Goal: Task Accomplishment & Management: Manage account settings

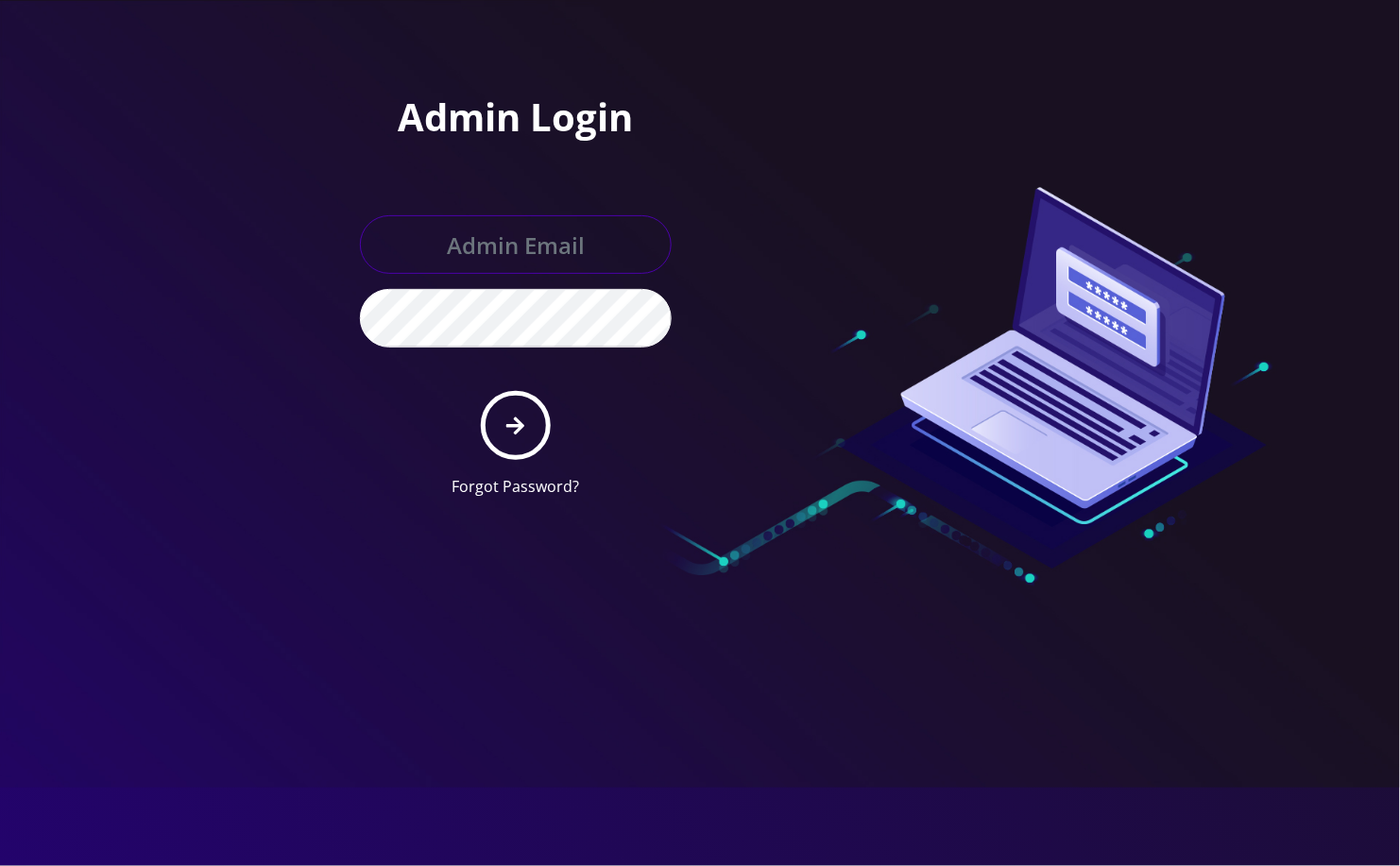
type input "angel@teltik.com"
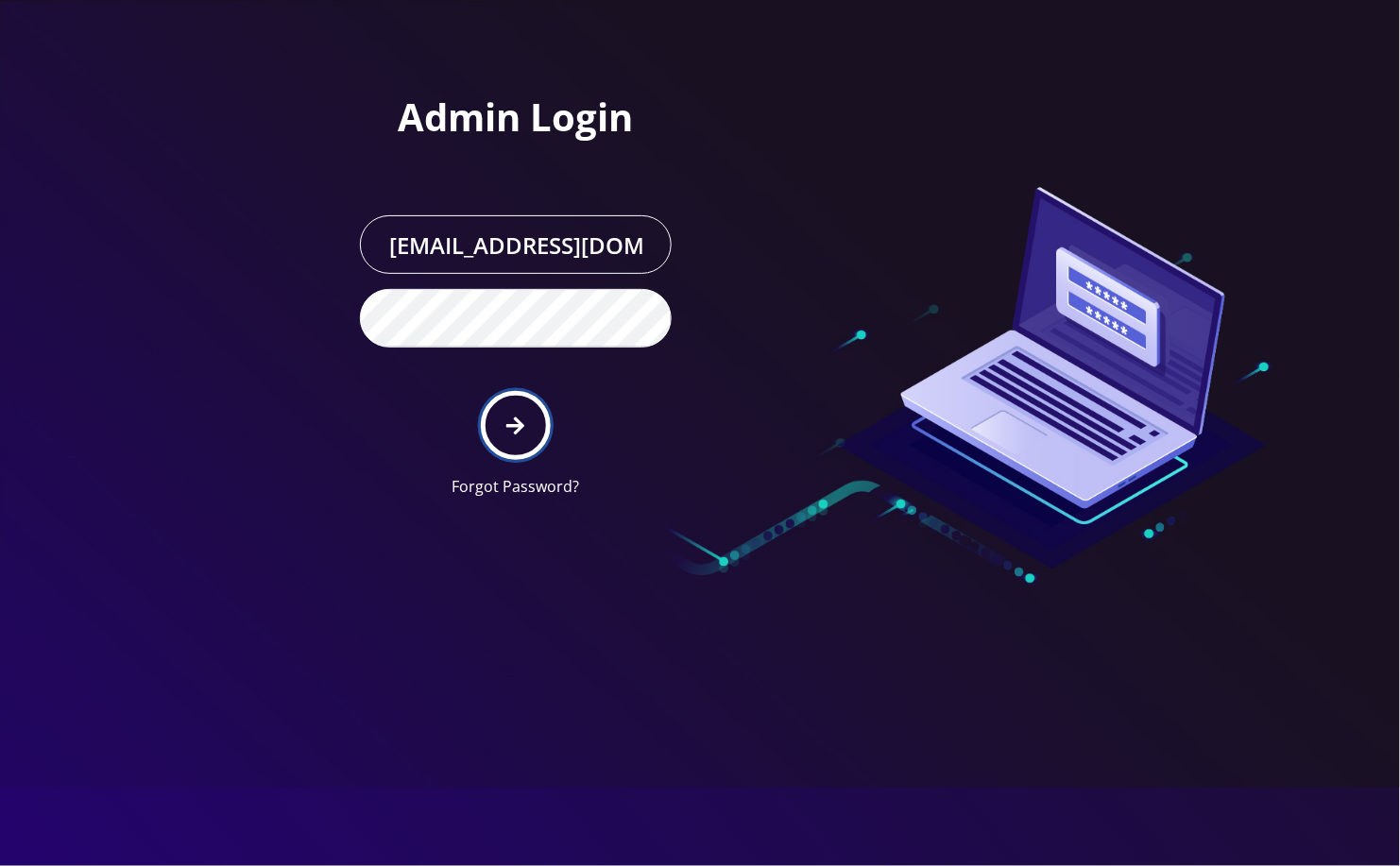
click at [496, 413] on button "submit" at bounding box center [515, 426] width 69 height 69
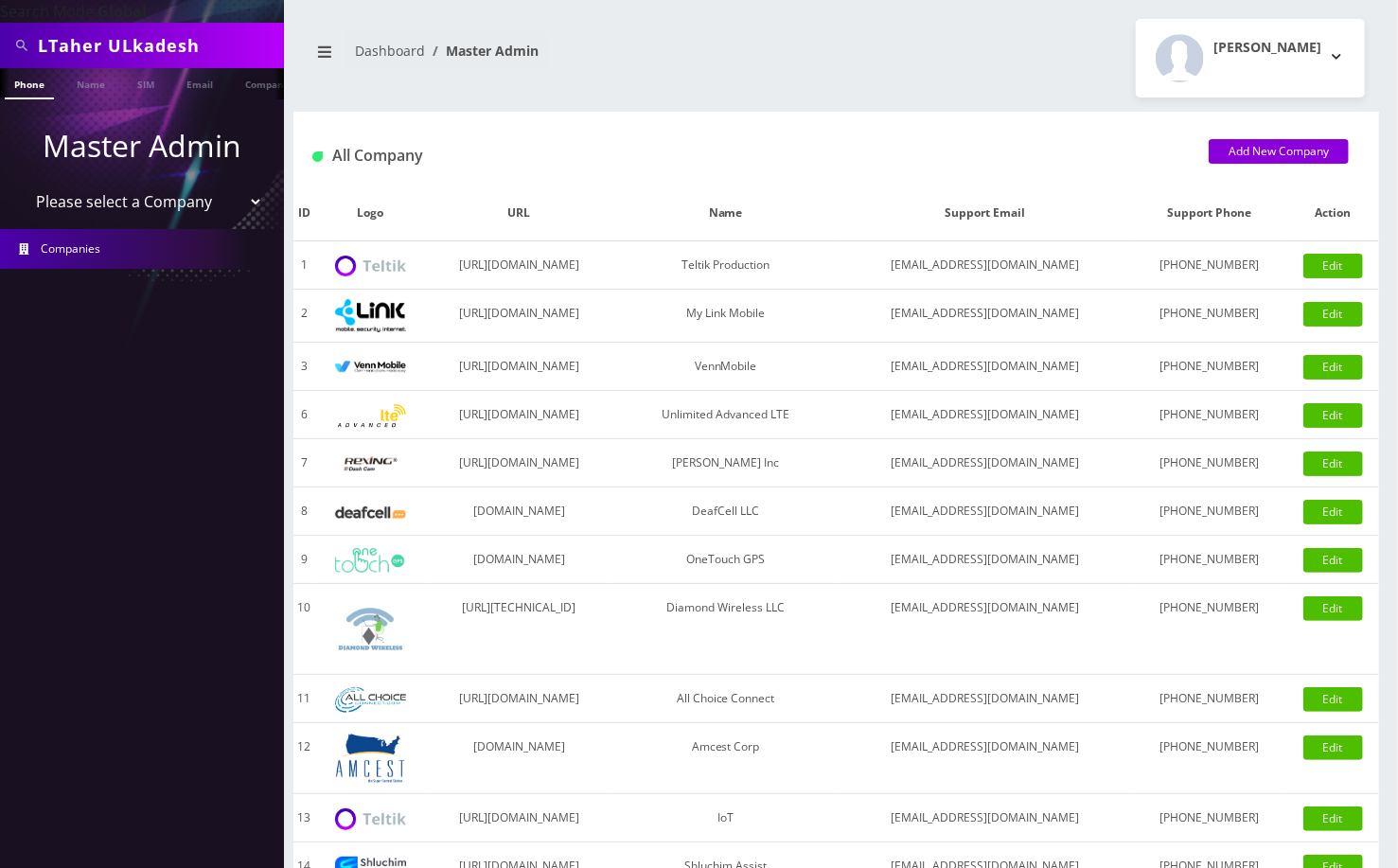
click at [119, 201] on select "Please select a Company Teltik Production My Link Mobile VennMobile Unlimited A…" at bounding box center [142, 201] width 241 height 36
select select "20"
click at [22, 183] on select "Please select a Company Teltik Production My Link Mobile VennMobile Unlimited A…" at bounding box center [142, 201] width 241 height 36
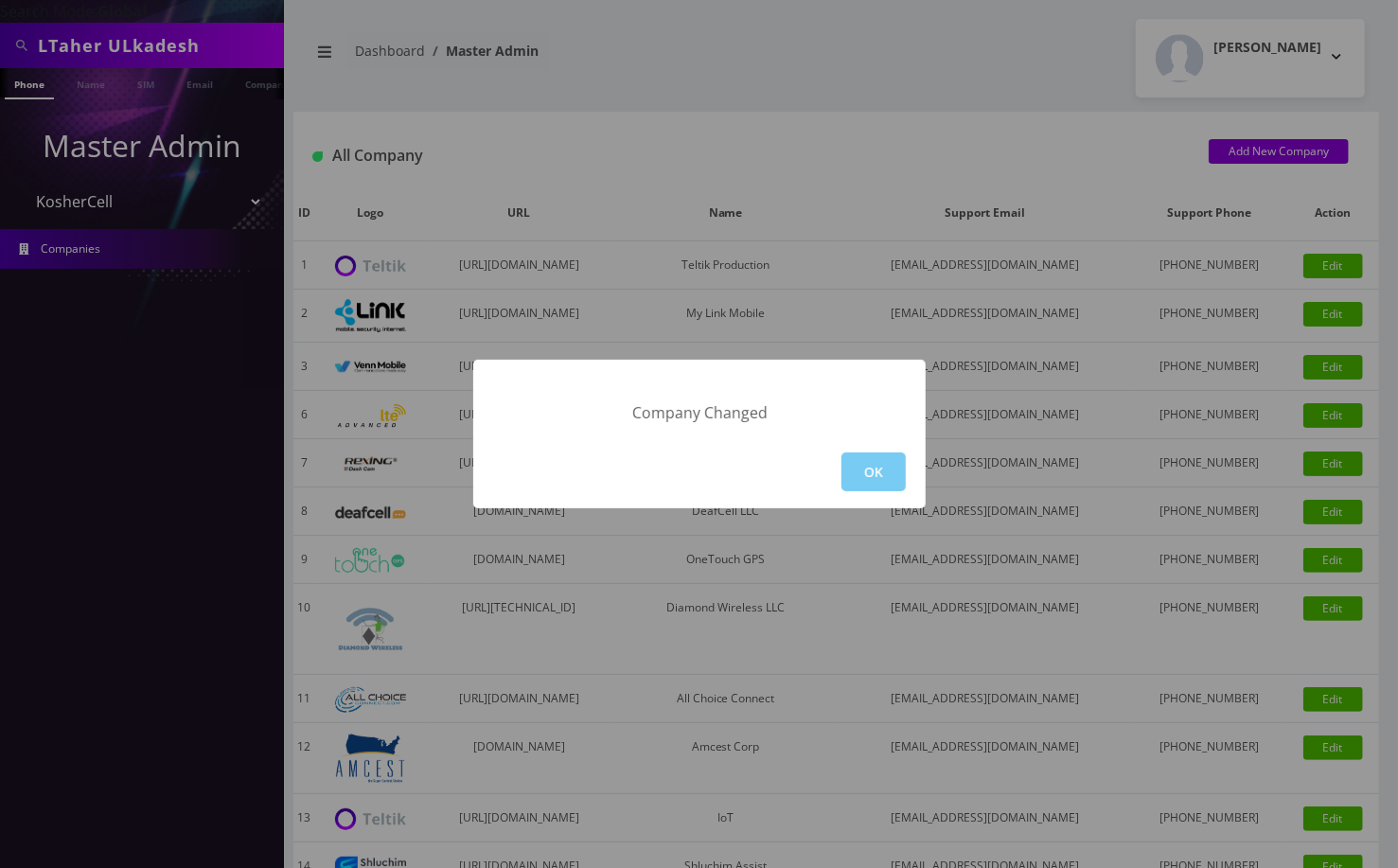
click at [858, 482] on button "OK" at bounding box center [873, 471] width 64 height 38
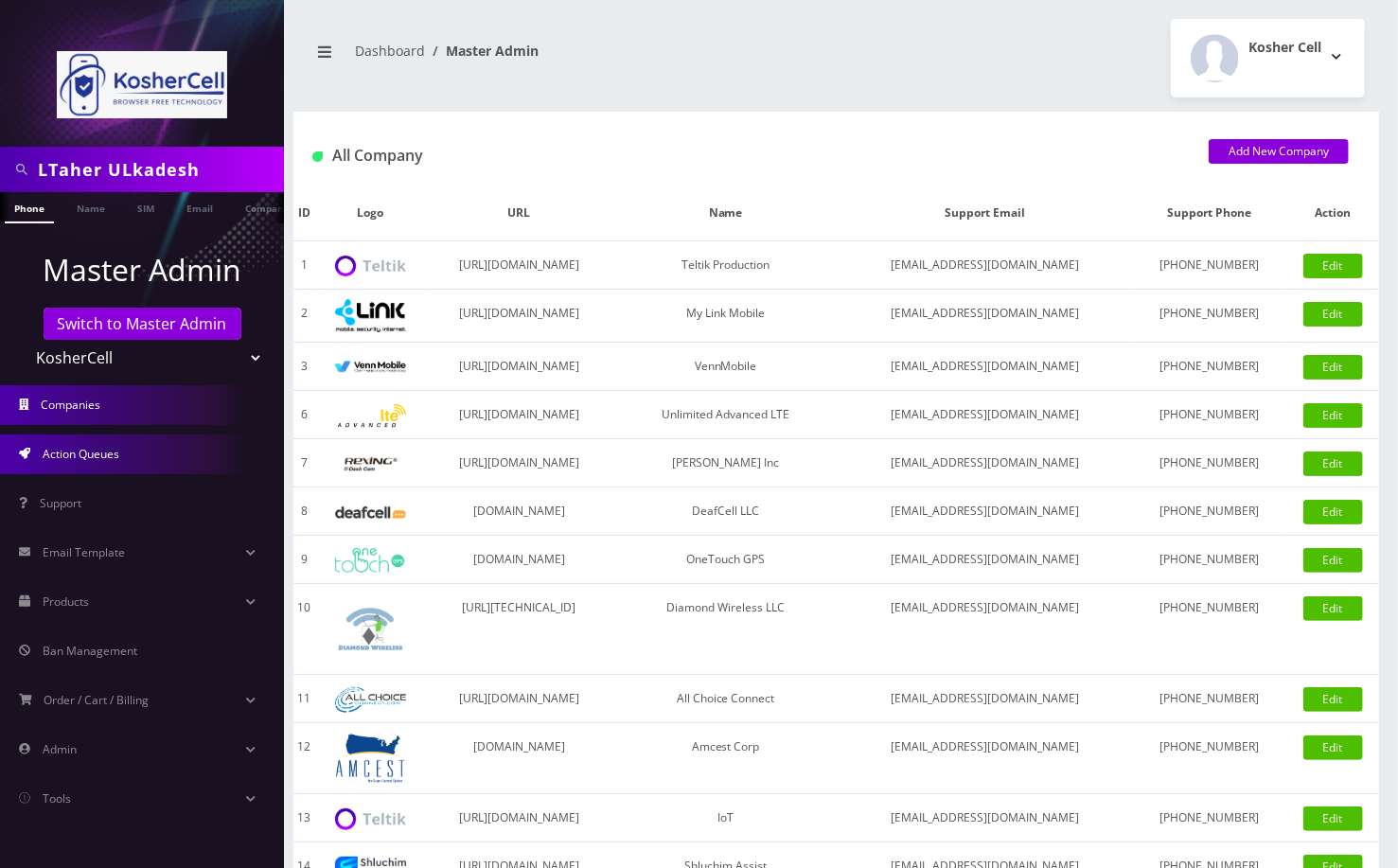
click at [68, 450] on span "Action Queues" at bounding box center [81, 453] width 77 height 16
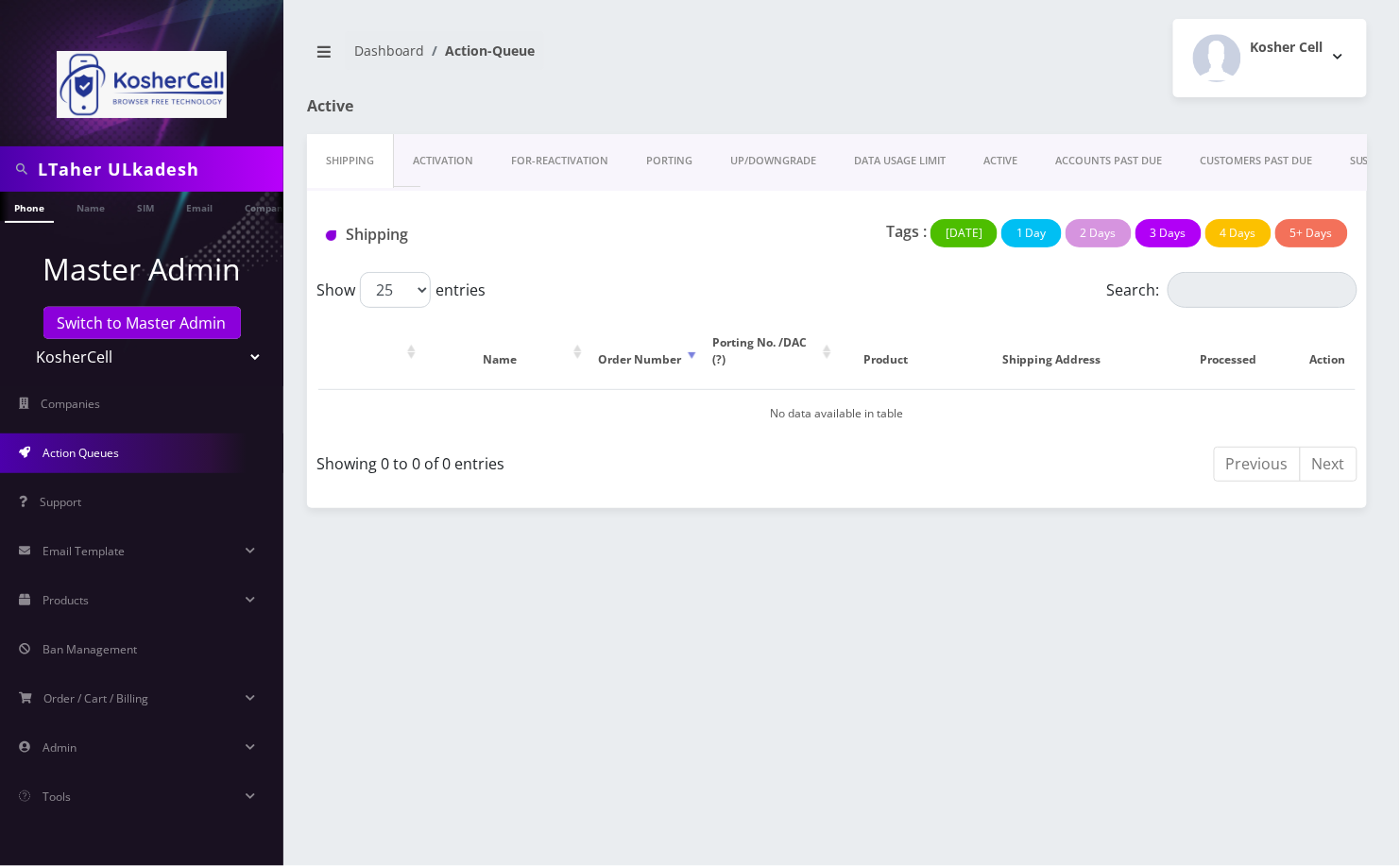
click at [659, 145] on link "PORTING" at bounding box center [669, 160] width 84 height 54
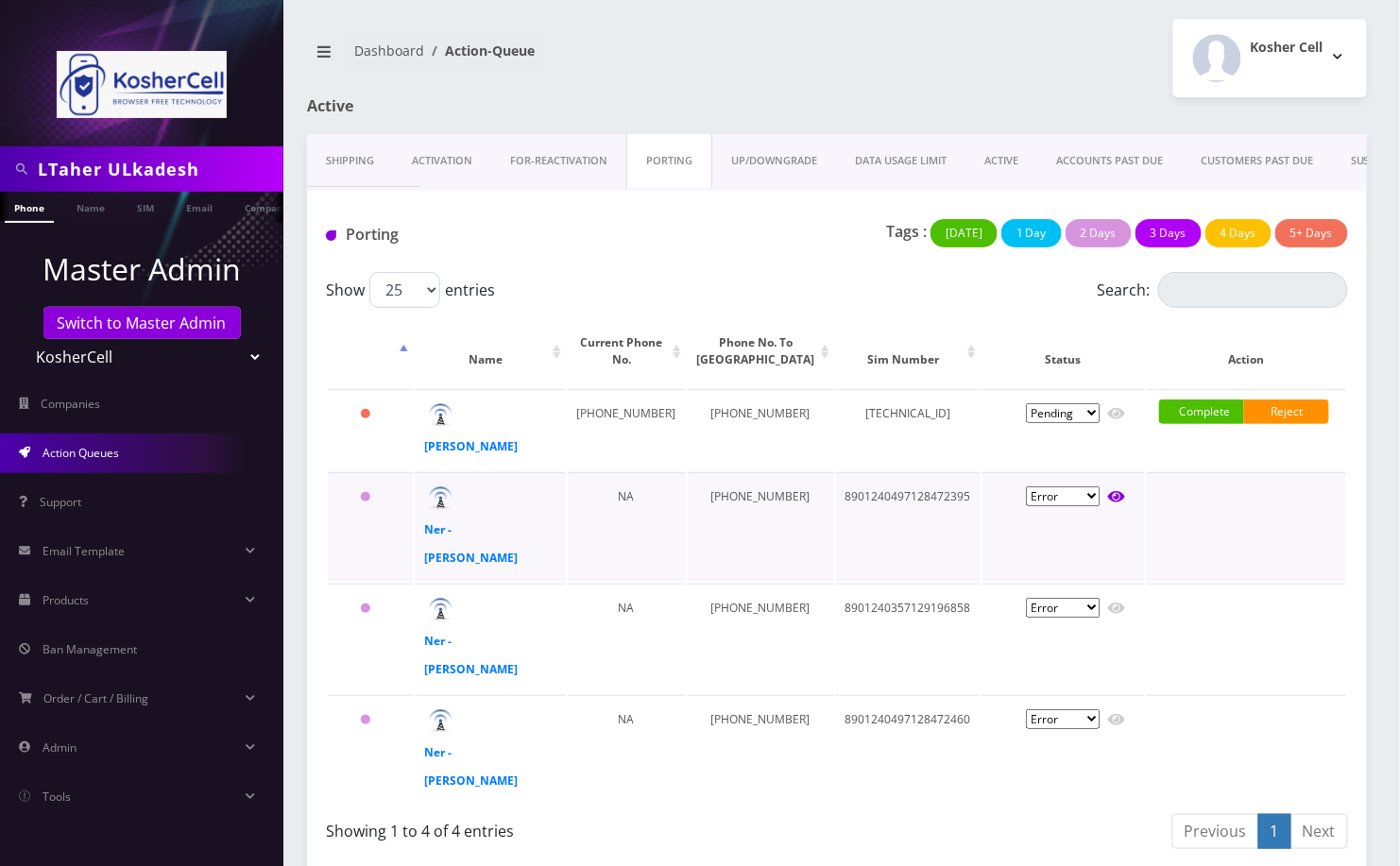
click at [1109, 504] on icon at bounding box center [1116, 496] width 17 height 15
type input "[PERSON_NAME]"
type input "3206 Nerak Road"
type input "[GEOGRAPHIC_DATA]"
select select "MD"
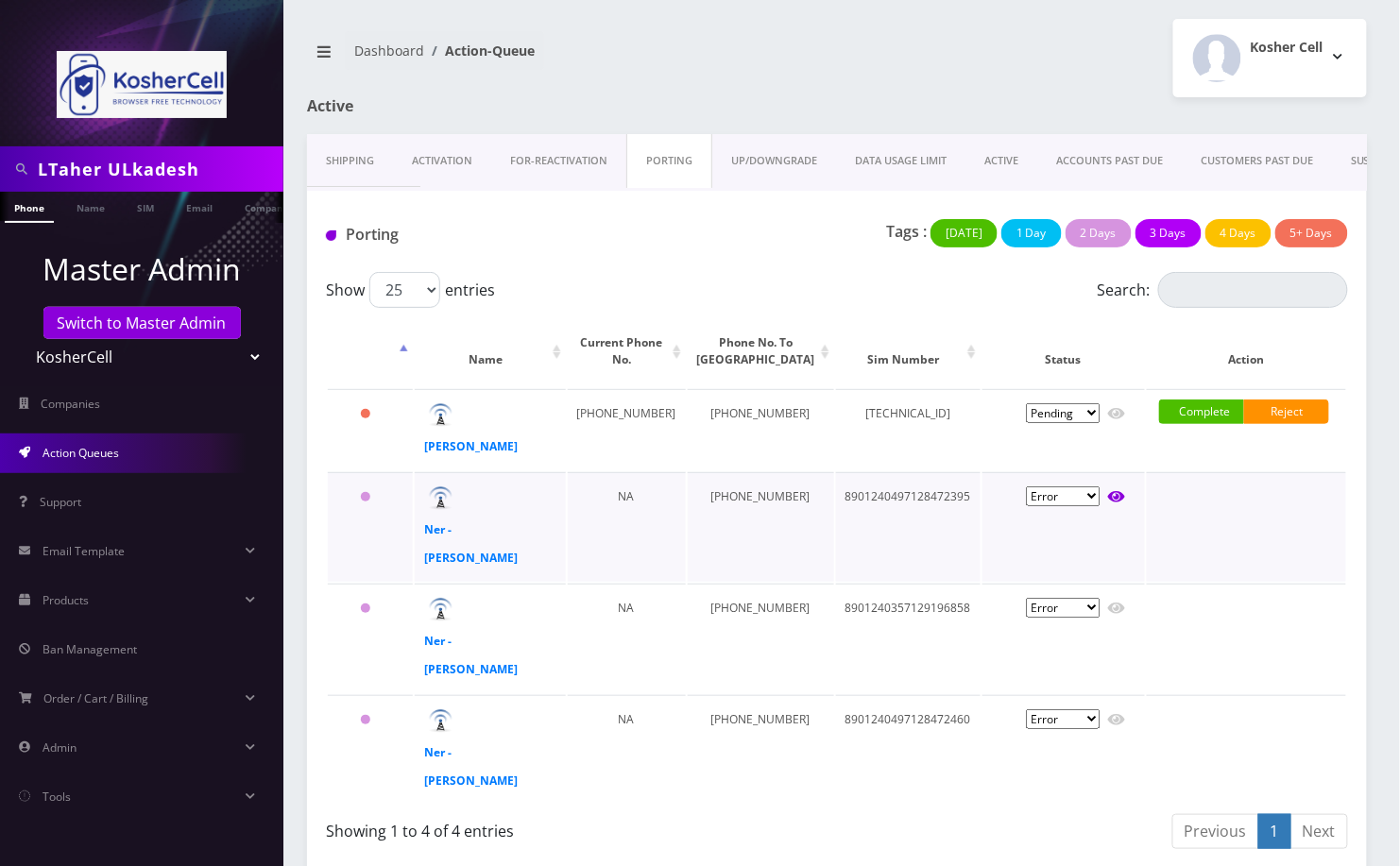
type input "21208"
type input "8901240497128472395"
type input "4439298669"
type input "T-Mobile"
type input "10817977"
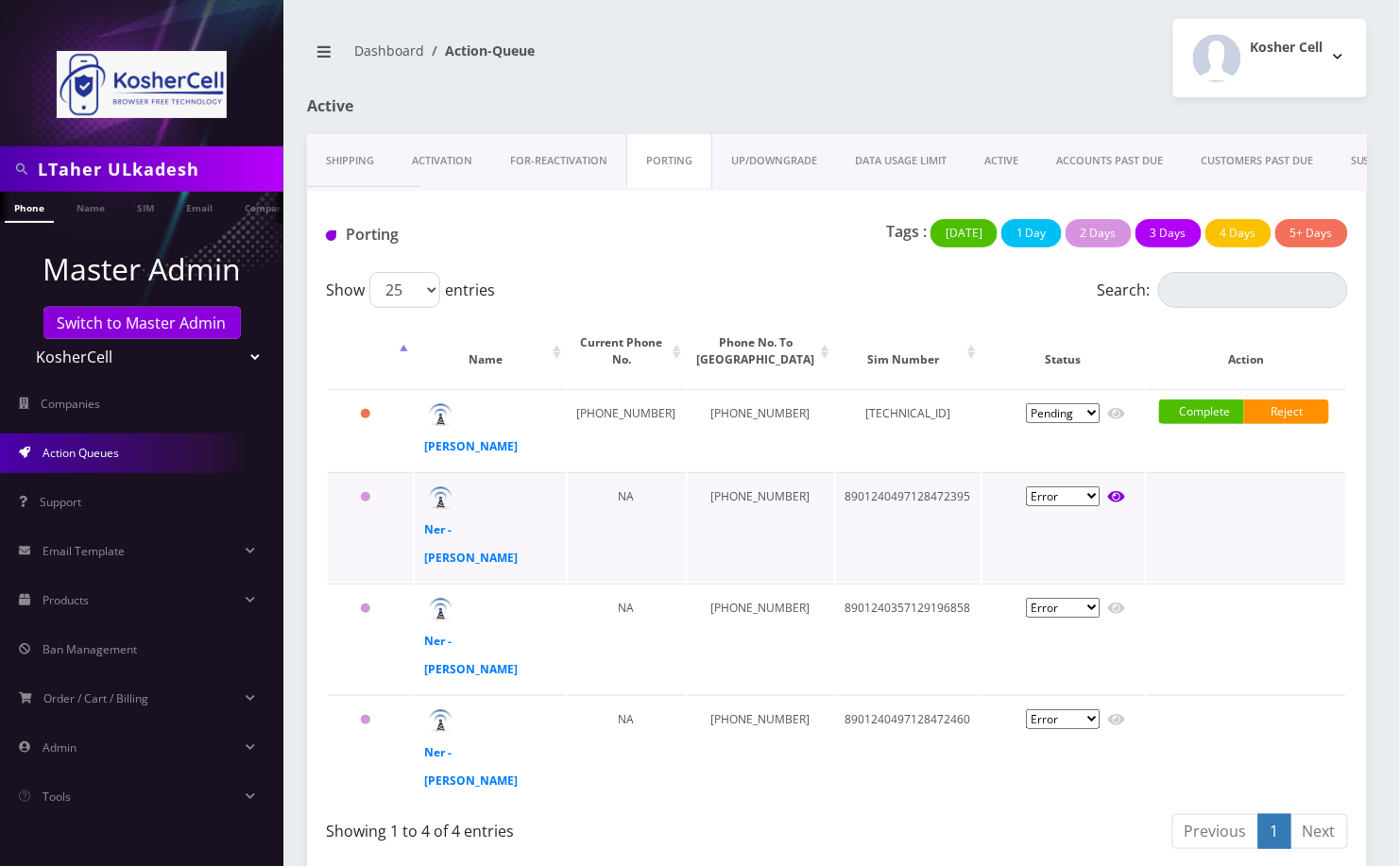
type input "672165"
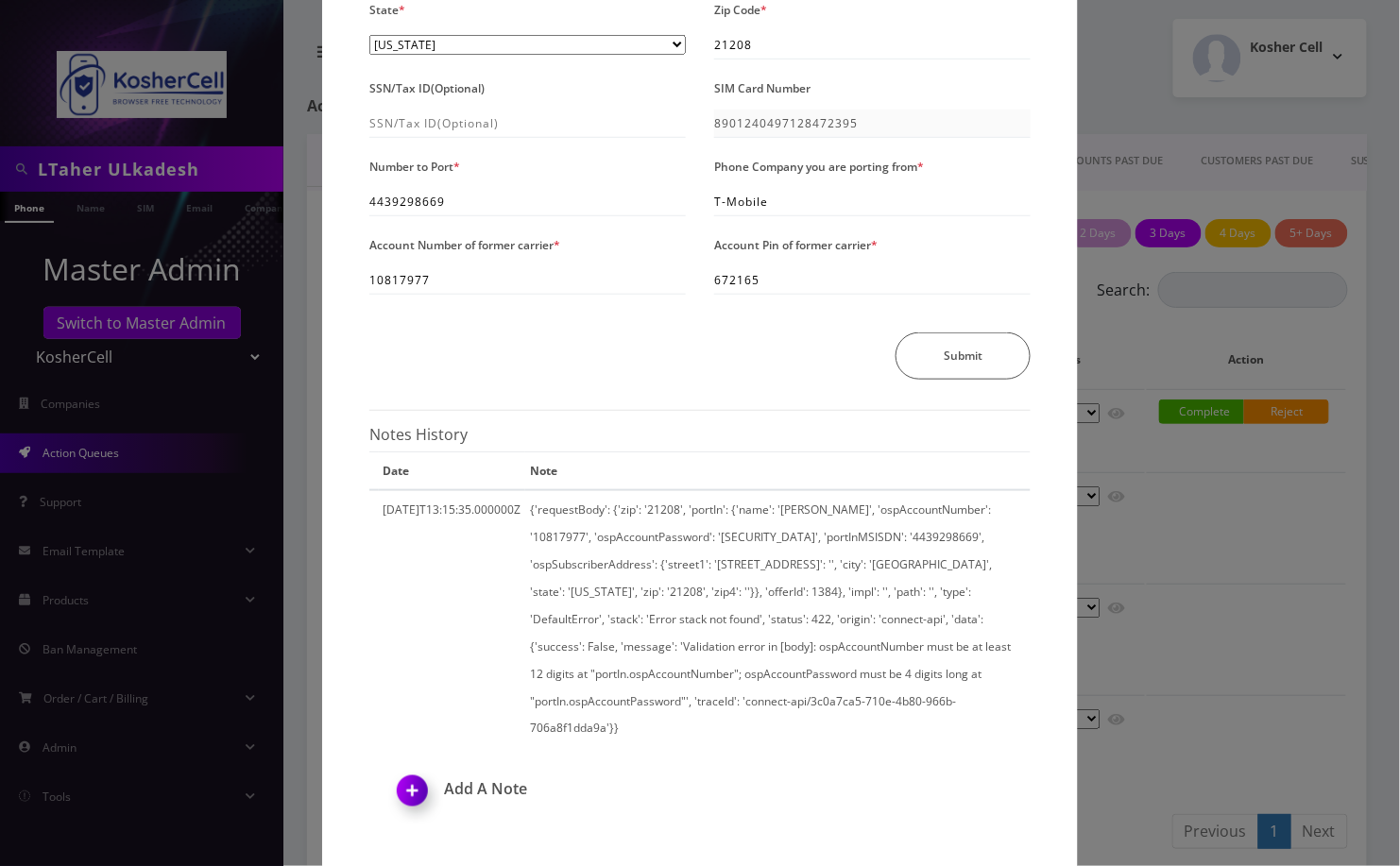
scroll to position [324, 0]
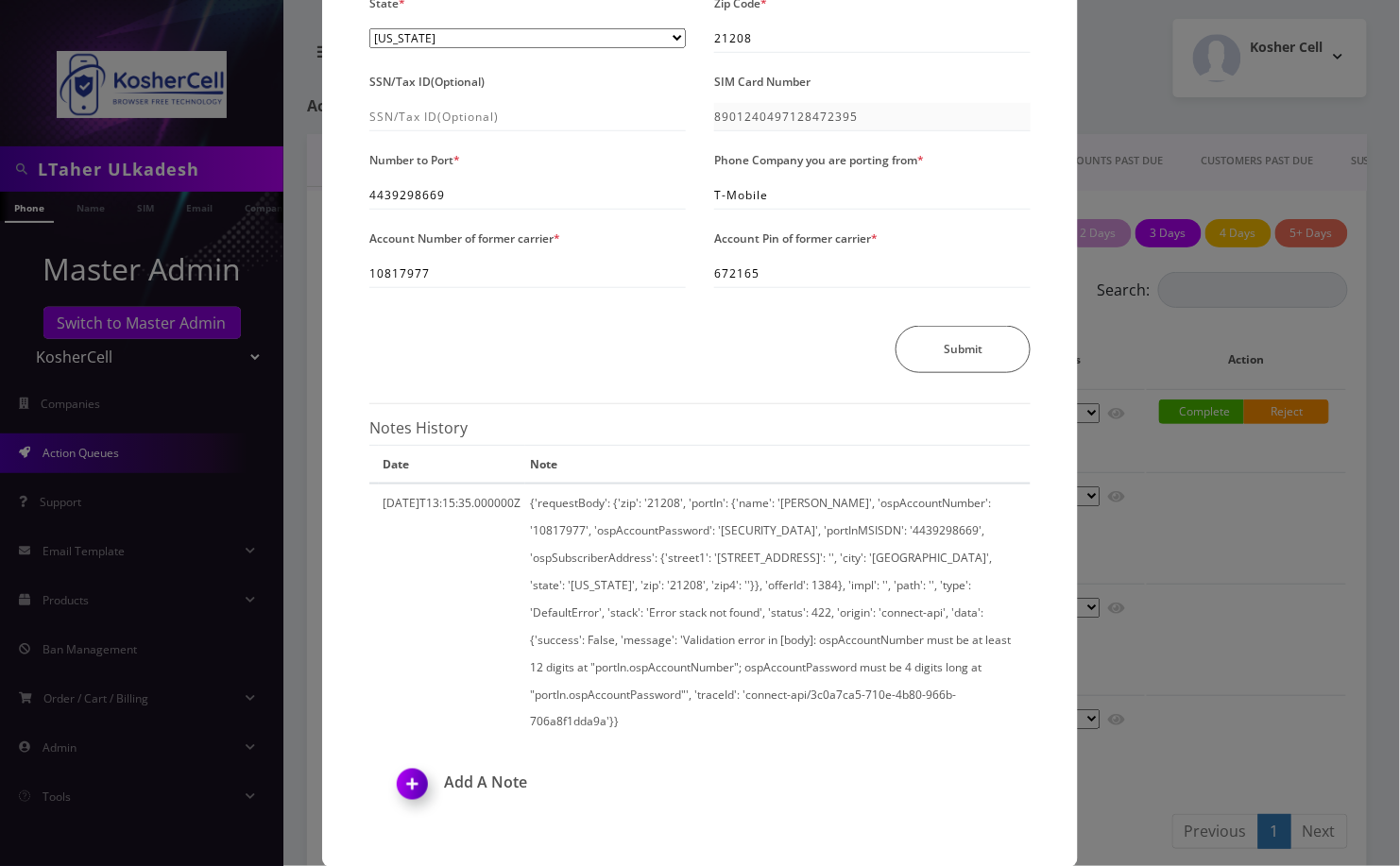
click at [65, 176] on div "× Send Port Request Authorized Name * Yisroel Rosenfeld Address Line 1 * 3206 N…" at bounding box center [700, 433] width 1400 height 866
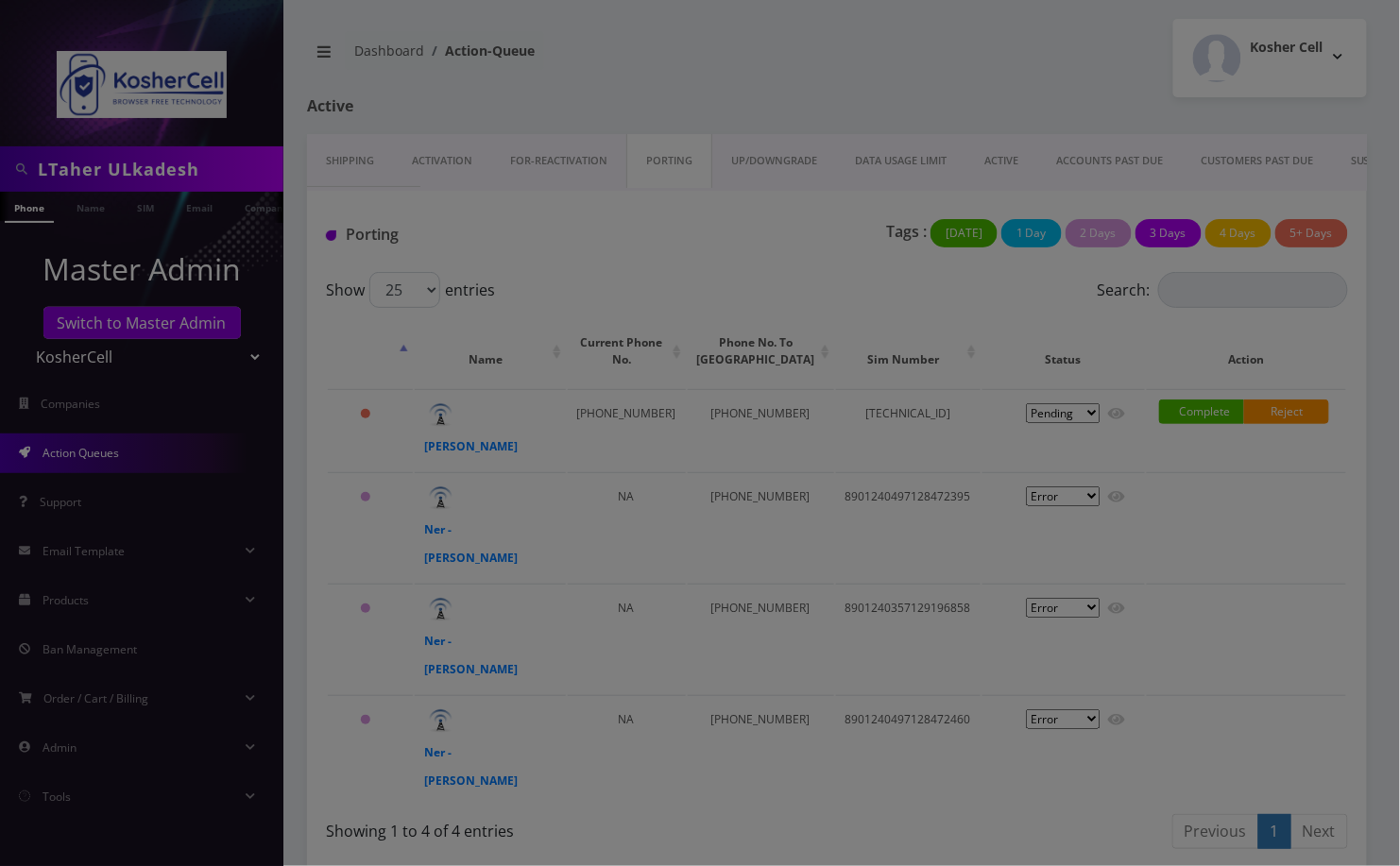
click at [65, 176] on div "× Send Port Request Authorized Name * Yisroel Rosenfeld Address Line 1 * 3206 N…" at bounding box center [700, 433] width 1400 height 866
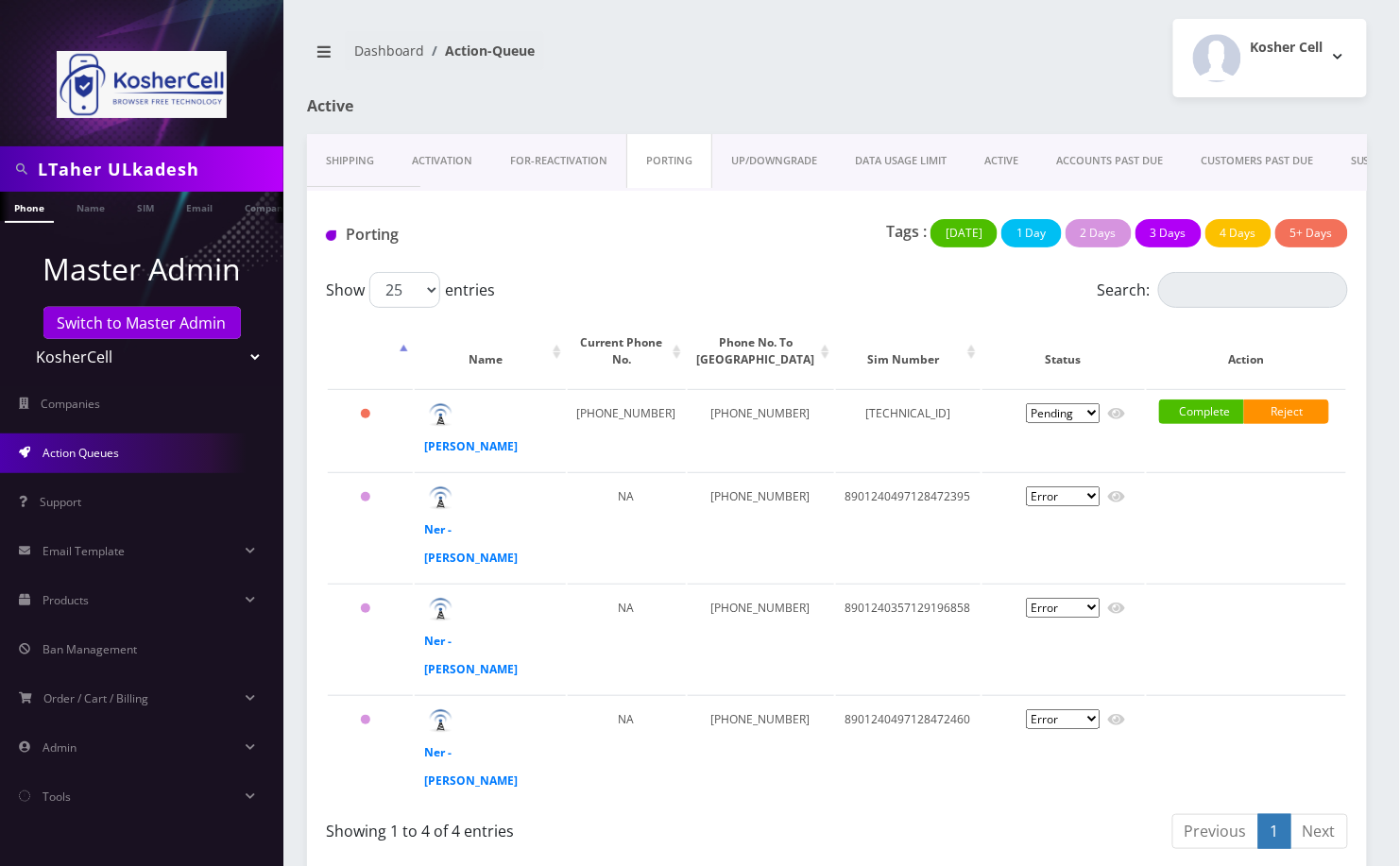
click at [78, 163] on input "LTaher ULkadesh" at bounding box center [157, 169] width 241 height 36
paste input "Ner - [PERSON_NAME]"
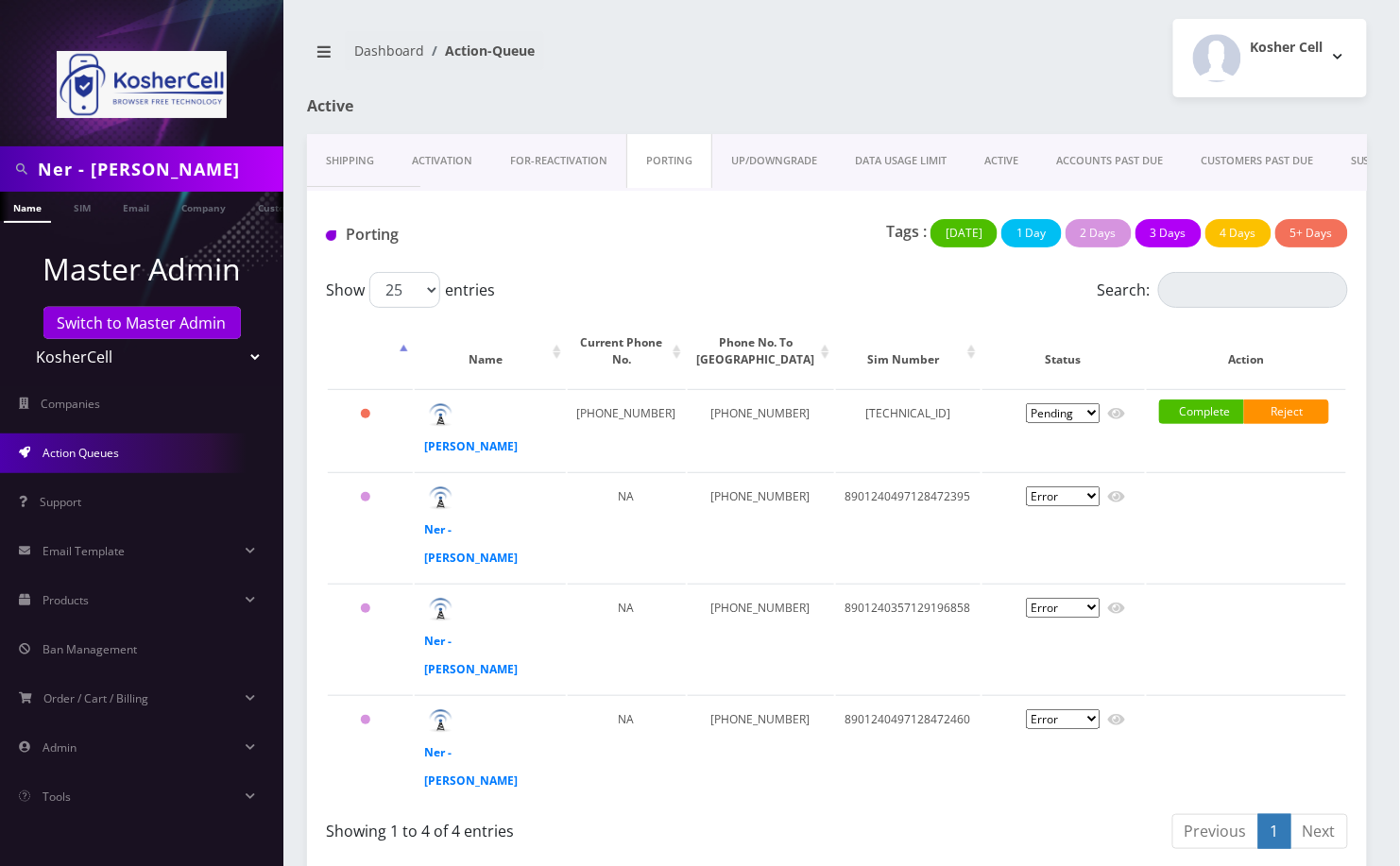
type input "Ner - [PERSON_NAME]"
click at [28, 204] on link "Name" at bounding box center [28, 207] width 47 height 31
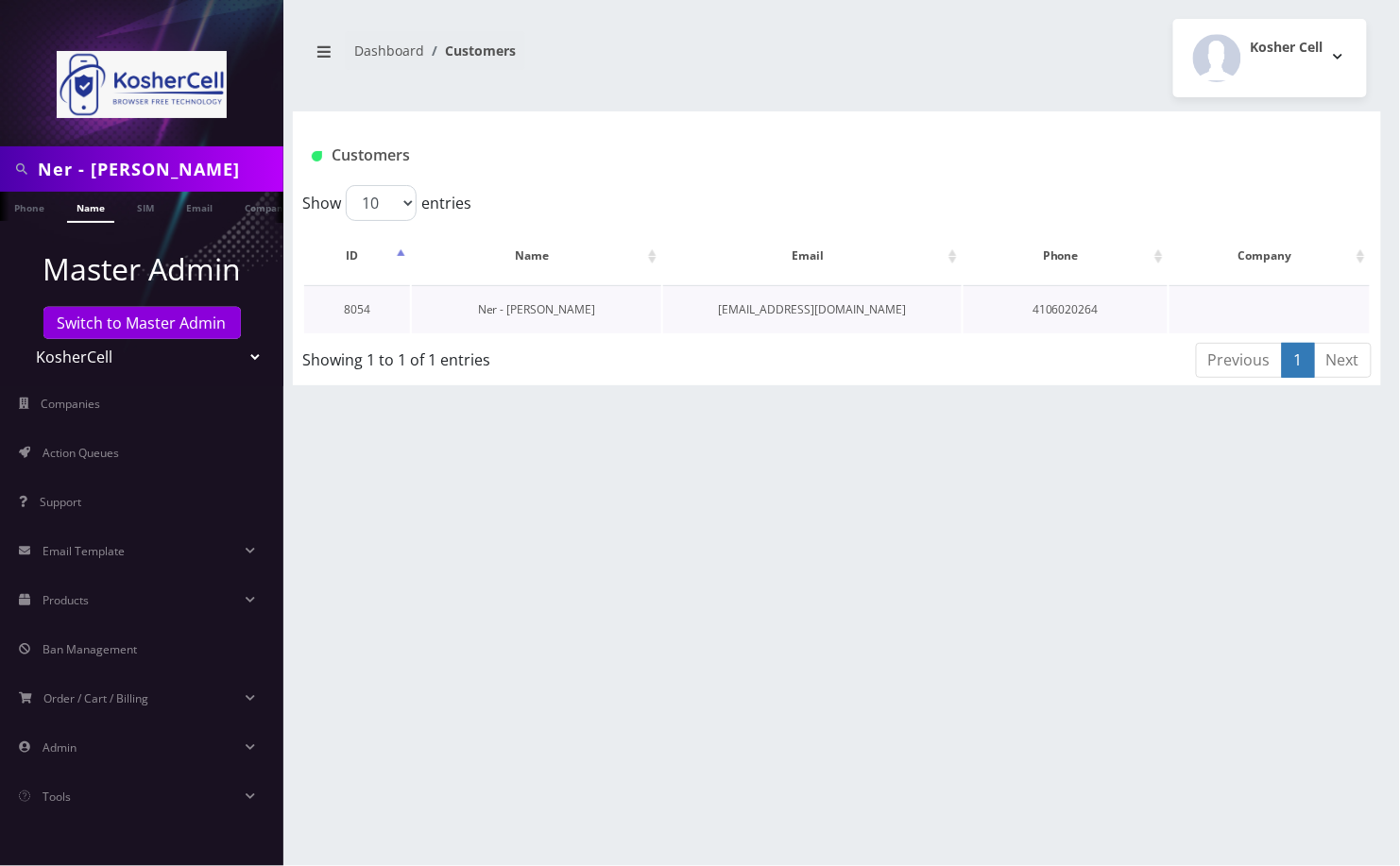
click at [529, 304] on link "Ner - [PERSON_NAME]" at bounding box center [537, 309] width 118 height 16
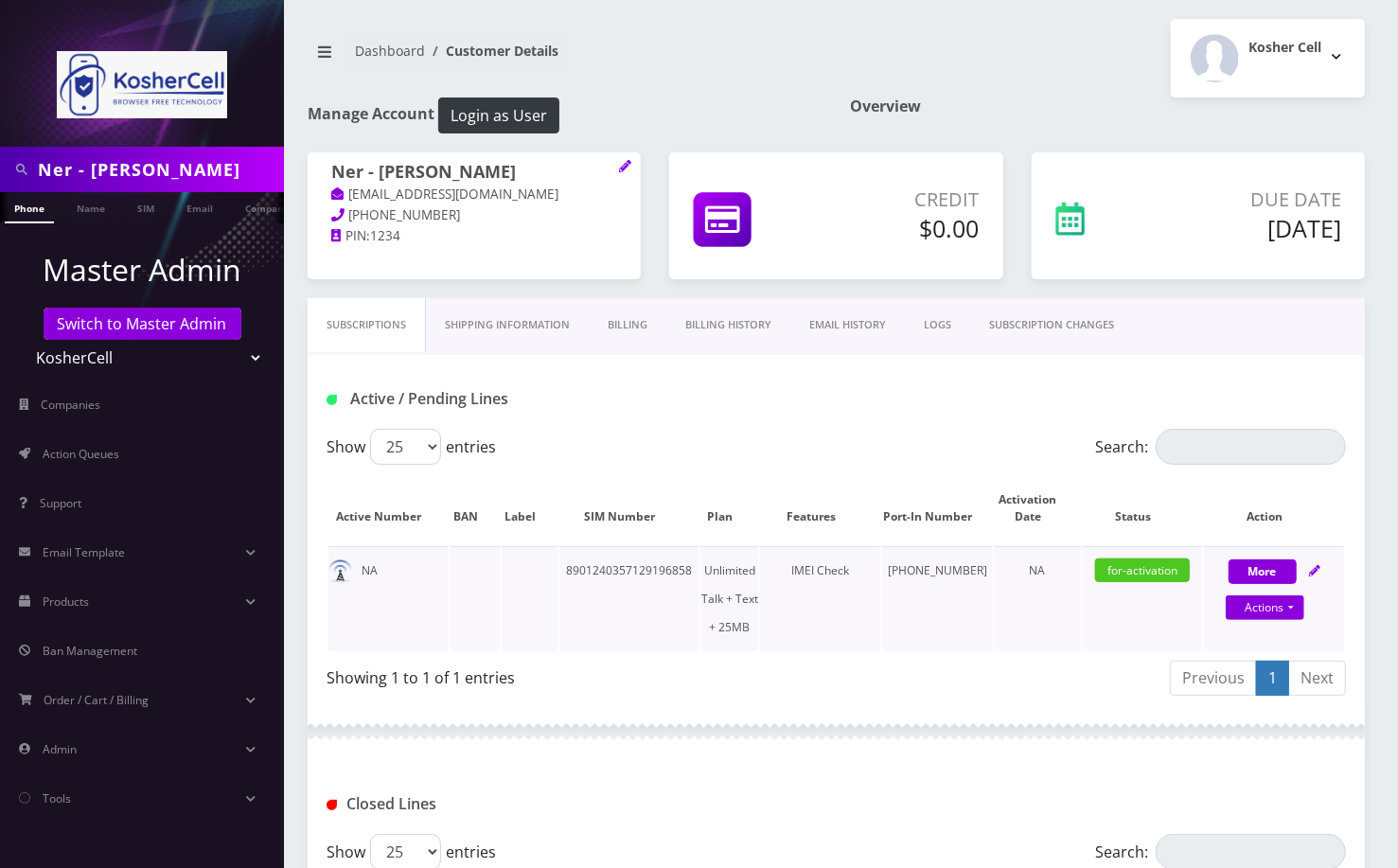
scroll to position [126, 0]
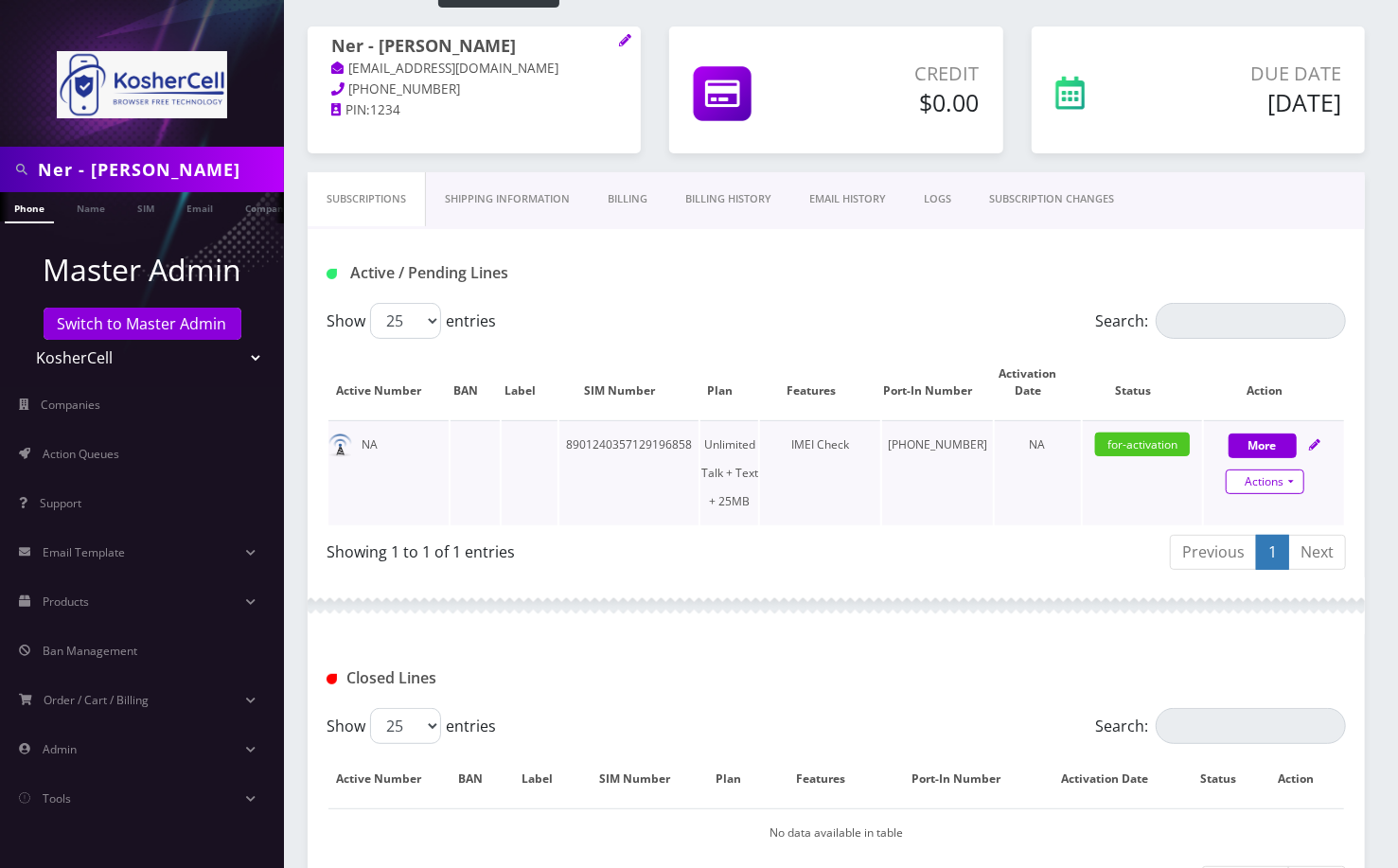
click at [1297, 485] on link "Actions" at bounding box center [1265, 481] width 79 height 25
select select "364"
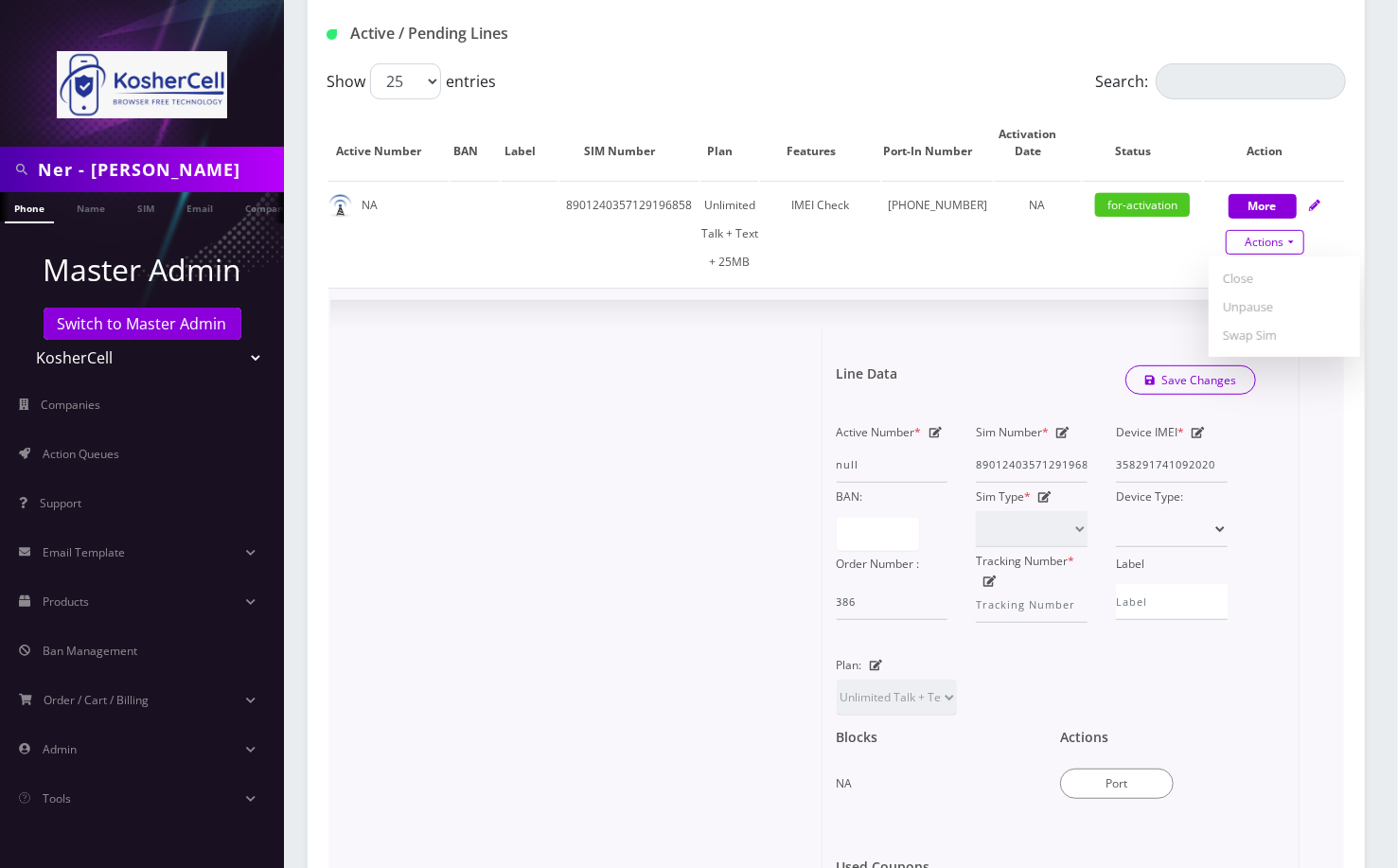
scroll to position [378, 0]
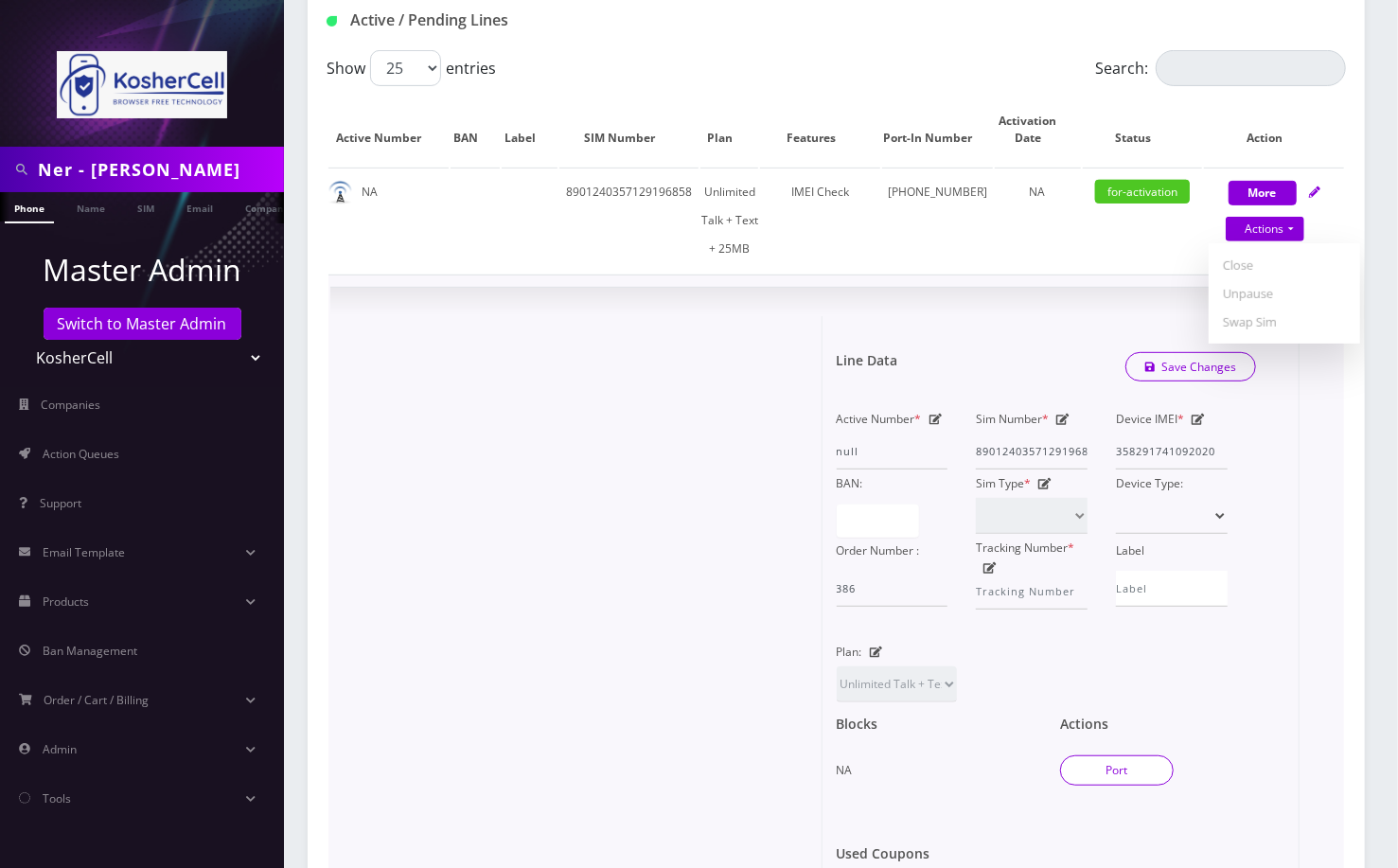
click at [1095, 757] on button "Port" at bounding box center [1116, 770] width 113 height 31
type input "Ezra Gertz"
type input "7519 Slade Avenue"
type input "[GEOGRAPHIC_DATA]"
select select "MD"
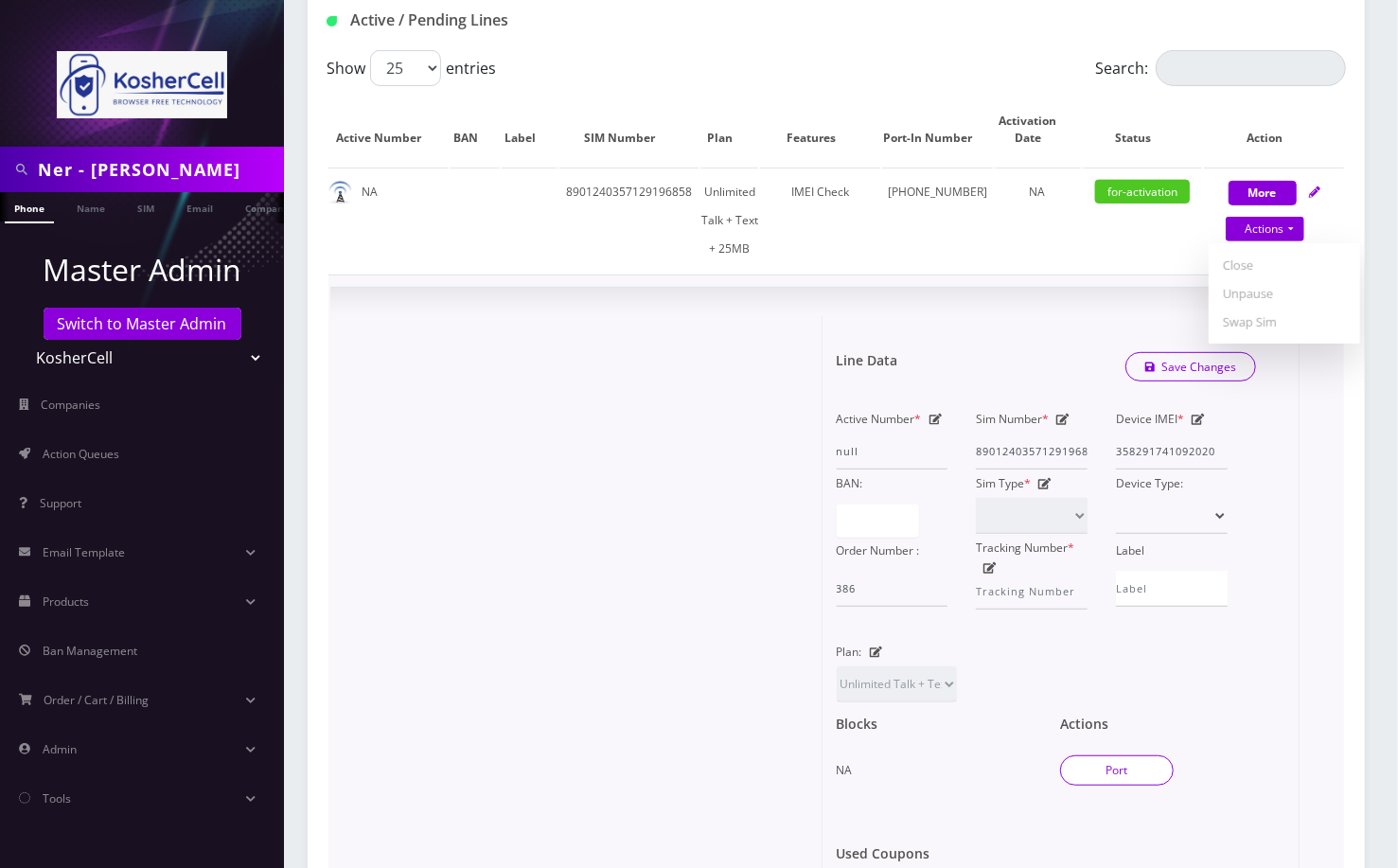
type input "21208"
type input "8901240357129196858"
type input "6673050256"
type input "Tello"
type input "3943251"
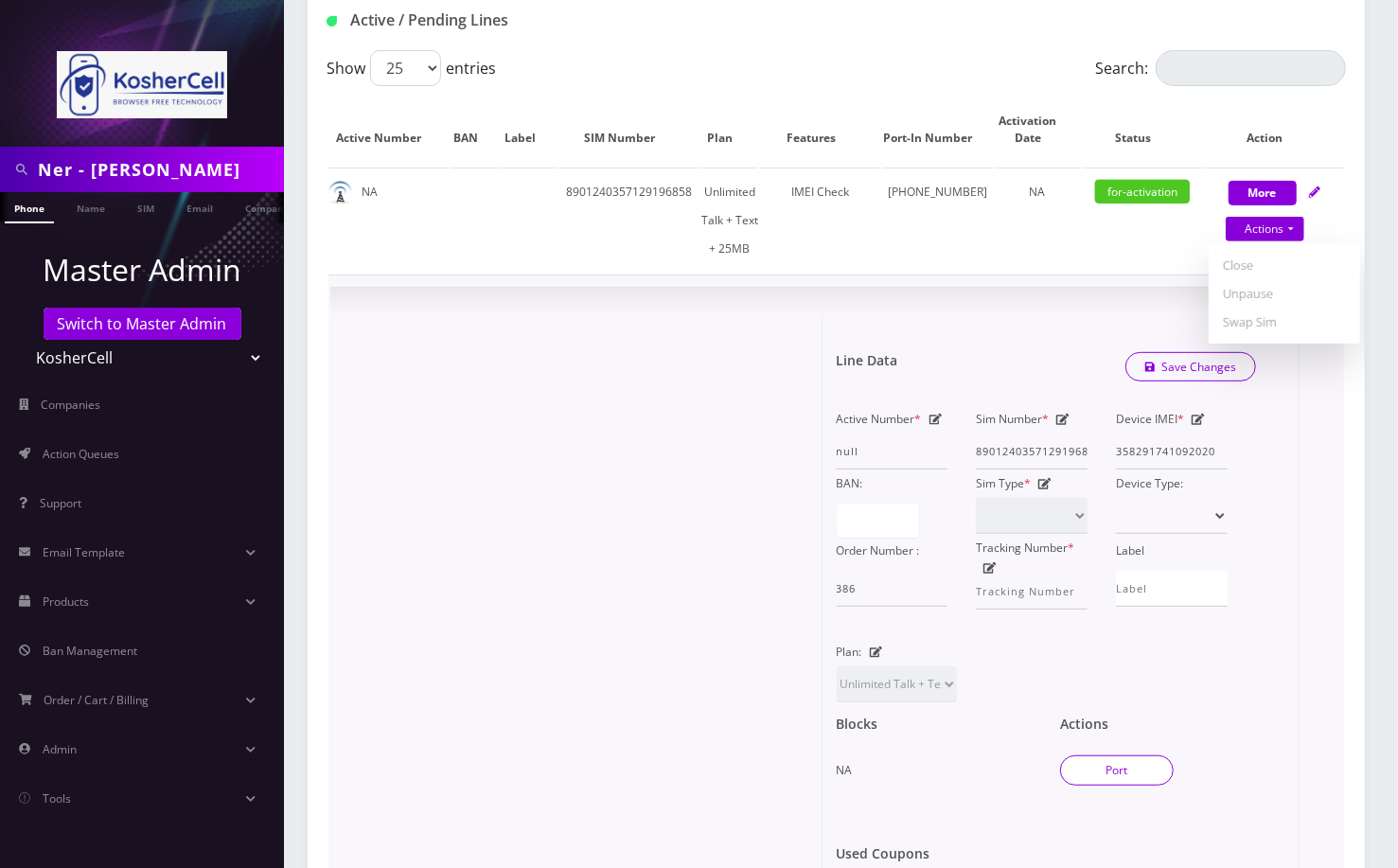
type input "48313"
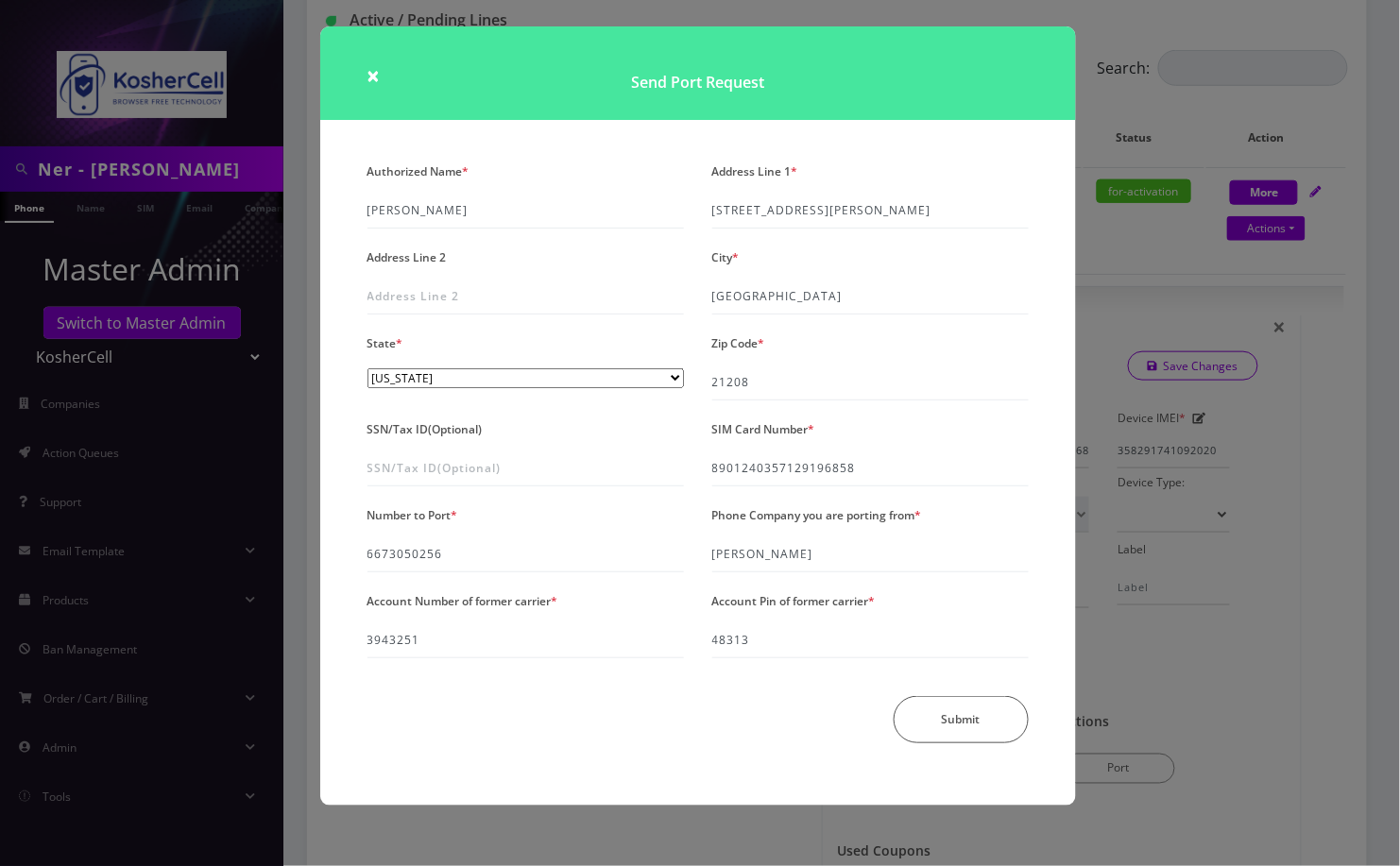
click at [1383, 541] on div "× Send Port Request Authorized Name * Ezra Gertz Address Line 1 * 7519 Slade Av…" at bounding box center [700, 433] width 1400 height 866
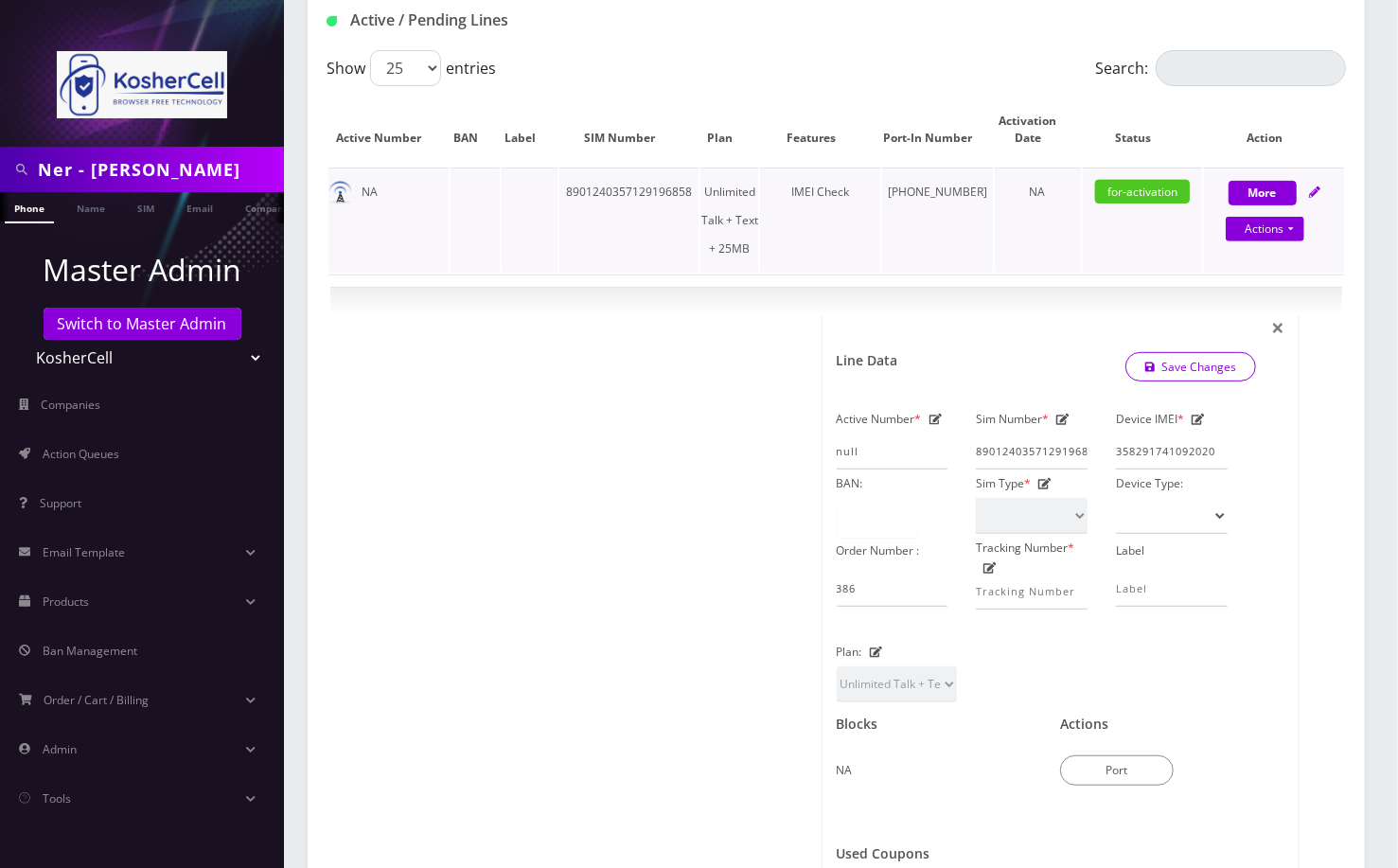
scroll to position [0, 0]
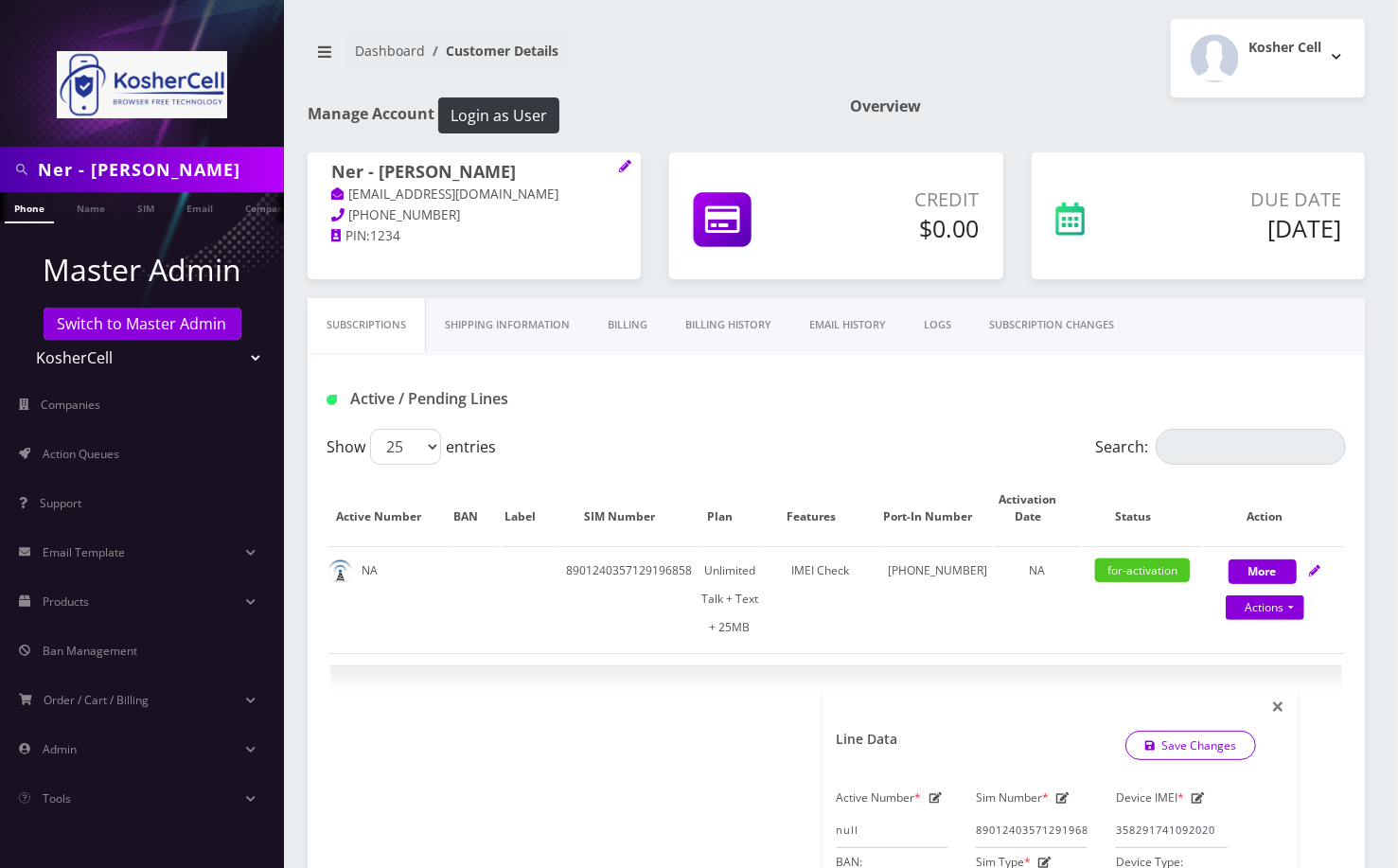
click at [398, 218] on span "410-602-0264" at bounding box center [404, 214] width 111 height 17
click at [149, 178] on input "Ner - Ezra Gertz" at bounding box center [158, 169] width 241 height 36
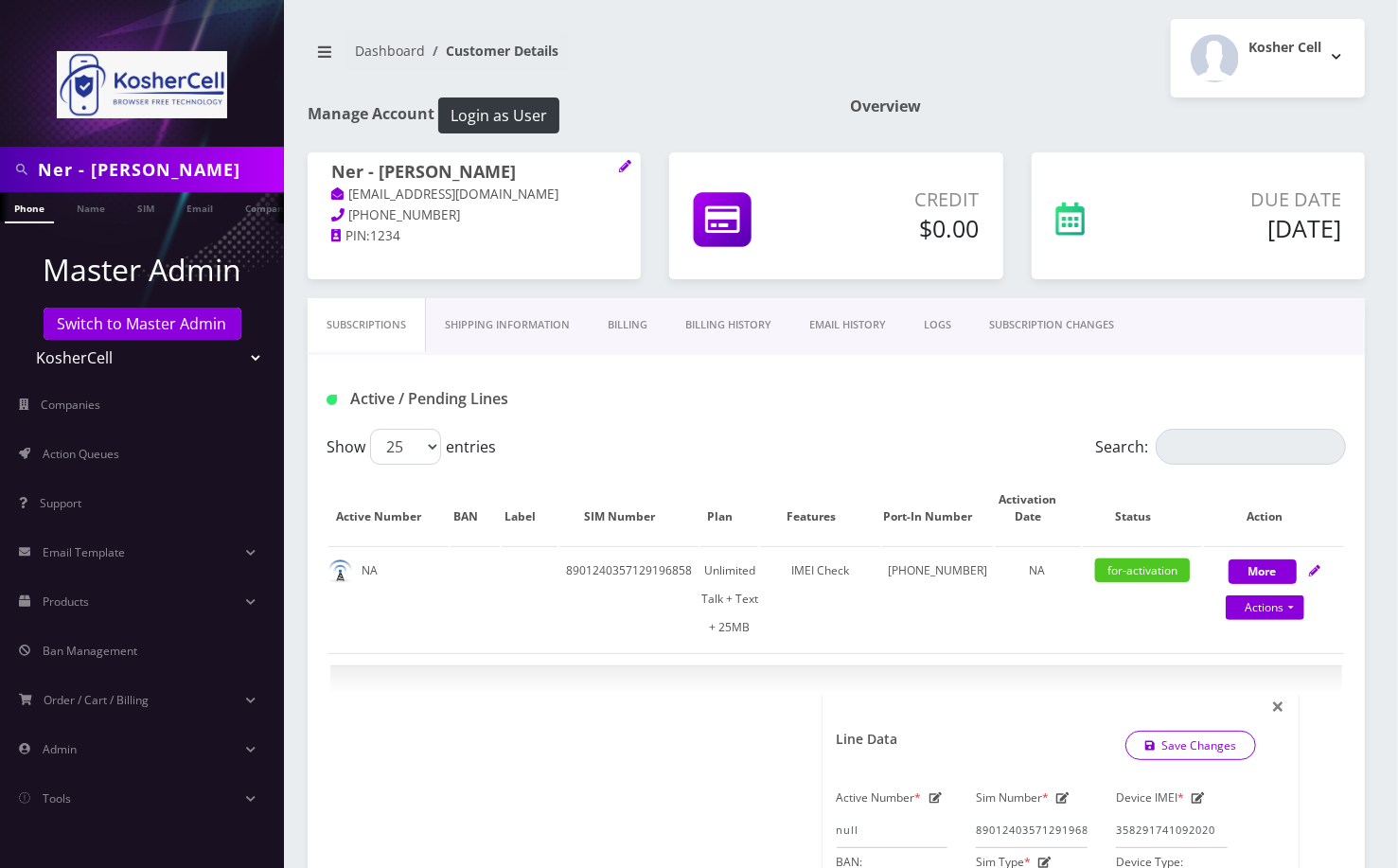
click at [149, 178] on input "Ner - Ezra Gertz" at bounding box center [158, 169] width 241 height 36
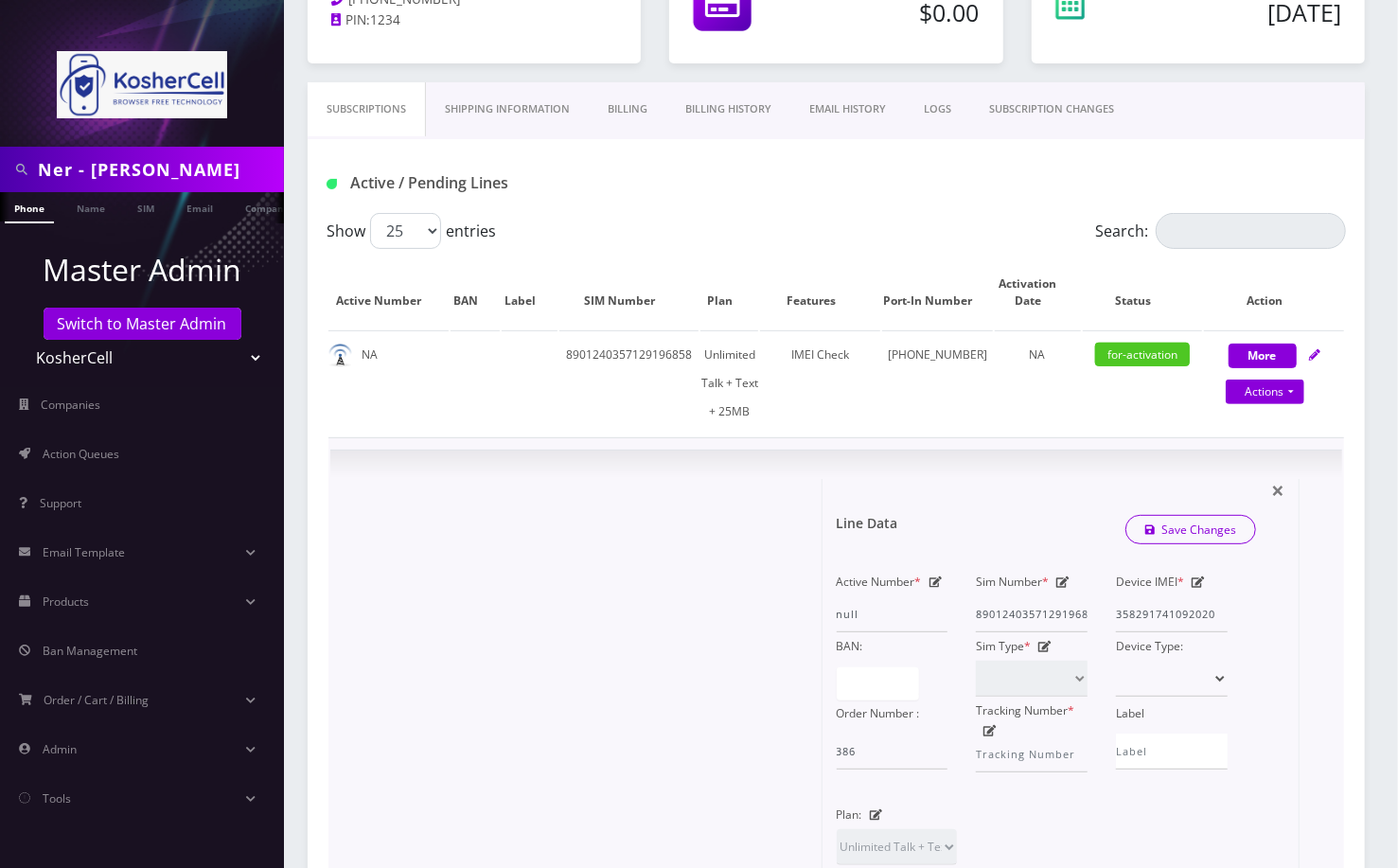
scroll to position [1005, 0]
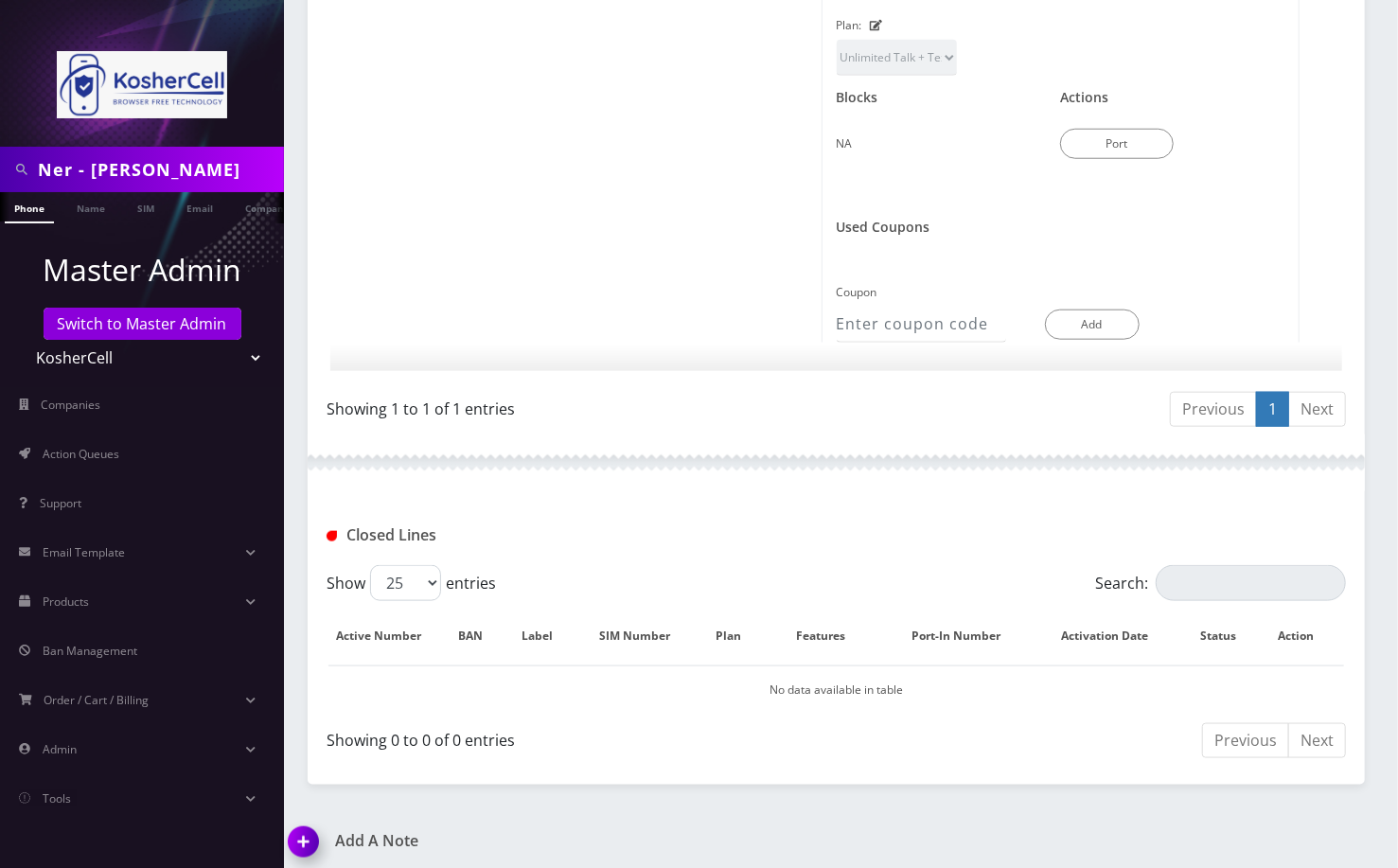
click at [305, 840] on img at bounding box center [306, 848] width 56 height 56
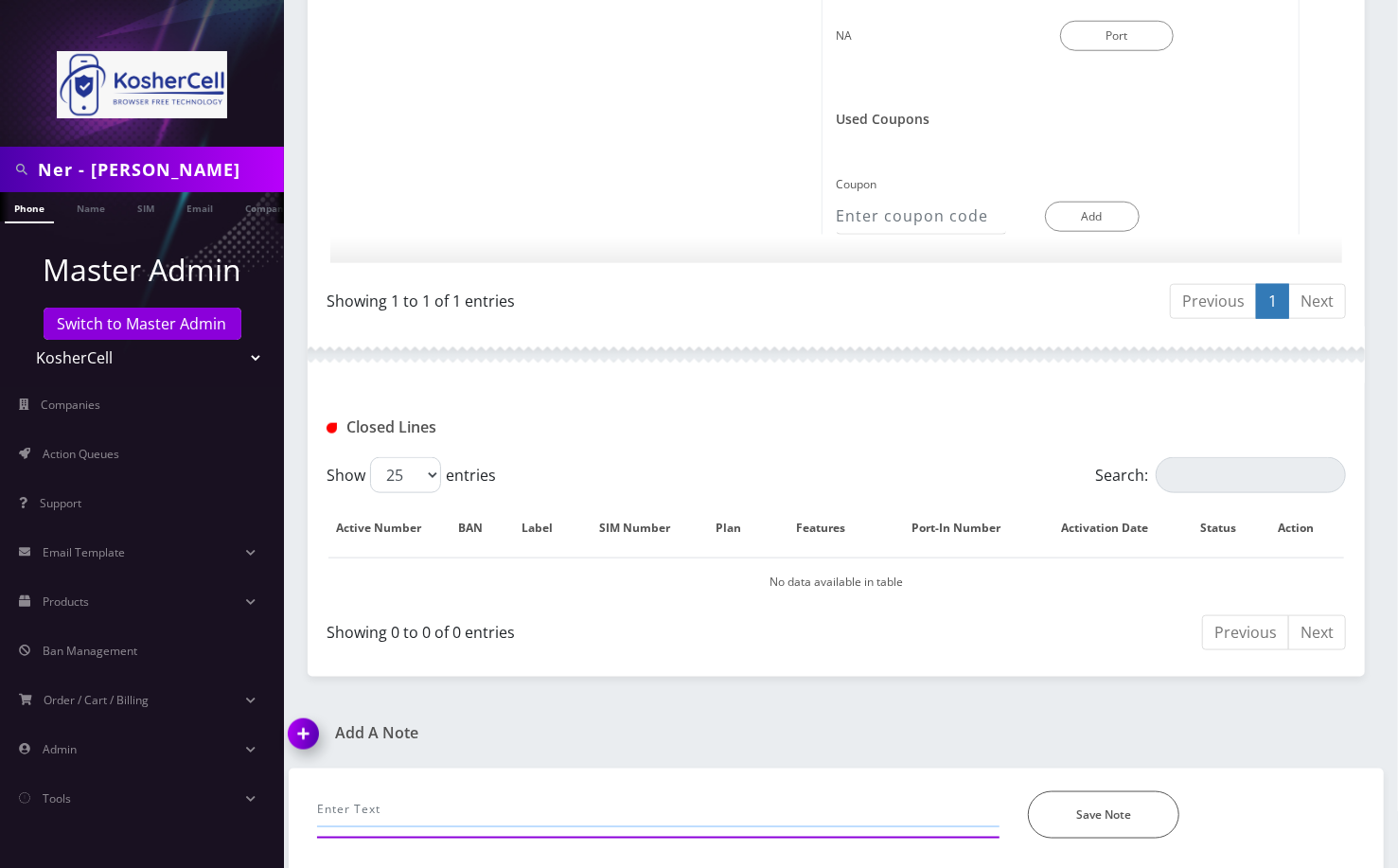
click at [382, 809] on input "text" at bounding box center [658, 809] width 683 height 36
type input "Submitted manual port in Ultra--Angel"
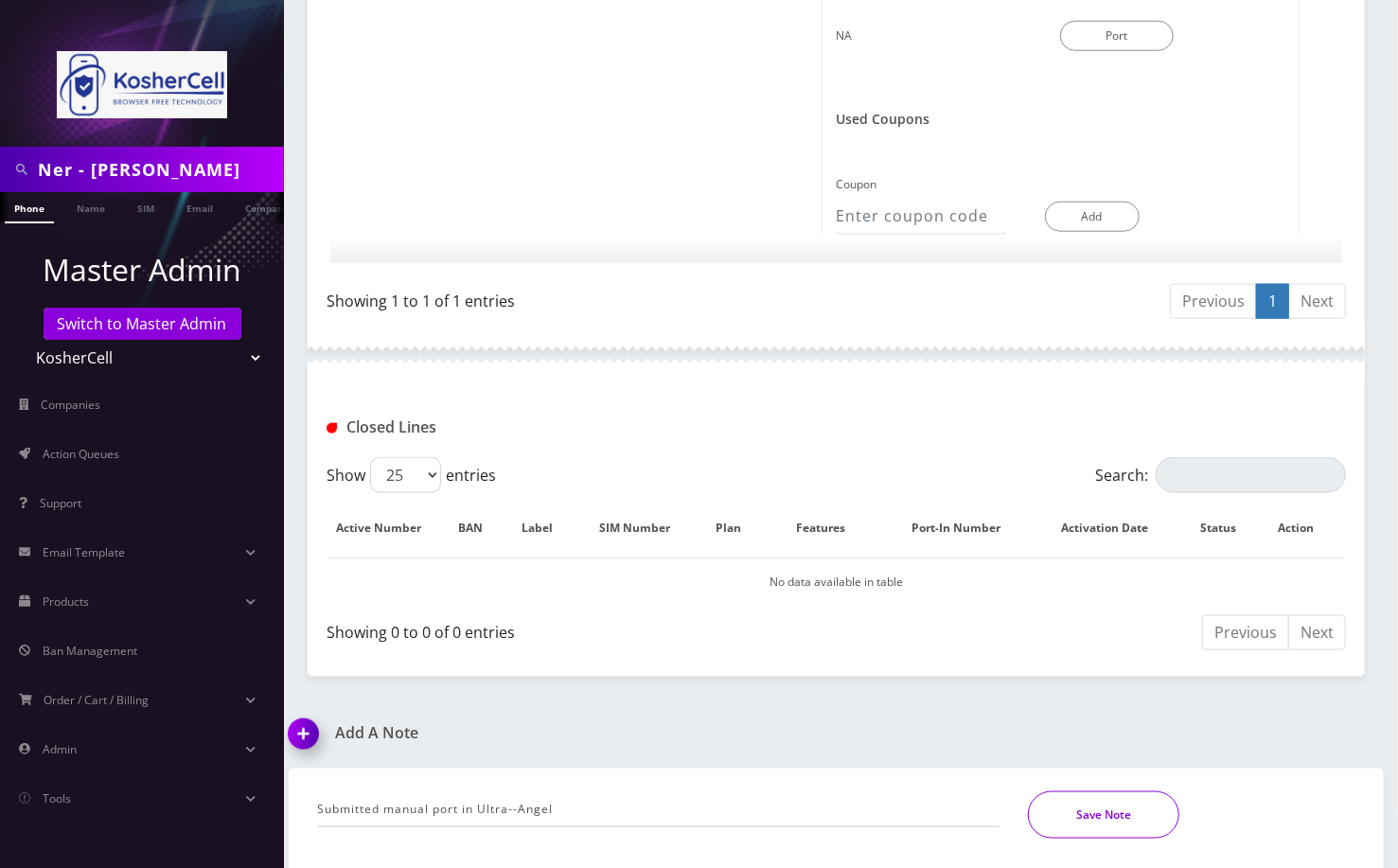
click at [1131, 811] on button "Save Note" at bounding box center [1103, 815] width 152 height 47
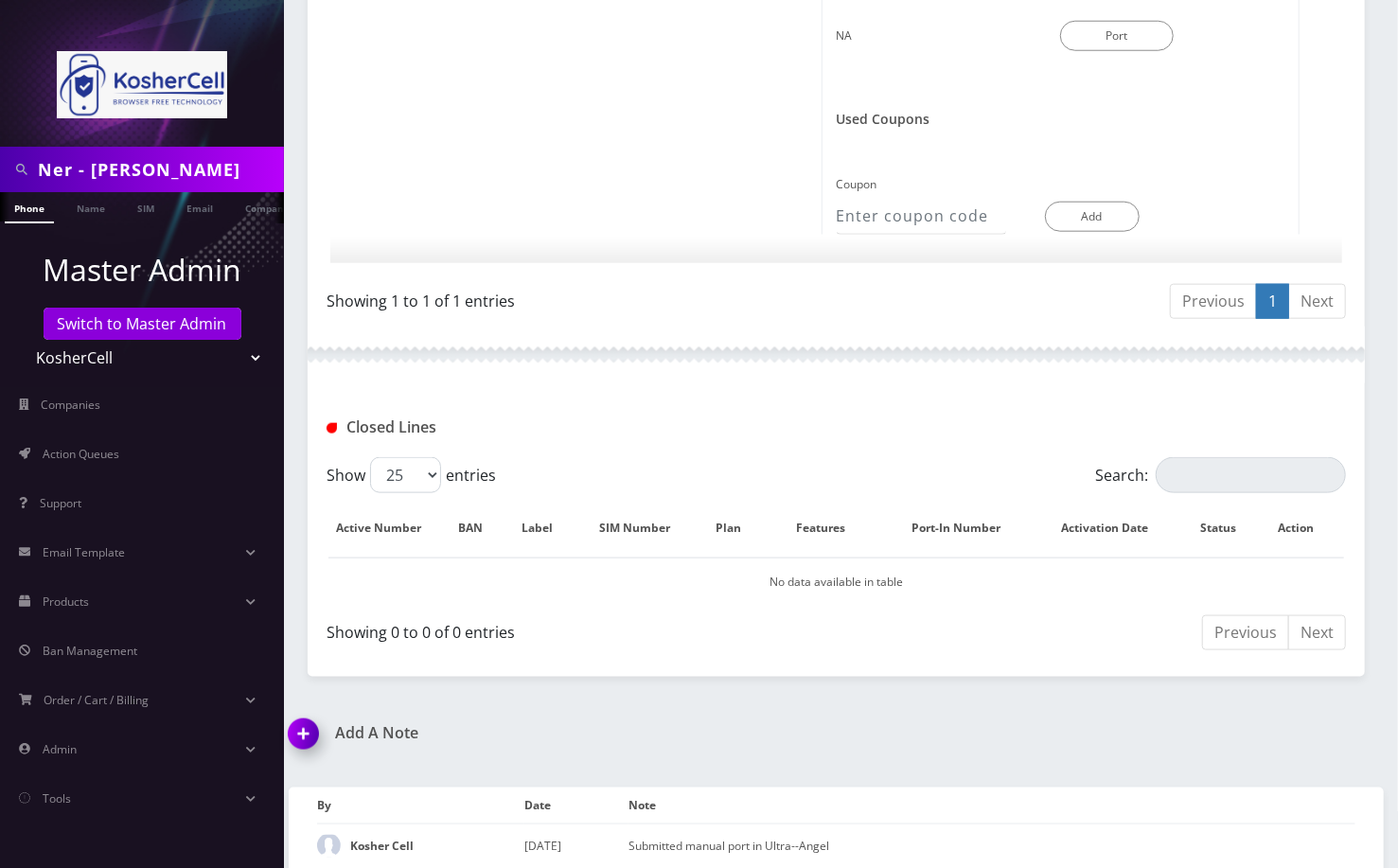
click at [130, 173] on input "Ner - Ezra Gertz" at bounding box center [158, 169] width 241 height 36
click at [131, 173] on input "Ner - Ezra Gertz" at bounding box center [158, 169] width 241 height 36
paste input "Yisroel Rosenfeld"
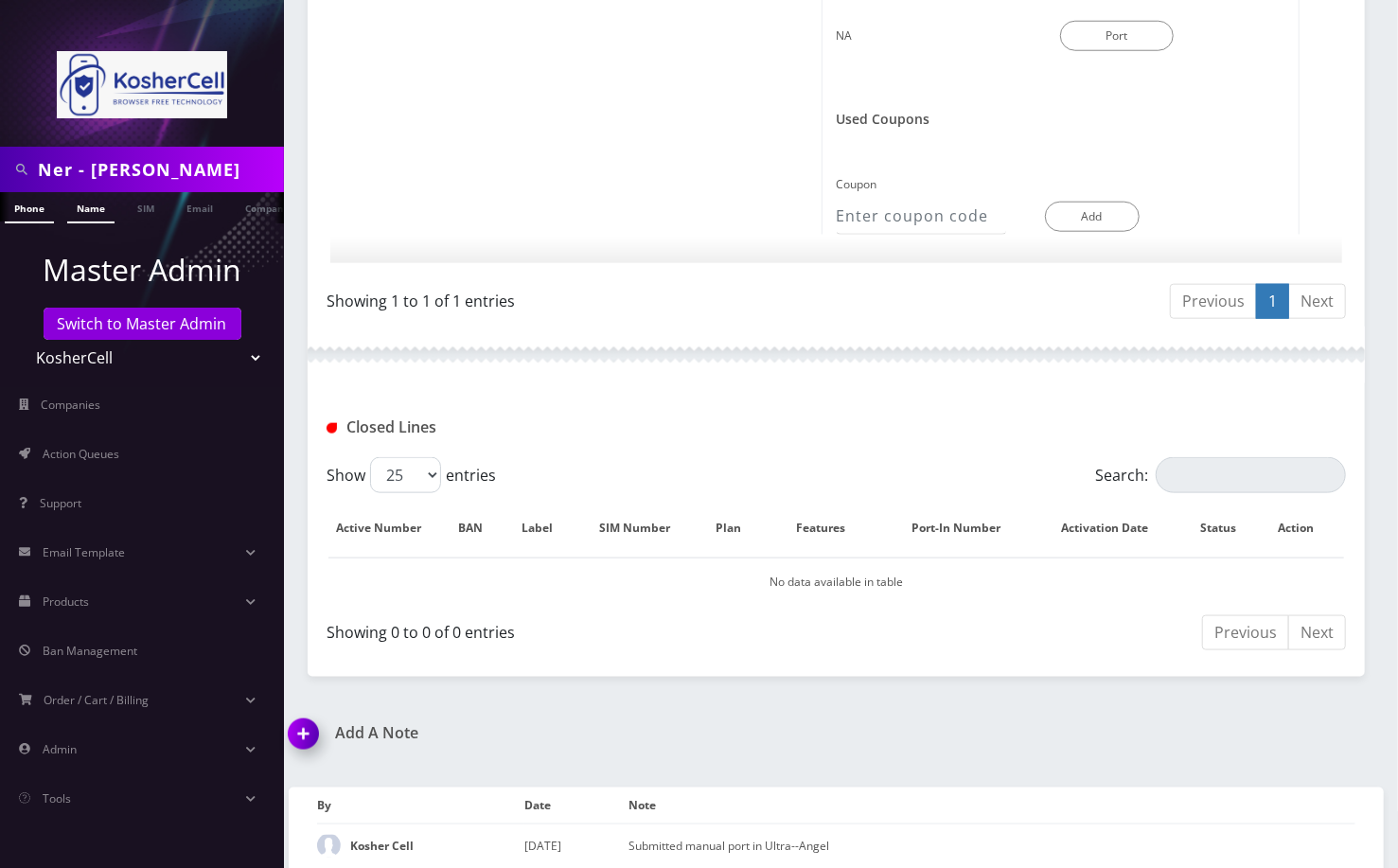
type input "Ner - [PERSON_NAME]"
click at [88, 218] on link "Name" at bounding box center [91, 208] width 47 height 32
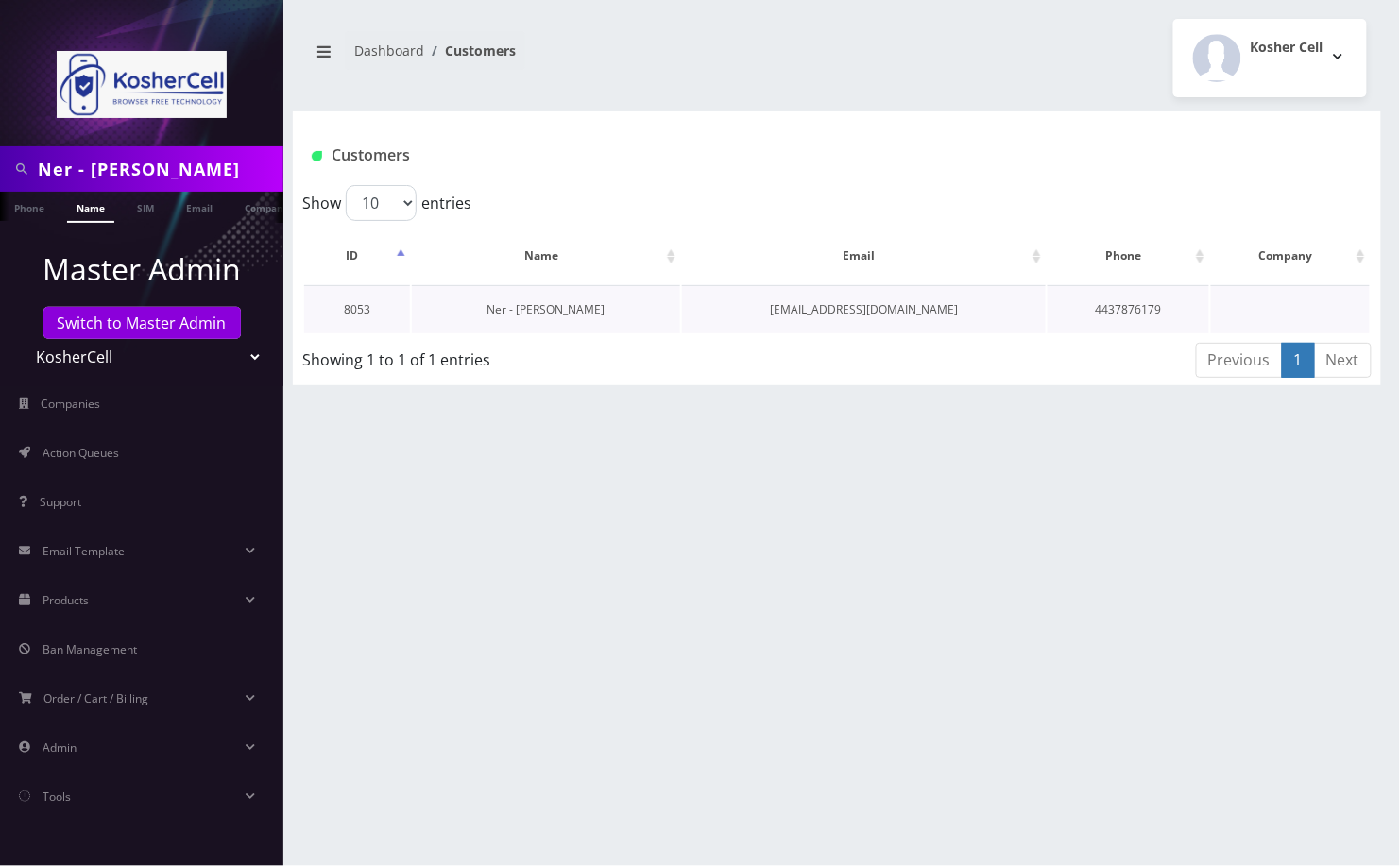
click at [591, 315] on link "Ner - [PERSON_NAME]" at bounding box center [547, 309] width 118 height 16
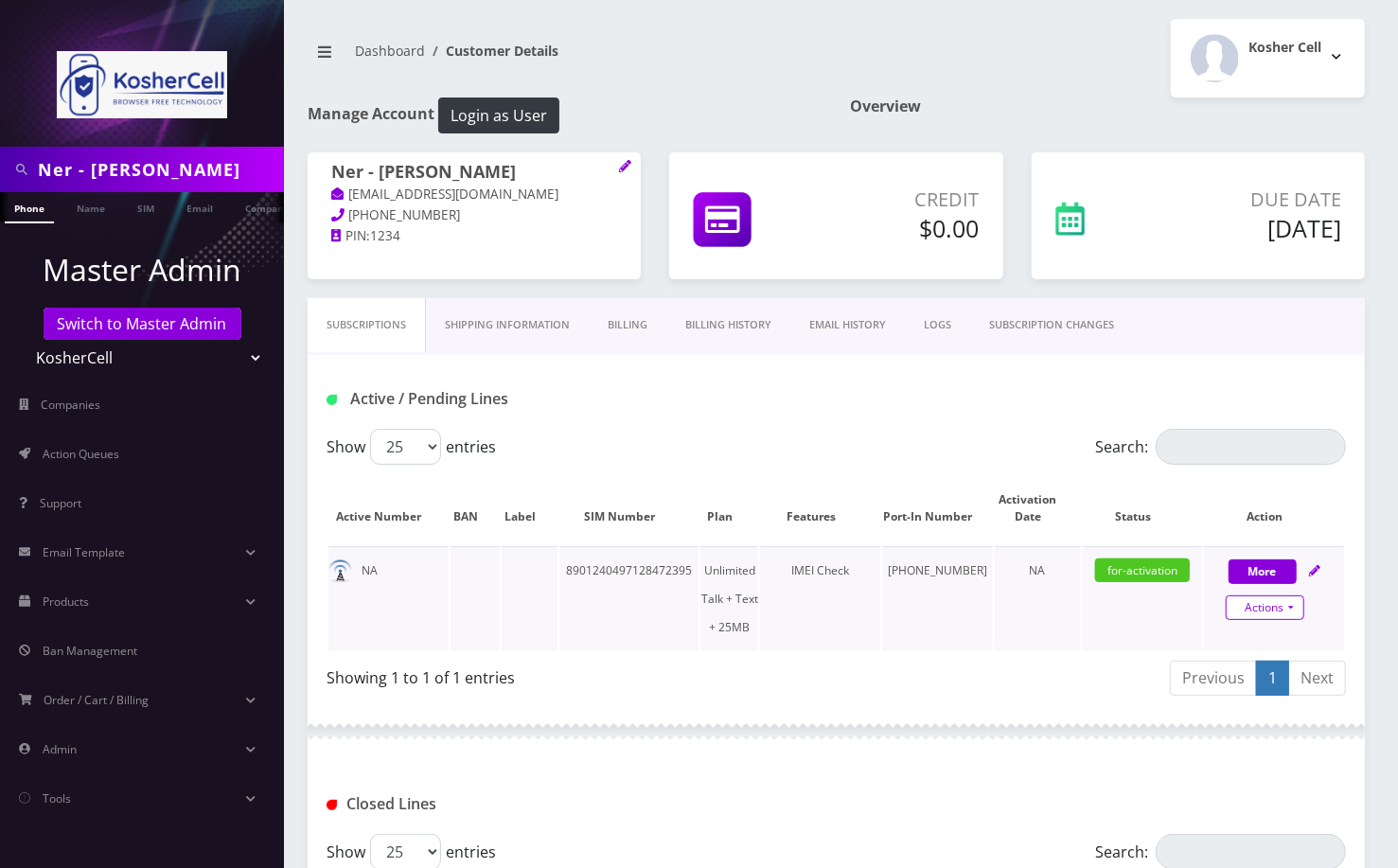
click at [1295, 606] on link "Actions" at bounding box center [1265, 607] width 79 height 25
select select "364"
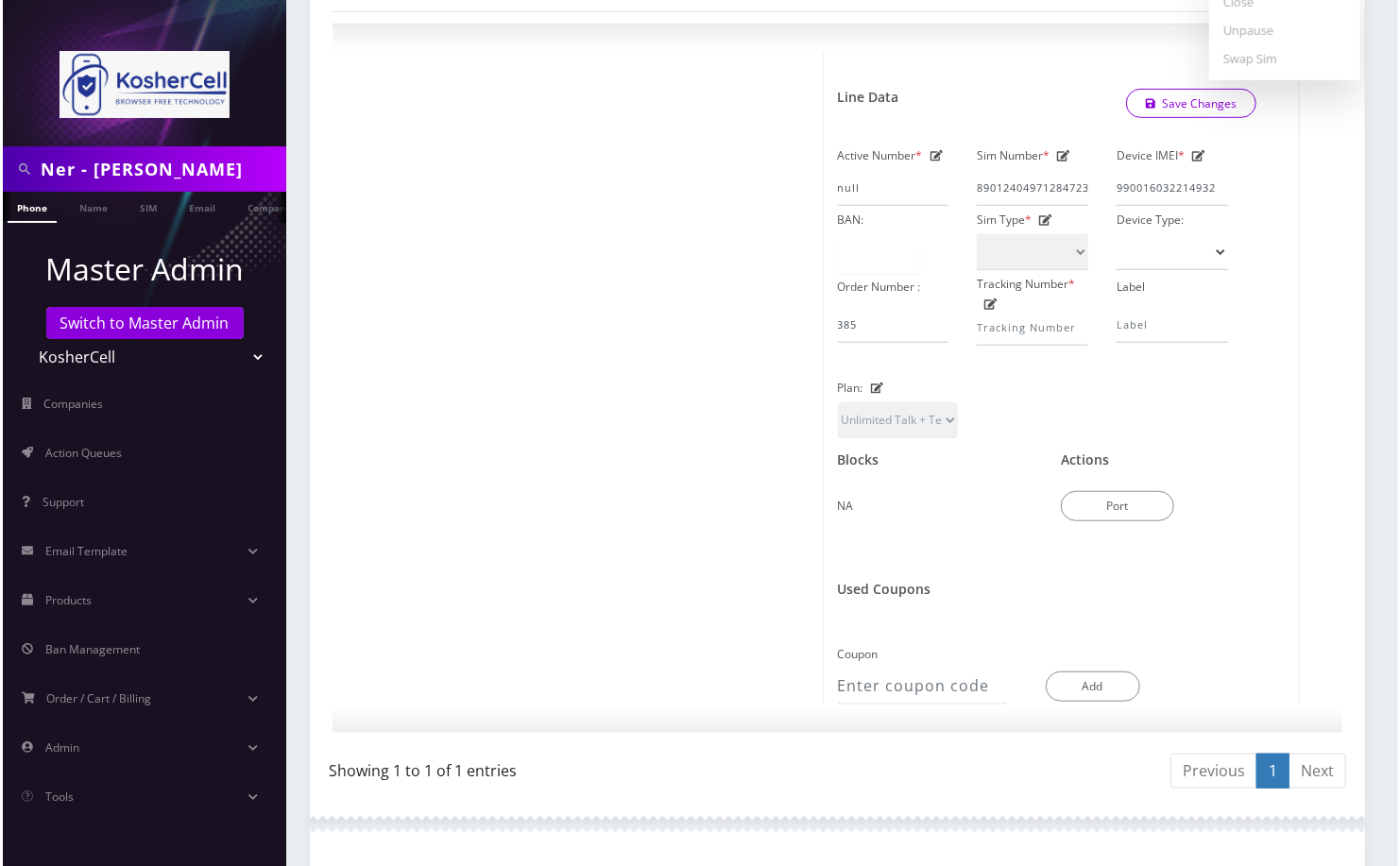
scroll to position [756, 0]
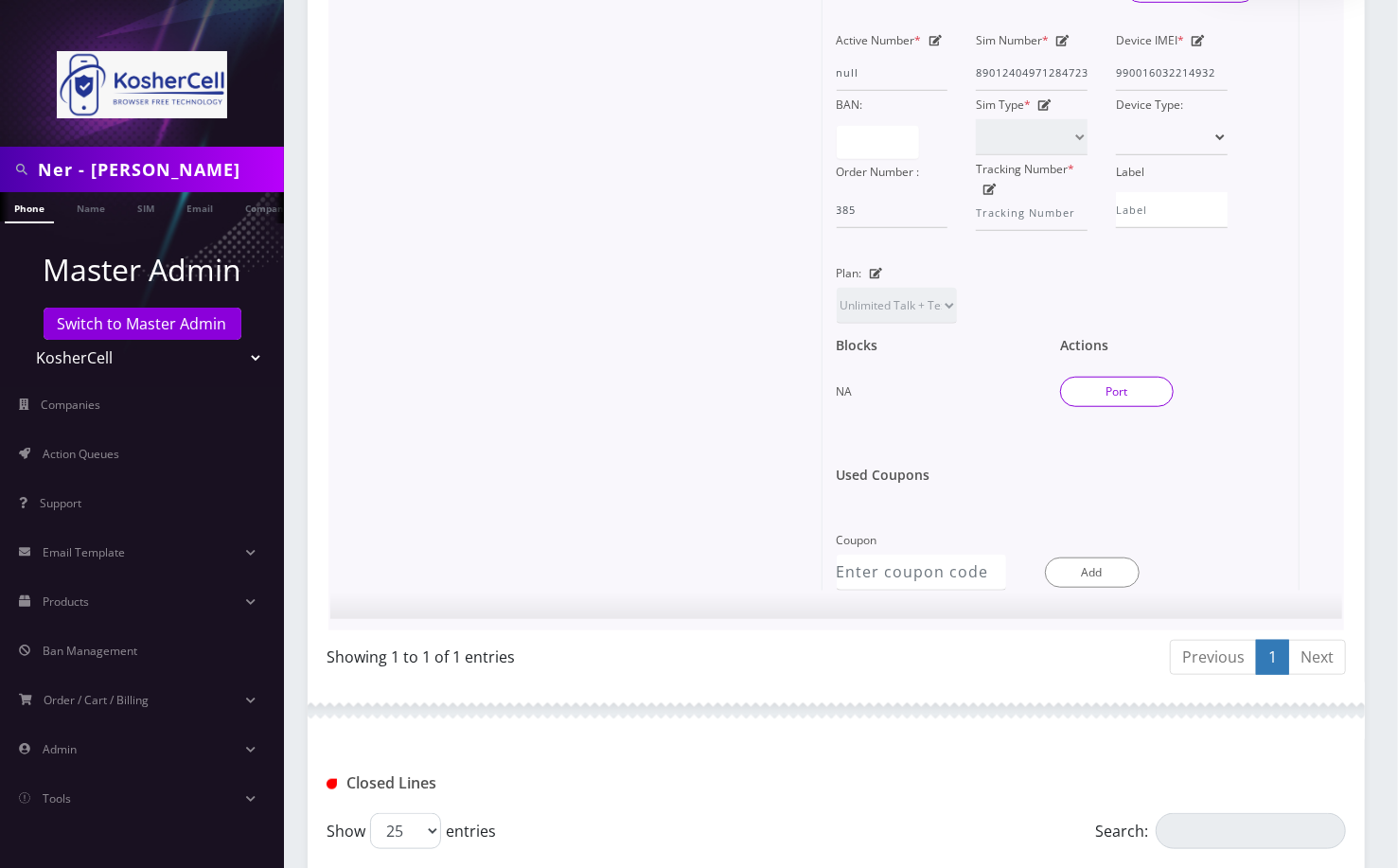
click at [1119, 385] on button "Port" at bounding box center [1116, 391] width 113 height 31
type input "Yisroel Rosenfeld"
type input "3206 Nerak Road"
type input "Baltimore"
select select "MD"
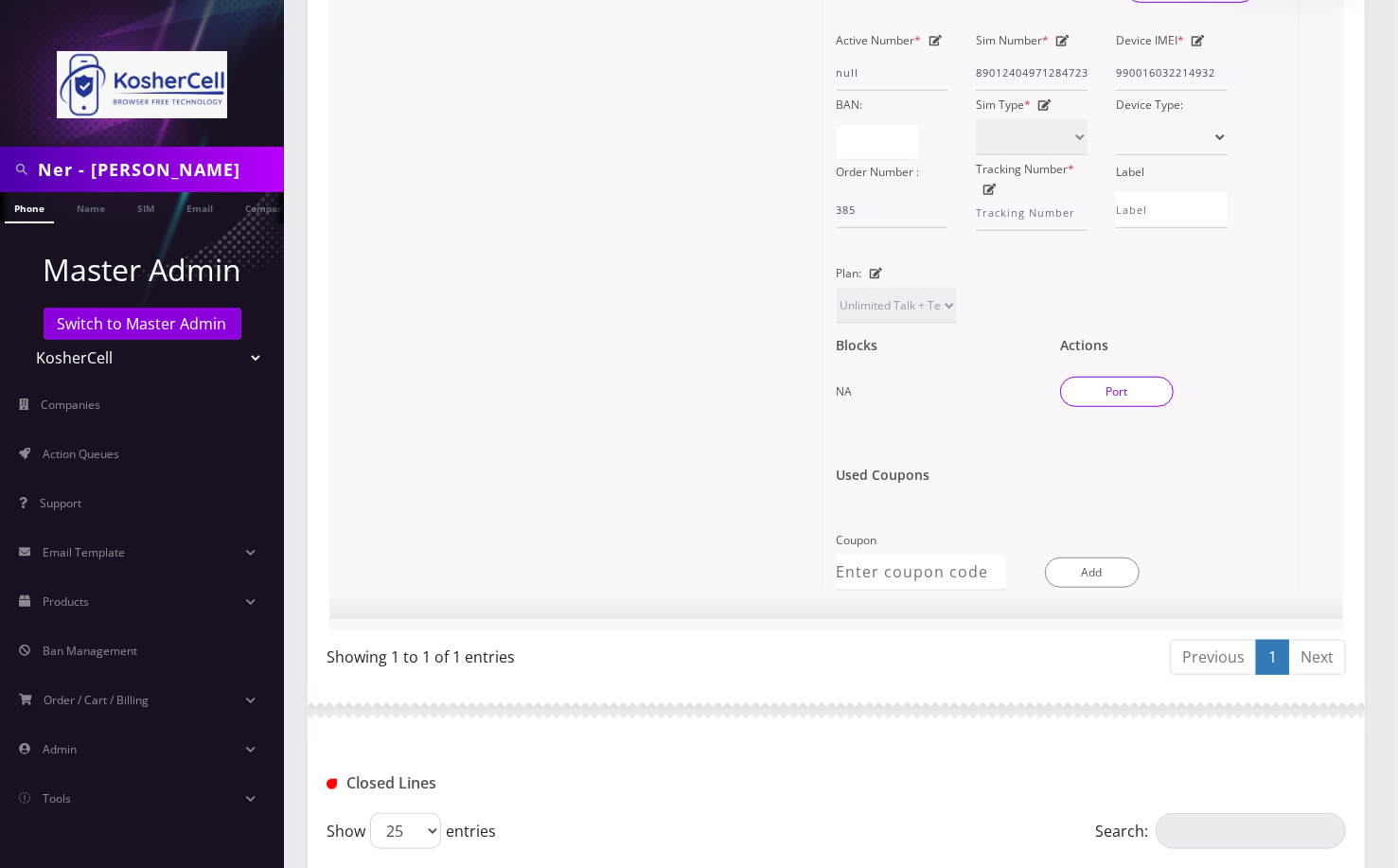
type input "21208"
type input "8901240497128472395"
type input "4439298669"
type input "T-Mobile"
type input "10817977"
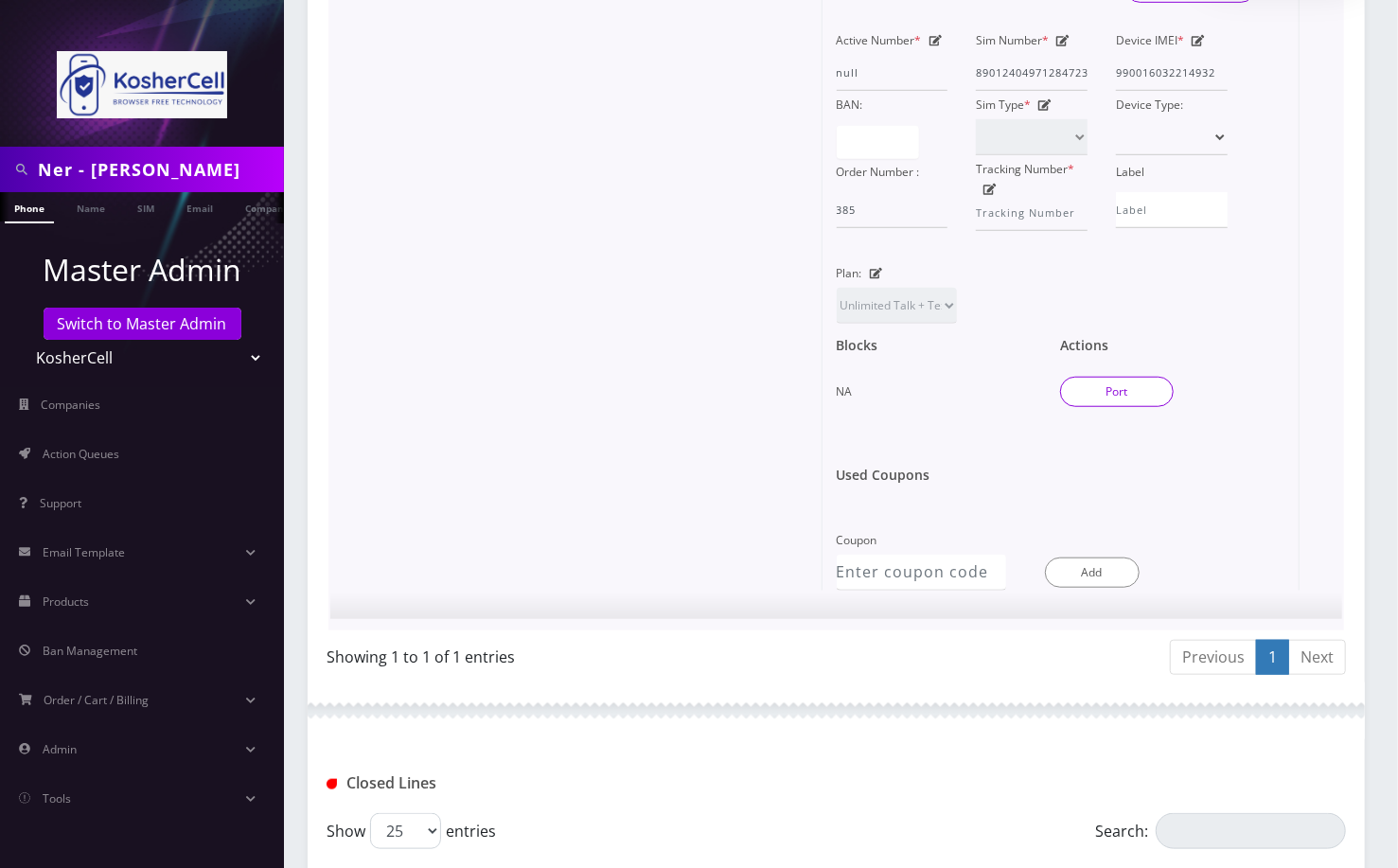
type input "672165"
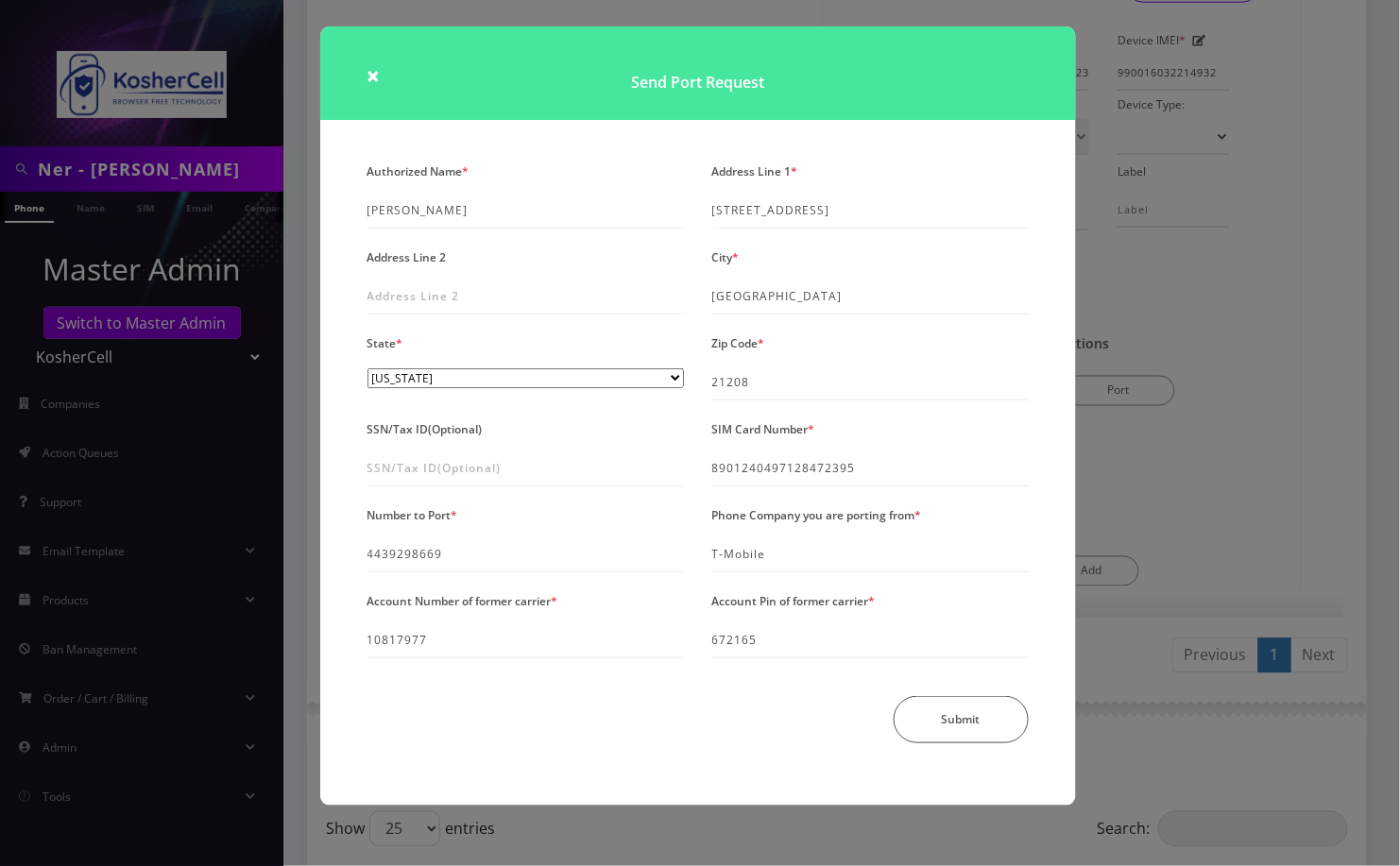
click at [1279, 301] on div "× Send Port Request Authorized Name * Yisroel Rosenfeld Address Line 1 * 3206 N…" at bounding box center [700, 433] width 1400 height 866
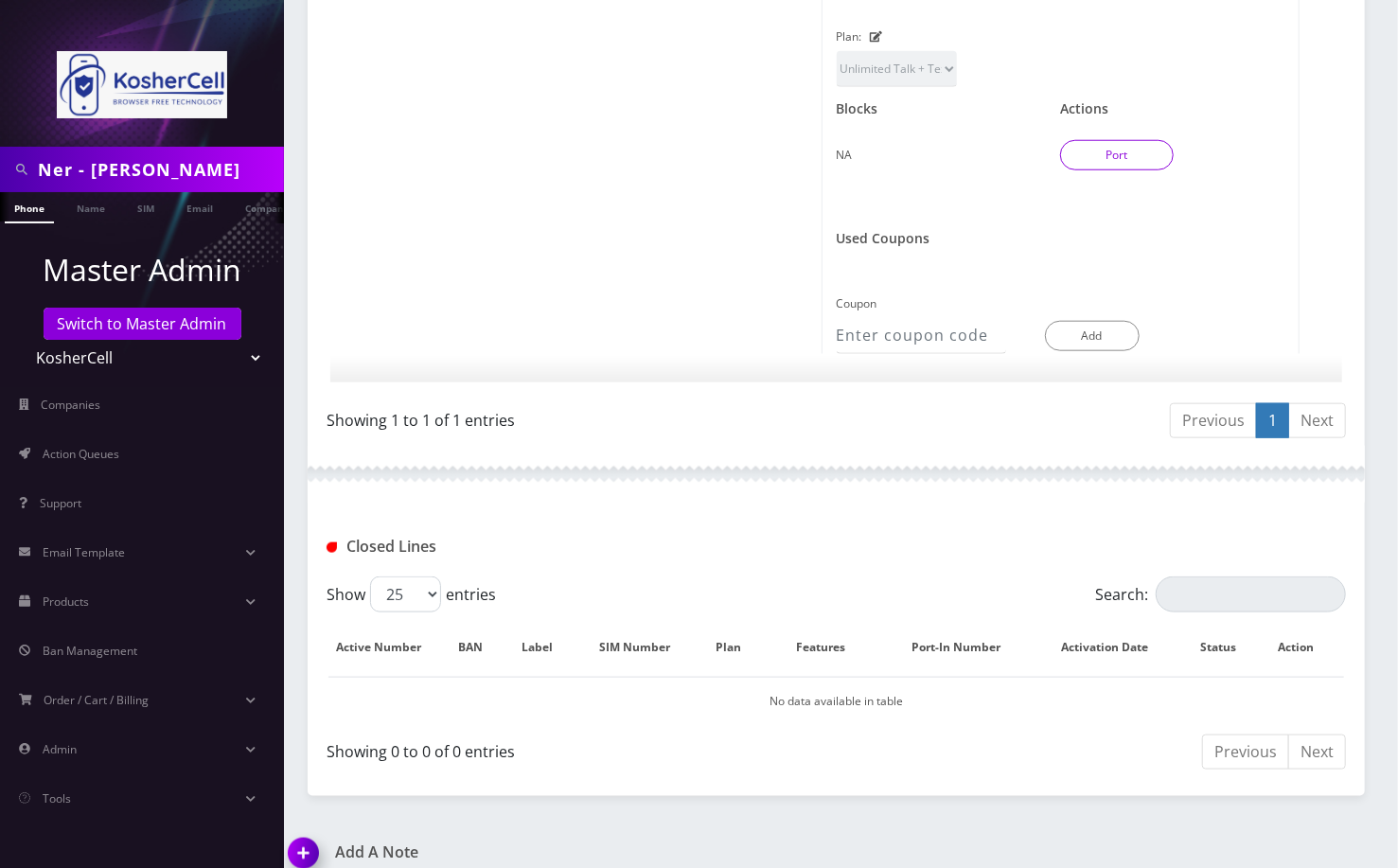
scroll to position [1005, 0]
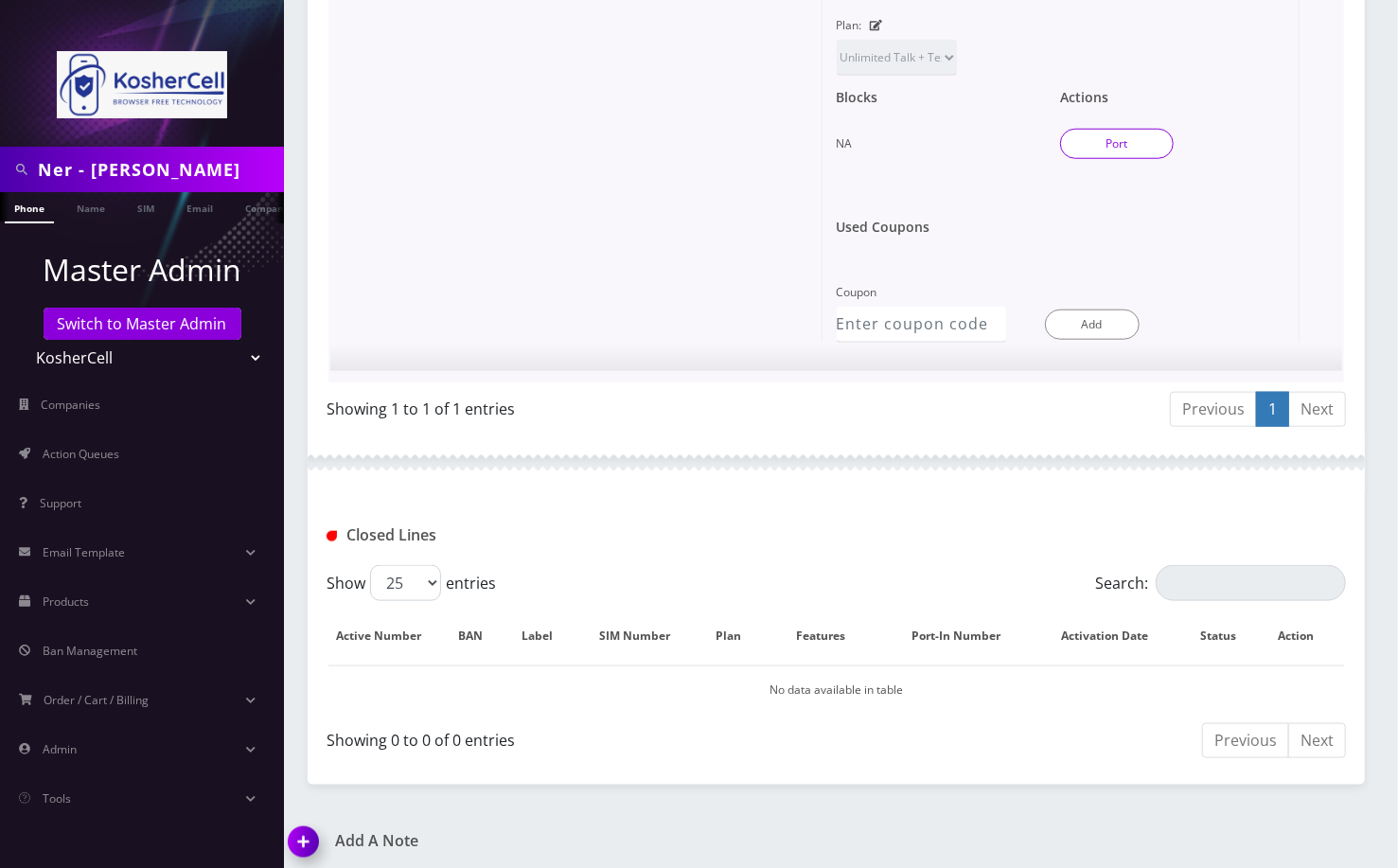
click at [1144, 141] on button "Port" at bounding box center [1116, 144] width 113 height 31
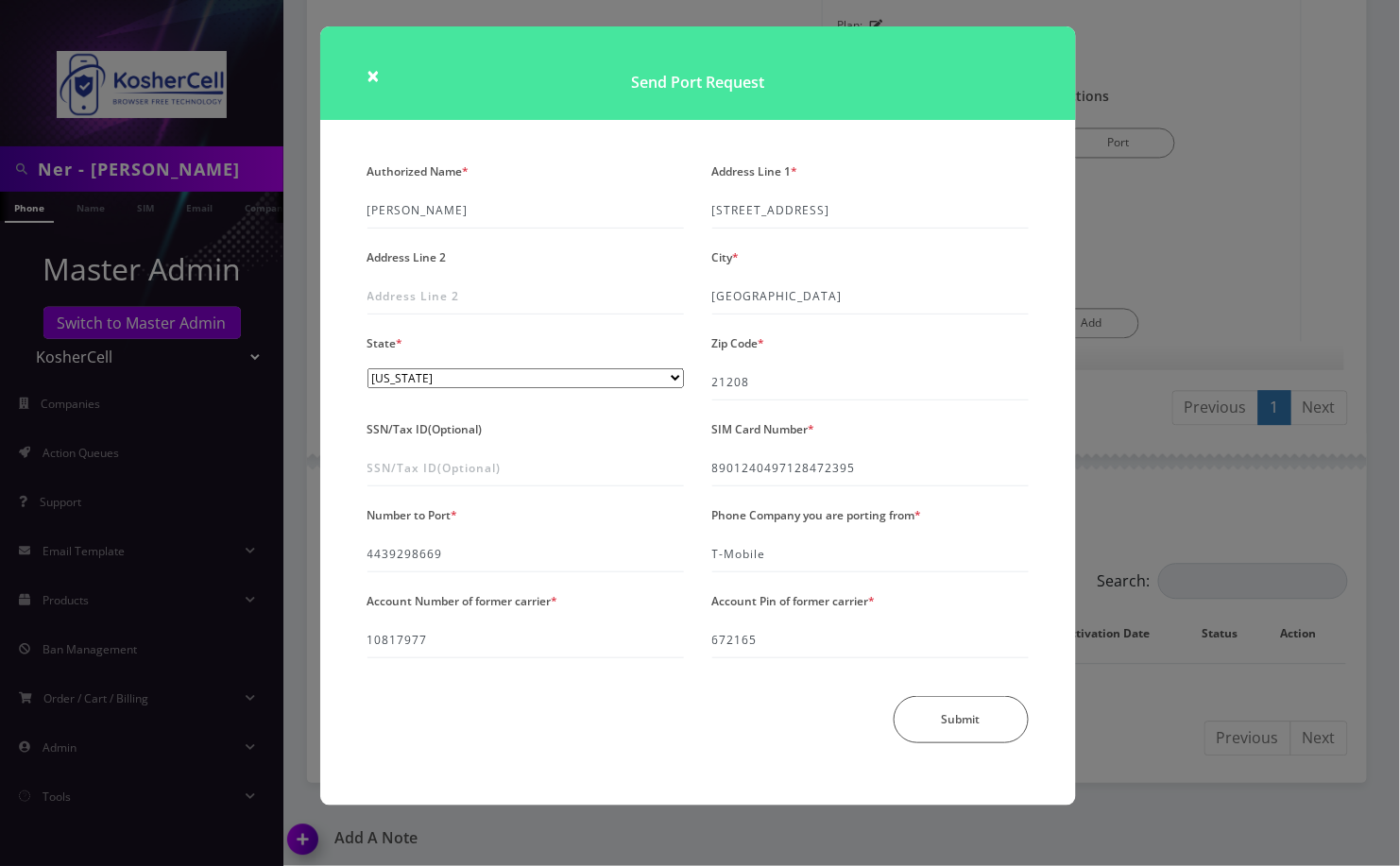
click at [82, 157] on div "× Send Port Request Authorized Name * Yisroel Rosenfeld Address Line 1 * 3206 N…" at bounding box center [700, 433] width 1400 height 866
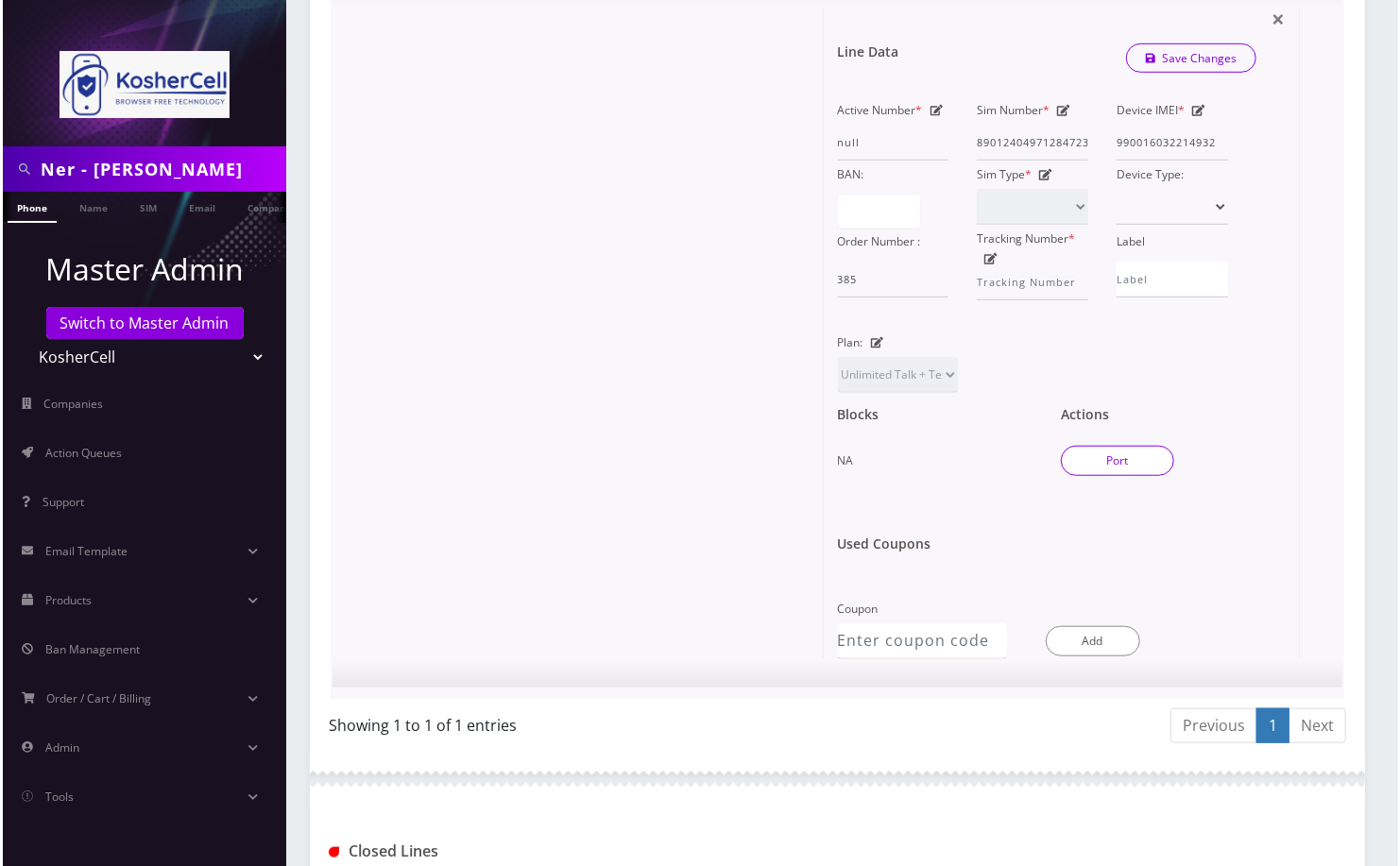
scroll to position [756, 0]
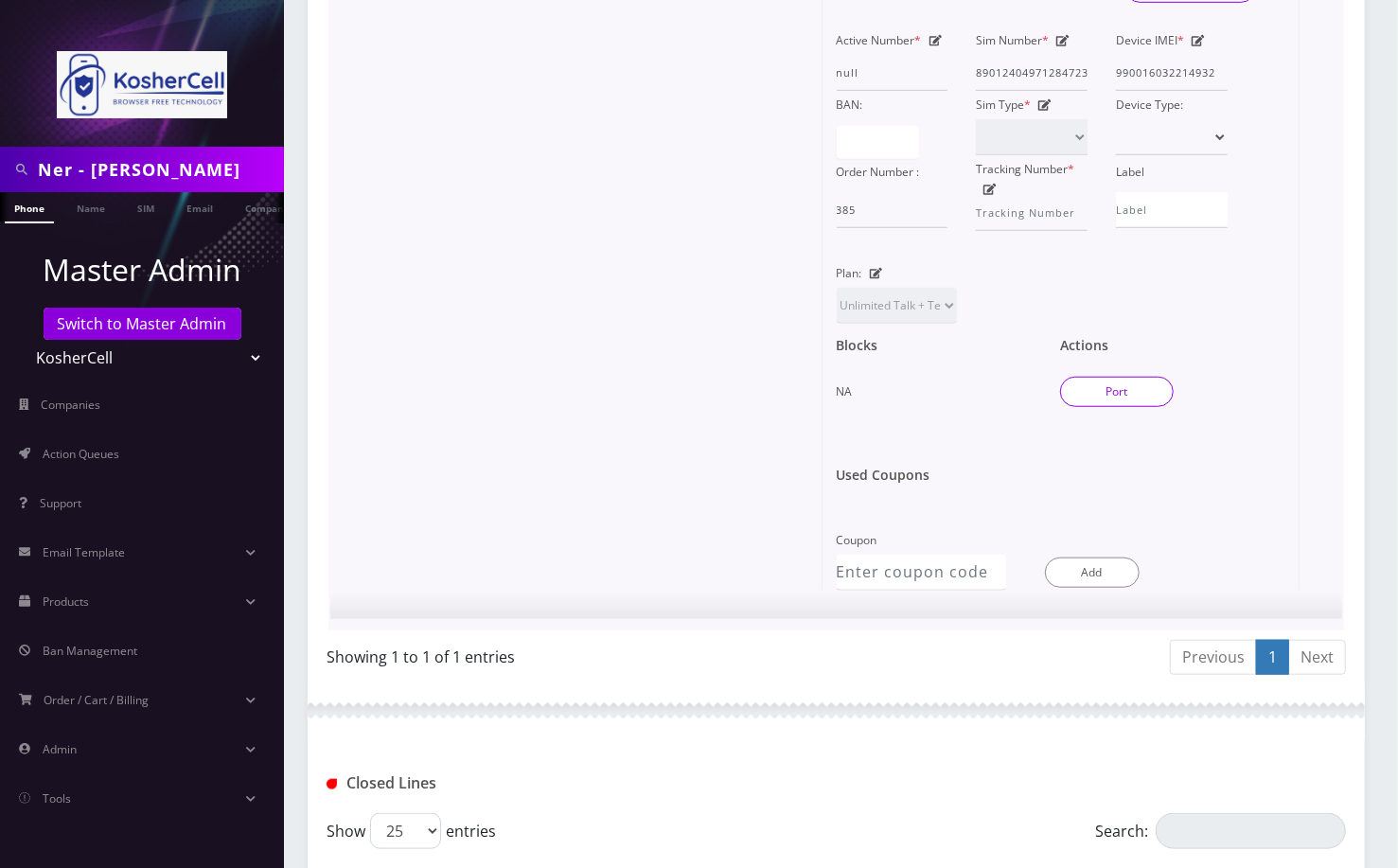
click at [1115, 394] on button "Port" at bounding box center [1116, 391] width 113 height 31
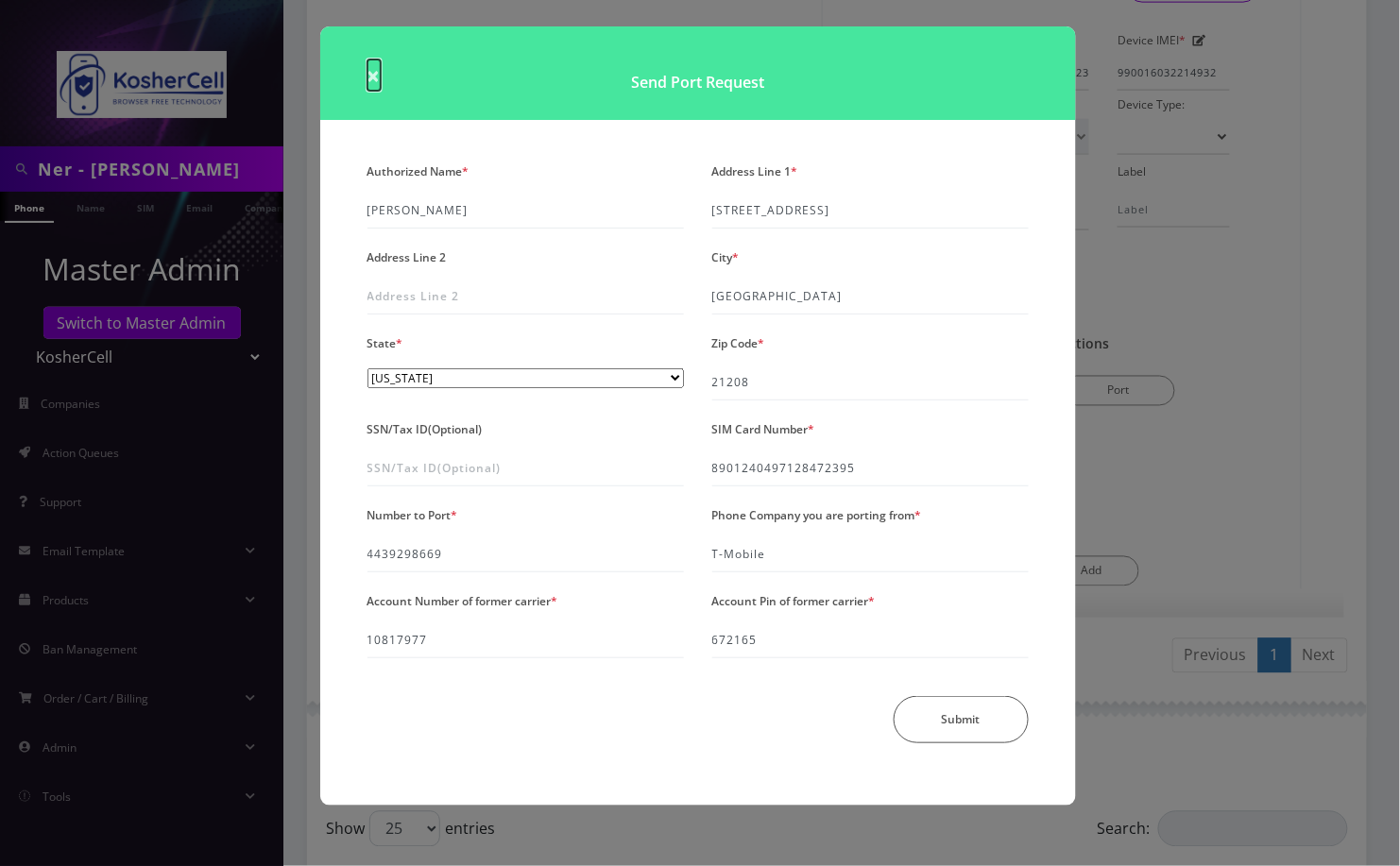
click at [375, 77] on span "×" at bounding box center [374, 76] width 13 height 31
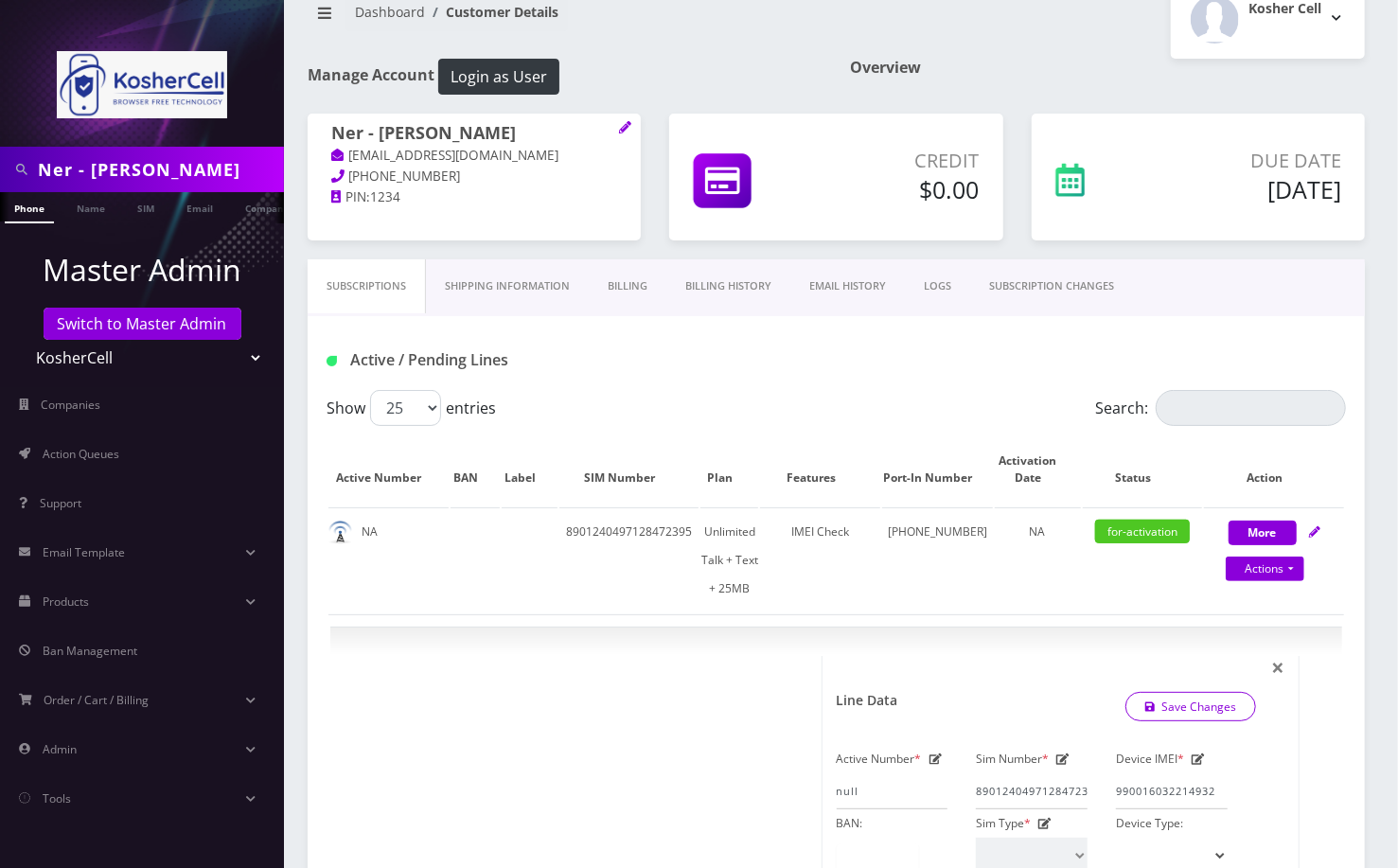
scroll to position [0, 0]
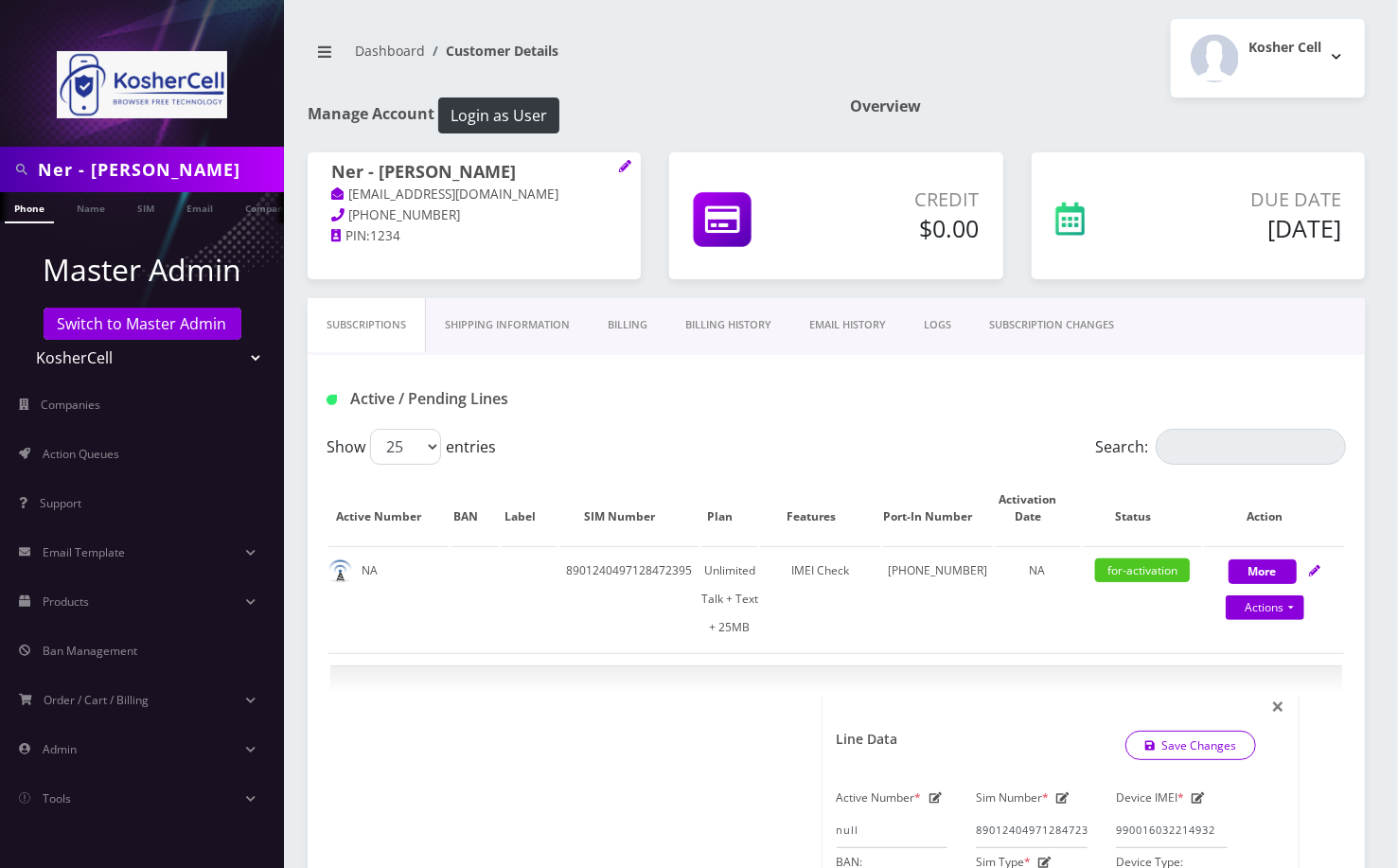
click at [391, 210] on span "443-787-6179" at bounding box center [404, 214] width 111 height 17
copy div "443-787-6179"
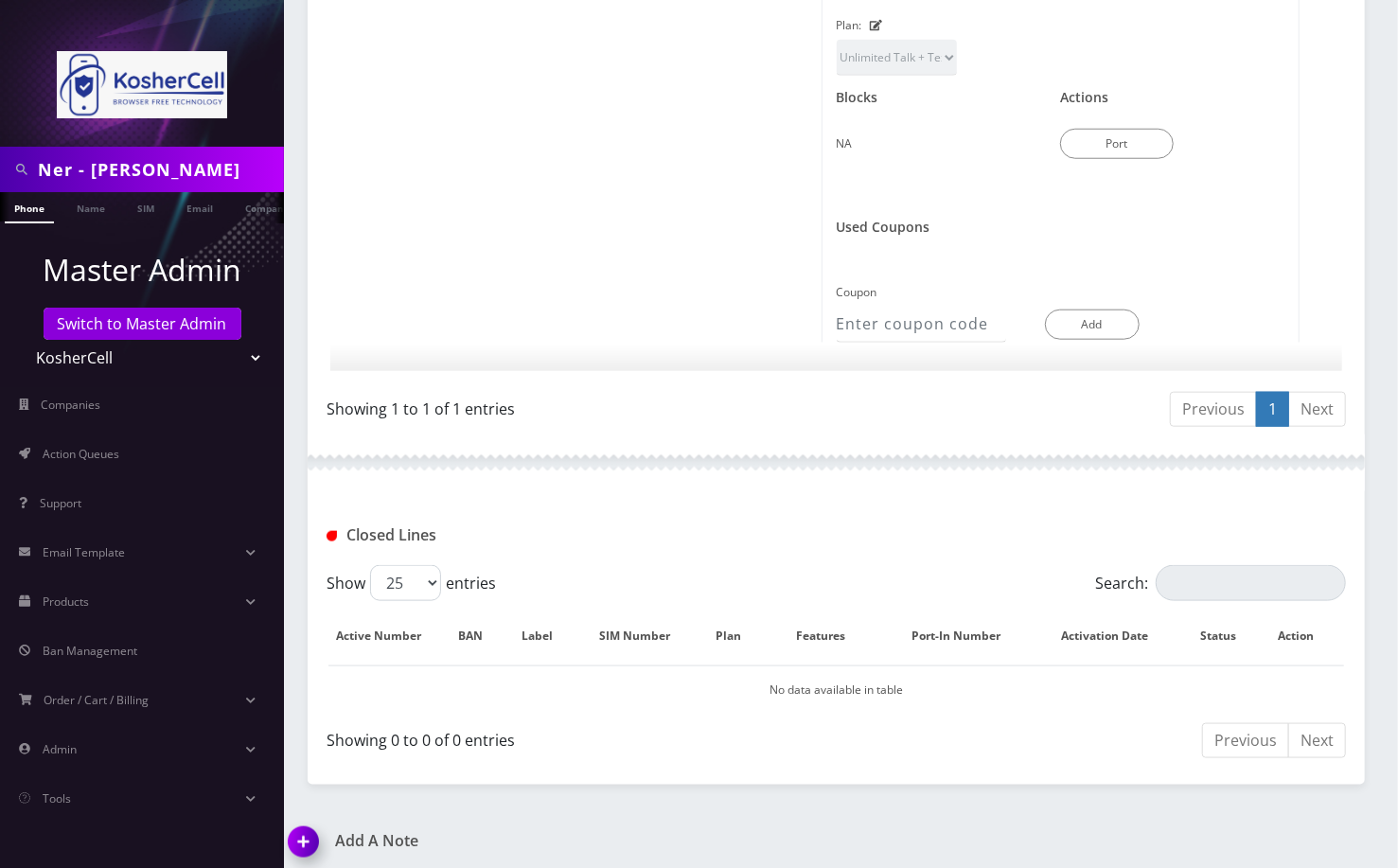
click at [300, 822] on img at bounding box center [306, 848] width 56 height 56
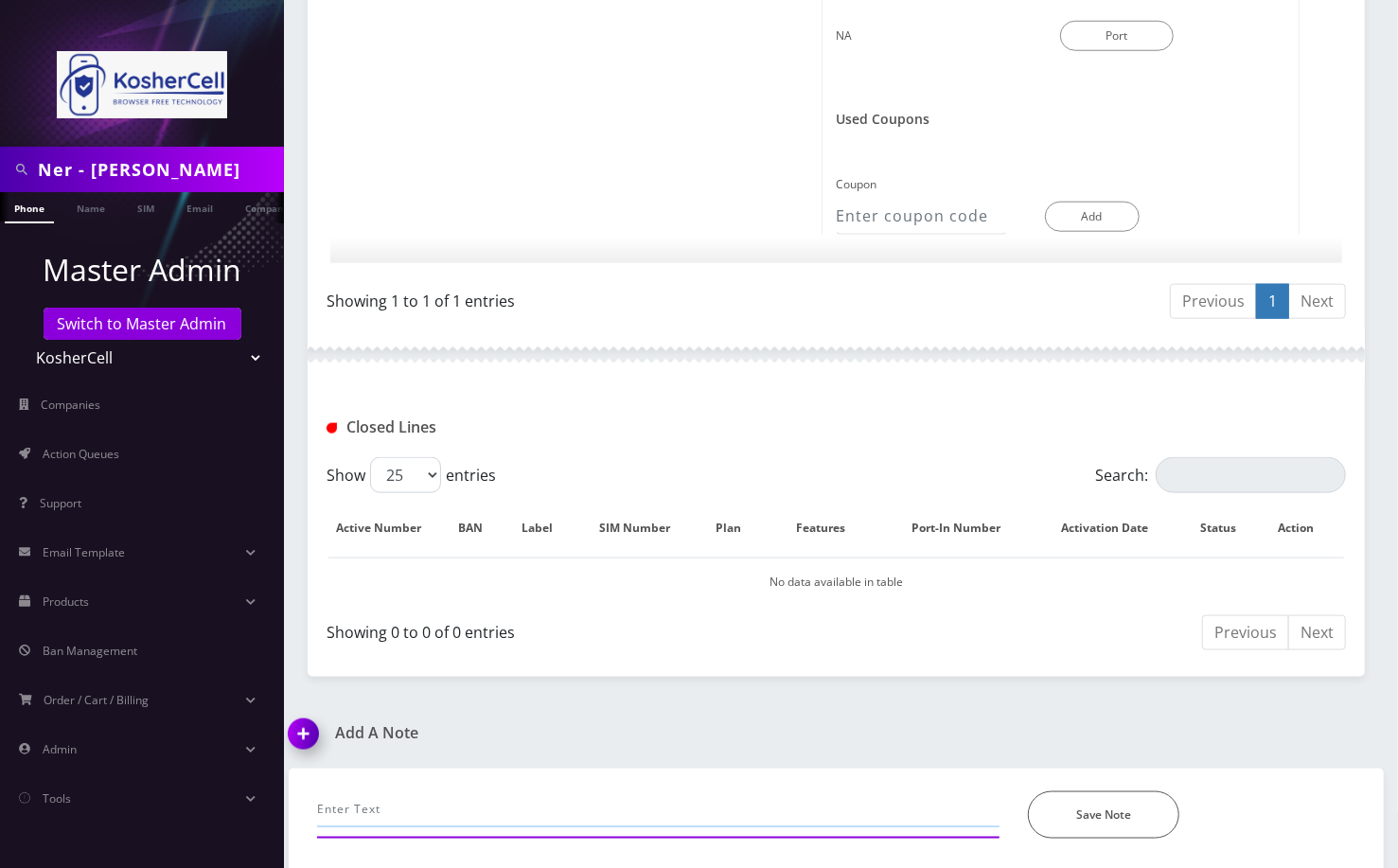
click at [445, 798] on input "text" at bounding box center [658, 809] width 683 height 36
paste input "Submitted manual port in Ultra"
type input "Submitted manual port in Ultra--Angel"
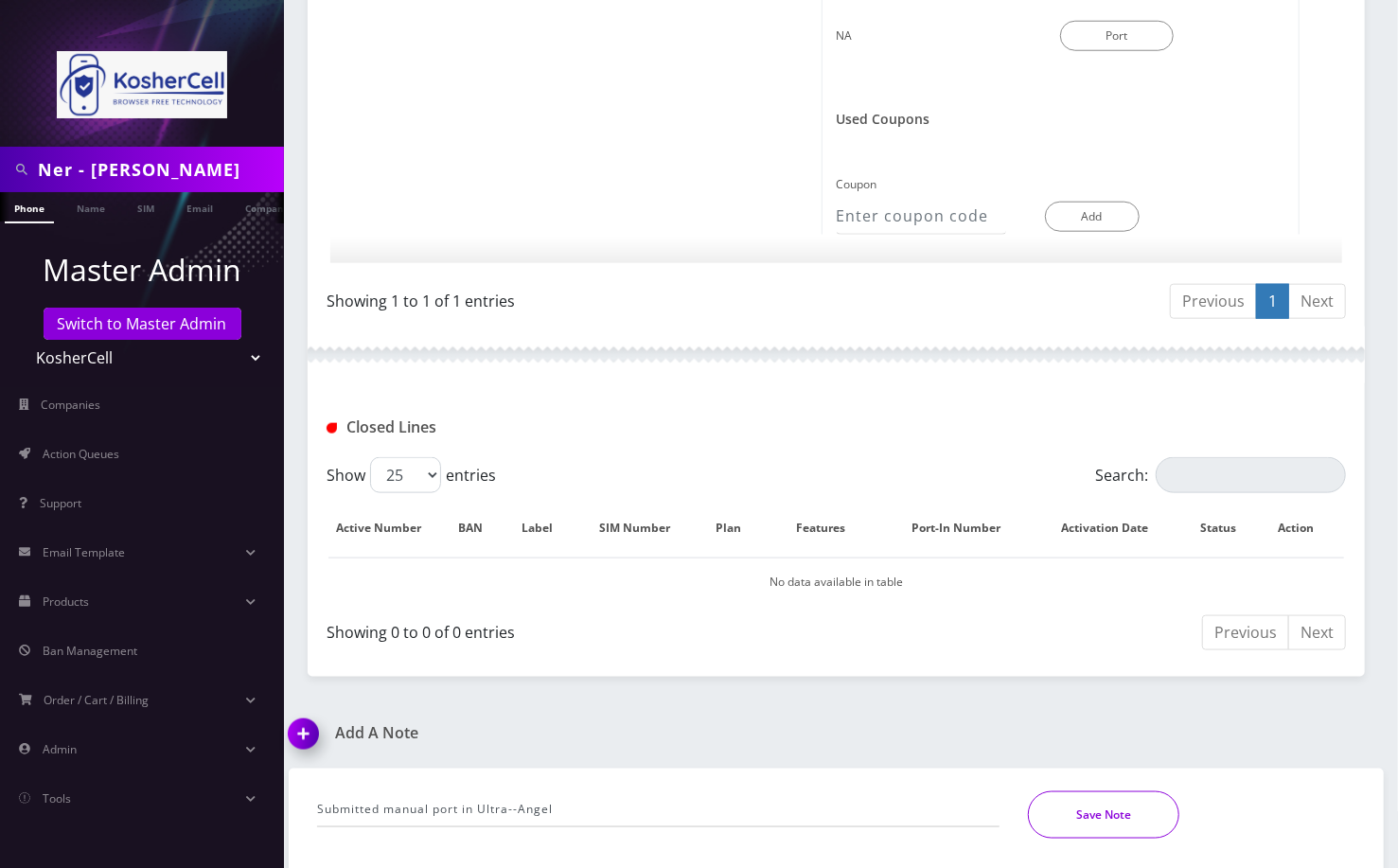
click at [1139, 822] on button "Save Note" at bounding box center [1103, 815] width 152 height 47
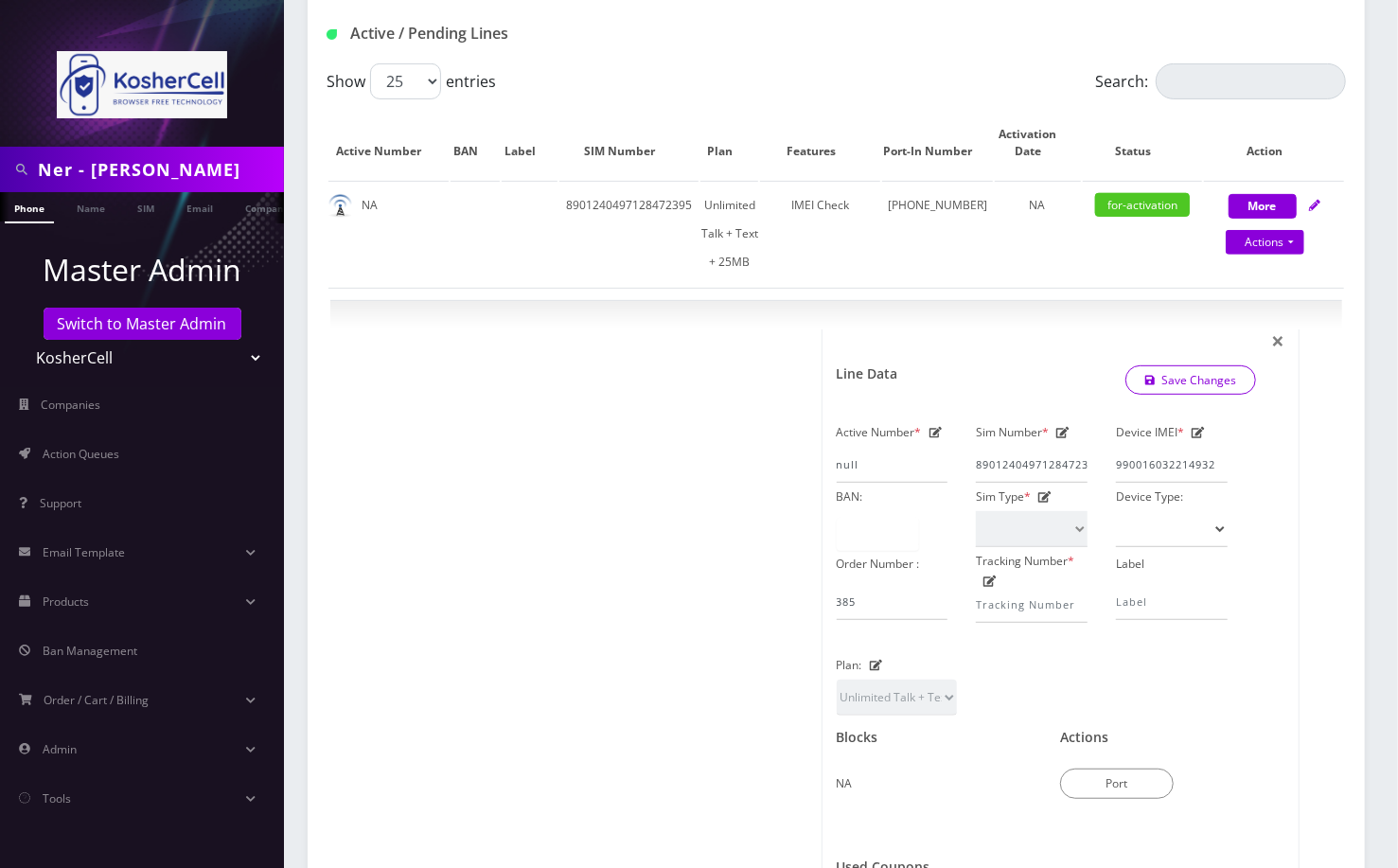
scroll to position [0, 0]
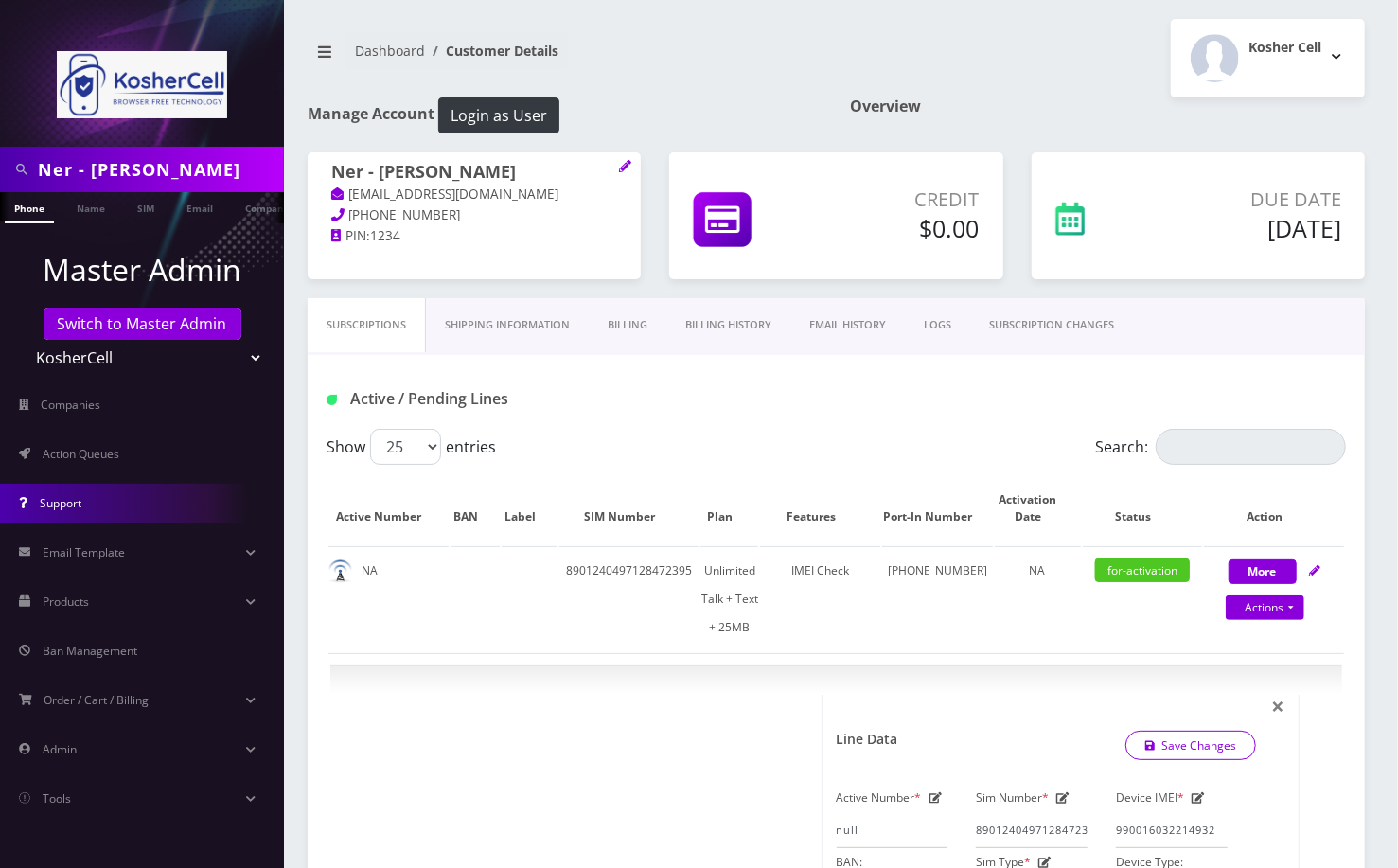
click at [109, 489] on link "Support" at bounding box center [142, 503] width 284 height 39
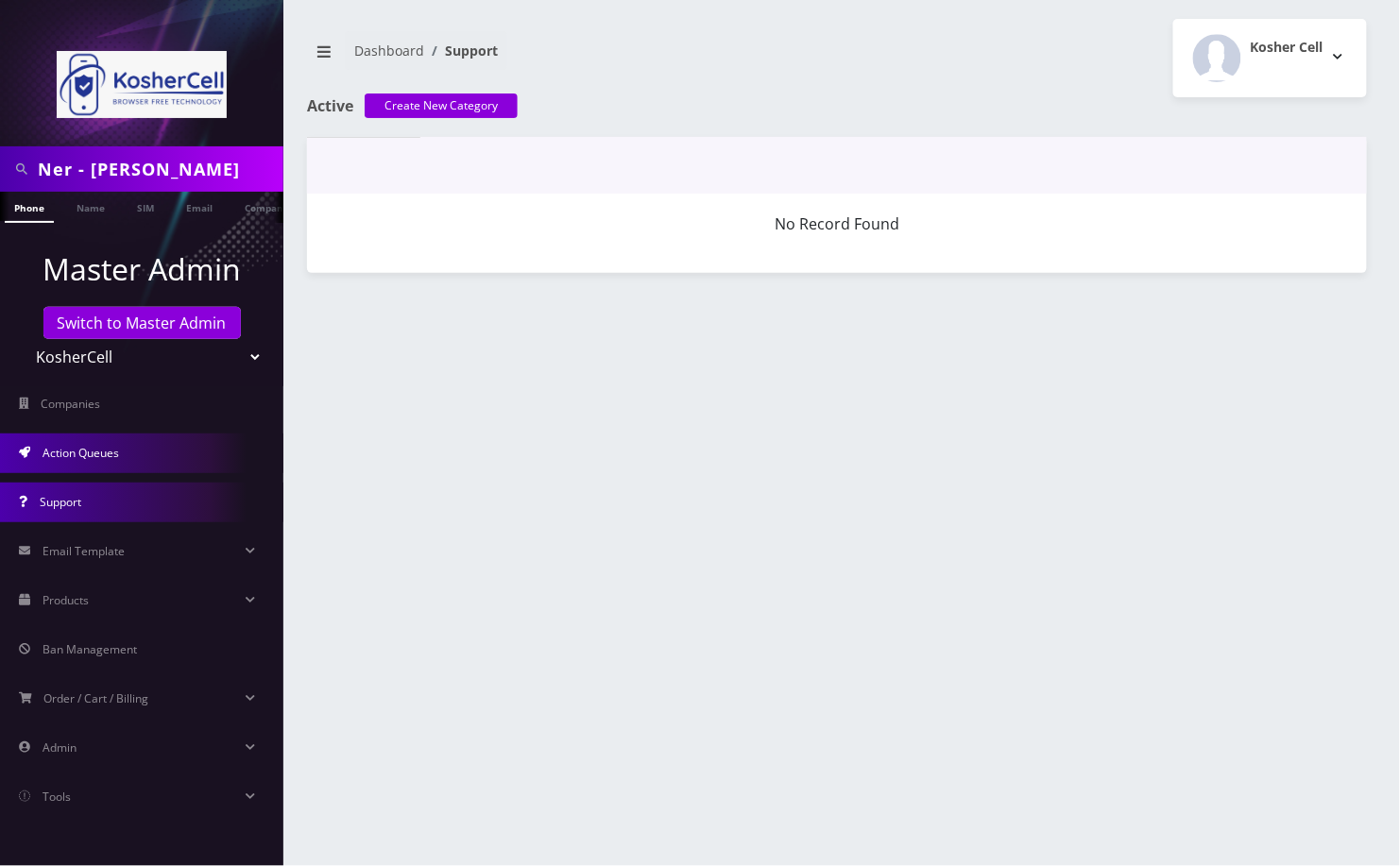
click at [129, 444] on link "Action Queues" at bounding box center [142, 453] width 283 height 39
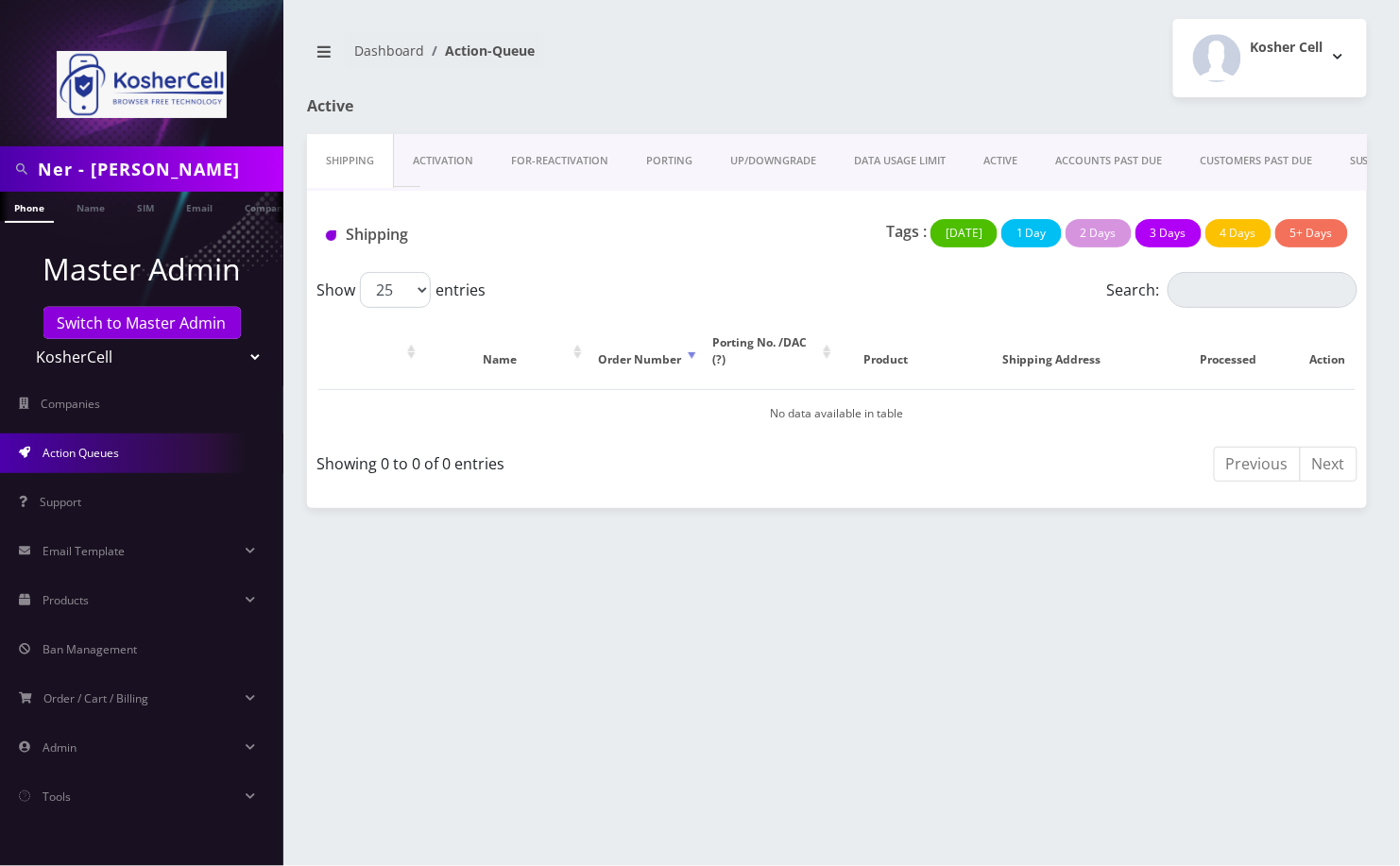
click at [684, 160] on link "PORTING" at bounding box center [669, 160] width 84 height 54
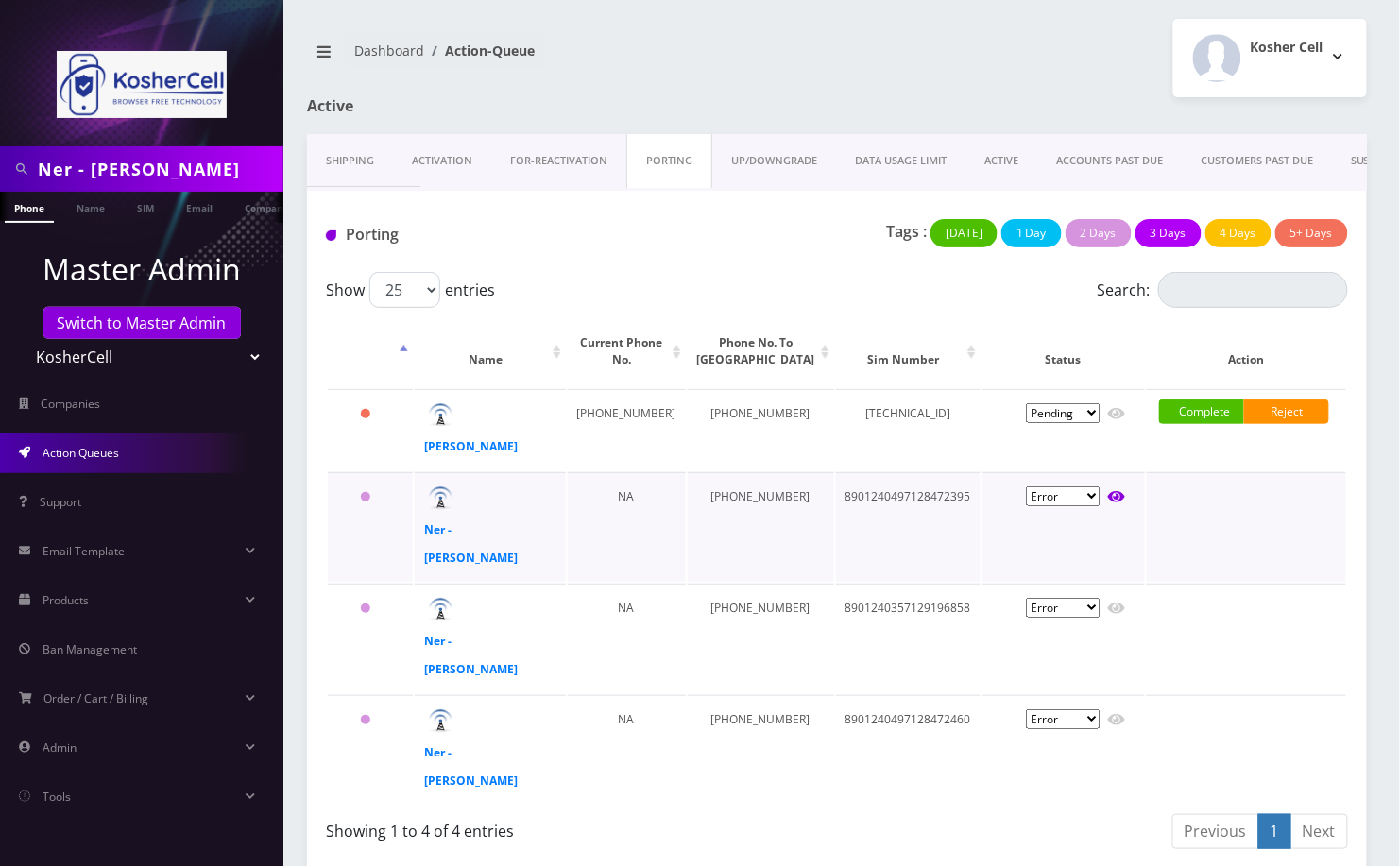
click at [1113, 503] on icon at bounding box center [1116, 498] width 17 height 12
type input "[PERSON_NAME]"
type input "3206 Nerak Road"
type input "Baltimore"
select select "MD"
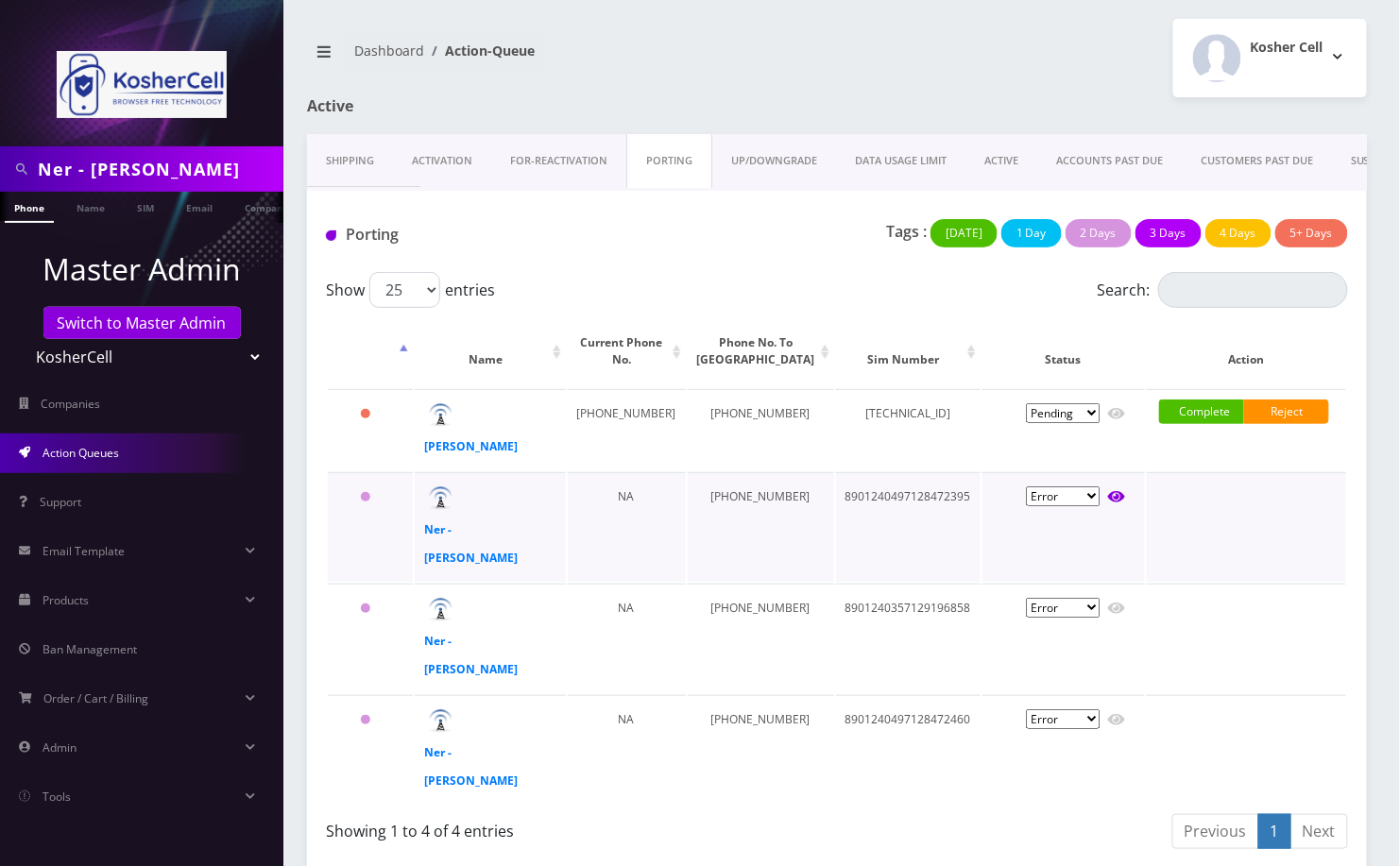
type input "21208"
type input "8901240497128472395"
type input "4439298669"
type input "T-Mobile"
type input "10817977"
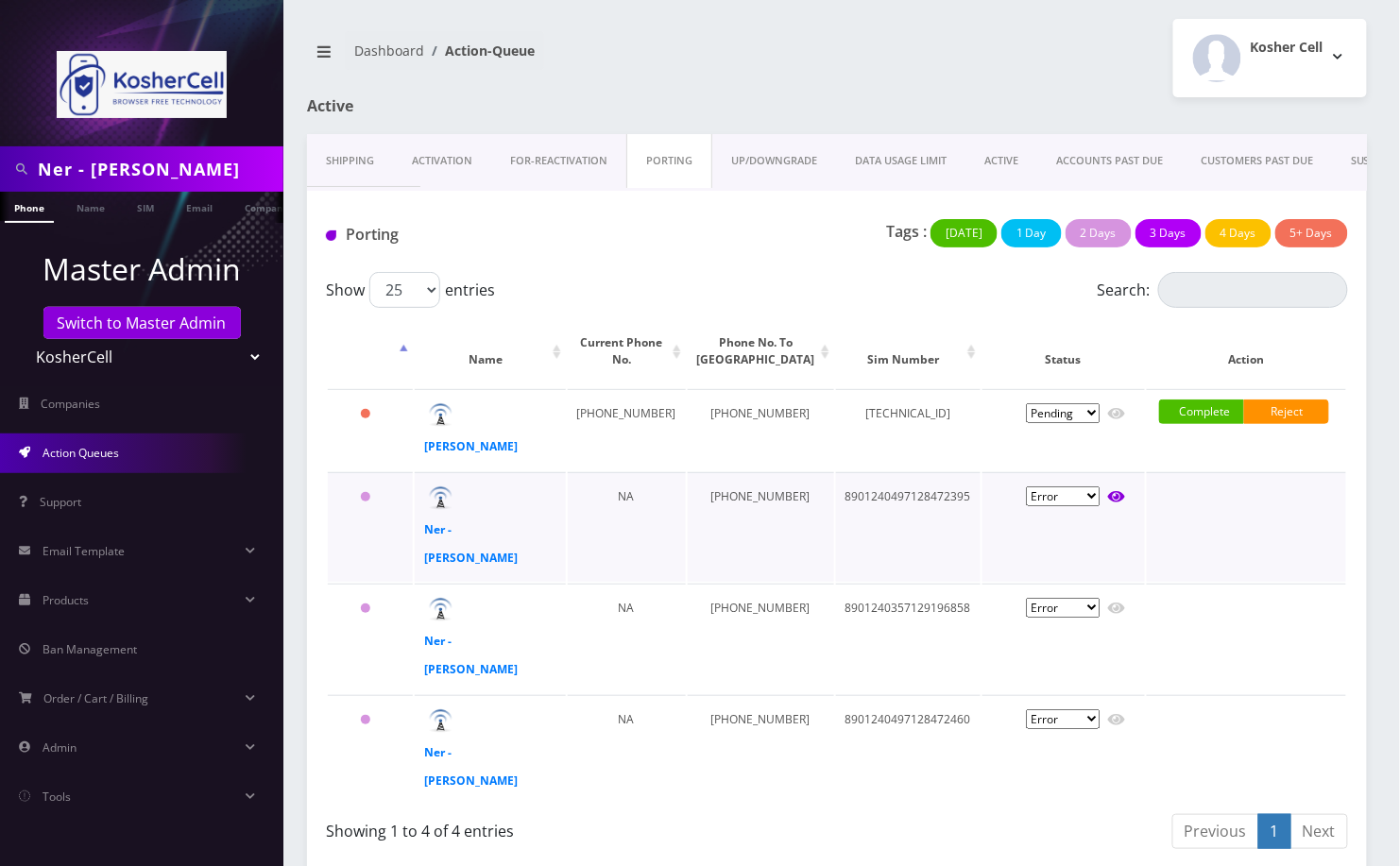
type input "672165"
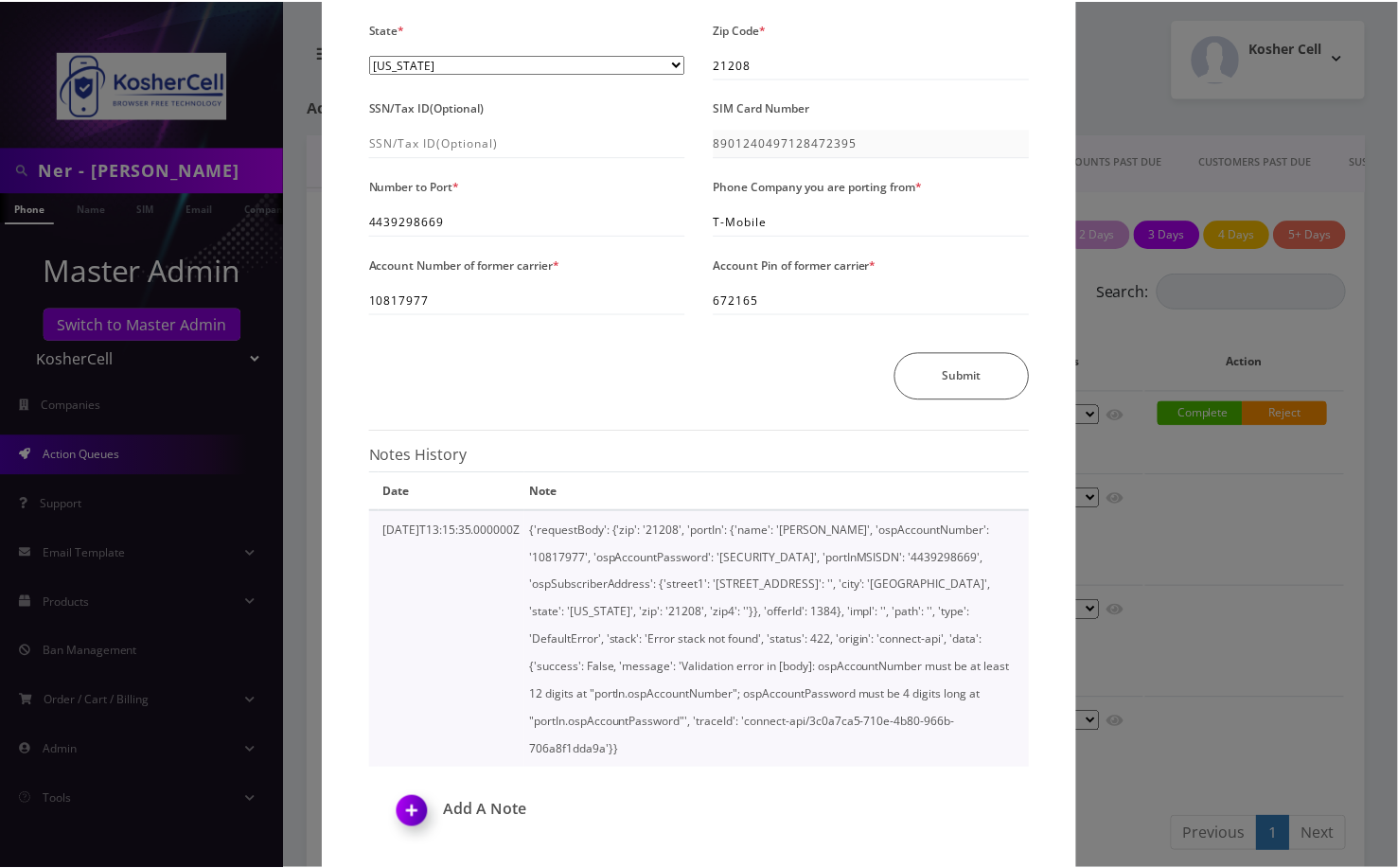
scroll to position [325, 0]
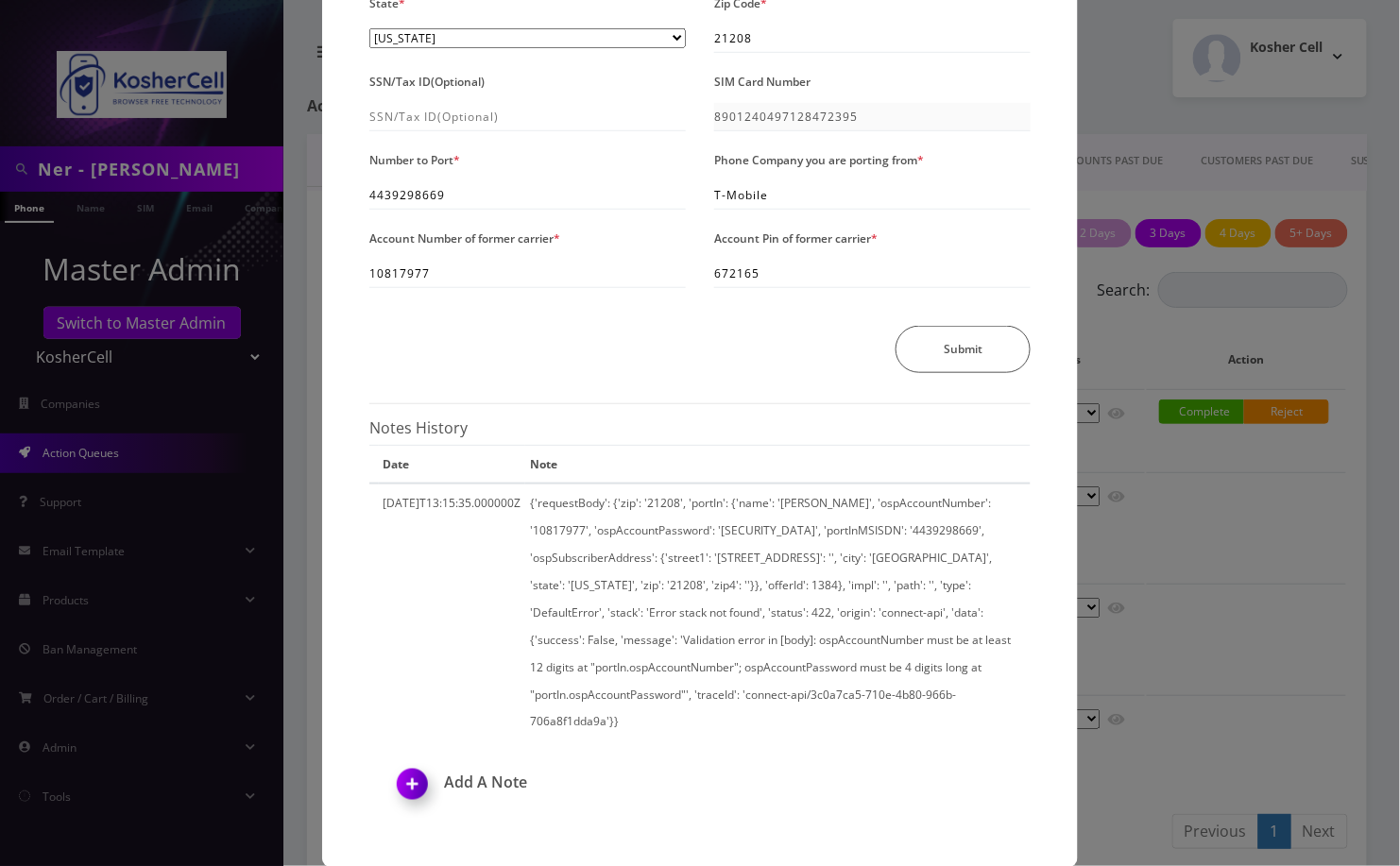
click at [1183, 533] on div "× Send Port Request Authorized Name * Yisroel Rosenfeld Address Line 1 * 3206 N…" at bounding box center [700, 433] width 1400 height 866
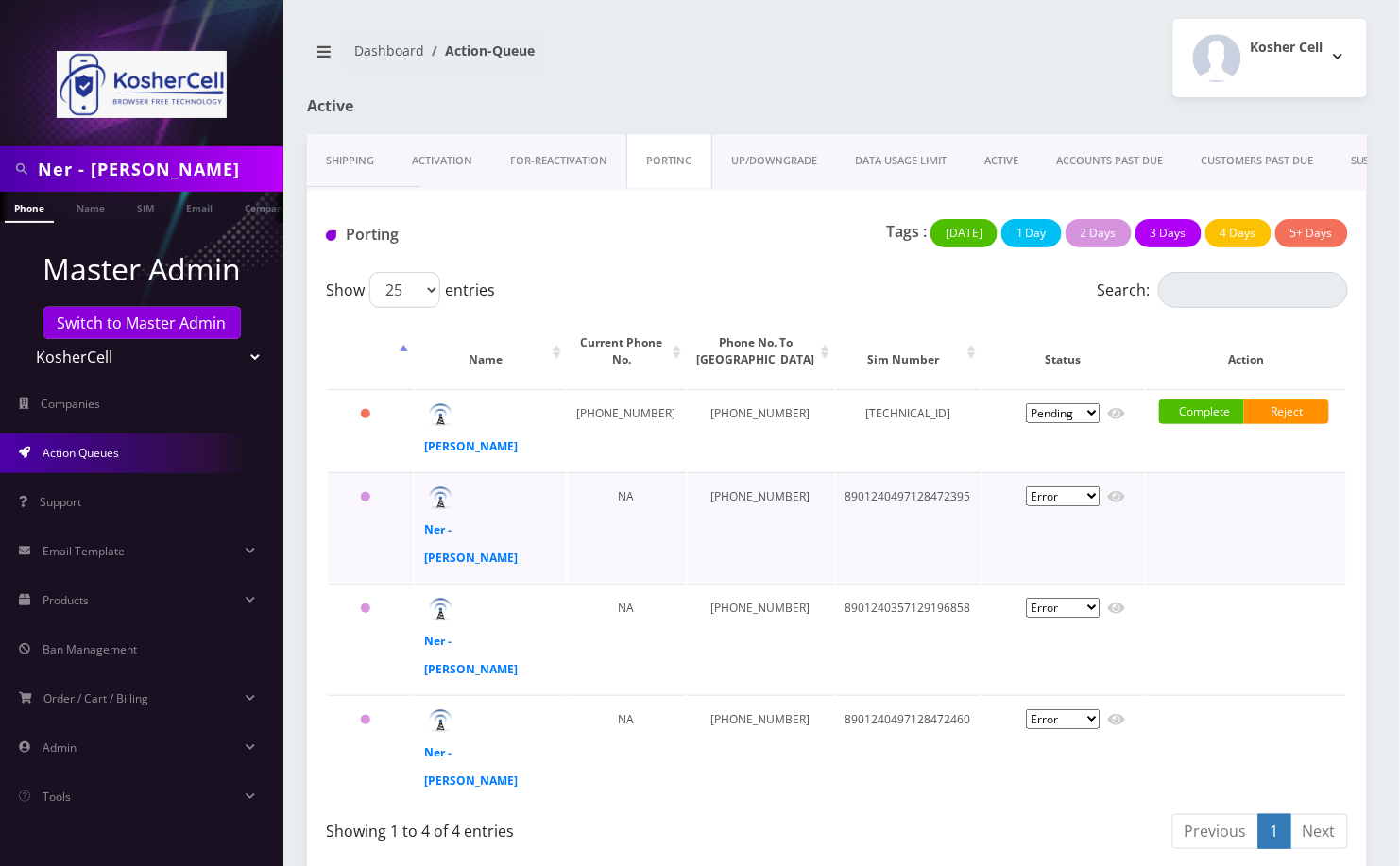
click at [1084, 506] on select "Pending Submitted Error Cancelled" at bounding box center [1063, 496] width 75 height 20
select select "1"
click at [1025, 497] on select "Pending Submitted Error Cancelled" at bounding box center [1063, 496] width 75 height 20
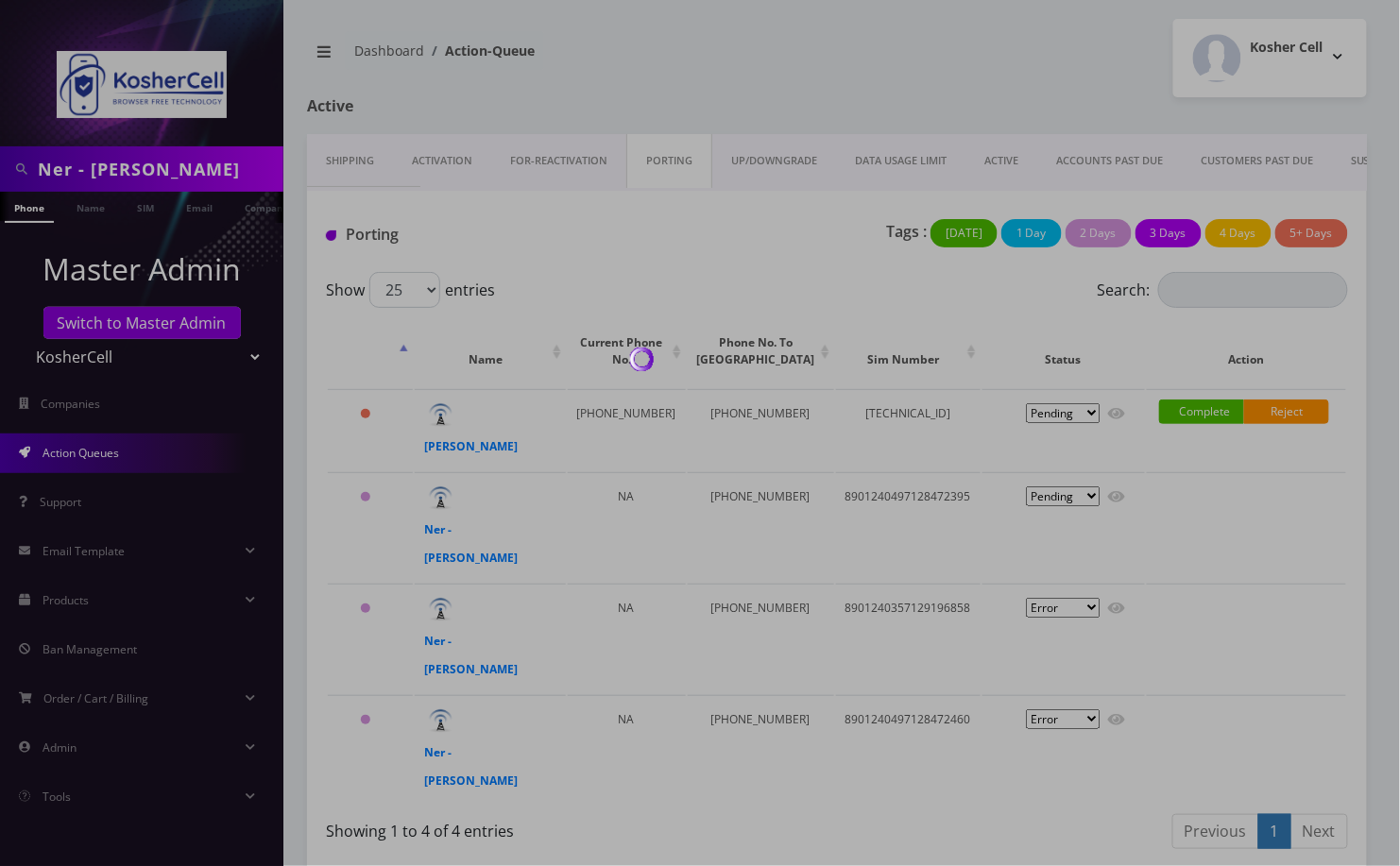
select select "1"
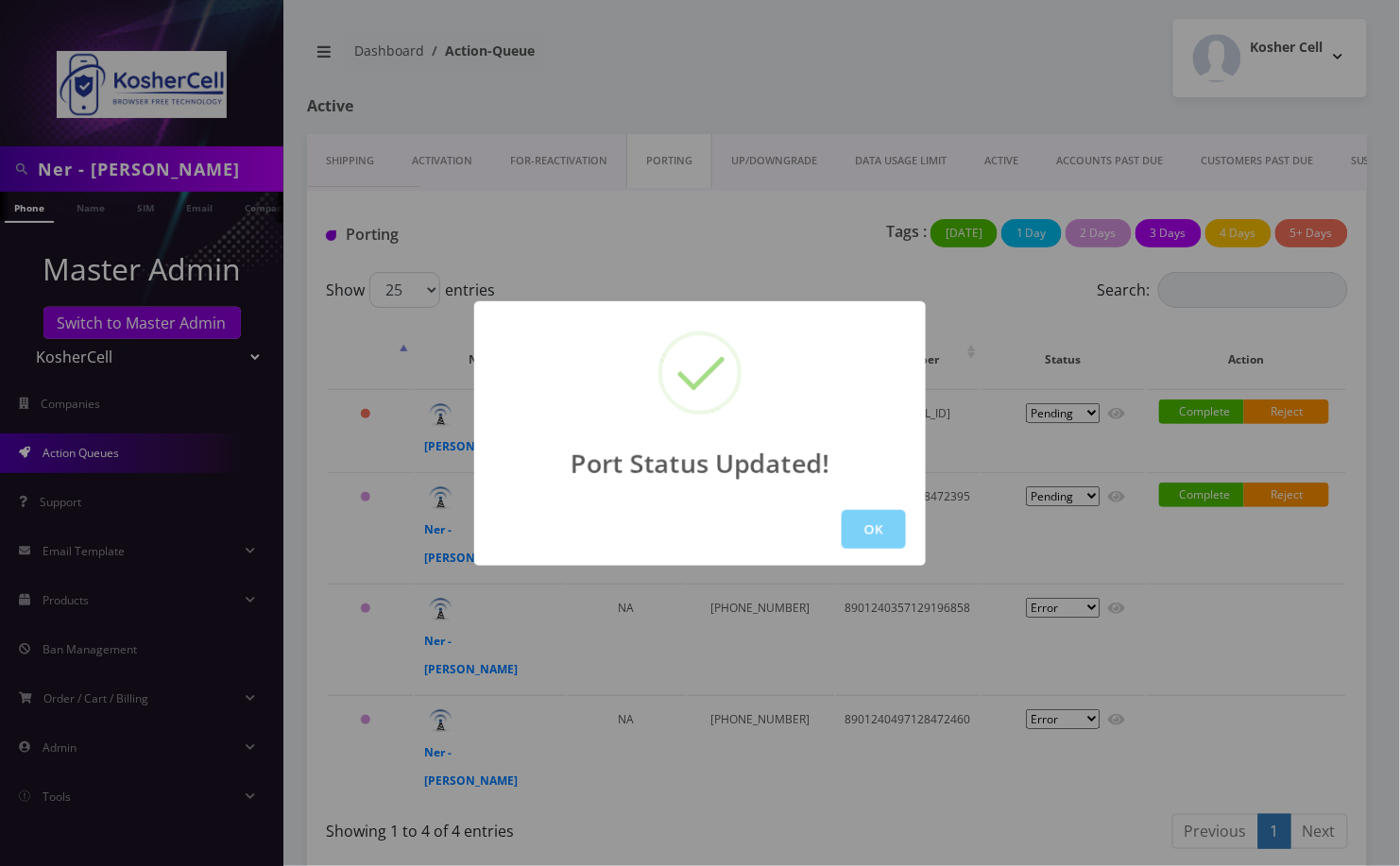
click at [1071, 579] on div "Port Status Updated! OK" at bounding box center [700, 433] width 1400 height 866
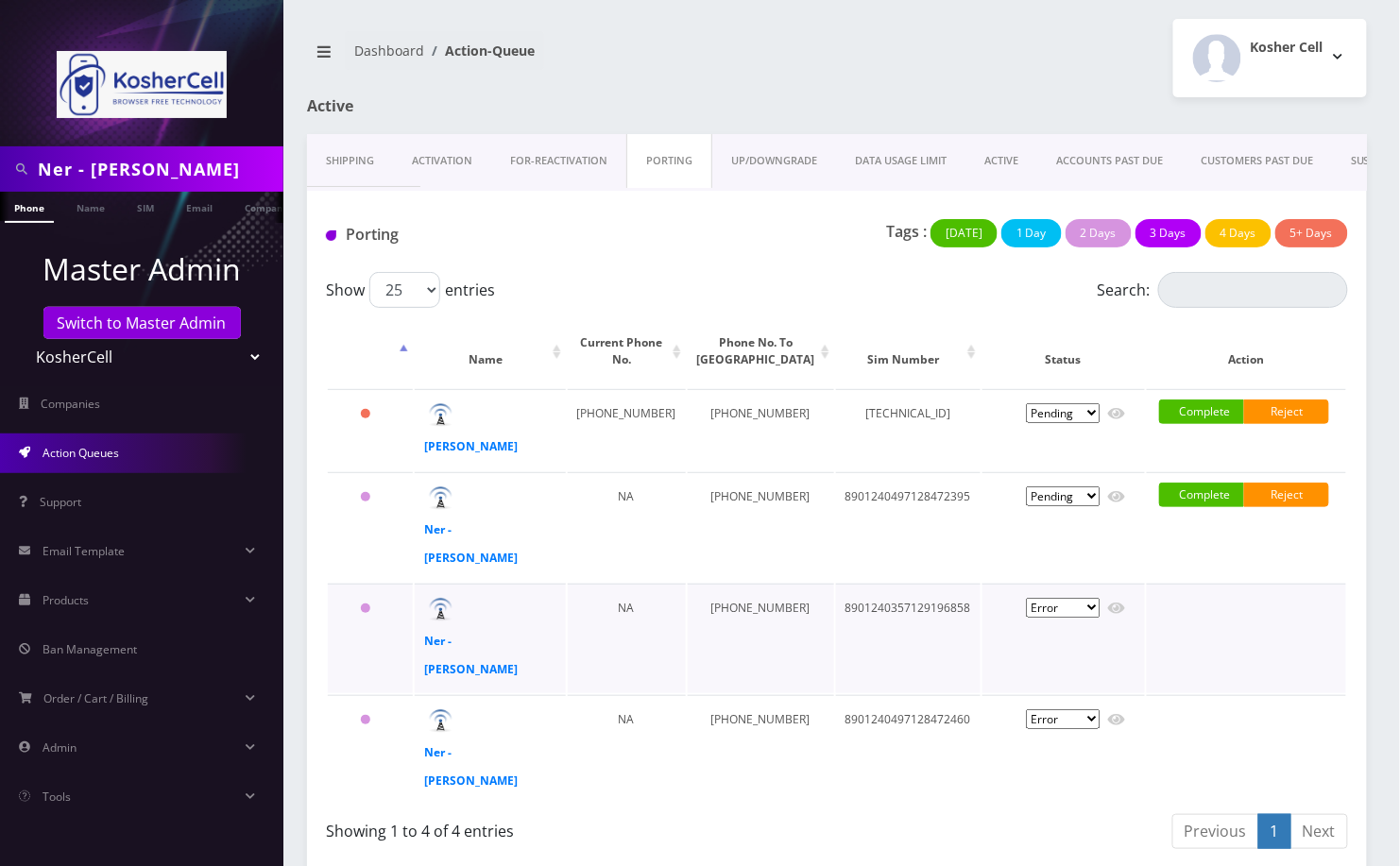
click at [1080, 423] on select "Pending Submitted Error Cancelled" at bounding box center [1063, 413] width 75 height 20
select select "1"
click at [1025, 423] on select "Pending Submitted Error Cancelled" at bounding box center [1063, 413] width 75 height 20
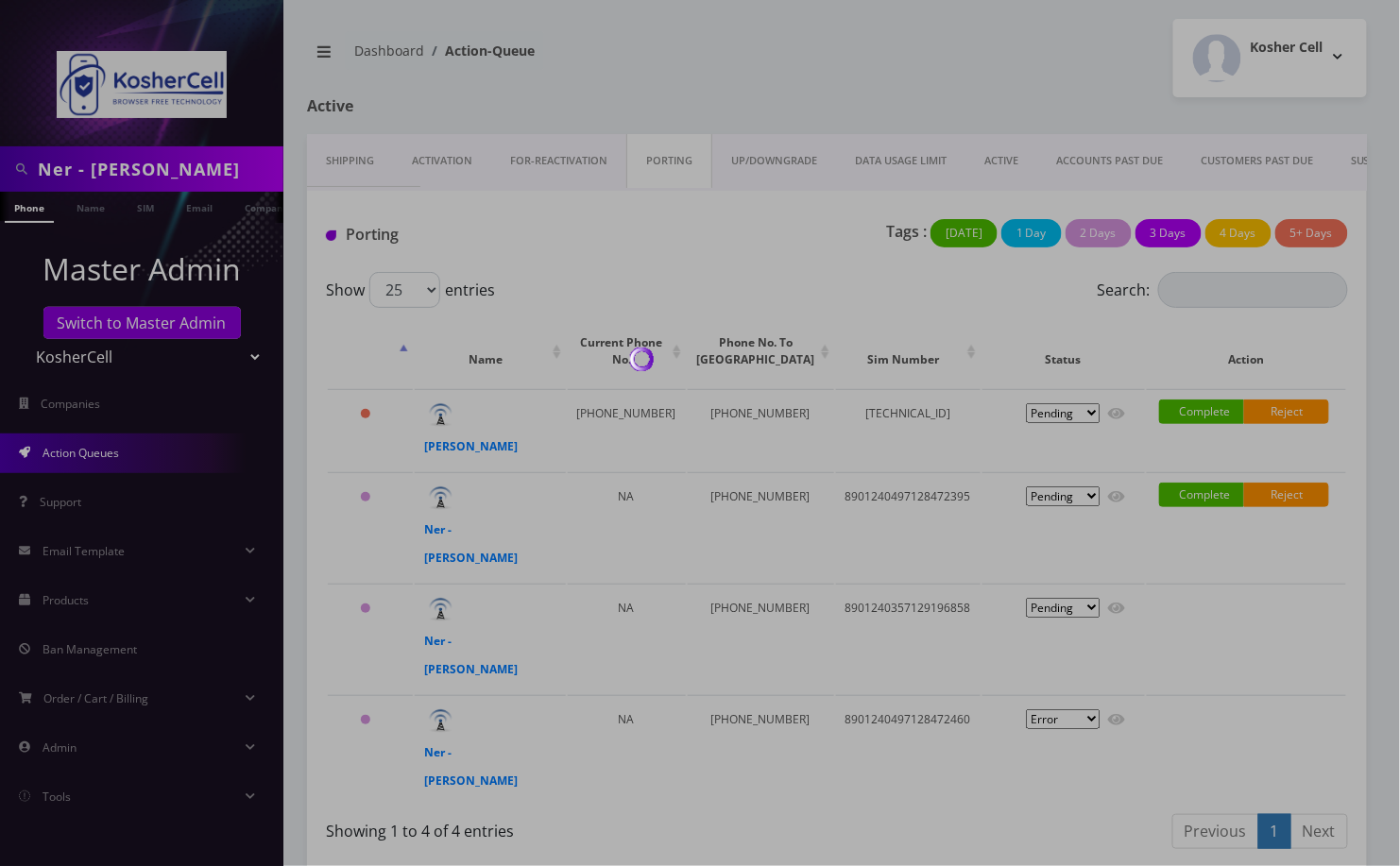
select select "1"
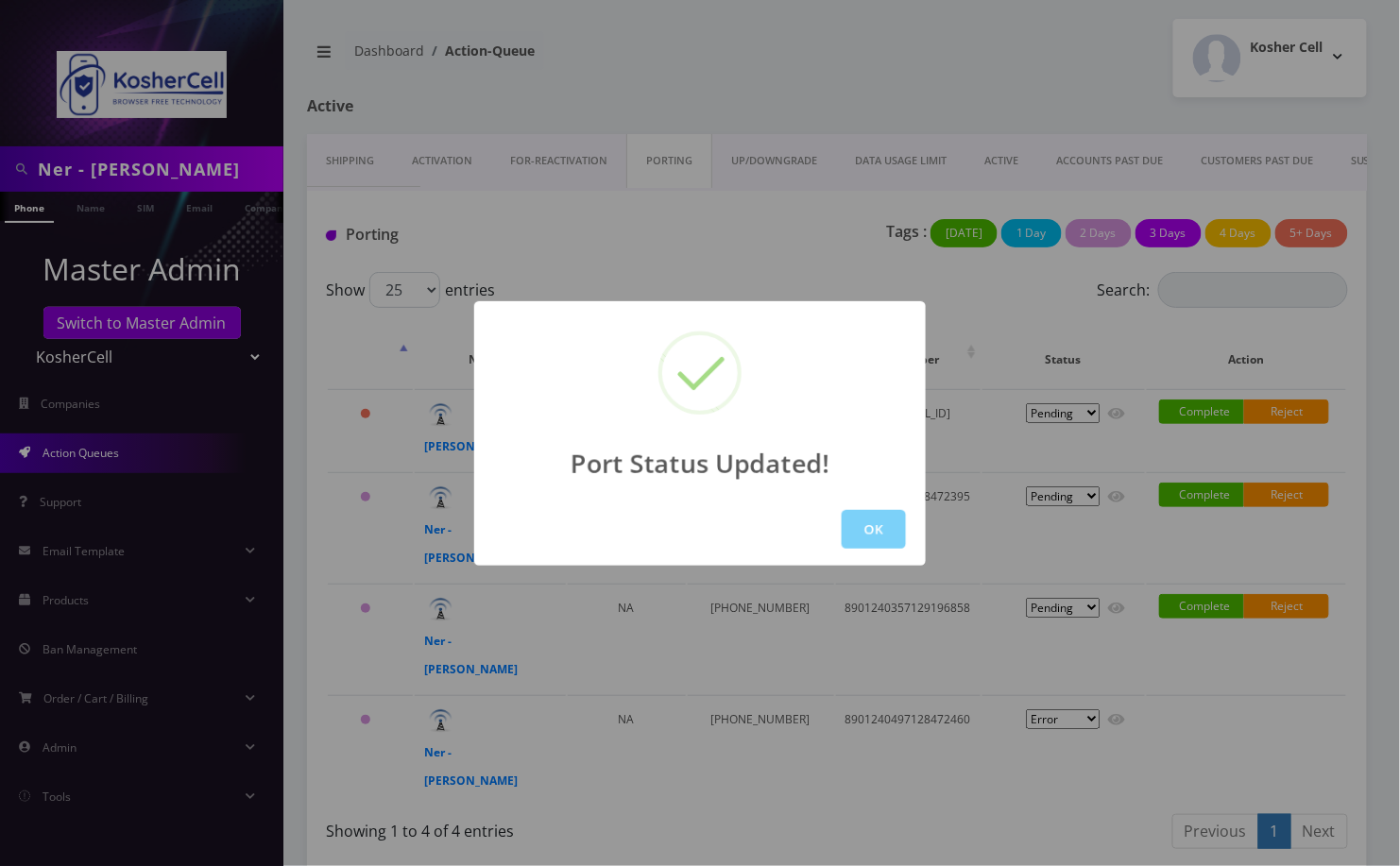
click at [925, 83] on div "Port Status Updated! OK" at bounding box center [700, 433] width 1400 height 866
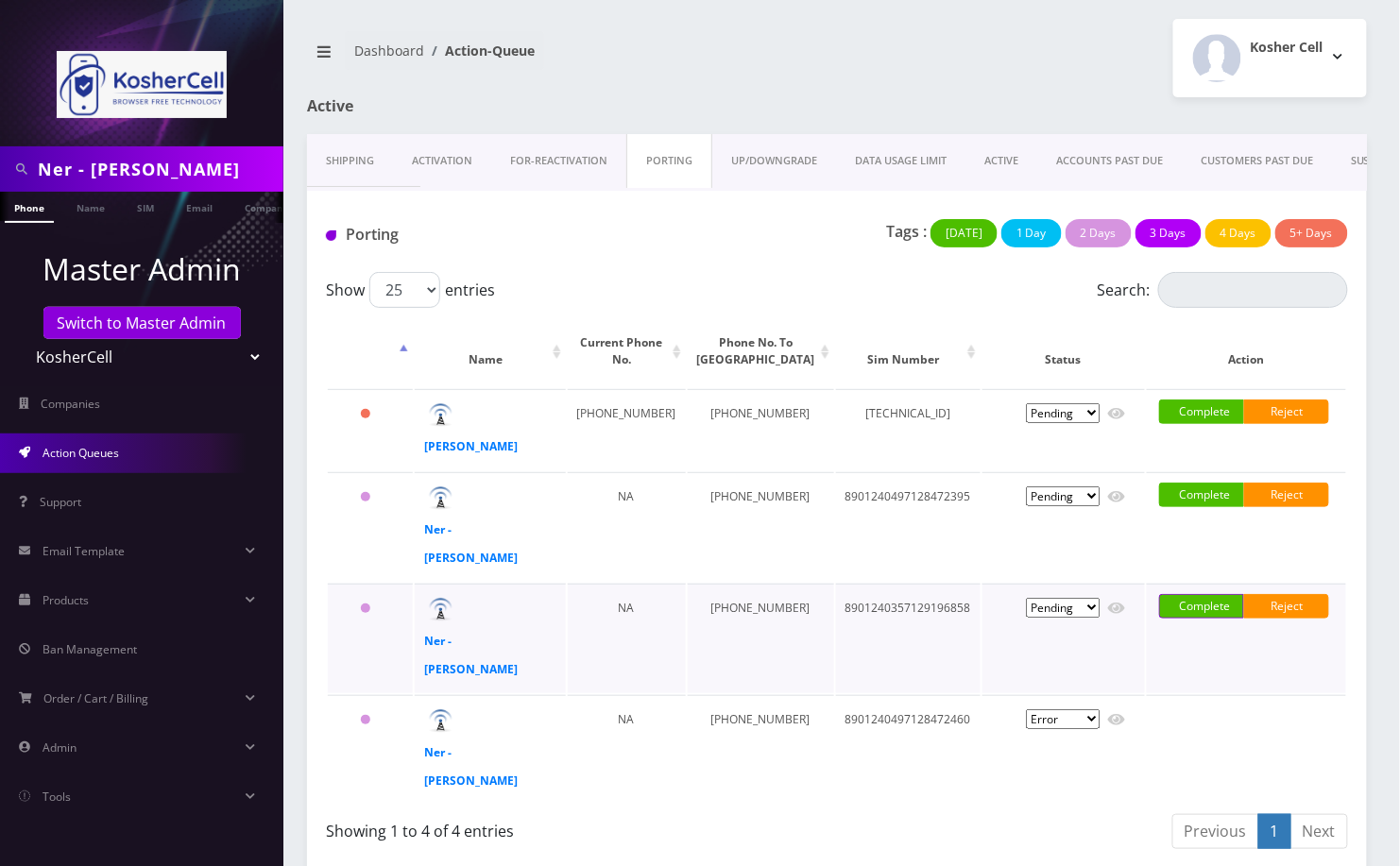
click at [1196, 594] on link "Complete" at bounding box center [1201, 606] width 85 height 25
click at [1202, 628] on link "Confirm" at bounding box center [1246, 639] width 123 height 23
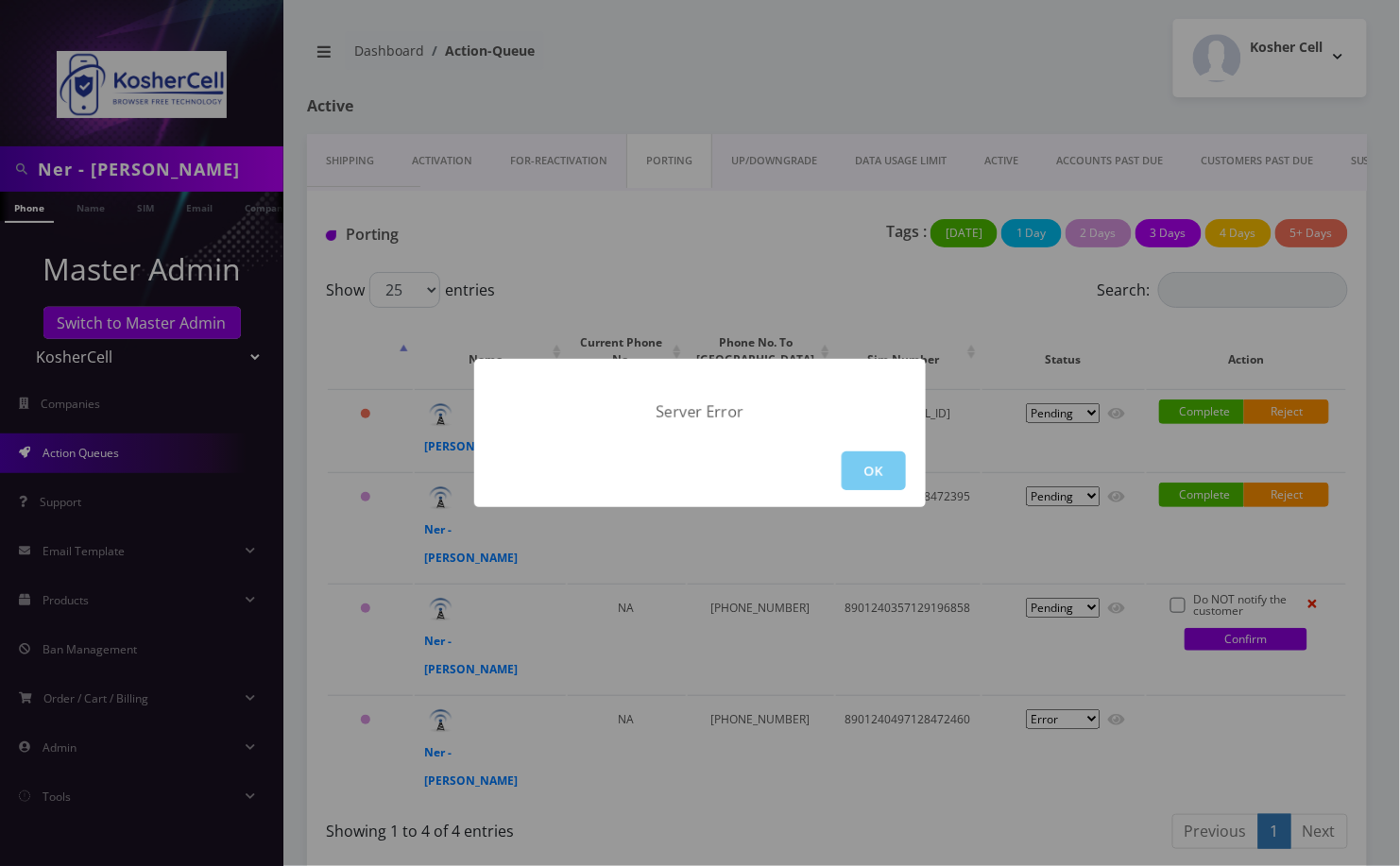
click at [896, 478] on button "OK" at bounding box center [873, 470] width 64 height 38
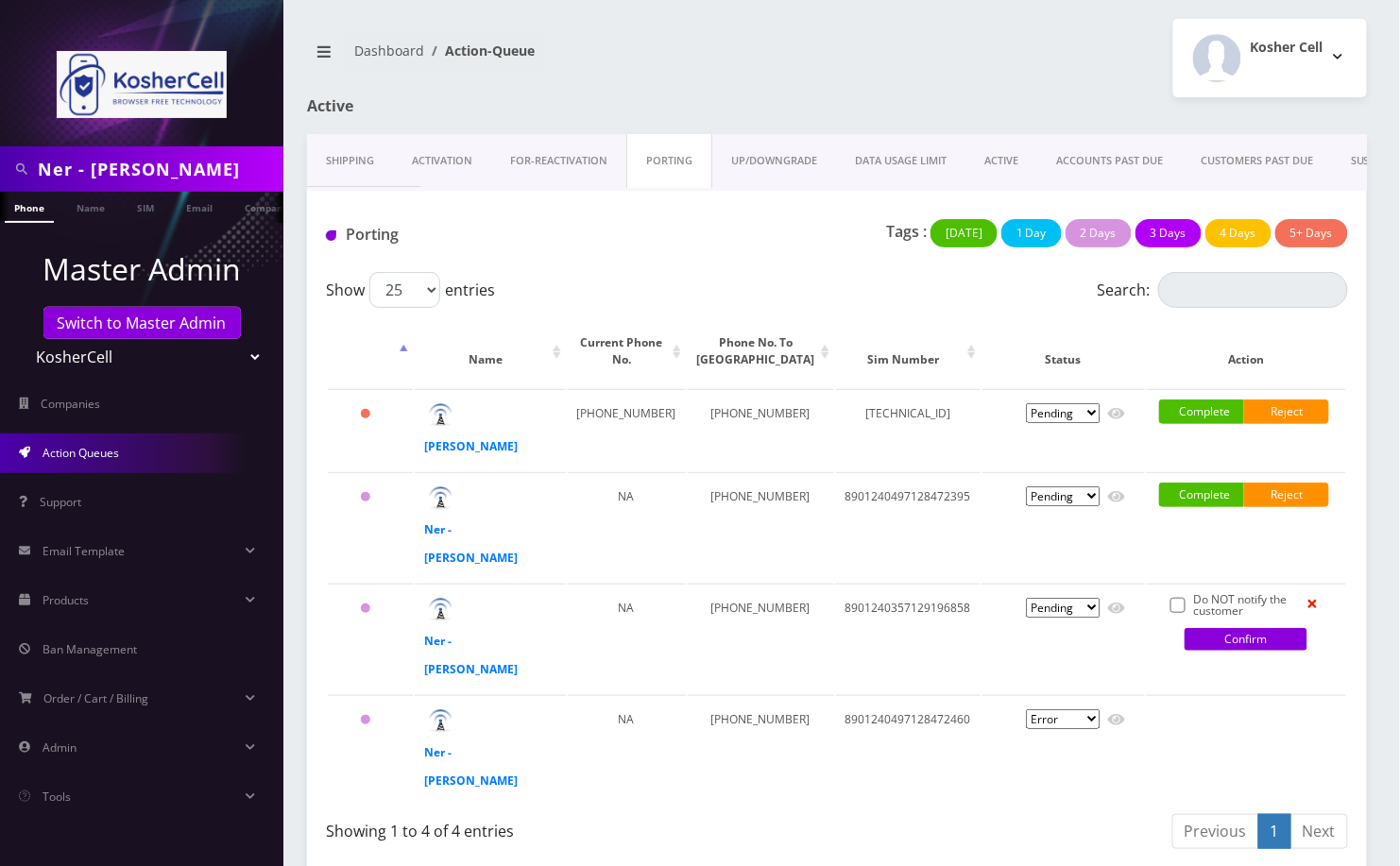
click at [423, 160] on link "Activation" at bounding box center [442, 160] width 98 height 54
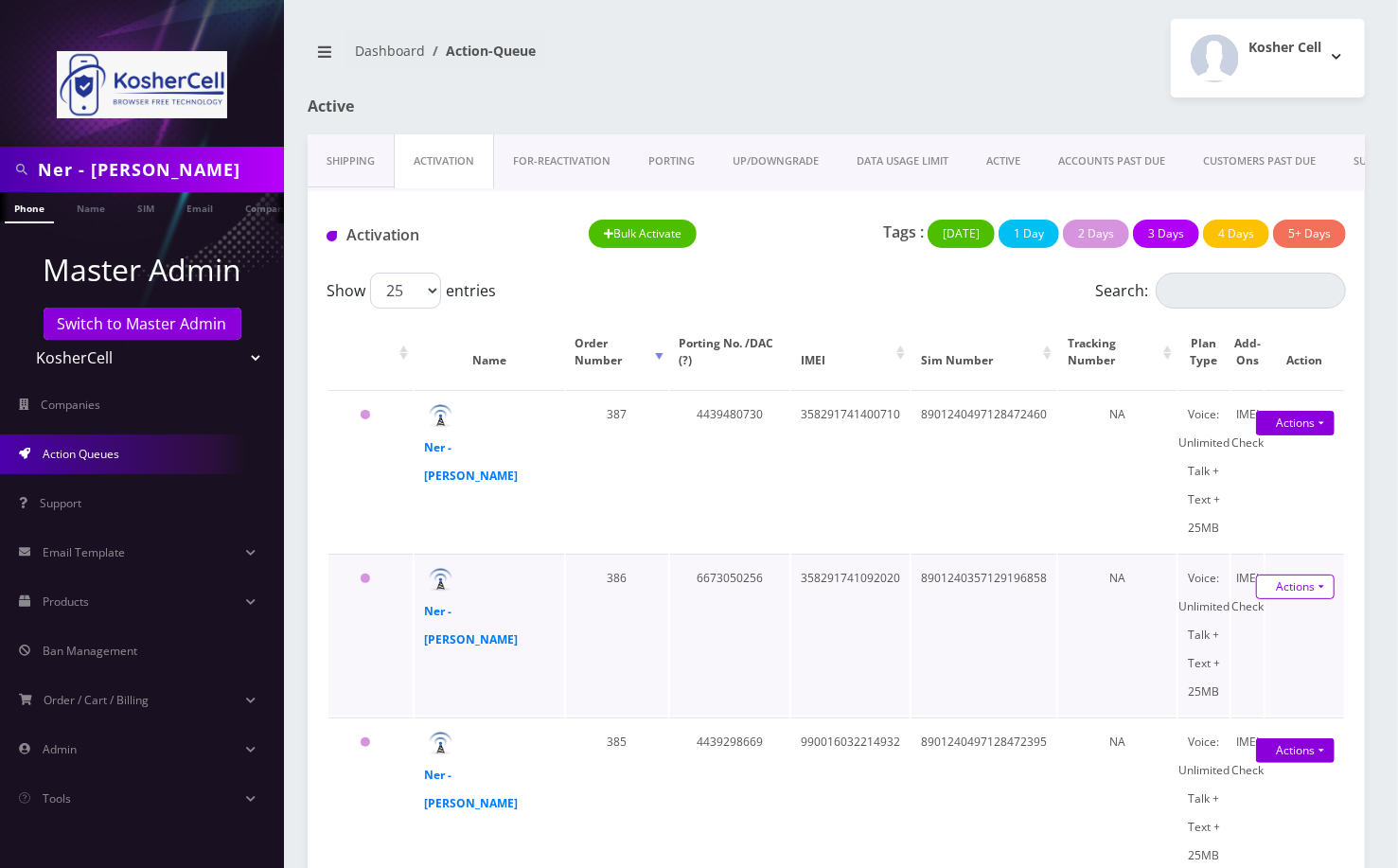
click at [1310, 584] on link "Actions" at bounding box center [1296, 586] width 79 height 25
click at [1255, 621] on link "Activate" at bounding box center [1284, 623] width 152 height 29
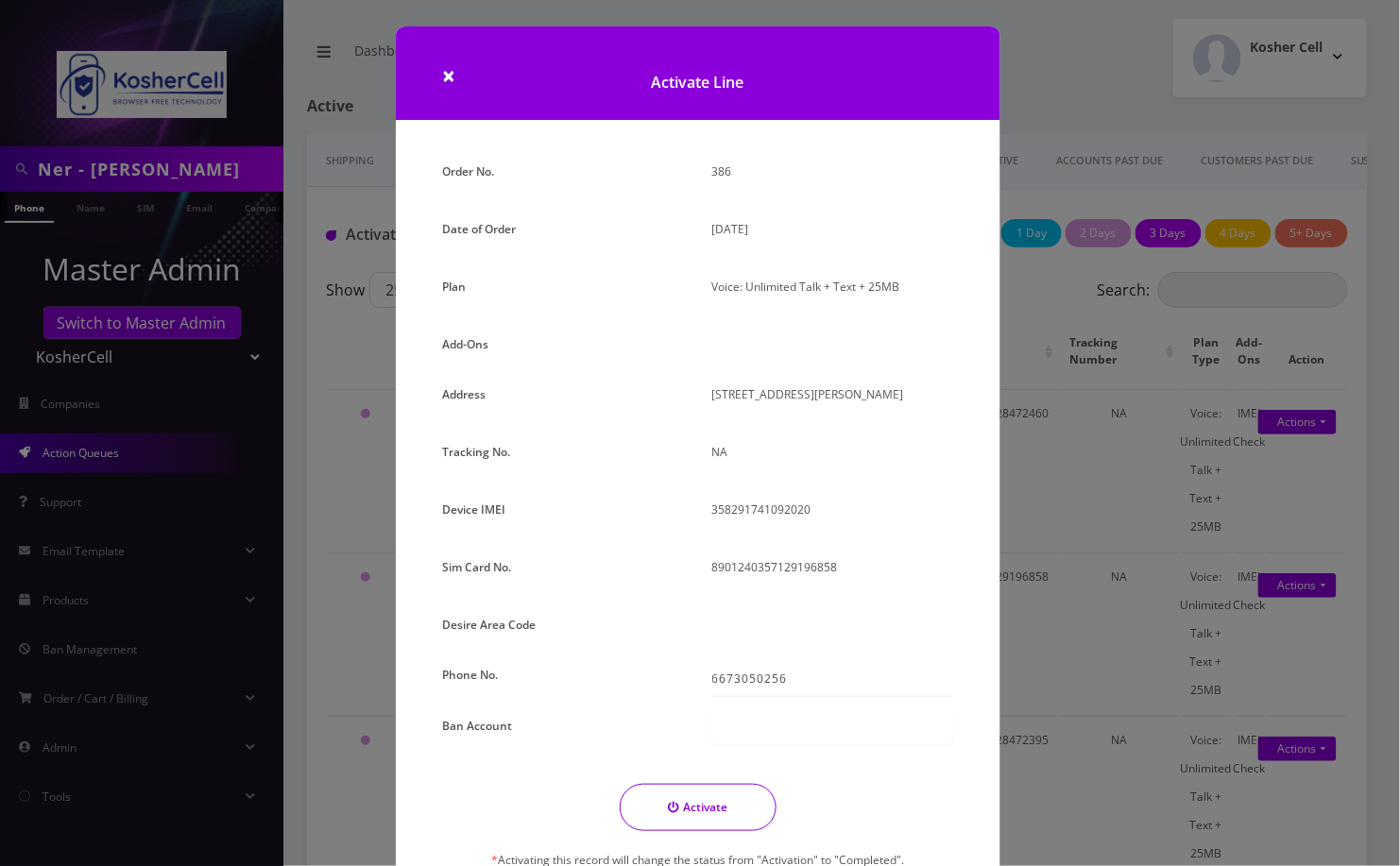
click at [723, 733] on div at bounding box center [832, 727] width 241 height 32
click at [865, 670] on input "6673050256" at bounding box center [832, 678] width 241 height 36
click at [720, 674] on input "6673050256" at bounding box center [832, 678] width 241 height 36
click at [736, 673] on input "6673050256" at bounding box center [832, 678] width 241 height 36
click at [735, 682] on input "6673050256" at bounding box center [832, 678] width 241 height 36
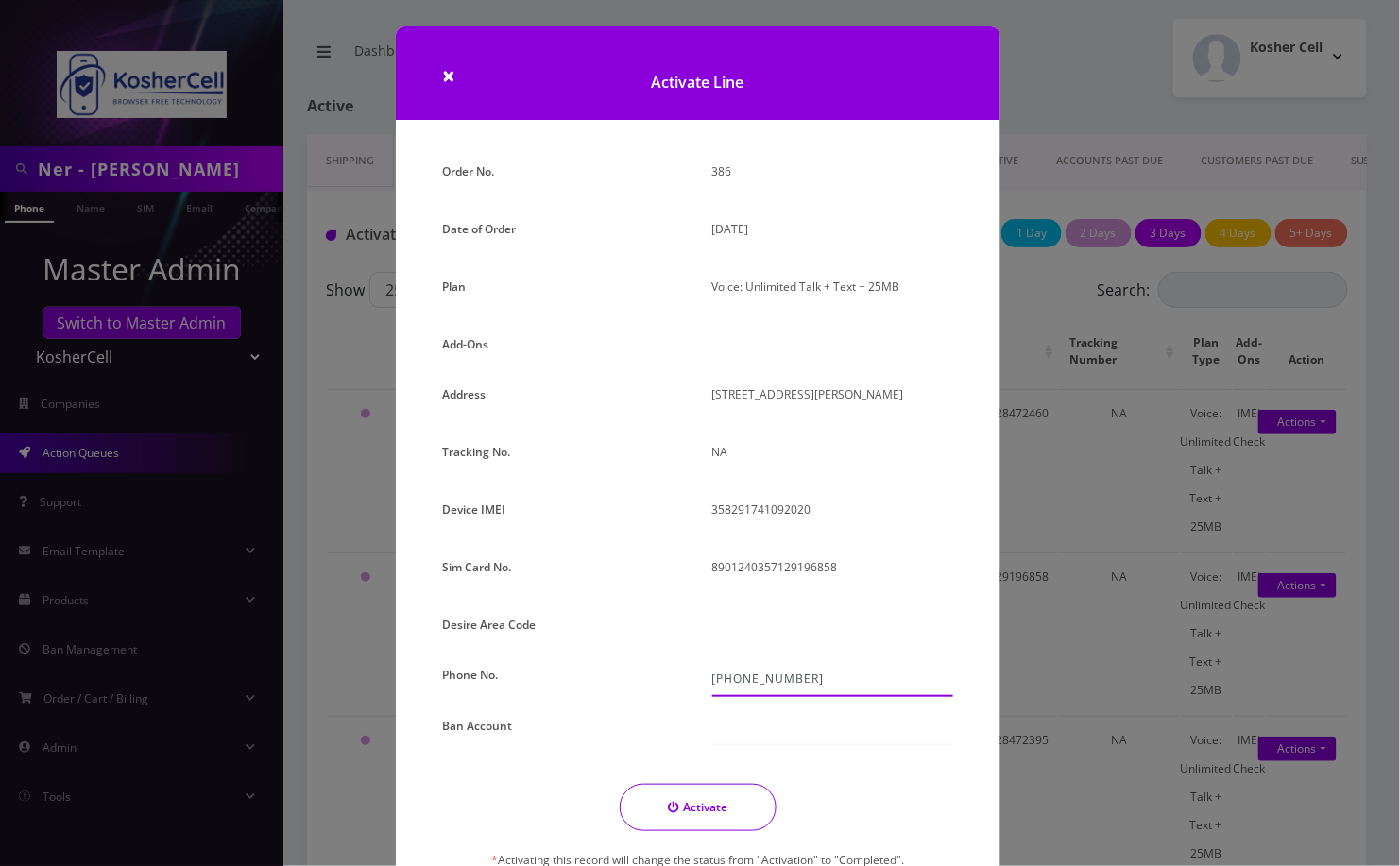
type input "667-305-0256"
click at [680, 812] on button "Activate" at bounding box center [697, 807] width 156 height 47
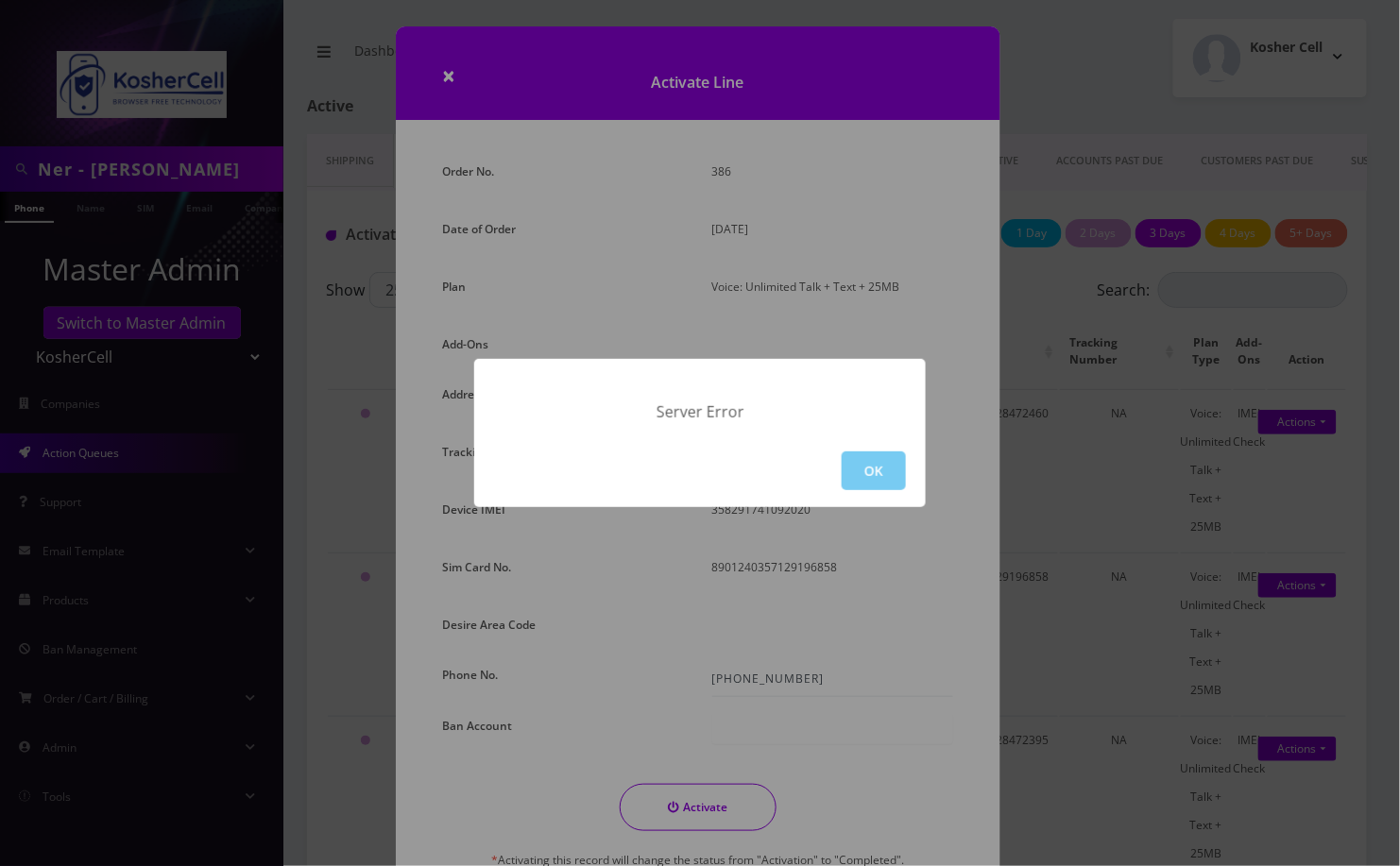
click at [874, 475] on button "OK" at bounding box center [873, 470] width 64 height 38
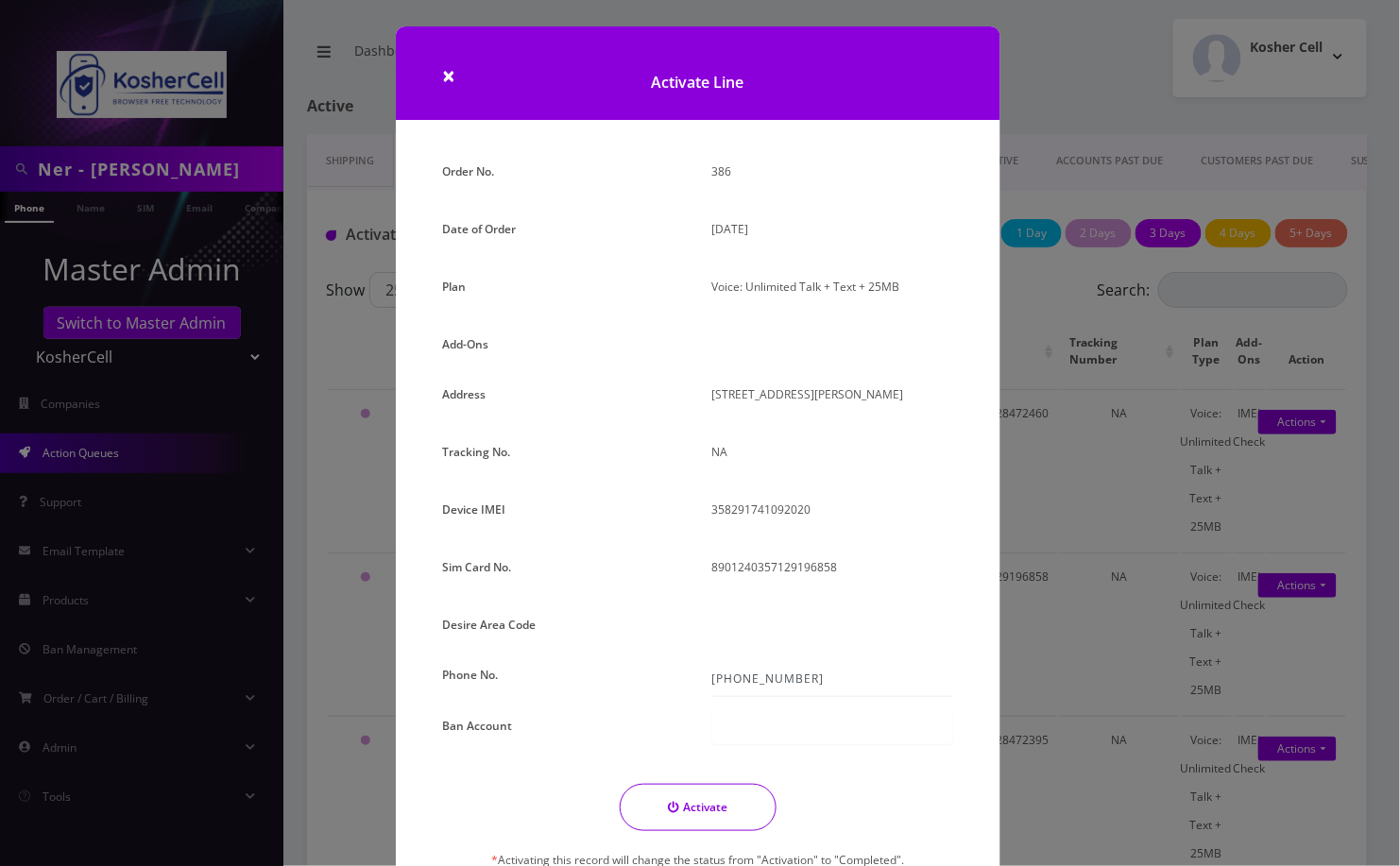
click at [743, 730] on div at bounding box center [832, 727] width 241 height 32
type input "9"
click at [879, 822] on div "Activate * Activating this record will change the status from "Activation" to "…" at bounding box center [698, 836] width 539 height 105
click at [721, 800] on button "Activate" at bounding box center [697, 807] width 156 height 47
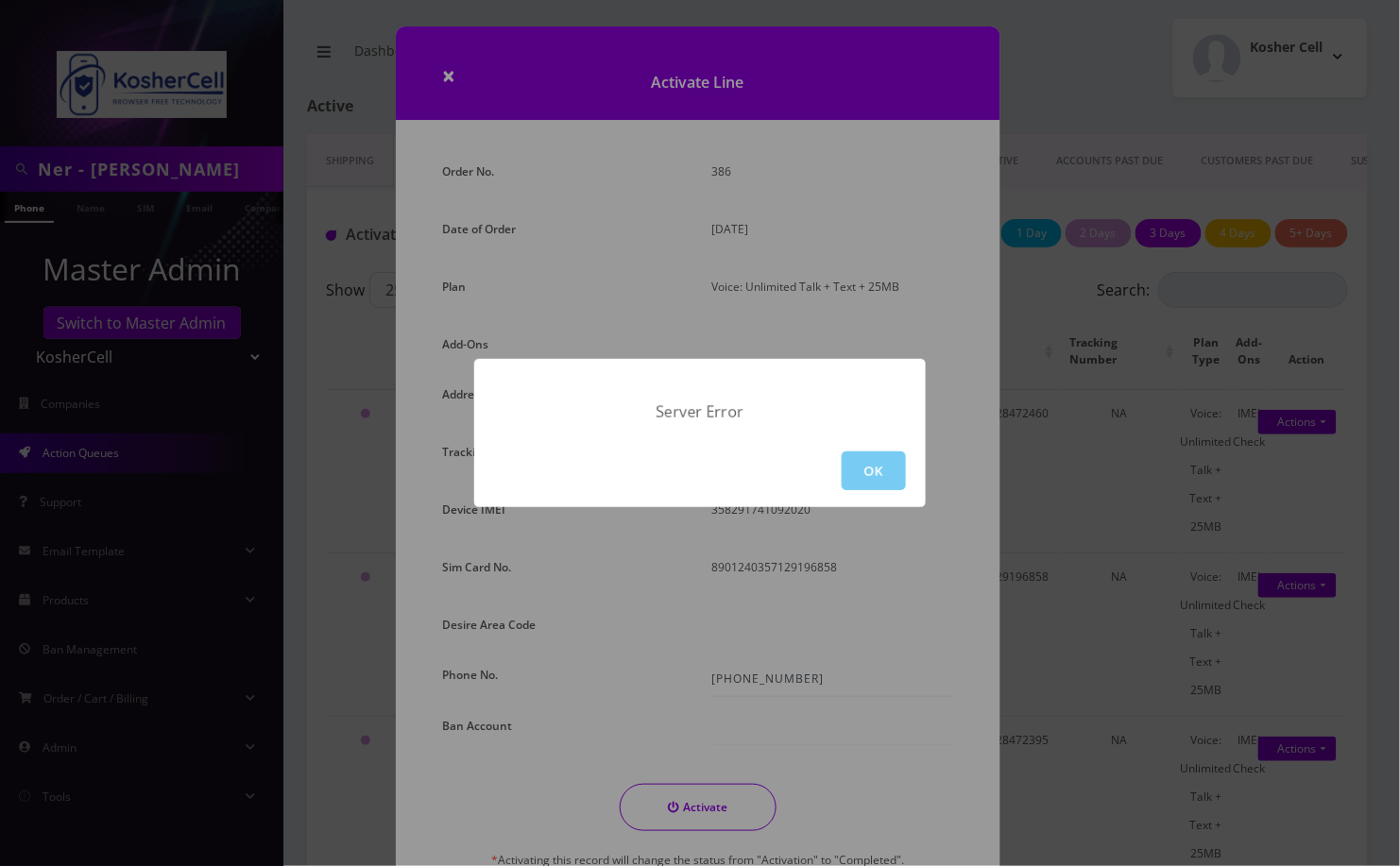
click at [886, 459] on button "OK" at bounding box center [873, 470] width 64 height 38
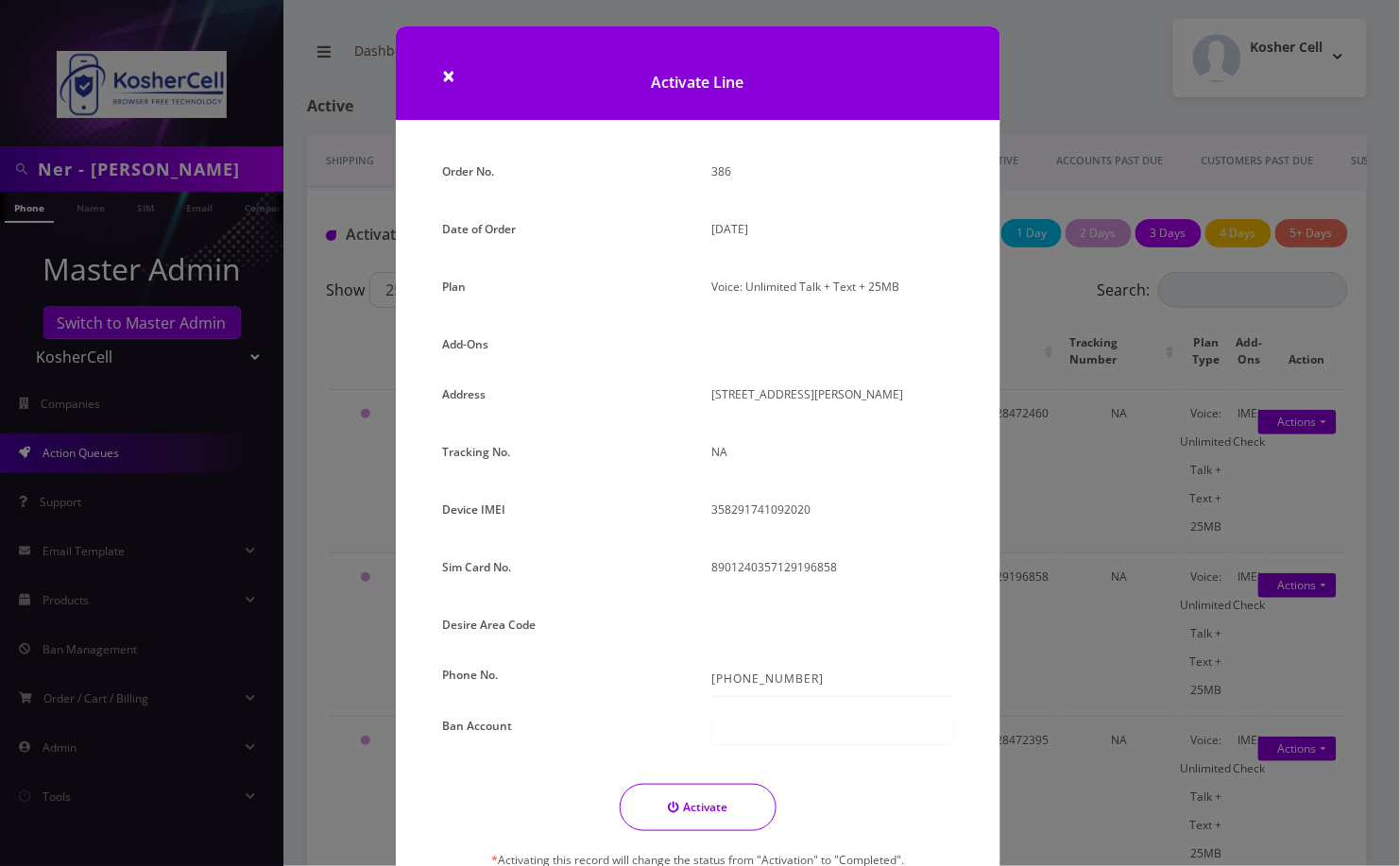
click at [437, 82] on h1 "Activate Line" at bounding box center [698, 73] width 605 height 93
click at [443, 73] on span "×" at bounding box center [449, 76] width 13 height 31
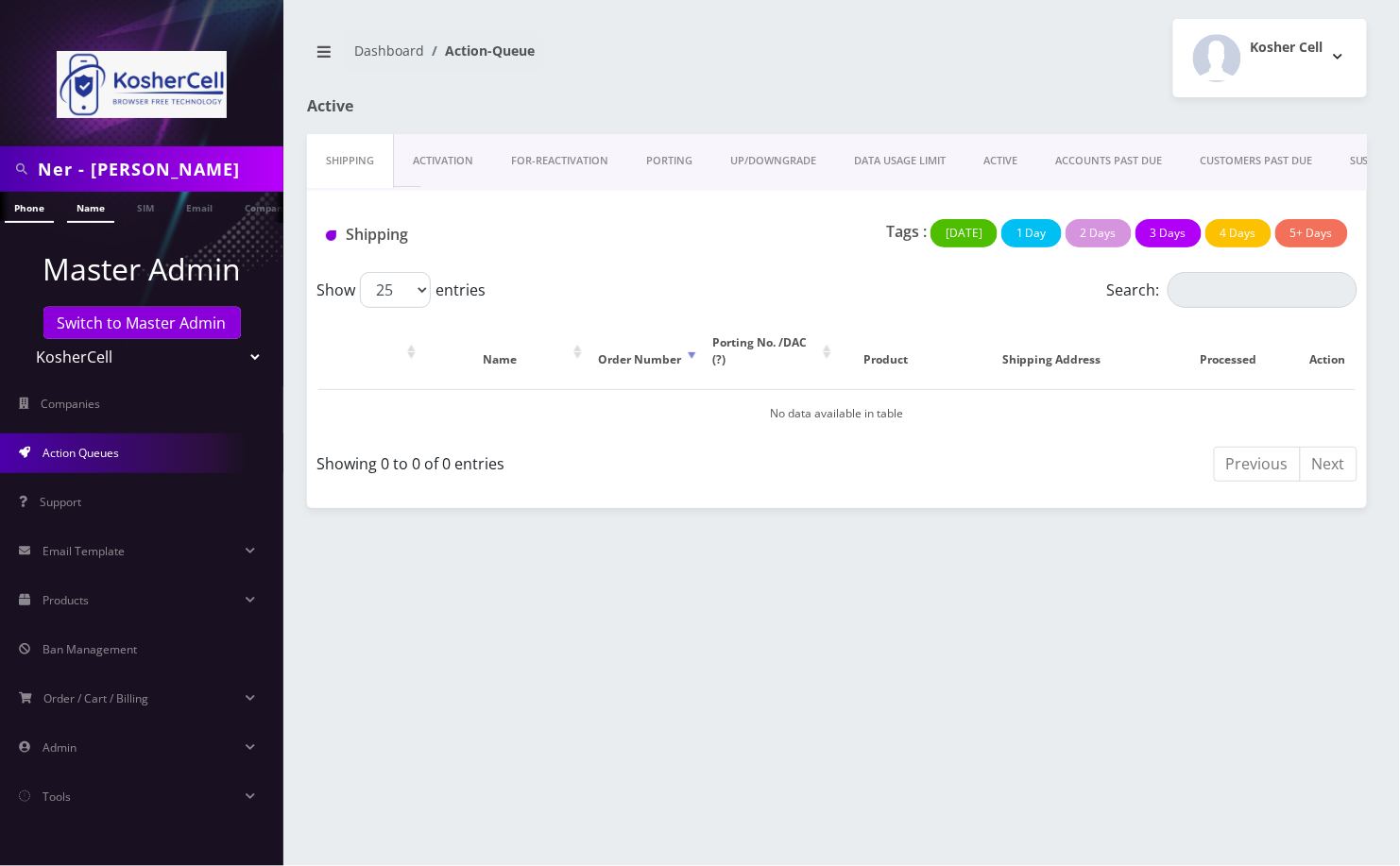
click at [82, 208] on link "Name" at bounding box center [90, 207] width 47 height 31
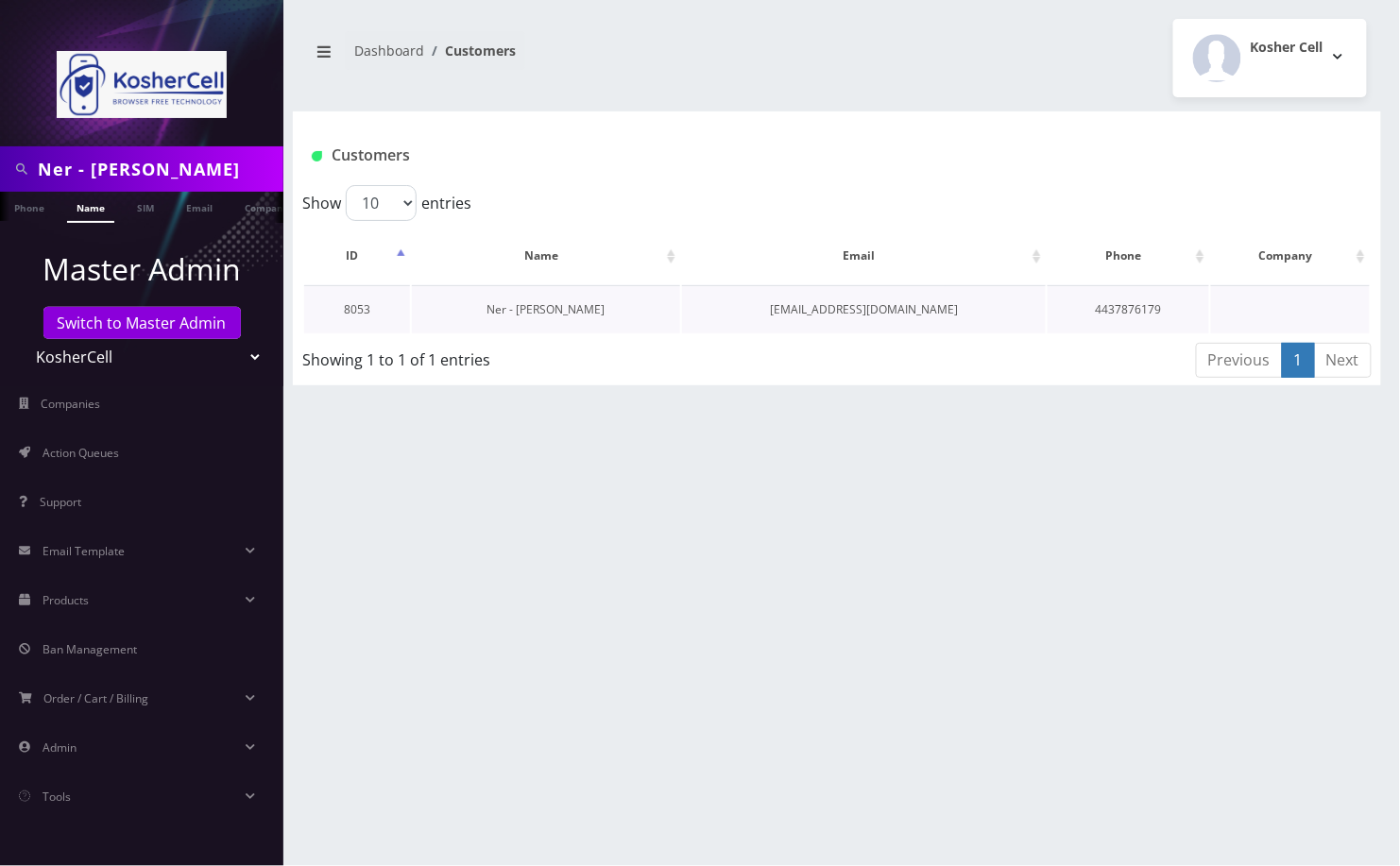
click at [588, 309] on link "Ner - [PERSON_NAME]" at bounding box center [547, 309] width 118 height 16
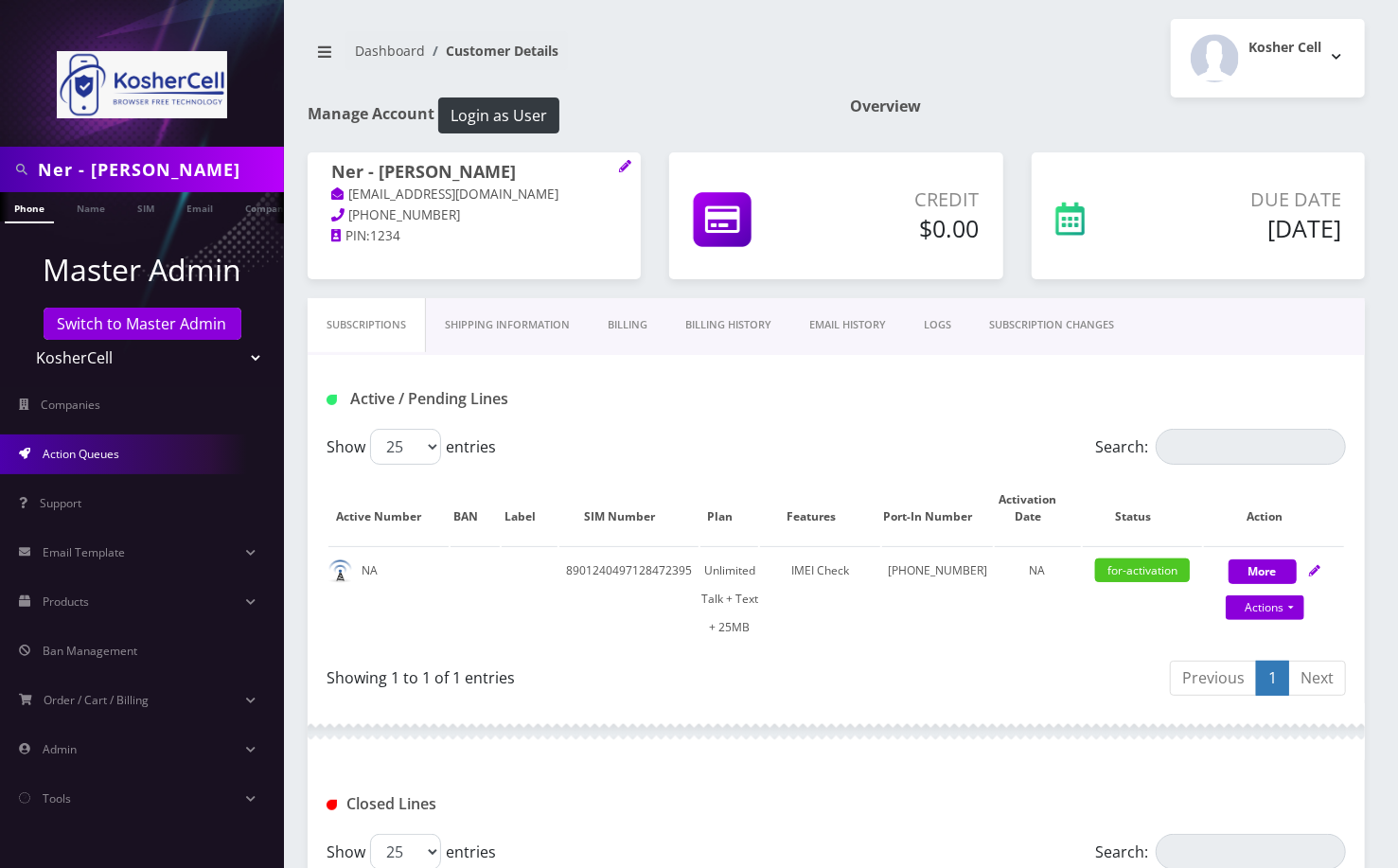
click at [128, 451] on link "Action Queues" at bounding box center [142, 454] width 284 height 39
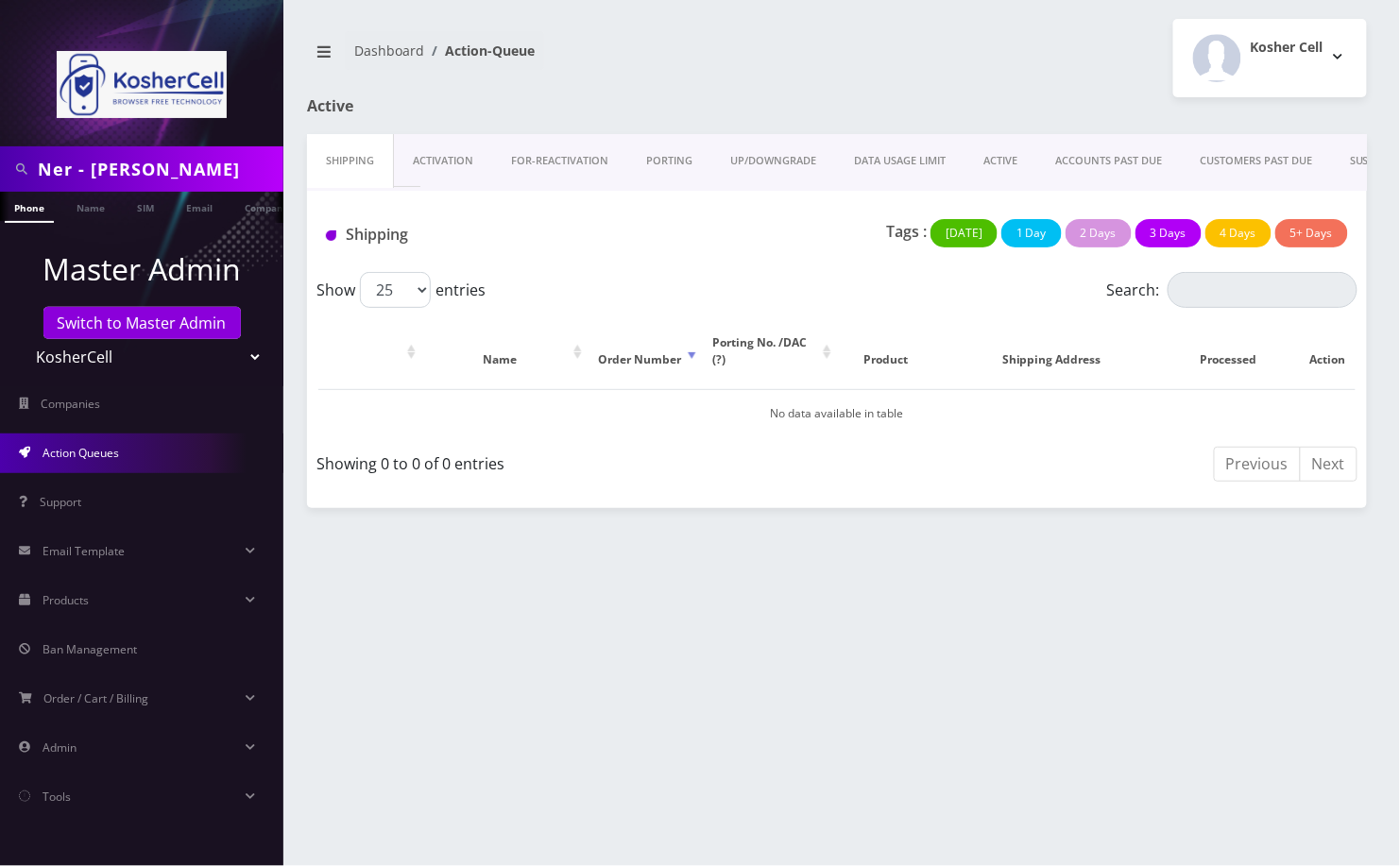
click at [462, 162] on link "Activation" at bounding box center [443, 160] width 98 height 54
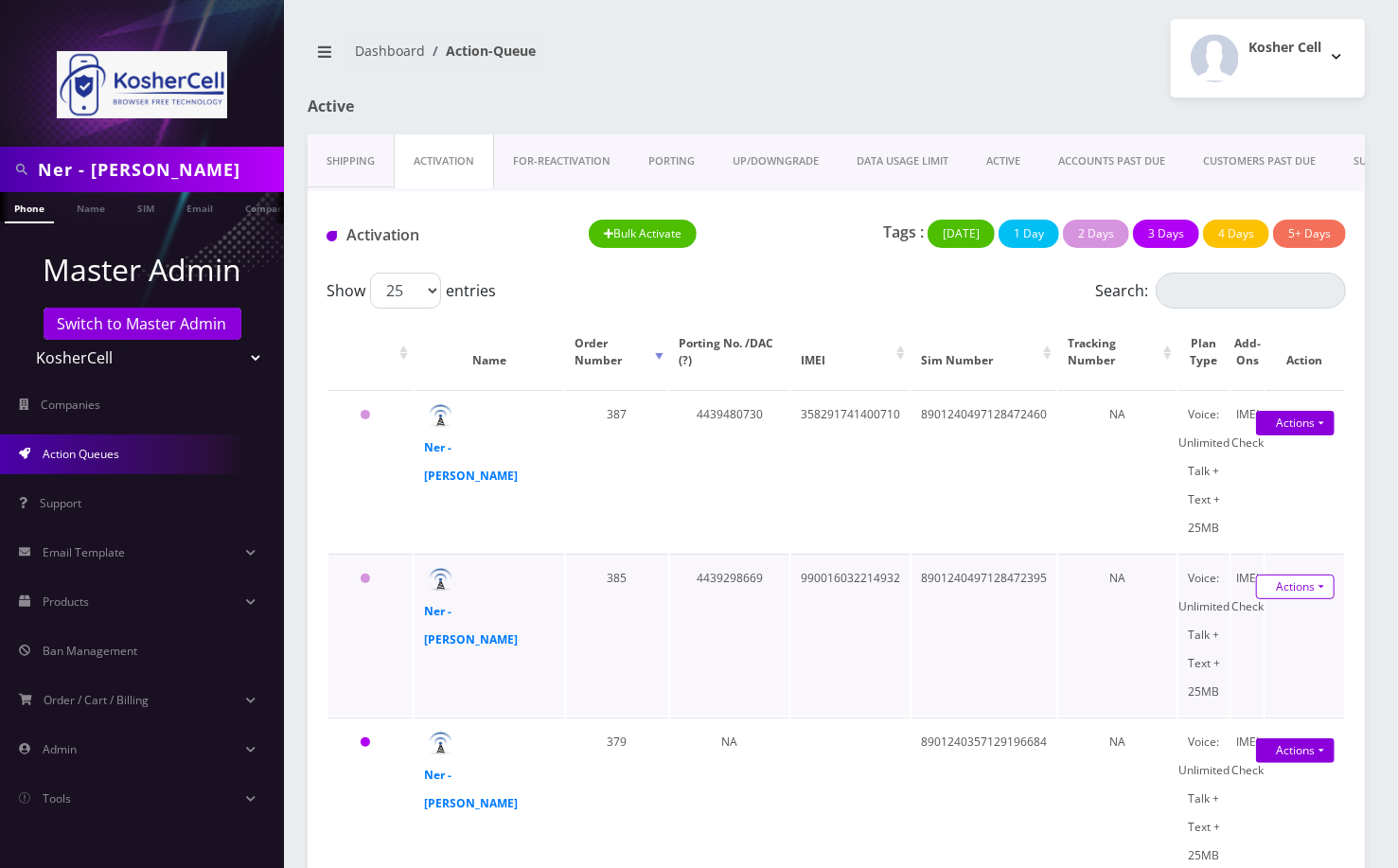
click at [1322, 584] on link "Actions" at bounding box center [1296, 586] width 79 height 25
click at [1239, 622] on link "Activate" at bounding box center [1284, 623] width 152 height 29
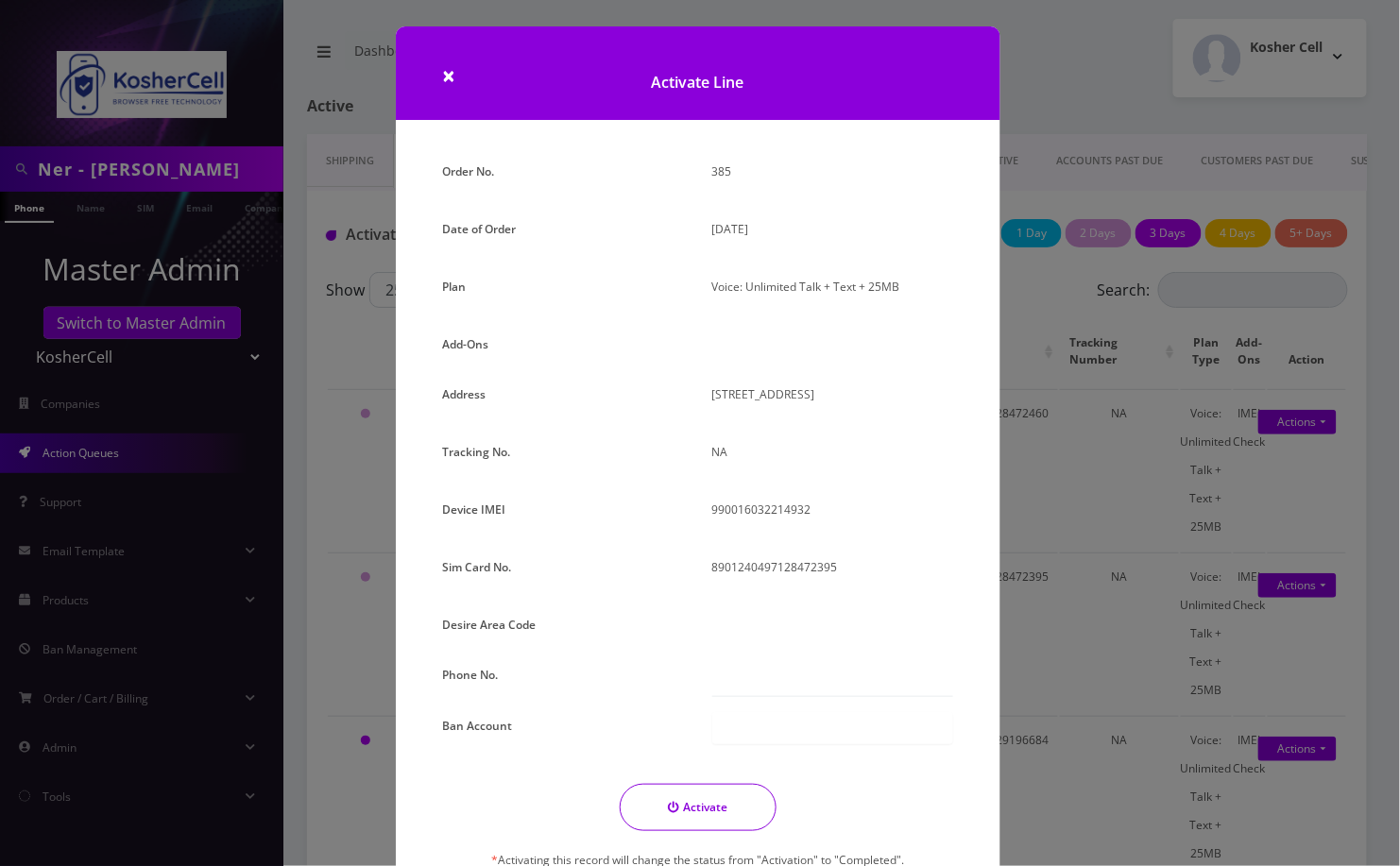
click at [779, 654] on div "Order No. 385 Date of Order August 22, 2025 Plan Voice: Unlimited Talk + Text +…" at bounding box center [698, 530] width 539 height 746
click at [786, 671] on input "text" at bounding box center [832, 678] width 241 height 36
click at [751, 692] on input "text" at bounding box center [832, 678] width 241 height 36
paste input "667-305-0256"
type input "667-305-0256"
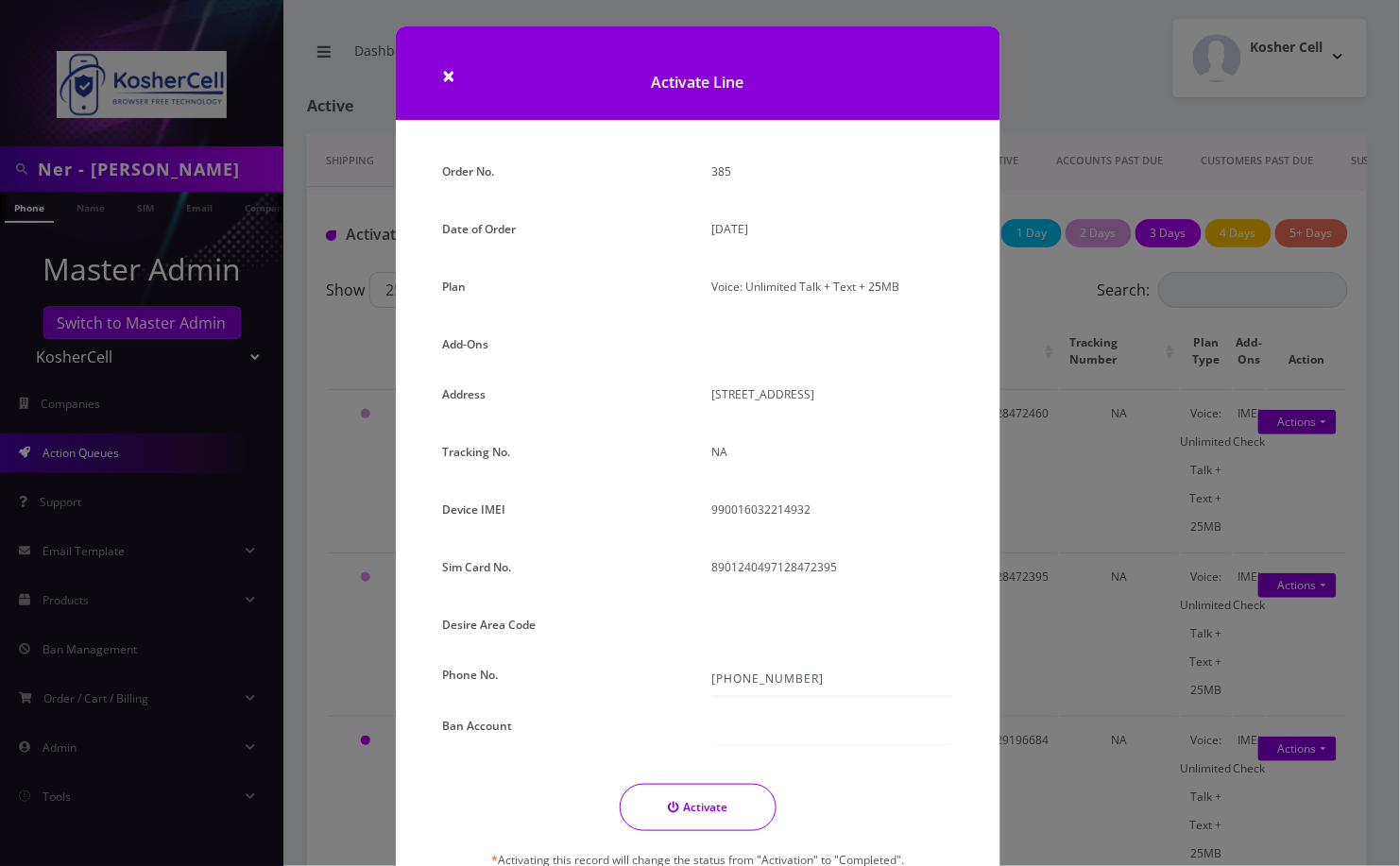
click at [698, 804] on button "Activate" at bounding box center [697, 807] width 156 height 47
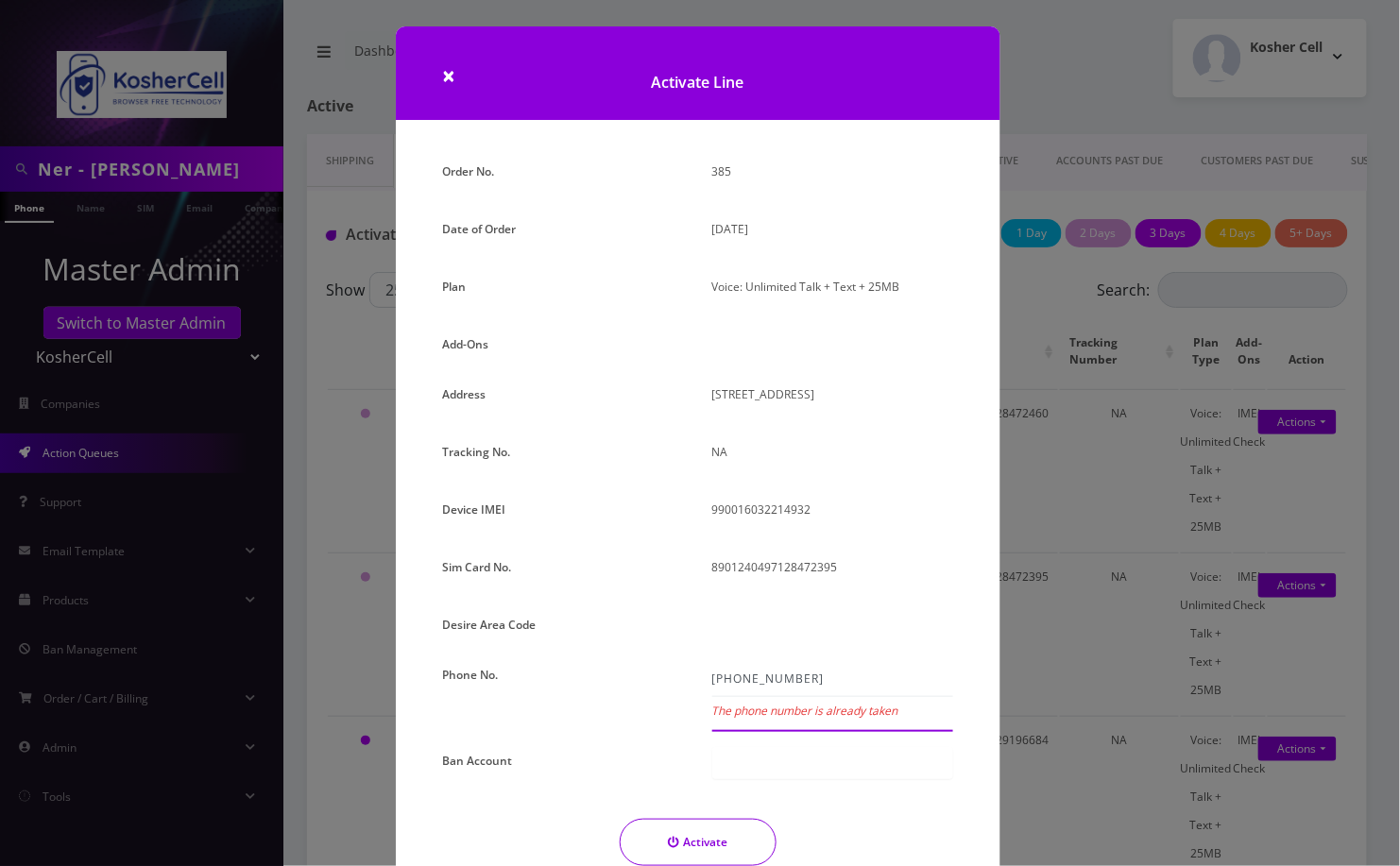
click at [845, 668] on input "667-305-0256" at bounding box center [832, 678] width 241 height 36
click at [443, 74] on span "×" at bounding box center [449, 76] width 13 height 31
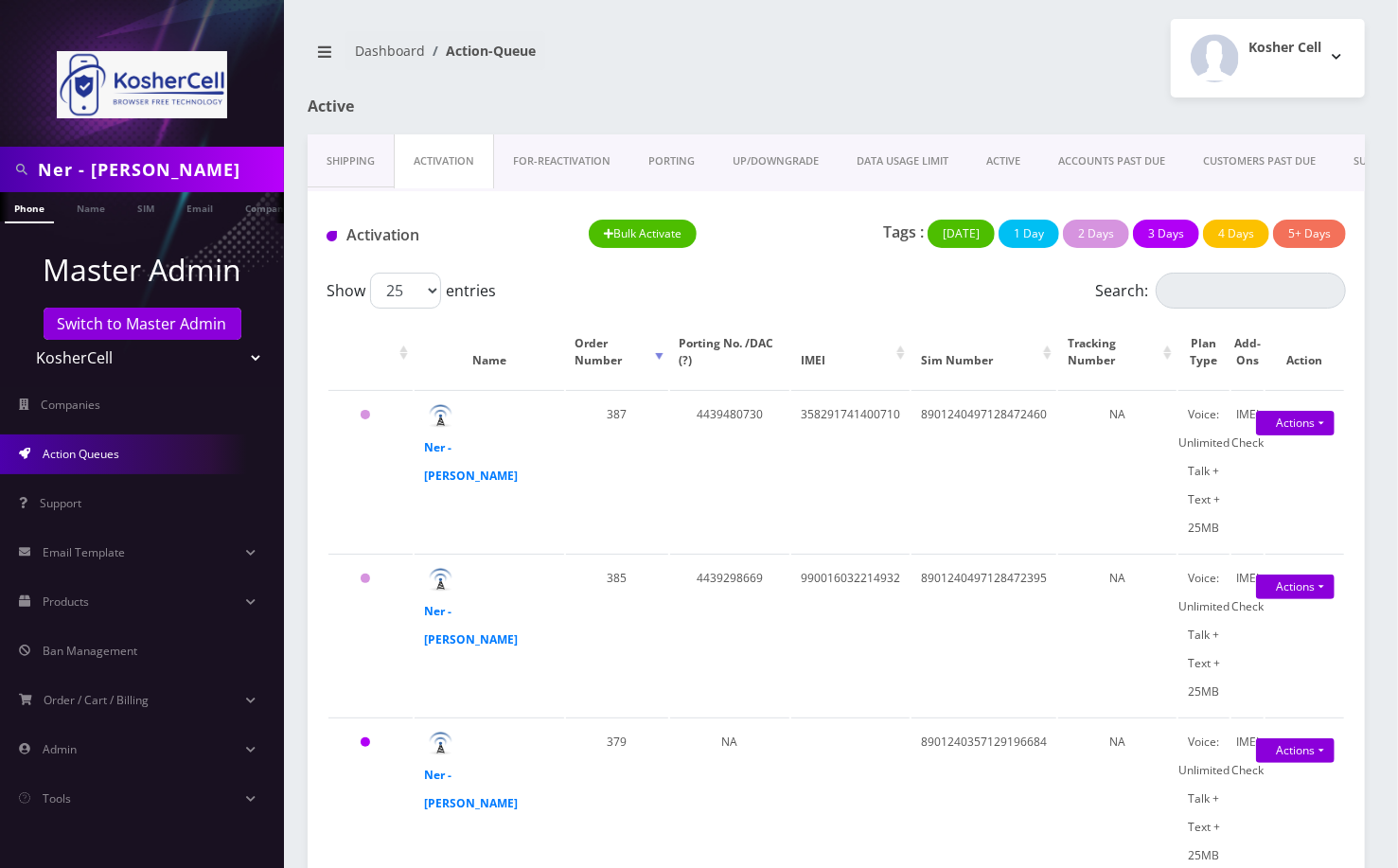
click at [85, 167] on input "Ner - [PERSON_NAME]" at bounding box center [158, 169] width 241 height 36
click at [85, 167] on input "Ner - Yisroel Rosenfeld" at bounding box center [158, 169] width 241 height 36
paste input "6673050256"
type input "6673050256"
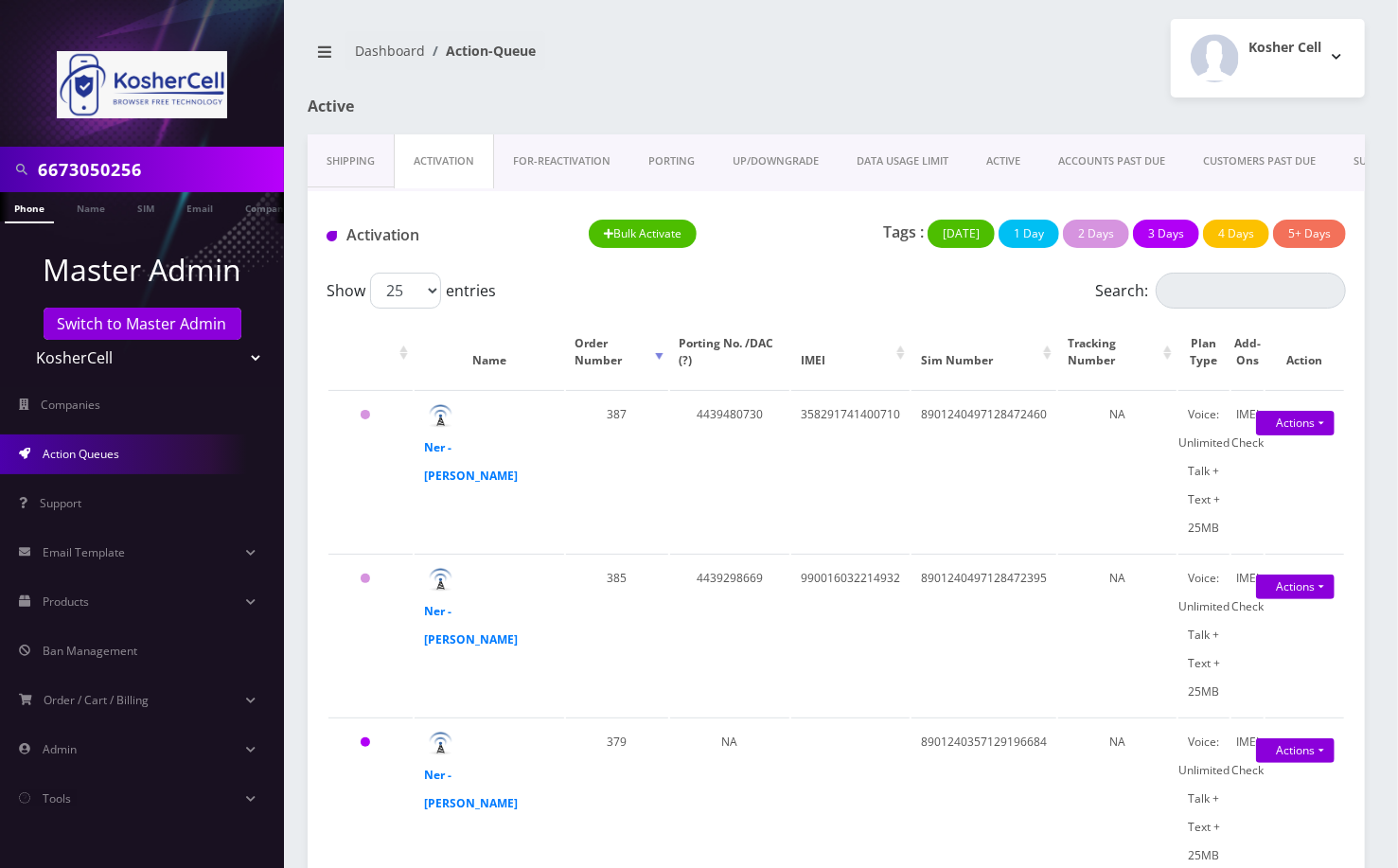
click at [32, 208] on link "Phone" at bounding box center [30, 208] width 49 height 32
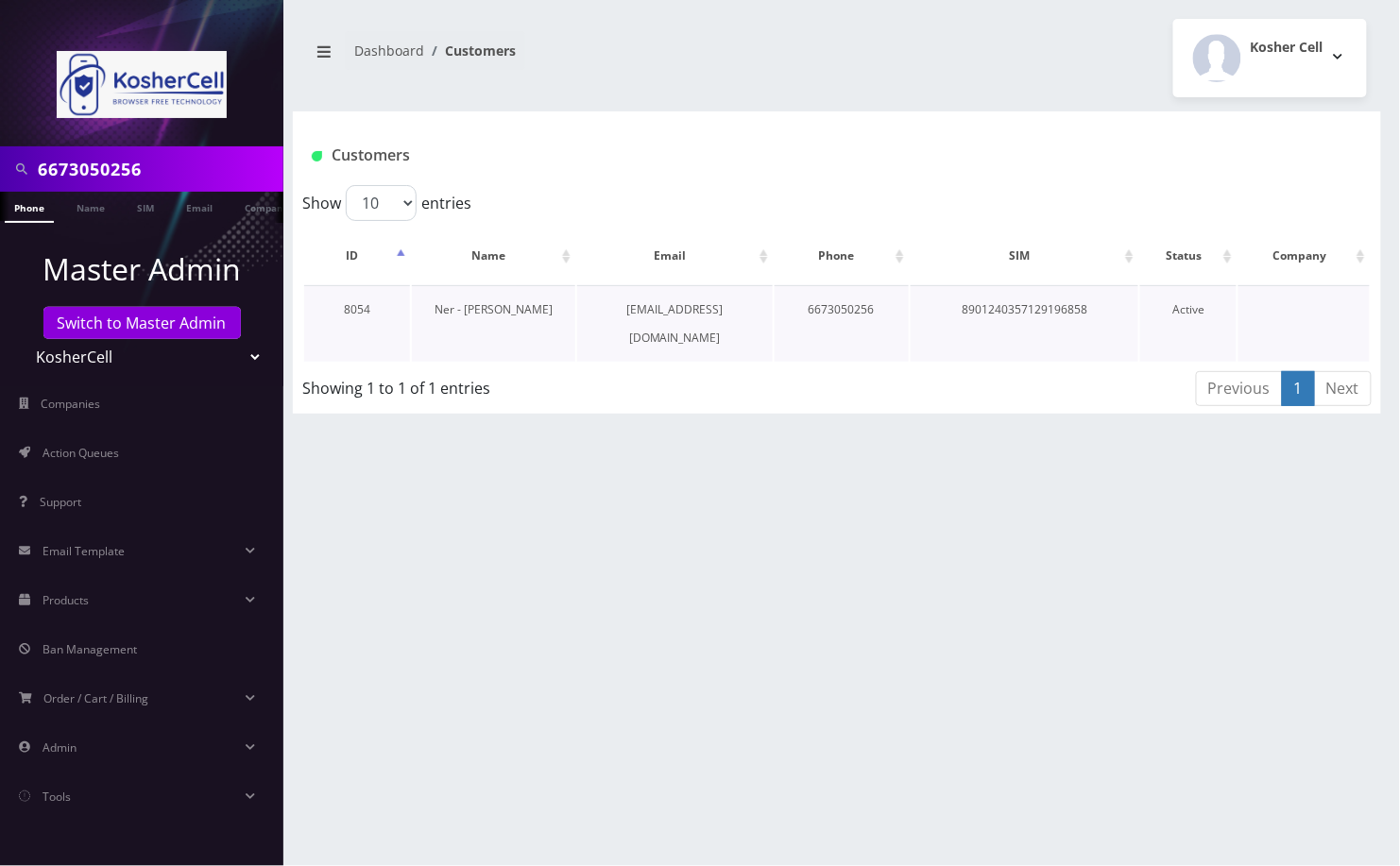
click at [492, 311] on link "Ner - [PERSON_NAME]" at bounding box center [494, 309] width 118 height 16
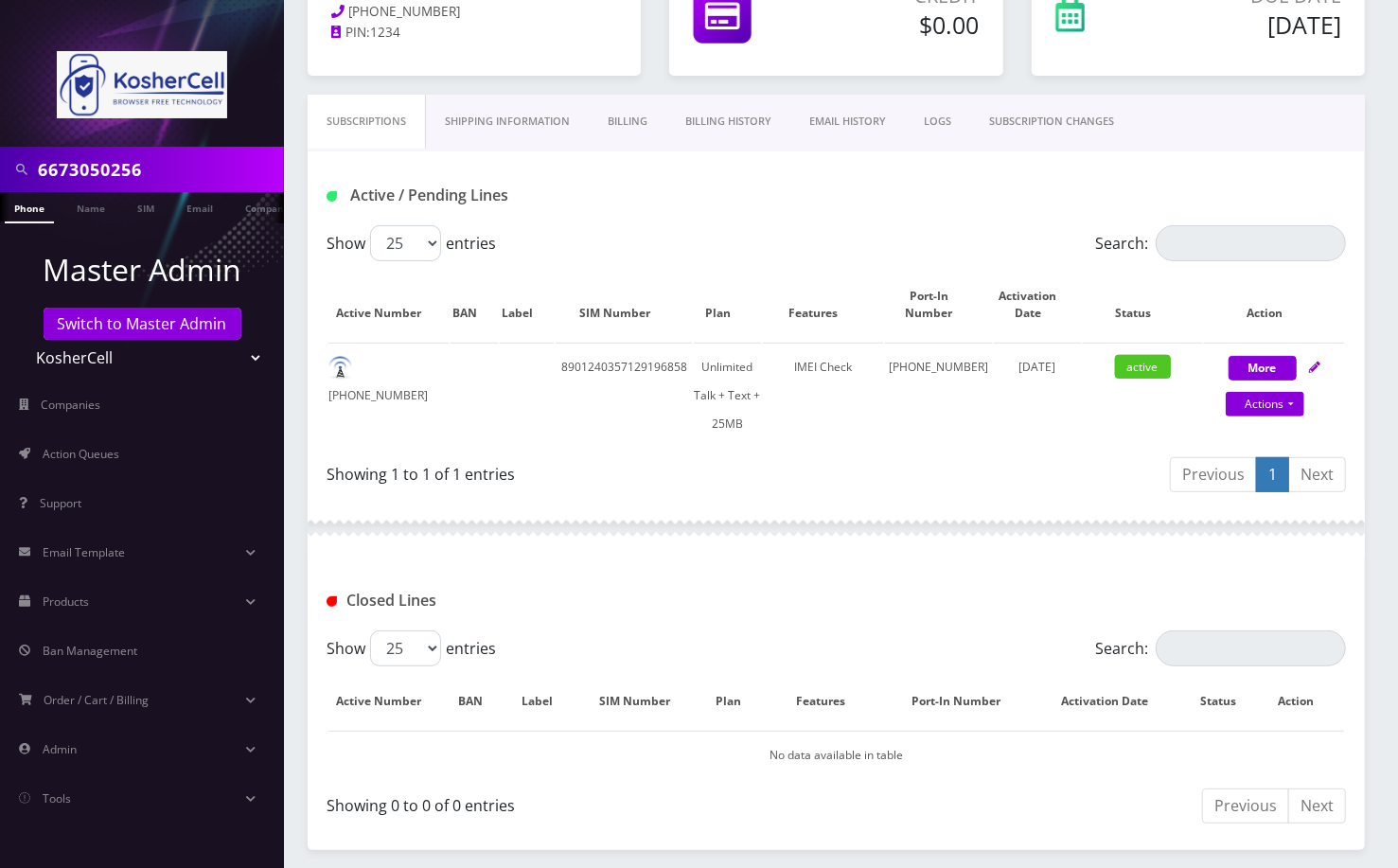
scroll to position [385, 0]
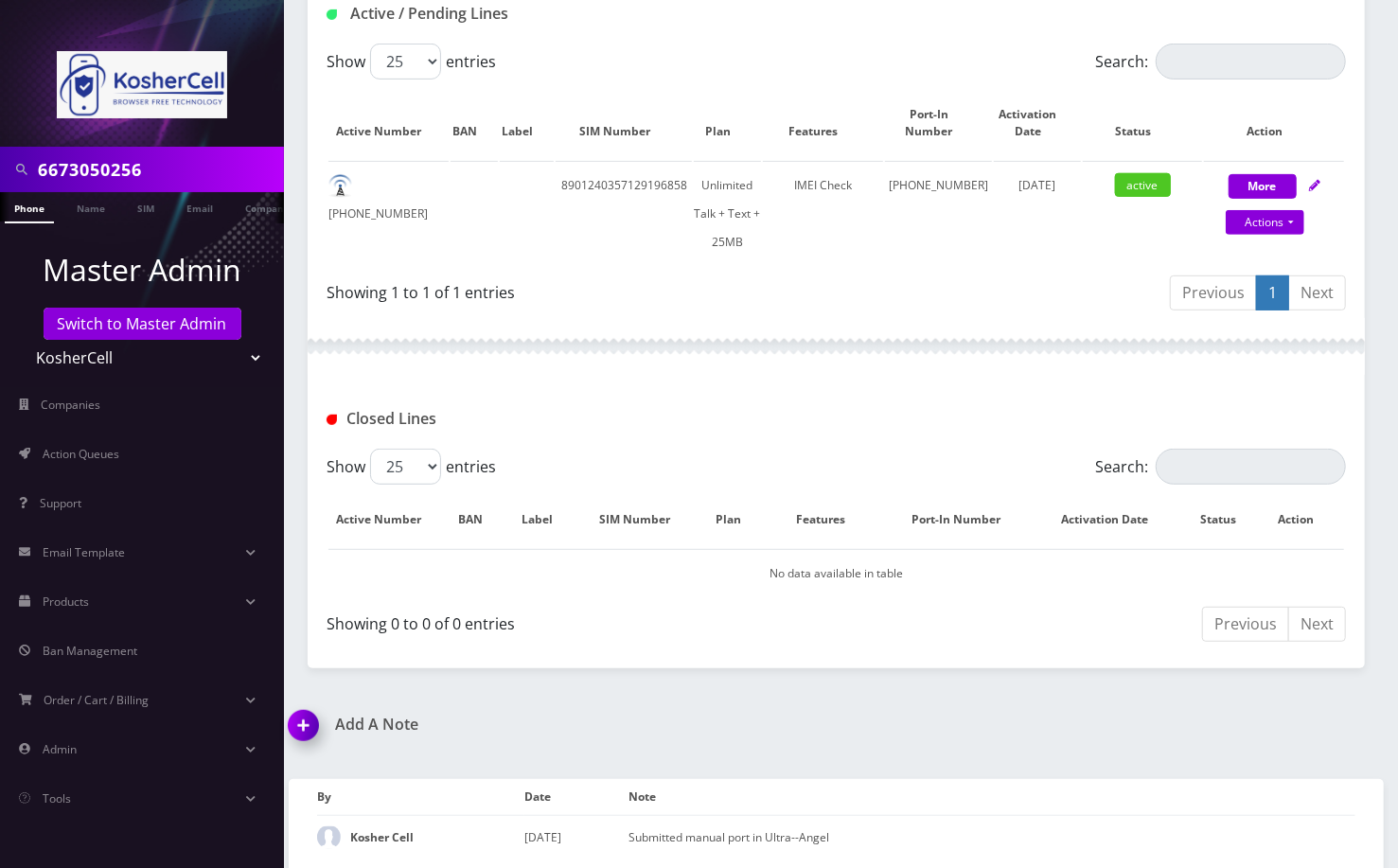
click at [307, 727] on img at bounding box center [306, 732] width 56 height 56
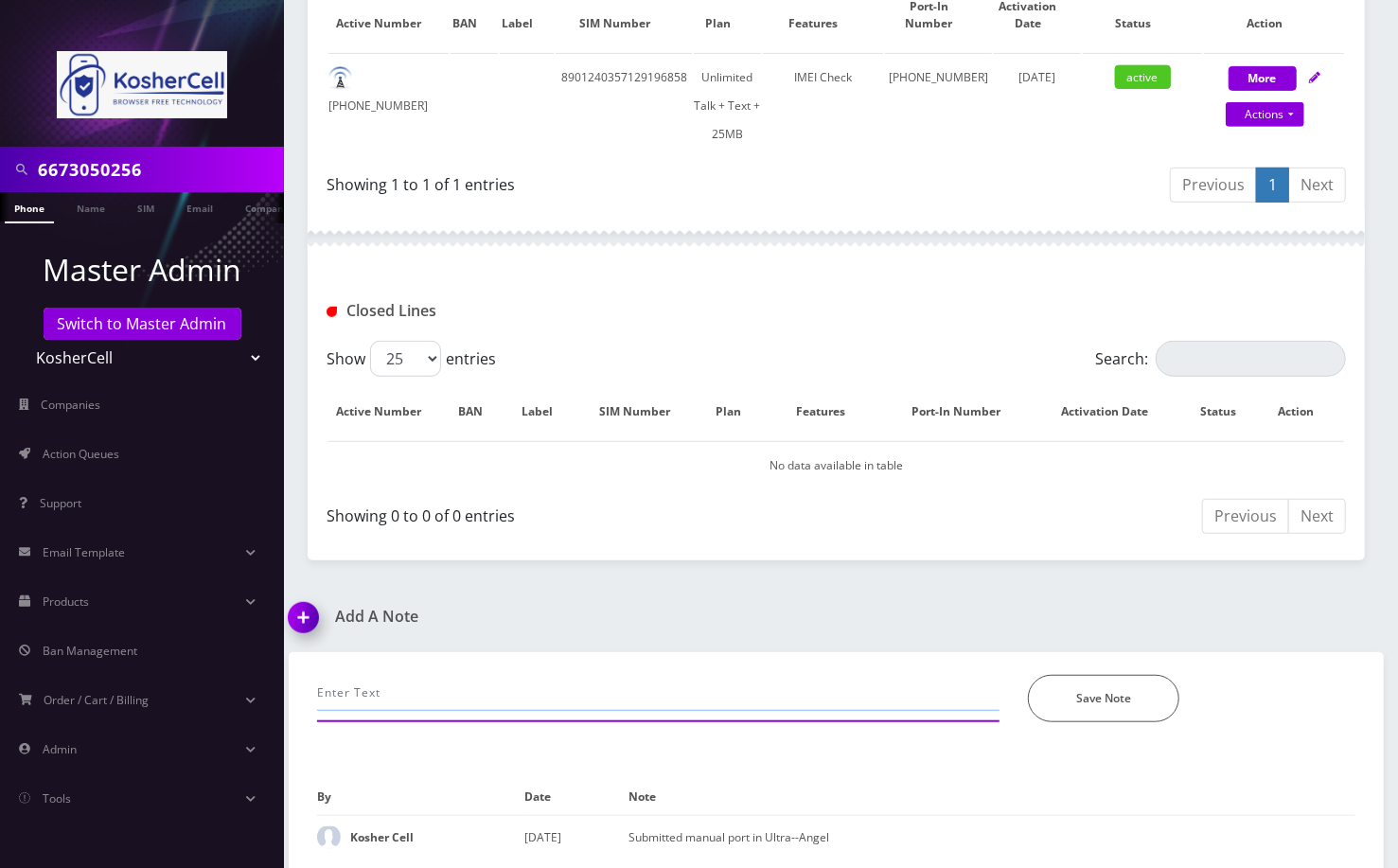
drag, startPoint x: 450, startPoint y: 695, endPoint x: 448, endPoint y: 682, distance: 13.2
click at [450, 694] on input "text" at bounding box center [658, 693] width 683 height 36
type input "O"
type input "Port completed in Ultra, marked as Active in CSR--Angel"
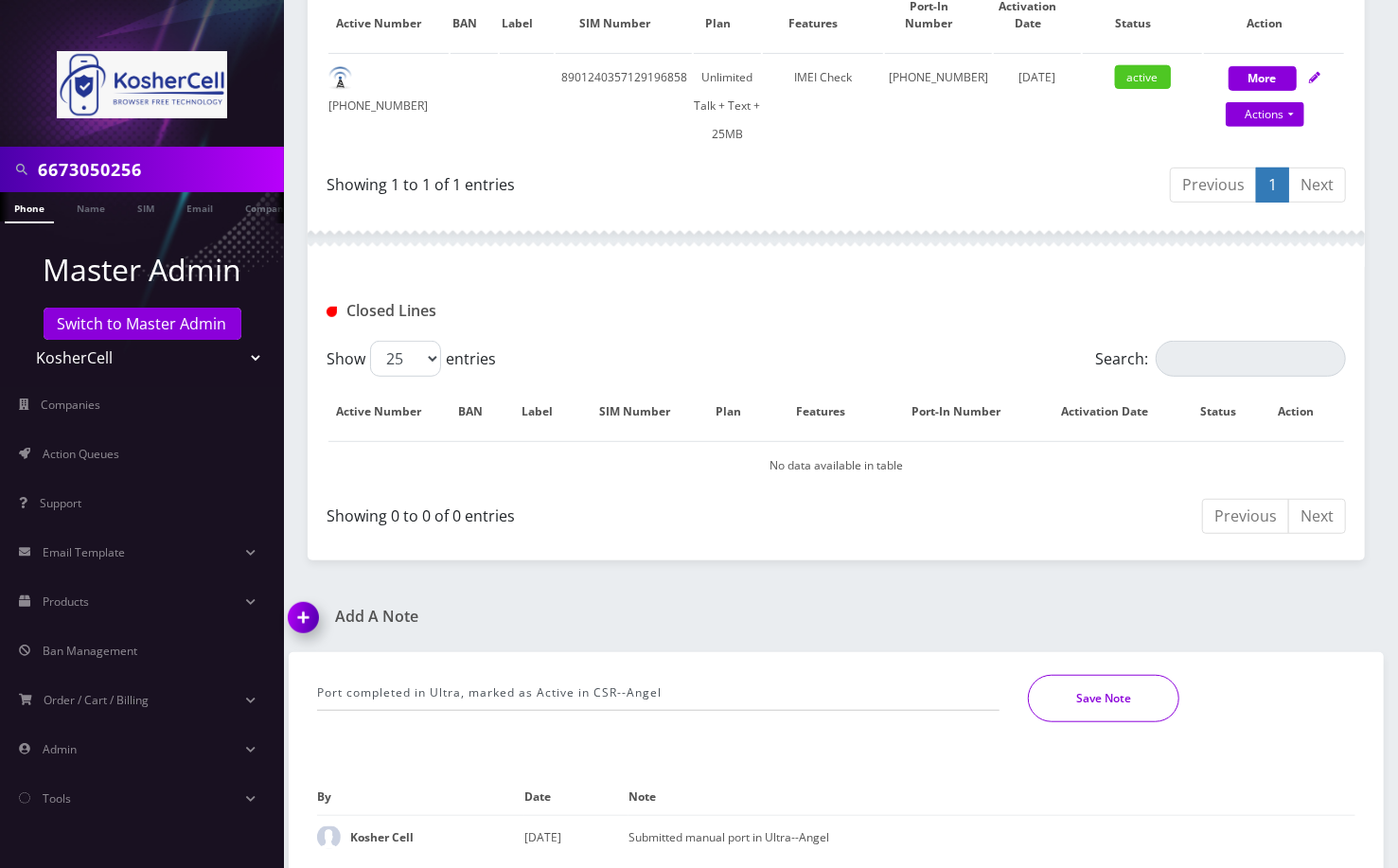
click at [1081, 690] on button "Save Note" at bounding box center [1103, 699] width 152 height 47
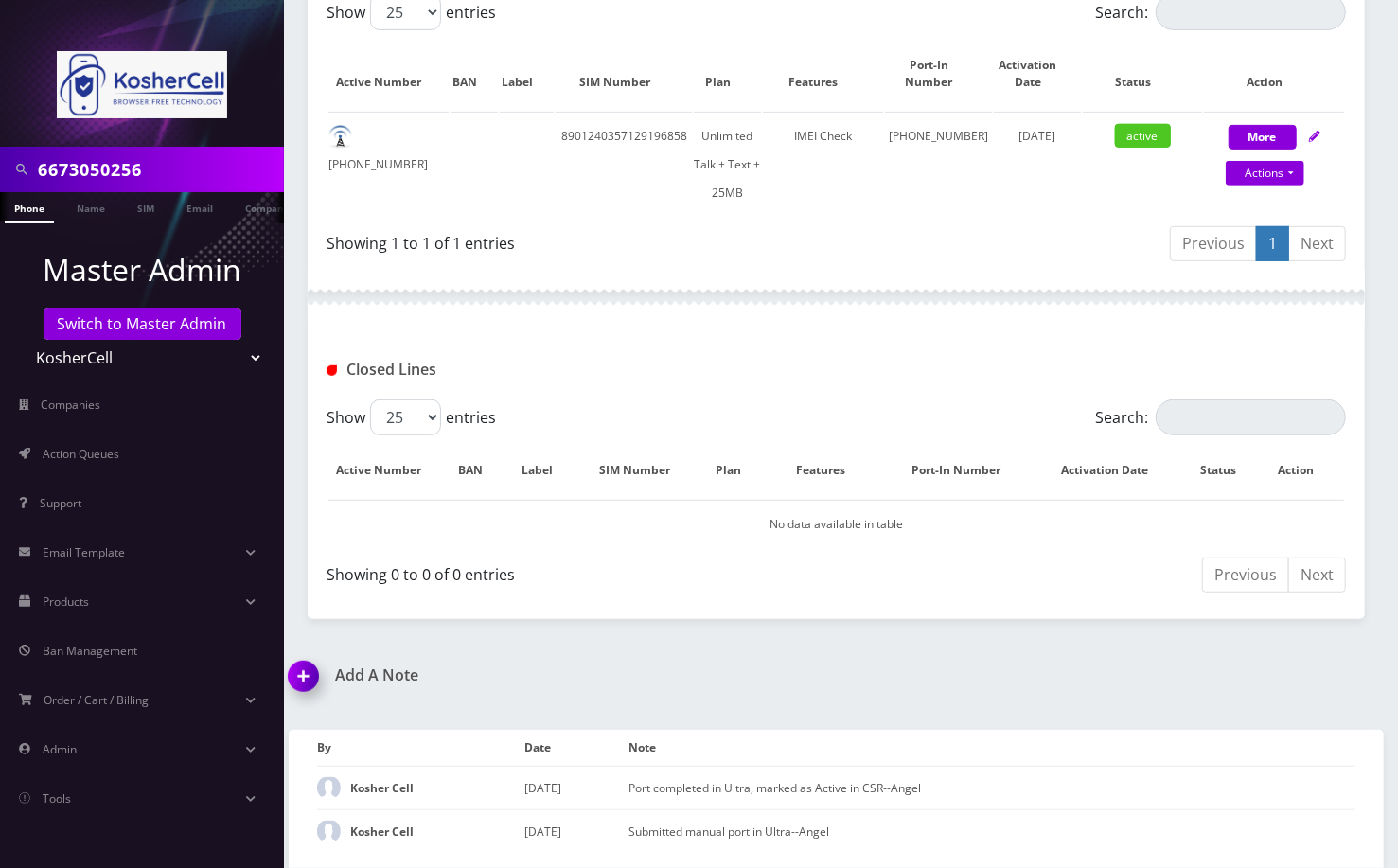
scroll to position [429, 0]
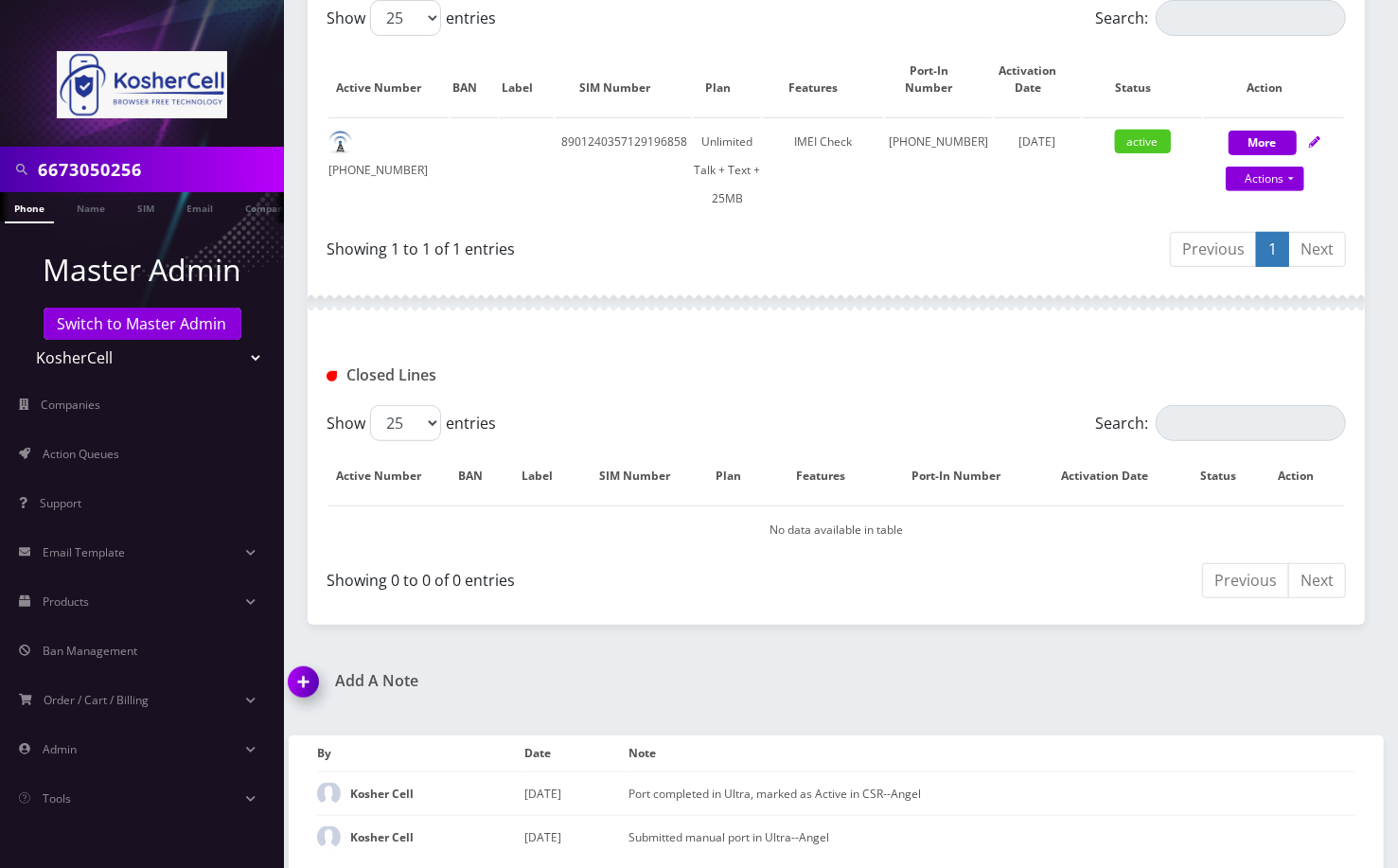
click at [117, 183] on input "6673050256" at bounding box center [158, 169] width 241 height 36
paste input "8901240497128472395"
type input "8901240497128472395"
click at [142, 211] on link "SIM" at bounding box center [146, 208] width 36 height 32
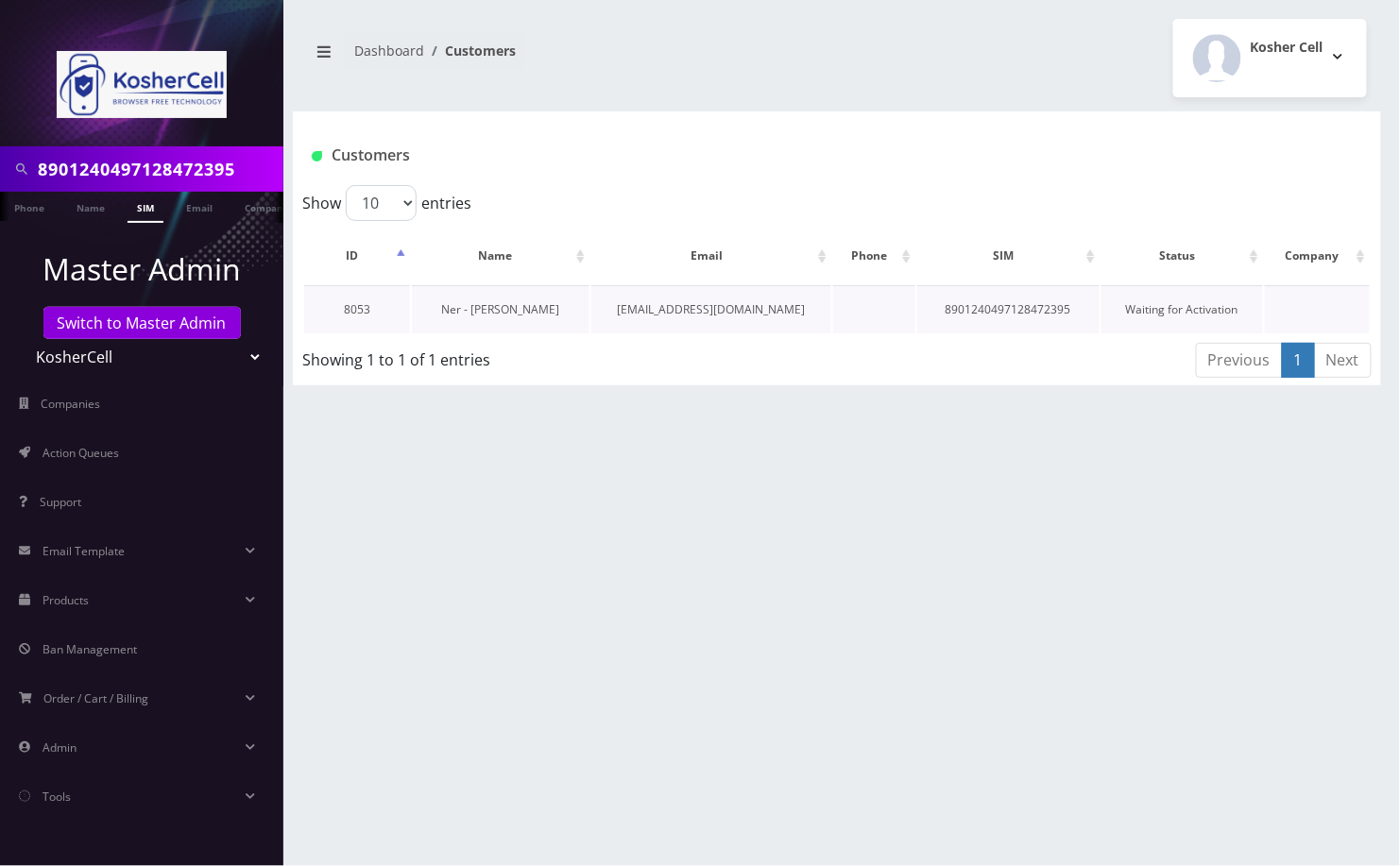
click at [479, 310] on link "Ner - [PERSON_NAME]" at bounding box center [500, 309] width 118 height 16
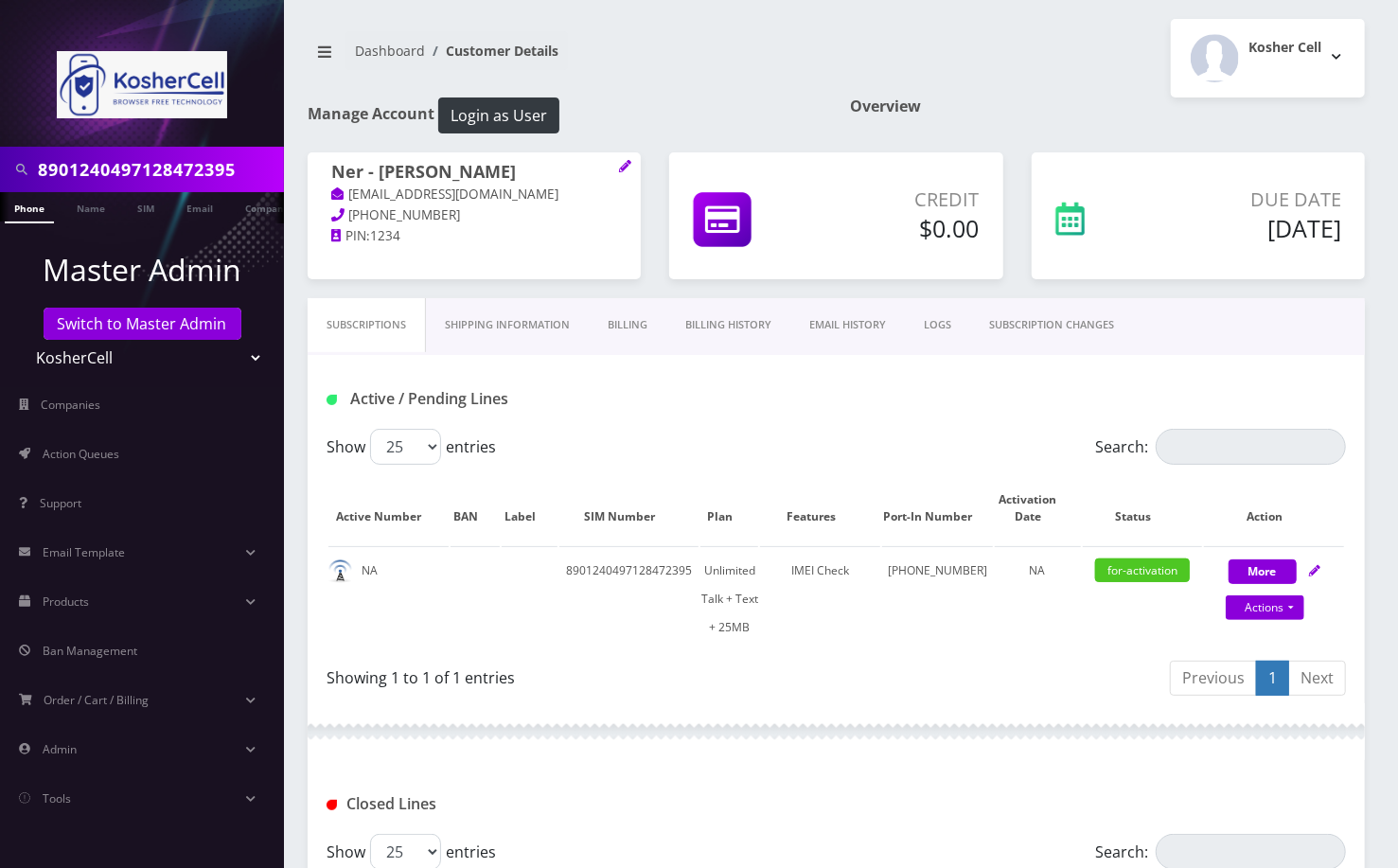
drag, startPoint x: 122, startPoint y: 842, endPoint x: 345, endPoint y: 820, distance: 224.1
click at [122, 842] on nav "8901240497128472395 Phone Name SIM Email Company Customer Master Admin Switch t…" at bounding box center [142, 434] width 284 height 868
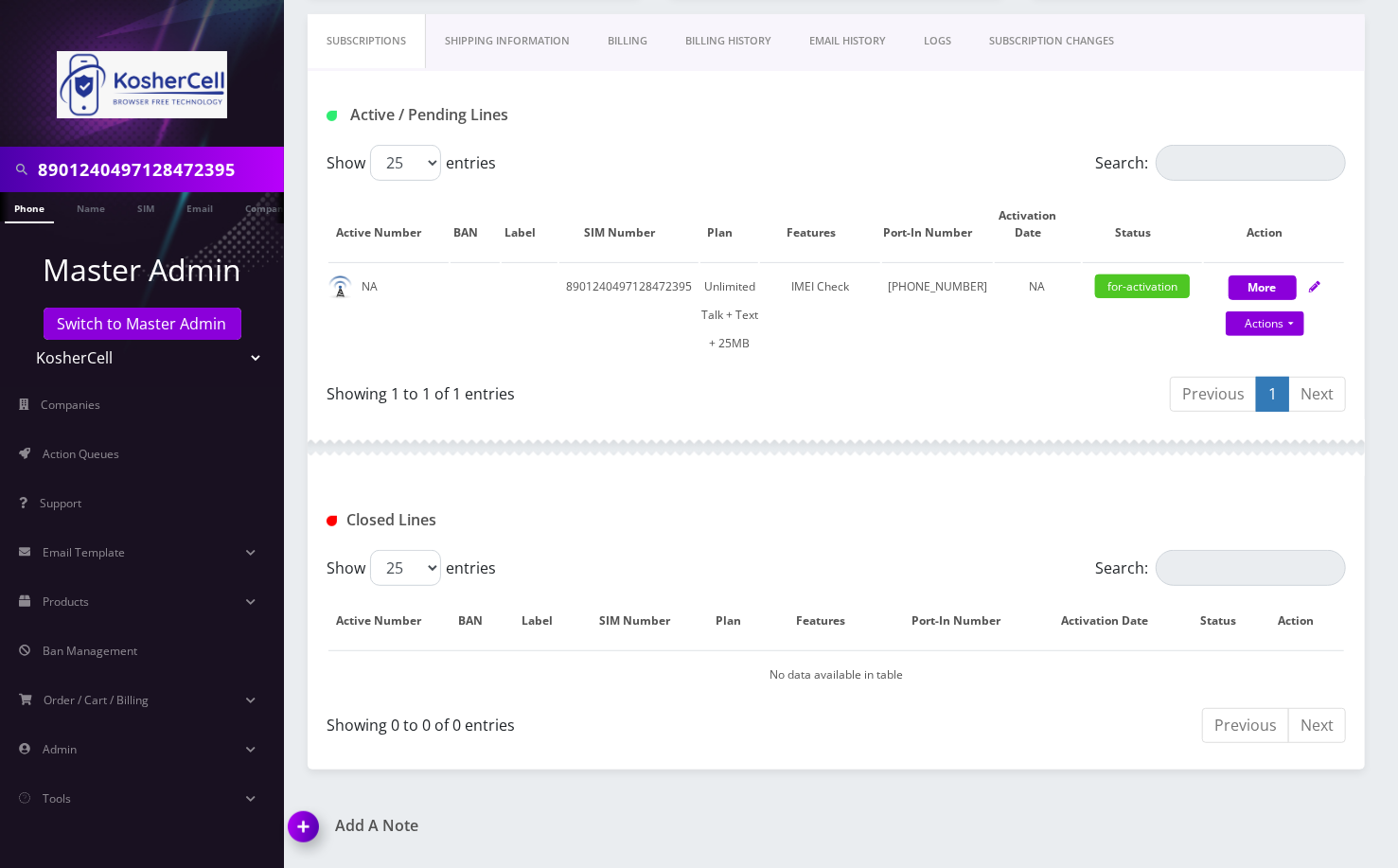
scroll to position [385, 0]
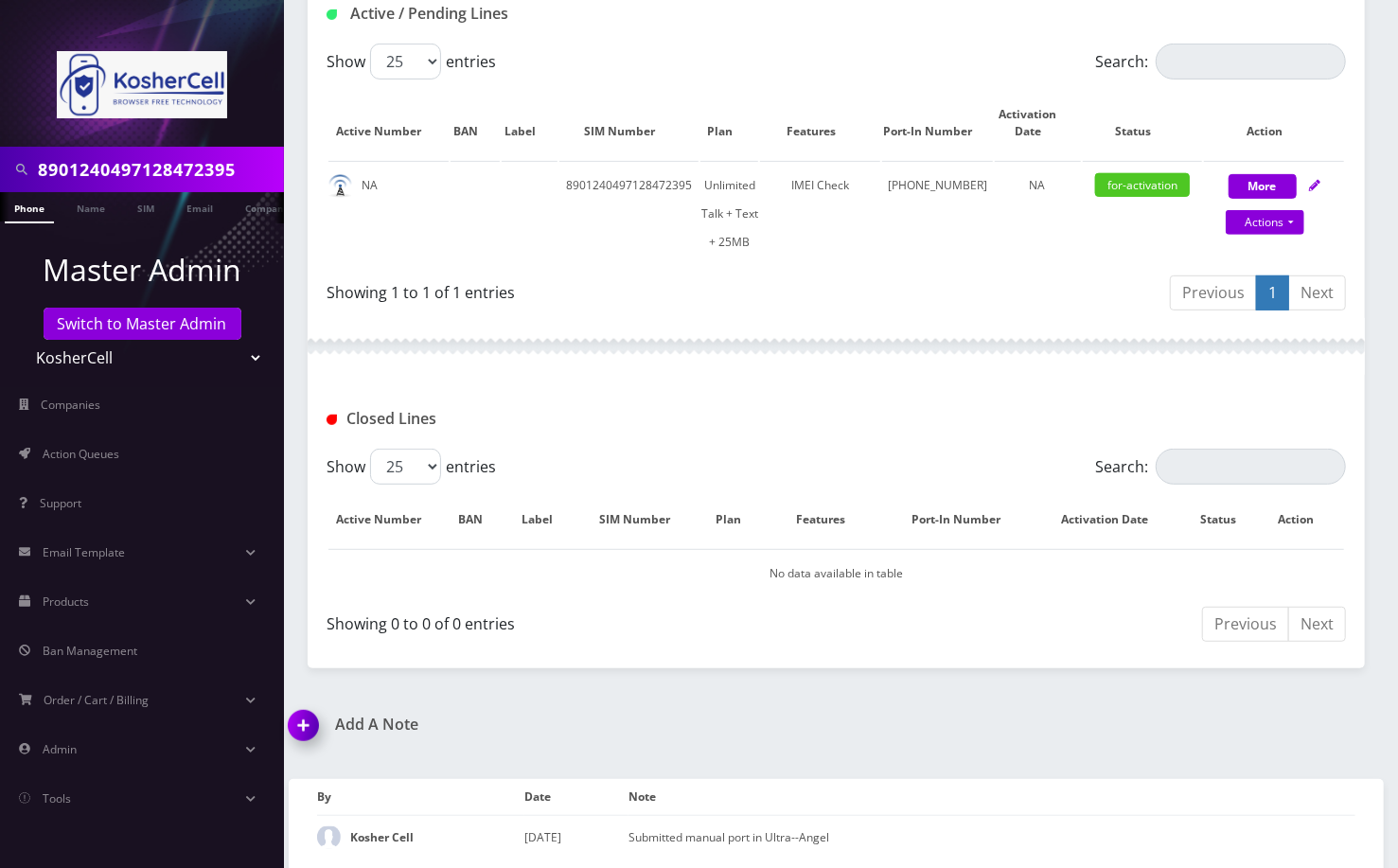
click at [305, 711] on img at bounding box center [306, 732] width 56 height 56
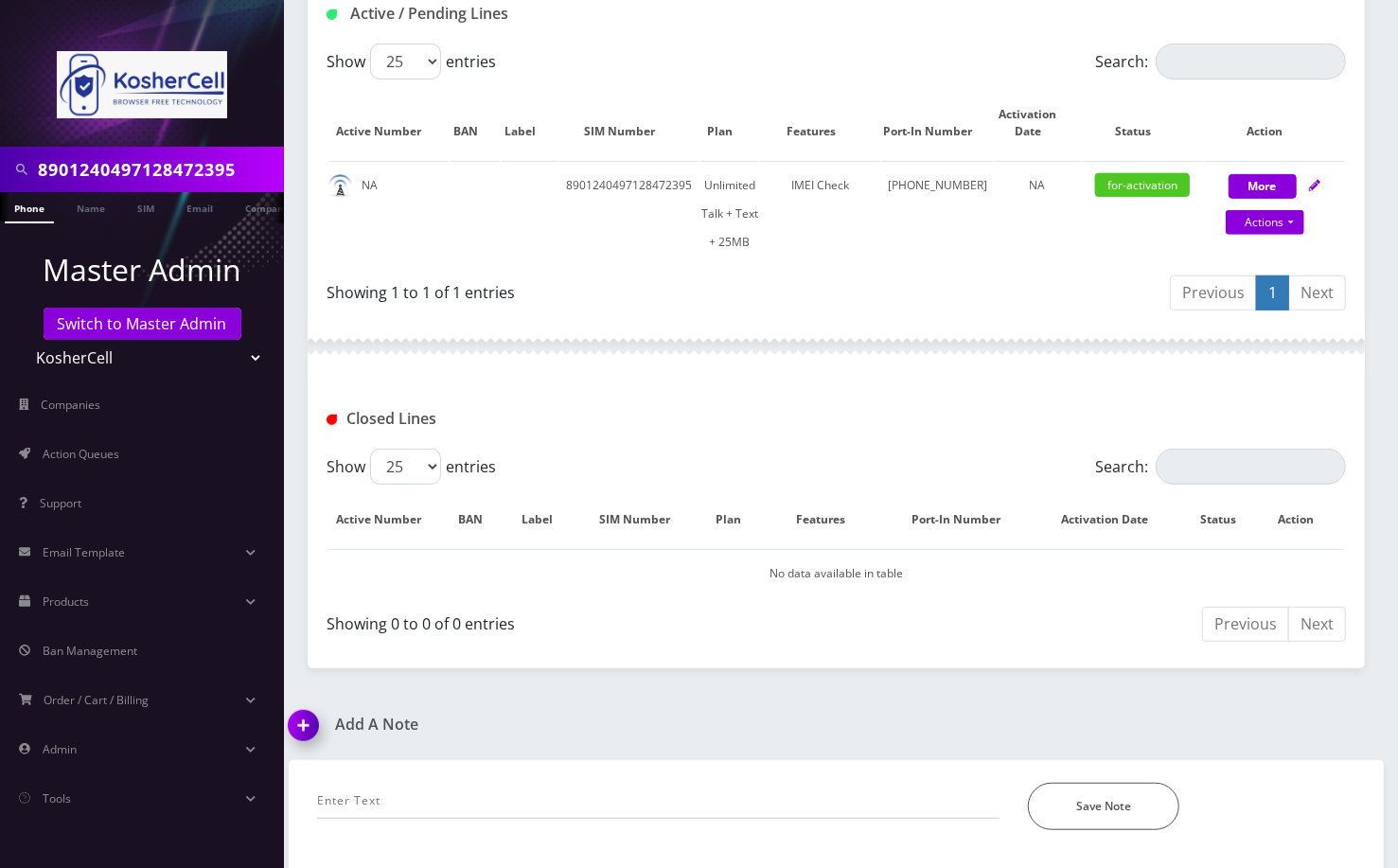
scroll to position [494, 0]
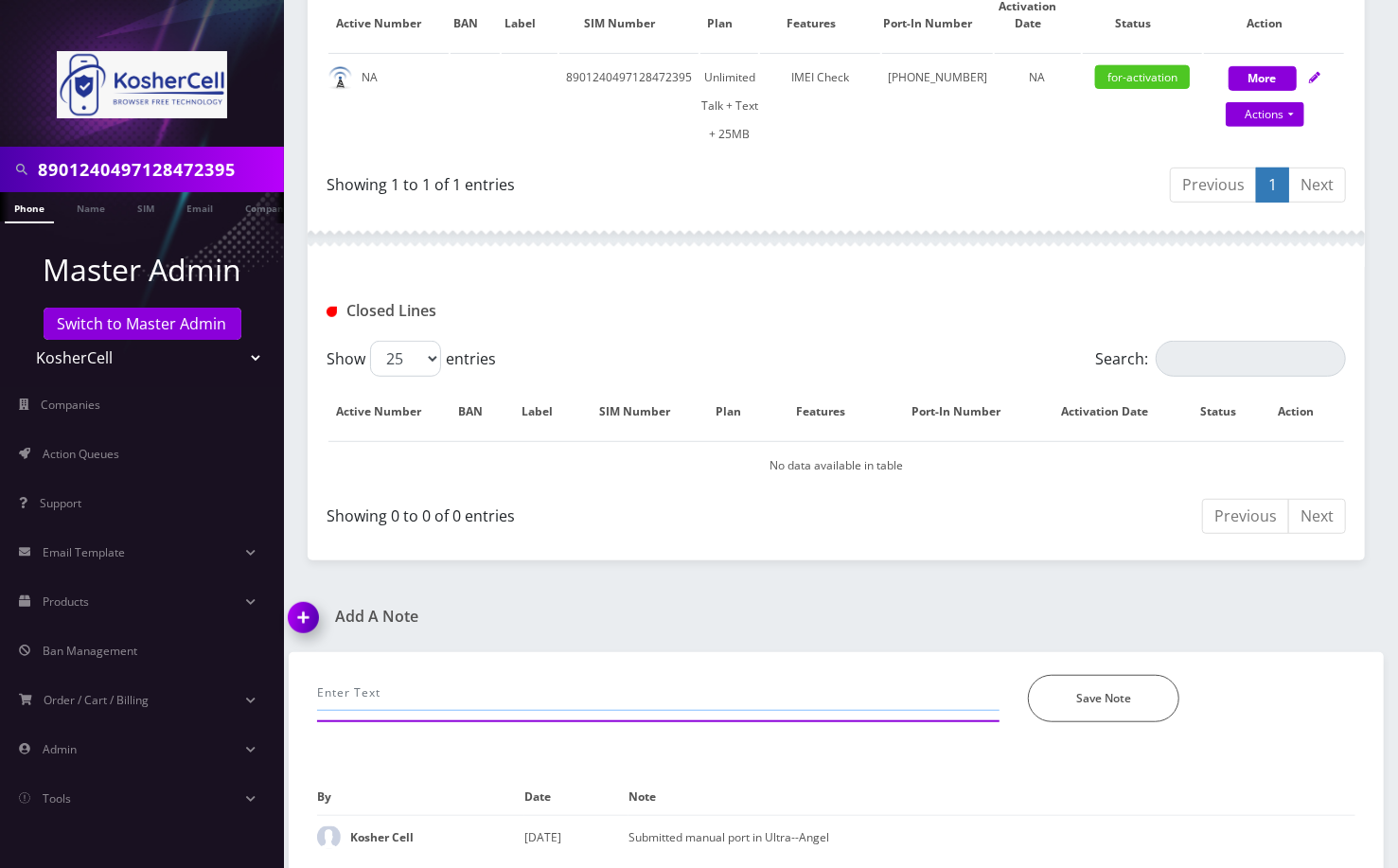
click at [418, 692] on input "text" at bounding box center [658, 693] width 683 height 36
paste input "@[PERSON_NAME] Resolution Required Reason: 6P - MDN_HAS_SRV_PROV_PORT_PROTECT 3…"
drag, startPoint x: 542, startPoint y: 688, endPoint x: 313, endPoint y: 687, distance: 229.0
click at [313, 687] on div "@[PERSON_NAME] Resolution Required Reason: 6P - MDN_HAS_SRV_PROV_PORT_PROTECT 3…" at bounding box center [657, 699] width 710 height 47
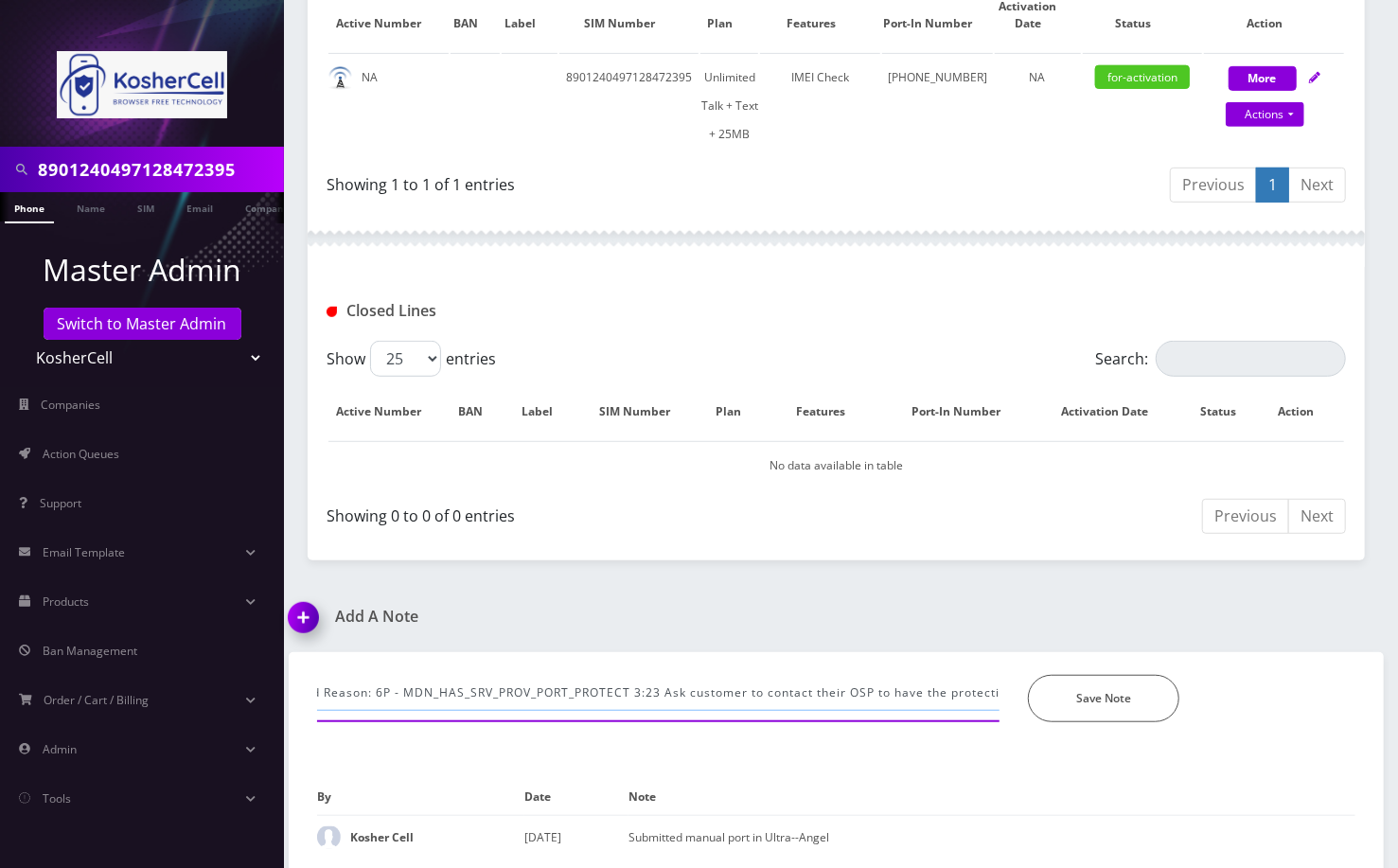
scroll to position [0, 121]
click at [713, 676] on input "@Henry Resolution Required Reason: 6P - MDN_HAS_SRV_PROV_PORT_PROTECT 3:23 Ask …" at bounding box center [658, 693] width 683 height 36
drag, startPoint x: 719, startPoint y: 686, endPoint x: 684, endPoint y: 689, distance: 35.1
click at [684, 689] on input "@Henry Resolution Required Reason: 6P - MDN_HAS_SRV_PROV_PORT_PROTECT 3:23 Ask …" at bounding box center [658, 693] width 683 height 36
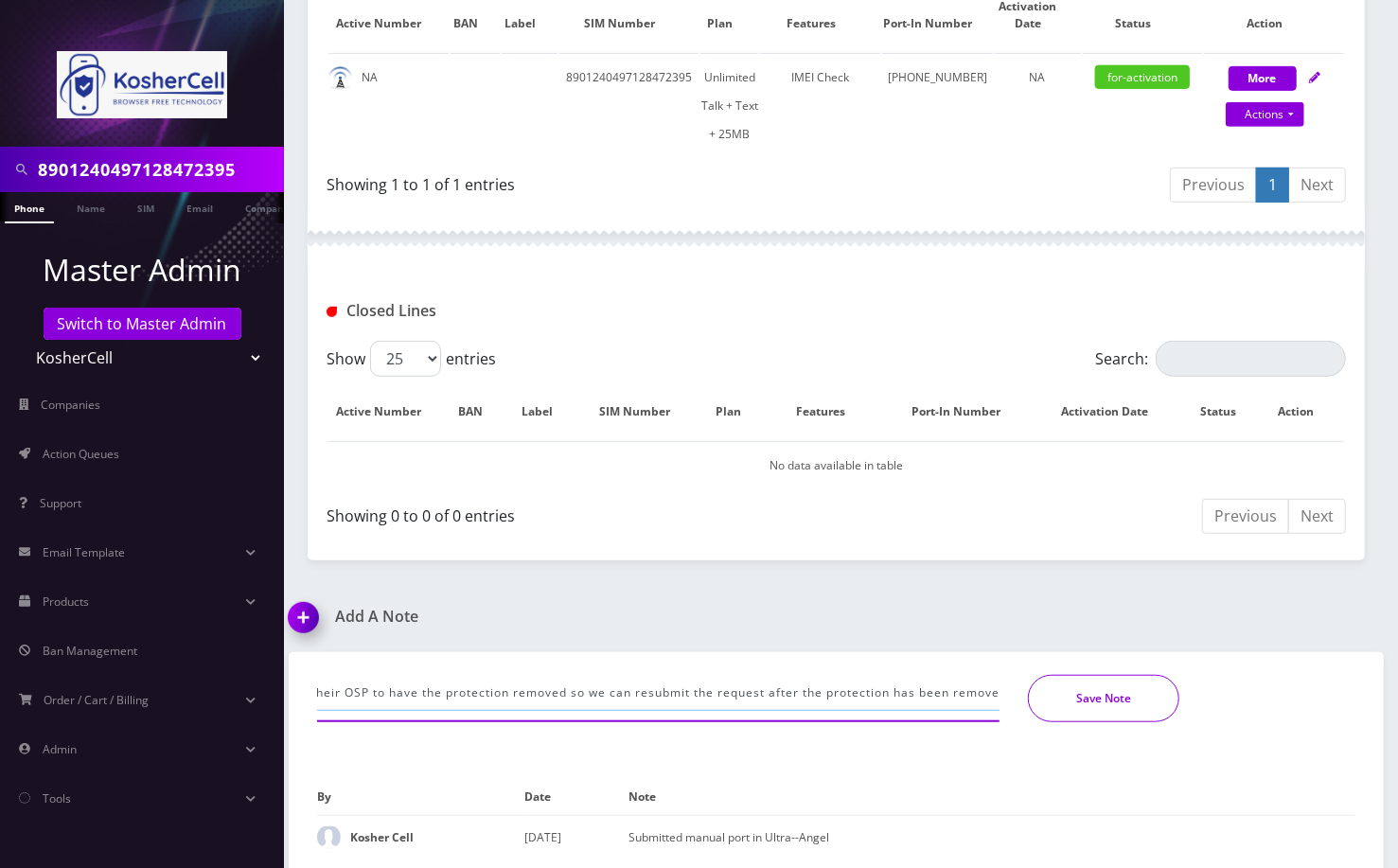
type input "@Henry Resolution Required Reason: 6P - MDN_HAS_SRV_PROV_PORT_PROTECT,Ask custo…"
click at [1079, 688] on button "Save Note" at bounding box center [1103, 699] width 152 height 47
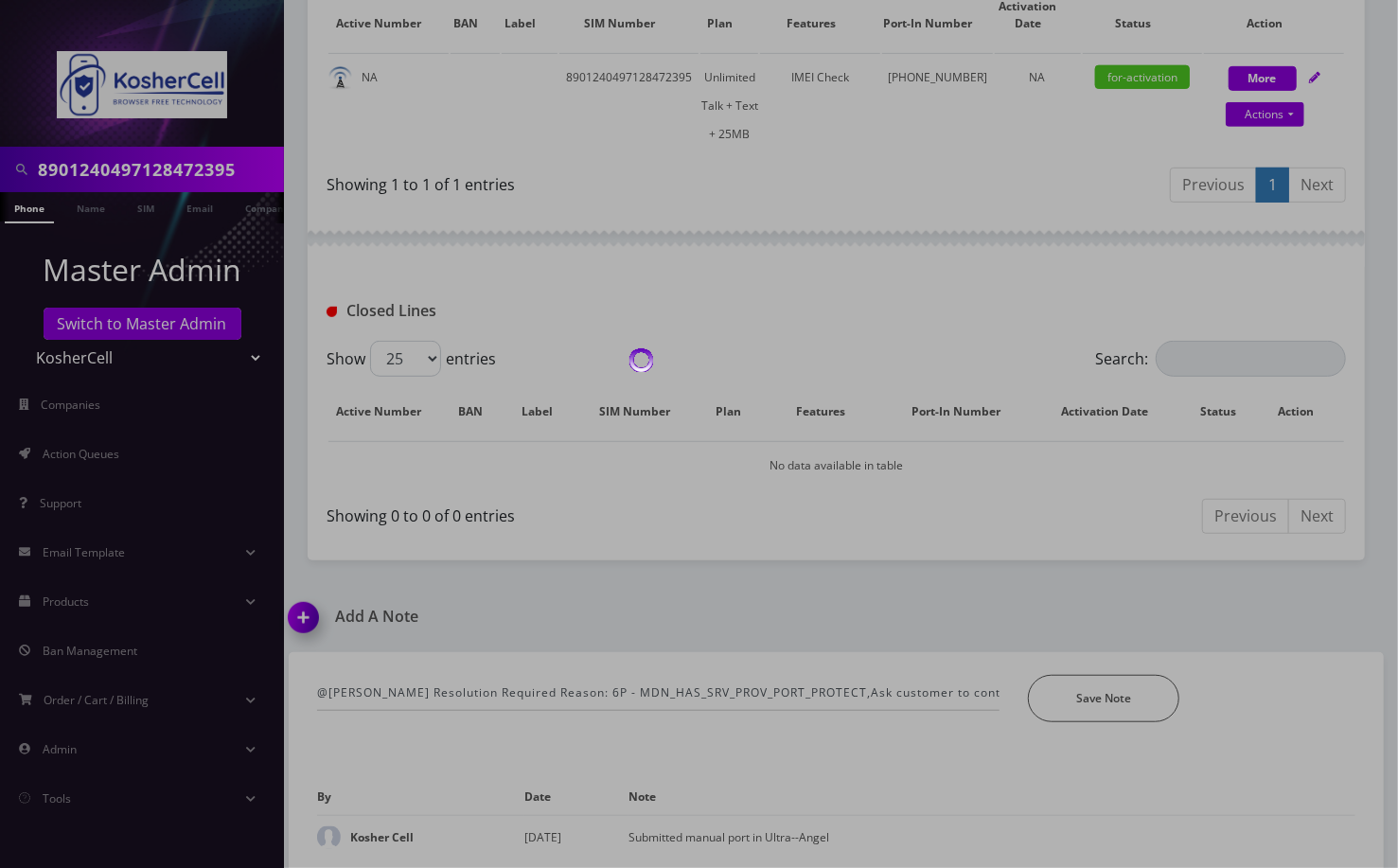
scroll to position [451, 0]
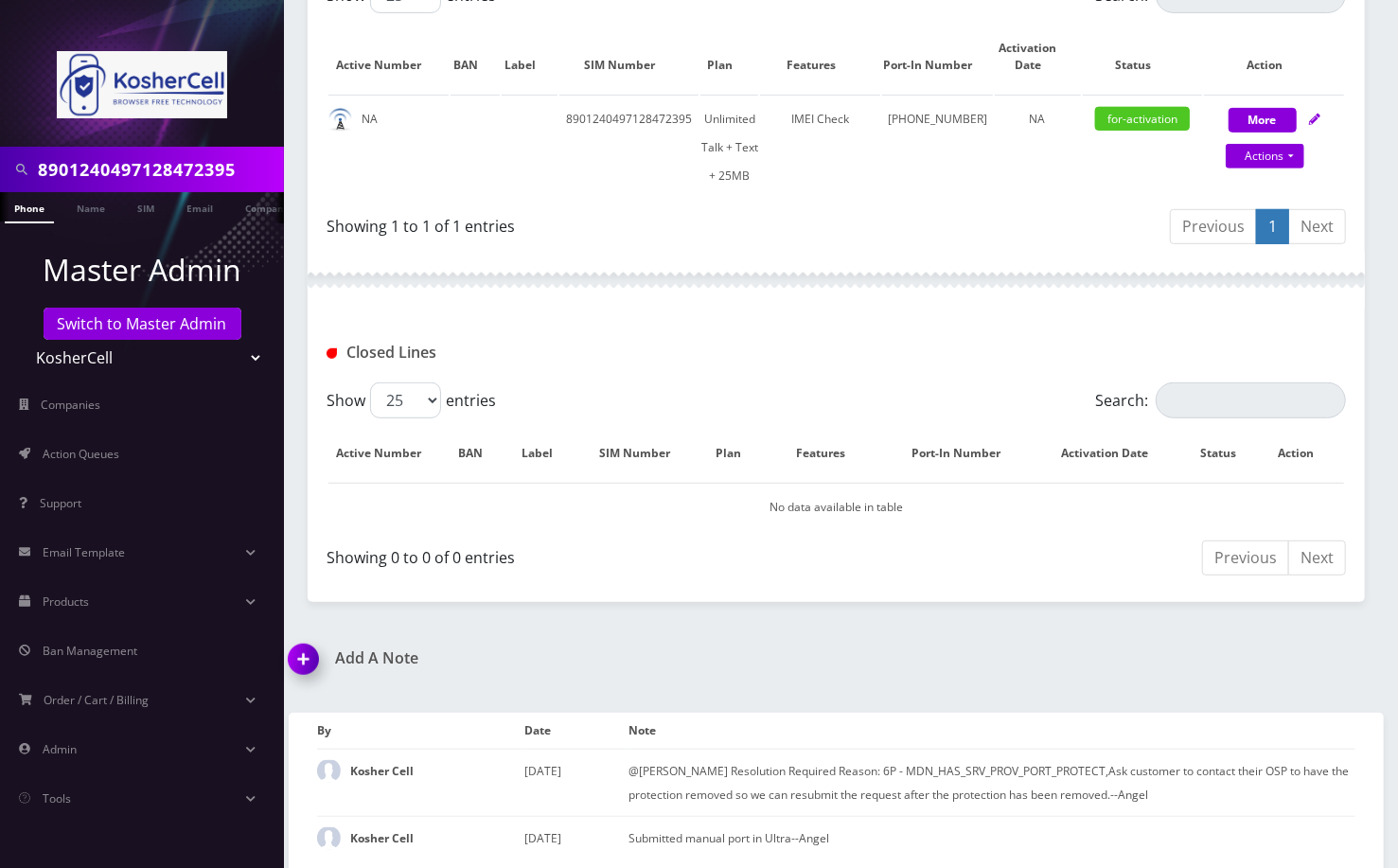
drag, startPoint x: 1263, startPoint y: 343, endPoint x: 1270, endPoint y: 352, distance: 11.4
click at [1263, 343] on div "Closed Lines" at bounding box center [835, 353] width 1047 height 32
click at [124, 189] on div "8901240497128472395" at bounding box center [142, 169] width 284 height 45
click at [124, 190] on div "8901240497128472395" at bounding box center [142, 169] width 284 height 45
click at [122, 171] on input "8901240497128472395" at bounding box center [158, 169] width 241 height 36
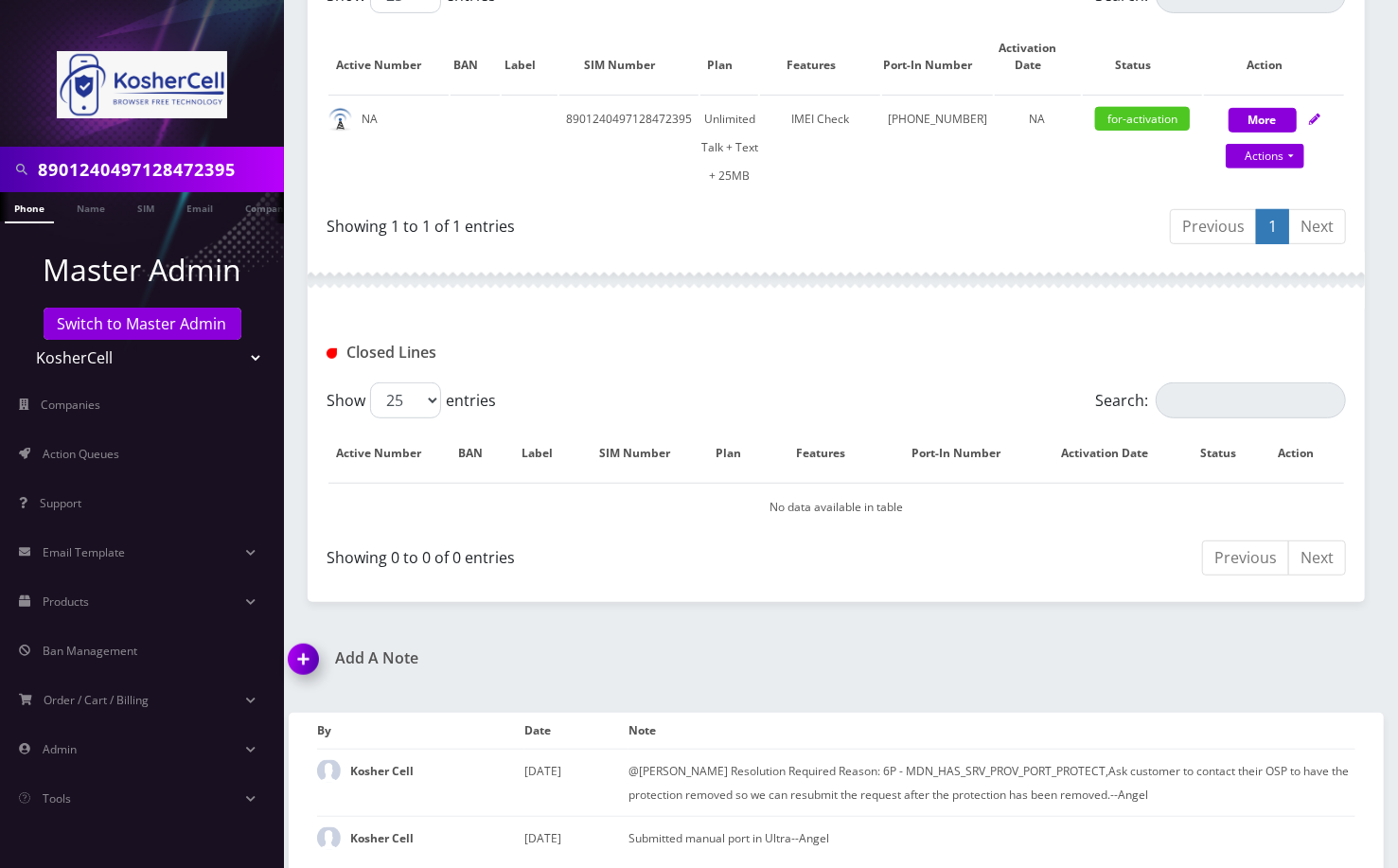
click at [122, 171] on input "8901240497128472395" at bounding box center [158, 169] width 241 height 36
paste input "7134761204"
type input "7134761204"
click at [31, 213] on link "Phone" at bounding box center [30, 208] width 49 height 32
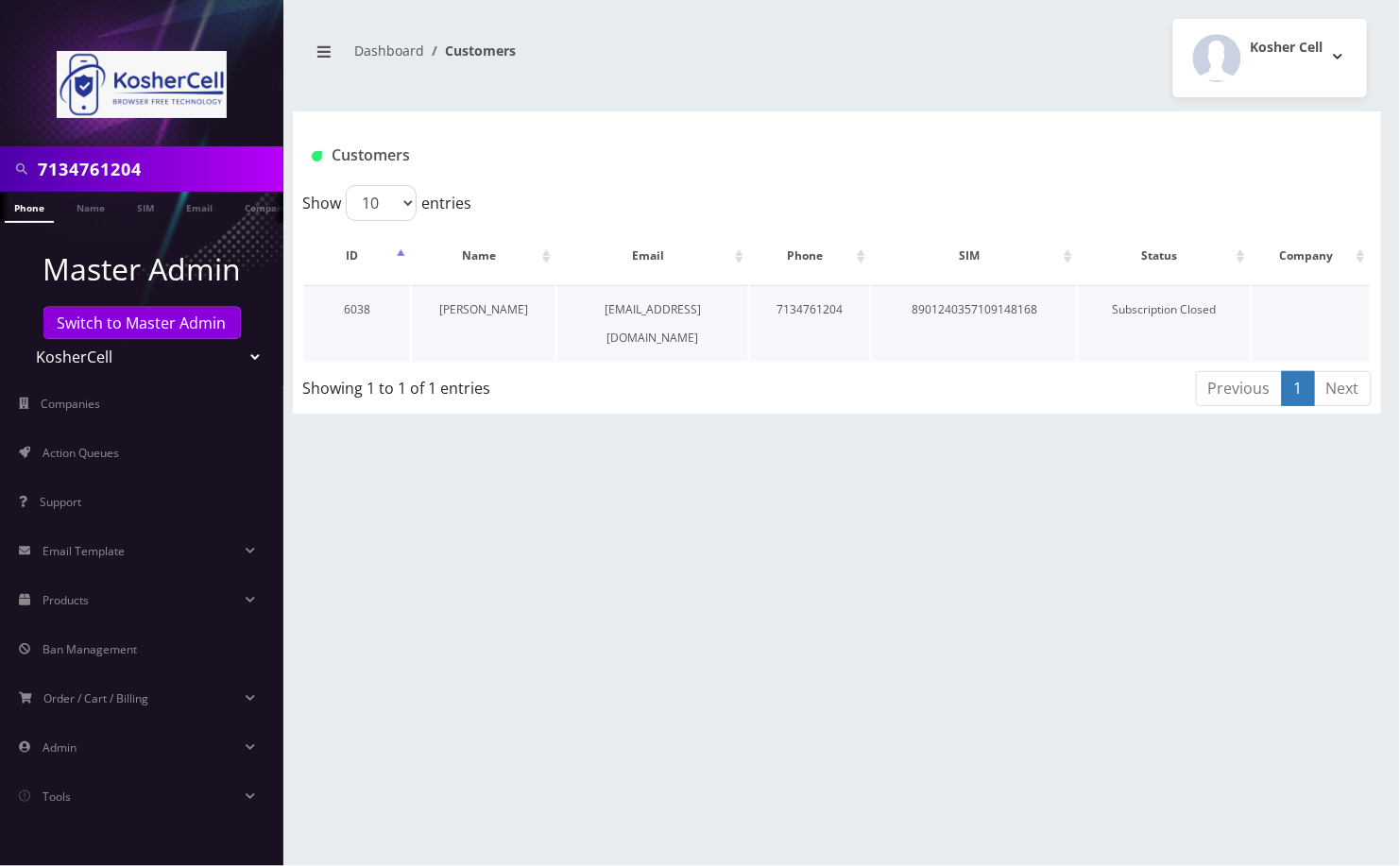
click at [505, 303] on link "[PERSON_NAME]" at bounding box center [484, 309] width 88 height 16
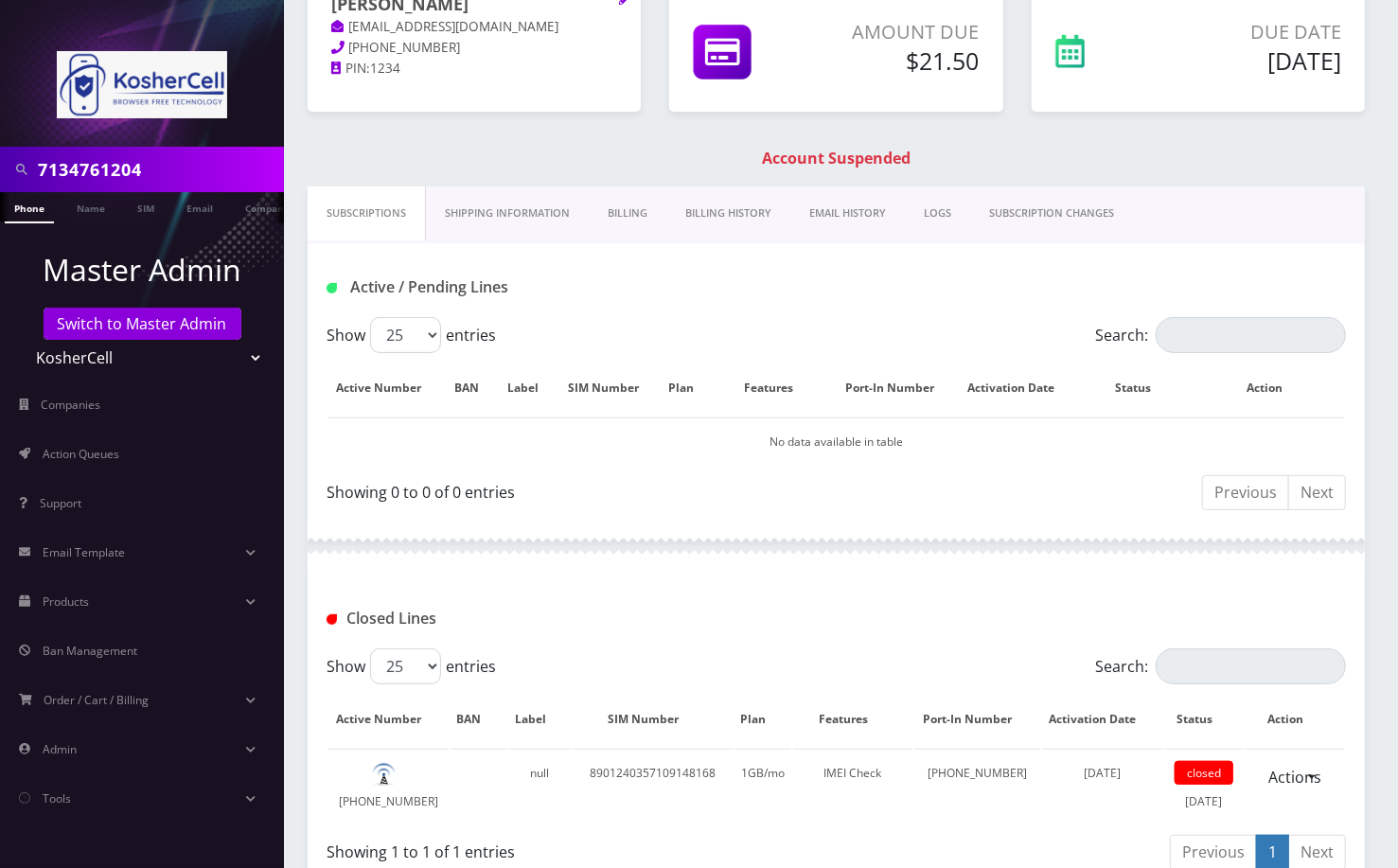
scroll to position [420, 0]
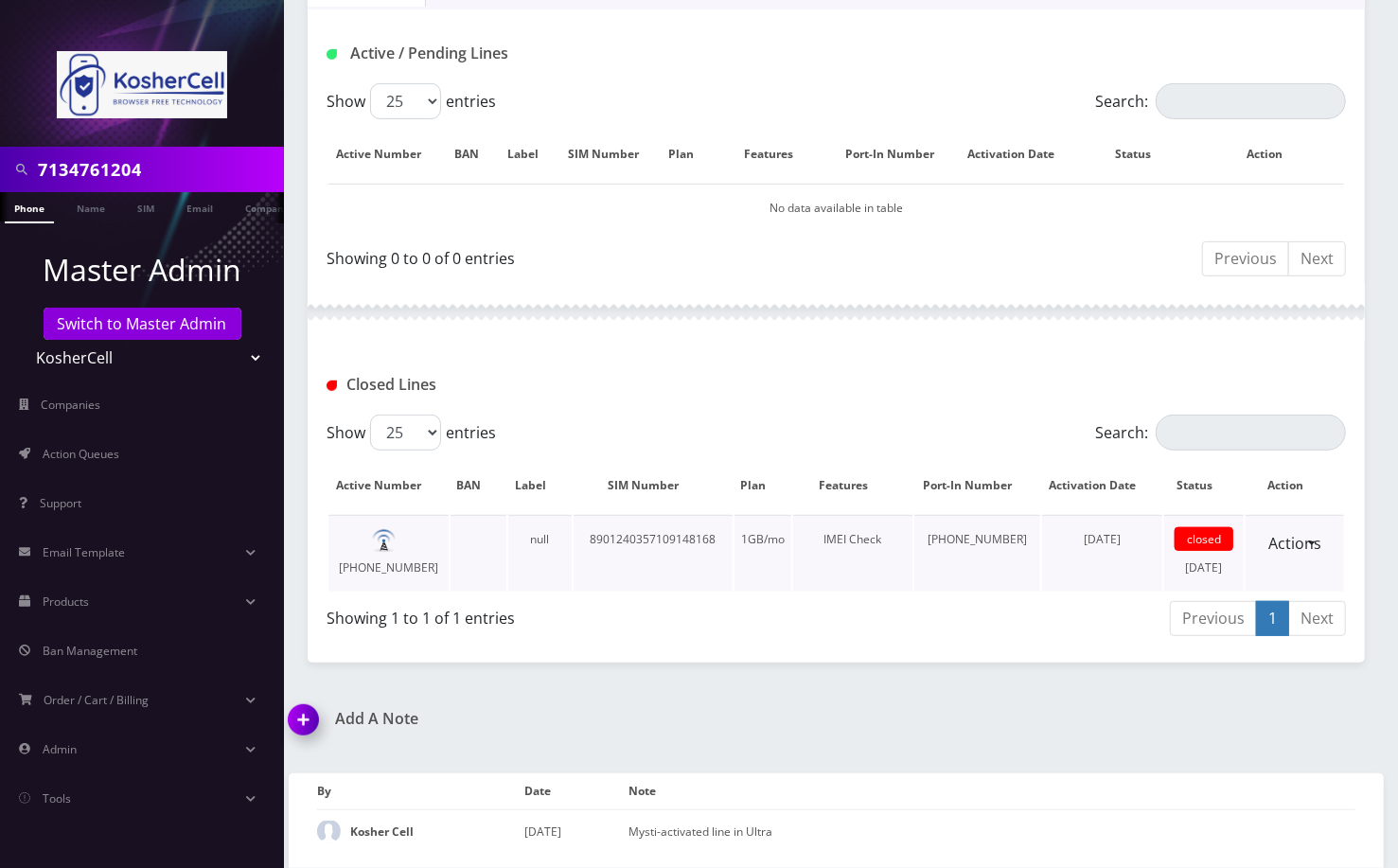
click at [867, 525] on div "IMEI Check" at bounding box center [853, 539] width 120 height 29
click at [1309, 531] on link "Actions" at bounding box center [1295, 543] width 78 height 36
click at [967, 613] on div "Previous 1 Next" at bounding box center [1092, 621] width 510 height 44
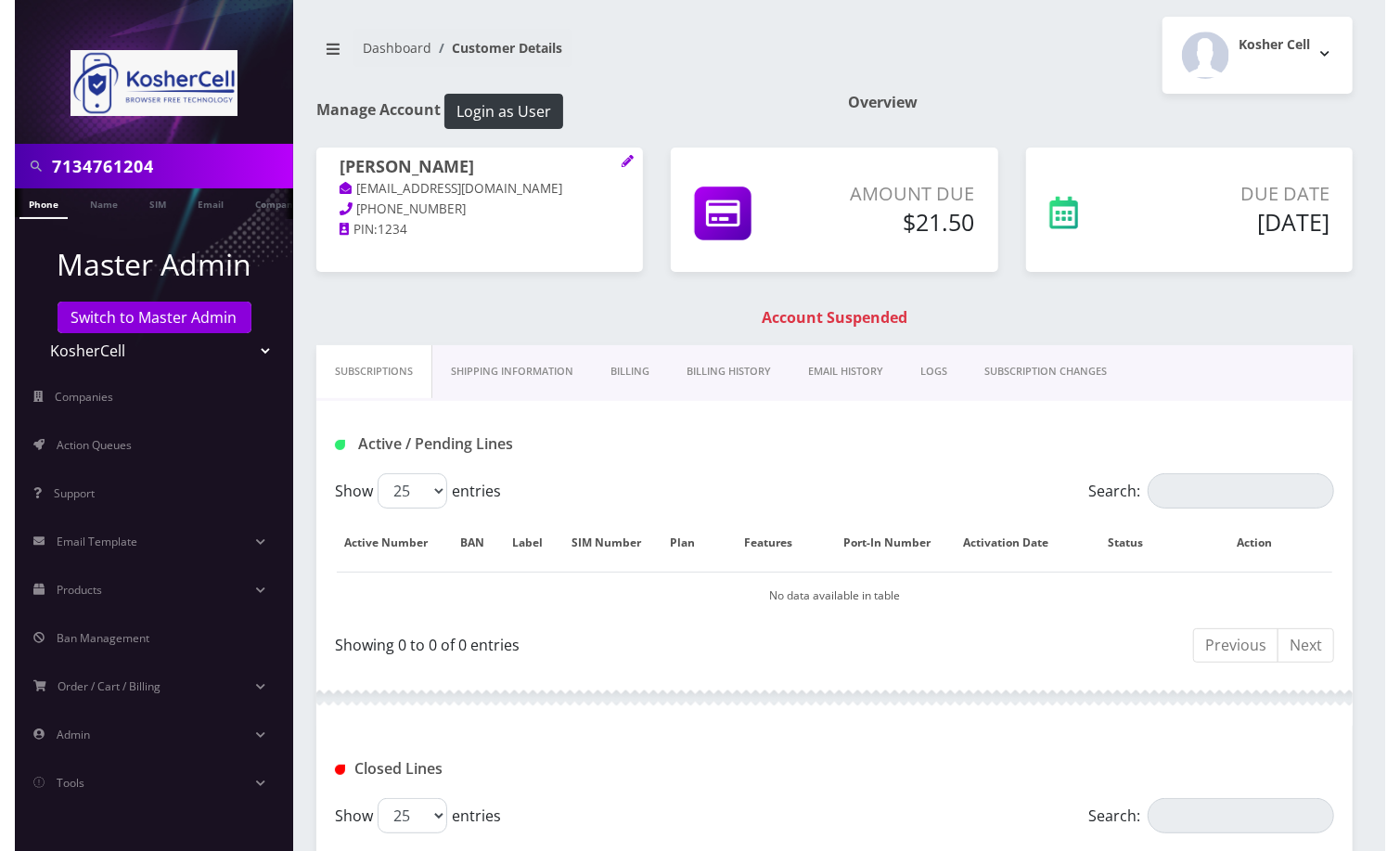
scroll to position [0, 0]
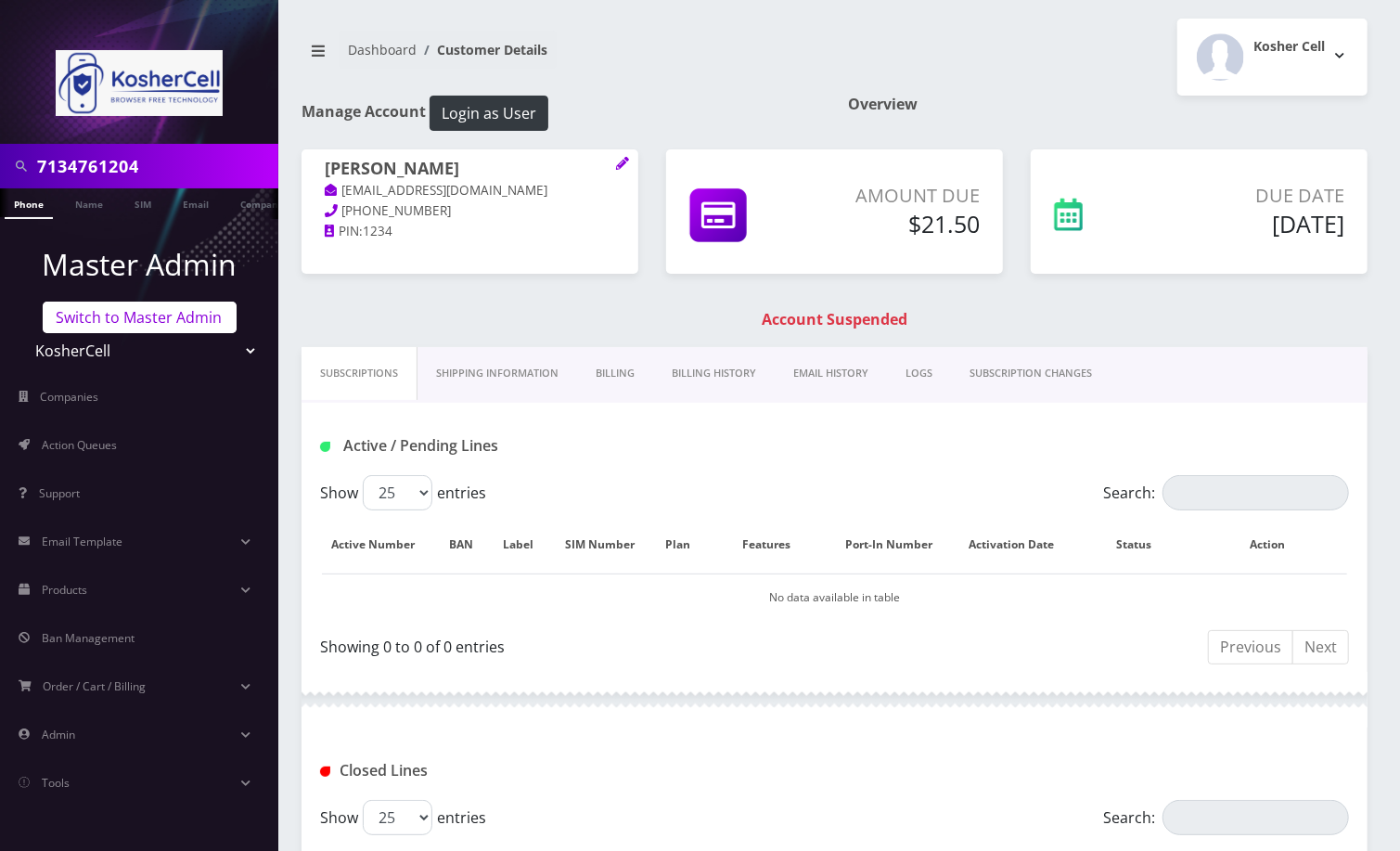
click at [124, 312] on link "Switch to Master Admin" at bounding box center [139, 317] width 194 height 32
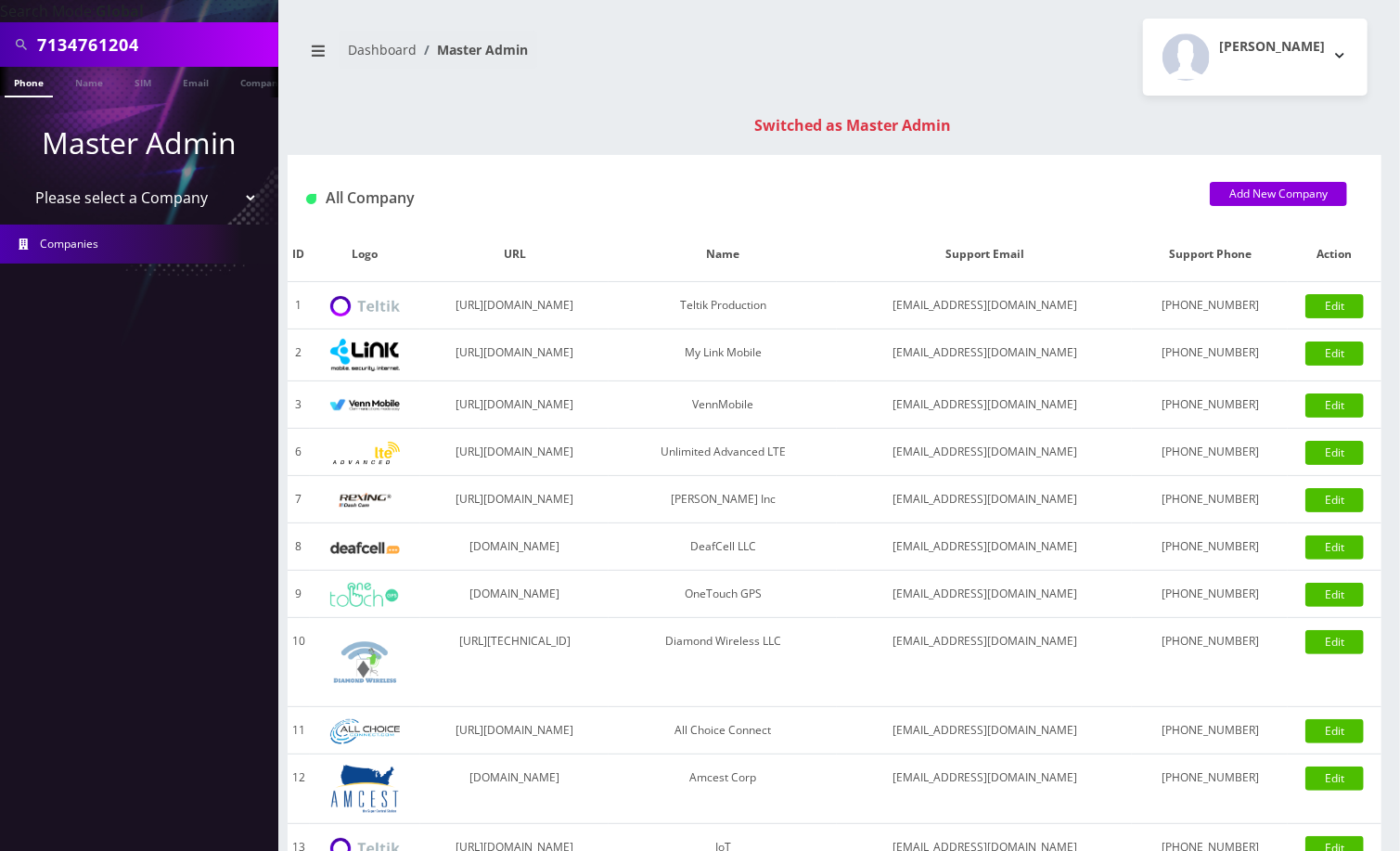
click at [111, 44] on input "7134761204" at bounding box center [154, 44] width 237 height 36
paste input "[EMAIL_ADDRESS][DOMAIN_NAME]"
type input "[EMAIL_ADDRESS][DOMAIN_NAME]"
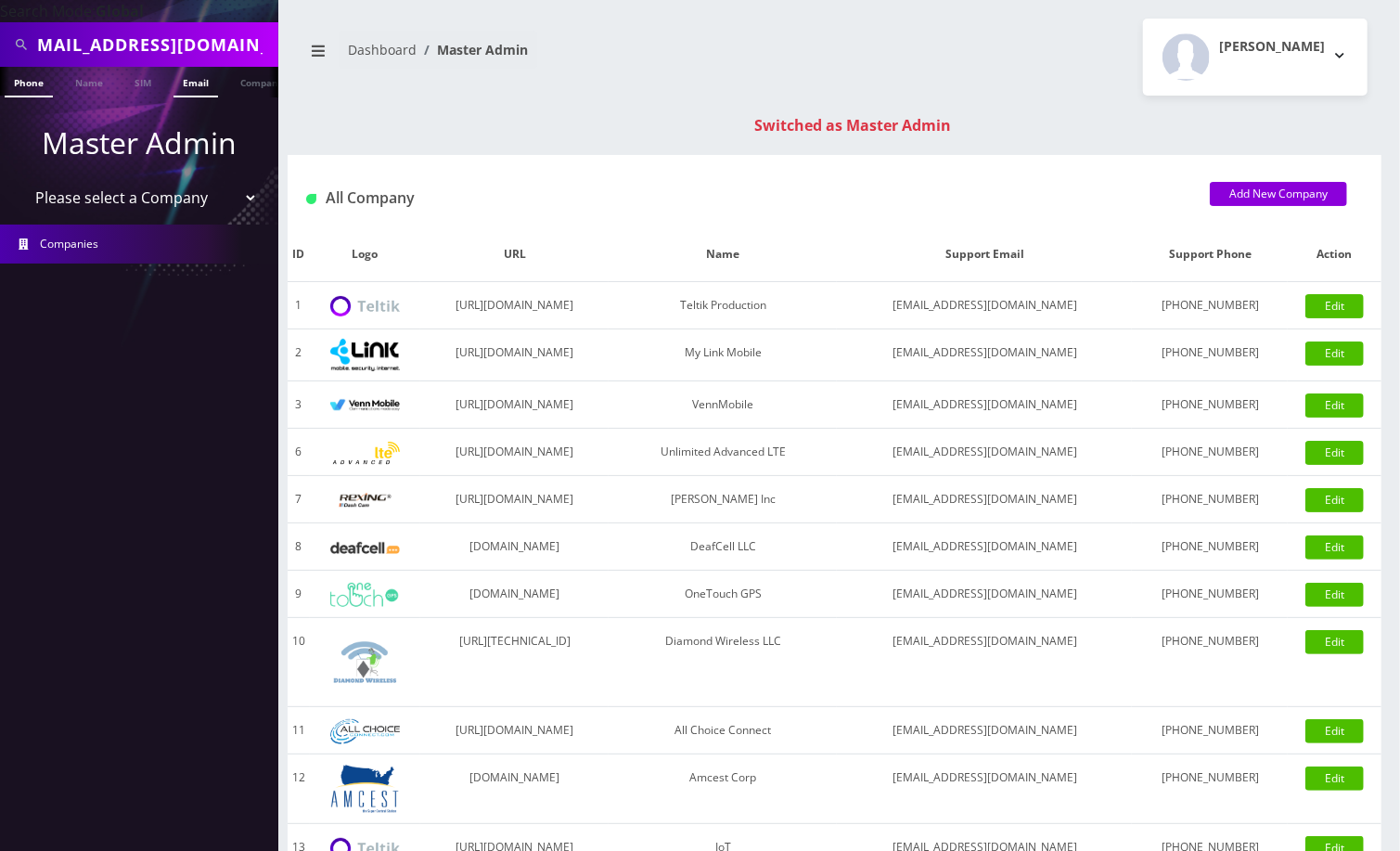
scroll to position [0, 0]
click at [201, 82] on link "Email" at bounding box center [196, 82] width 44 height 31
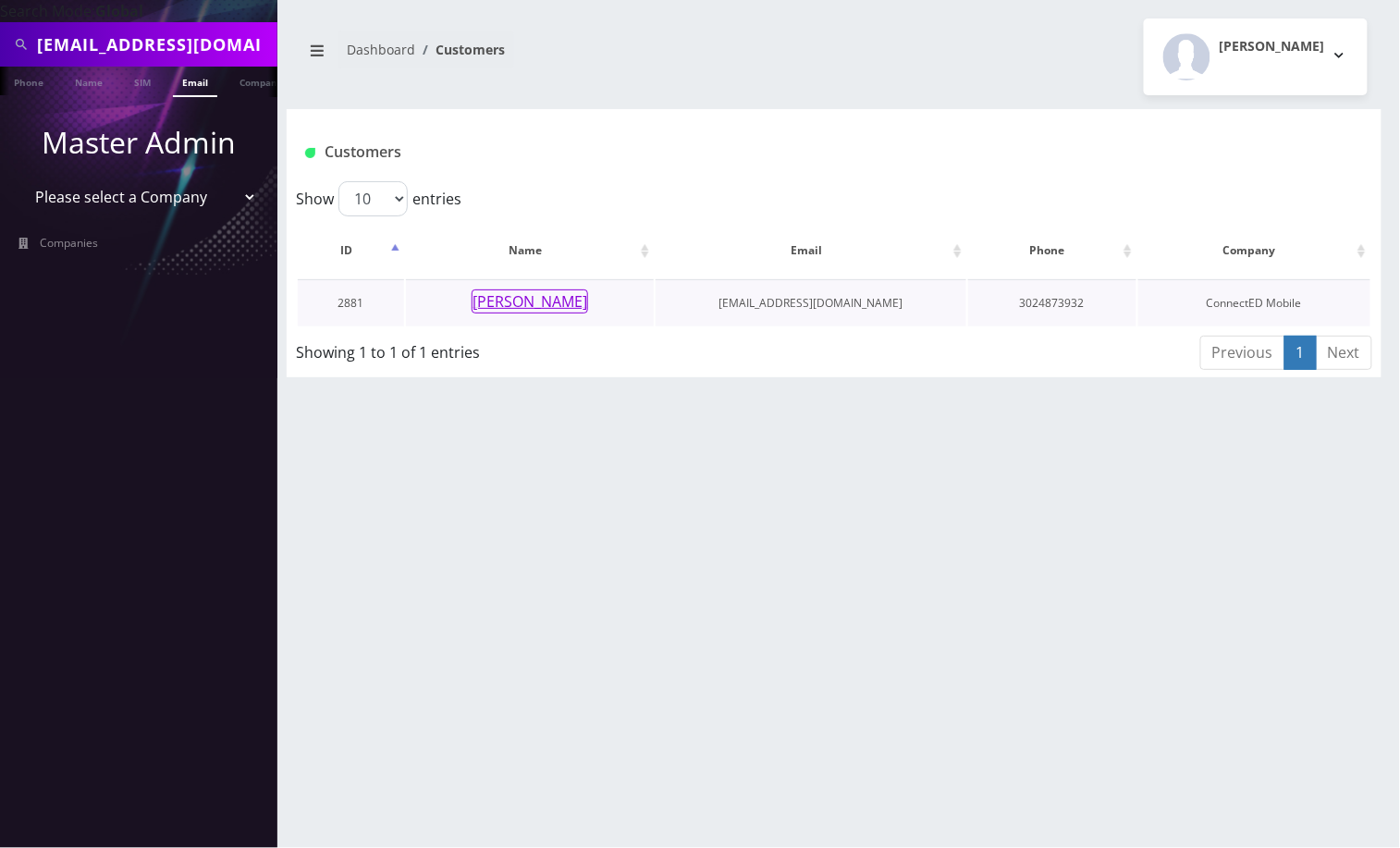
click at [532, 309] on button "[PERSON_NAME]" at bounding box center [530, 301] width 117 height 24
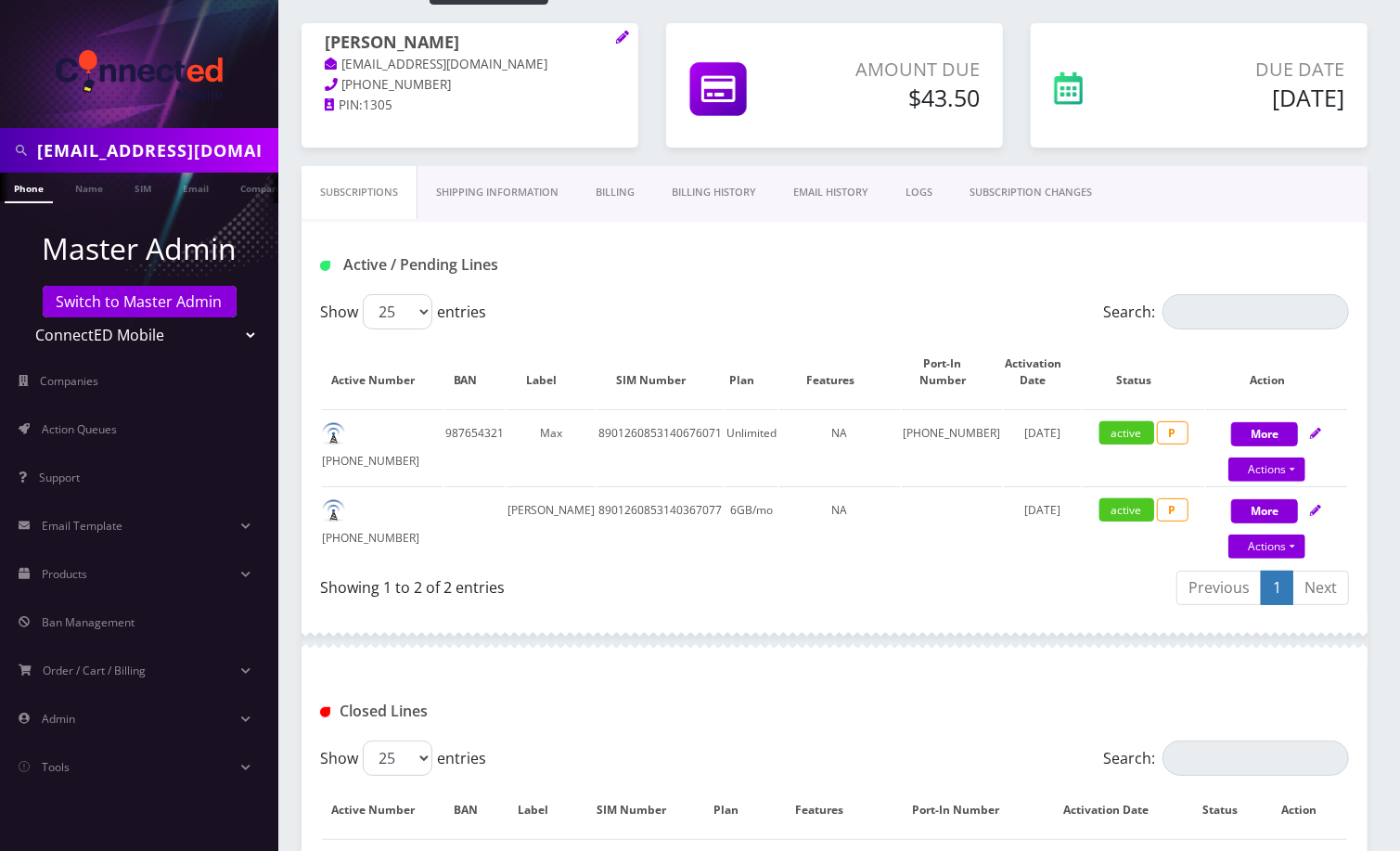
scroll to position [24, 0]
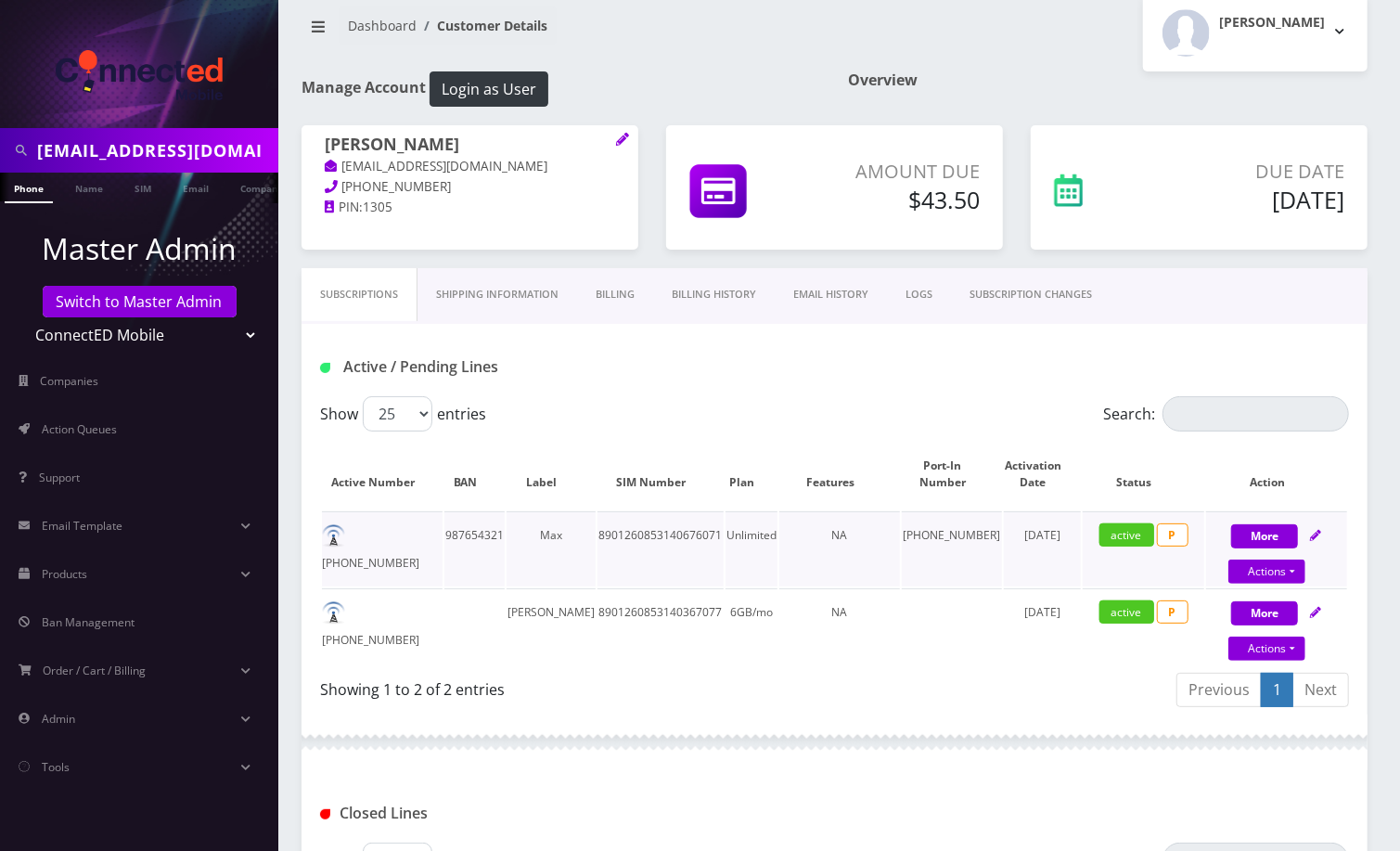
click at [389, 543] on td "[PHONE_NUMBER]" at bounding box center [381, 549] width 121 height 75
click at [390, 542] on td "302-487-3932" at bounding box center [381, 549] width 121 height 75
copy td "302-487-3932"
click at [387, 613] on td "212-300-7247" at bounding box center [381, 626] width 121 height 75
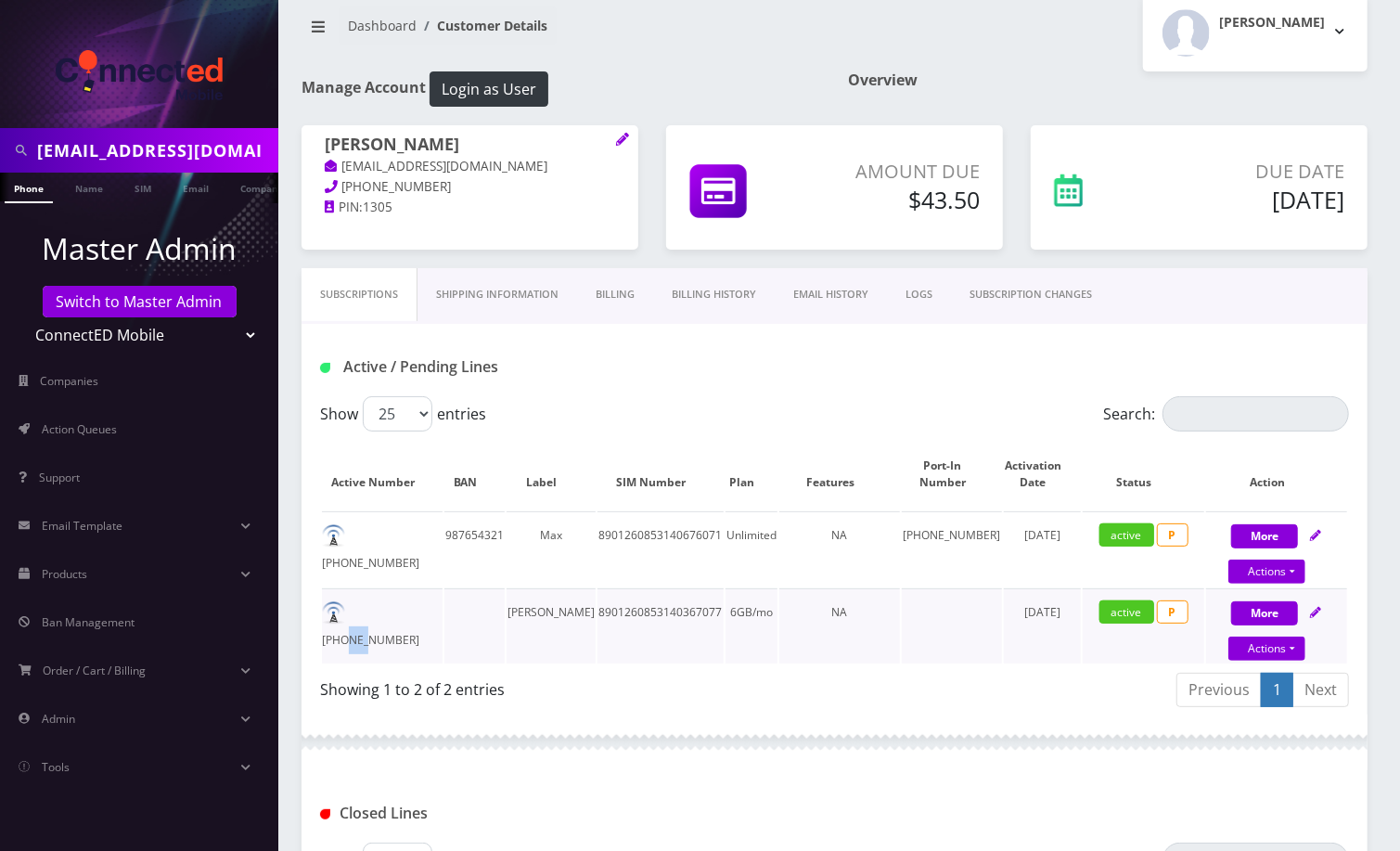
click at [387, 613] on td "212-300-7247" at bounding box center [381, 626] width 121 height 75
copy td "212-300-7247"
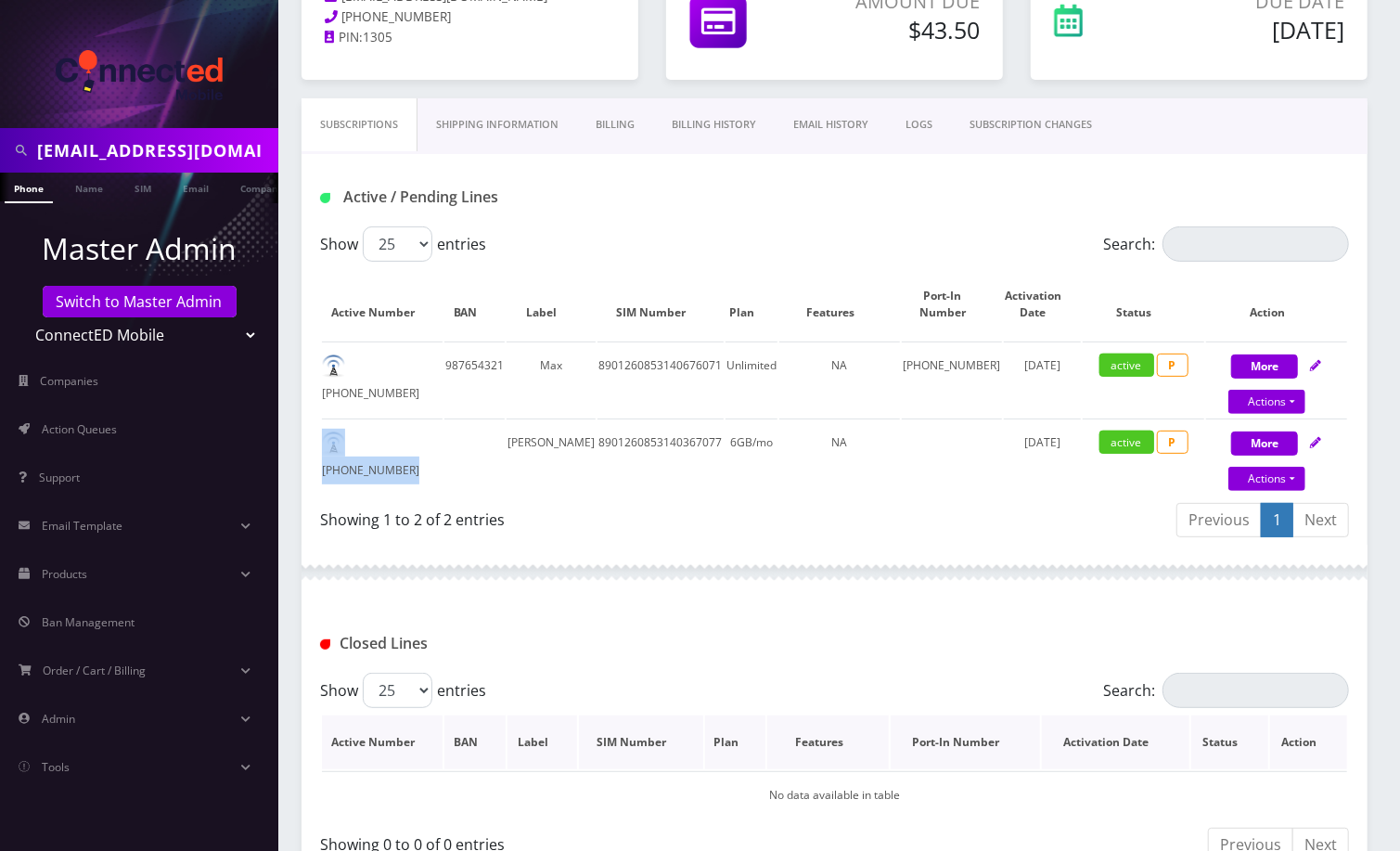
scroll to position [0, 0]
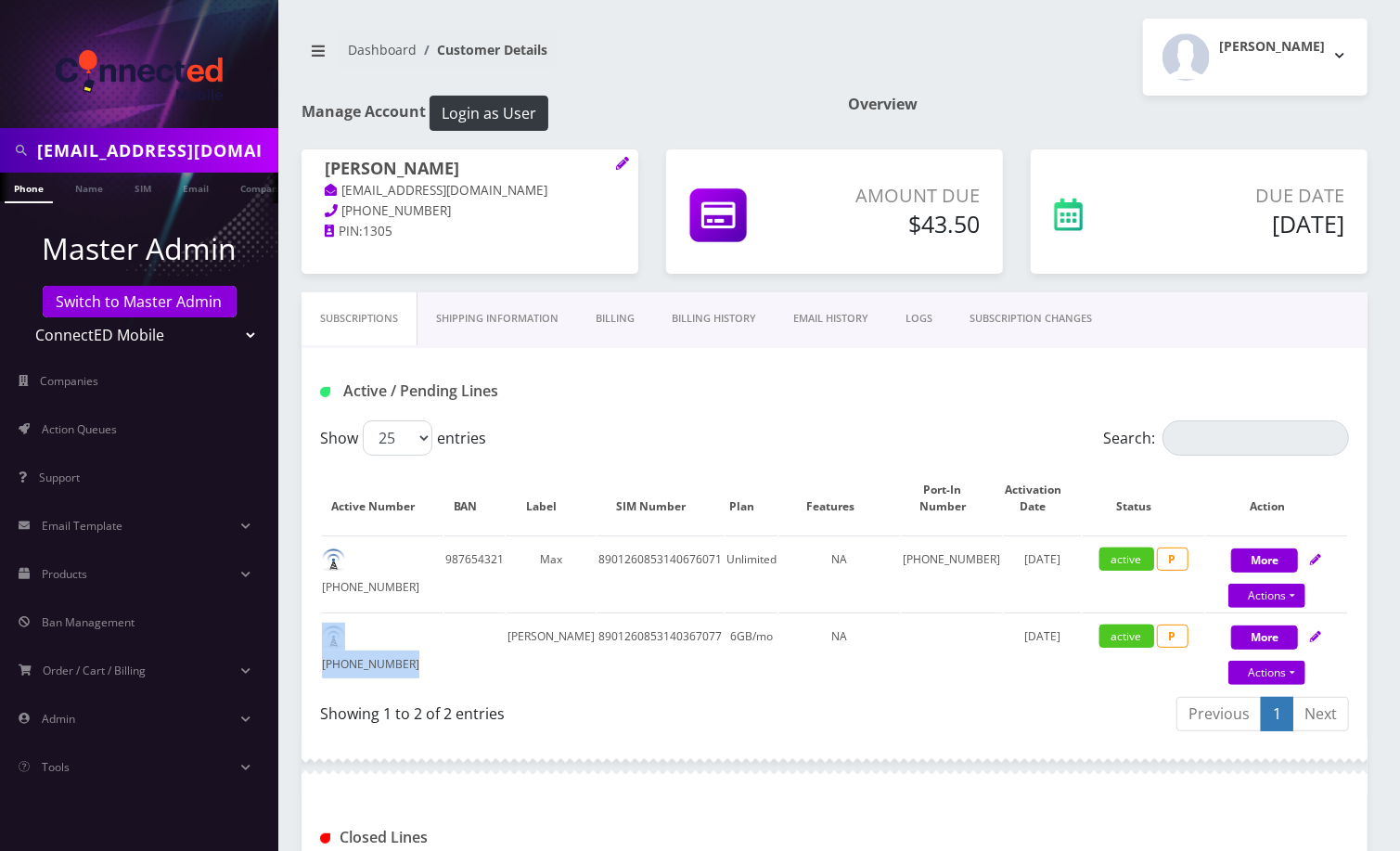
click at [625, 319] on link "Billing" at bounding box center [615, 319] width 76 height 53
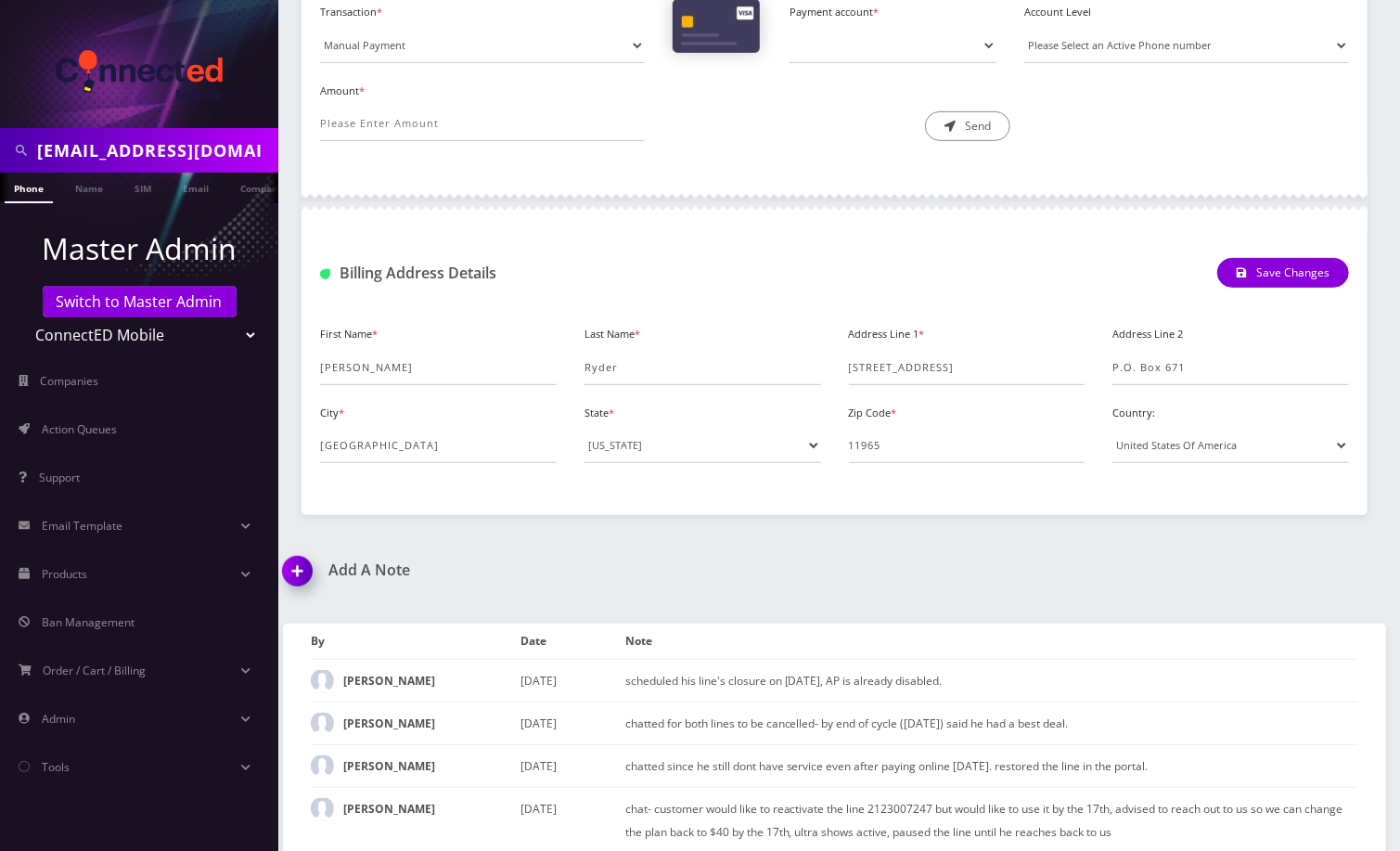
scroll to position [601, 0]
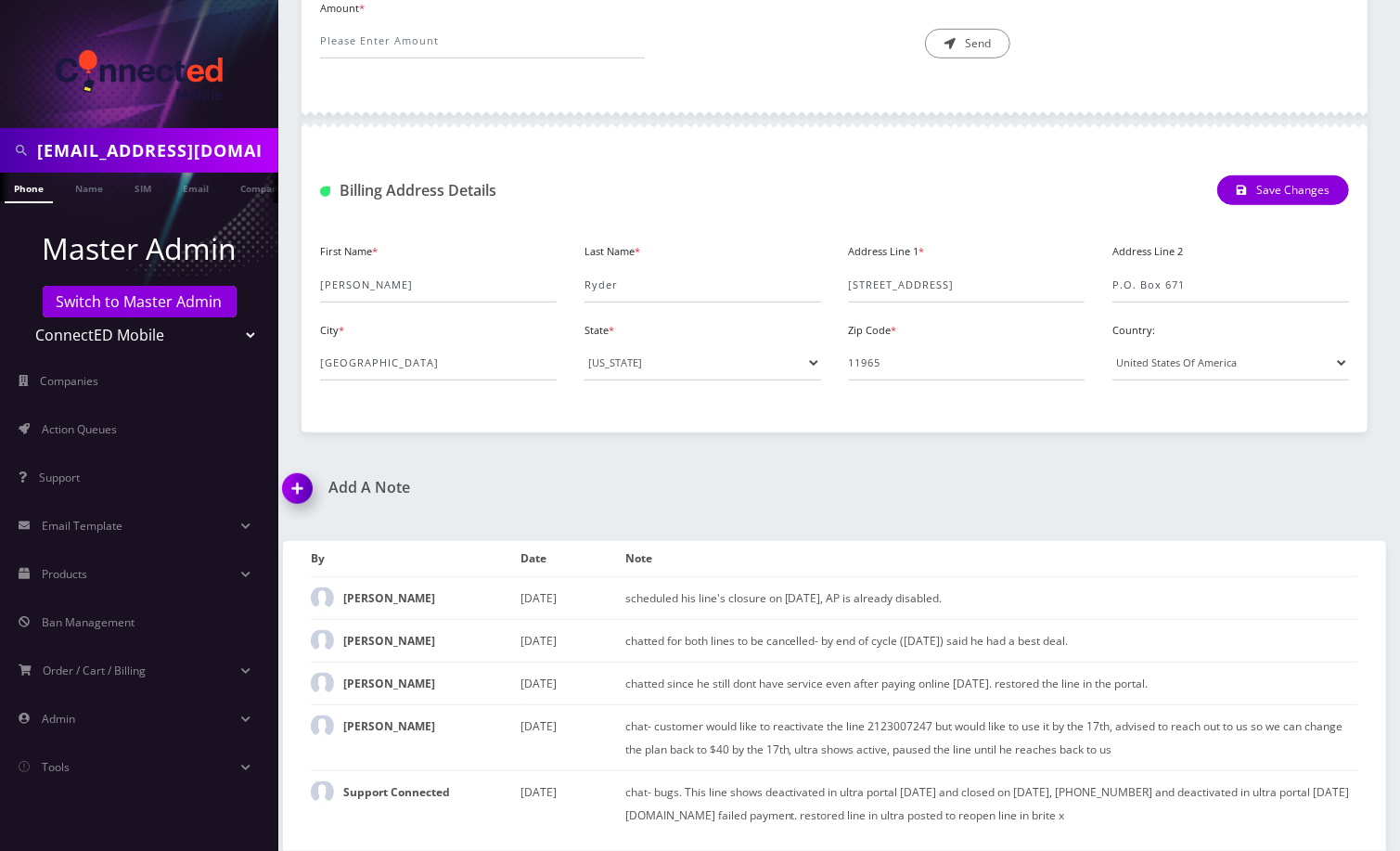
click at [203, 335] on select "Teltik Production My Link Mobile VennMobile Unlimited Advanced LTE Rexing Inc D…" at bounding box center [139, 335] width 237 height 36
select select "20"
click at [21, 318] on select "Teltik Production My Link Mobile VennMobile Unlimited Advanced LTE Rexing Inc D…" at bounding box center [139, 335] width 237 height 36
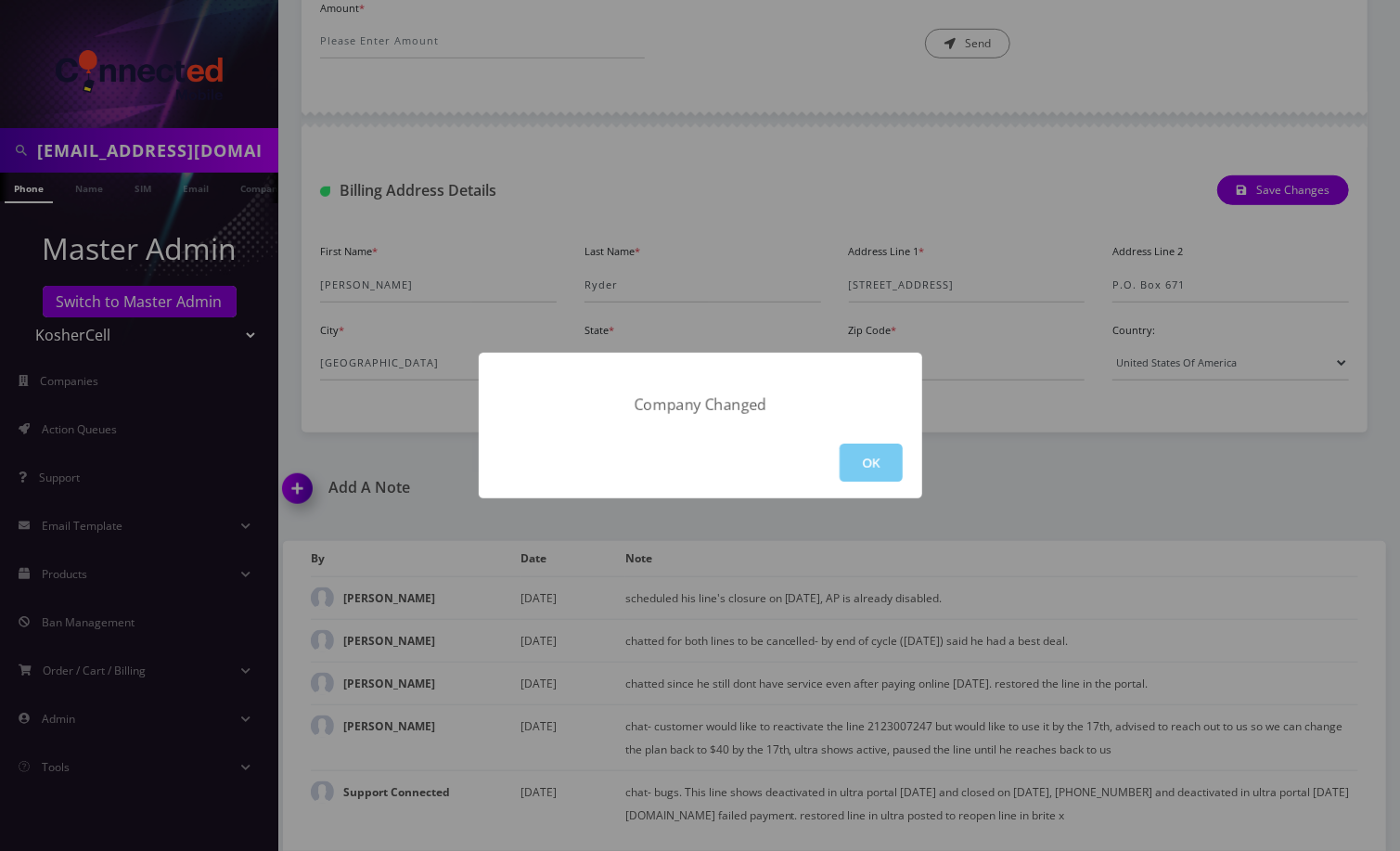
click at [882, 457] on button "OK" at bounding box center [870, 462] width 63 height 38
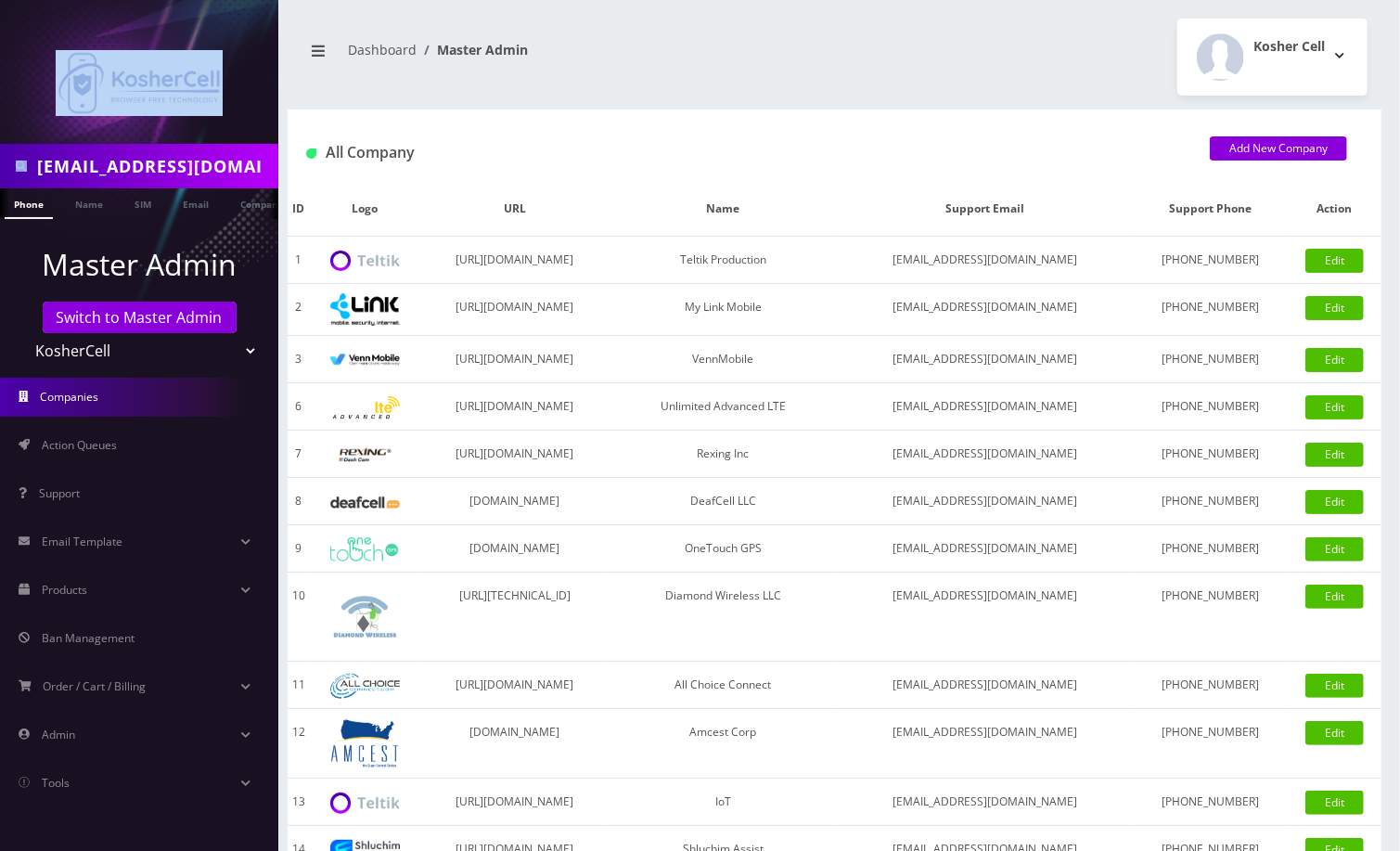
click at [86, 171] on input "maxwellryder@gmail.com" at bounding box center [154, 166] width 237 height 36
paste input "4435806084"
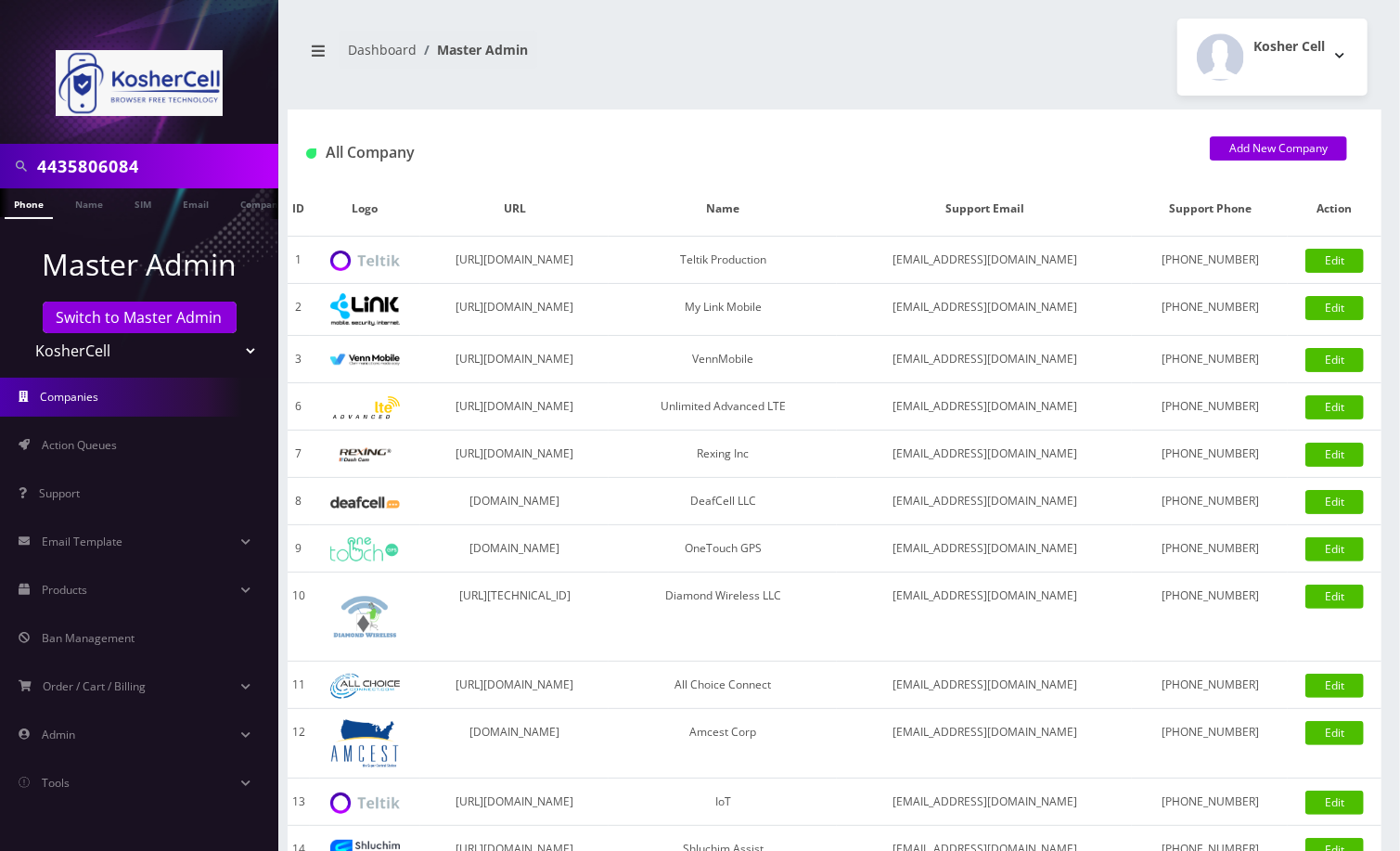
type input "4435806084"
click at [25, 205] on link "Phone" at bounding box center [29, 204] width 48 height 31
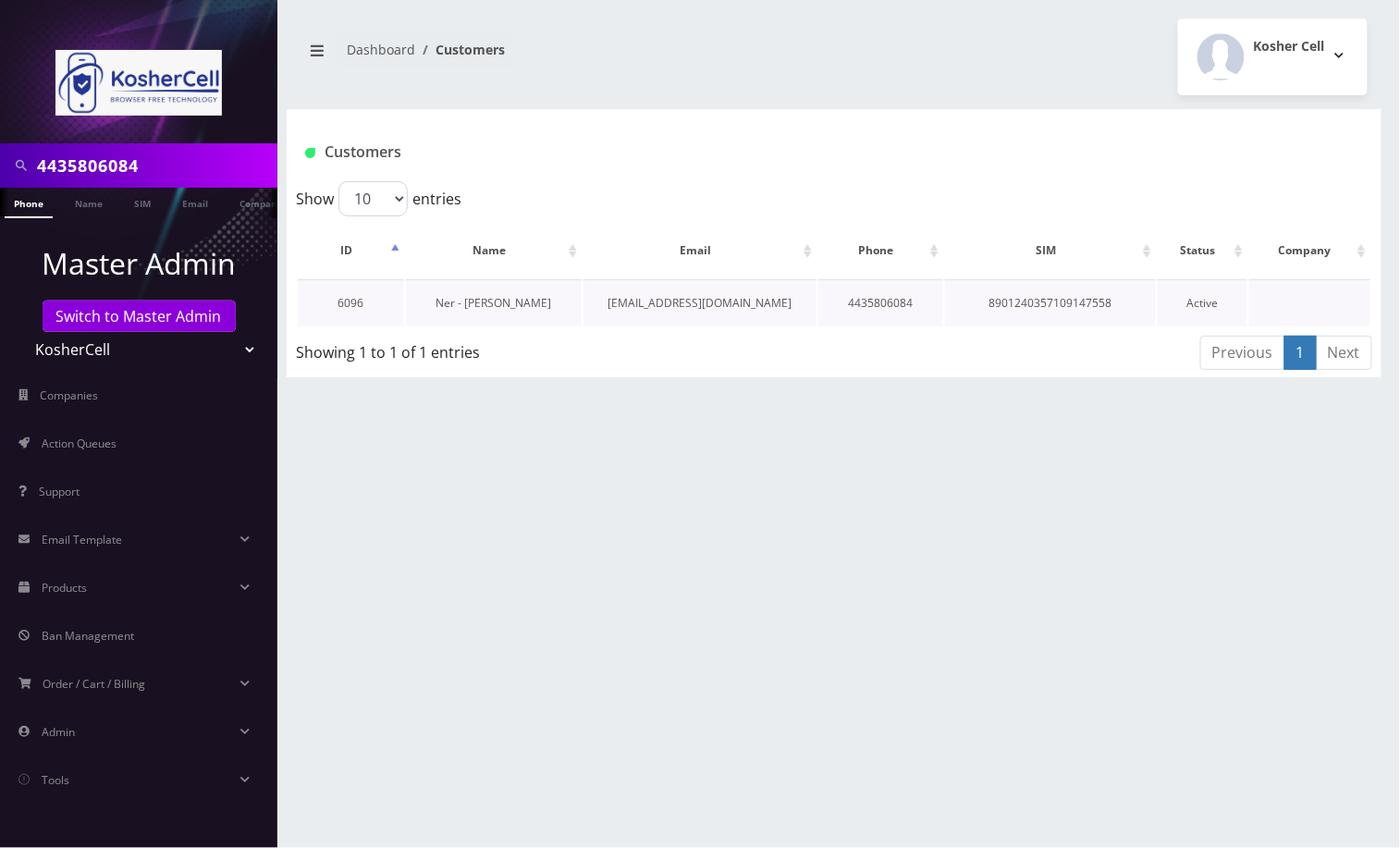
click at [508, 304] on link "Ner - [PERSON_NAME]" at bounding box center [494, 302] width 116 height 15
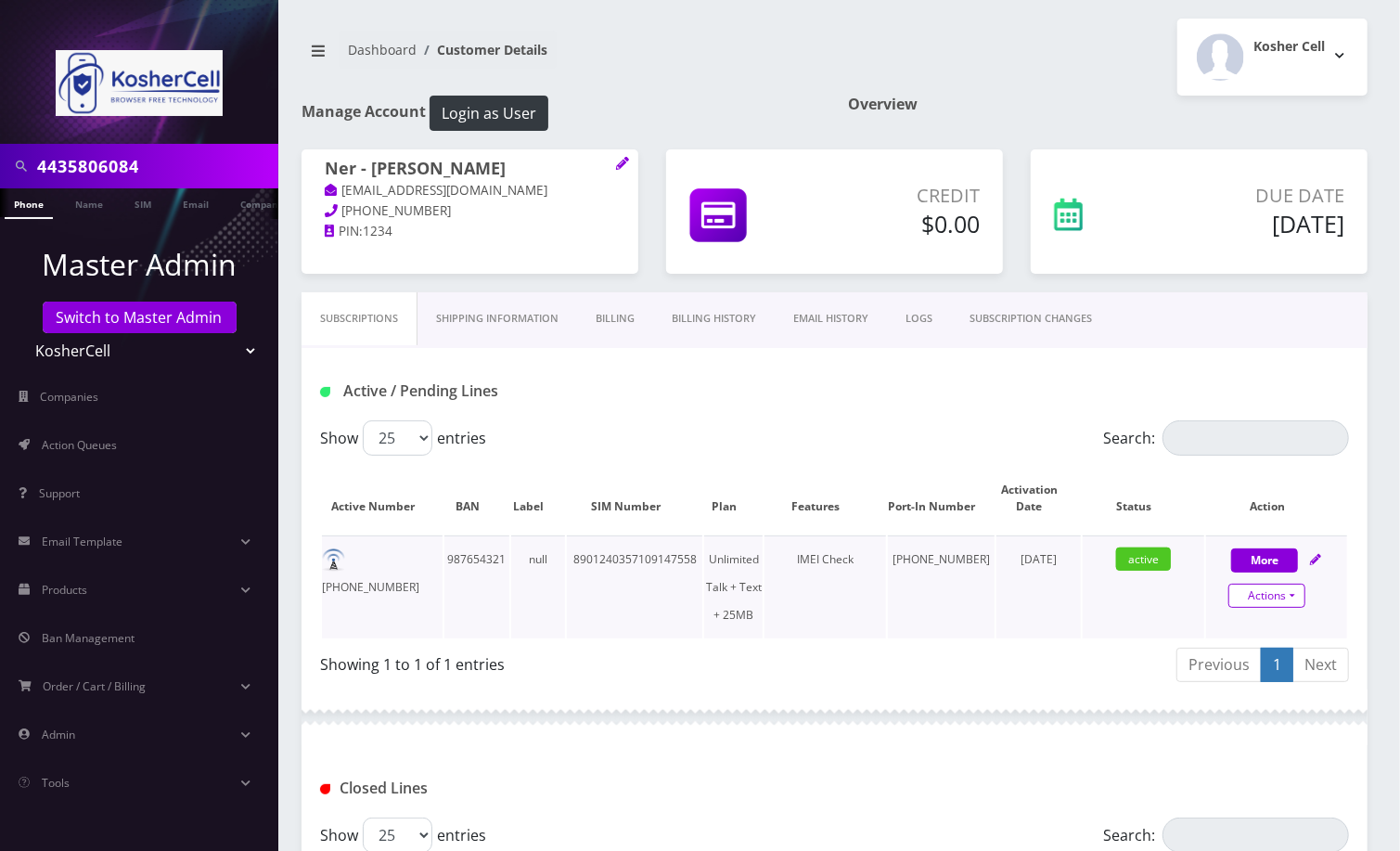
click at [1294, 601] on link "Actions" at bounding box center [1267, 595] width 77 height 24
select select "364"
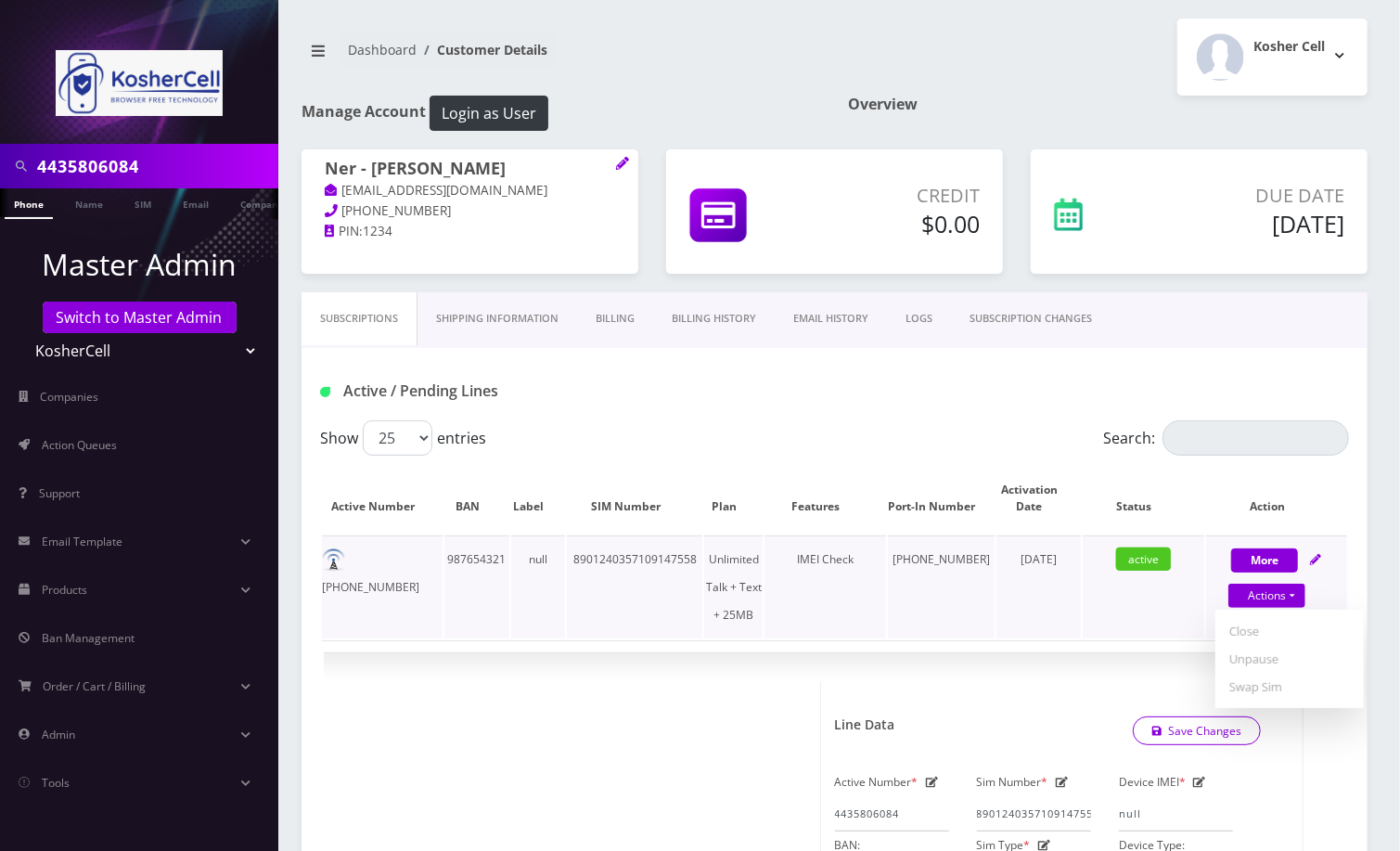
click at [912, 614] on td "443-580-6084" at bounding box center [940, 586] width 107 height 103
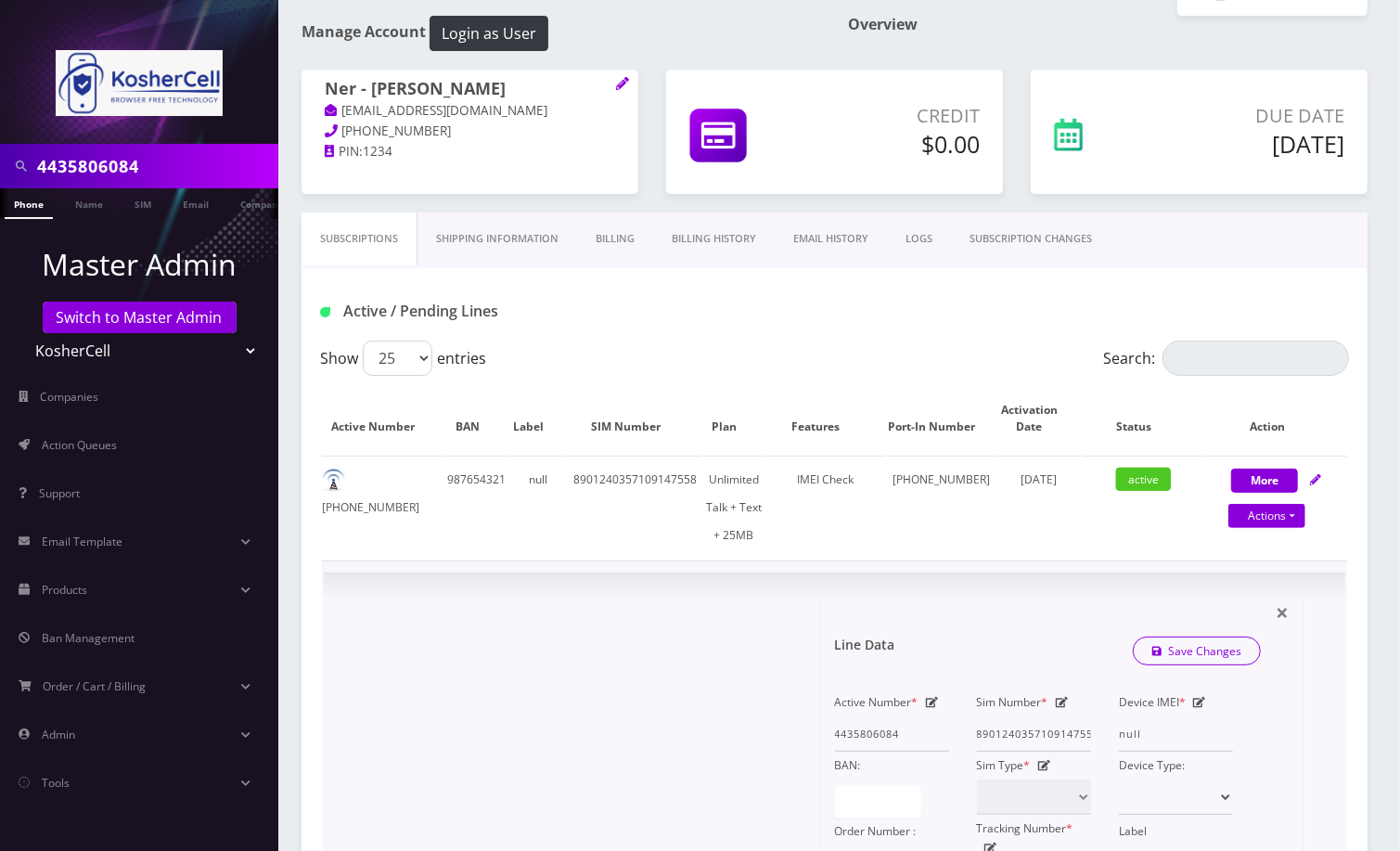
scroll to position [124, 0]
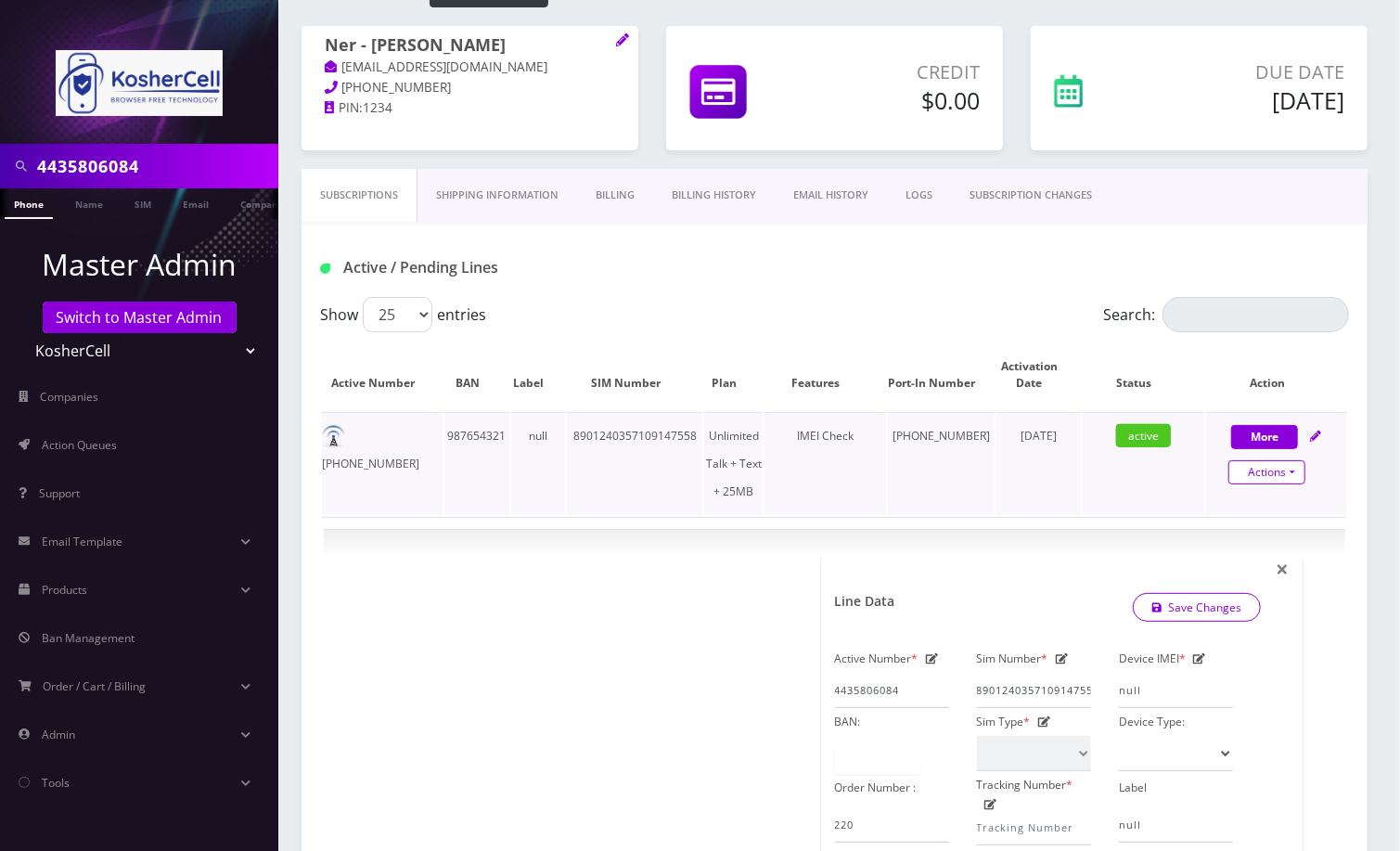
click at [1271, 471] on link "Actions" at bounding box center [1267, 471] width 77 height 24
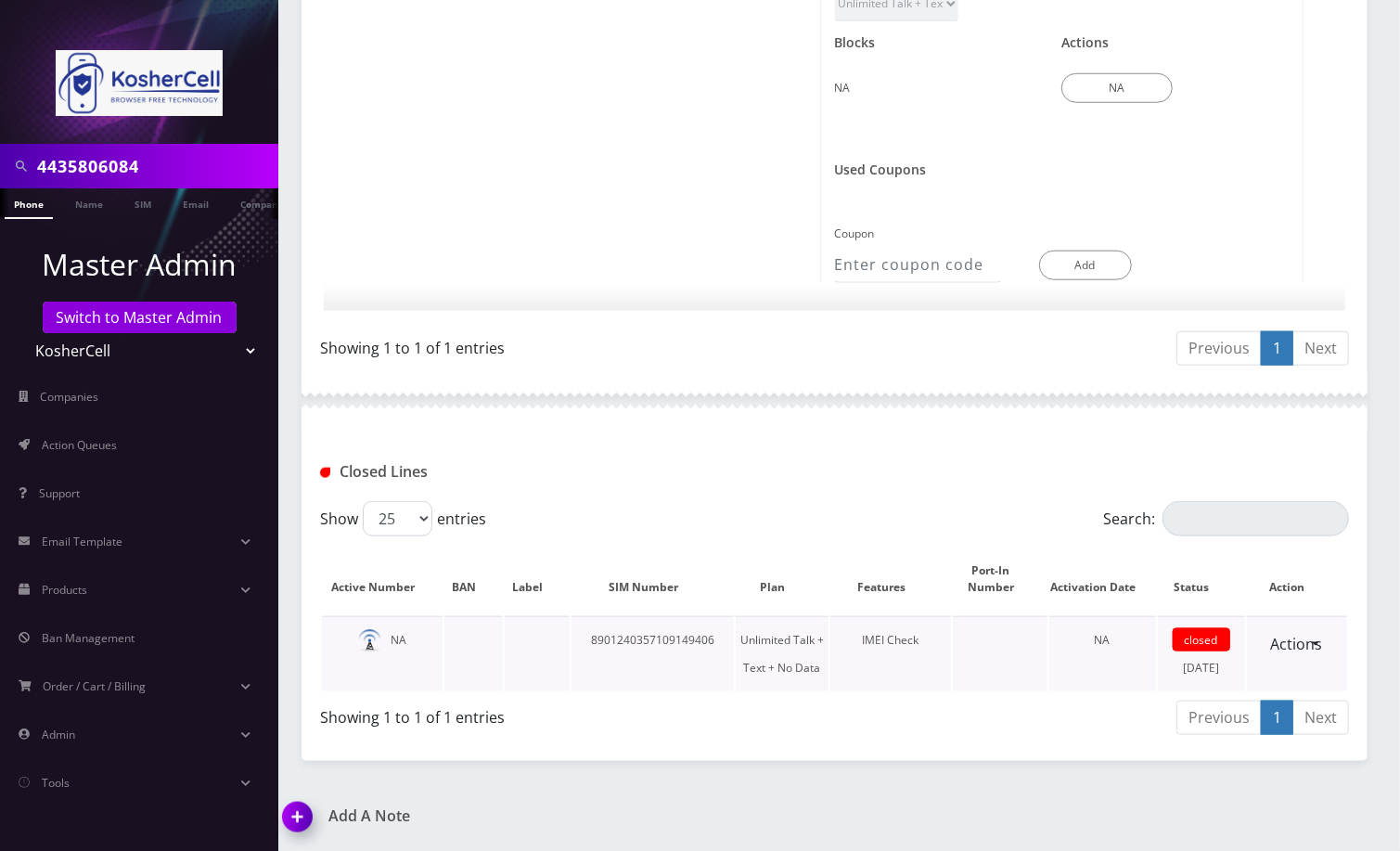
scroll to position [1058, 0]
click at [305, 818] on img at bounding box center [300, 823] width 55 height 55
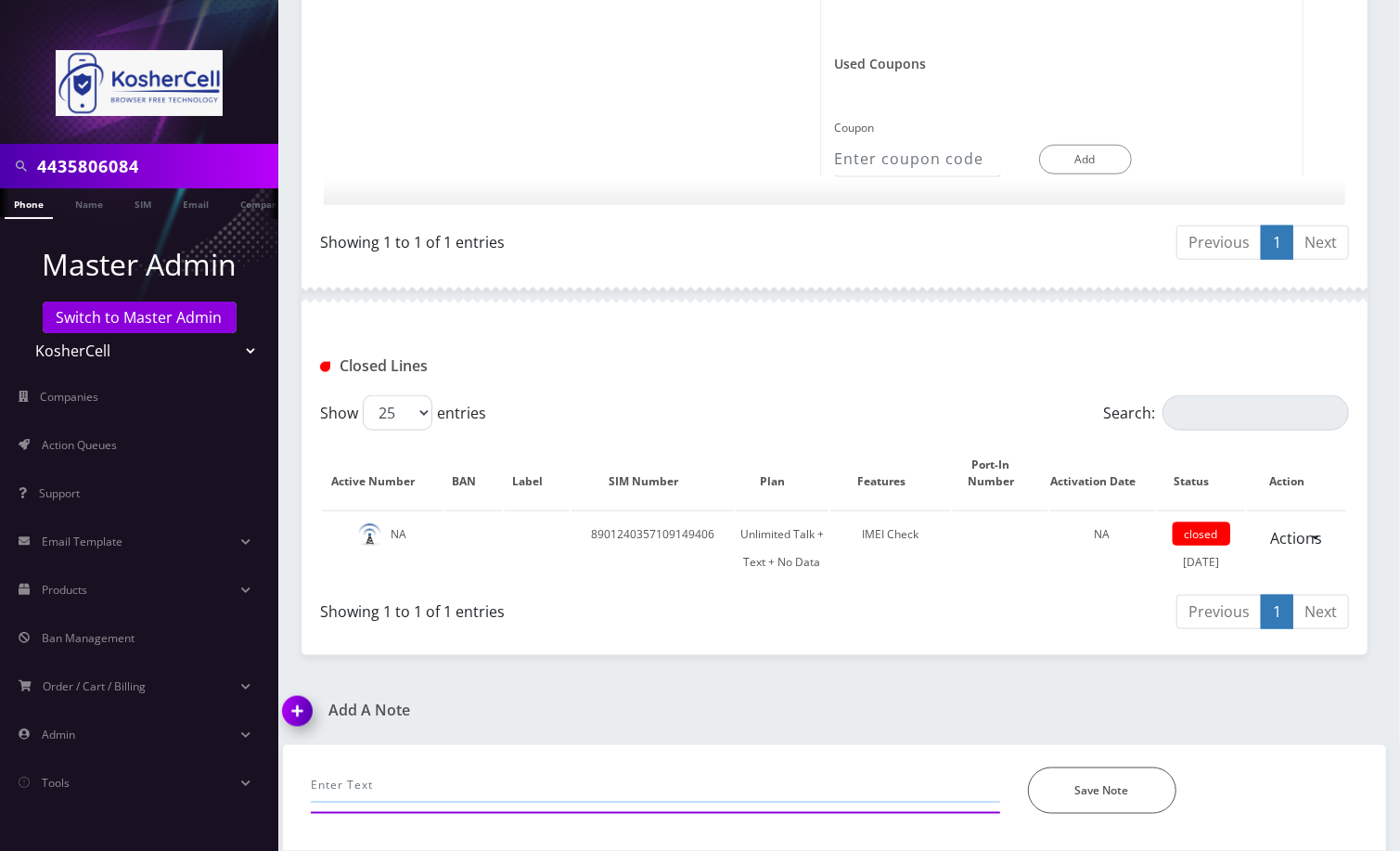
click at [469, 767] on input "text" at bounding box center [656, 784] width 689 height 36
click at [358, 793] on input "text" at bounding box center [656, 784] width 689 height 36
click at [890, 784] on input "call- unable to make calls using his new phone, old phone is broke and is other…" at bounding box center [656, 784] width 689 height 36
click at [899, 783] on input "call- unable to make calls using his new phone, old phone is broke and is other…" at bounding box center [656, 784] width 689 height 36
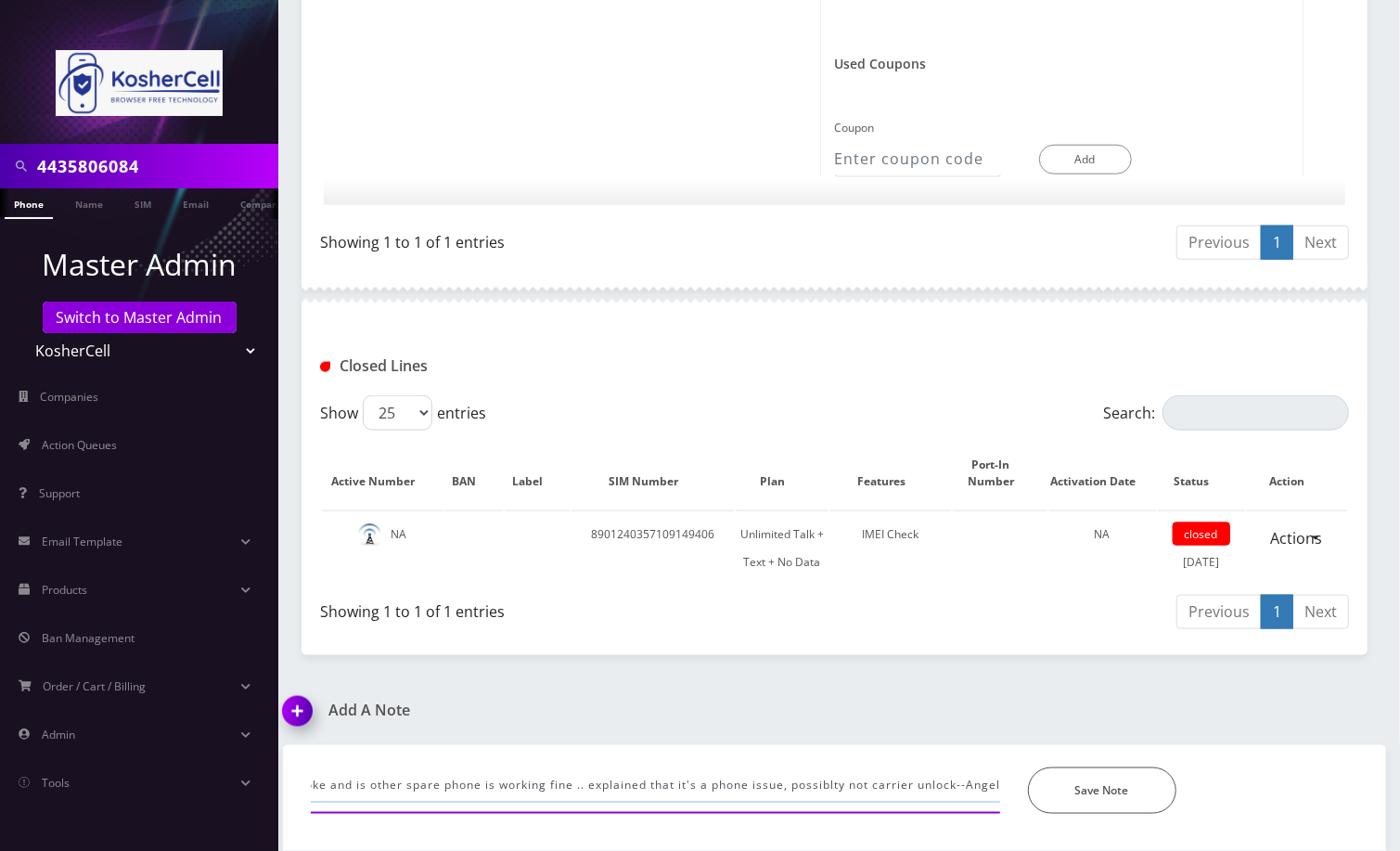
click at [898, 783] on input "call- unable to make calls using his new phone, old phone is broke and is other…" at bounding box center [656, 784] width 689 height 36
type input "call- unable to make calls using his new phone, old phone is broke and is other…"
click at [1111, 786] on button "Save Note" at bounding box center [1102, 790] width 149 height 46
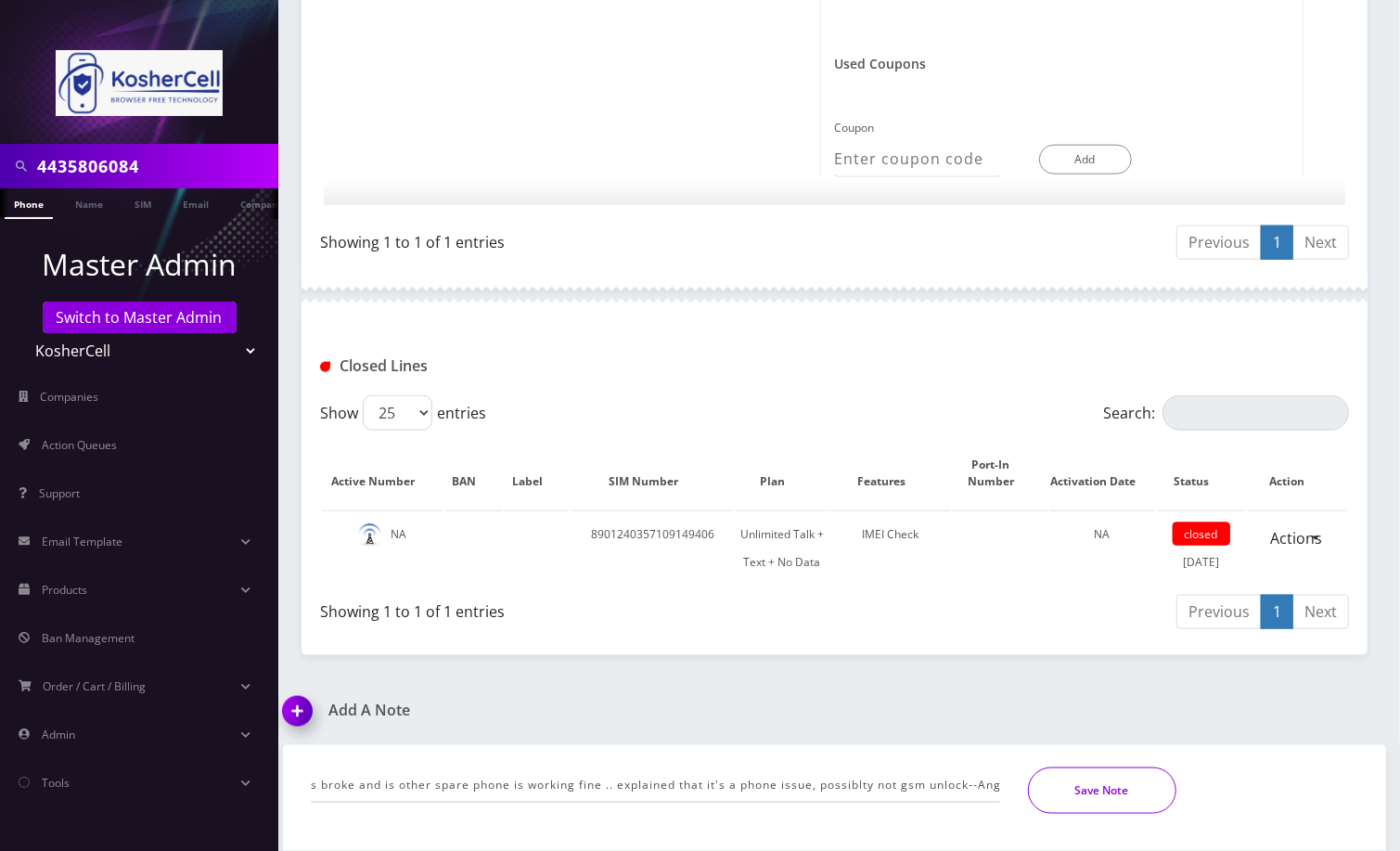
scroll to position [0, 0]
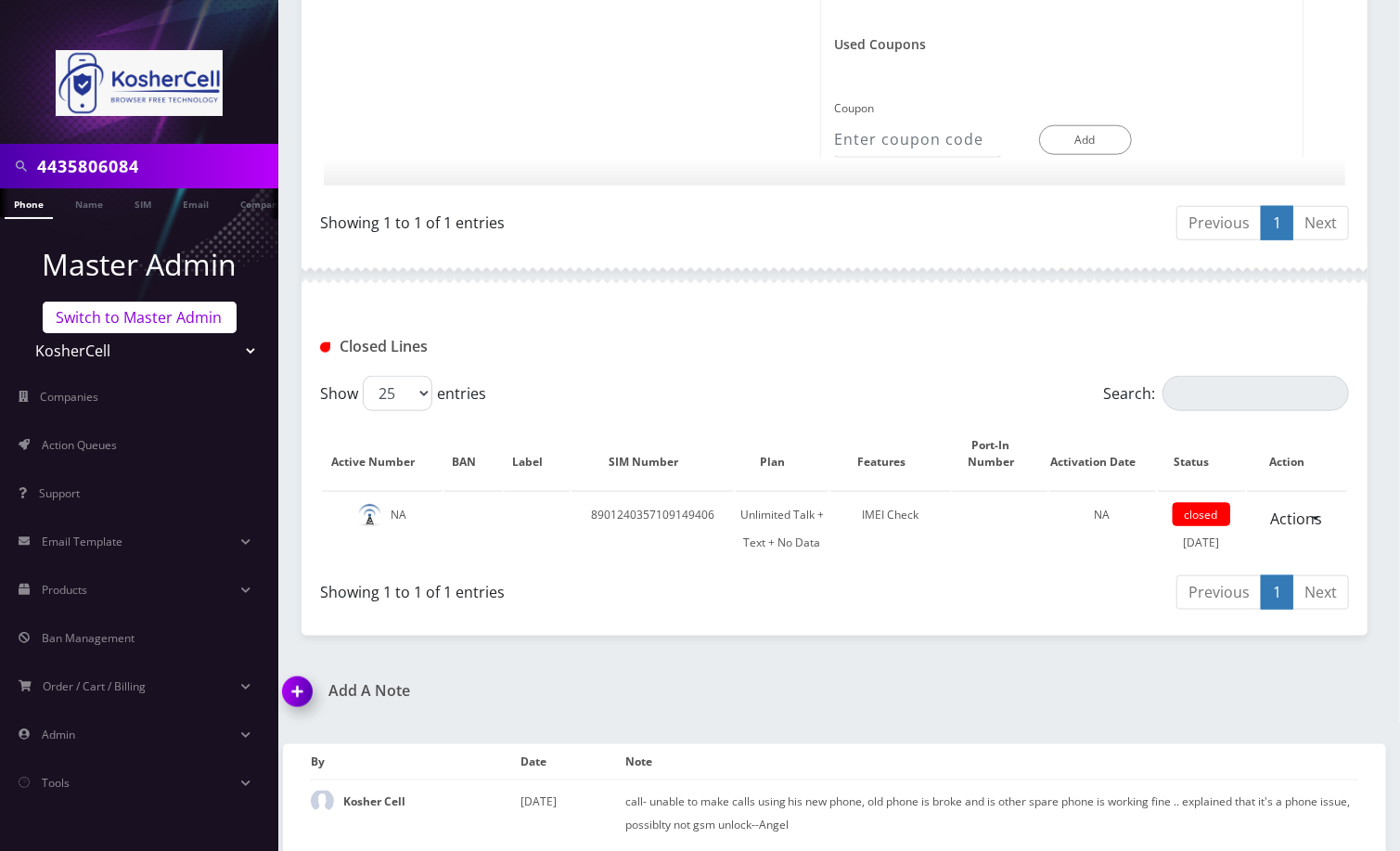
click at [128, 319] on link "Switch to Master Admin" at bounding box center [139, 317] width 194 height 32
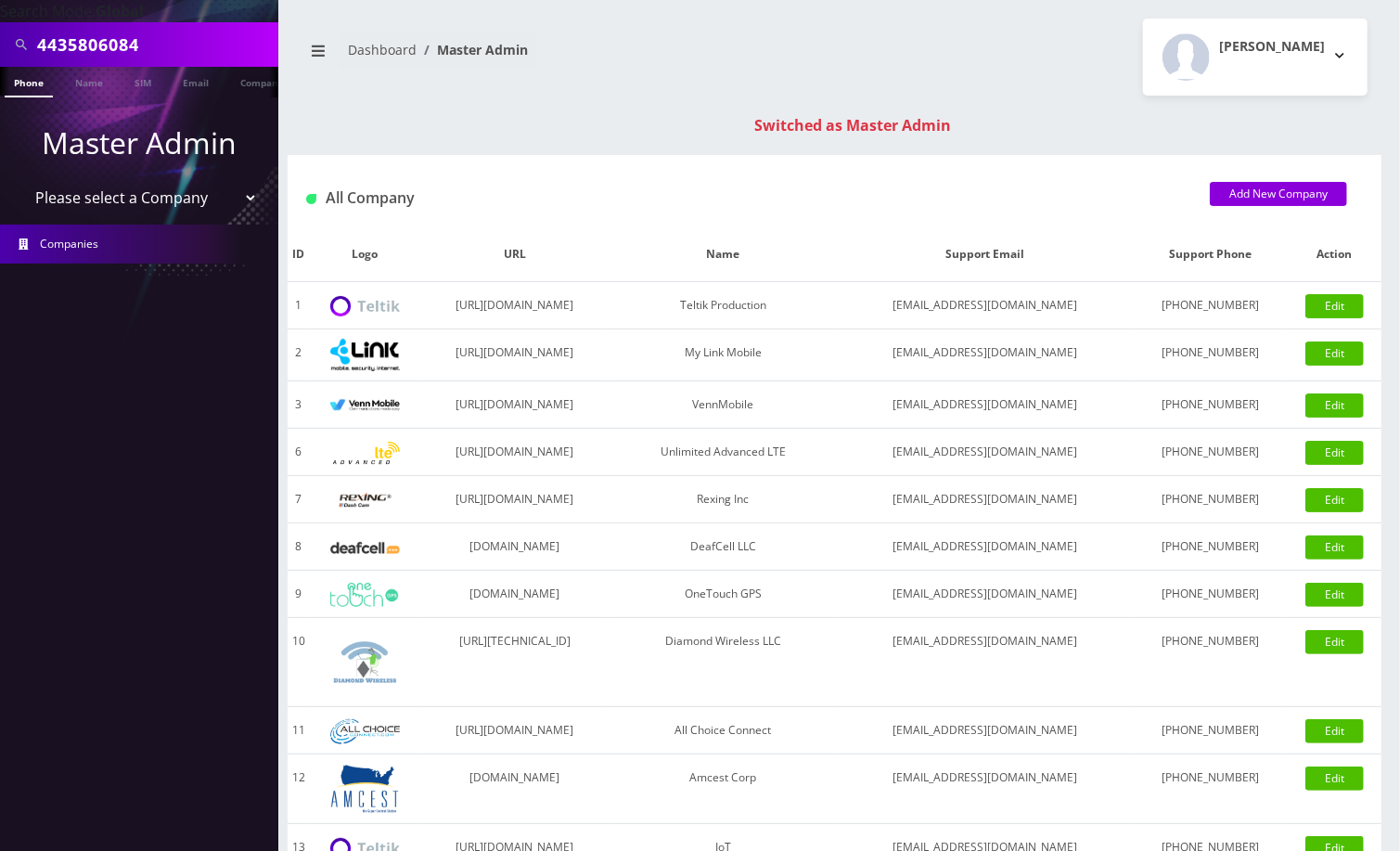
click at [101, 36] on input "4435806084" at bounding box center [154, 44] width 237 height 36
paste input "3024873932"
type input "3024873932"
click at [24, 89] on link "Phone" at bounding box center [29, 82] width 48 height 31
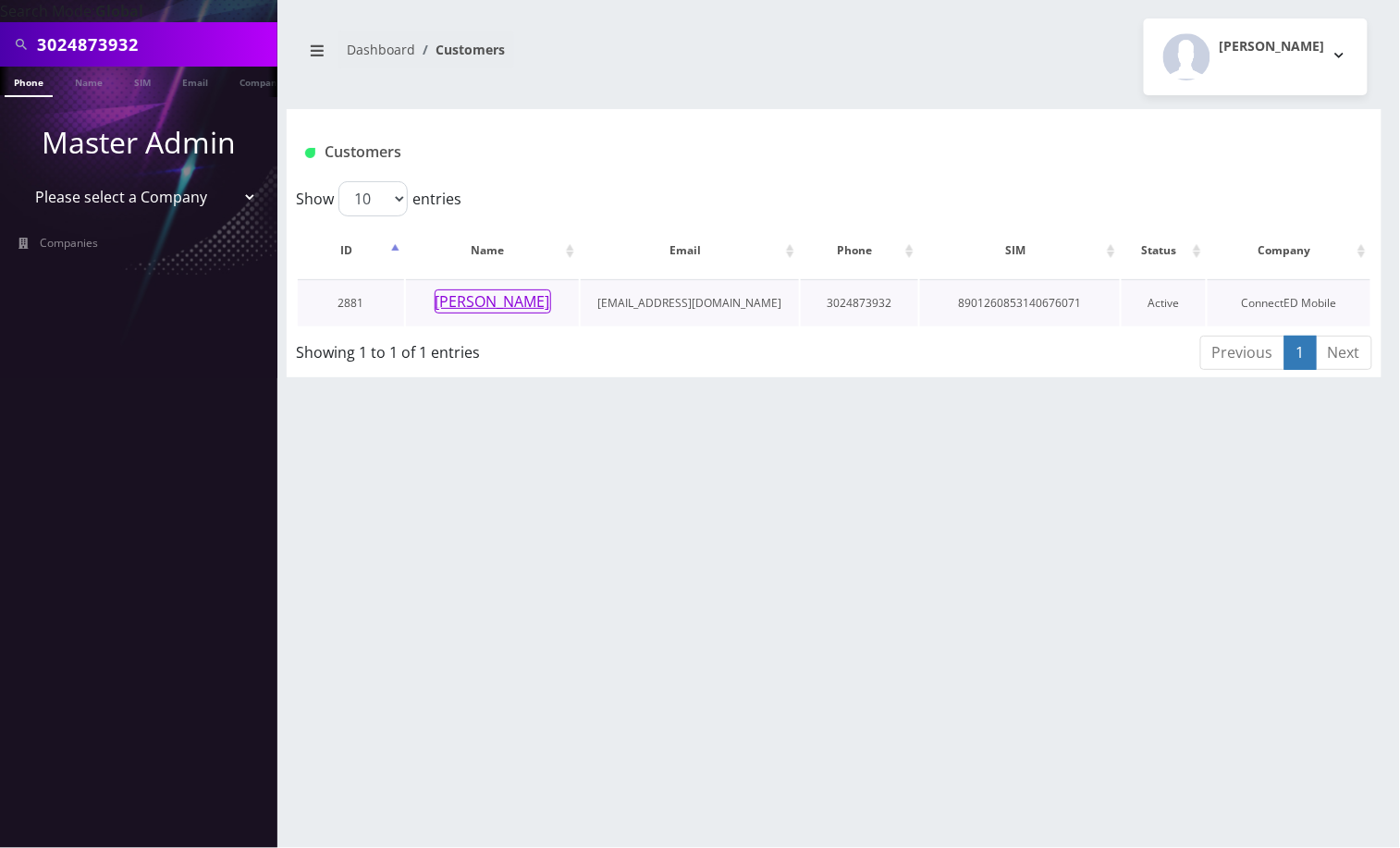
click at [490, 296] on button "[PERSON_NAME]" at bounding box center [493, 301] width 117 height 24
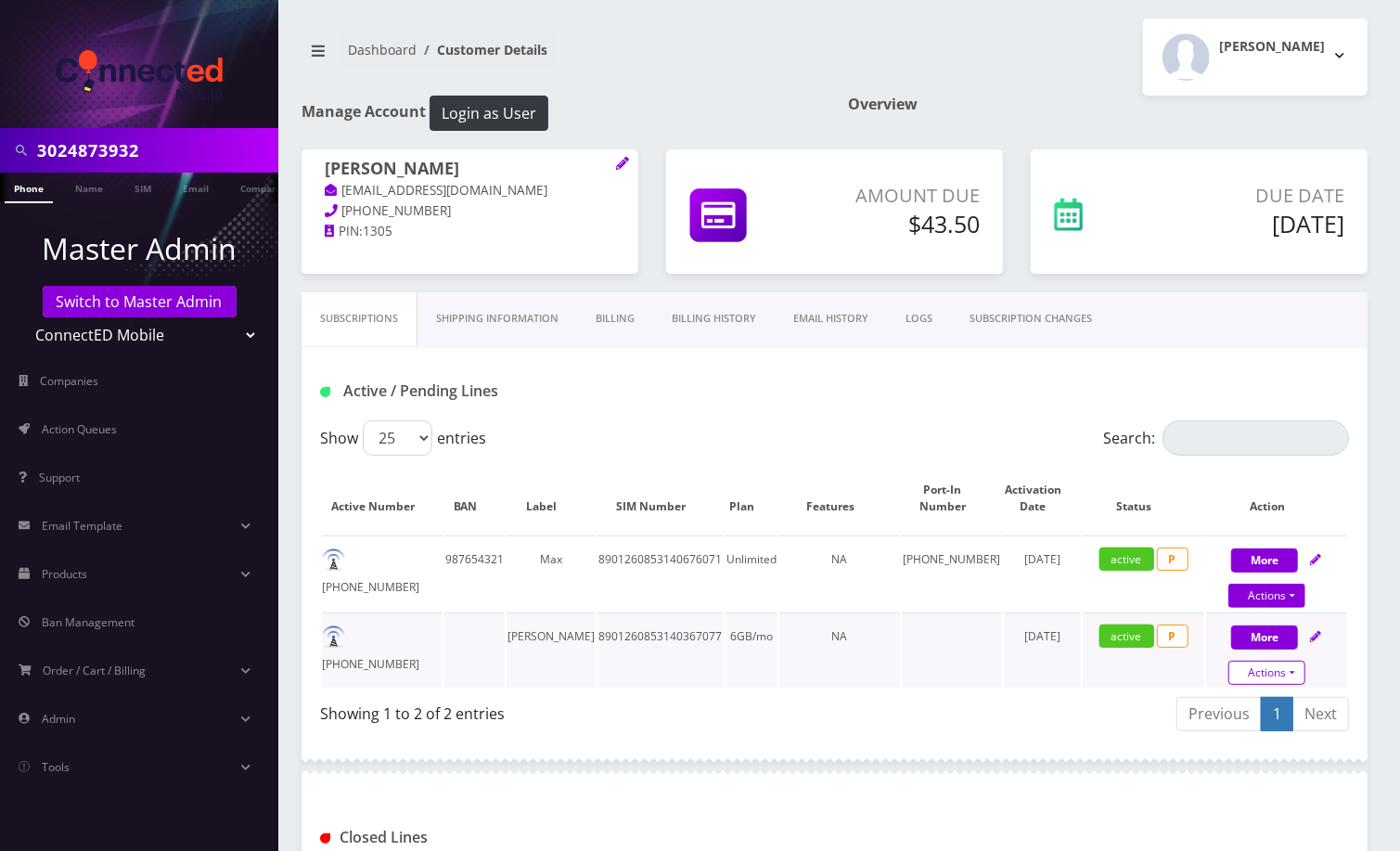
click at [1271, 667] on link "Actions" at bounding box center [1267, 672] width 77 height 24
select select "3-in-1 SIM Kit"
select select "117"
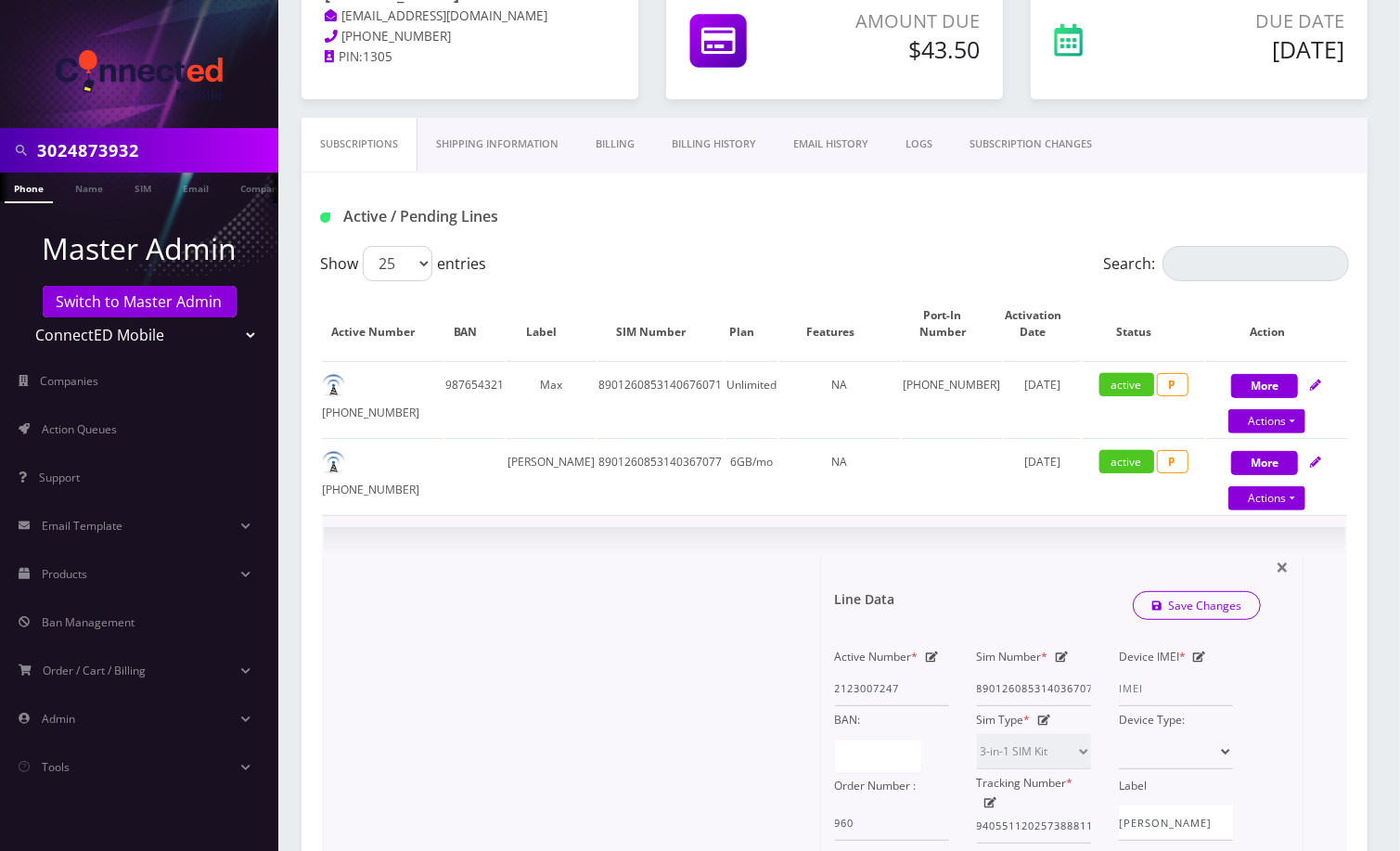
scroll to position [371, 0]
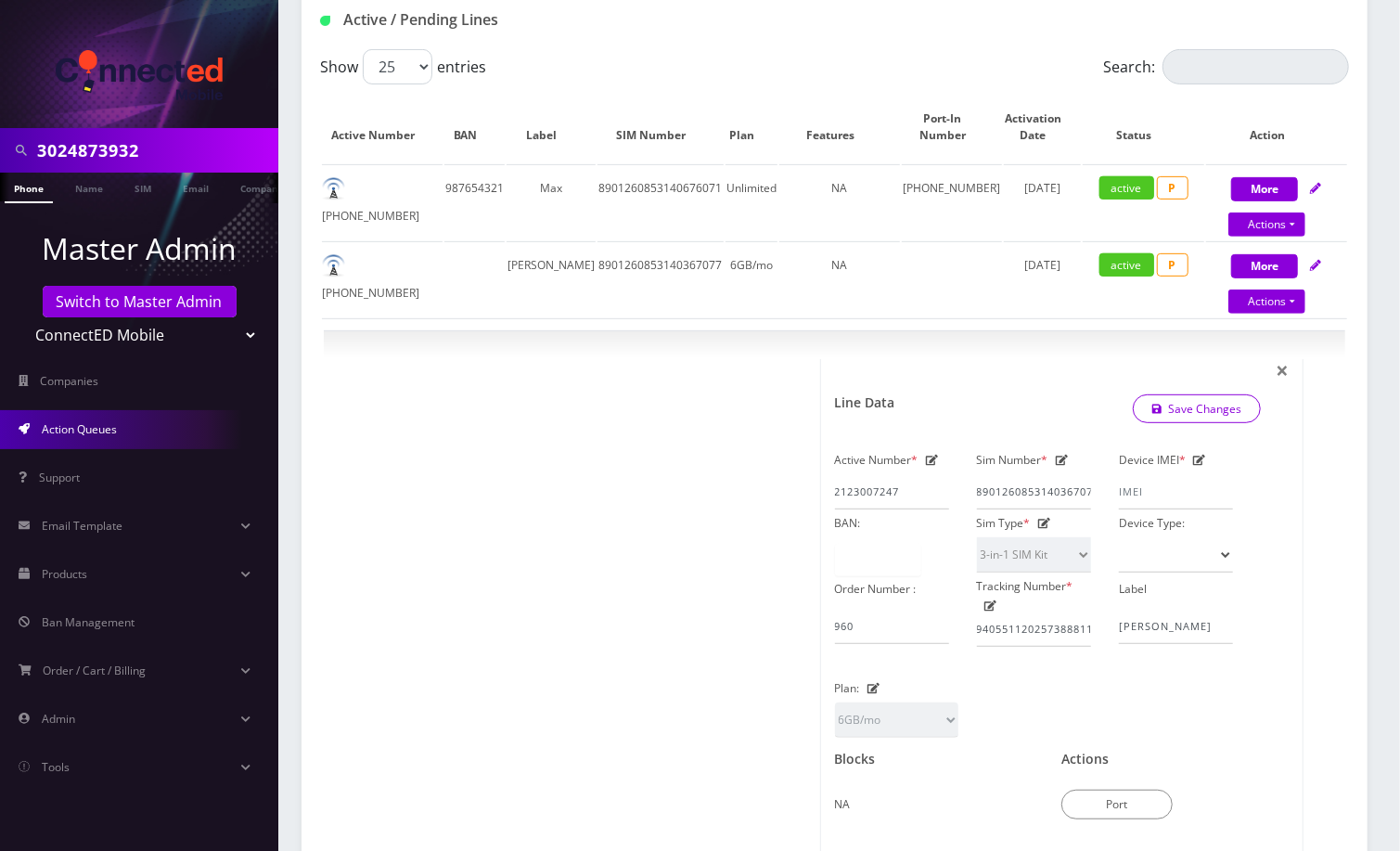
click at [111, 425] on span "Action Queues" at bounding box center [79, 429] width 75 height 15
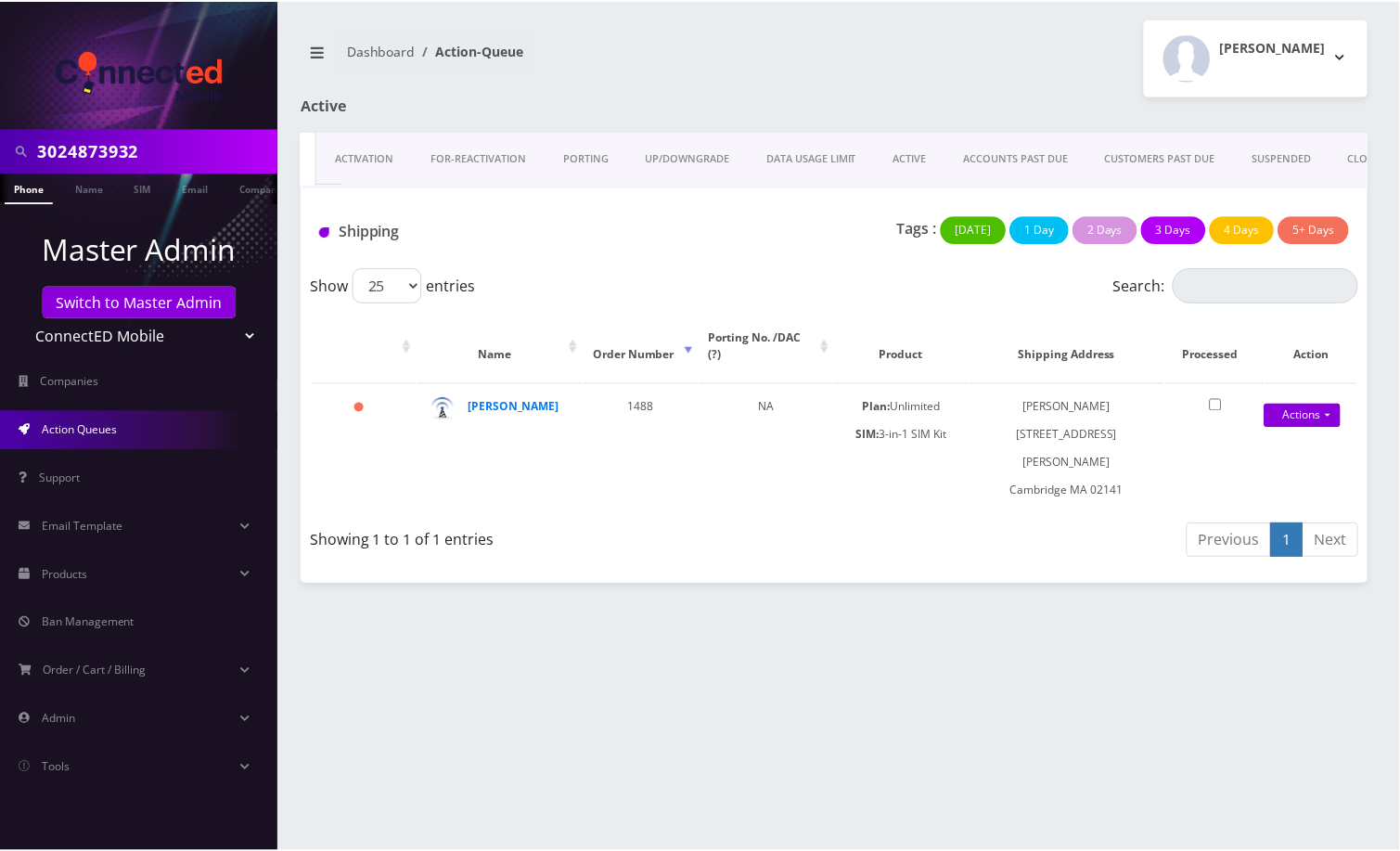
scroll to position [0, 98]
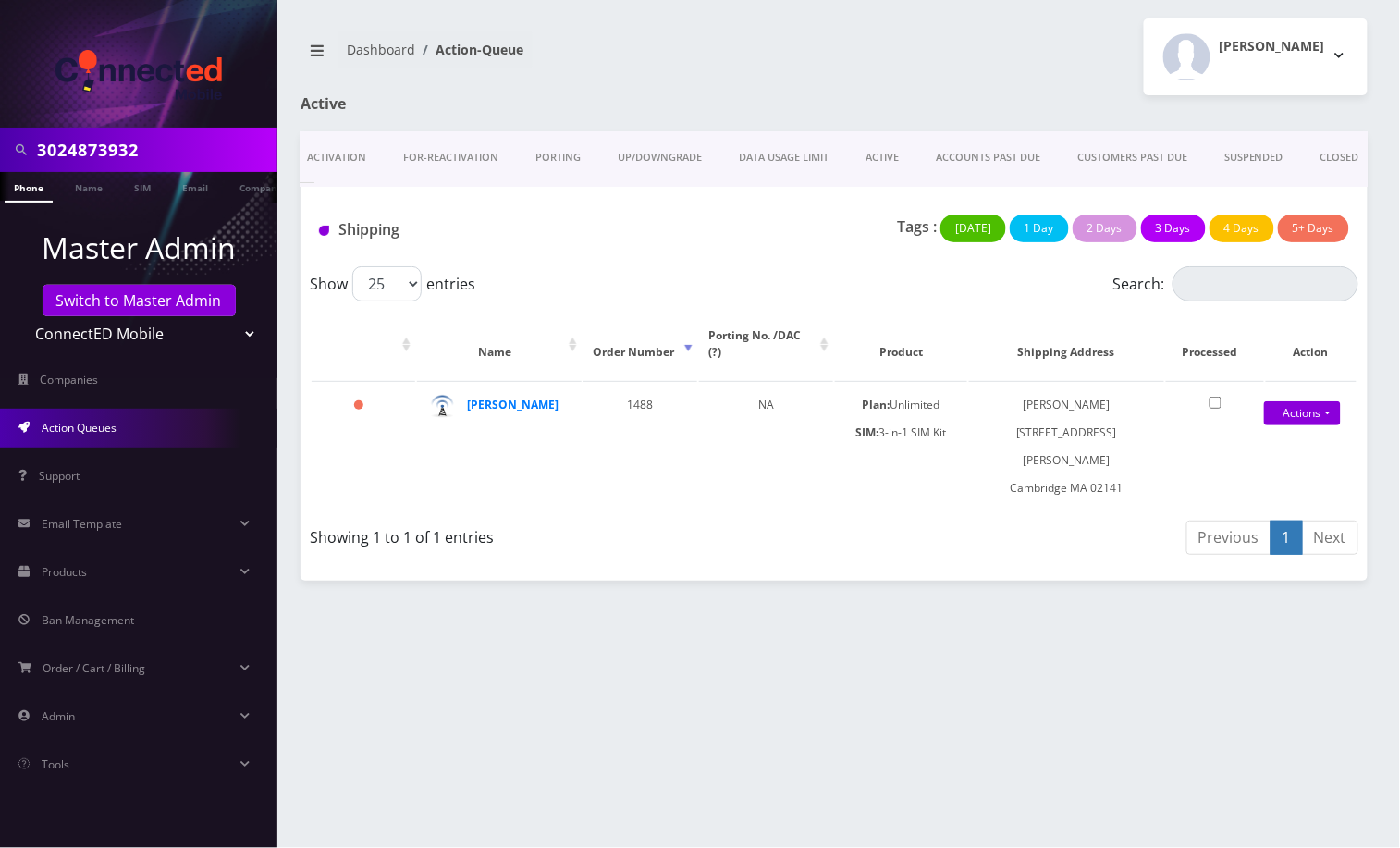
click at [1340, 160] on link "CLOSED" at bounding box center [1340, 157] width 76 height 53
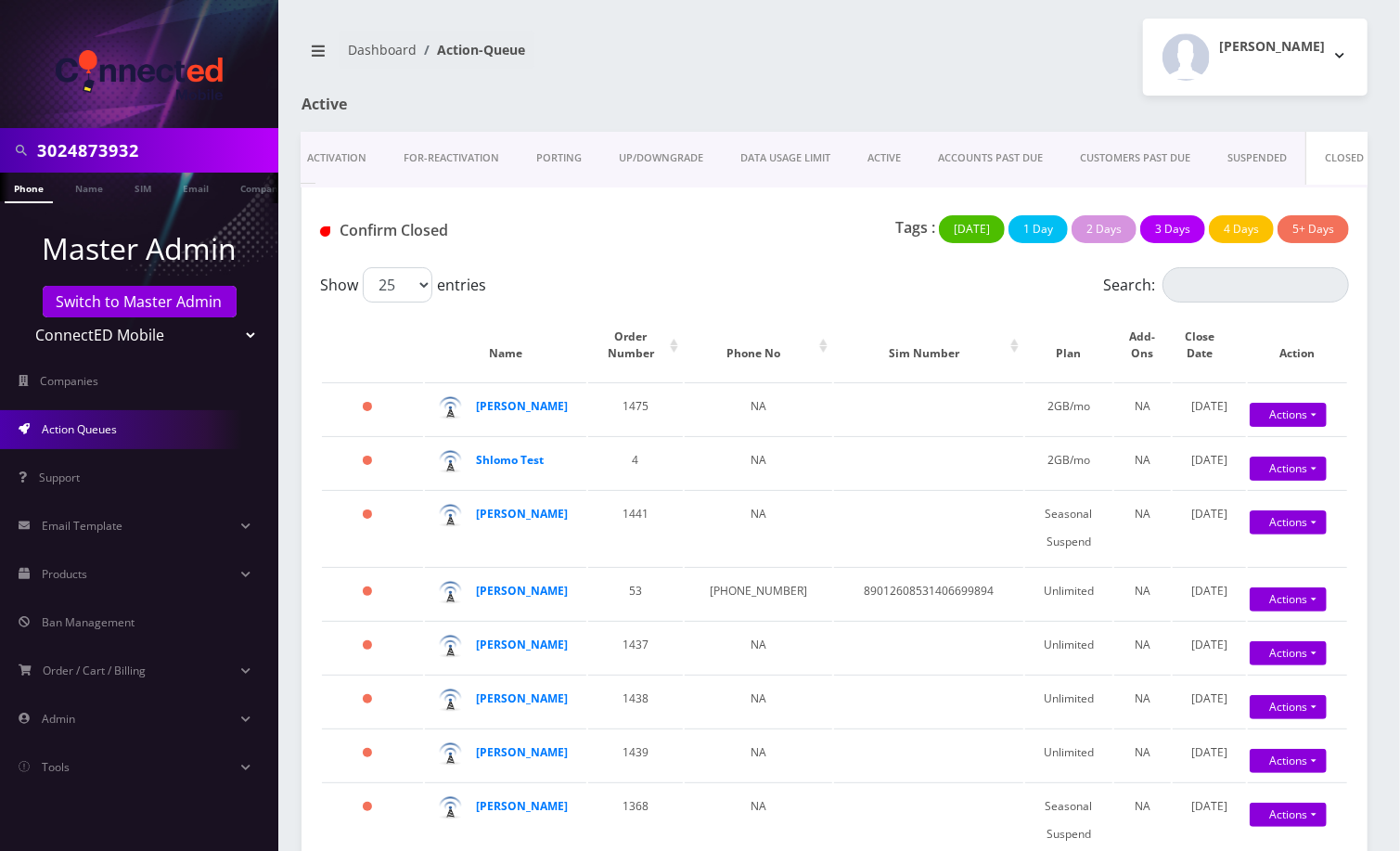
click at [1254, 162] on link "SUSPENDED" at bounding box center [1257, 157] width 97 height 53
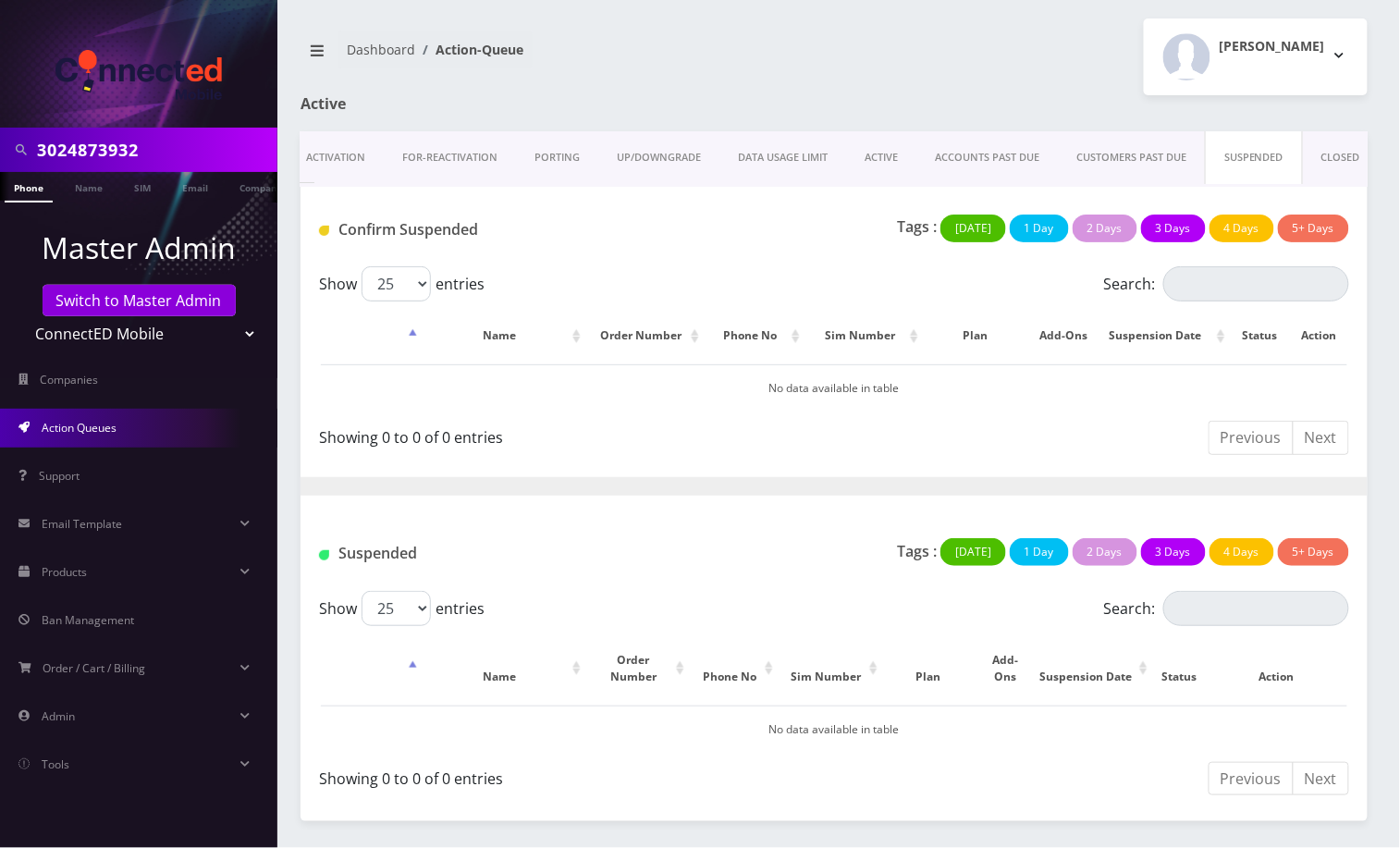
click at [1131, 162] on link "CUSTOMERS PAST DUE" at bounding box center [1131, 157] width 147 height 53
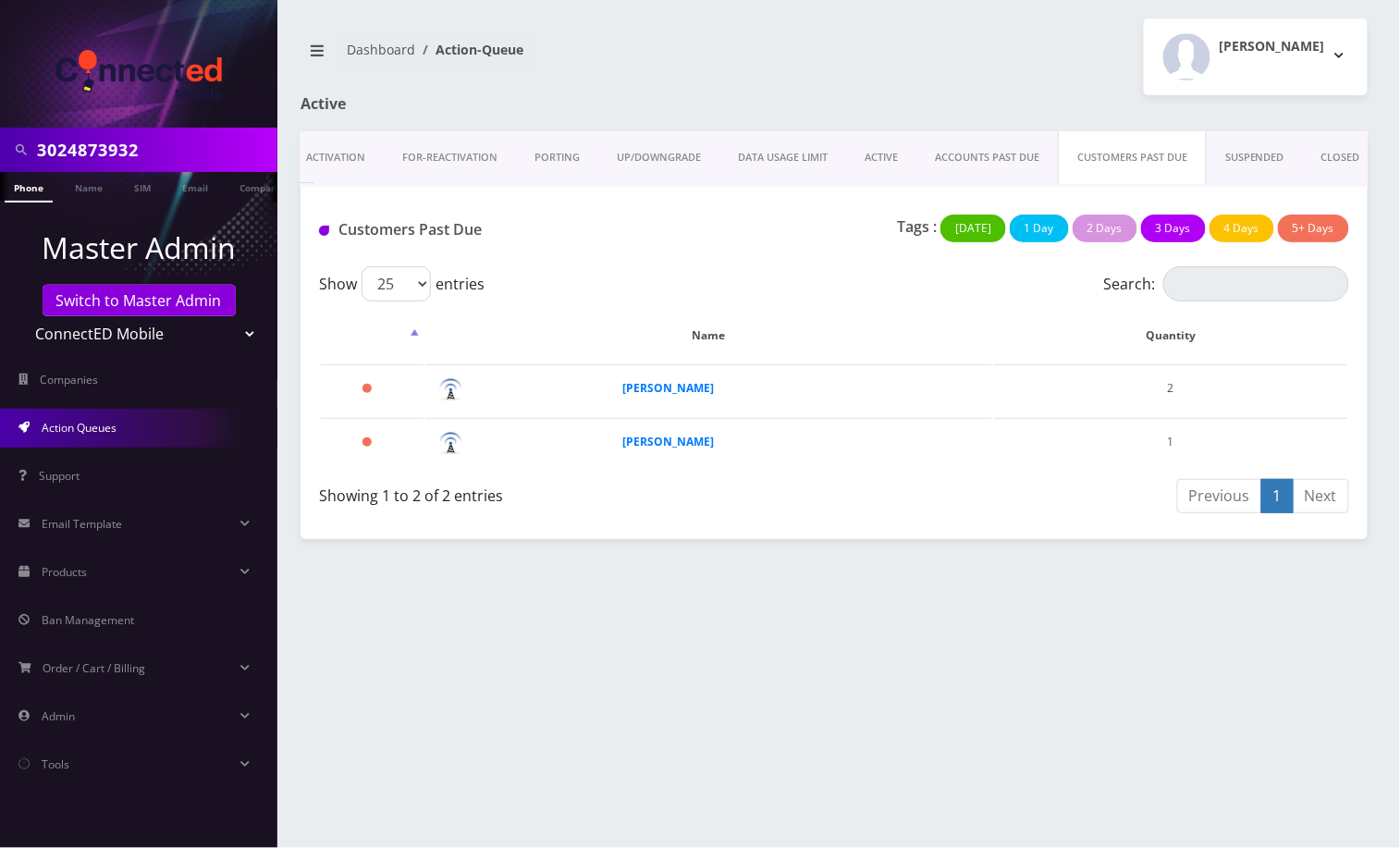
click at [968, 148] on link "ACCOUNTS PAST DUE" at bounding box center [987, 157] width 142 height 53
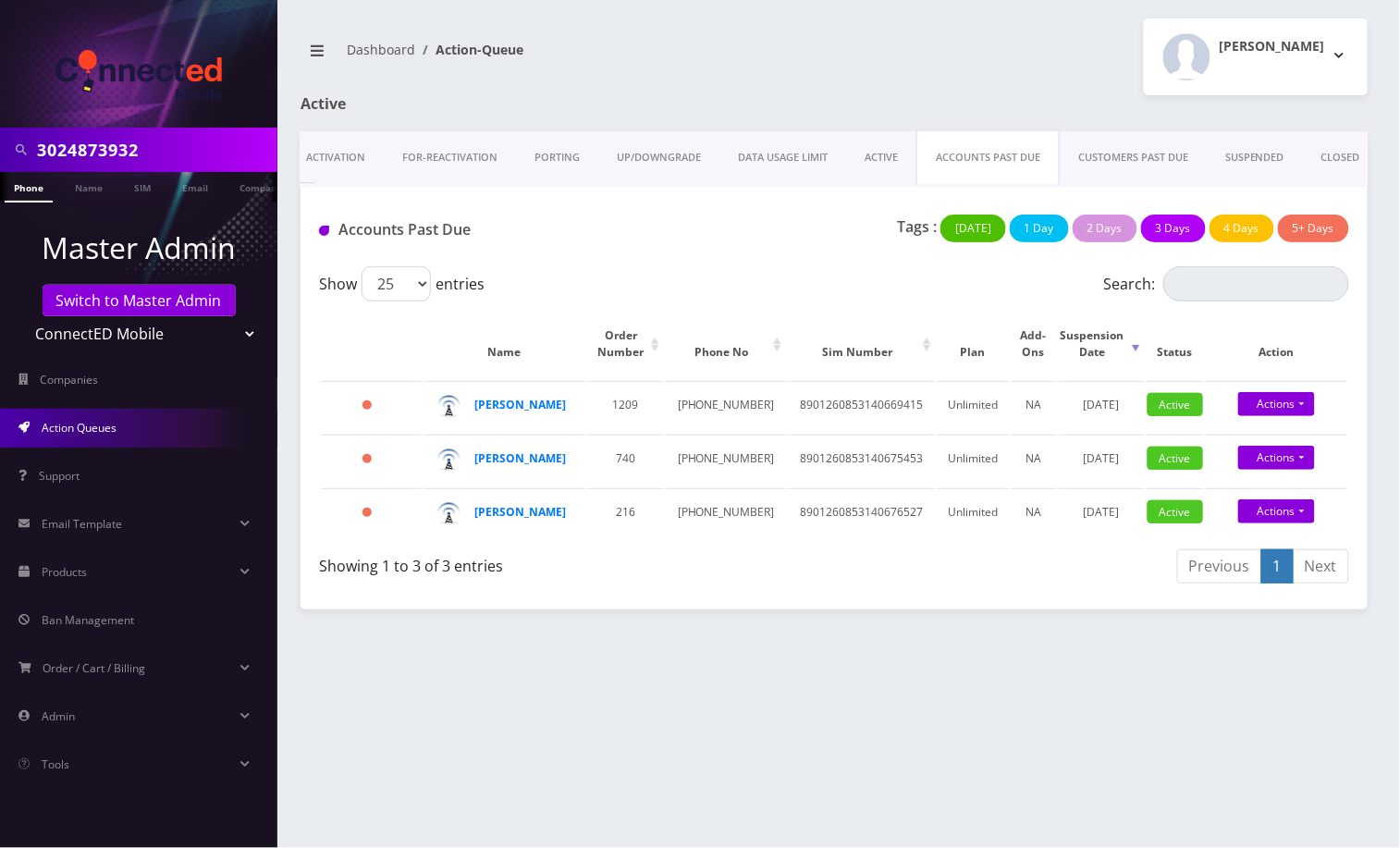
click at [885, 162] on link "ACTIVE" at bounding box center [881, 157] width 70 height 53
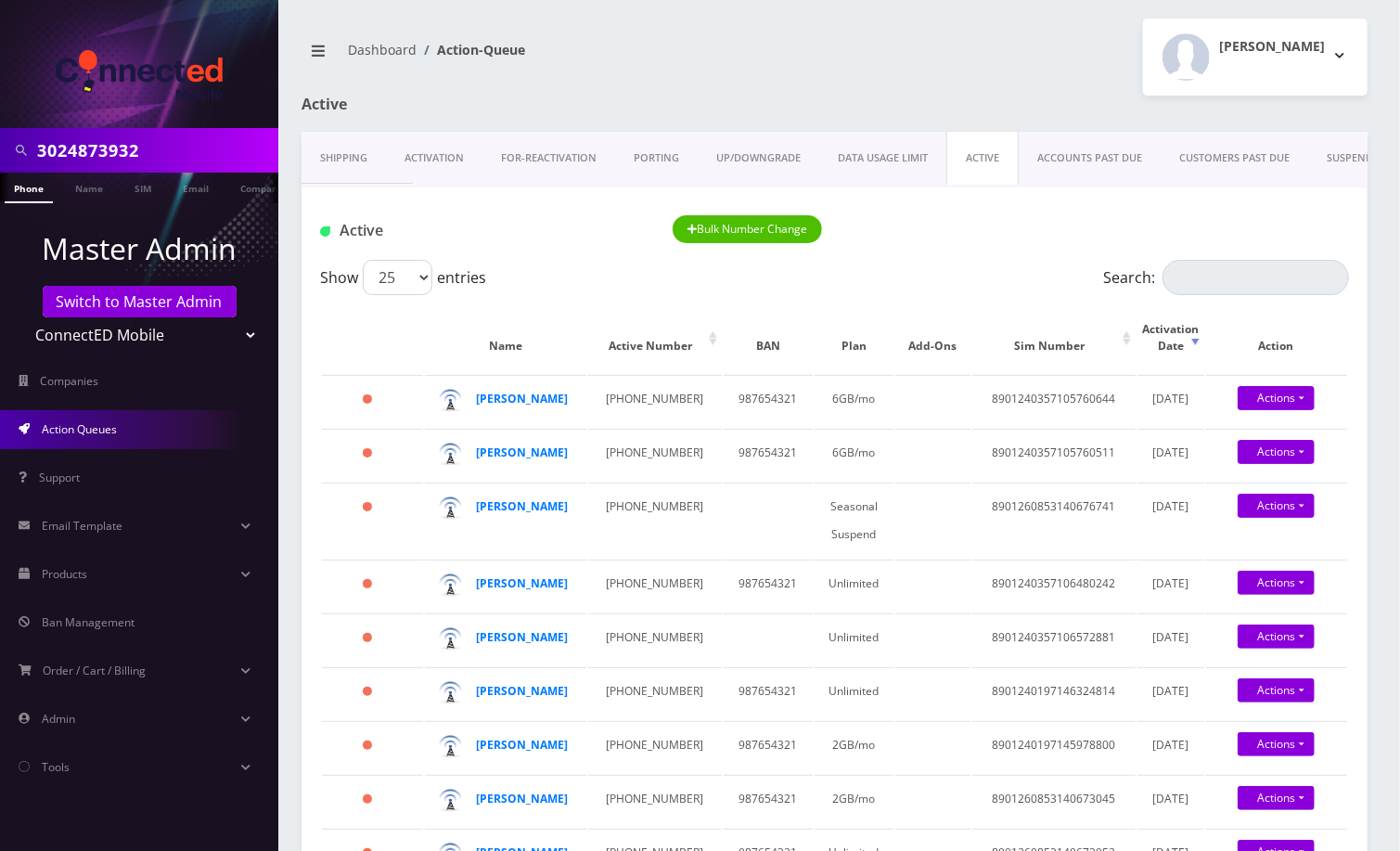
click at [79, 426] on span "Action Queues" at bounding box center [79, 429] width 75 height 15
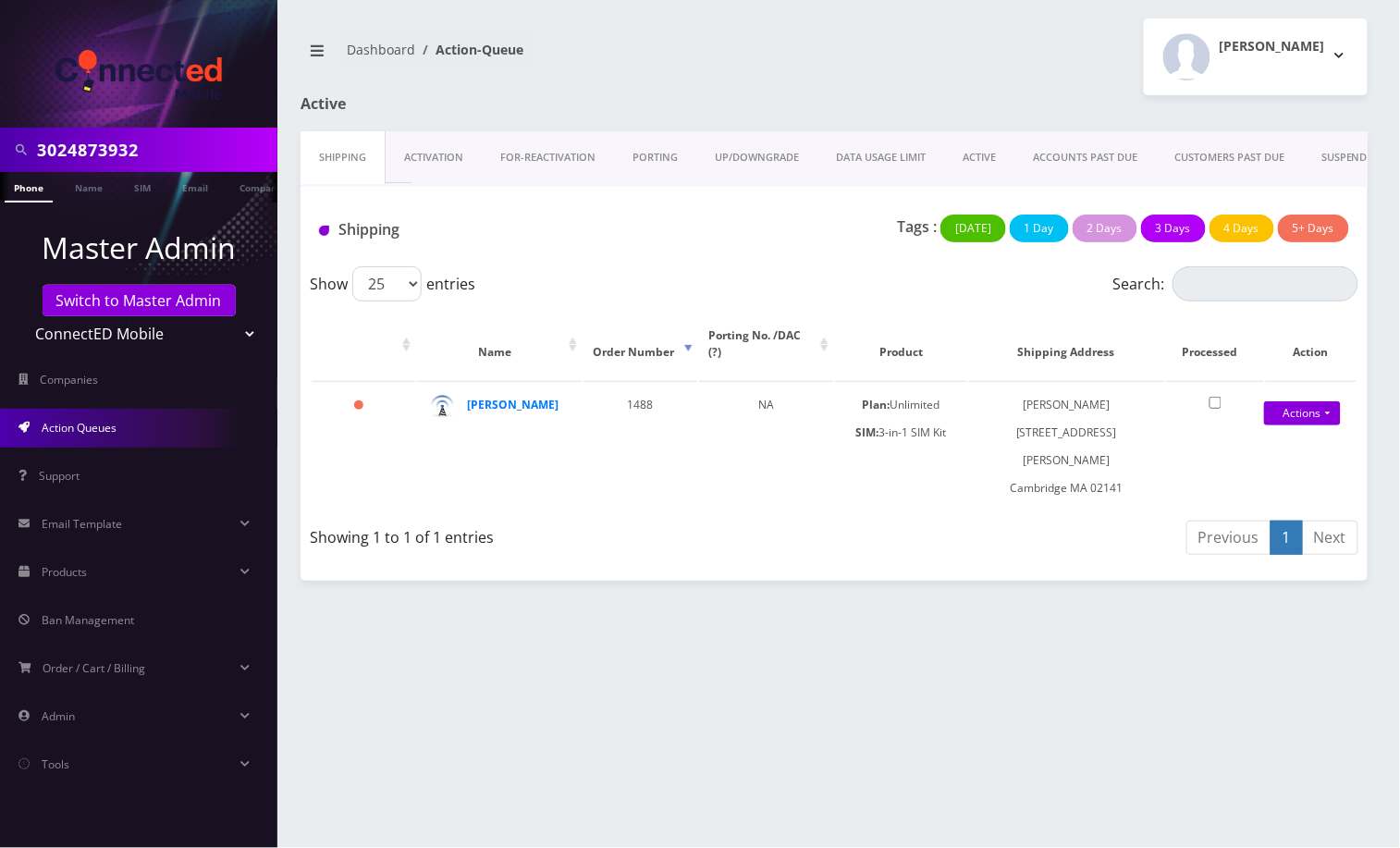
click at [18, 189] on link "Phone" at bounding box center [29, 188] width 48 height 31
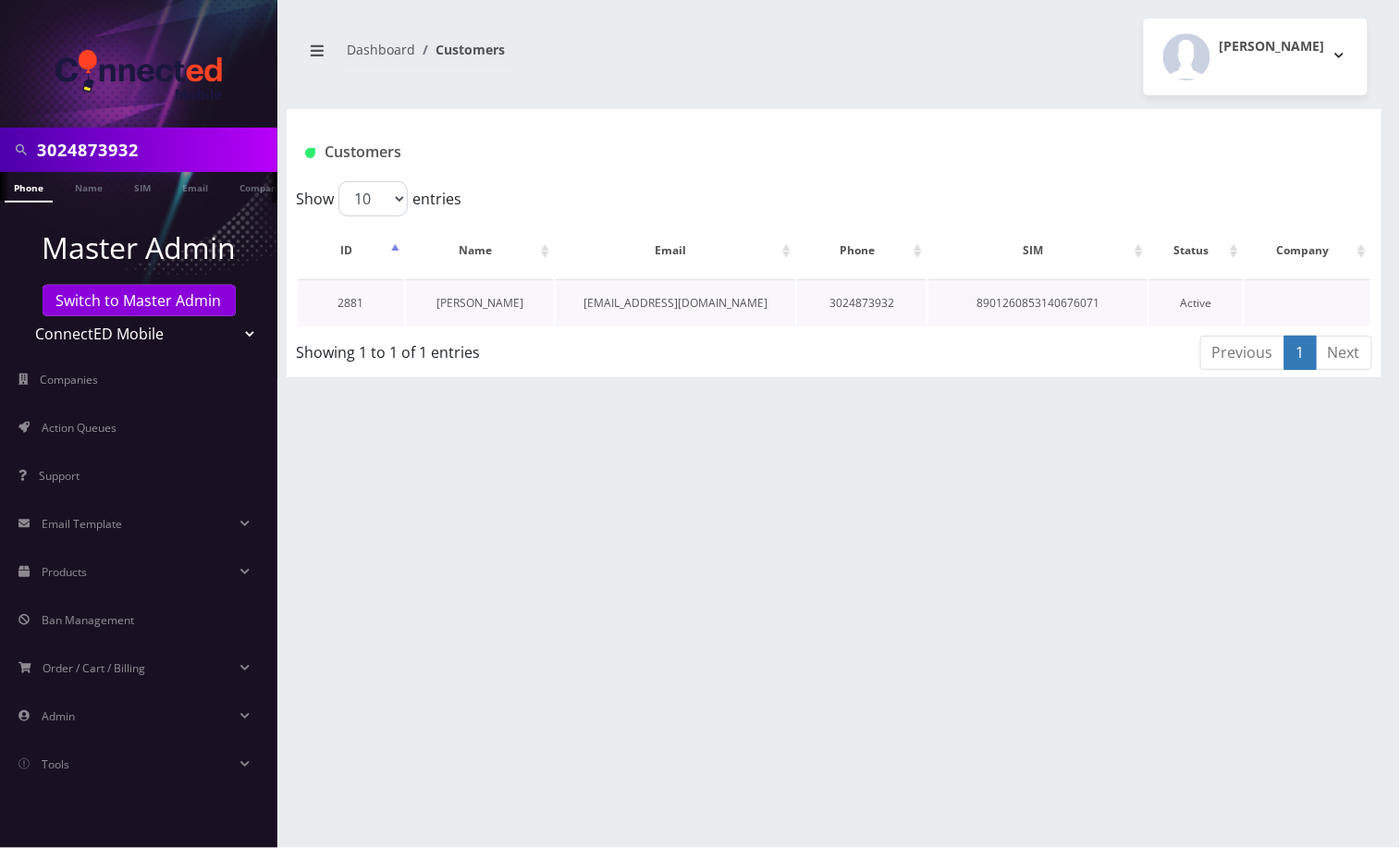
click at [492, 307] on link "[PERSON_NAME]" at bounding box center [480, 302] width 87 height 15
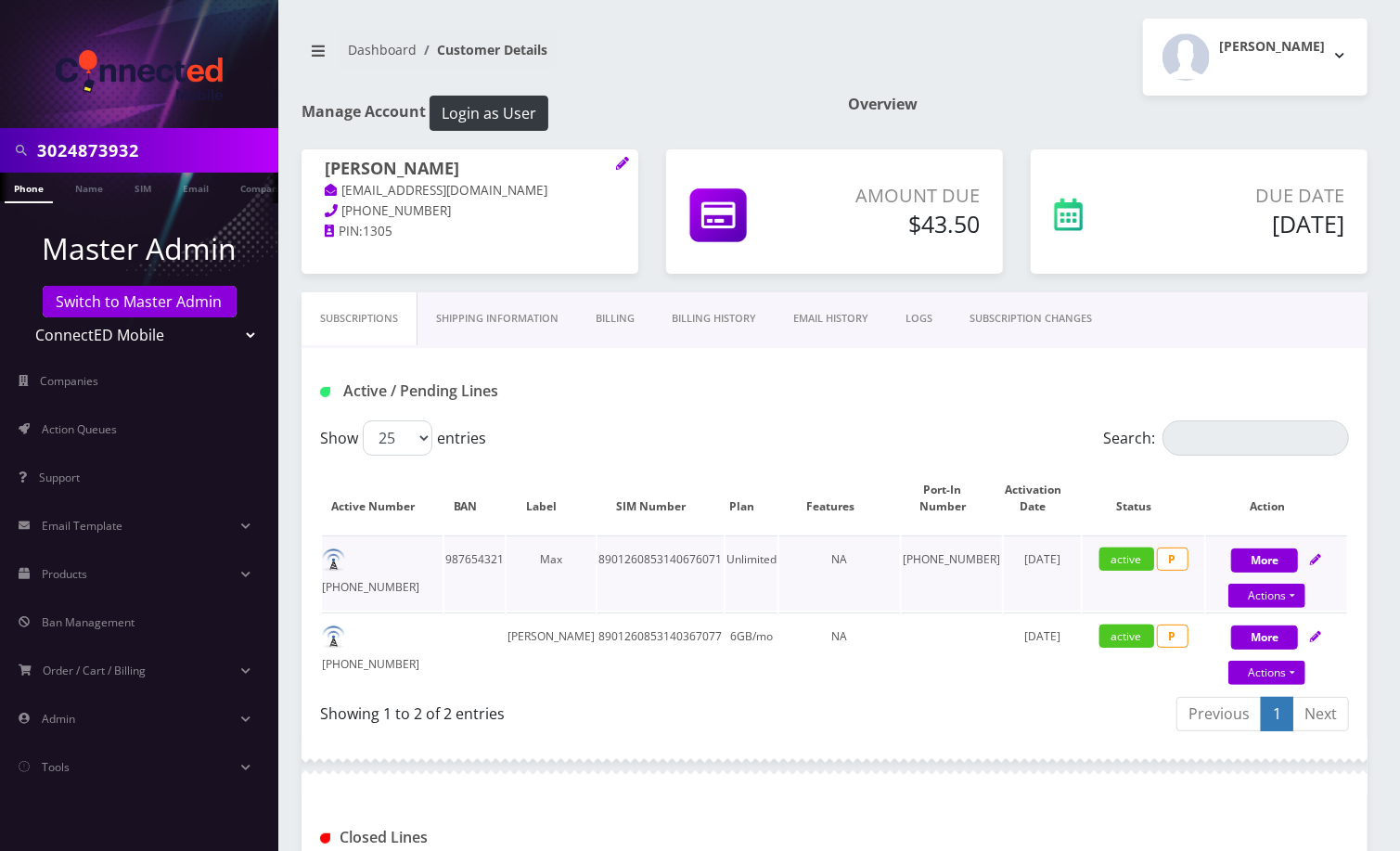
click at [1321, 552] on link at bounding box center [1315, 559] width 12 height 15
select select "118"
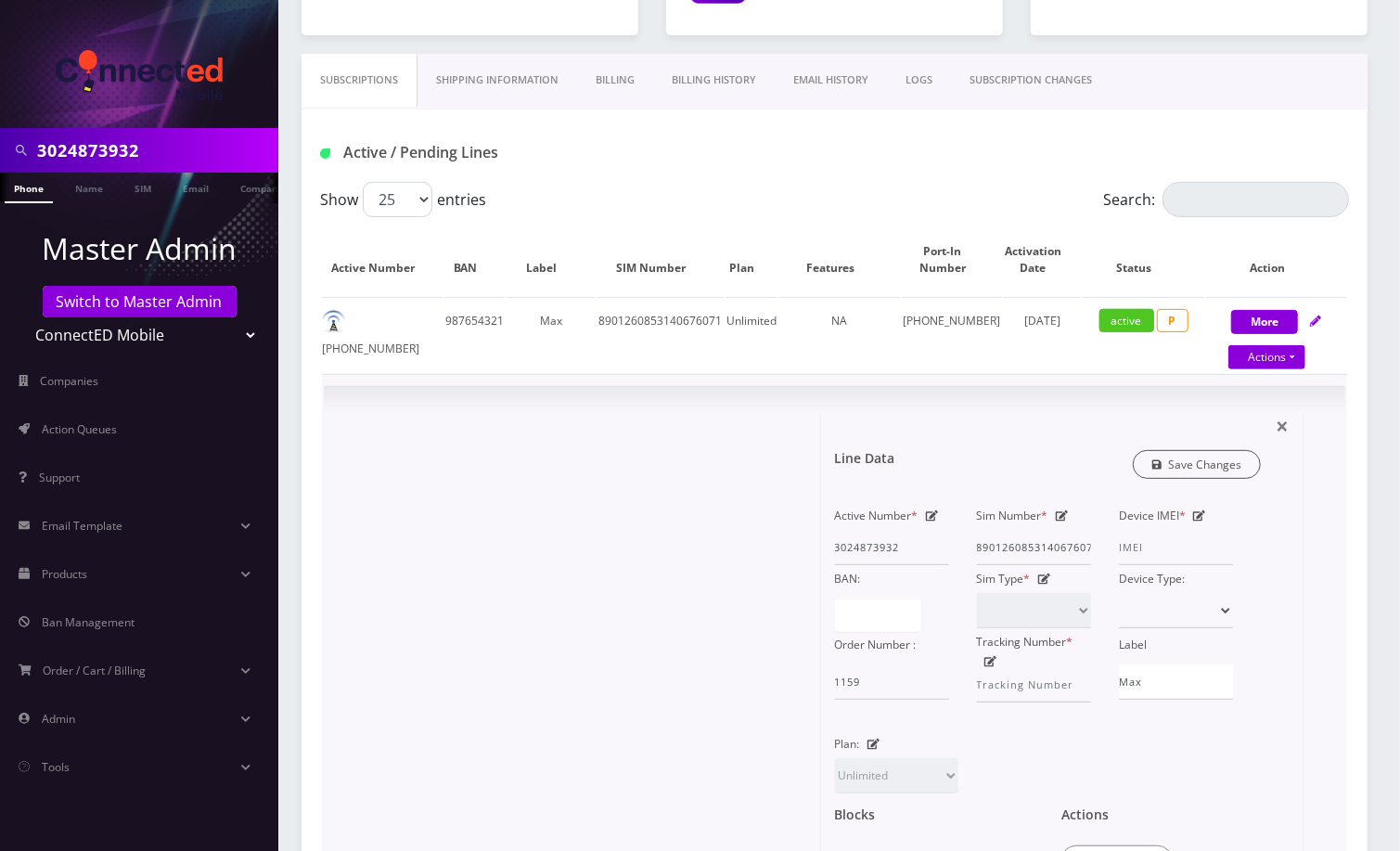
scroll to position [247, 0]
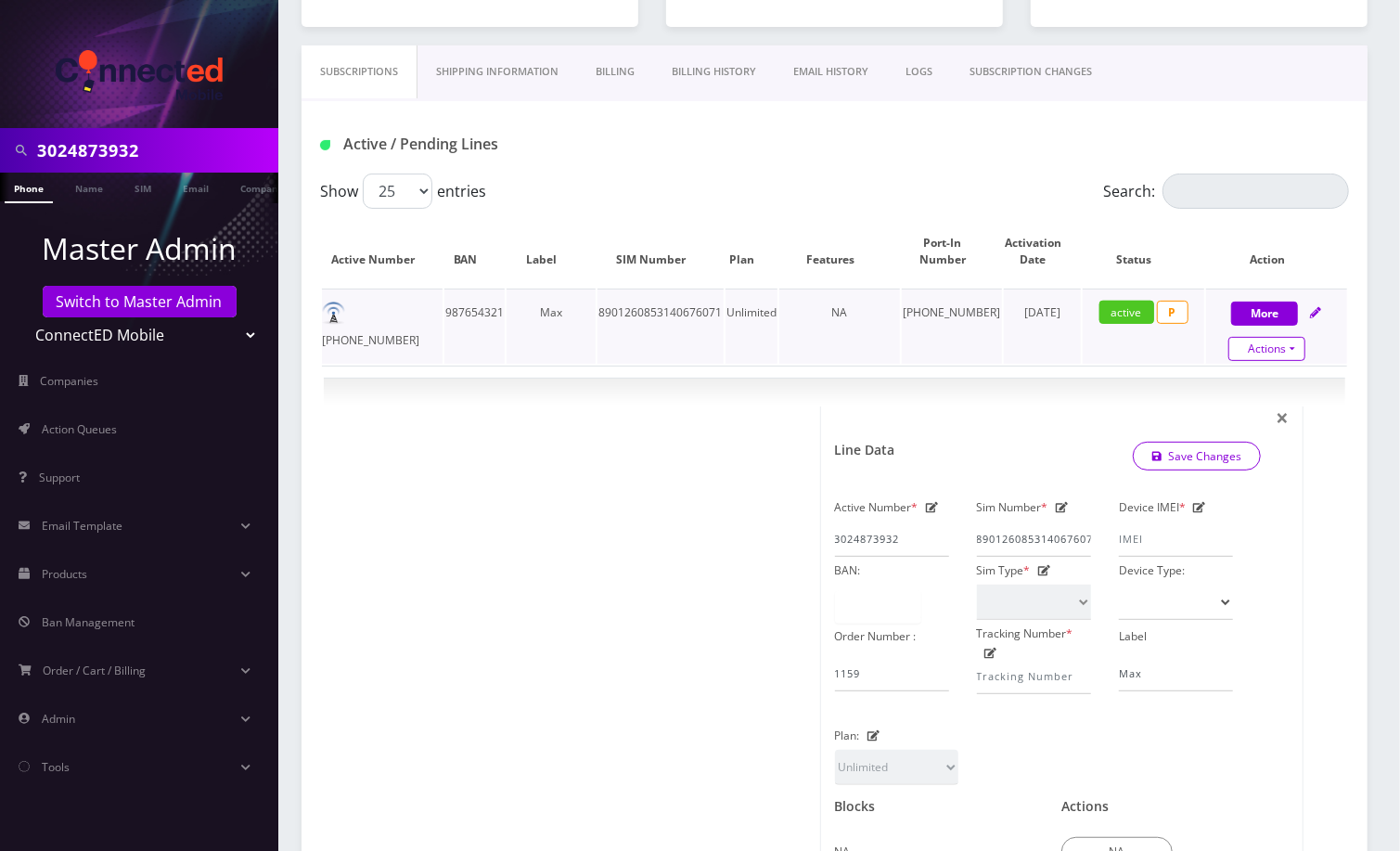
click at [1286, 350] on link "Actions" at bounding box center [1267, 349] width 77 height 24
select select "118"
click at [1178, 313] on span "P" at bounding box center [1172, 312] width 32 height 23
click at [1256, 343] on link "Actions" at bounding box center [1267, 349] width 77 height 24
click at [1227, 373] on link "Close" at bounding box center [1289, 383] width 149 height 28
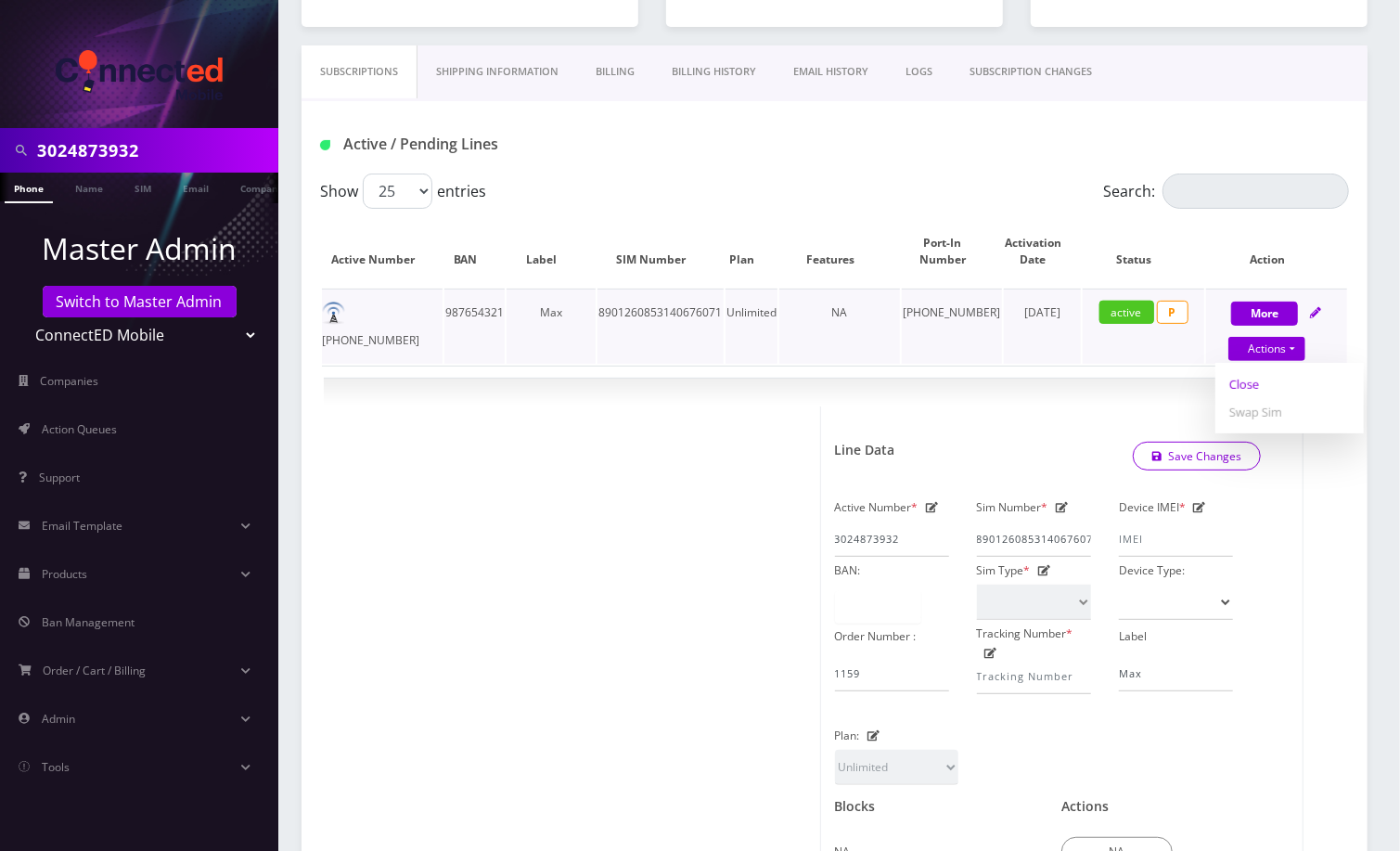
type input "08/24/2025"
select select "118"
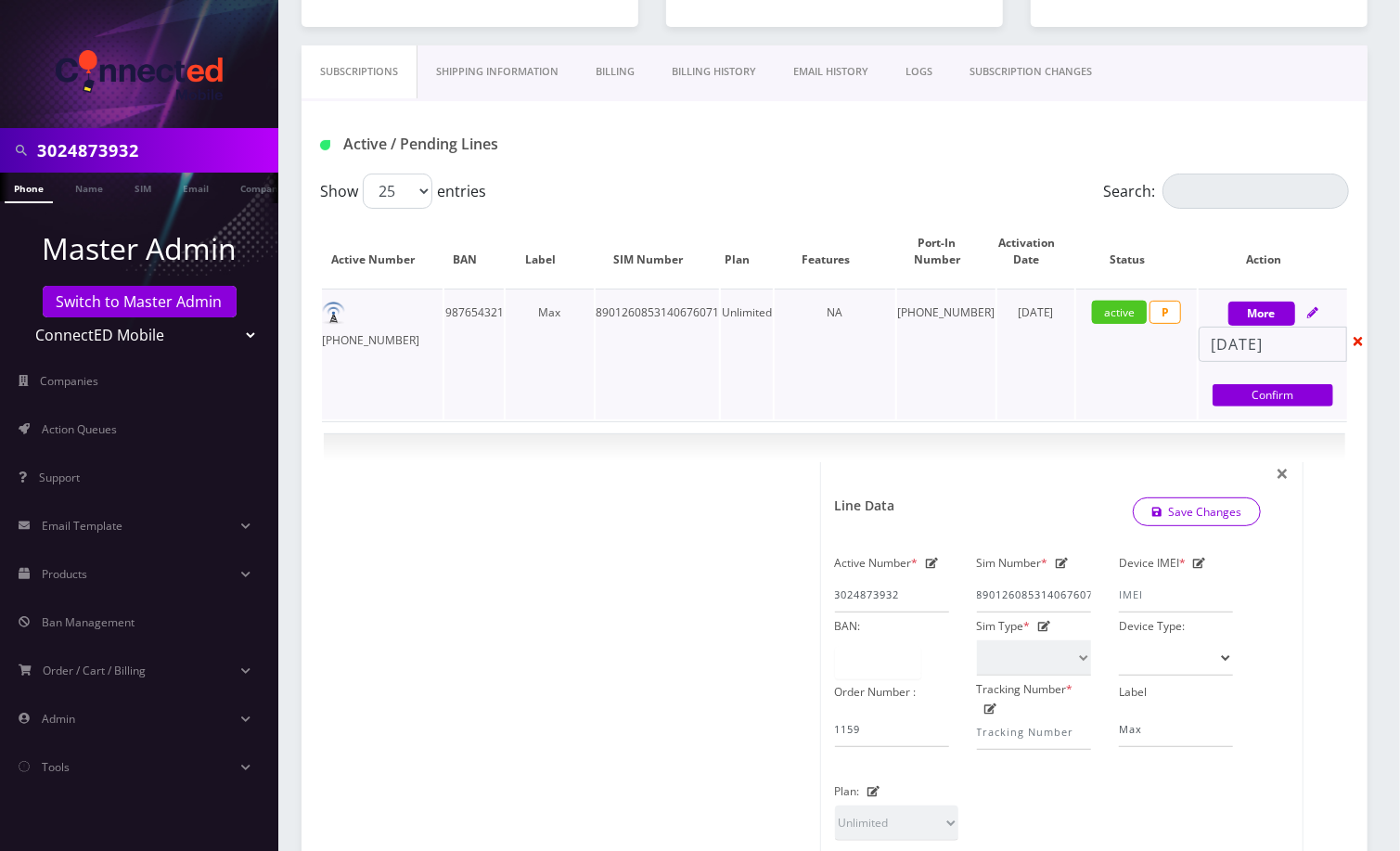
click at [997, 369] on td "August 30, 2021" at bounding box center [1036, 354] width 77 height 130
click at [673, 535] on div at bounding box center [579, 781] width 484 height 640
click at [649, 495] on div at bounding box center [579, 781] width 484 height 640
click at [1283, 467] on span "×" at bounding box center [1281, 473] width 13 height 31
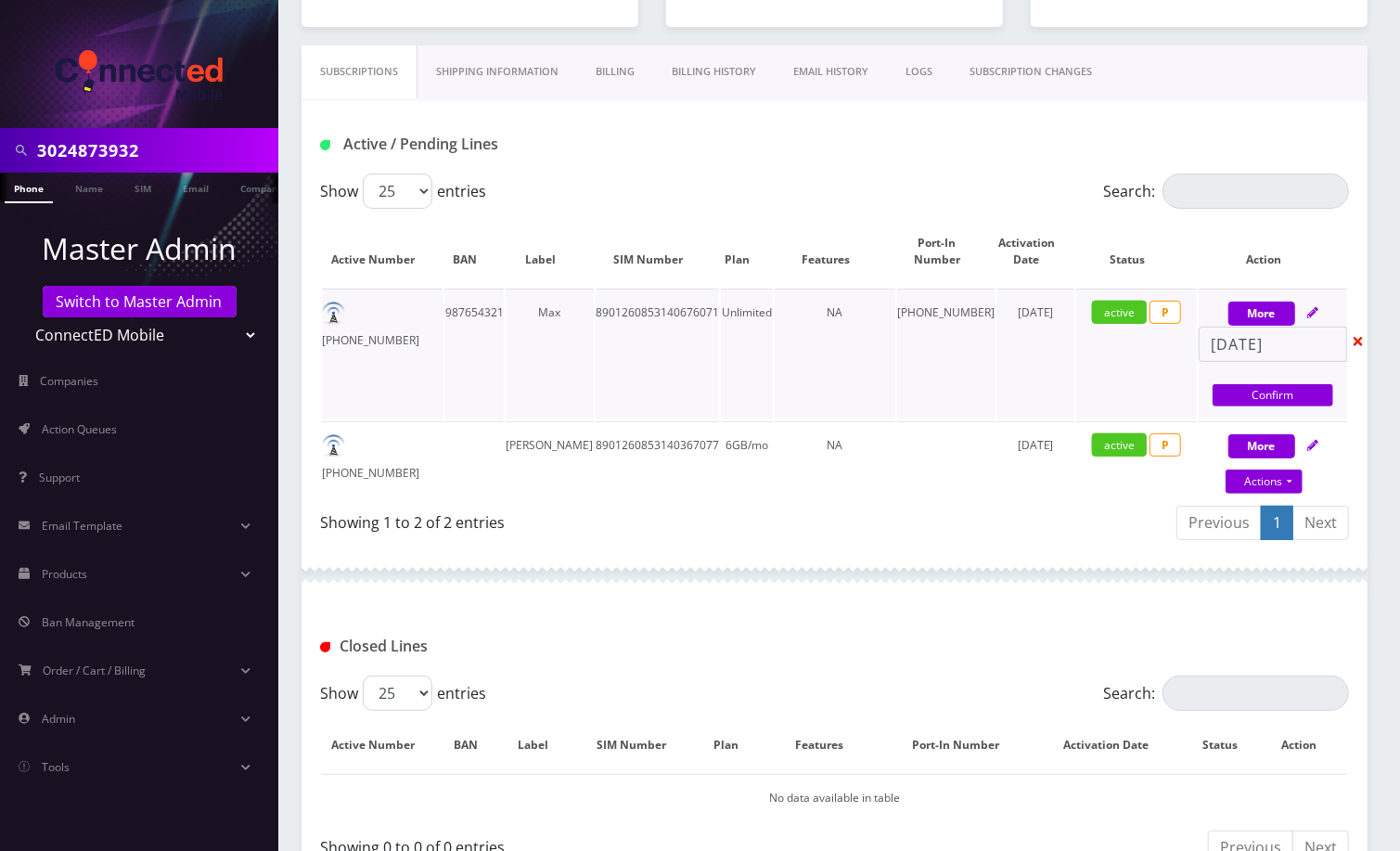
click at [1359, 342] on icon at bounding box center [1358, 342] width 10 height 10
select select "118"
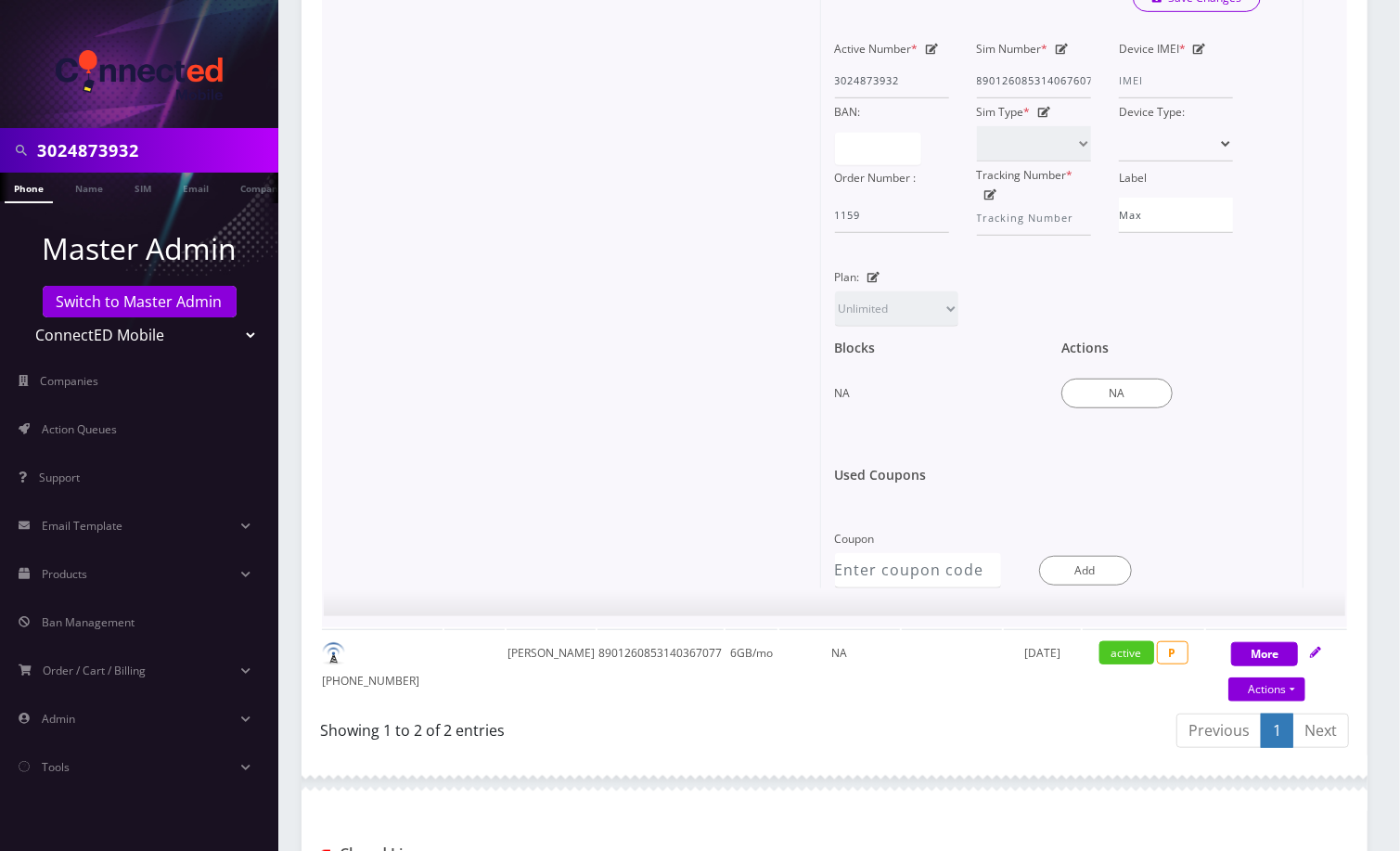
scroll to position [743, 0]
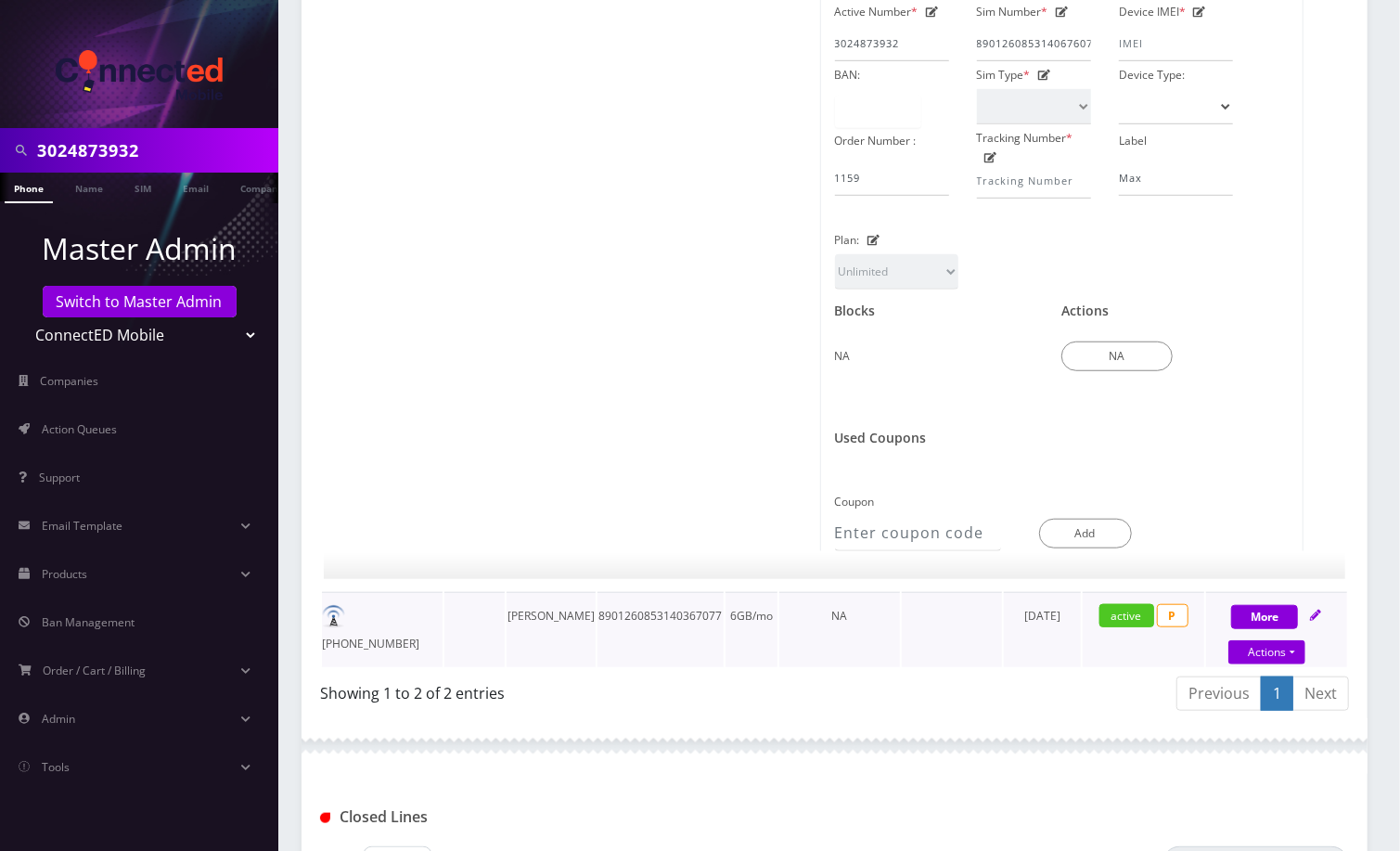
click at [1318, 610] on icon at bounding box center [1315, 615] width 12 height 12
select select "3-in-1 SIM Kit"
select select "117"
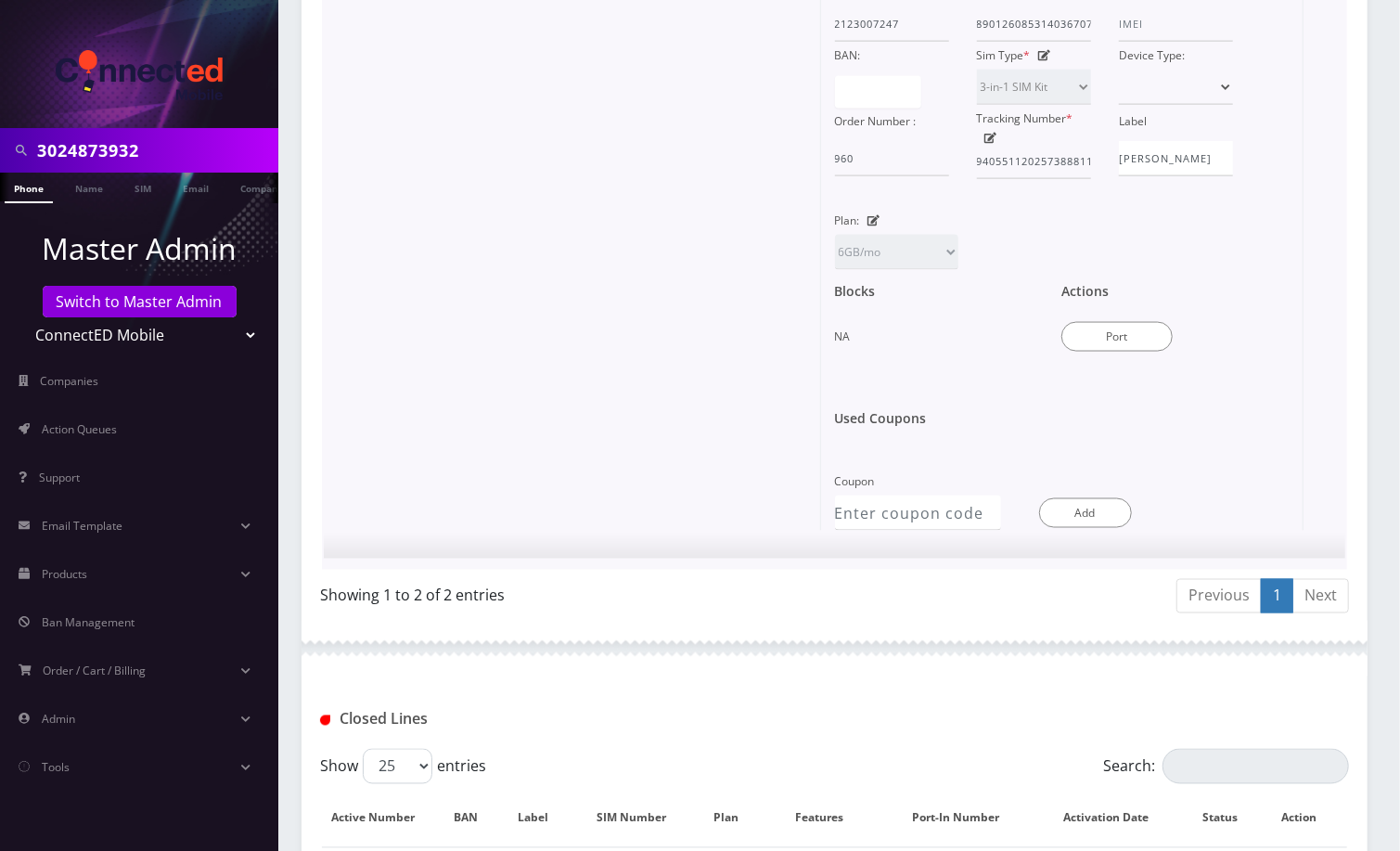
scroll to position [1608, 0]
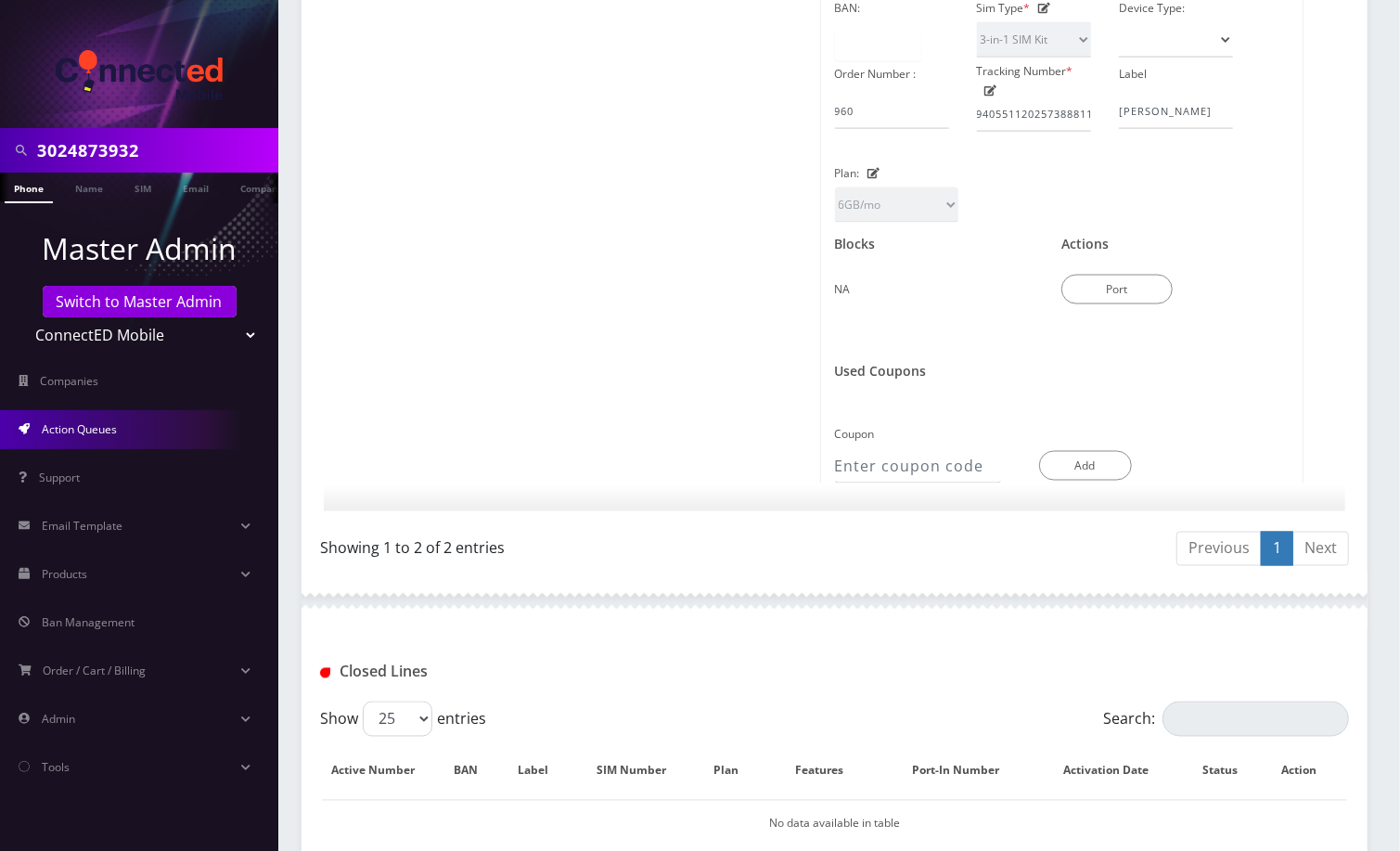
click at [156, 426] on link "Action Queues" at bounding box center [139, 430] width 278 height 39
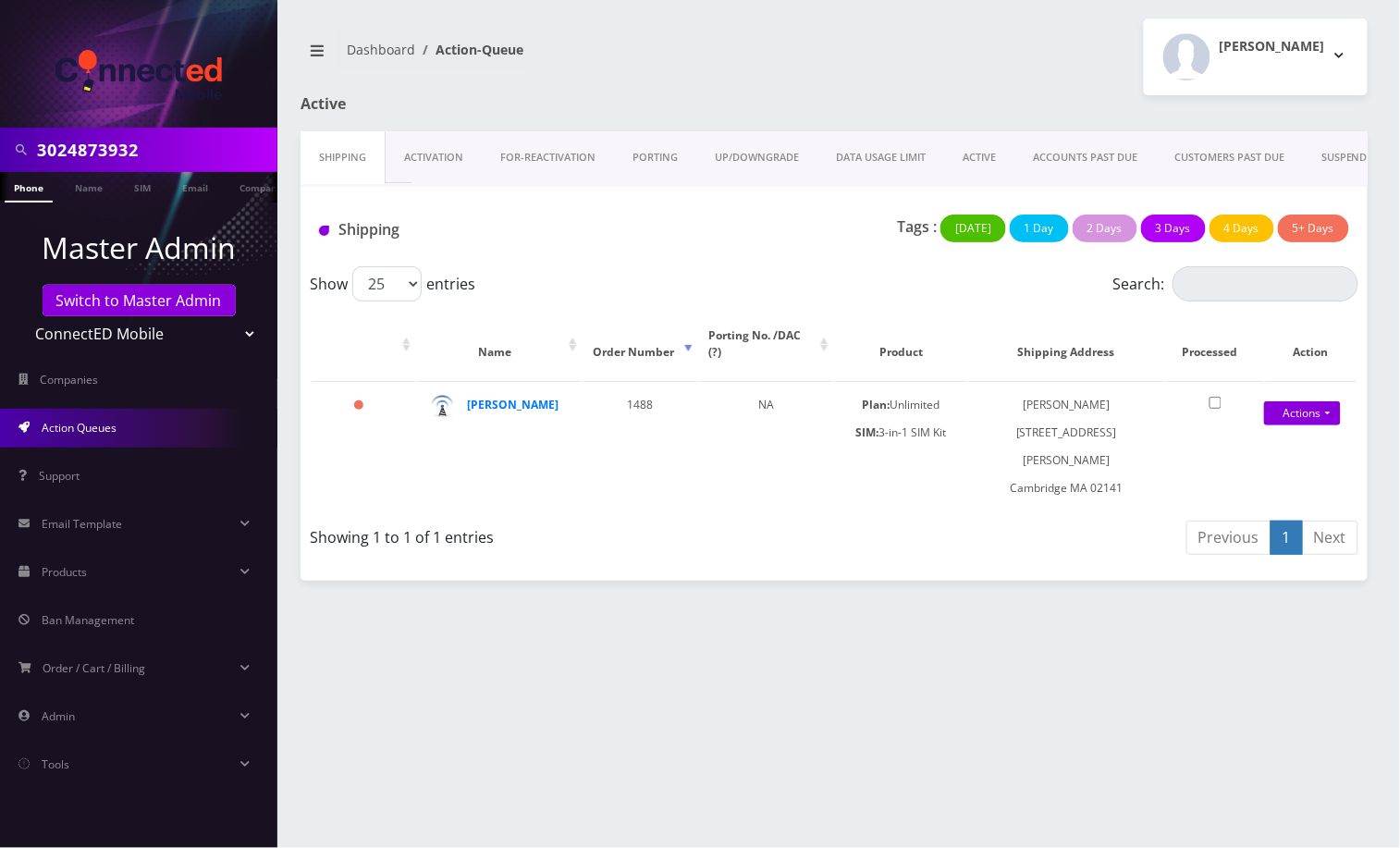
drag, startPoint x: 599, startPoint y: 607, endPoint x: 563, endPoint y: 578, distance: 46.2
click at [599, 607] on div "3024873932 Phone Name SIM Email Company Customer Dashboard Action-Queue [PERSON…" at bounding box center [835, 424] width 1132 height 848
click at [730, 159] on link "UP/DOWNGRADE" at bounding box center [757, 157] width 121 height 53
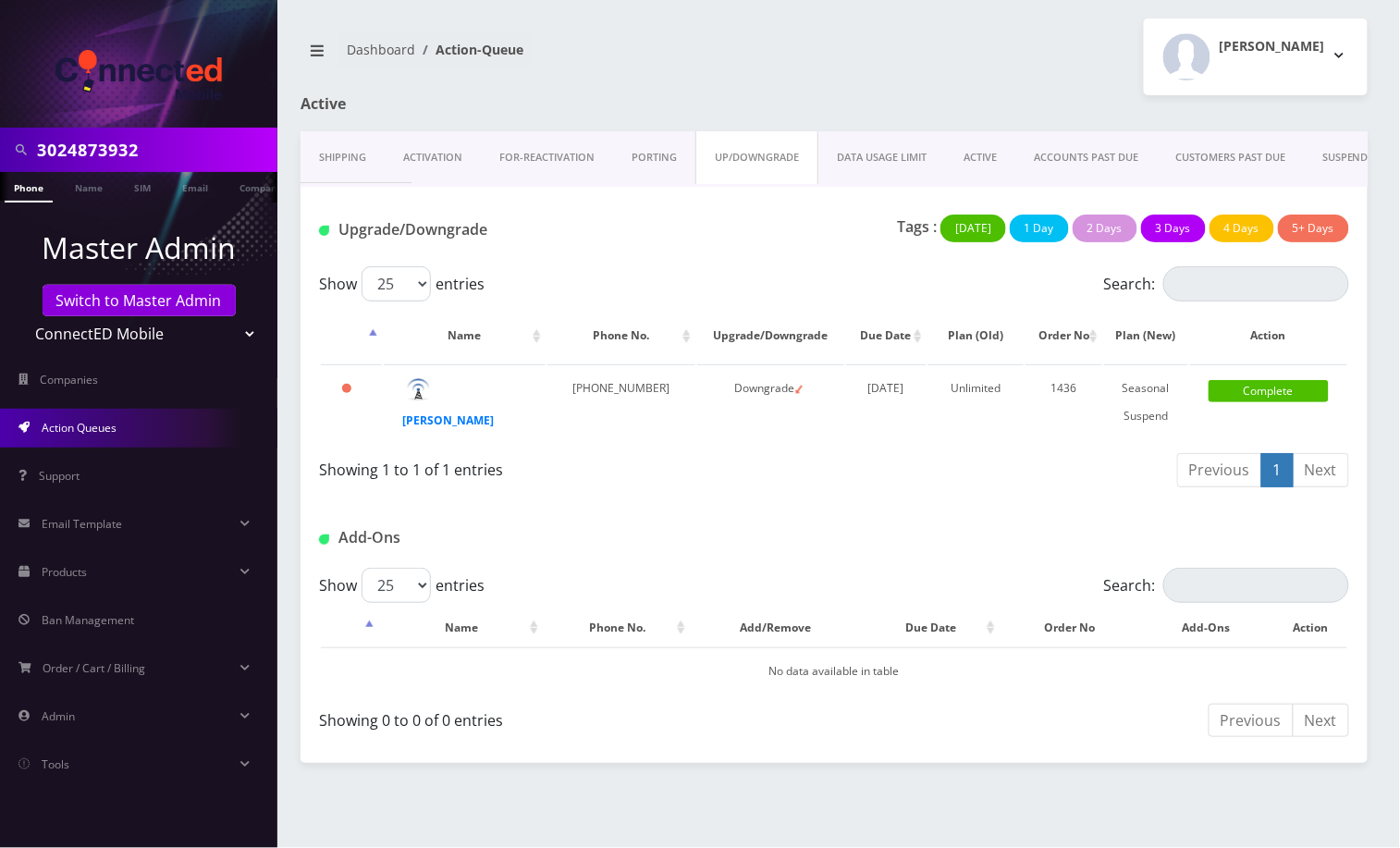
click at [663, 147] on link "PORTING" at bounding box center [654, 157] width 82 height 53
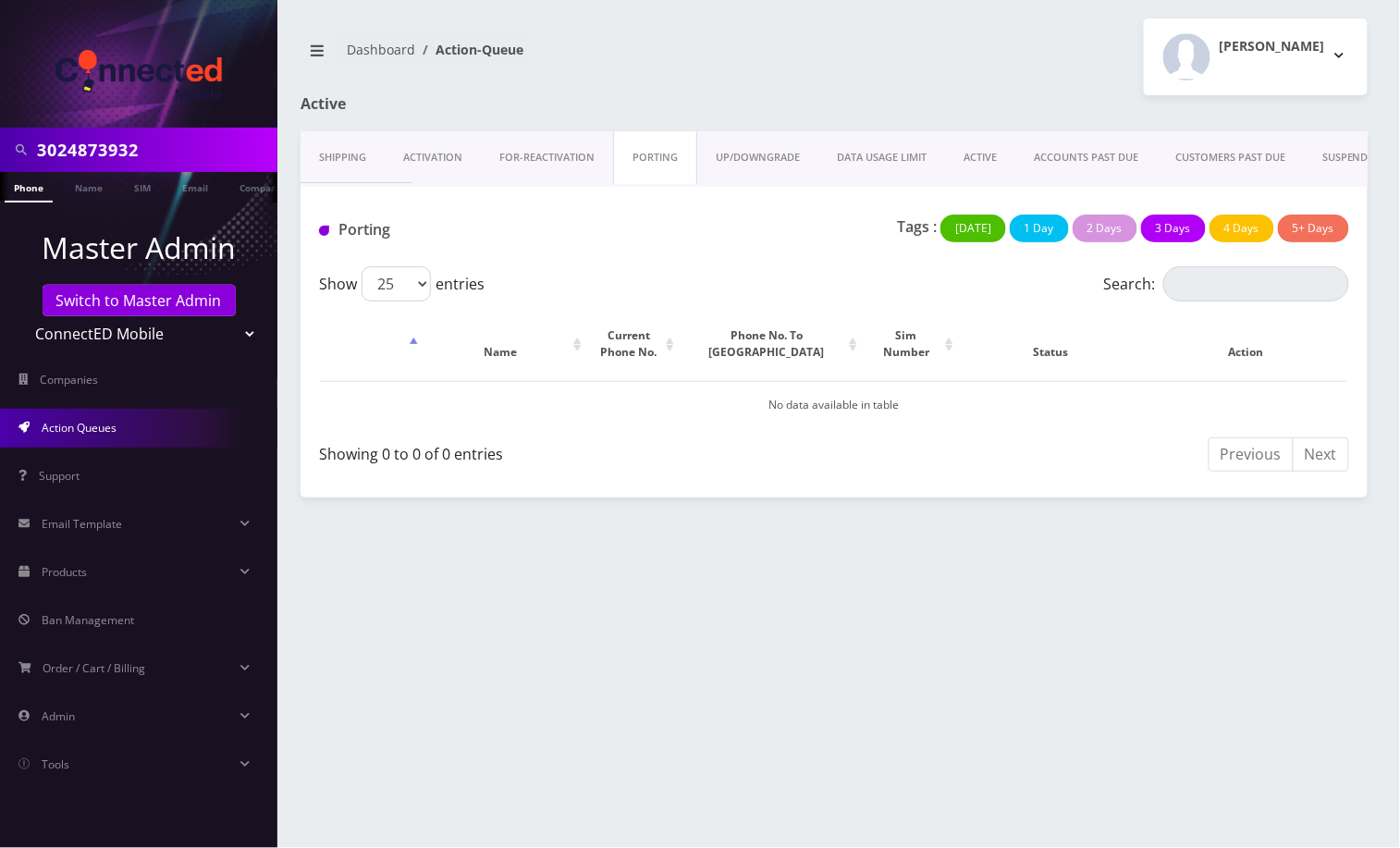
click at [558, 167] on link "FOR-REActivation" at bounding box center [547, 157] width 132 height 53
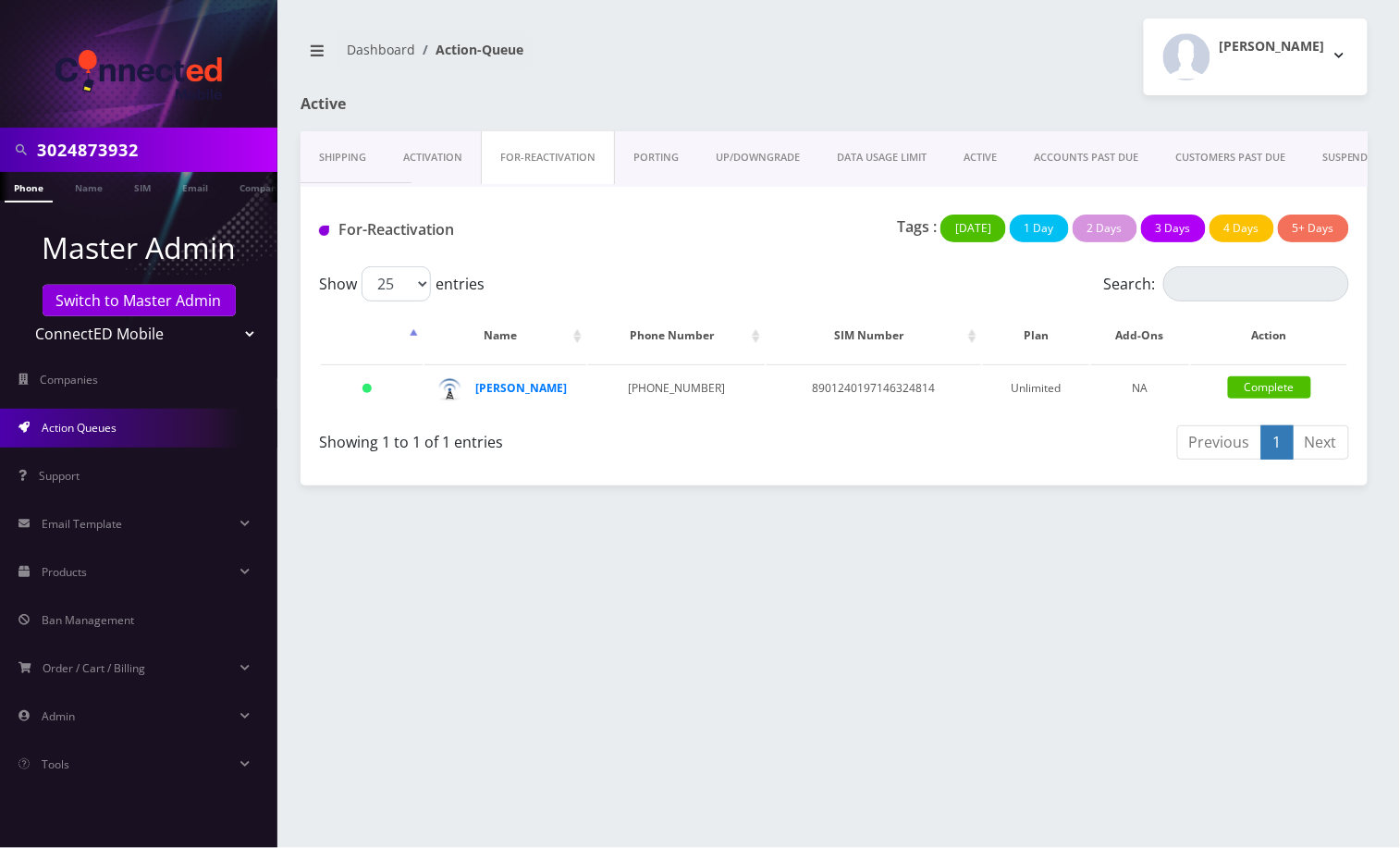
click at [440, 160] on link "Activation" at bounding box center [433, 157] width 96 height 53
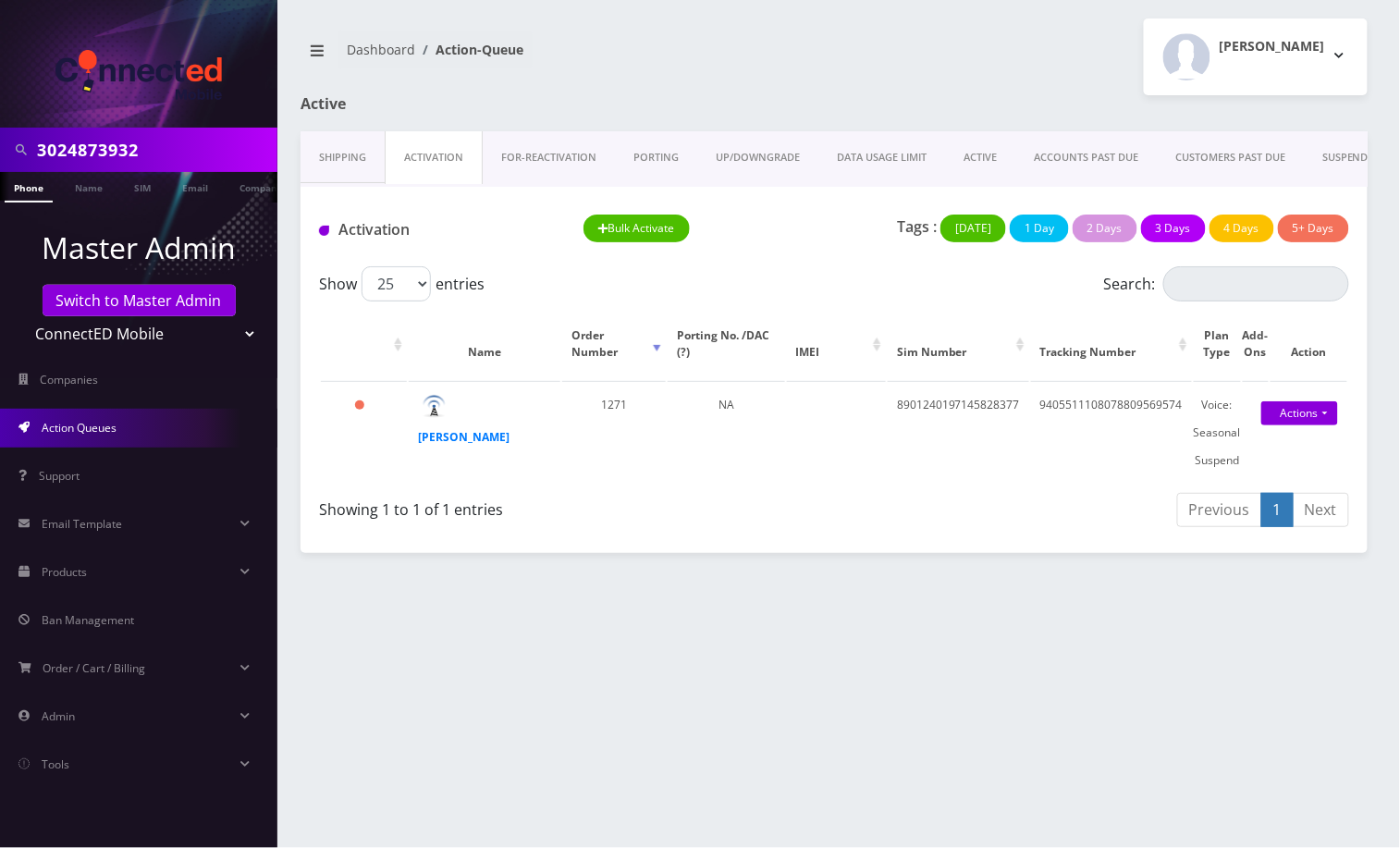
click at [338, 154] on link "Shipping" at bounding box center [342, 157] width 84 height 53
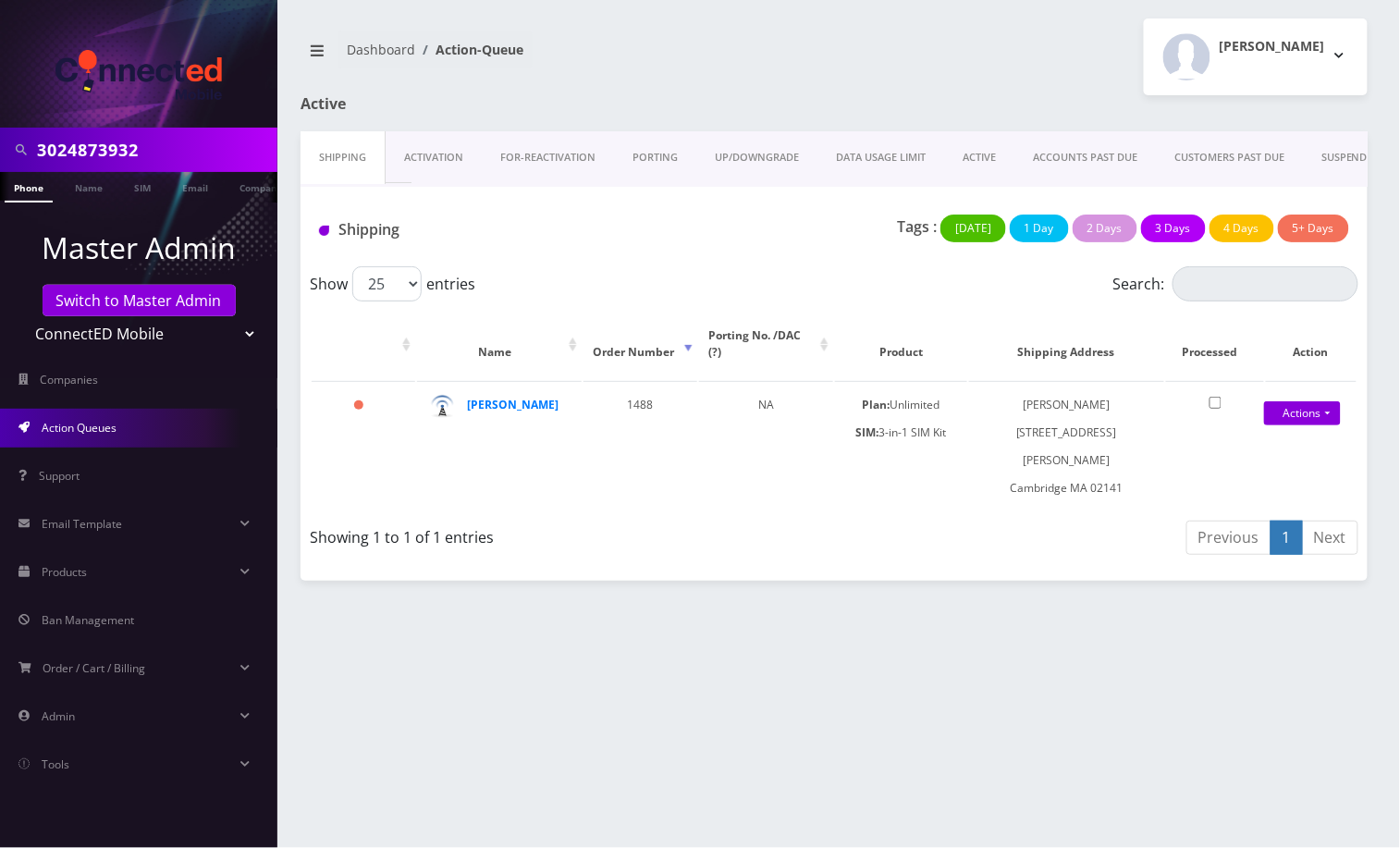
click at [858, 156] on link "DATA USAGE LIMIT" at bounding box center [881, 157] width 127 height 53
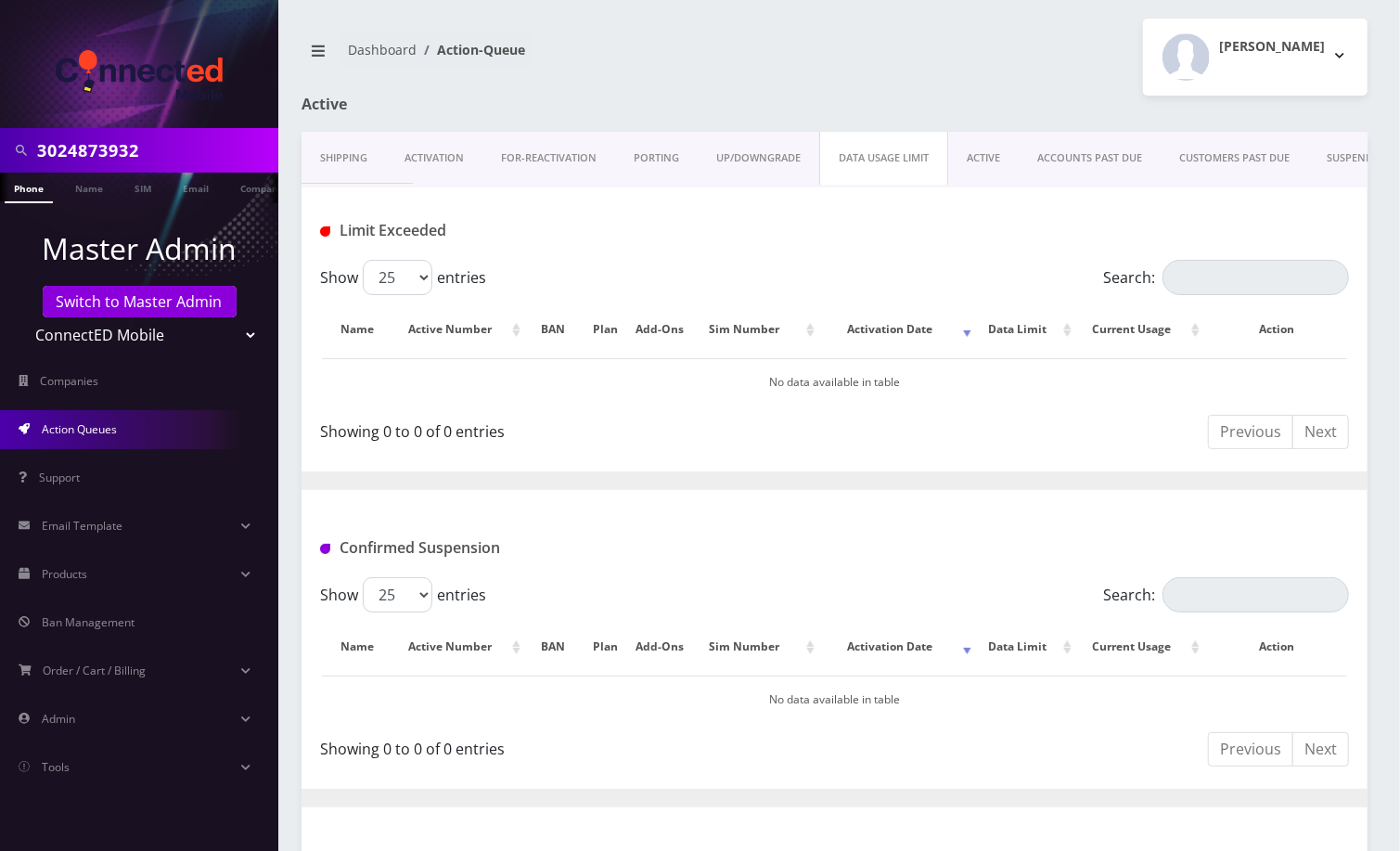
click at [962, 158] on link "ACTIVE" at bounding box center [983, 157] width 70 height 53
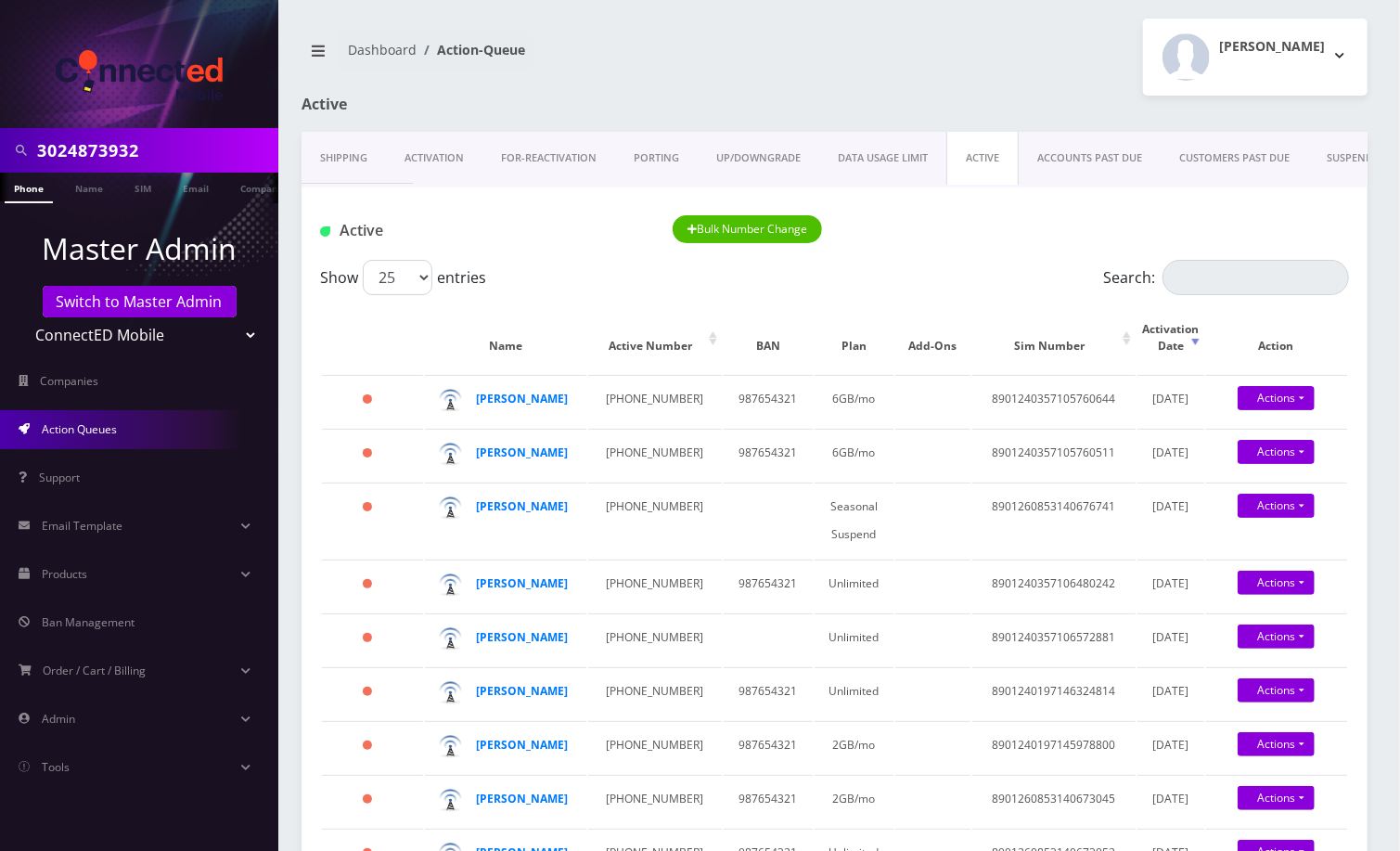
click at [1102, 157] on link "ACCOUNTS PAST DUE" at bounding box center [1089, 157] width 142 height 53
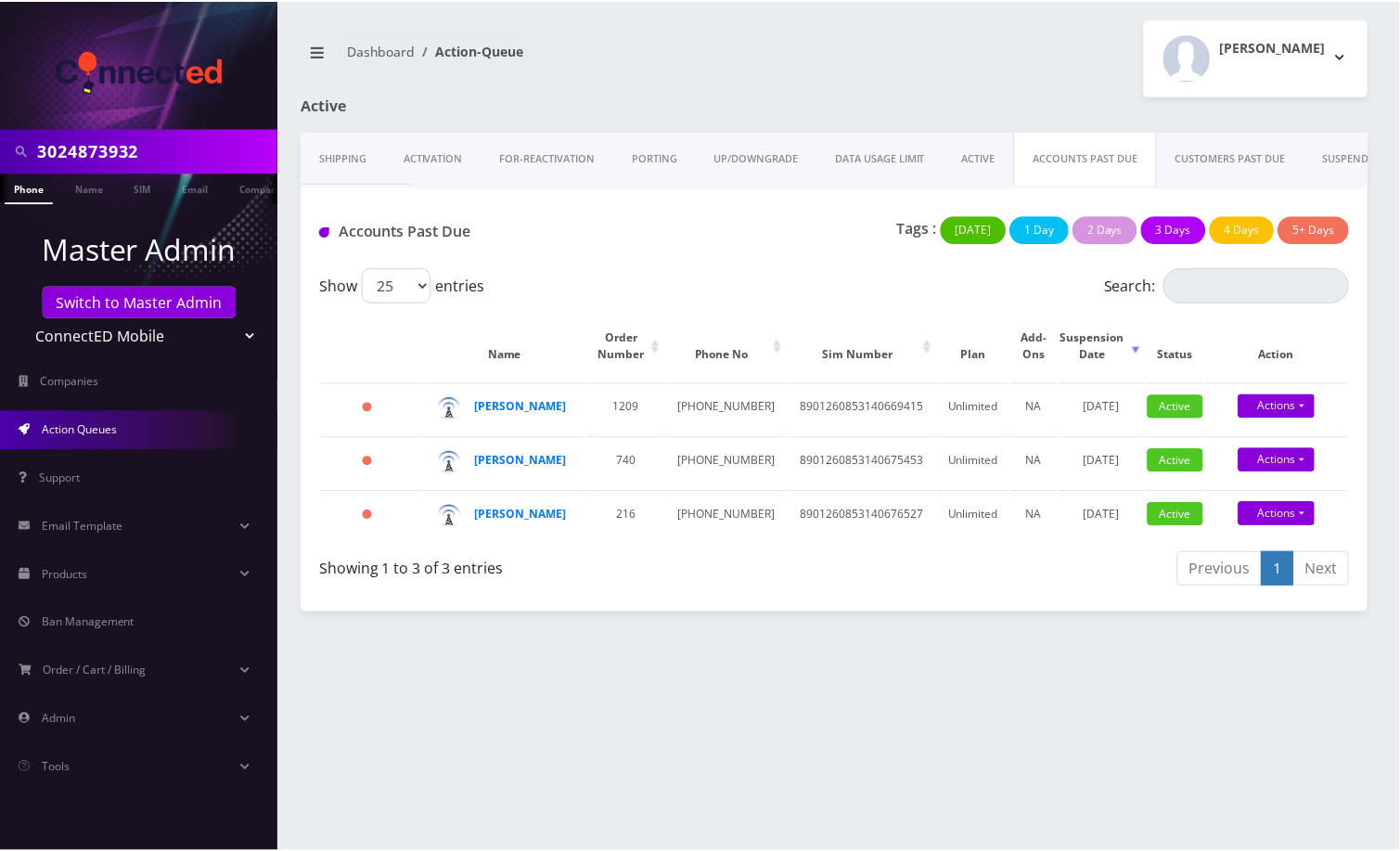
scroll to position [0, 111]
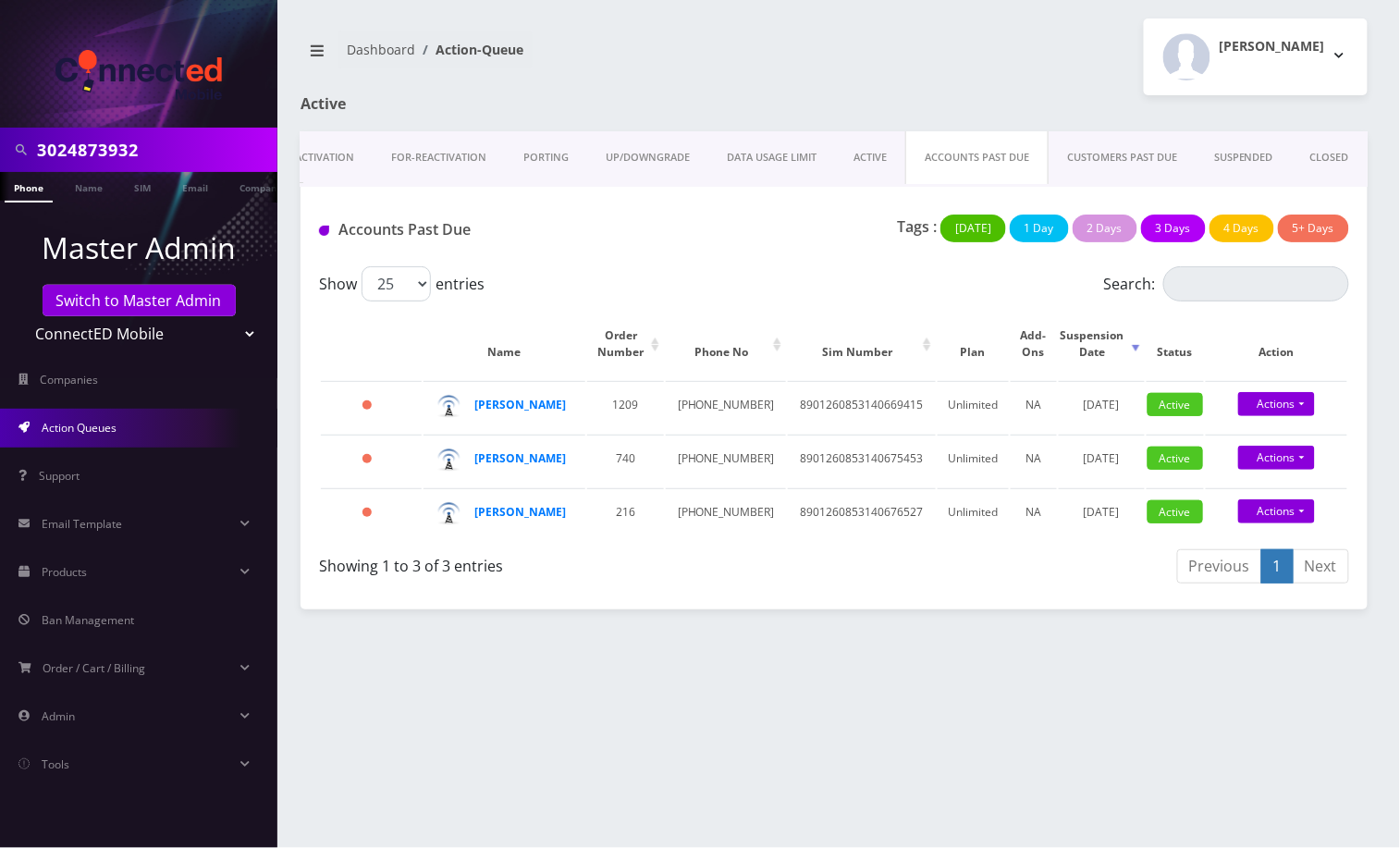
click at [1135, 163] on link "CUSTOMERS PAST DUE" at bounding box center [1122, 157] width 147 height 53
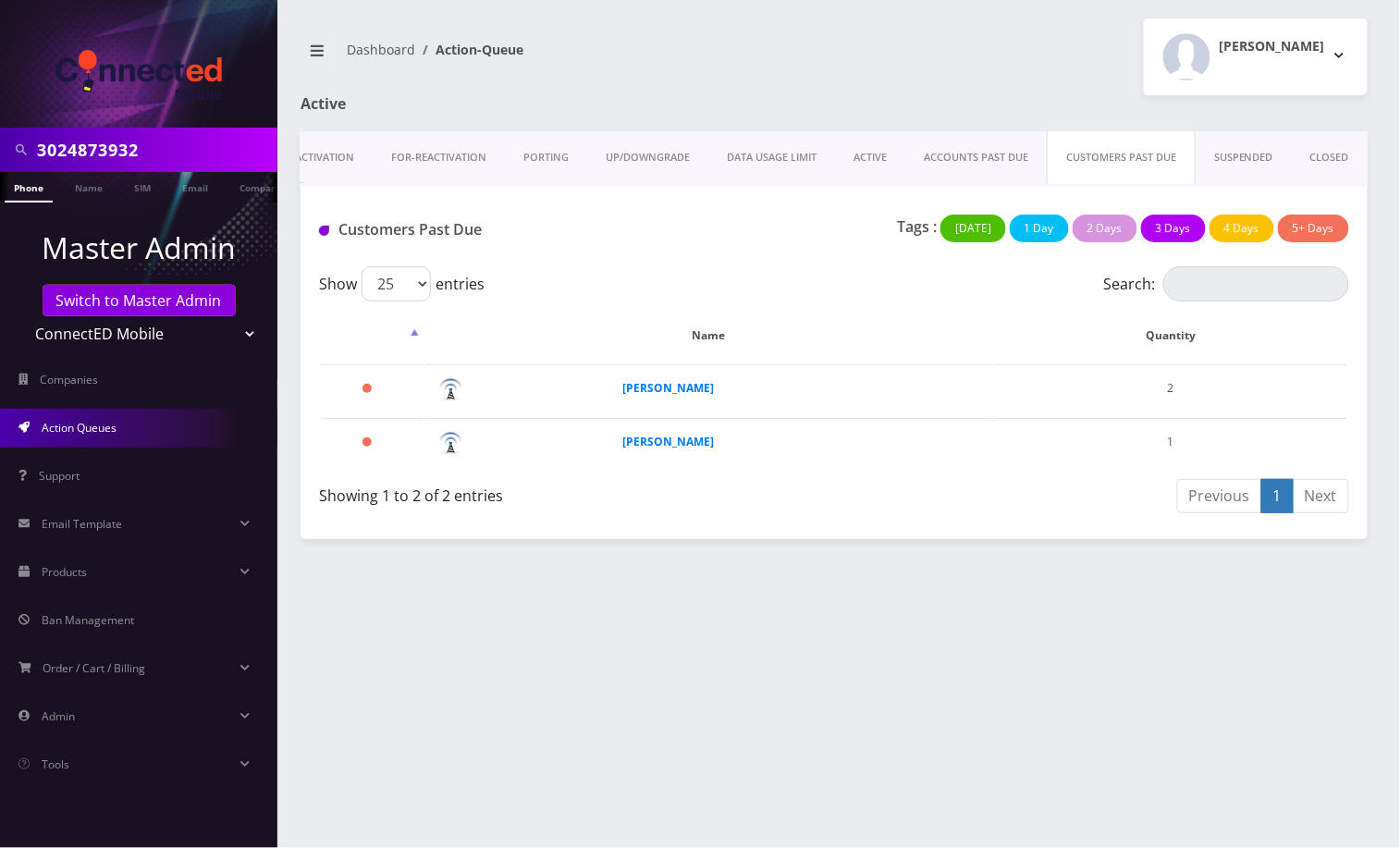
click at [1240, 156] on link "SUSPENDED" at bounding box center [1244, 157] width 96 height 53
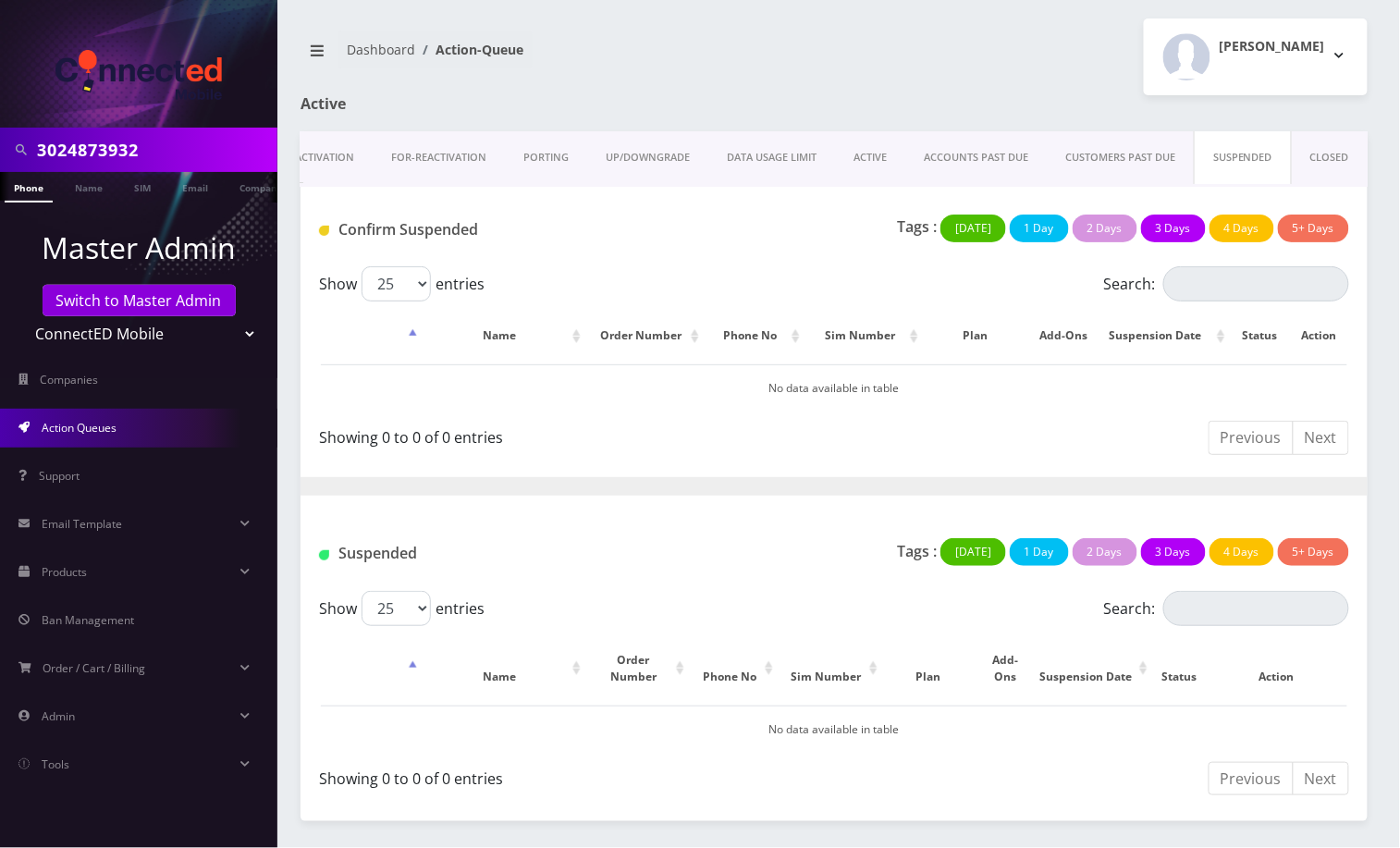
click at [1337, 160] on link "CLOSED" at bounding box center [1330, 157] width 76 height 53
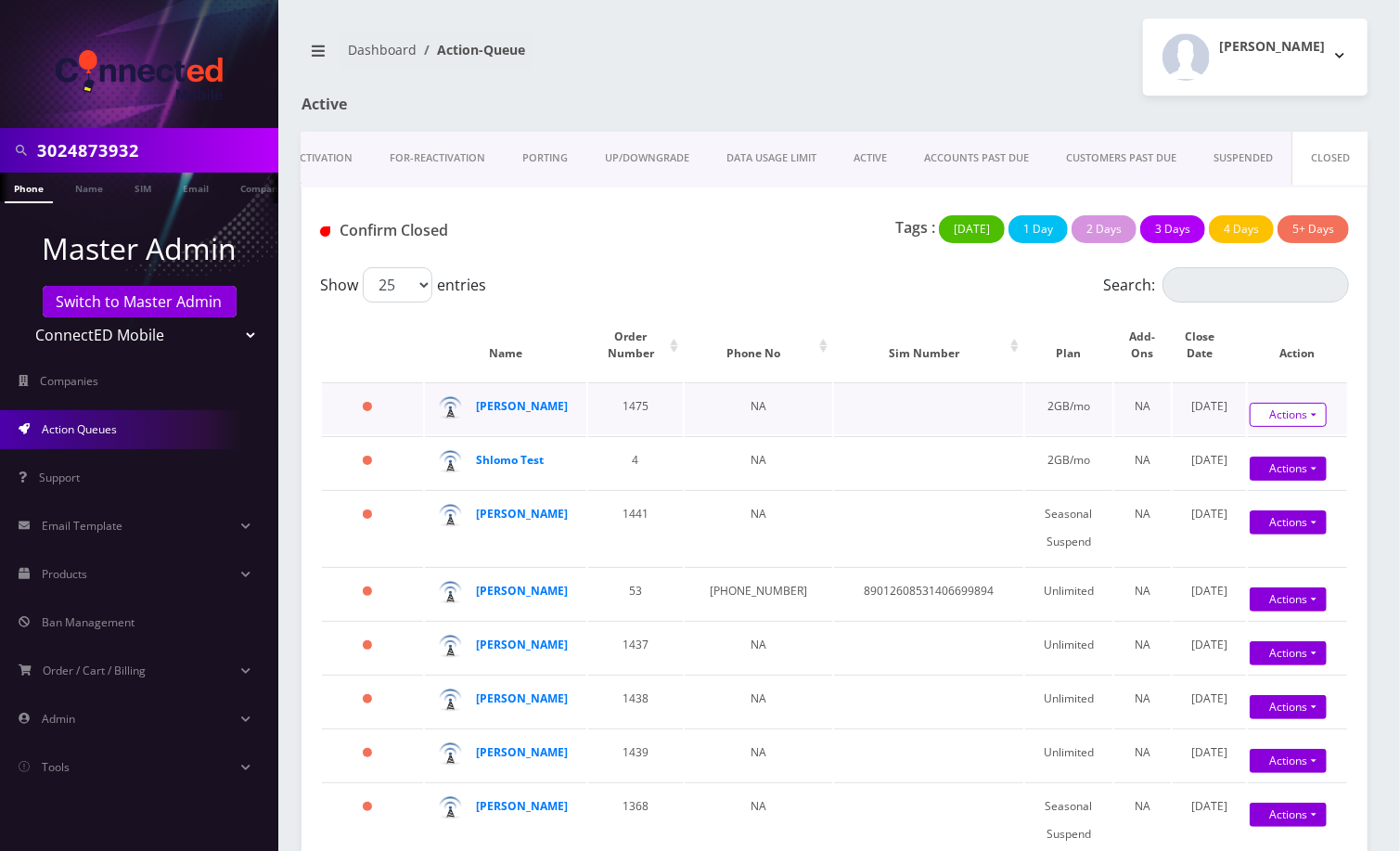
click at [1302, 415] on link "Actions" at bounding box center [1288, 414] width 77 height 24
click at [329, 156] on link "Activation" at bounding box center [322, 157] width 97 height 53
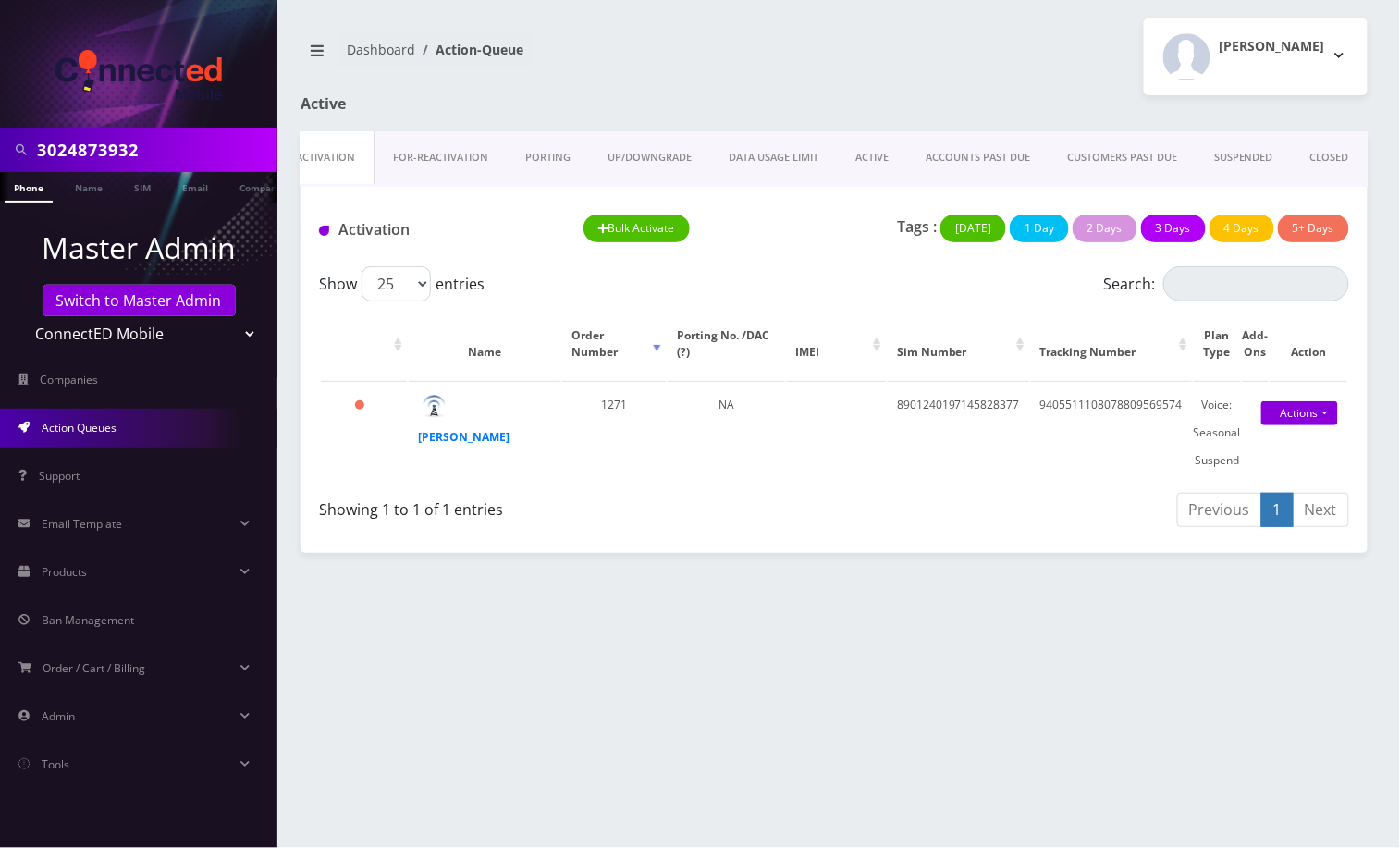
click at [1236, 160] on link "SUSPENDED" at bounding box center [1244, 157] width 96 height 53
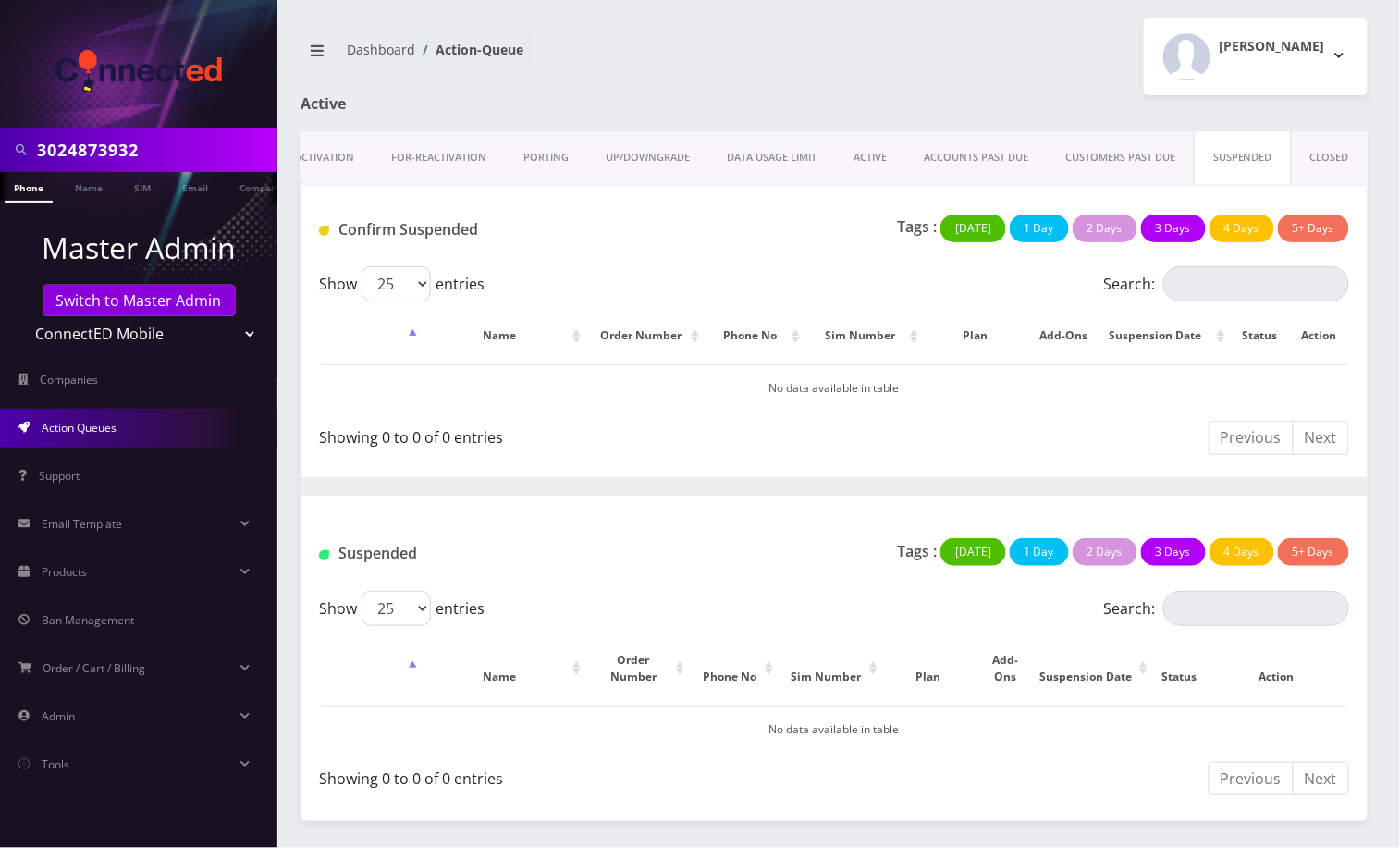
click at [1336, 155] on link "CLOSED" at bounding box center [1330, 157] width 76 height 53
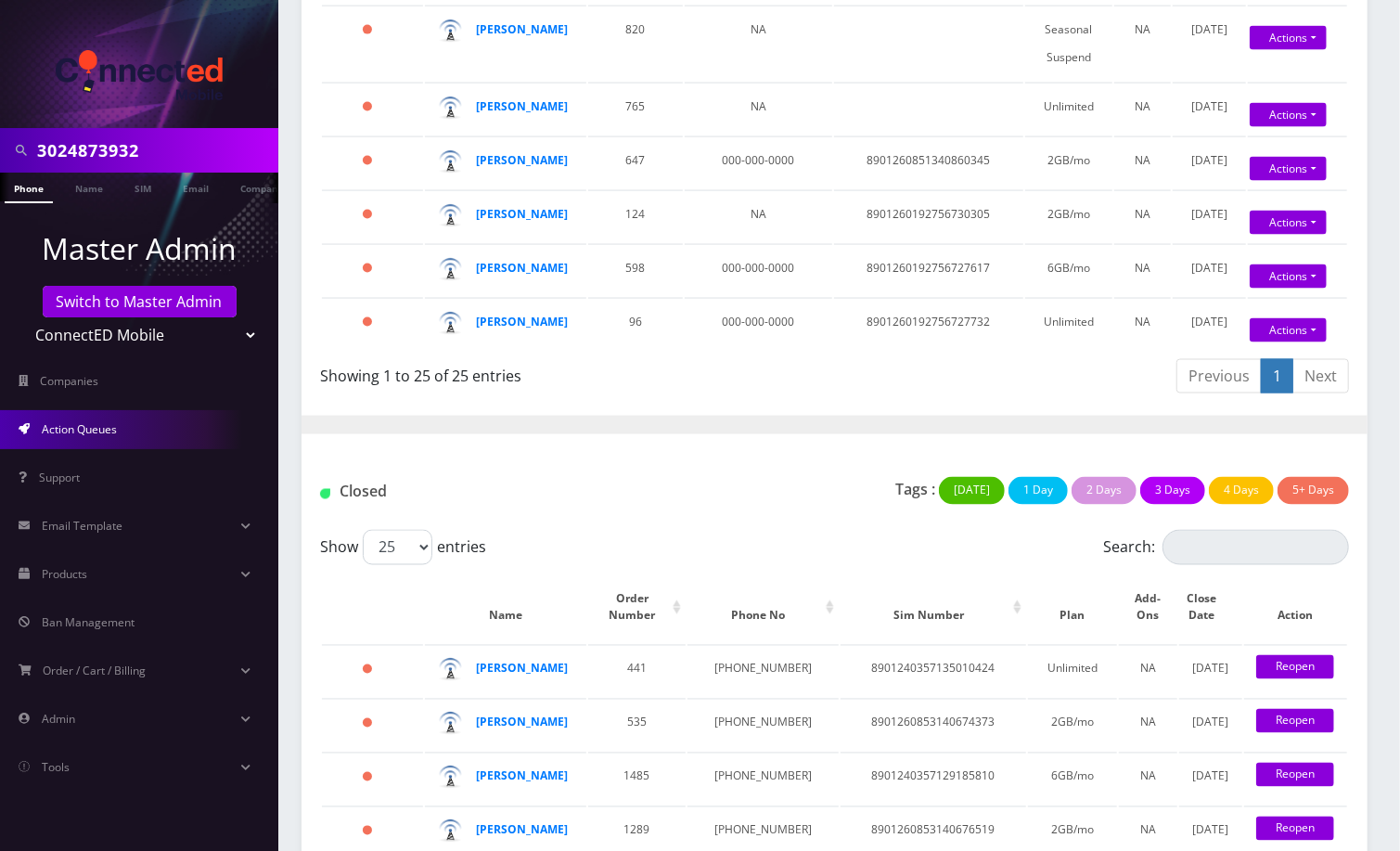
scroll to position [1979, 0]
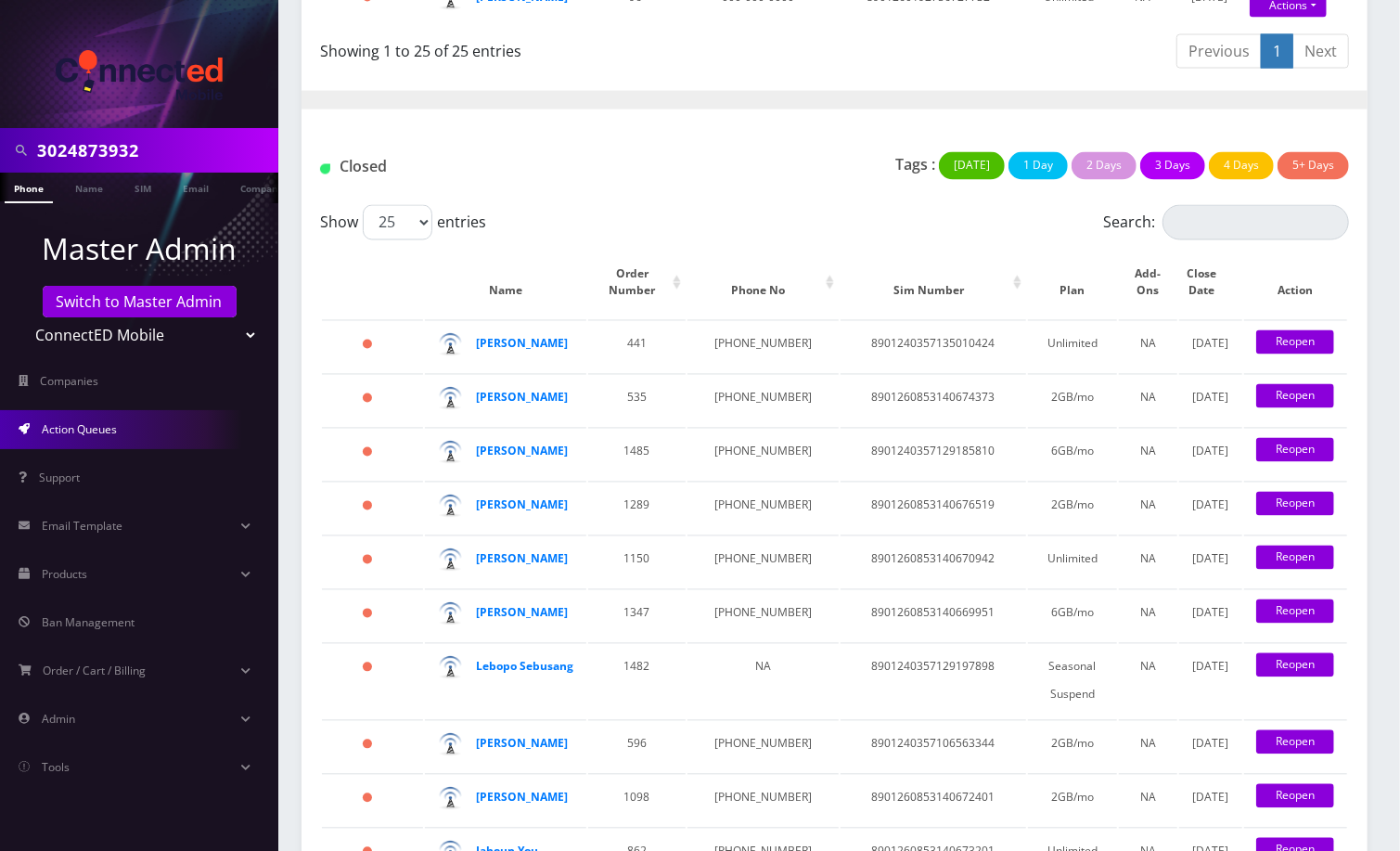
click at [1332, 69] on link "Next" at bounding box center [1320, 52] width 57 height 35
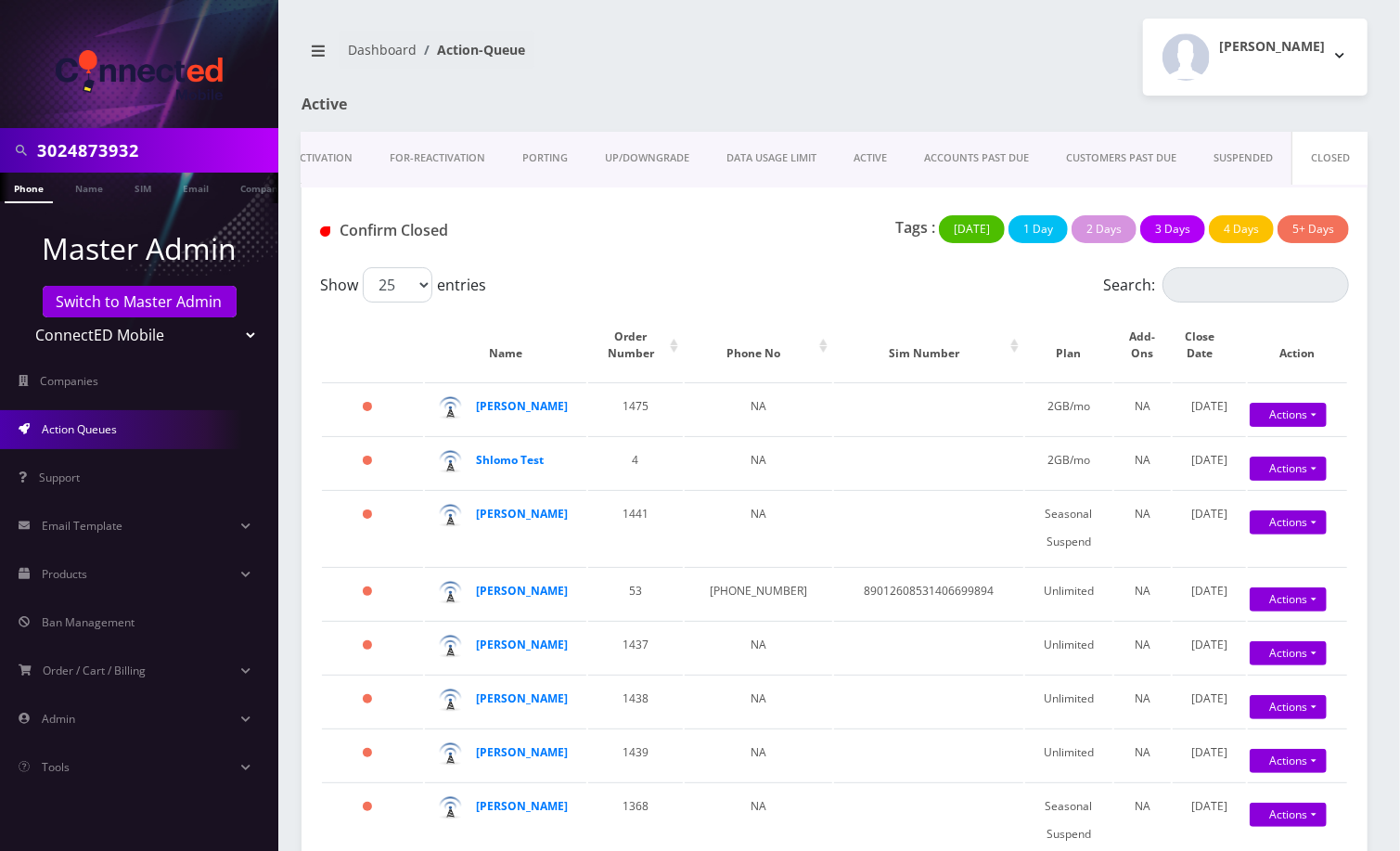
scroll to position [0, 0]
click at [788, 160] on link "UP/DOWNGRADE" at bounding box center [758, 157] width 122 height 53
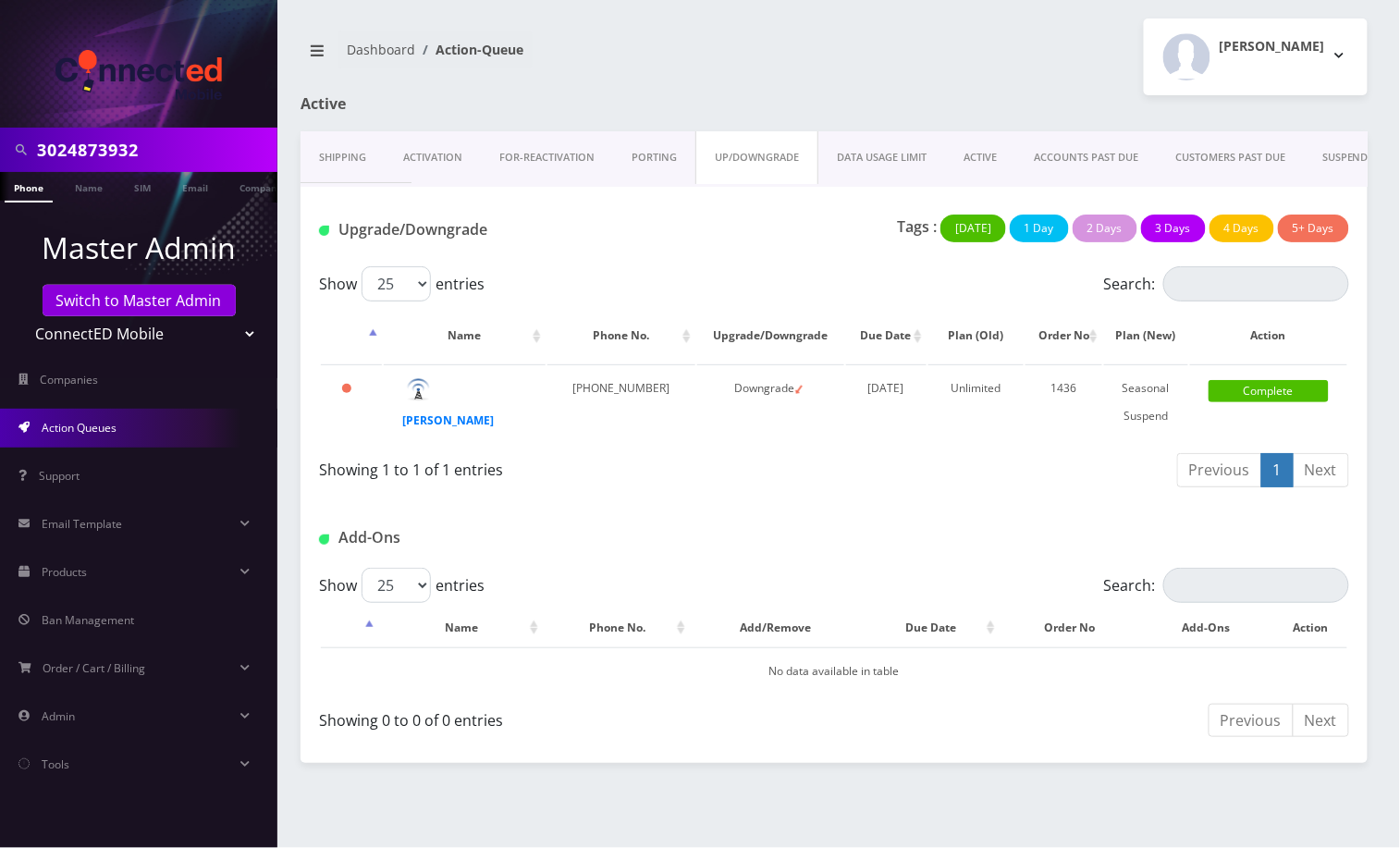
click at [983, 160] on link "ACTIVE" at bounding box center [980, 157] width 70 height 53
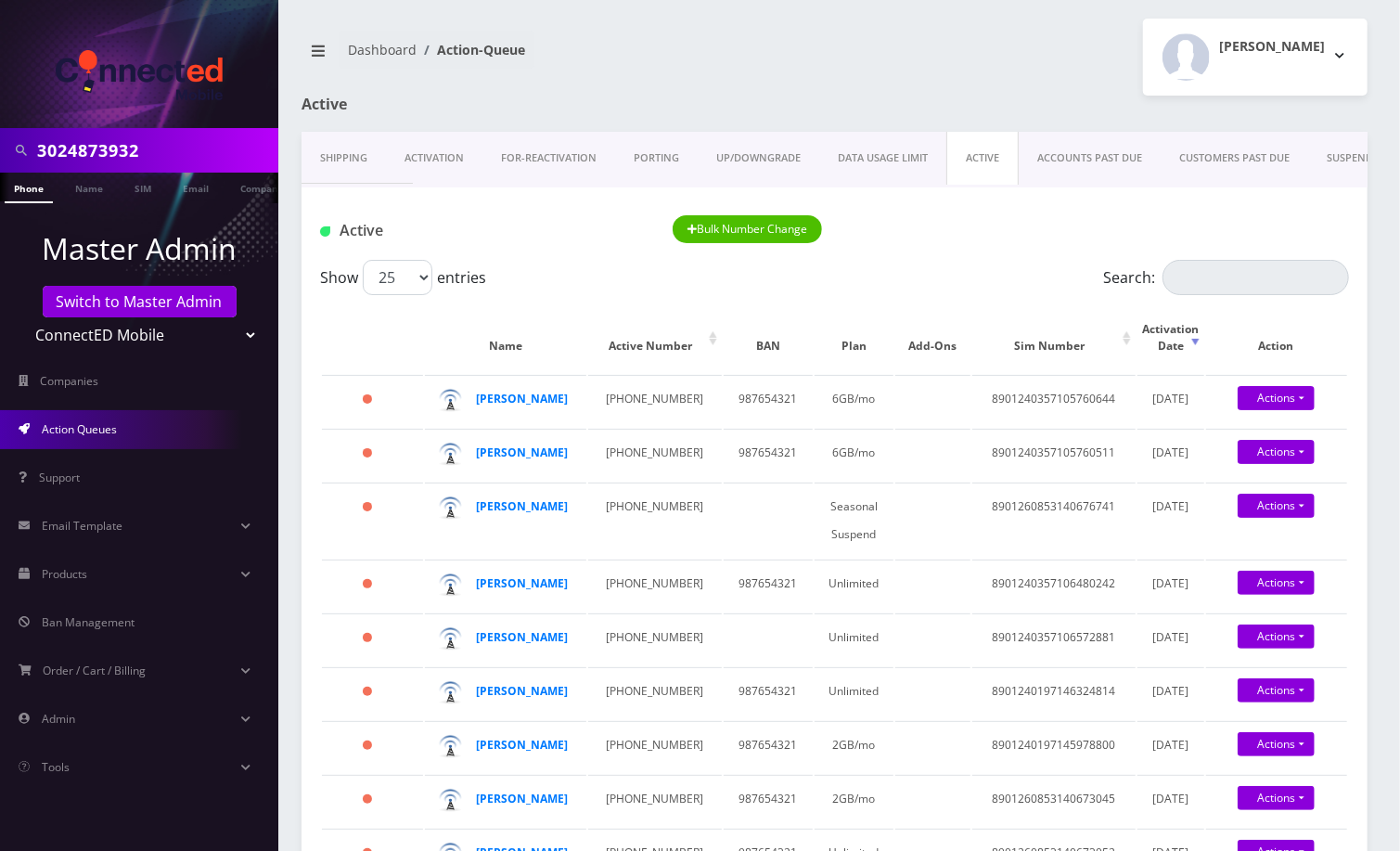
click at [147, 204] on ul "Master Admin Switch to Master Admin Teltik Production My Link Mobile VennMobile…" at bounding box center [139, 506] width 278 height 607
click at [149, 296] on link "Switch to Master Admin" at bounding box center [139, 301] width 194 height 32
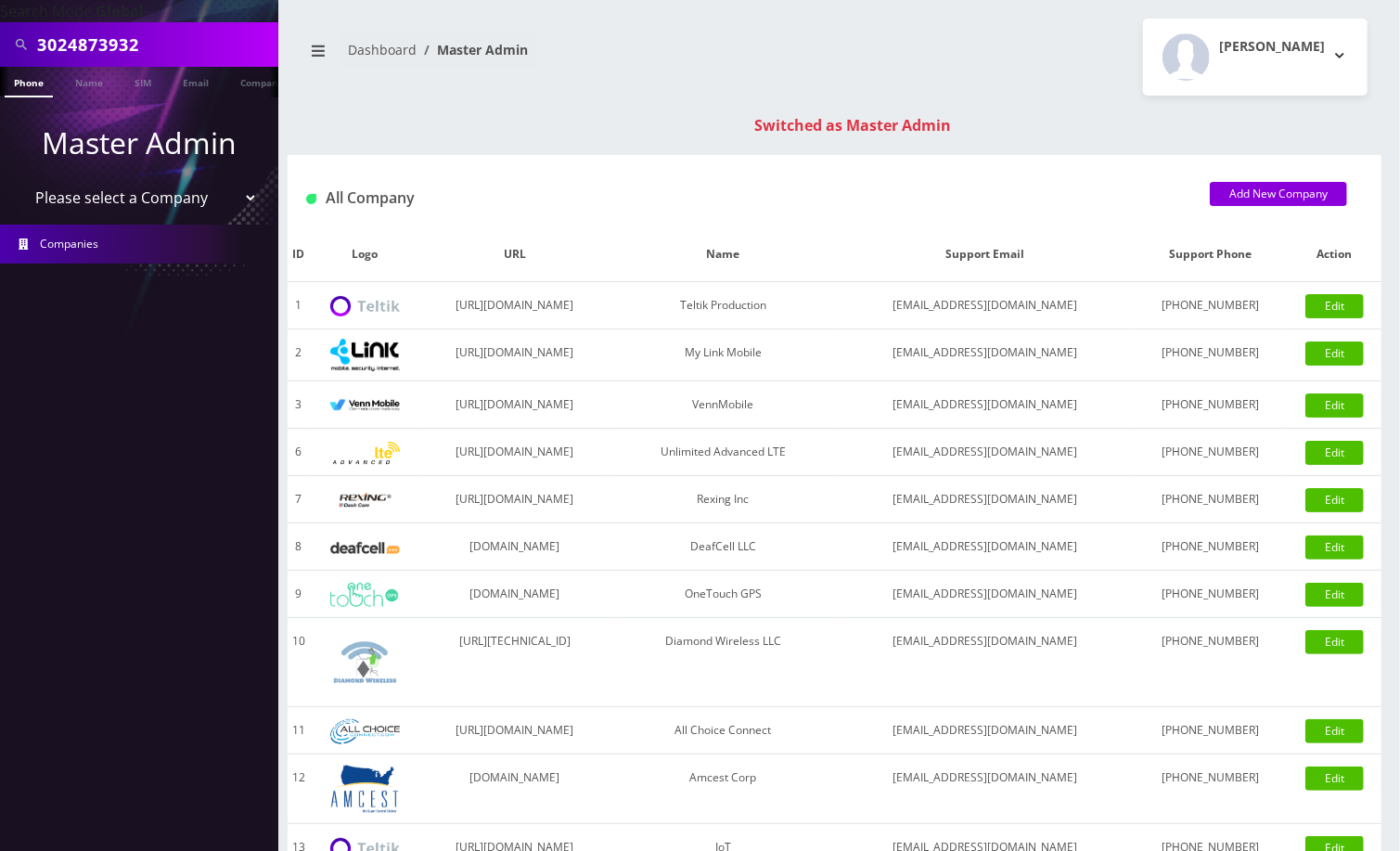
click at [97, 43] on input "3024873932" at bounding box center [154, 44] width 237 height 36
paste input "9294864683"
type input "9294864683"
click at [36, 82] on link "Phone" at bounding box center [29, 82] width 48 height 31
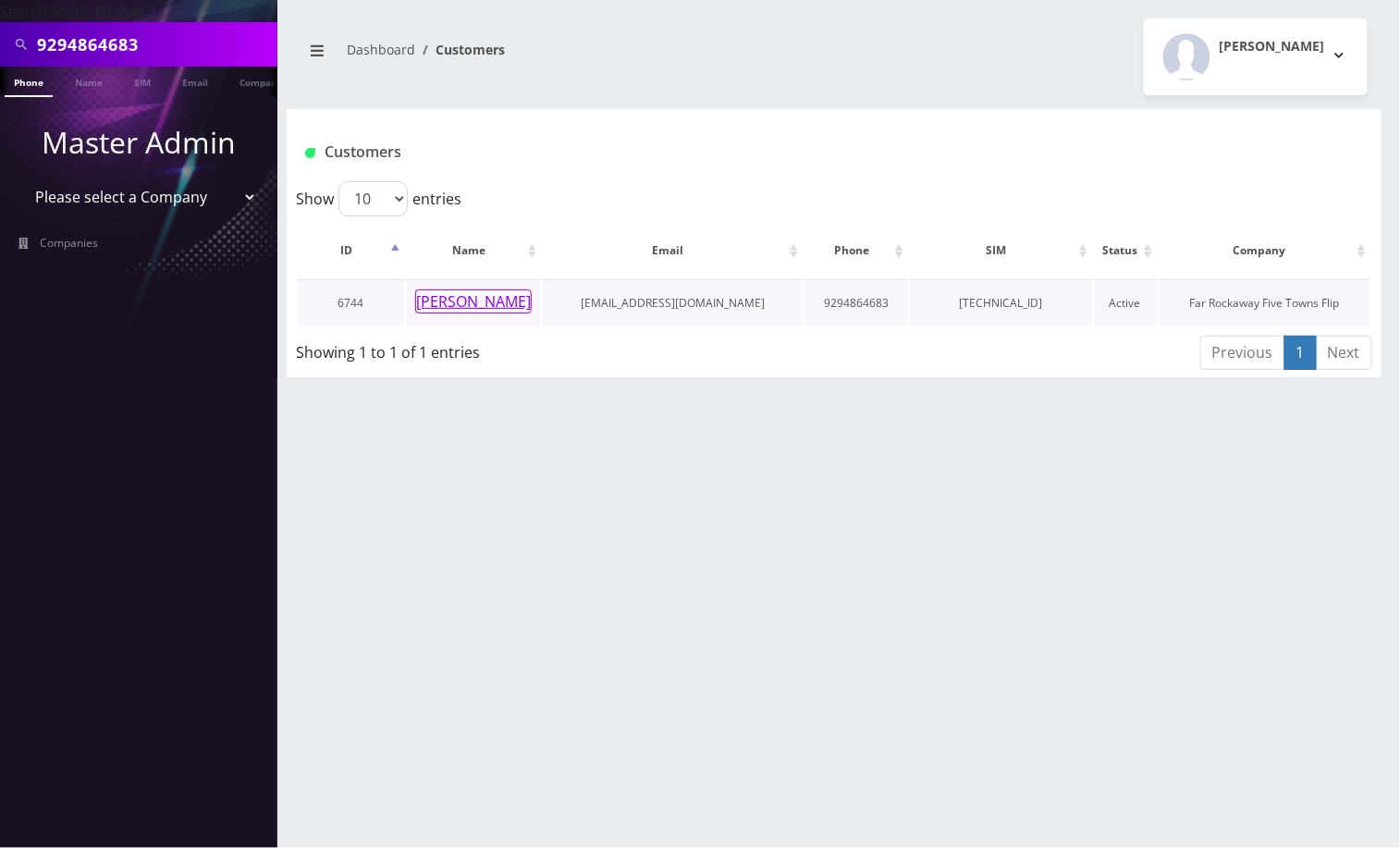
click at [466, 301] on button "[PERSON_NAME]" at bounding box center [473, 301] width 117 height 24
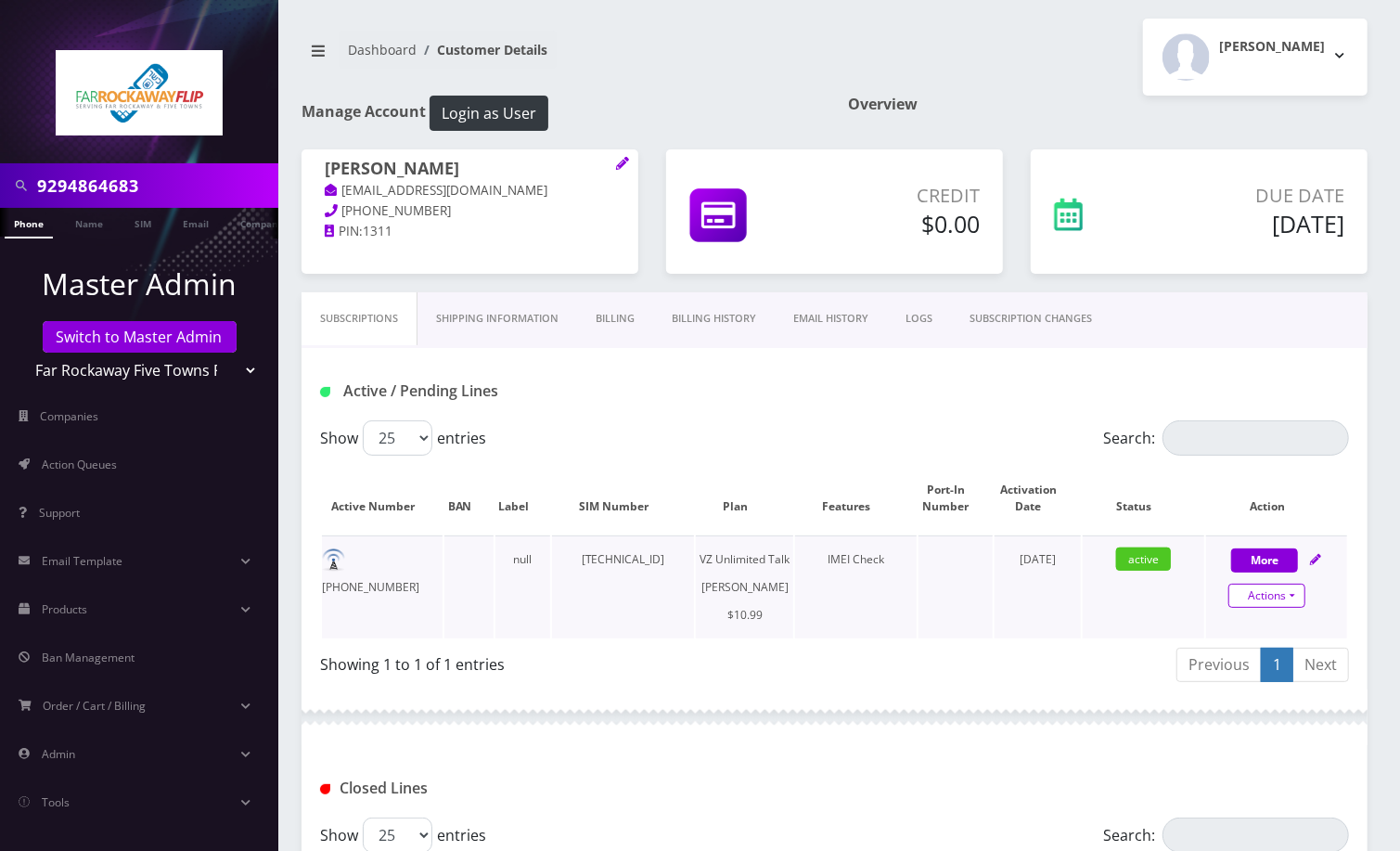
click at [1292, 590] on link "Actions" at bounding box center [1267, 595] width 77 height 24
select select "366"
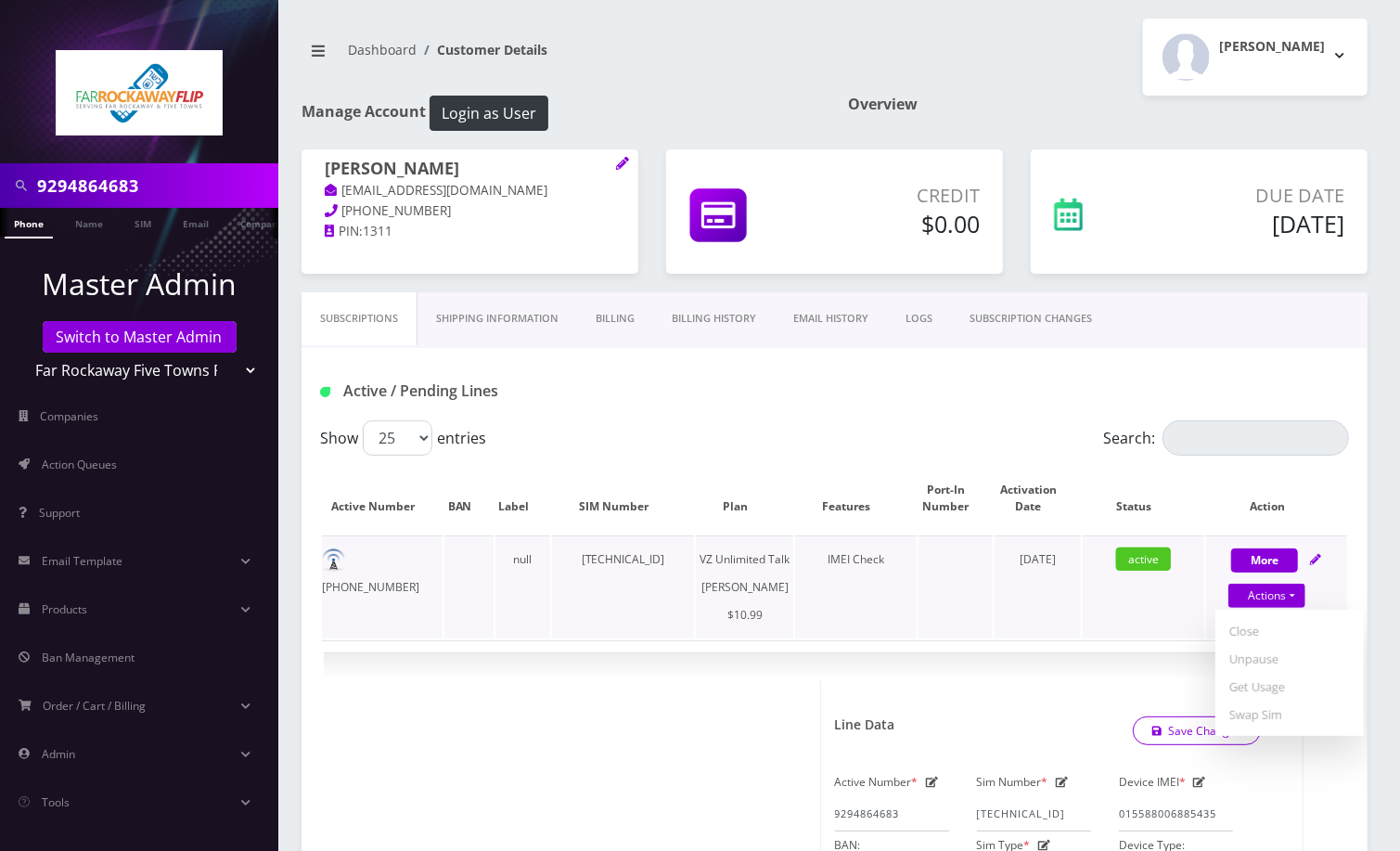
click at [1000, 631] on td "November 03, 2024" at bounding box center [1038, 586] width 87 height 103
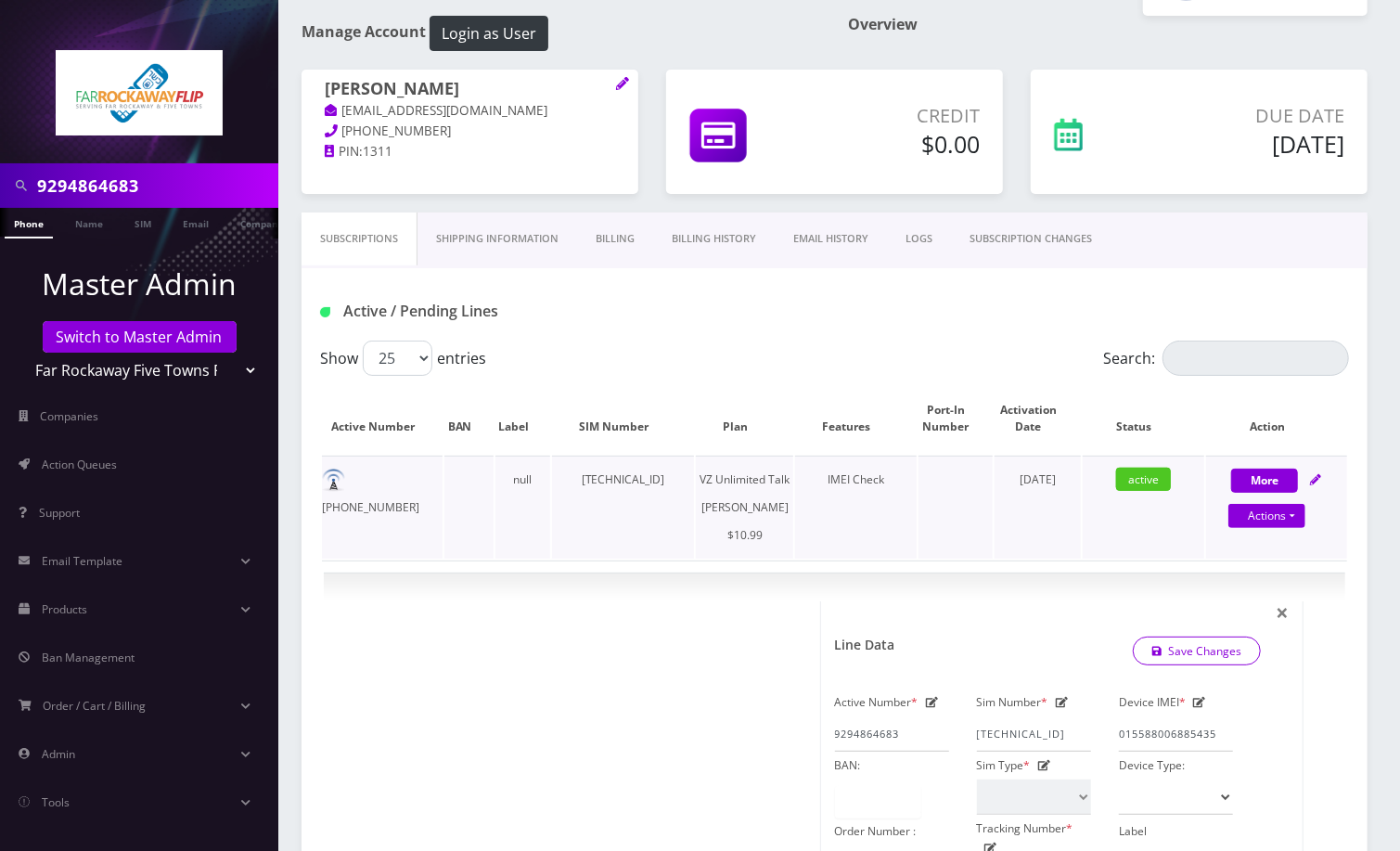
scroll to position [124, 0]
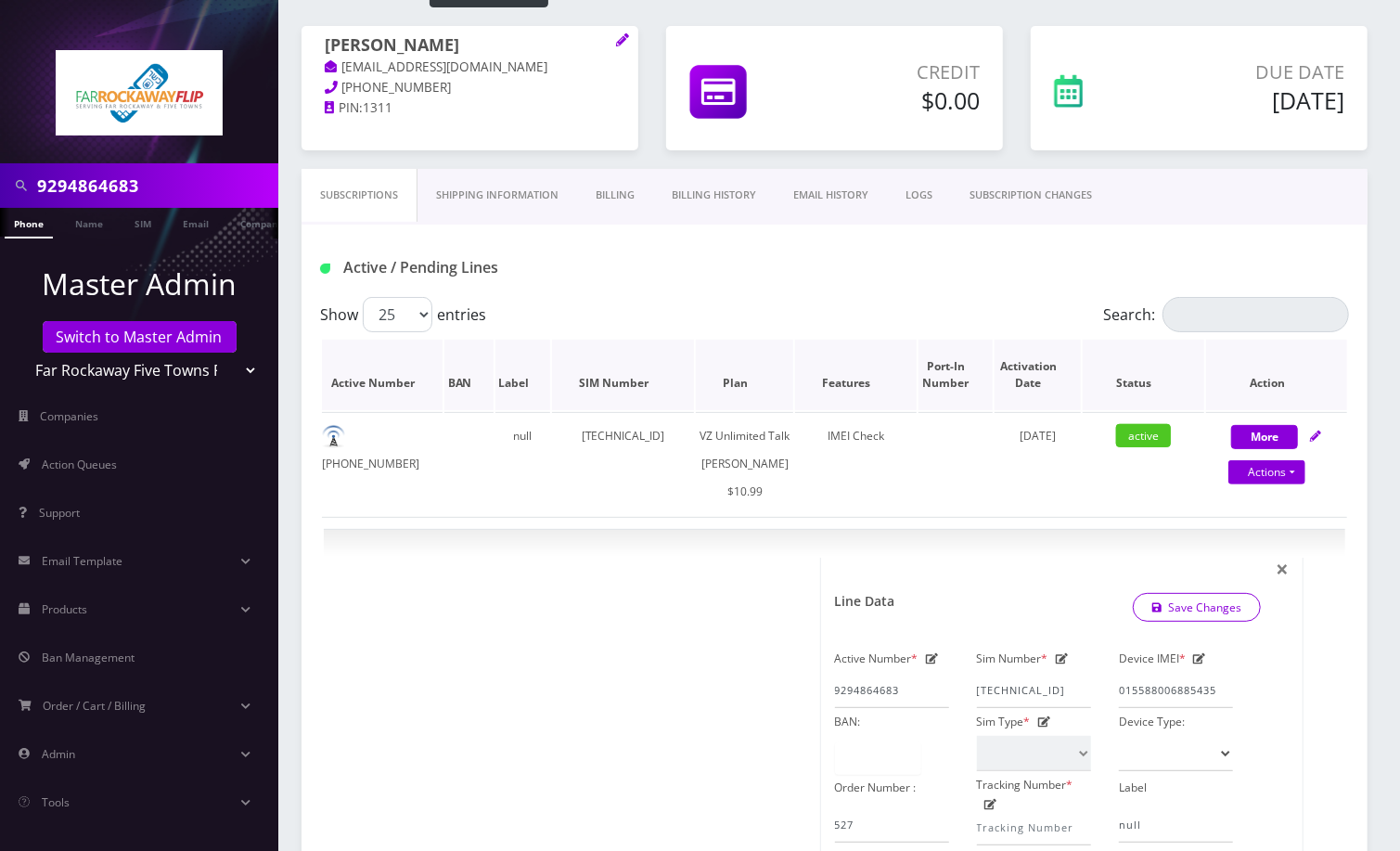
click at [617, 409] on th "SIM Number" at bounding box center [624, 375] width 143 height 71
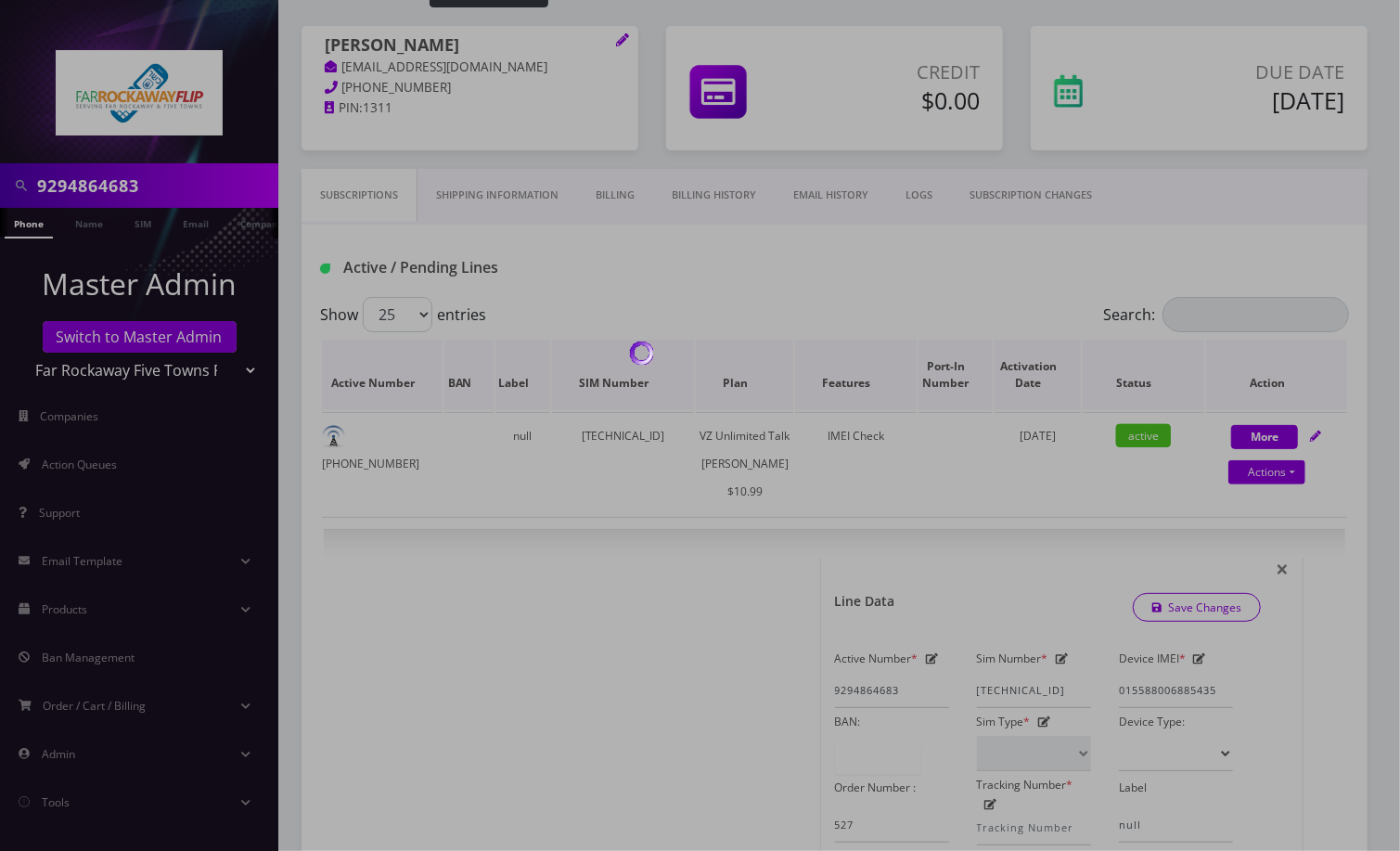
click at [617, 409] on div at bounding box center [700, 425] width 1400 height 851
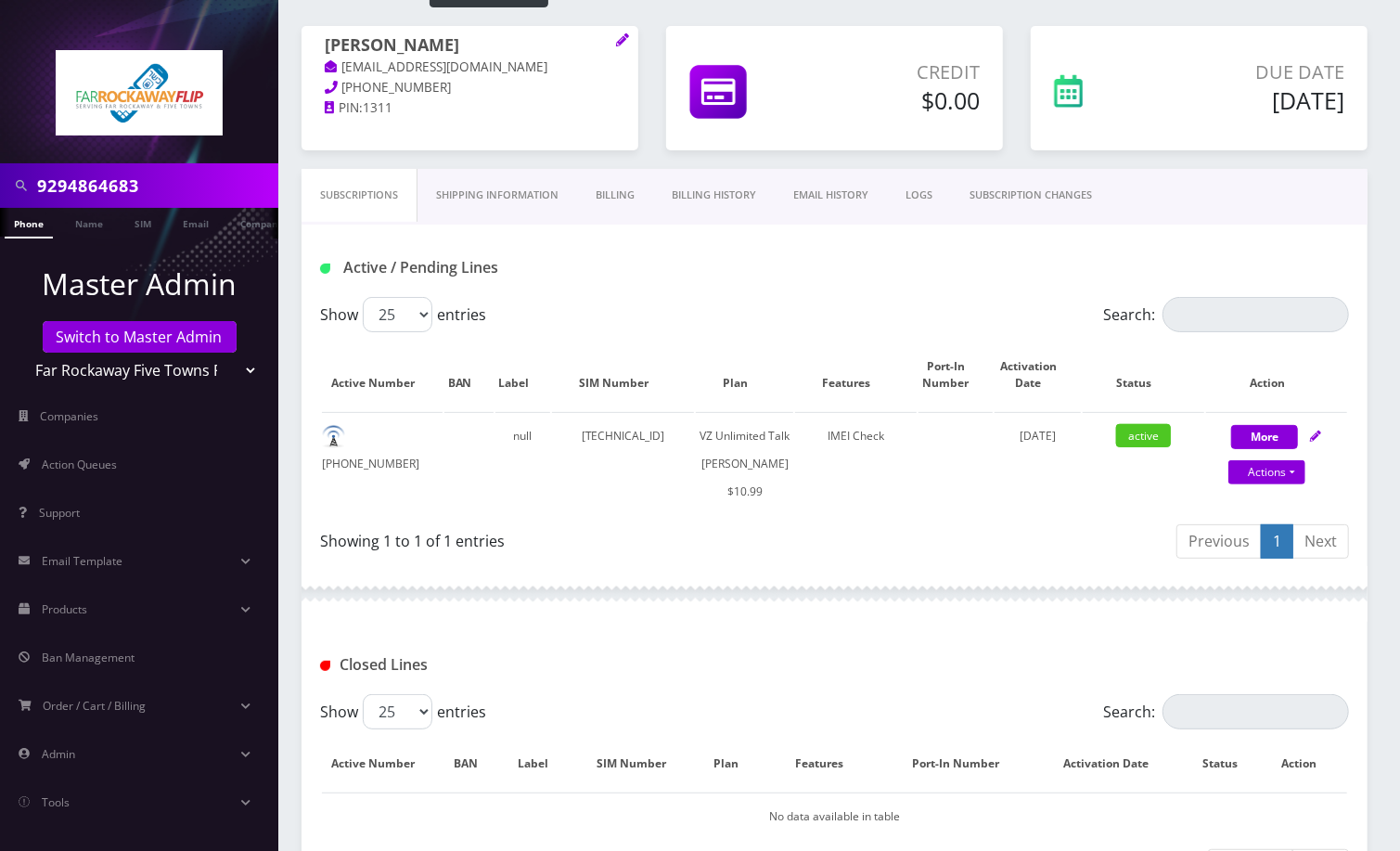
click at [604, 437] on td "89148000010413034273" at bounding box center [624, 464] width 143 height 103
copy td "89148000010413034273"
click at [695, 515] on td "89148000010413034273" at bounding box center [624, 464] width 143 height 103
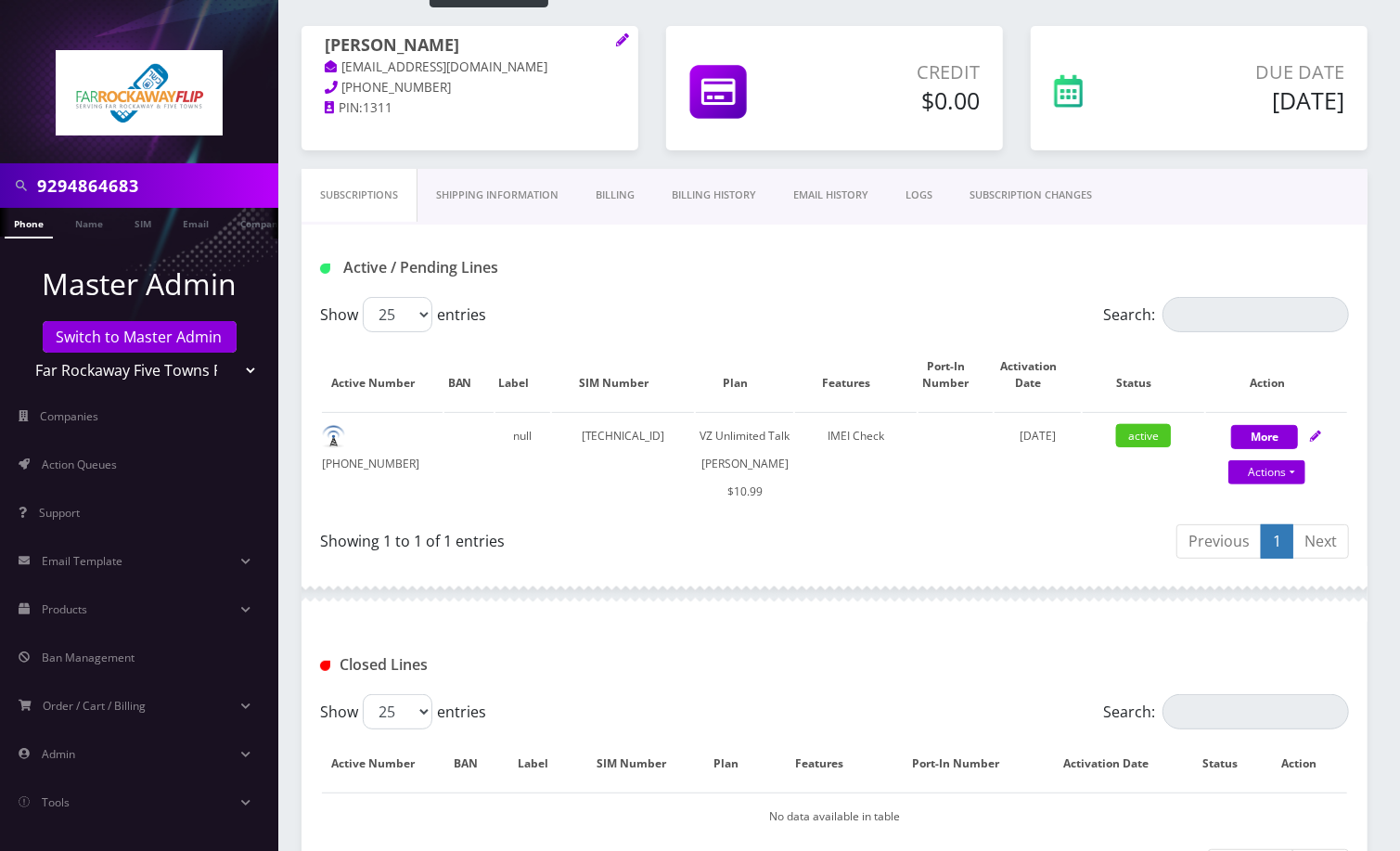
click at [663, 278] on div "Active / Pending Lines" at bounding box center [834, 268] width 1056 height 31
click at [144, 341] on link "Switch to Master Admin" at bounding box center [139, 336] width 194 height 32
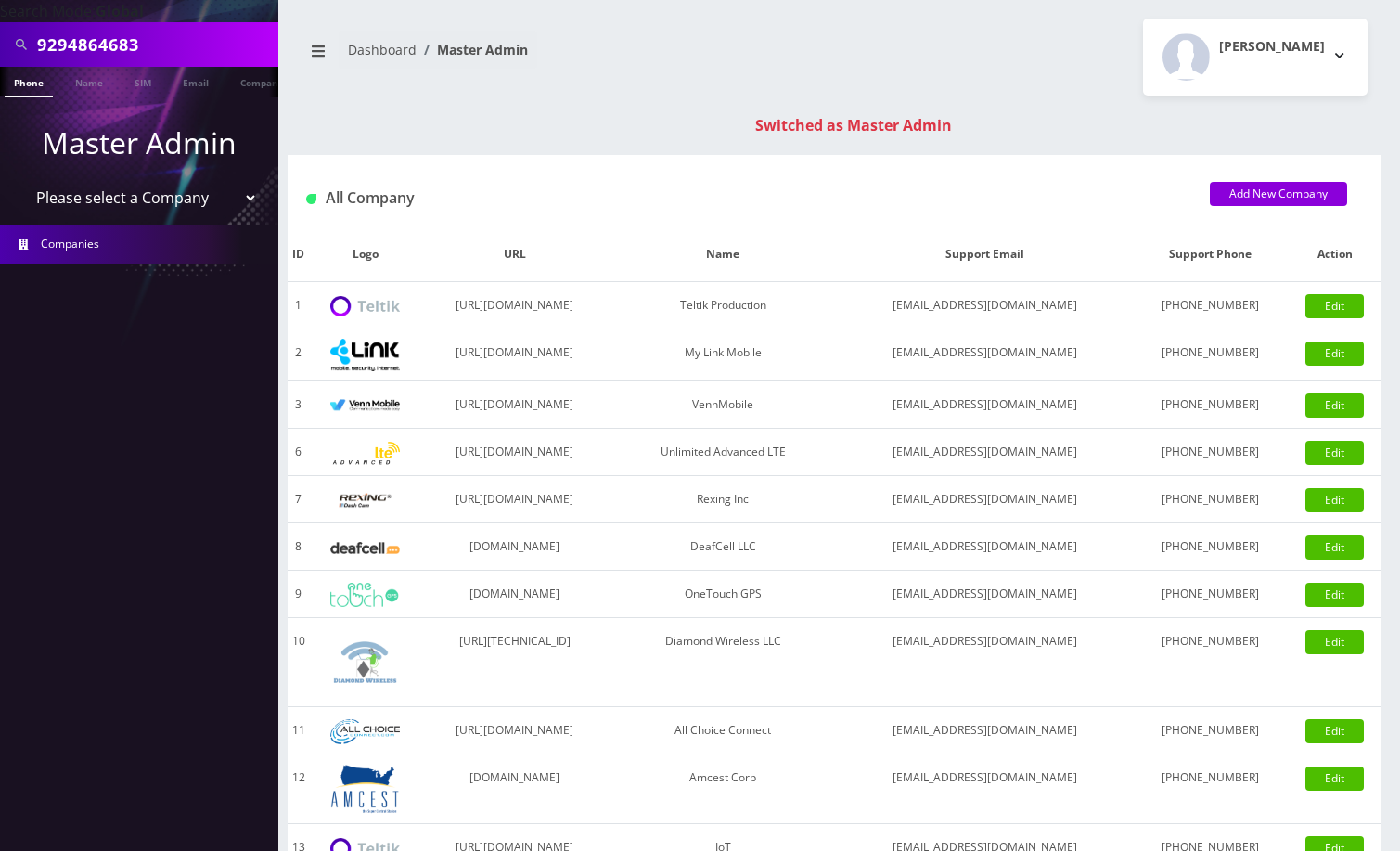
click at [113, 49] on input "9294864683" at bounding box center [154, 44] width 237 height 36
drag, startPoint x: 0, startPoint y: 0, endPoint x: 114, endPoint y: 49, distance: 124.1
click at [114, 49] on input "9294864683" at bounding box center [154, 44] width 237 height 36
paste input "2123007247"
type input "2123007247"
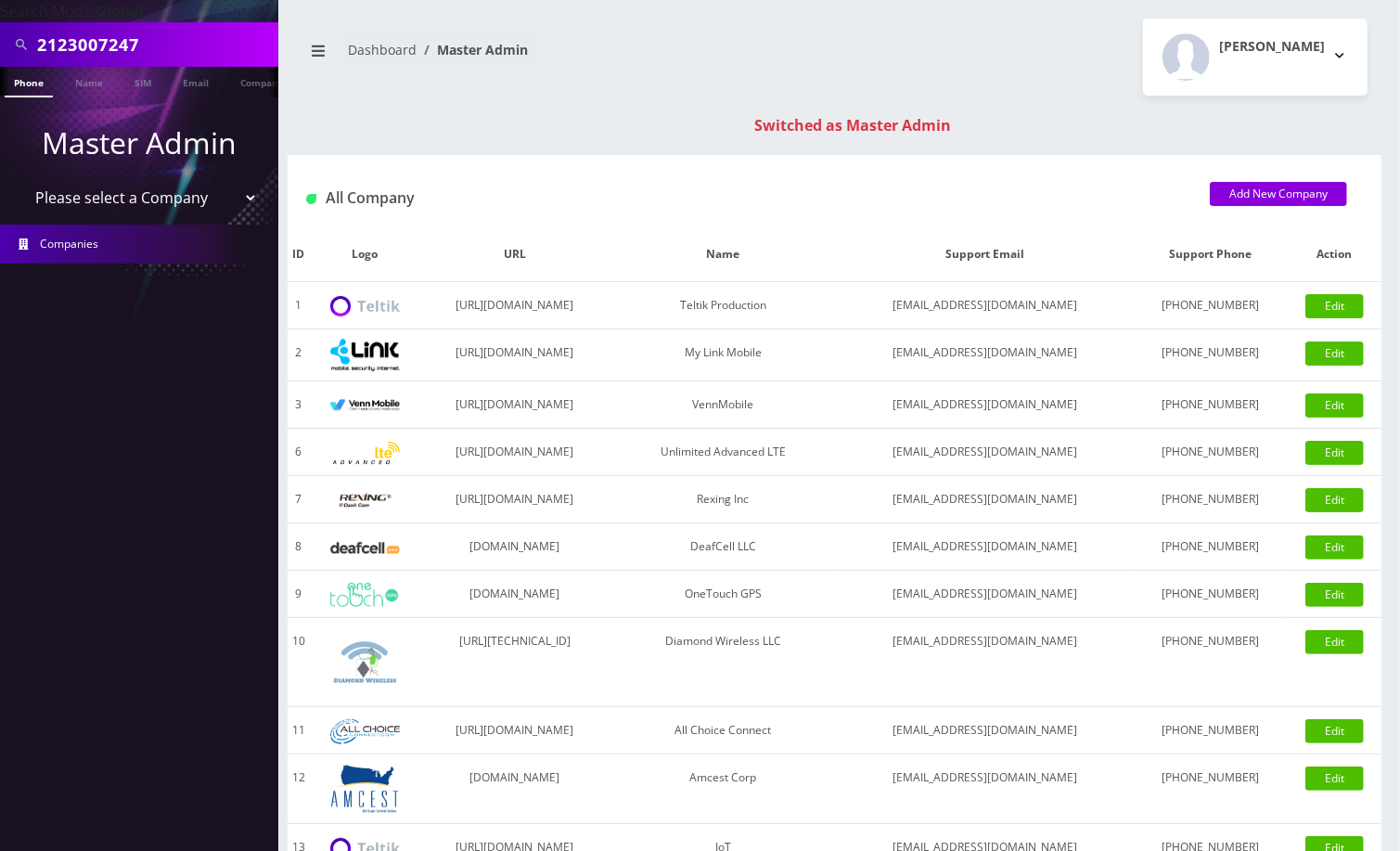
click at [35, 87] on link "Phone" at bounding box center [29, 82] width 48 height 31
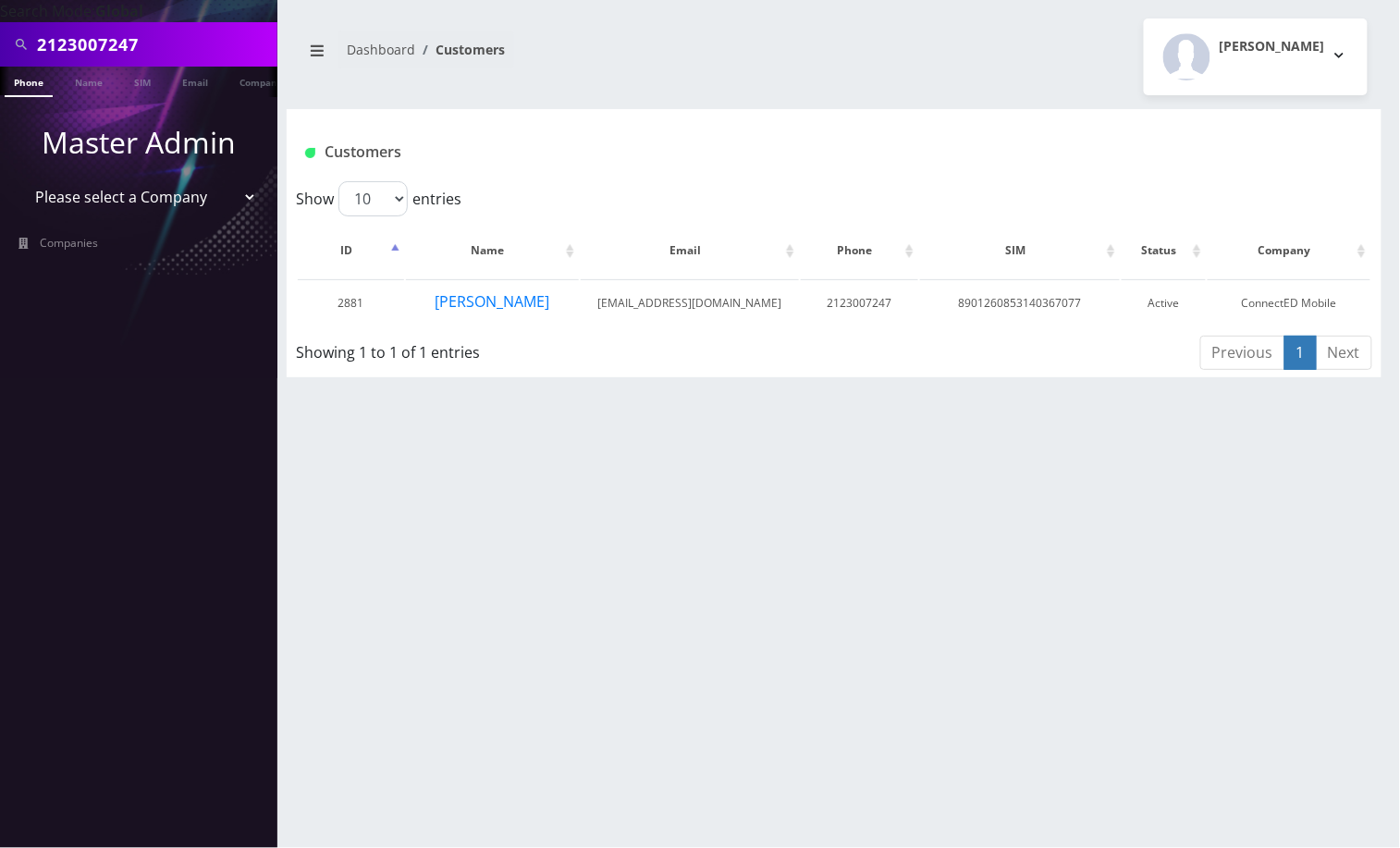
click at [104, 406] on nav "Search Mode: Global 2123007247 Phone Name SIM Email Company Customer Master Adm…" at bounding box center [139, 424] width 277 height 848
click at [565, 309] on td "[PERSON_NAME]" at bounding box center [493, 302] width 173 height 47
click at [552, 296] on td "[PERSON_NAME]" at bounding box center [493, 302] width 173 height 47
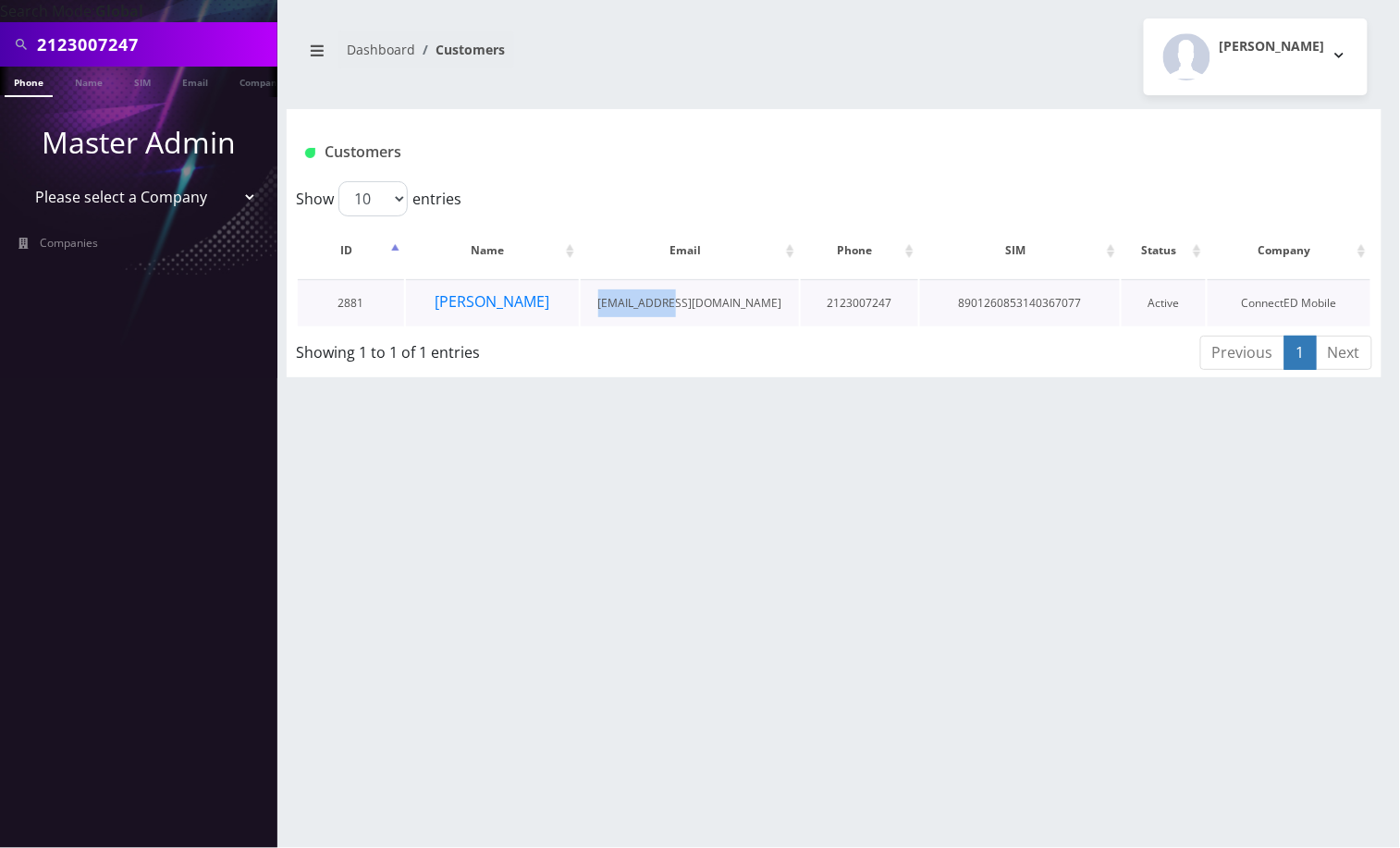
click at [552, 296] on td "[PERSON_NAME]" at bounding box center [493, 302] width 173 height 47
click at [513, 355] on div "Showing 1 to 1 of 1 entries" at bounding box center [513, 348] width 435 height 30
drag, startPoint x: 461, startPoint y: 310, endPoint x: 555, endPoint y: 307, distance: 94.0
click at [557, 311] on td "[PERSON_NAME]" at bounding box center [493, 302] width 173 height 47
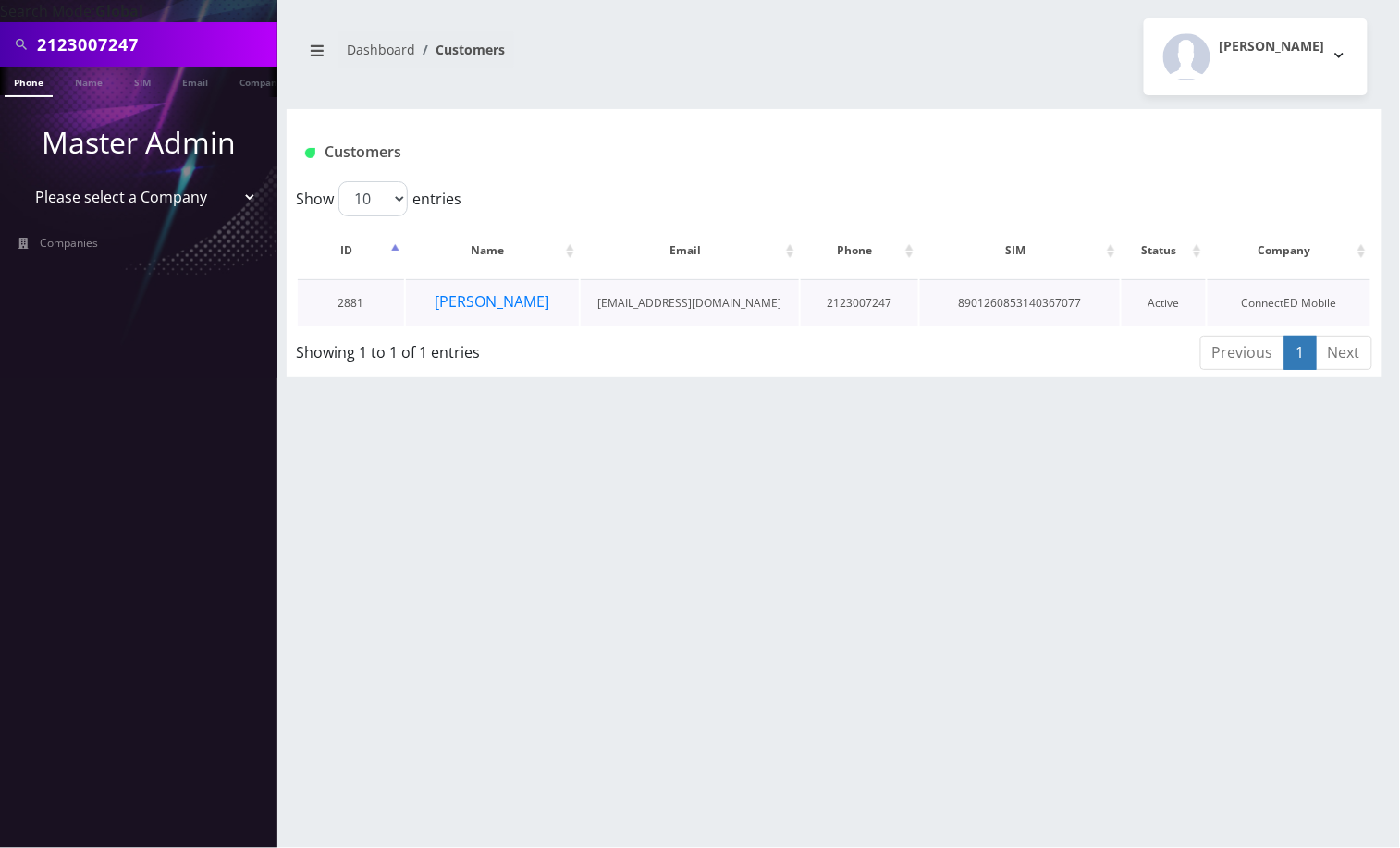
drag, startPoint x: 553, startPoint y: 294, endPoint x: 422, endPoint y: 310, distance: 132.0
click at [422, 310] on td "[PERSON_NAME]" at bounding box center [493, 302] width 173 height 47
drag, startPoint x: 410, startPoint y: 295, endPoint x: 560, endPoint y: 307, distance: 150.5
click at [560, 307] on td "[PERSON_NAME]" at bounding box center [493, 302] width 173 height 47
click at [714, 582] on div "2123007247 Phone Name SIM Email Company Customer Dashboard Customers [PERSON_NA…" at bounding box center [835, 424] width 1132 height 848
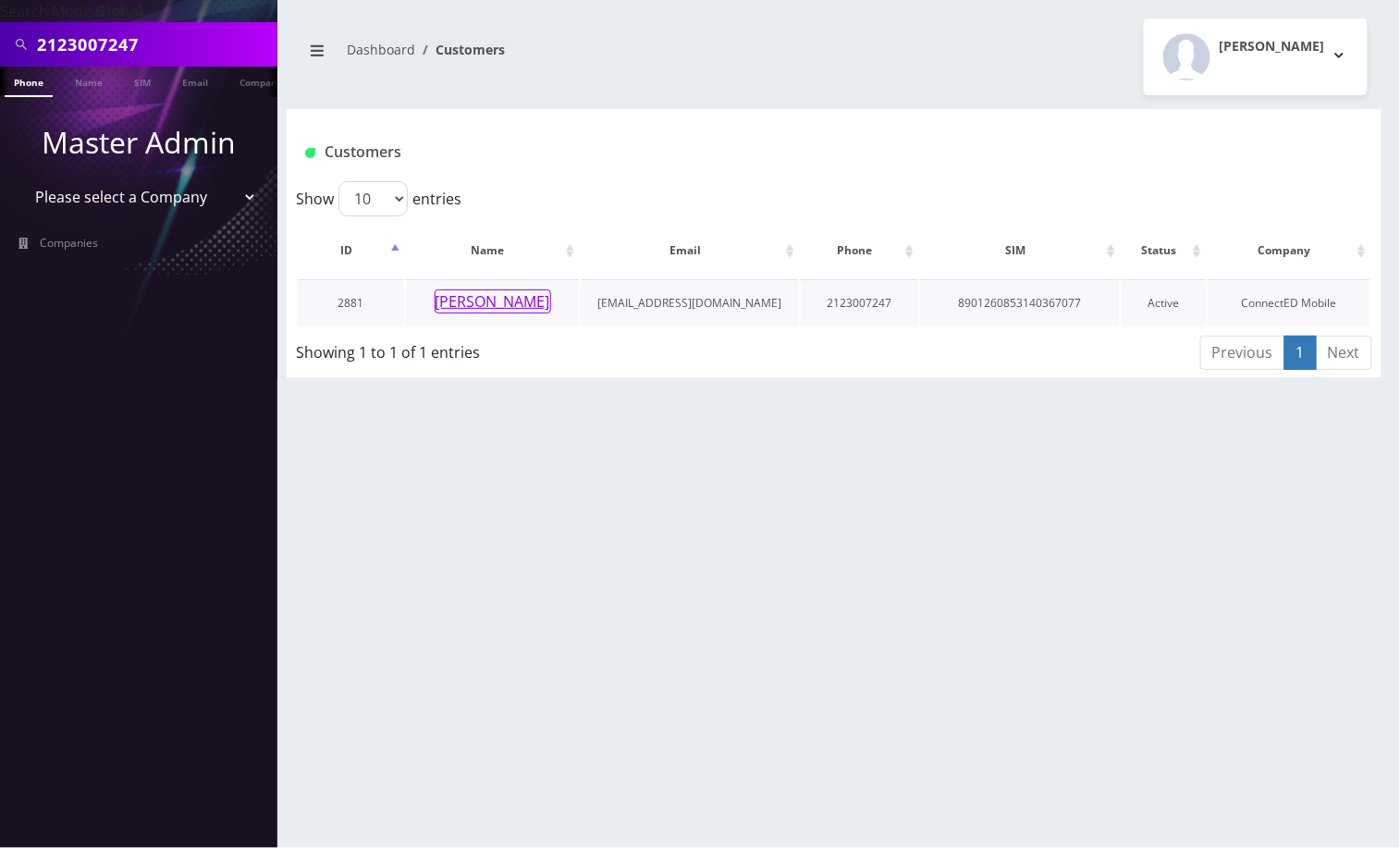
drag, startPoint x: 551, startPoint y: 305, endPoint x: 470, endPoint y: 308, distance: 81.1
click at [470, 308] on td "[PERSON_NAME]" at bounding box center [493, 302] width 173 height 47
drag, startPoint x: 800, startPoint y: 313, endPoint x: 435, endPoint y: 291, distance: 365.7
click at [435, 291] on tr "2881 [PERSON_NAME] [EMAIL_ADDRESS][DOMAIN_NAME] 2123007247 8901260853140367077 …" at bounding box center [834, 302] width 1073 height 47
click at [505, 309] on button "[PERSON_NAME]" at bounding box center [493, 301] width 117 height 24
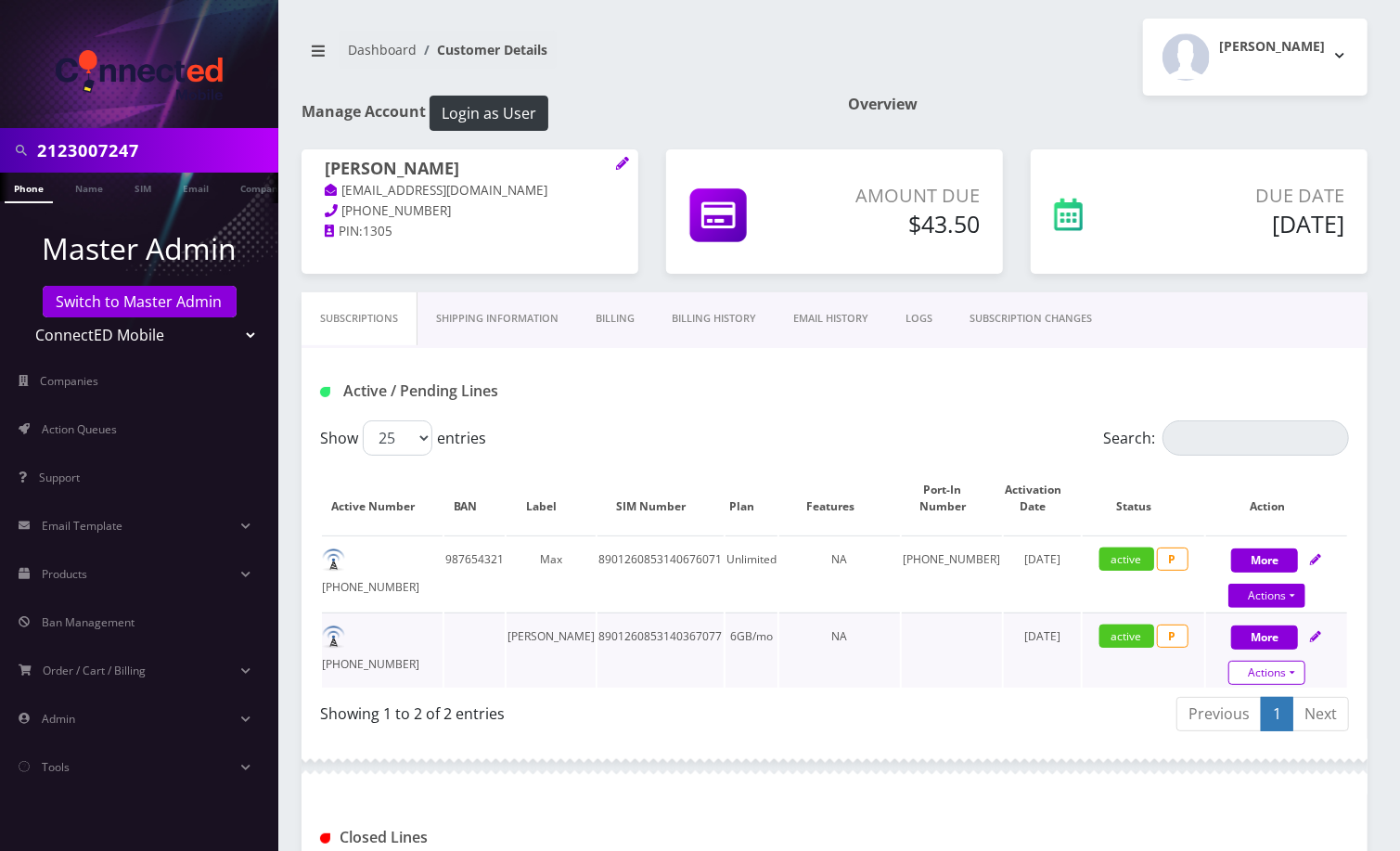
click at [1274, 673] on link "Actions" at bounding box center [1267, 672] width 77 height 24
select select "3-in-1 SIM Kit"
select select "117"
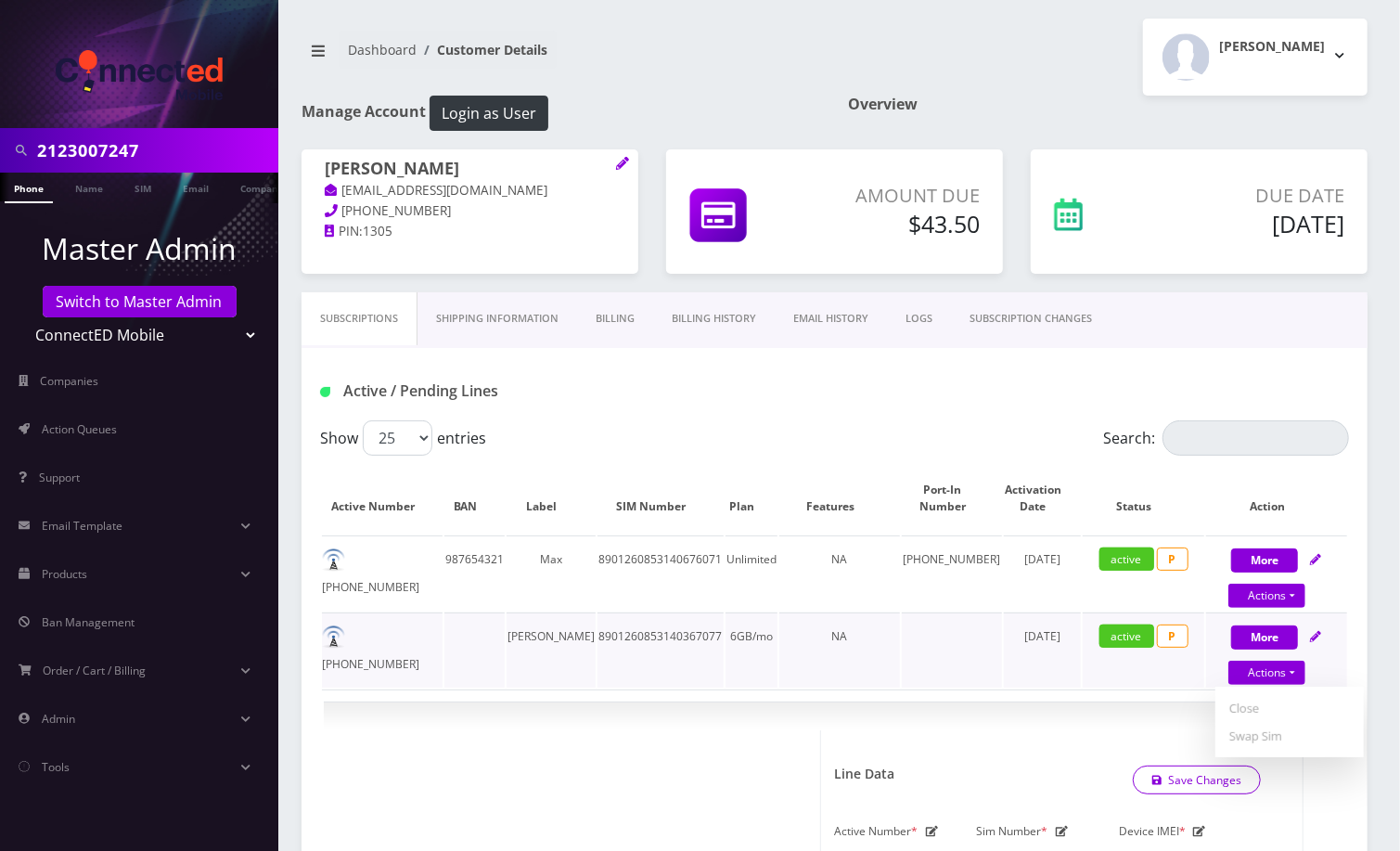
click at [1321, 631] on icon at bounding box center [1315, 637] width 12 height 12
select select "3-in-1 SIM Kit"
select select "117"
click at [1321, 631] on icon at bounding box center [1315, 637] width 12 height 12
select select "3-in-1 SIM Kit"
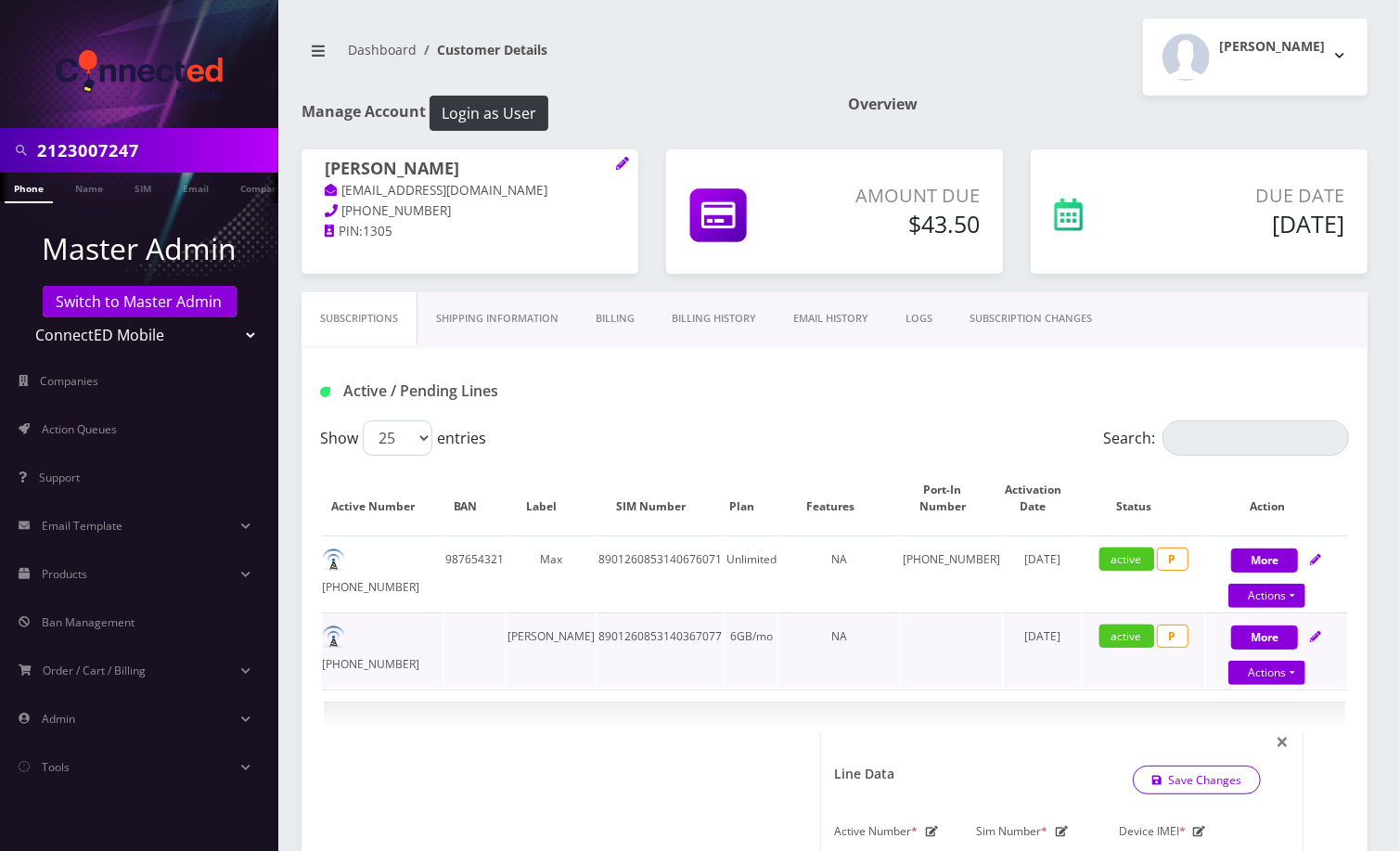
select select "117"
click at [1315, 631] on icon at bounding box center [1315, 637] width 12 height 12
select select "3-in-1 SIM Kit"
select select "117"
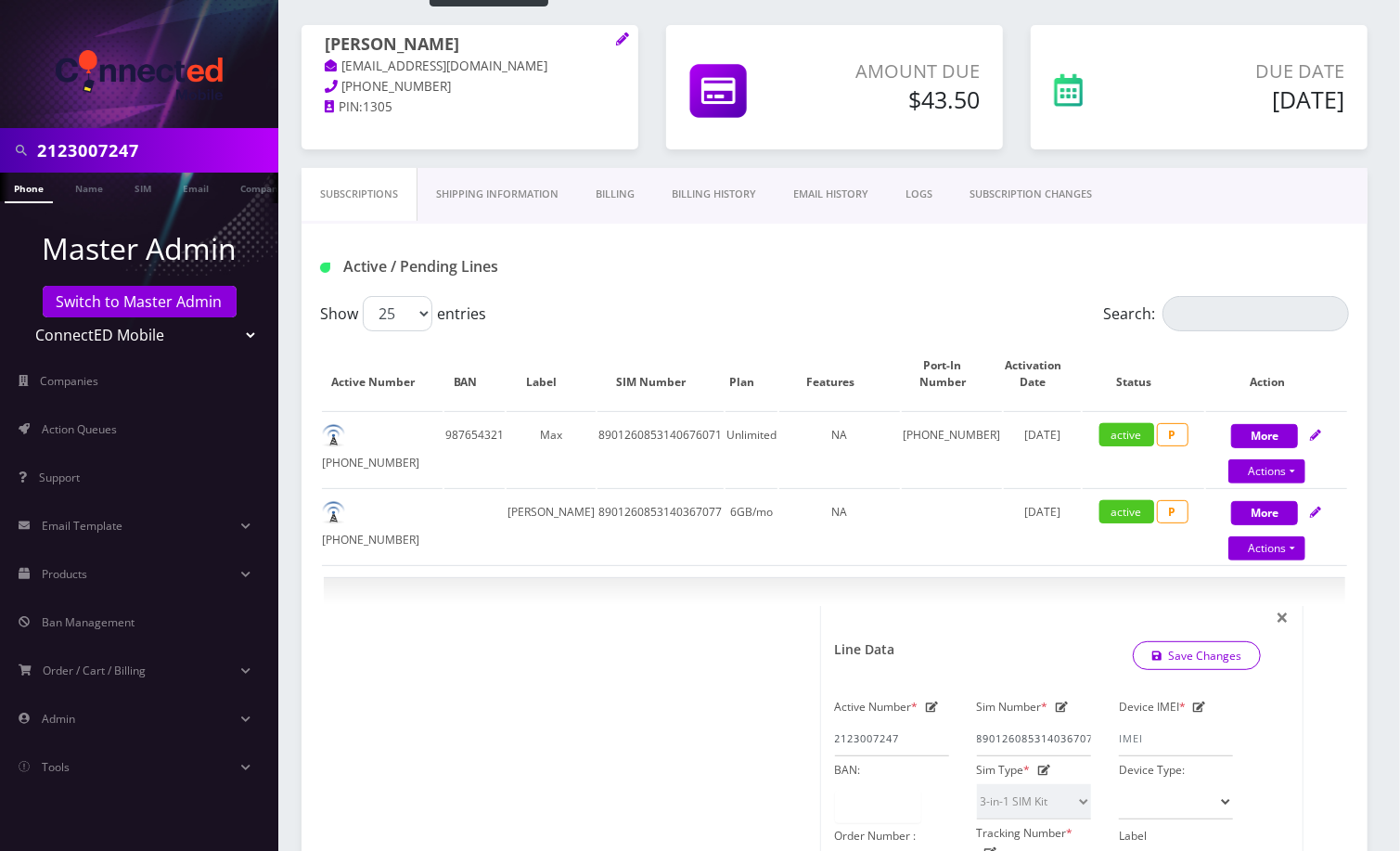
scroll to position [124, 0]
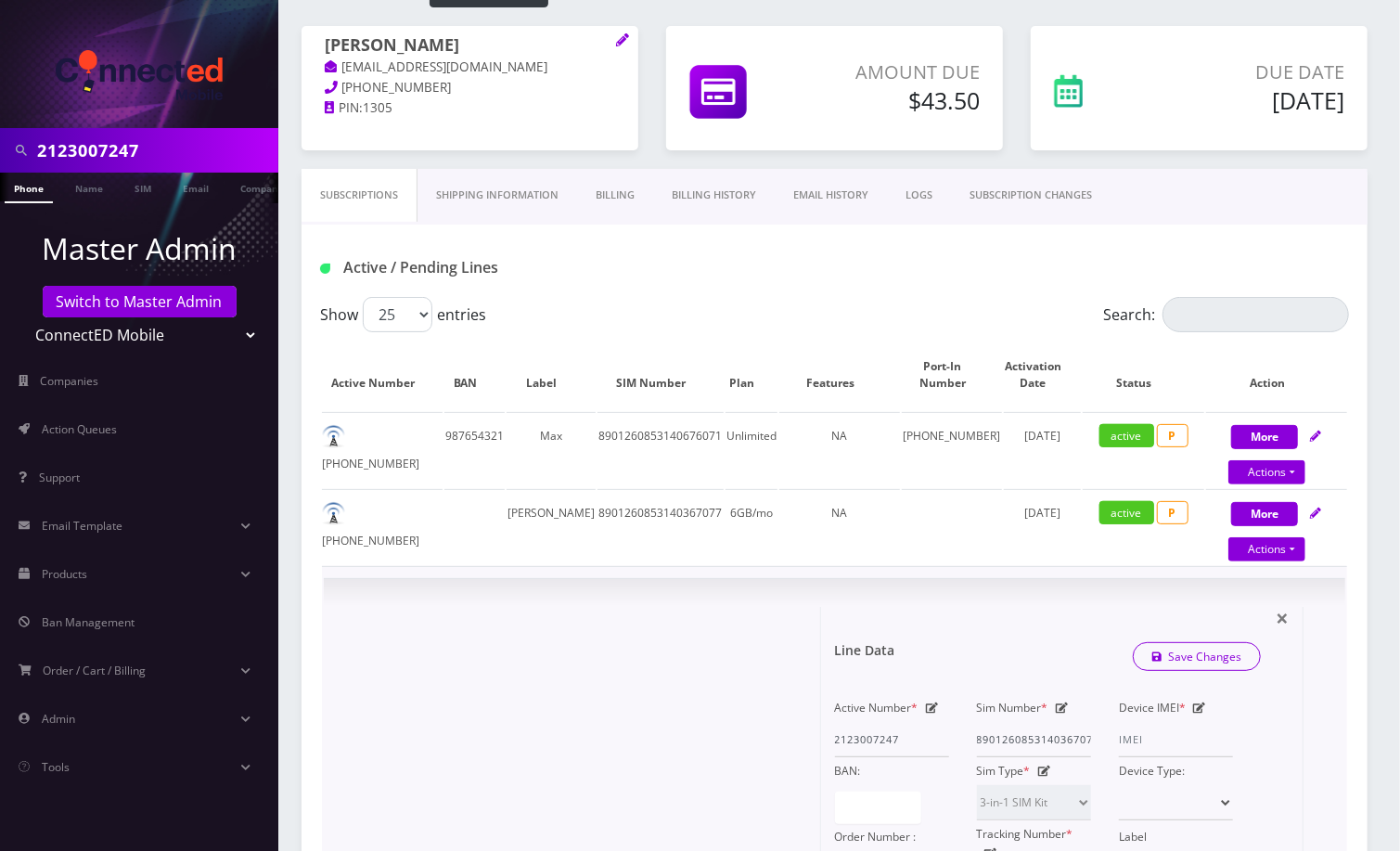
click at [1169, 508] on span "P" at bounding box center [1172, 513] width 32 height 23
click at [1167, 509] on span "P" at bounding box center [1172, 513] width 32 height 23
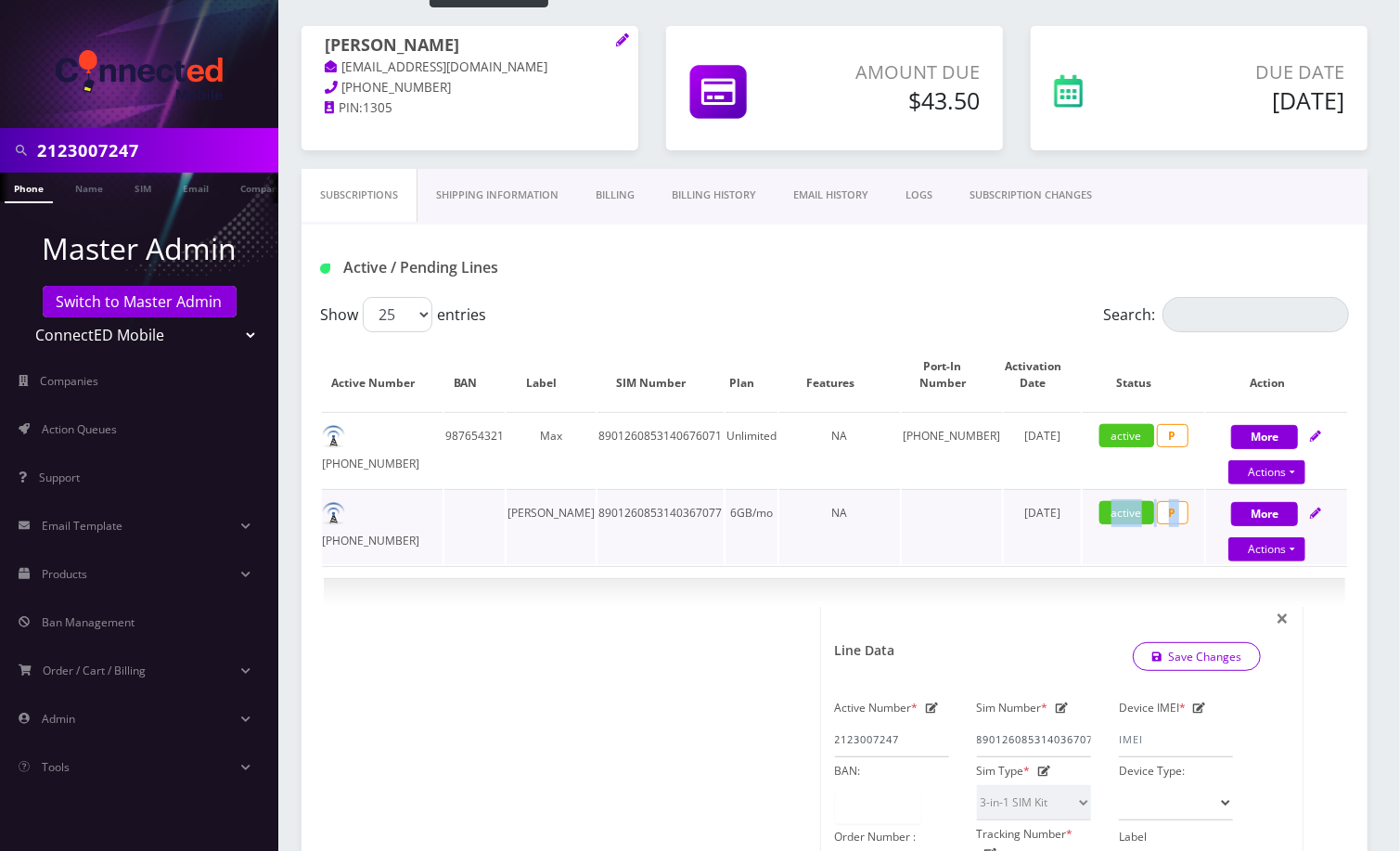
click at [1180, 510] on span "P" at bounding box center [1172, 513] width 32 height 23
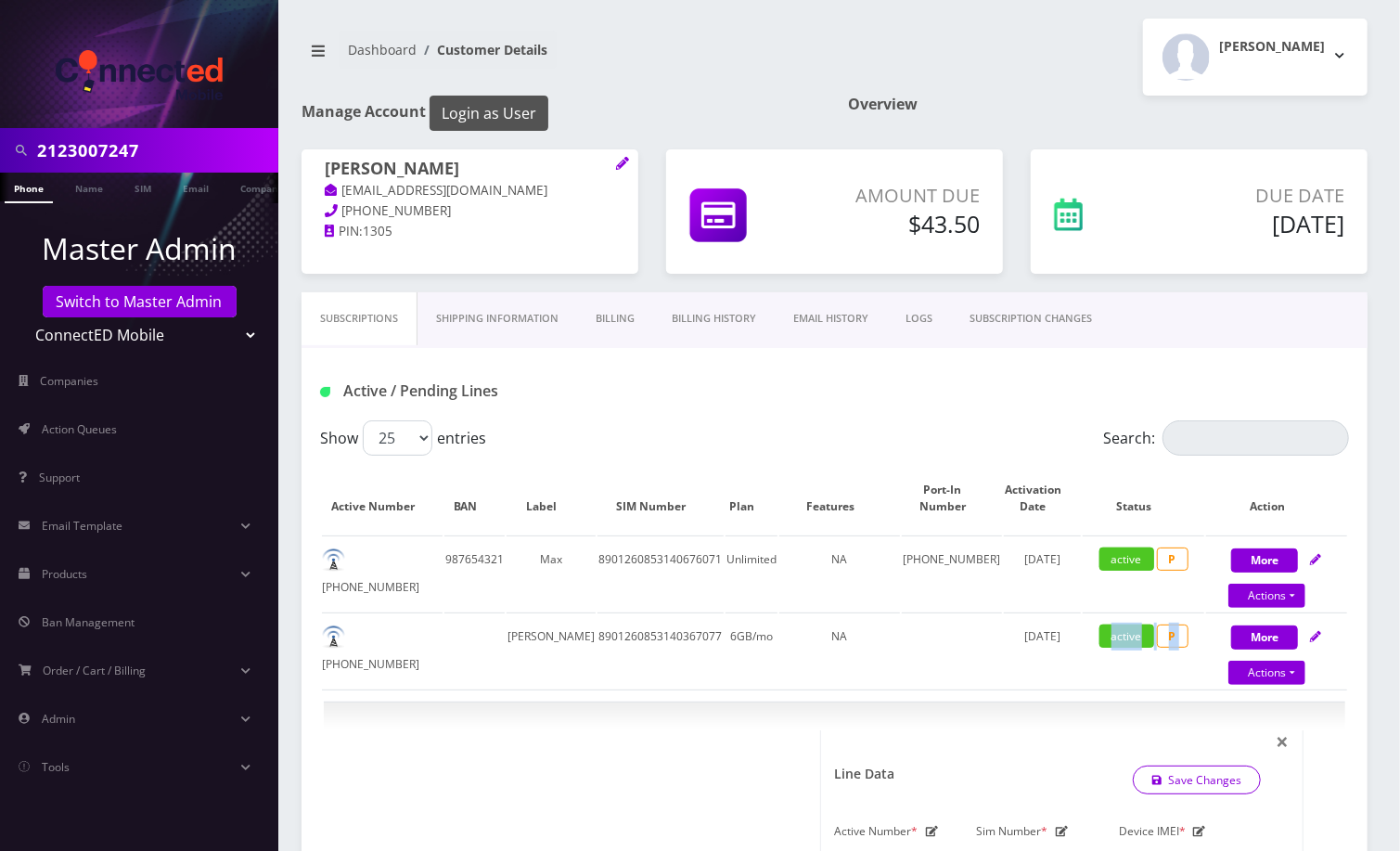
click at [516, 117] on button "Login as User" at bounding box center [489, 113] width 119 height 36
click at [1286, 632] on button "More" at bounding box center [1264, 637] width 67 height 24
select select "3-in-1 SIM Kit"
select select "117"
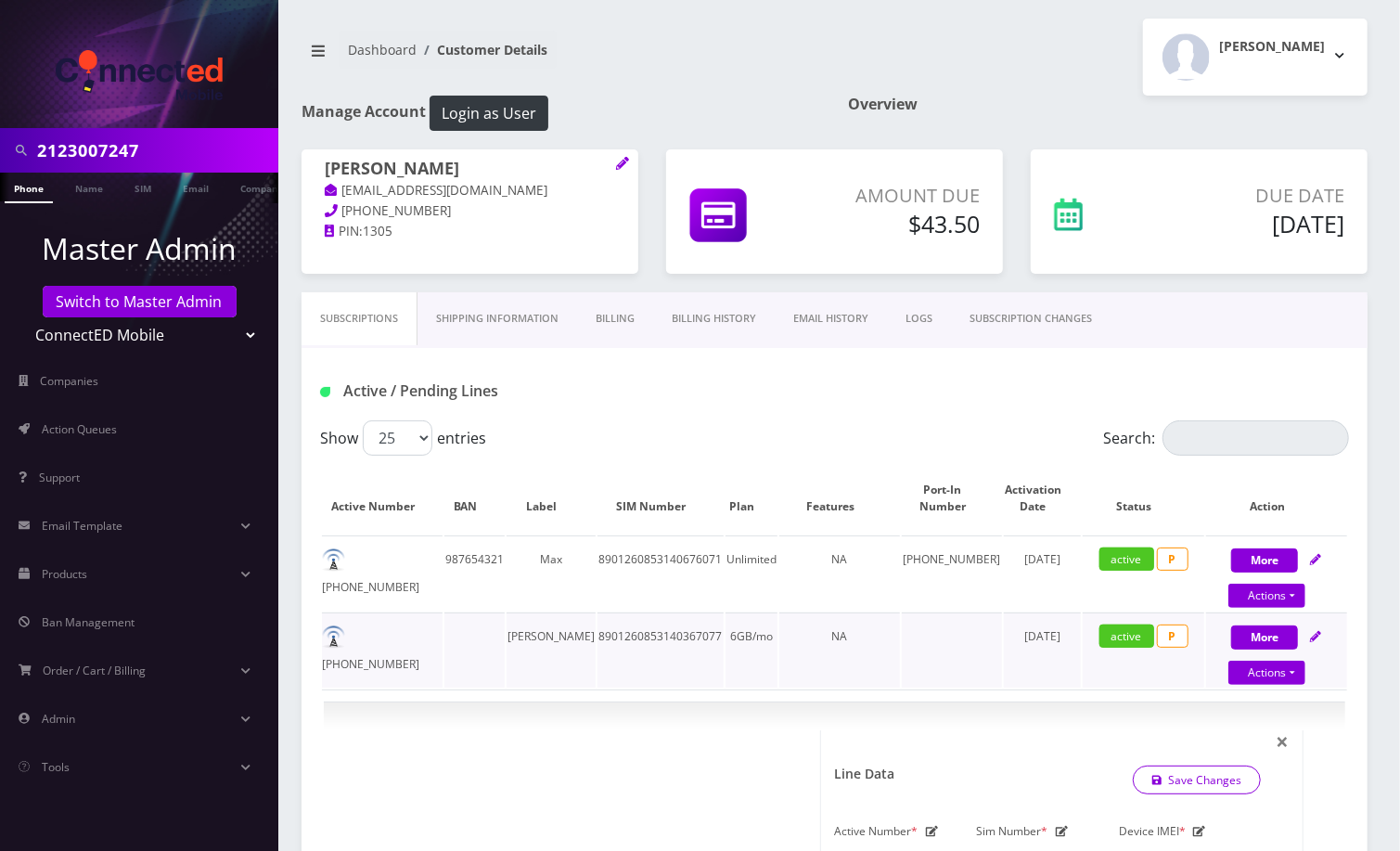
click at [1315, 637] on icon at bounding box center [1315, 637] width 12 height 12
select select "3-in-1 SIM Kit"
select select "117"
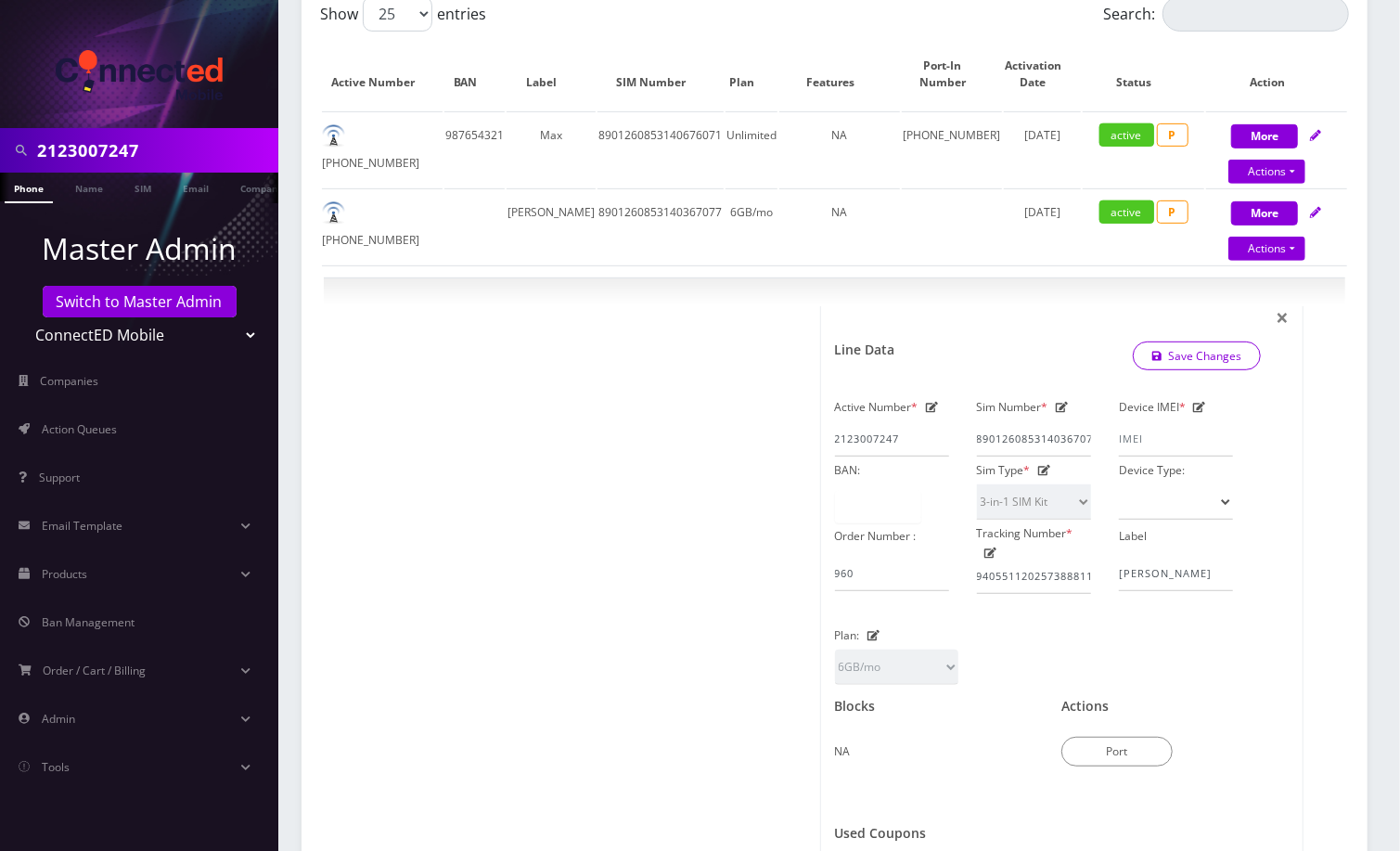
scroll to position [124, 0]
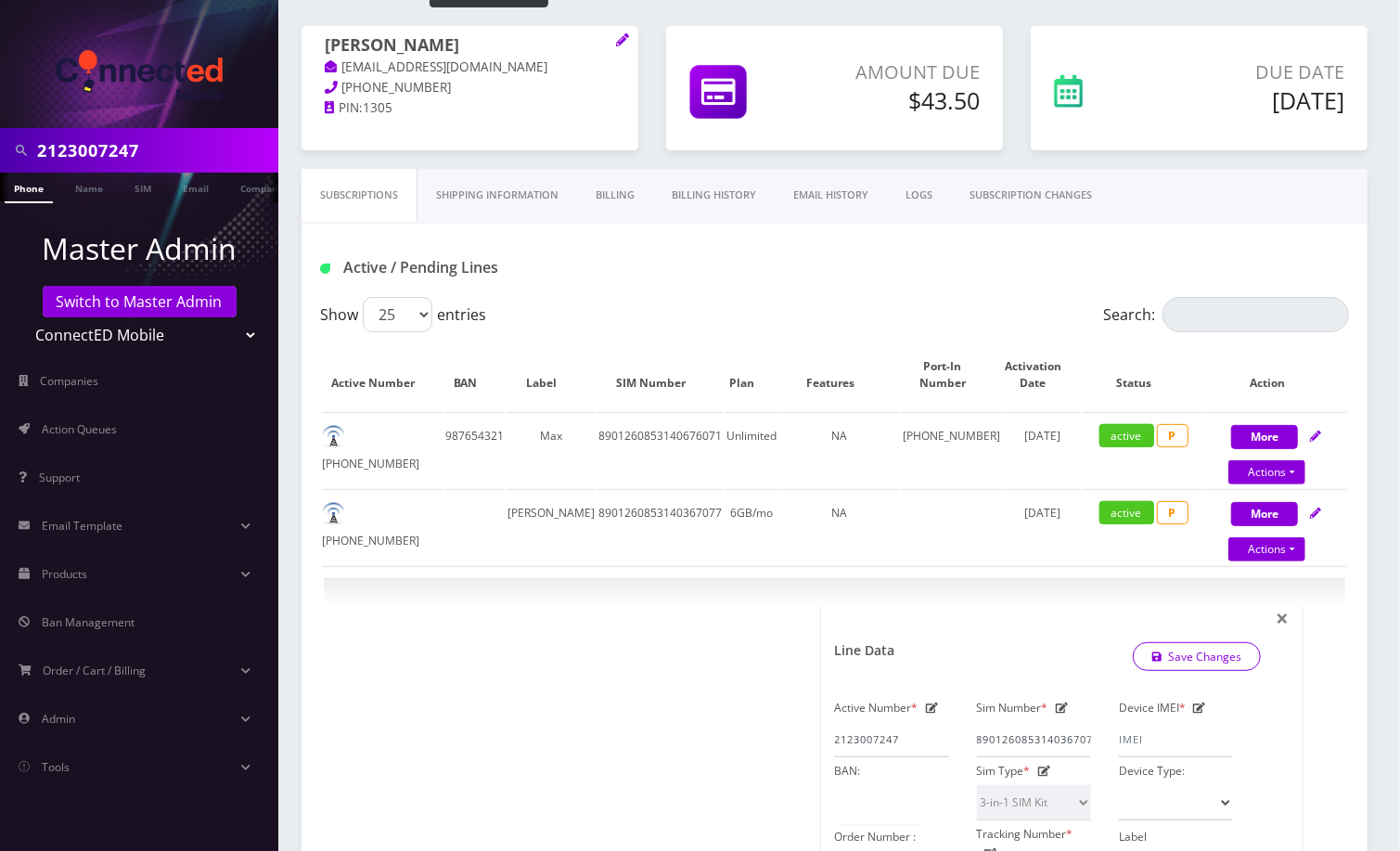
click at [628, 203] on link "Billing" at bounding box center [615, 195] width 76 height 53
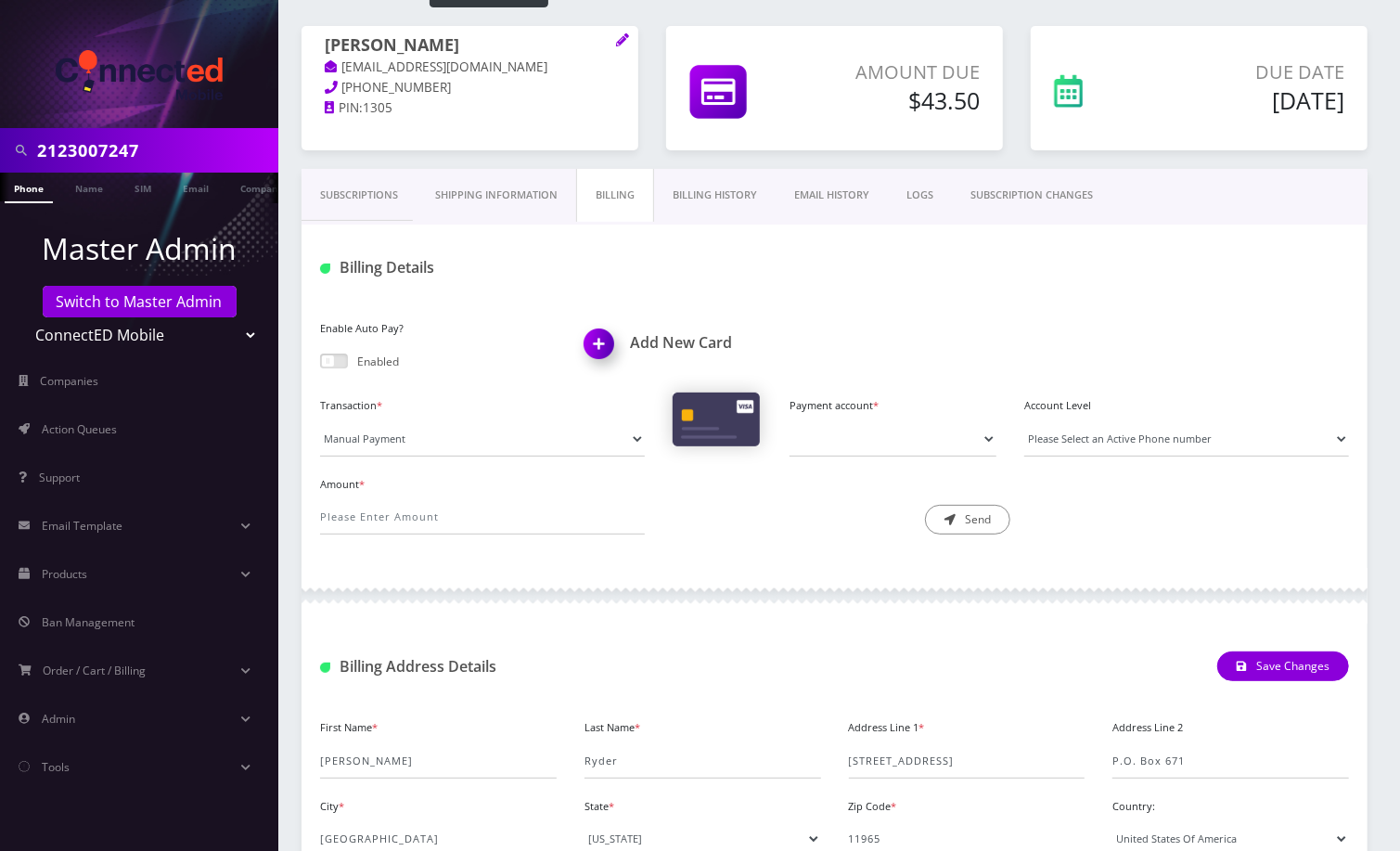
click at [344, 360] on span at bounding box center [333, 360] width 28 height 14
click at [320, 365] on input "checkbox" at bounding box center [320, 365] width 0 height 0
click at [373, 192] on link "Subscriptions" at bounding box center [358, 195] width 115 height 53
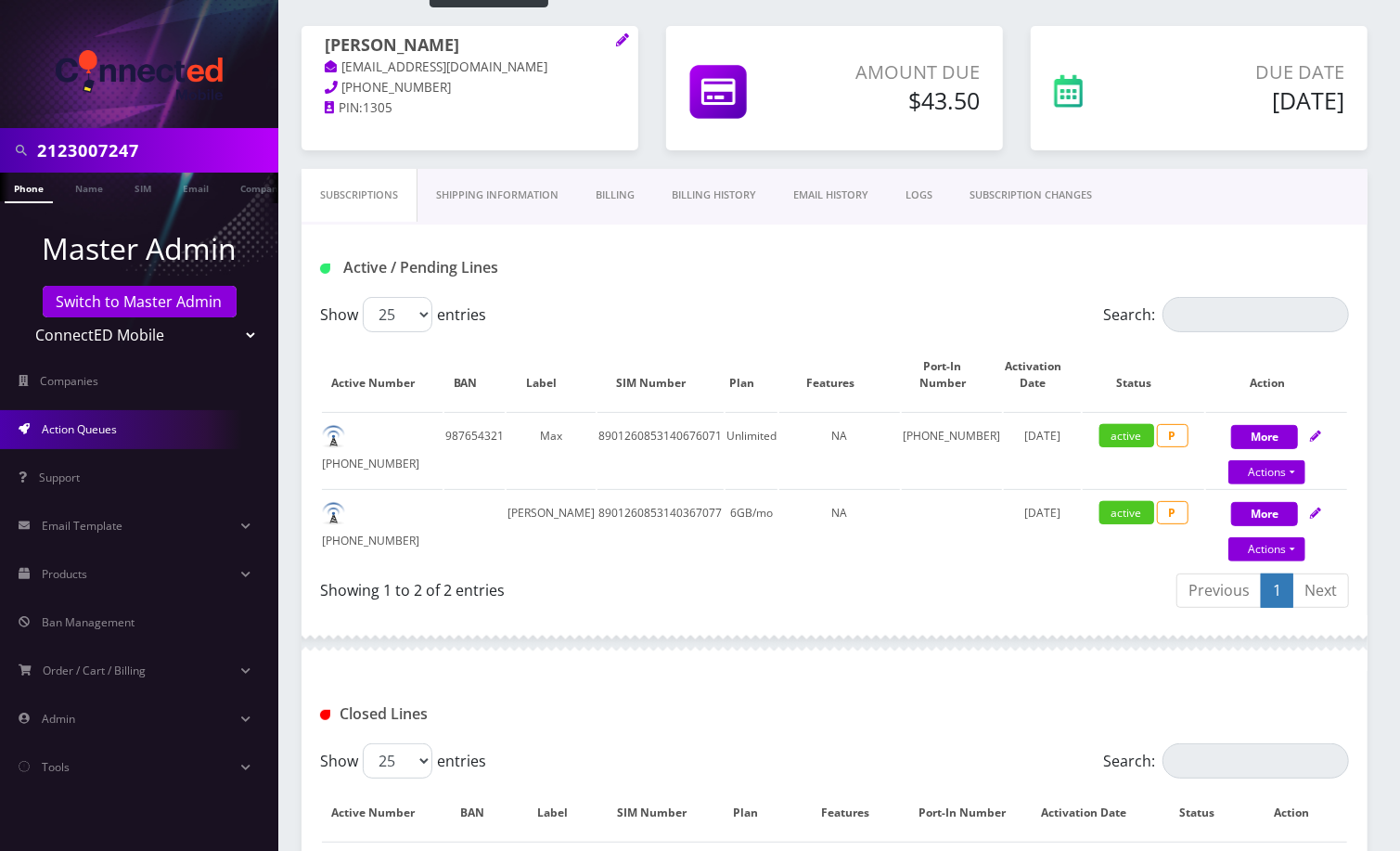
click at [141, 436] on link "Action Queues" at bounding box center [139, 430] width 278 height 39
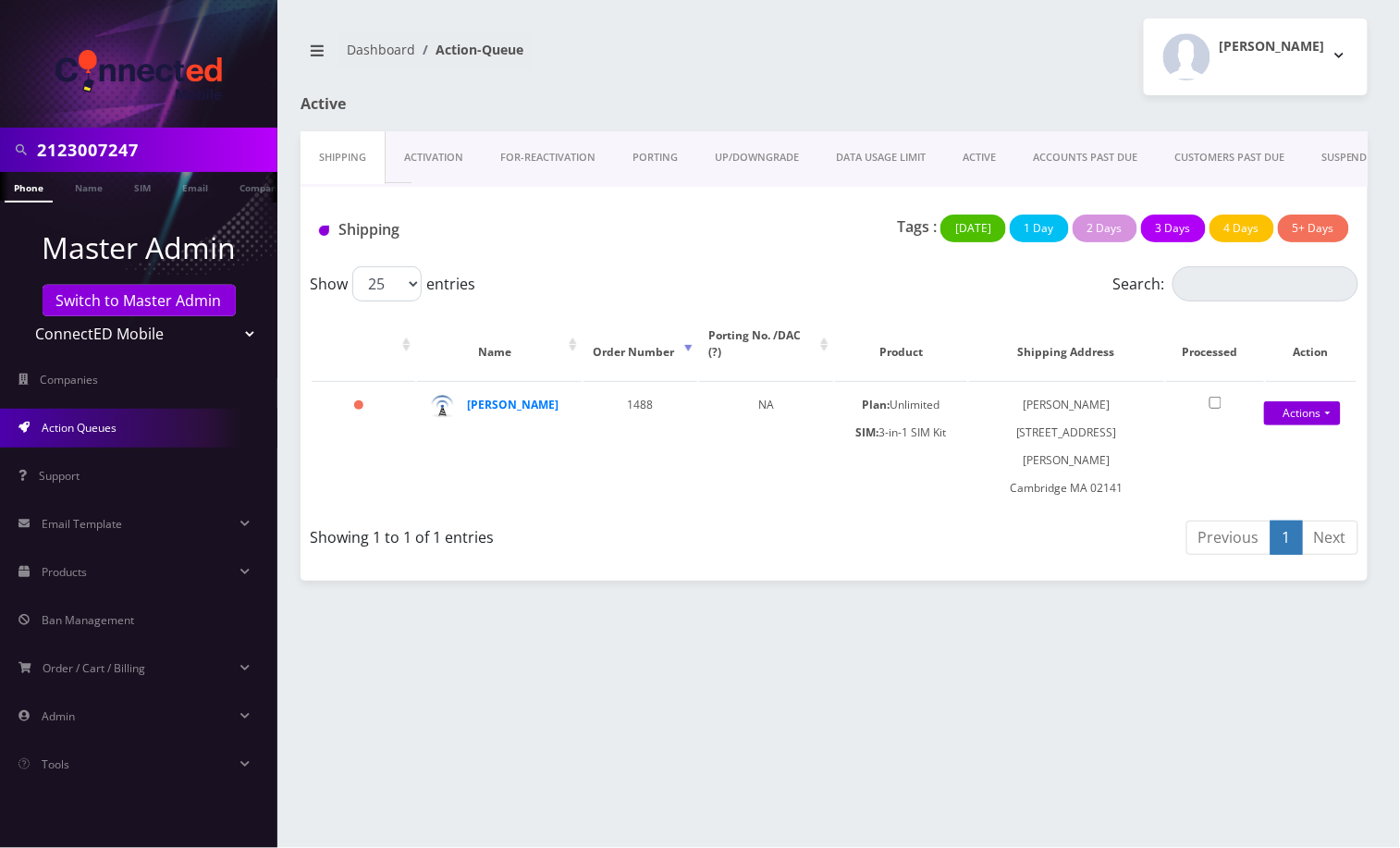
click at [424, 154] on link "Activation" at bounding box center [434, 157] width 96 height 53
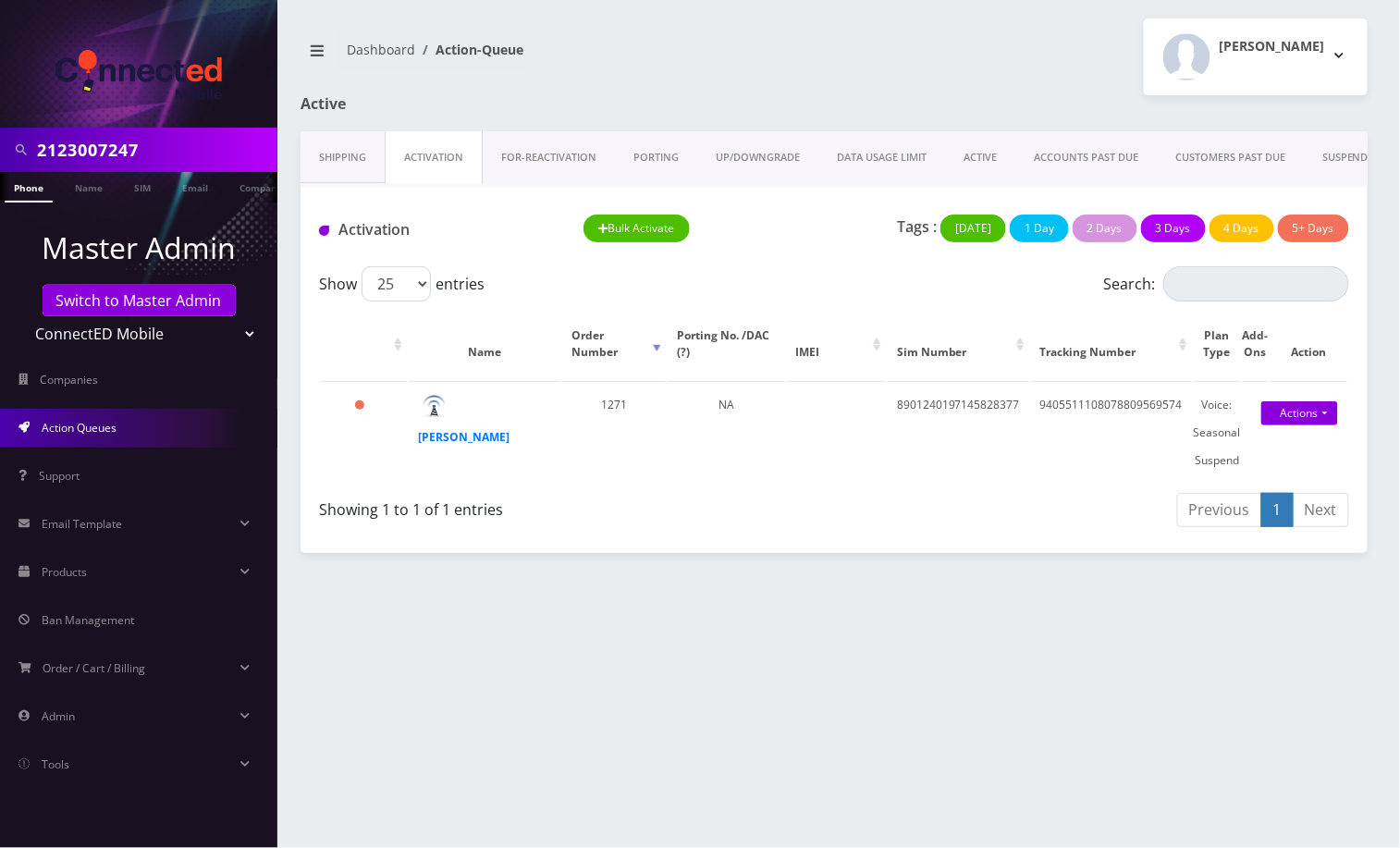
click at [550, 156] on link "FOR-REActivation" at bounding box center [548, 157] width 132 height 53
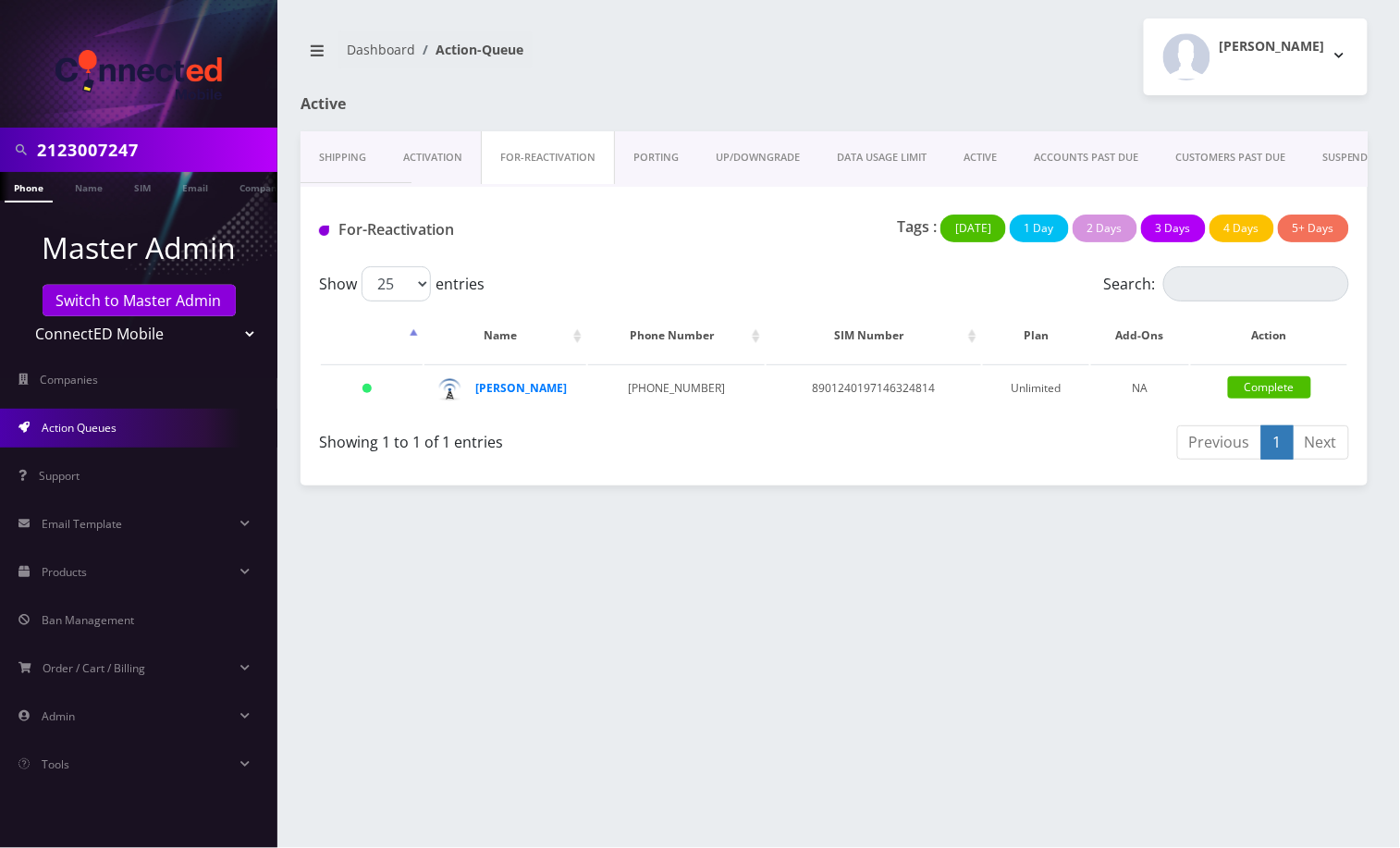
click at [667, 159] on link "PORTING" at bounding box center [656, 157] width 82 height 53
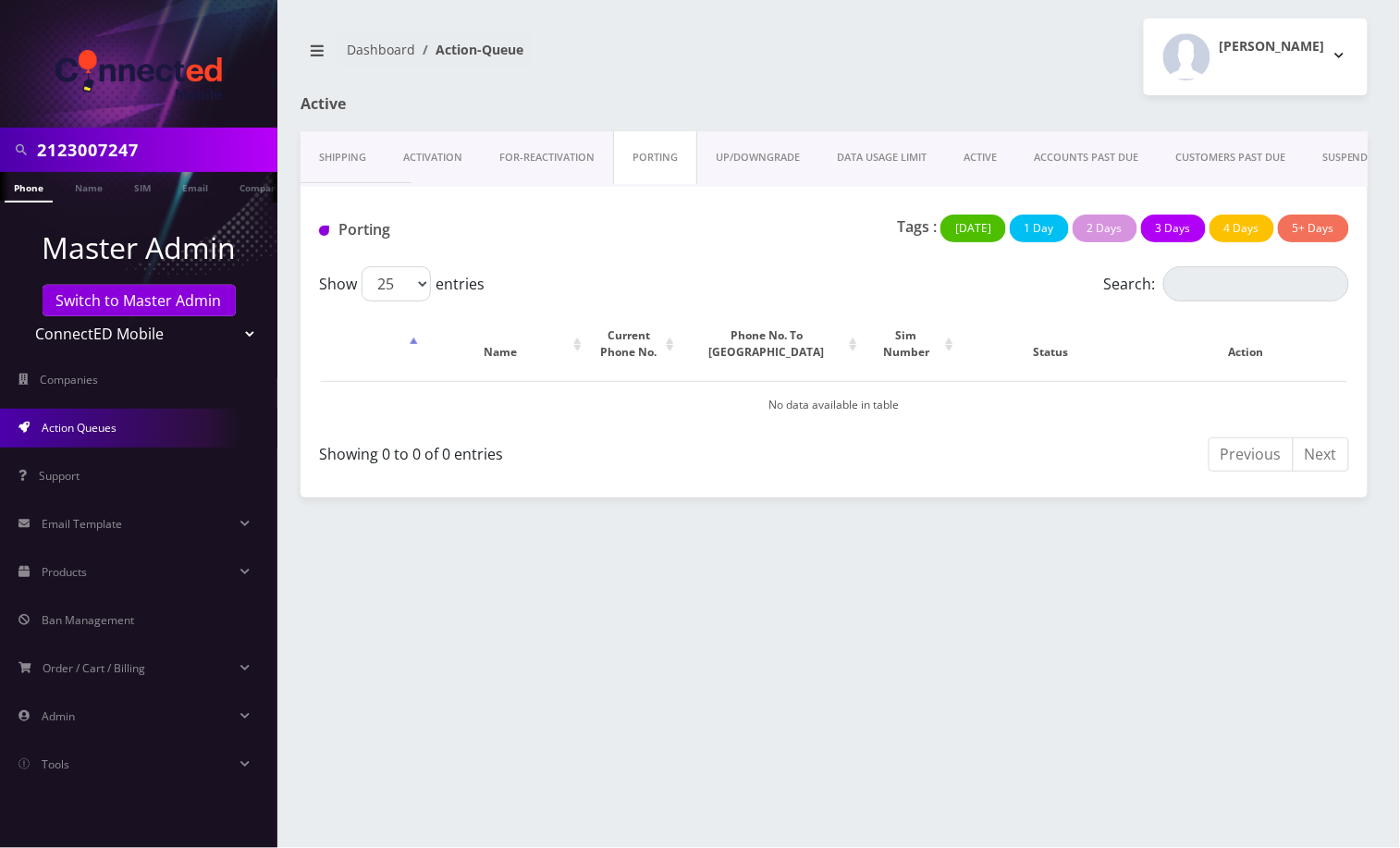
click at [766, 159] on link "UP/DOWNGRADE" at bounding box center [758, 157] width 121 height 53
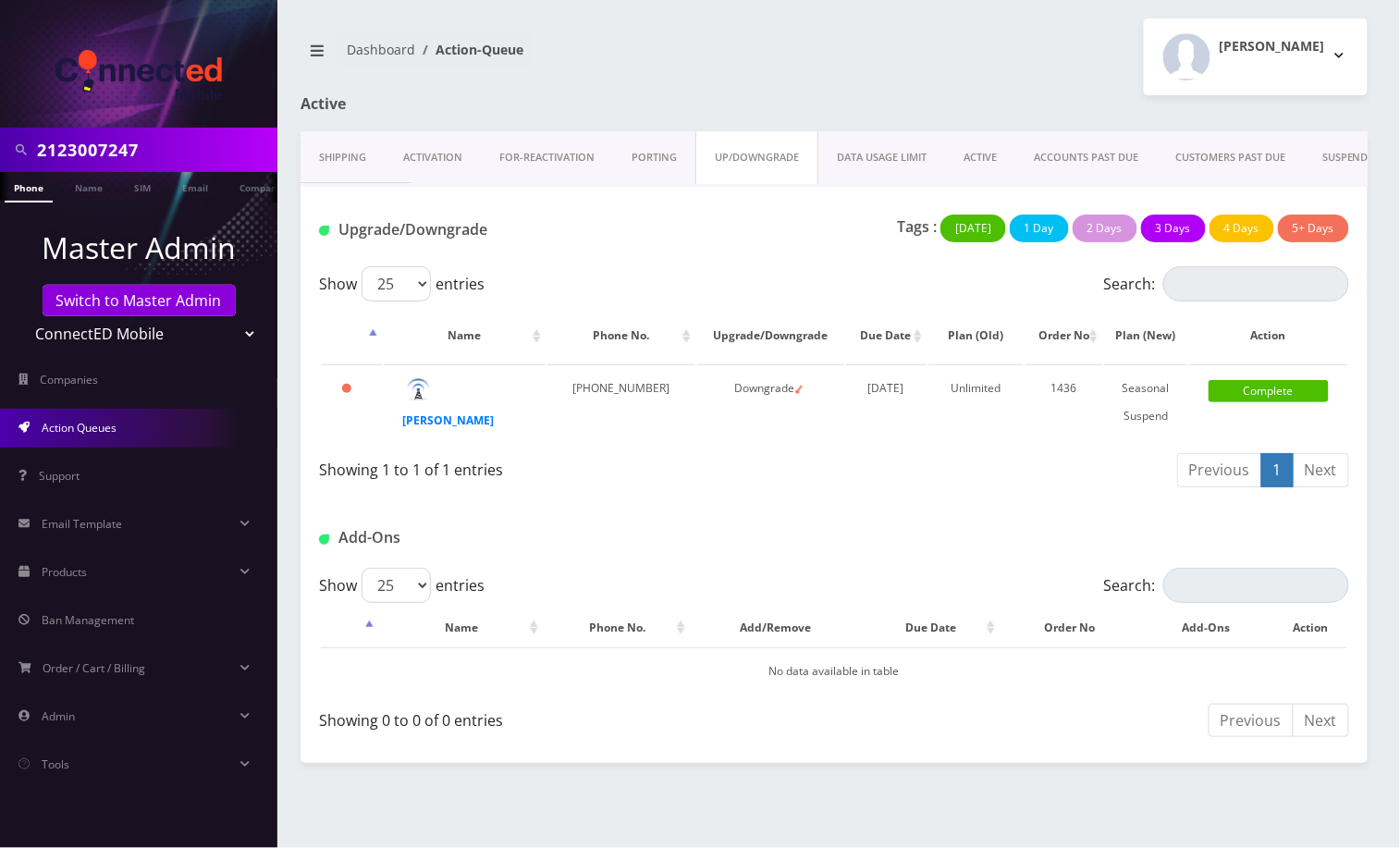
click at [915, 162] on link "DATA USAGE LIMIT" at bounding box center [882, 157] width 127 height 53
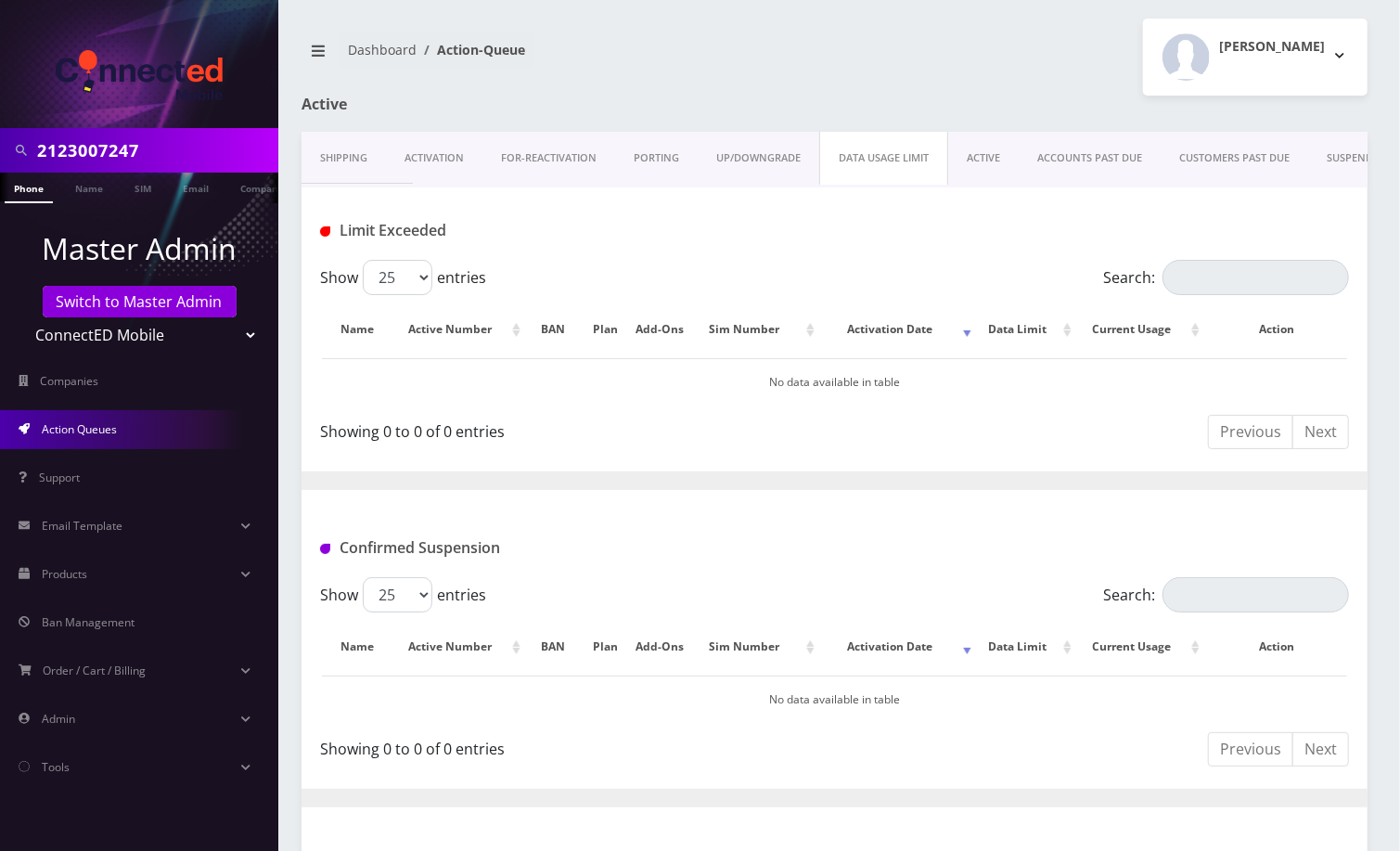
click at [988, 168] on link "ACTIVE" at bounding box center [983, 157] width 70 height 53
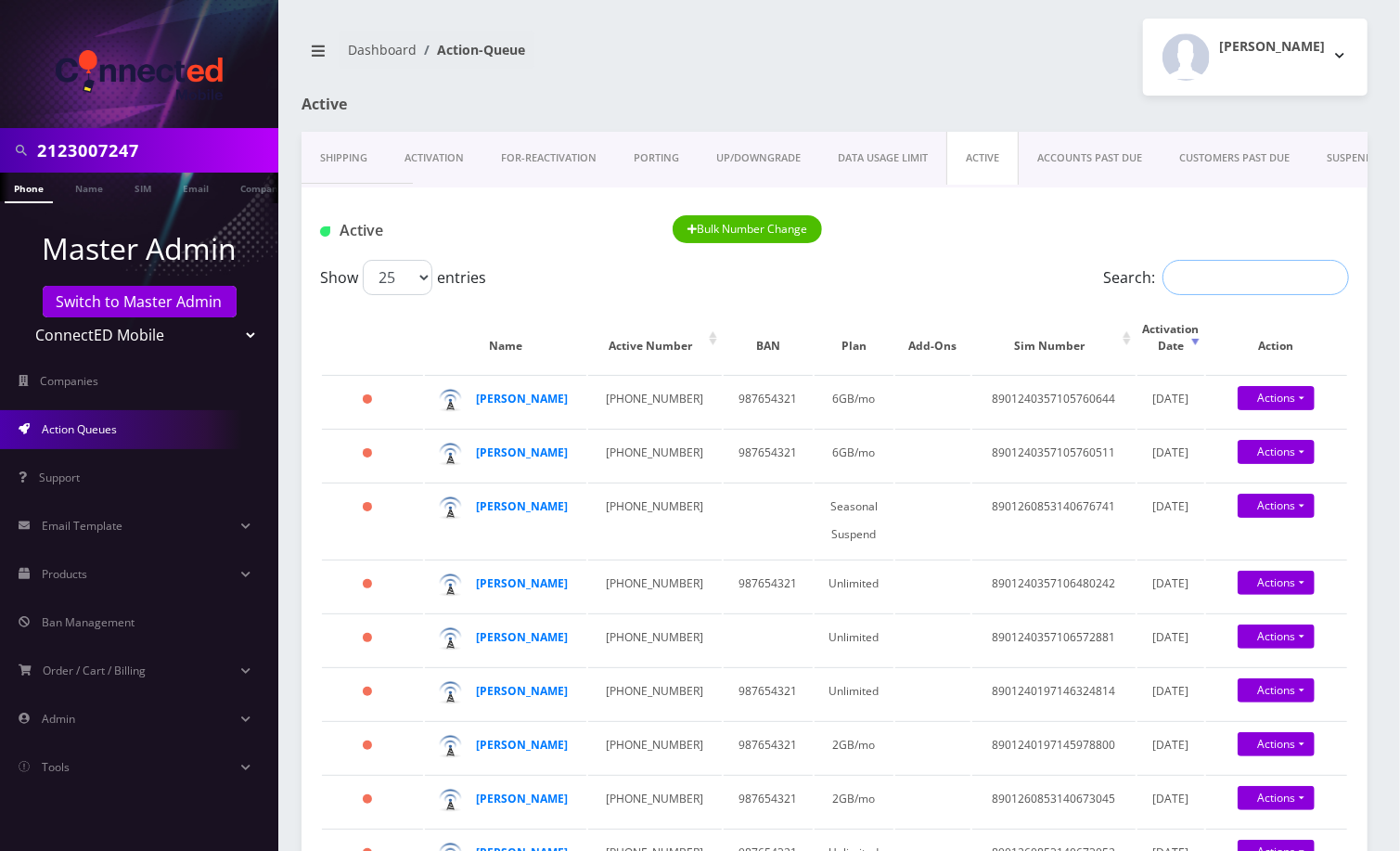
click at [1217, 288] on input "Search:" at bounding box center [1255, 277] width 186 height 36
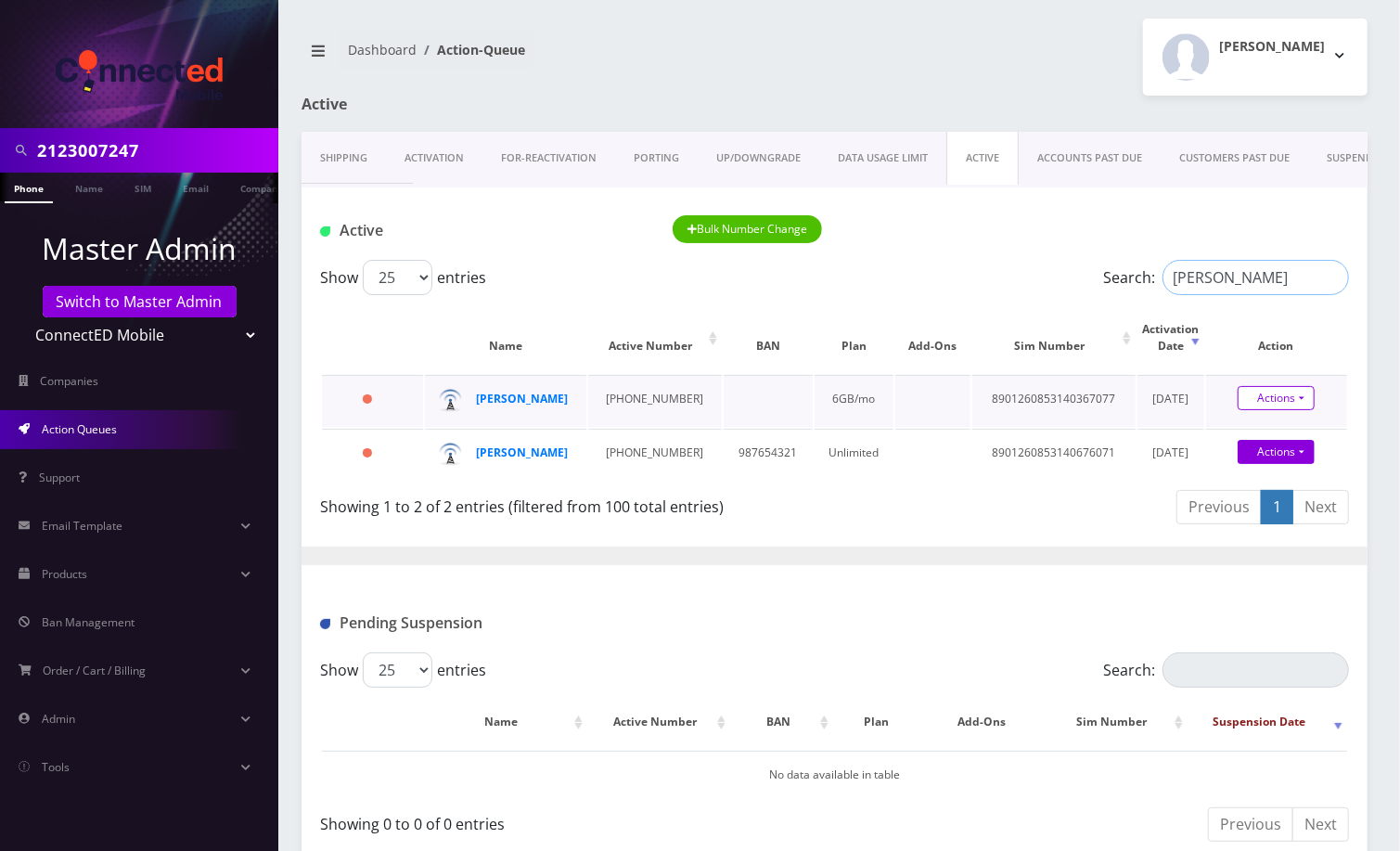
type input "maxwell"
click at [1301, 397] on link "Actions" at bounding box center [1276, 398] width 77 height 24
click at [850, 531] on div "Previous 1 Next" at bounding box center [1099, 509] width 501 height 43
click at [1066, 161] on link "ACCOUNTS PAST DUE" at bounding box center [1089, 157] width 142 height 53
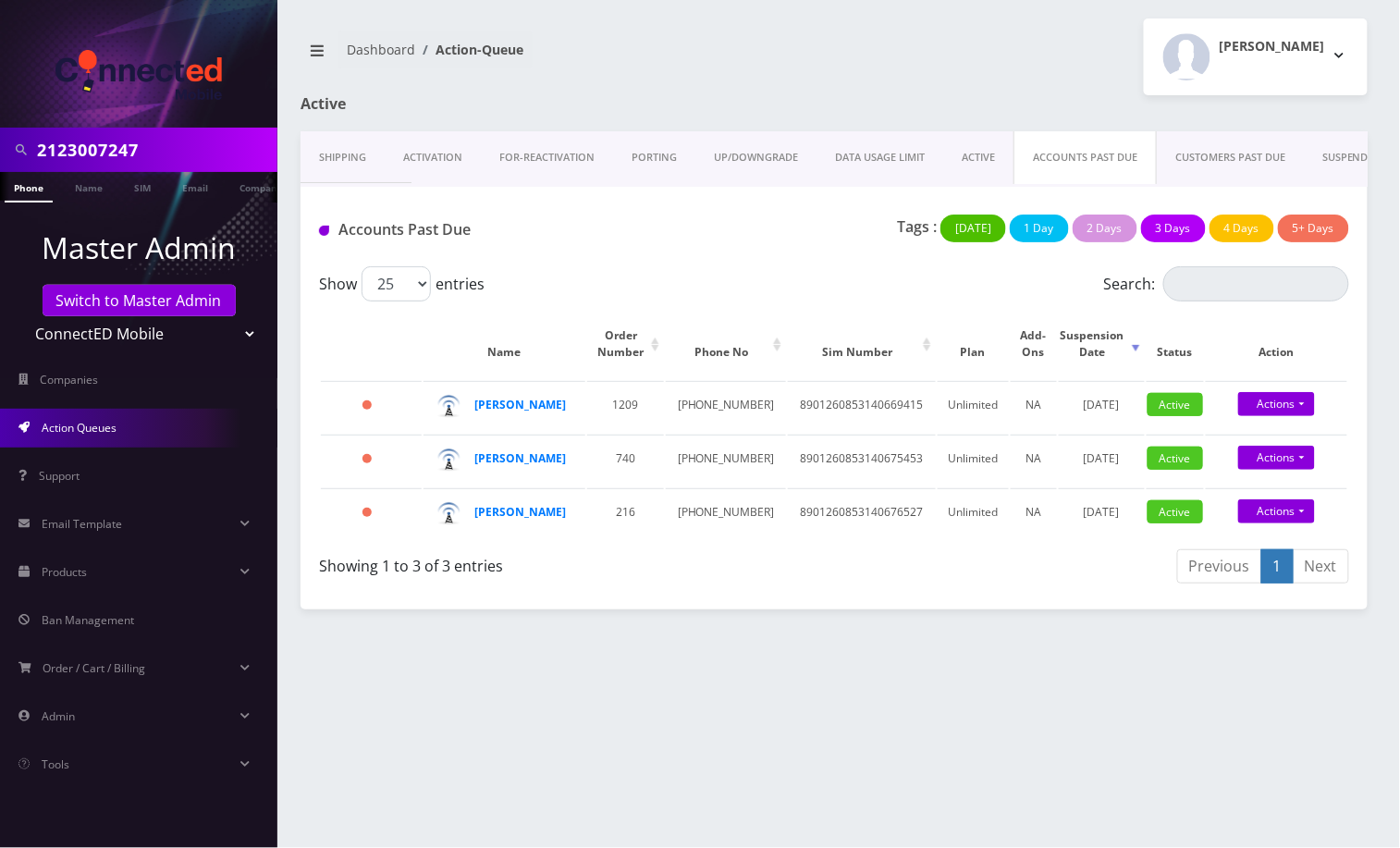
click at [1184, 149] on link "CUSTOMERS PAST DUE" at bounding box center [1231, 157] width 147 height 53
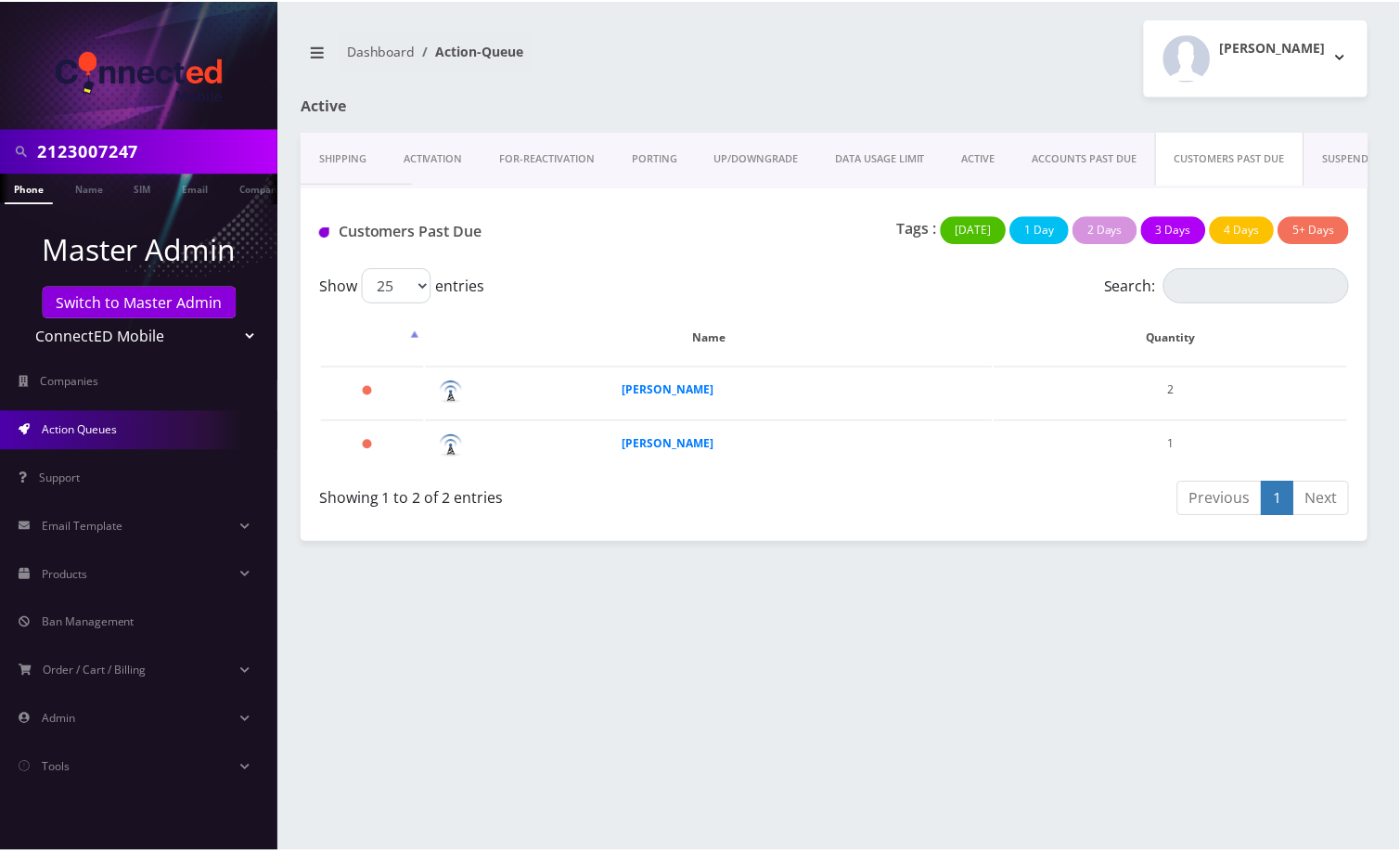
scroll to position [0, 111]
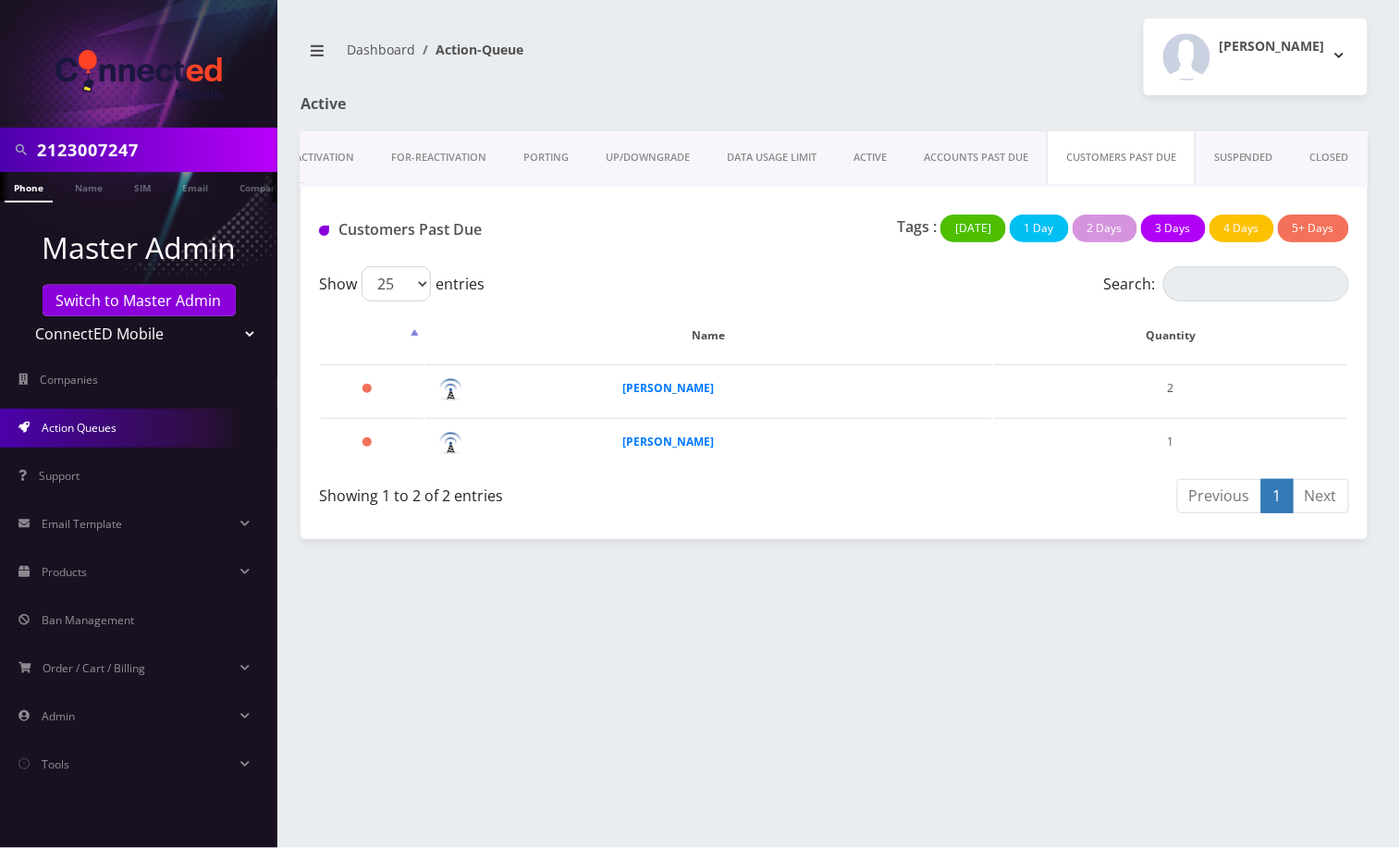
click at [1239, 161] on link "SUSPENDED" at bounding box center [1244, 157] width 96 height 53
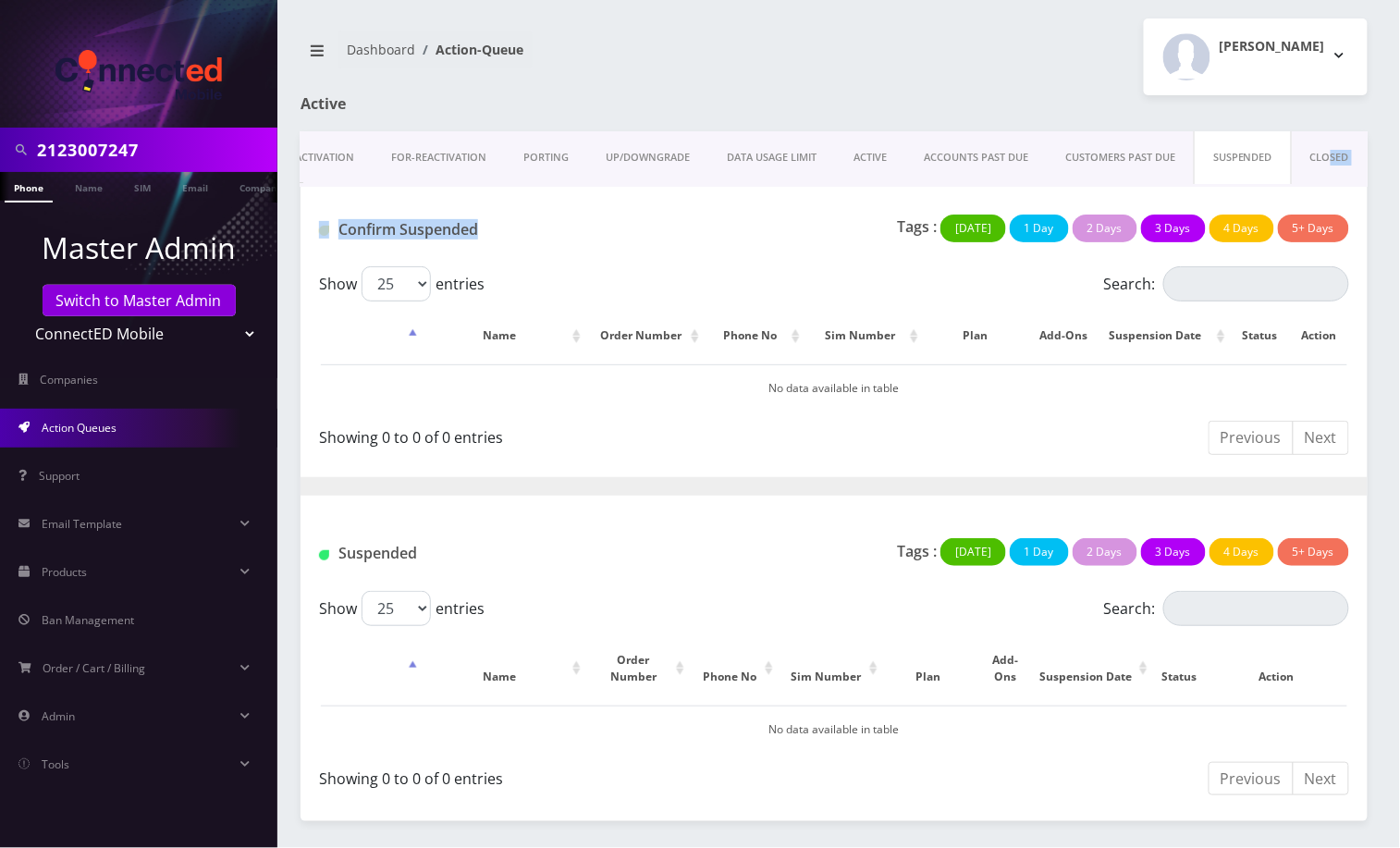
drag, startPoint x: 1167, startPoint y: 190, endPoint x: 1332, endPoint y: 184, distance: 165.1
click at [1332, 184] on div "Shipping Activation FOR-REActivation PORTING UP/DOWNGRADE DATA USAGE LIMIT ACTI…" at bounding box center [834, 475] width 1068 height 690
click at [1328, 158] on link "CLOSED" at bounding box center [1330, 157] width 76 height 53
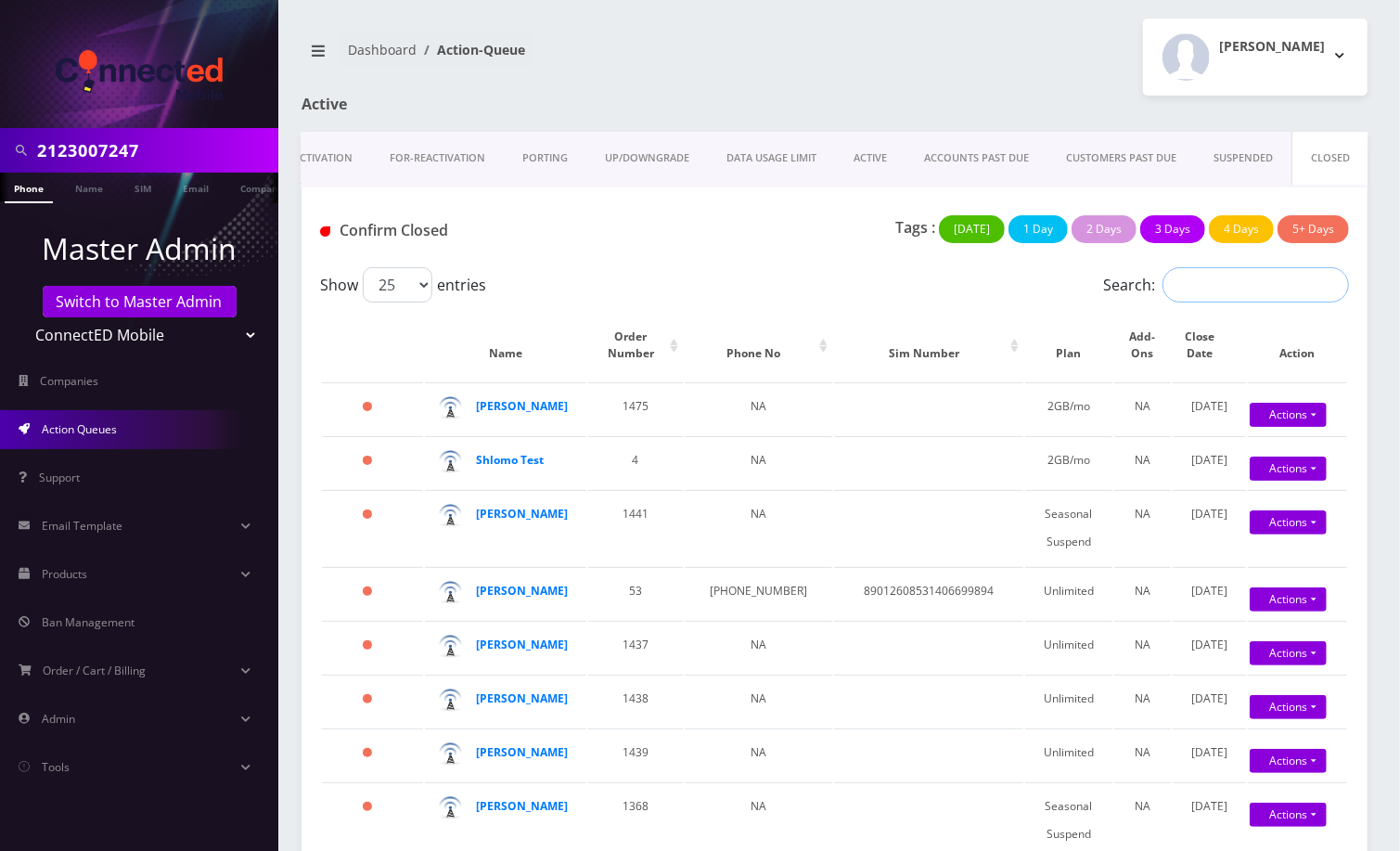
click at [1213, 281] on input "Search:" at bounding box center [1255, 285] width 186 height 36
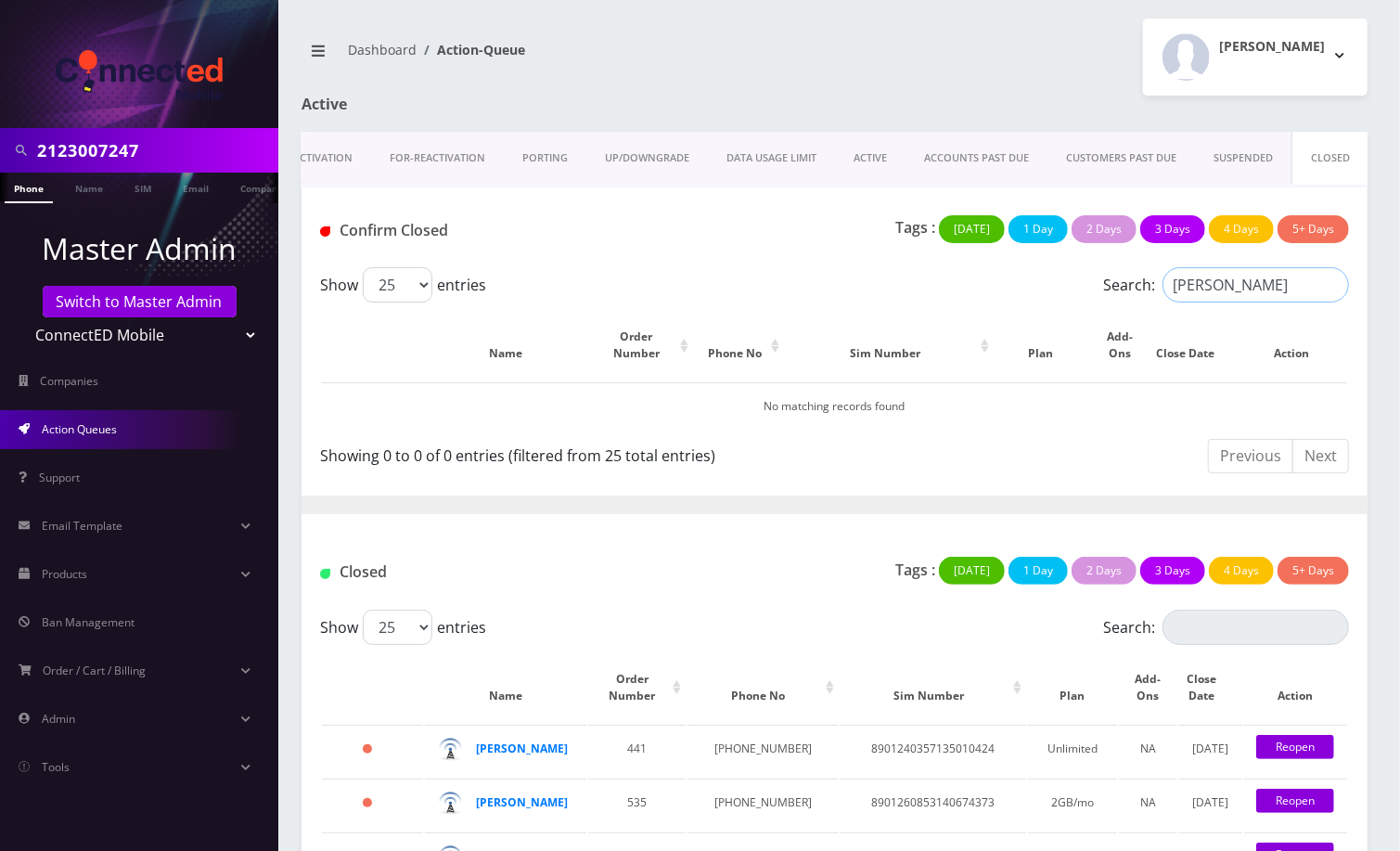
type input "maxwell"
copy li "Action-Queue"
drag, startPoint x: 546, startPoint y: 51, endPoint x: 437, endPoint y: 52, distance: 109.0
click at [437, 52] on nav "Dashboard Action-Queue" at bounding box center [561, 57] width 519 height 53
click at [602, 242] on div "Confirm Closed" at bounding box center [482, 234] width 352 height 38
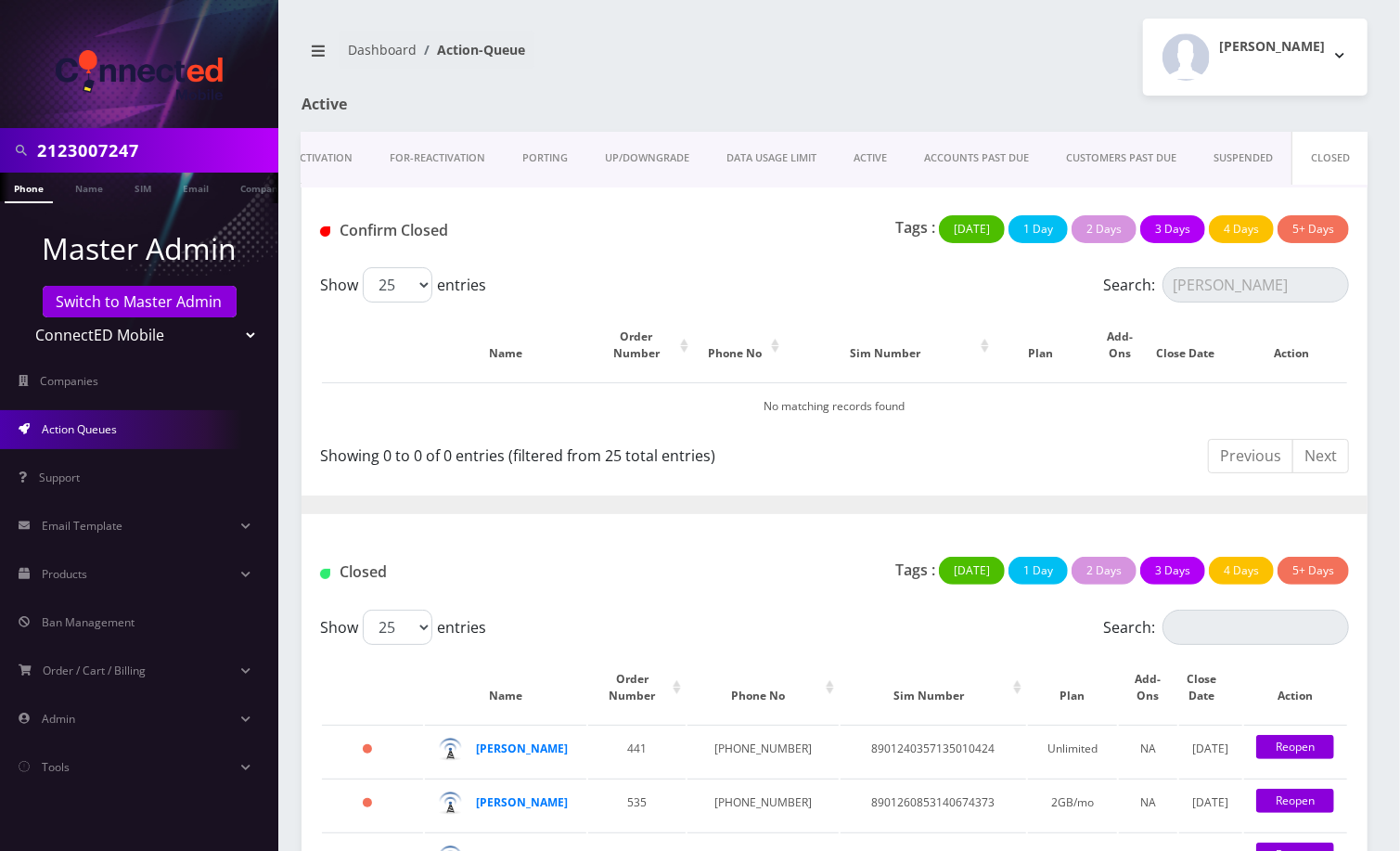
click at [114, 147] on input "2123007247" at bounding box center [154, 150] width 237 height 36
click at [160, 327] on select "Teltik Production My Link Mobile VennMobile Unlimited Advanced LTE [PERSON_NAME…" at bounding box center [139, 335] width 237 height 36
click at [195, 296] on link "Switch to Master Admin" at bounding box center [139, 301] width 194 height 32
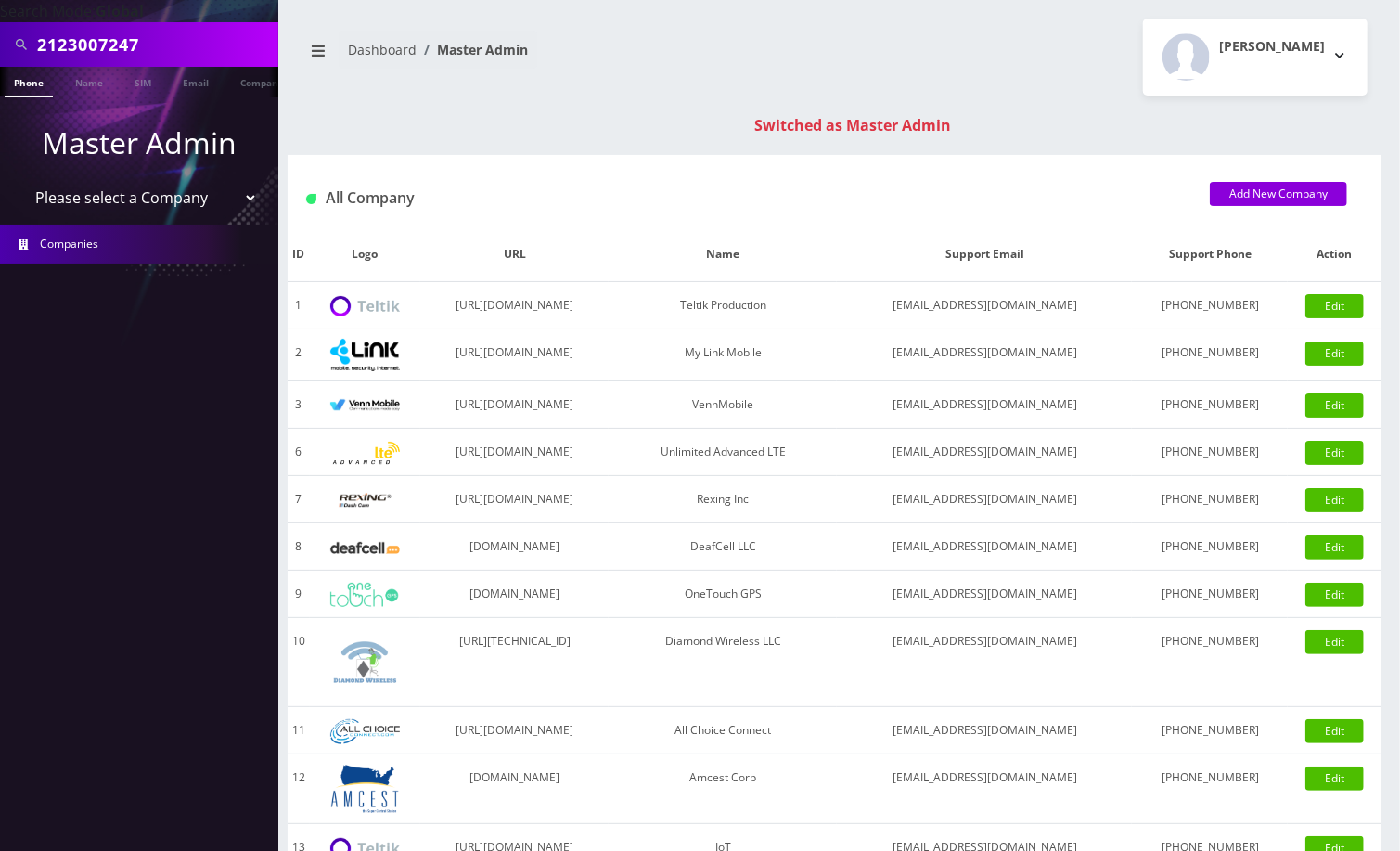
click at [30, 82] on link "Phone" at bounding box center [29, 82] width 48 height 31
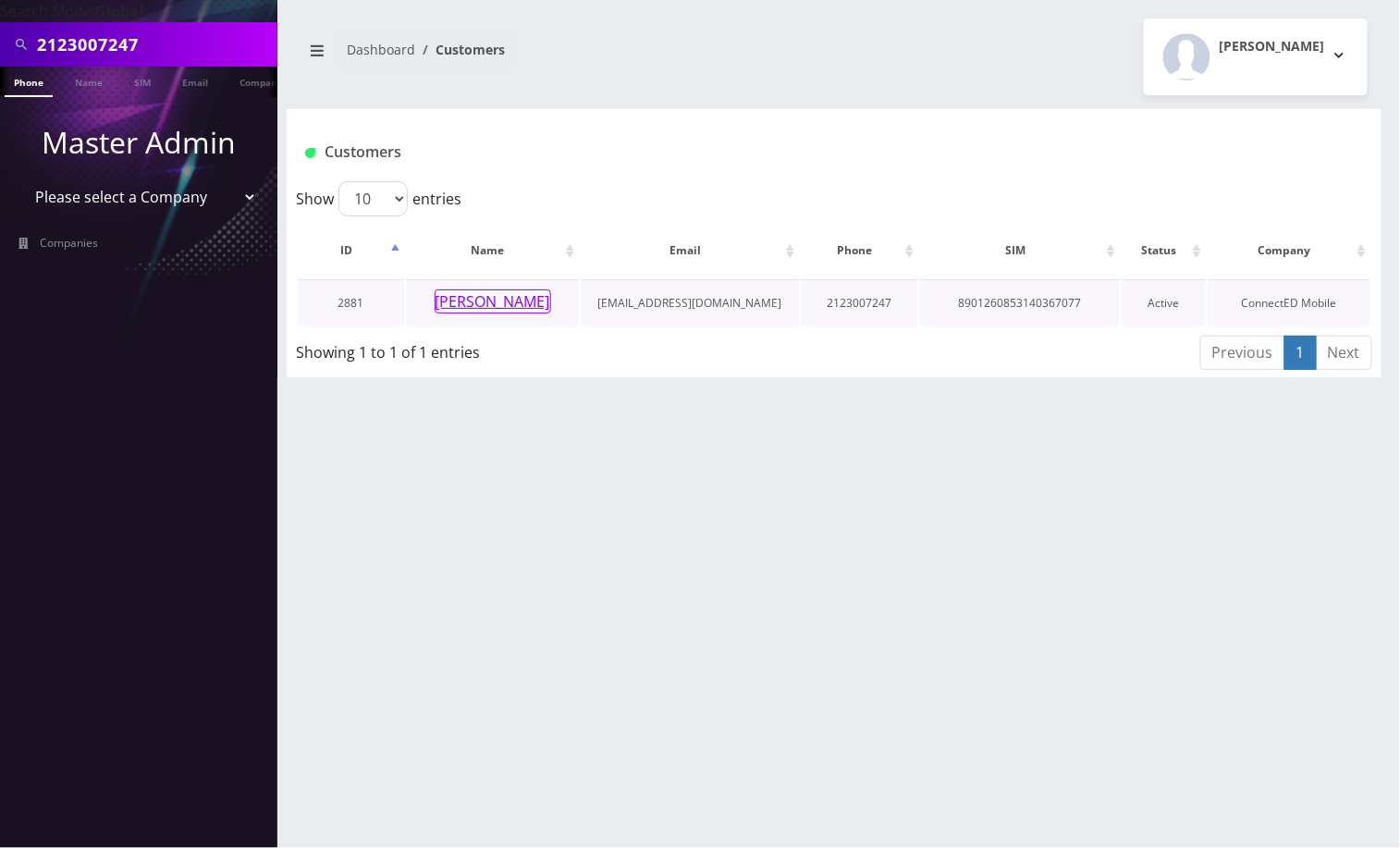
click at [475, 301] on button "[PERSON_NAME]" at bounding box center [493, 301] width 117 height 24
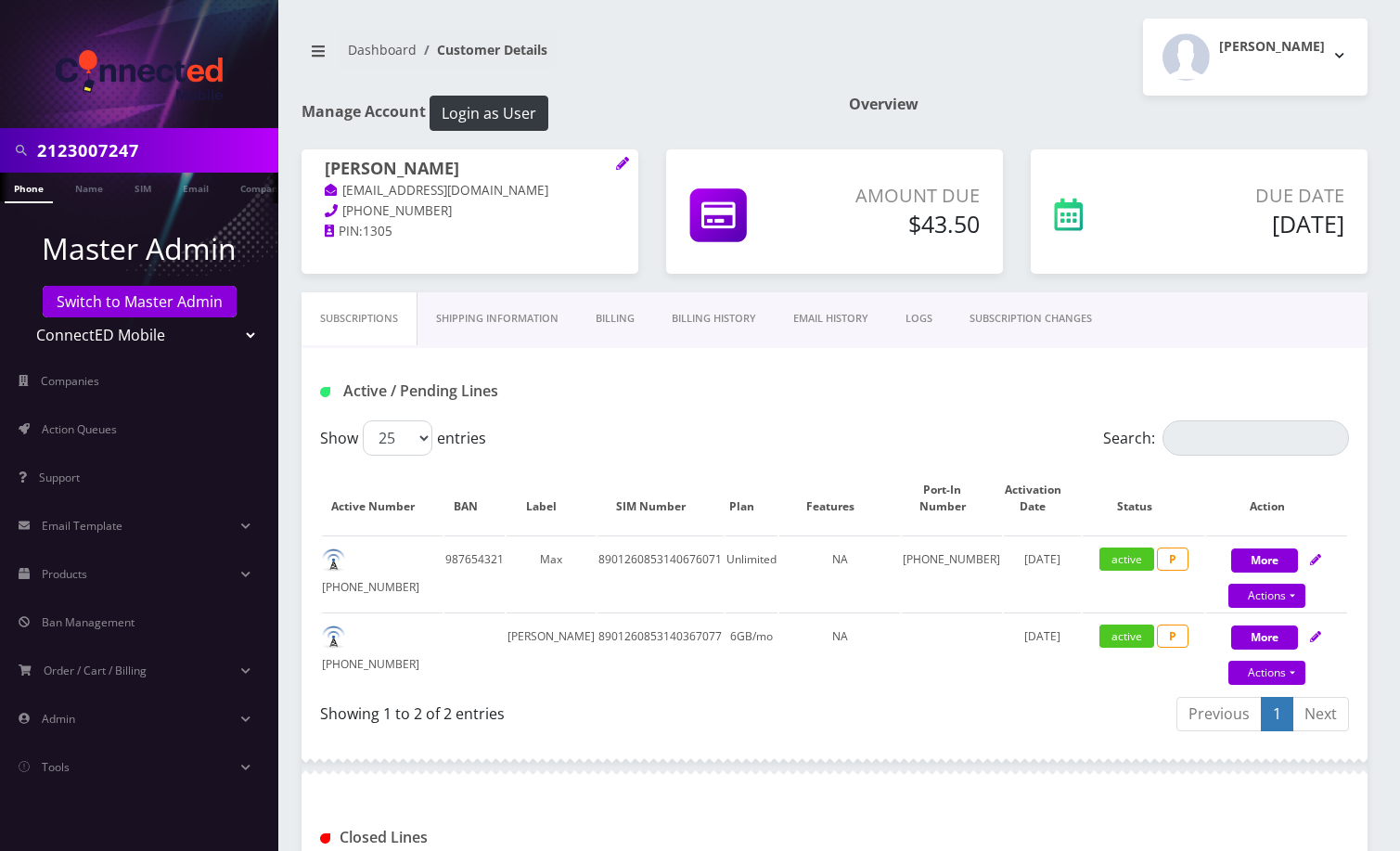
scroll to position [247, 0]
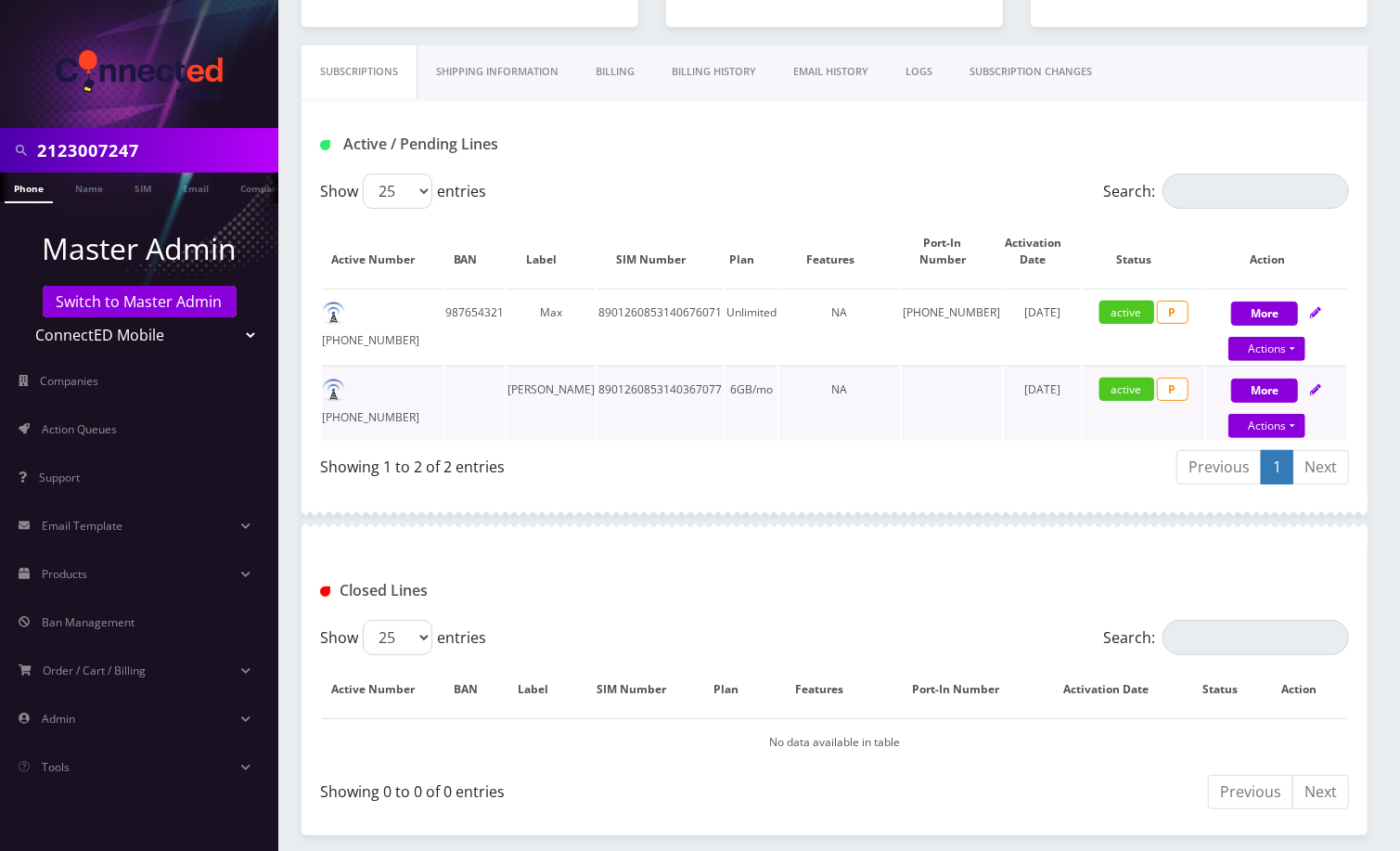
click at [1315, 389] on icon at bounding box center [1315, 390] width 12 height 12
select select "3-in-1 SIM Kit"
select select "117"
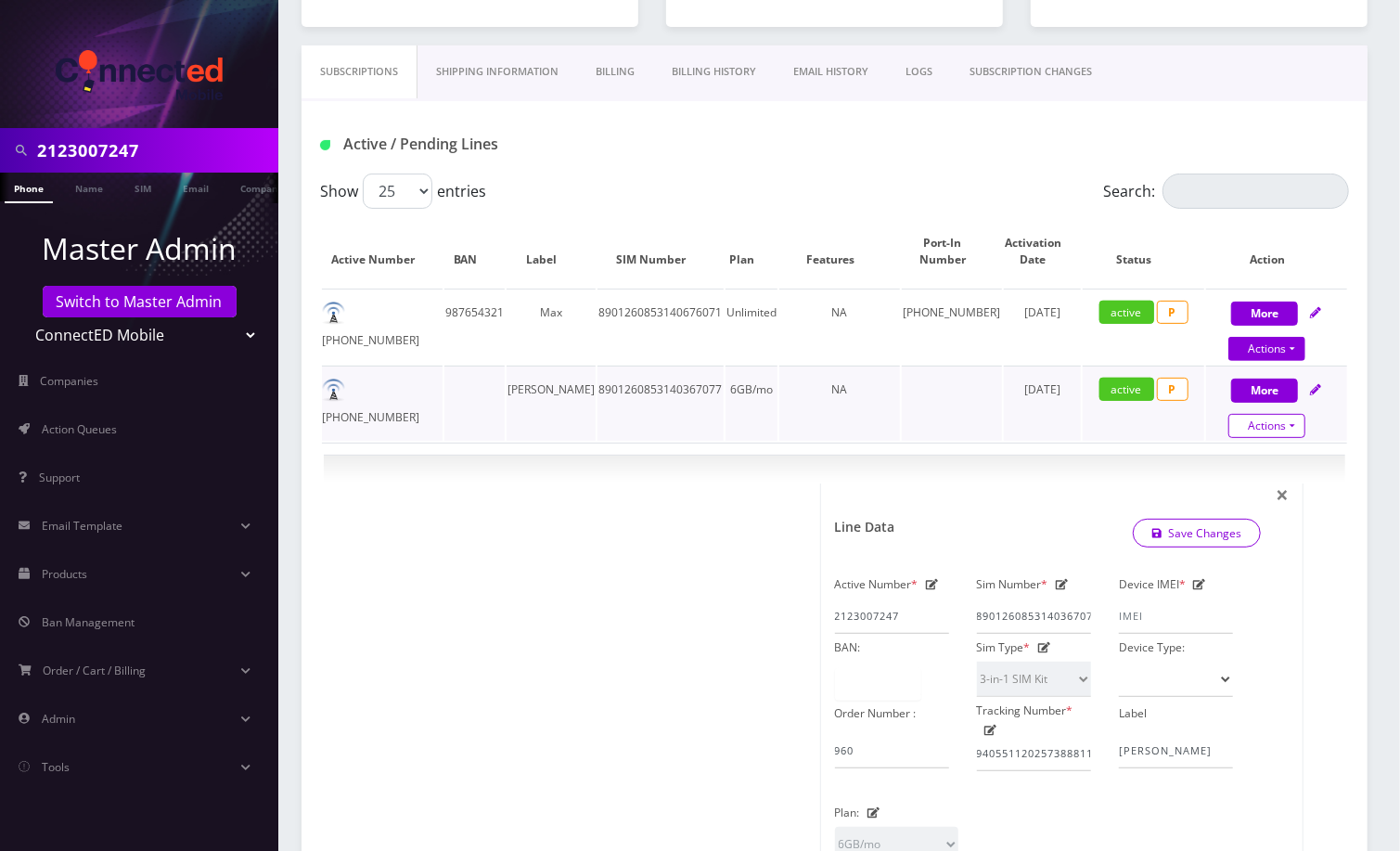
click at [1288, 413] on link "Actions" at bounding box center [1267, 425] width 77 height 24
select select "3-in-1 SIM Kit"
select select "117"
click at [1245, 453] on link "Close" at bounding box center [1289, 461] width 149 height 28
type input "[DATE]"
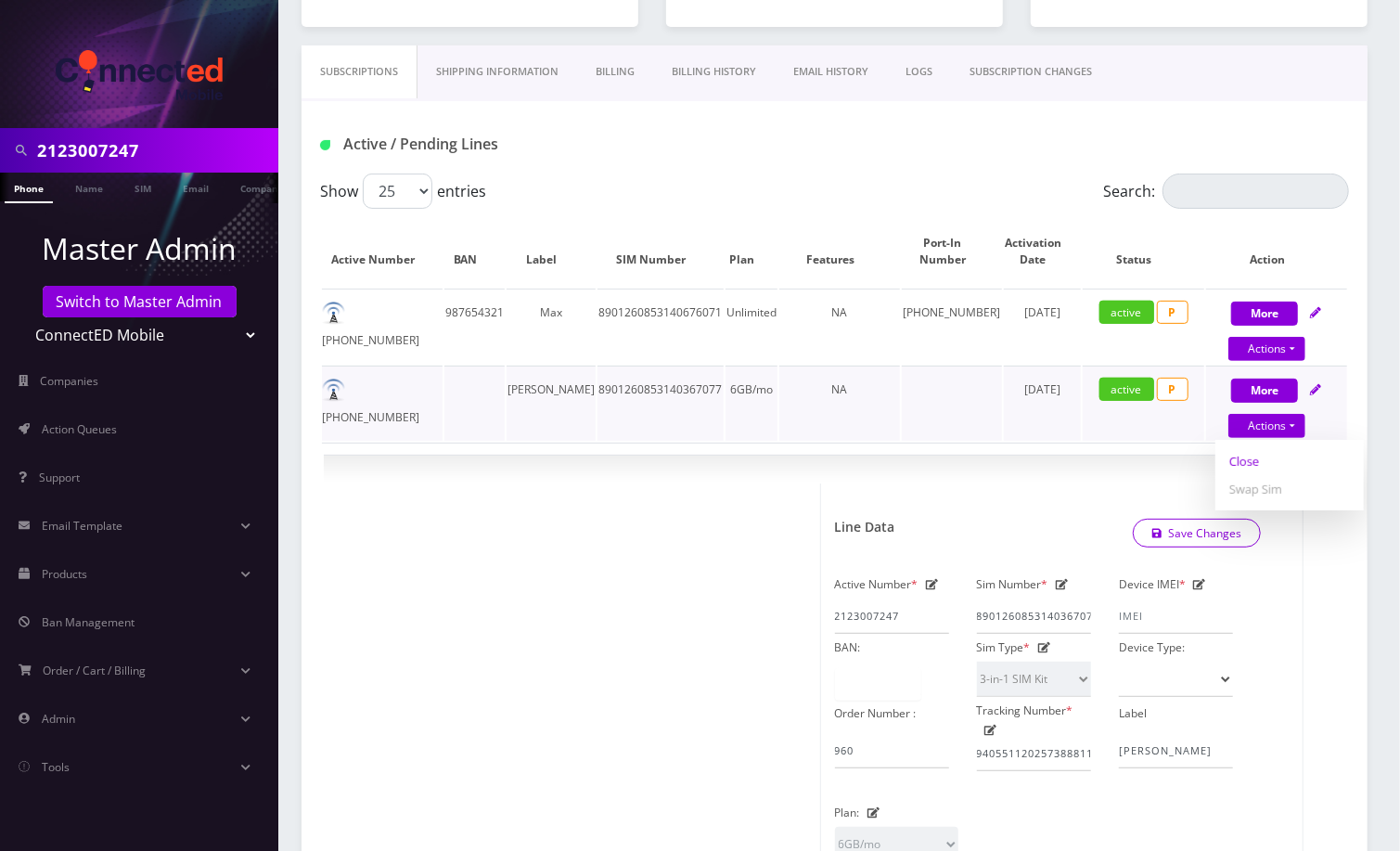
select select "3-in-1 SIM Kit"
select select "117"
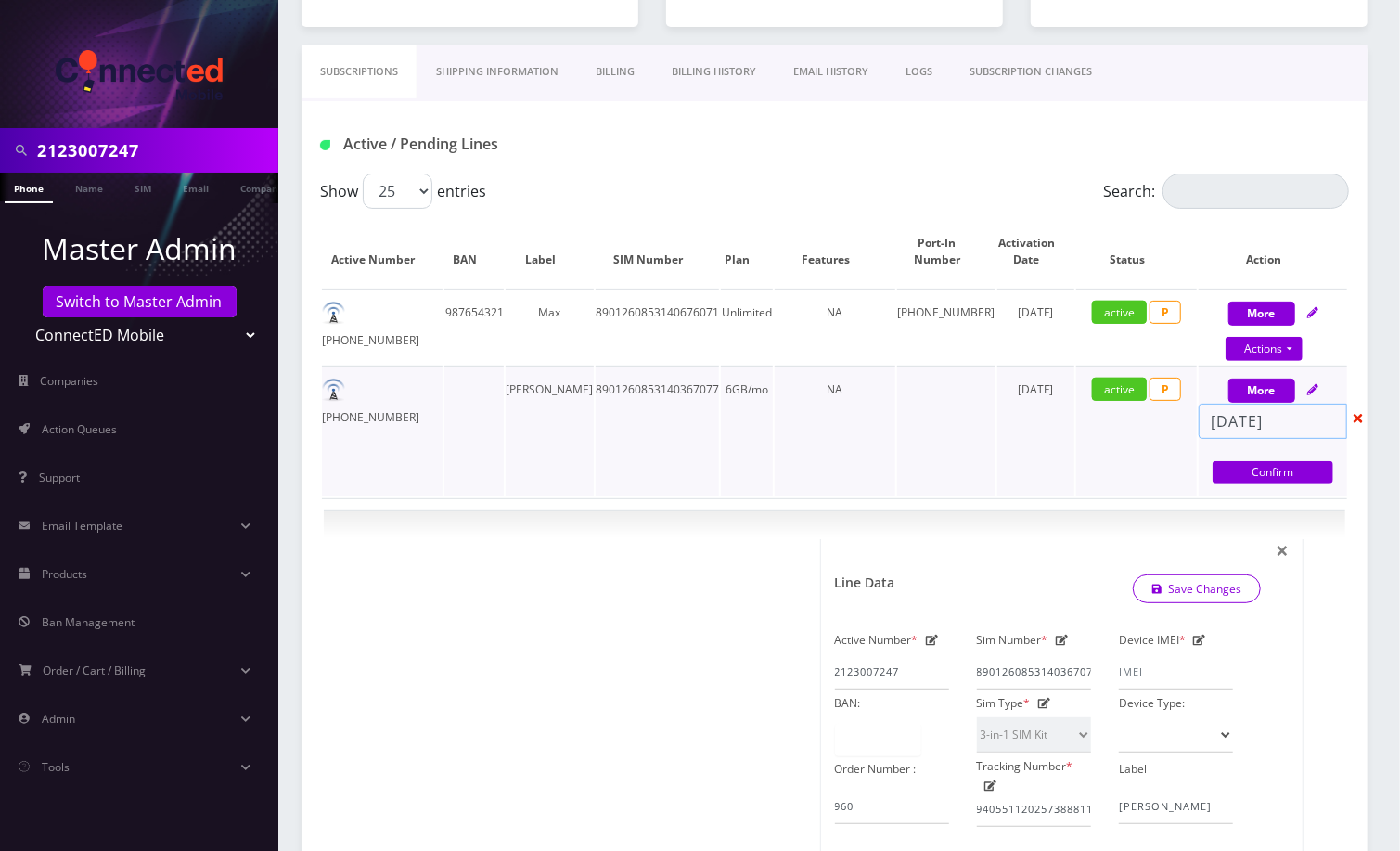
click at [1236, 423] on input "[DATE]" at bounding box center [1273, 421] width 149 height 36
select select "3-in-1 SIM Kit"
select select "117"
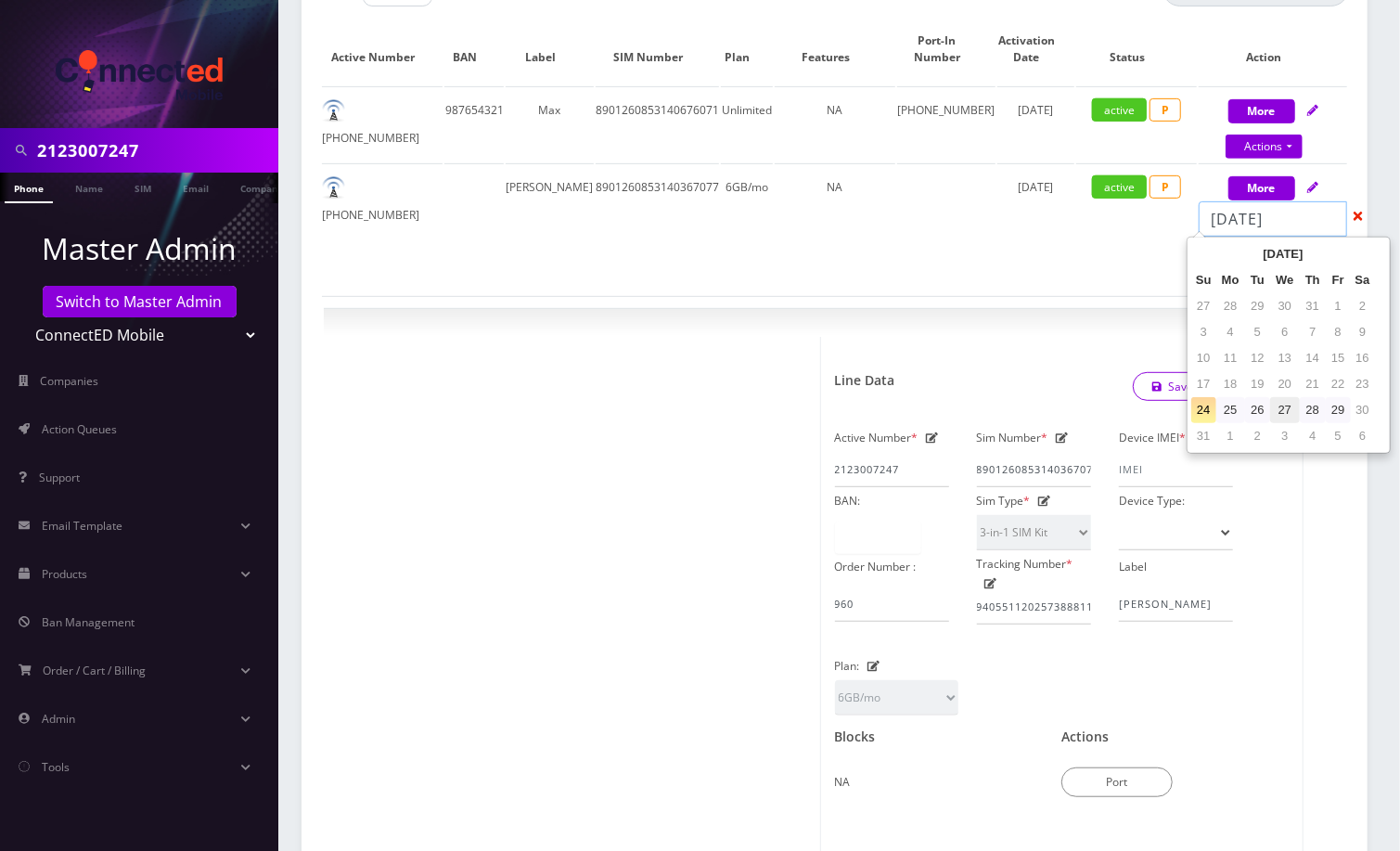
scroll to position [371, 0]
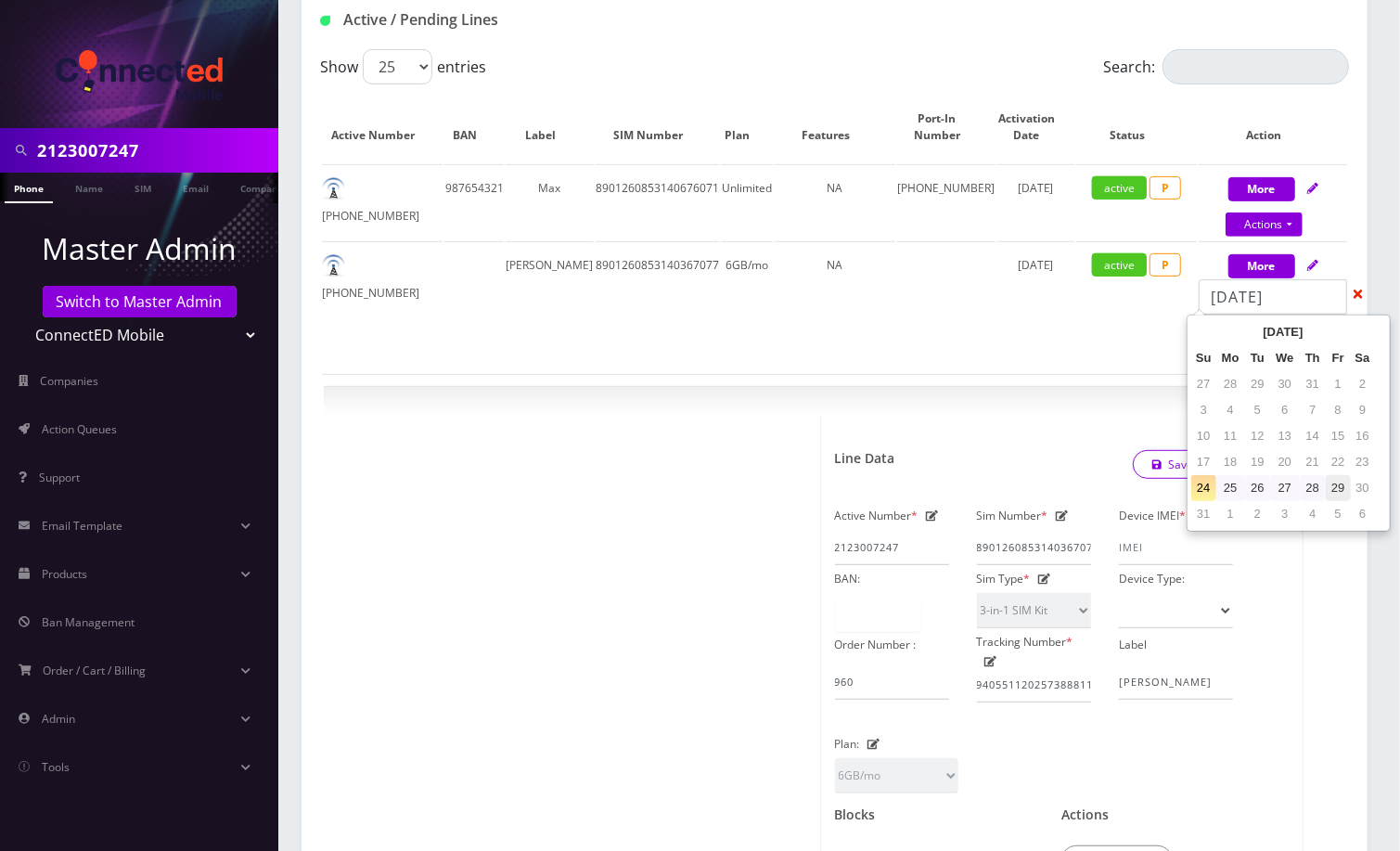
click at [1344, 490] on td "29" at bounding box center [1338, 488] width 25 height 26
type input "[DATE]"
click at [1316, 296] on input "[DATE]" at bounding box center [1273, 297] width 149 height 36
select select "3-in-1 SIM Kit"
select select "117"
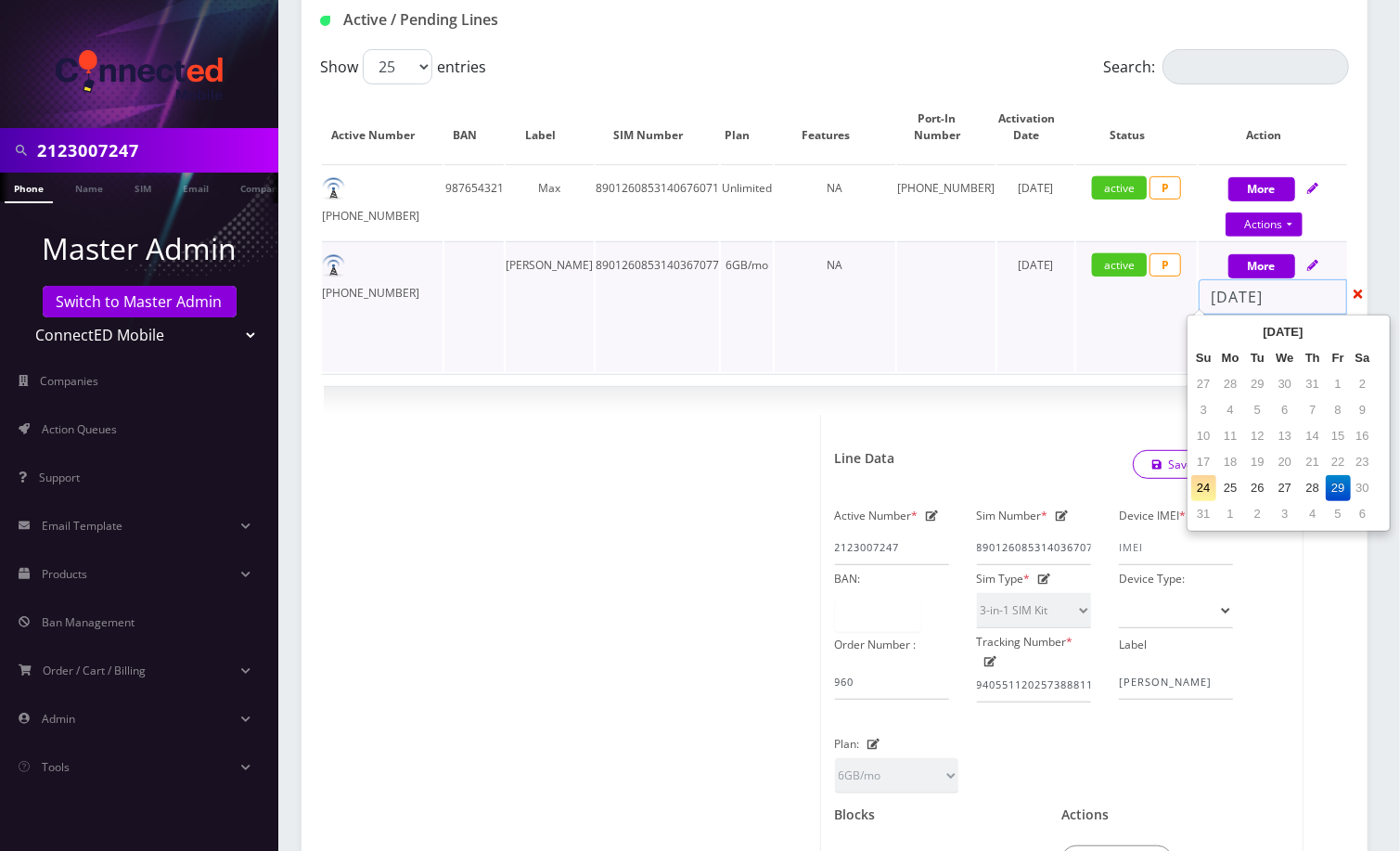
drag, startPoint x: 1210, startPoint y: 296, endPoint x: 1254, endPoint y: 296, distance: 44.0
click at [1254, 296] on input "[DATE]" at bounding box center [1273, 297] width 149 height 36
select select "3-in-1 SIM Kit"
select select "117"
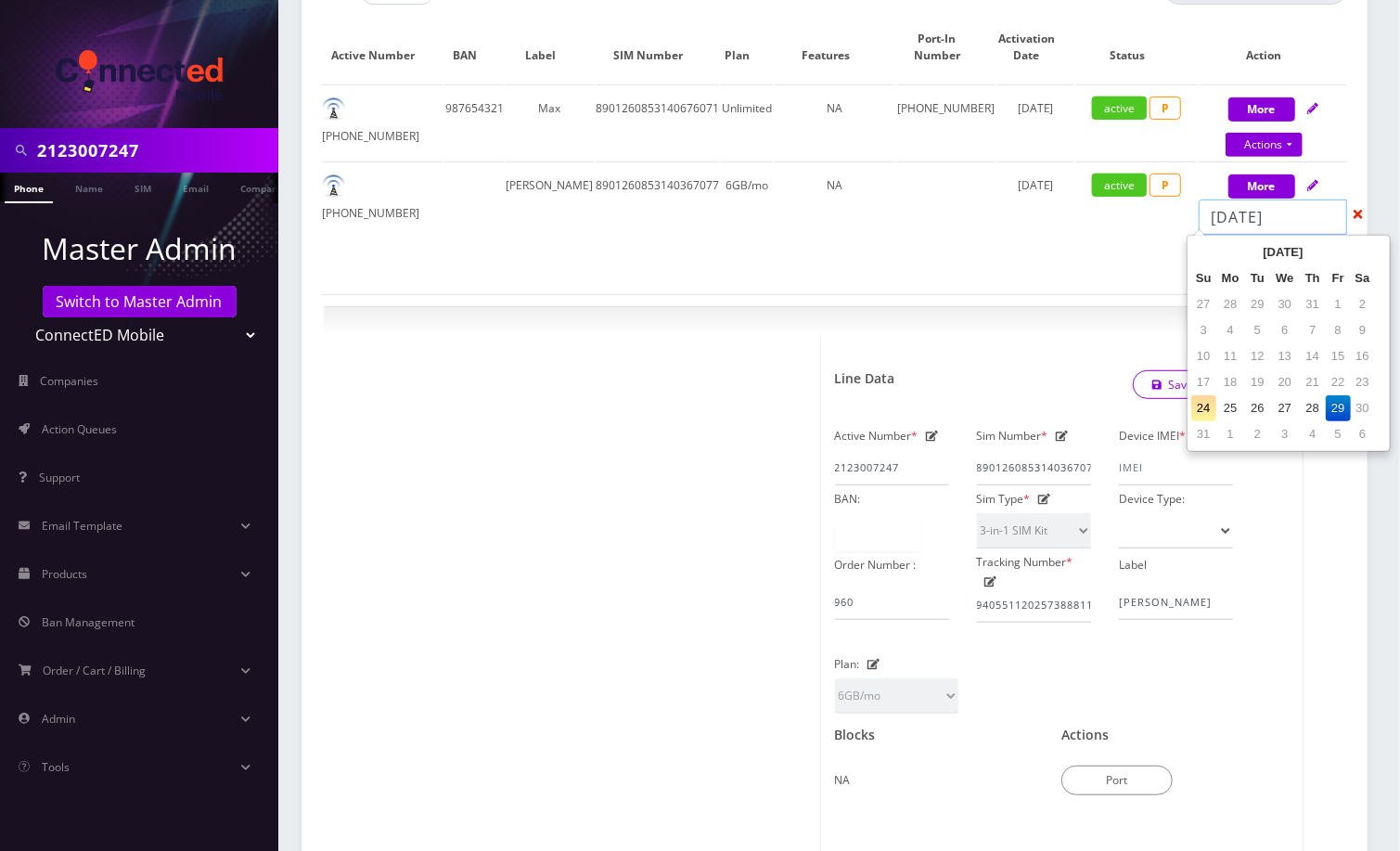
scroll to position [495, 0]
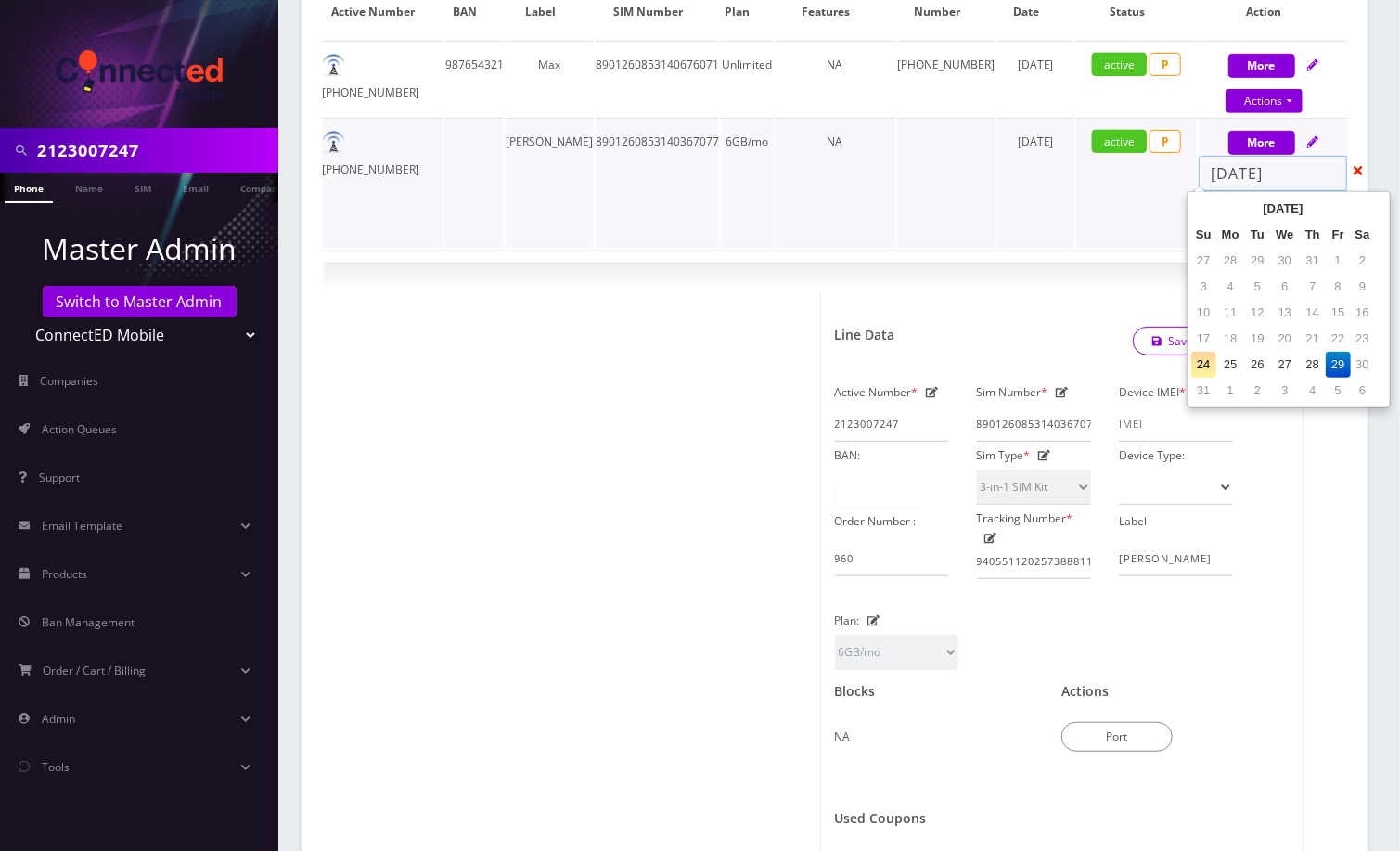
click at [1272, 175] on input "[DATE]" at bounding box center [1273, 173] width 149 height 36
select select "3-in-1 SIM Kit"
select select "117"
click at [1337, 365] on td "29" at bounding box center [1338, 364] width 25 height 26
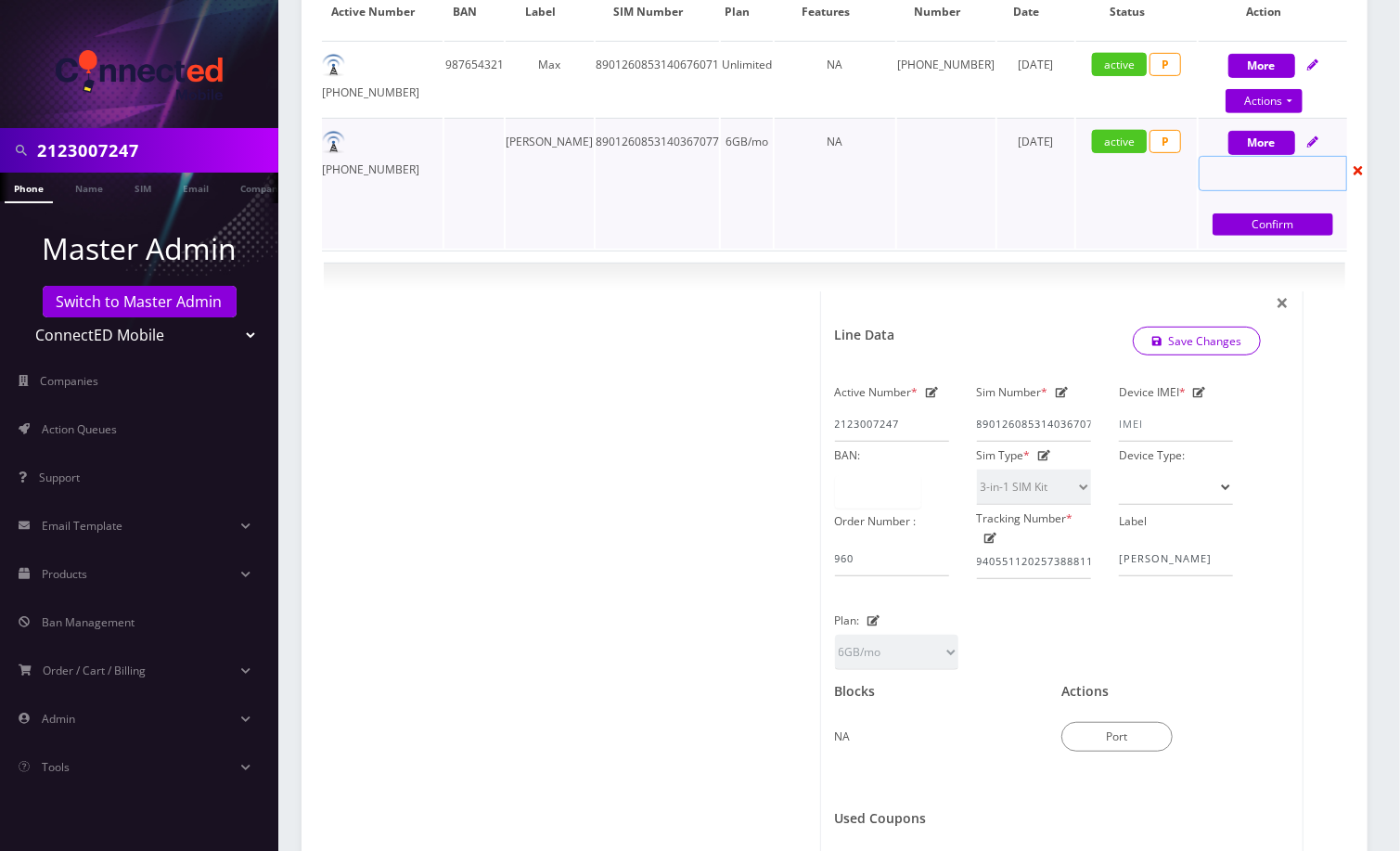
click at [1306, 167] on input "text" at bounding box center [1273, 173] width 149 height 36
select select "3-in-1 SIM Kit"
select select "117"
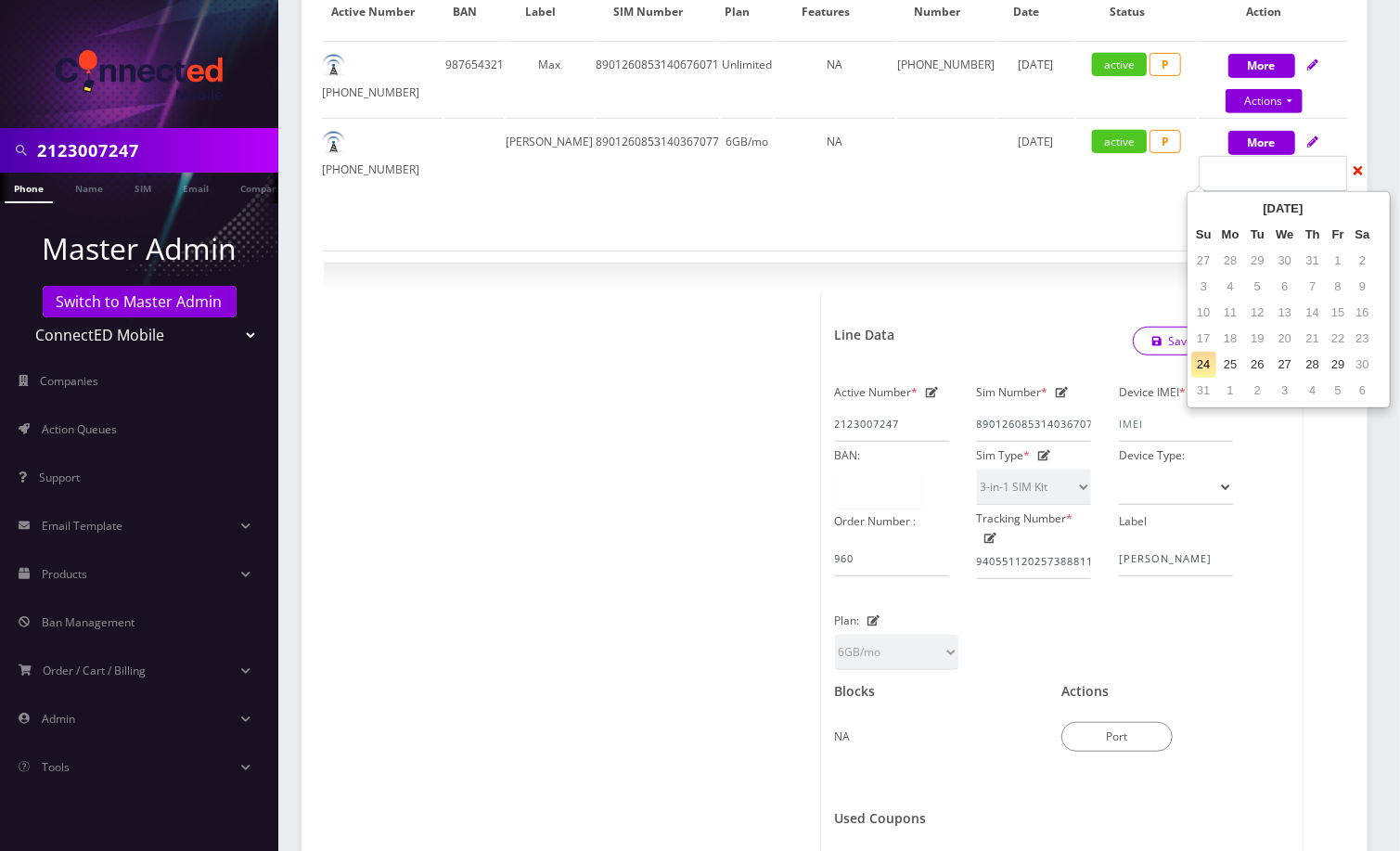
click at [1361, 545] on div "Show 25 50 100 250 500 entries Search: Active Number BAN Label SIM Number Plan …" at bounding box center [834, 473] width 1066 height 1095
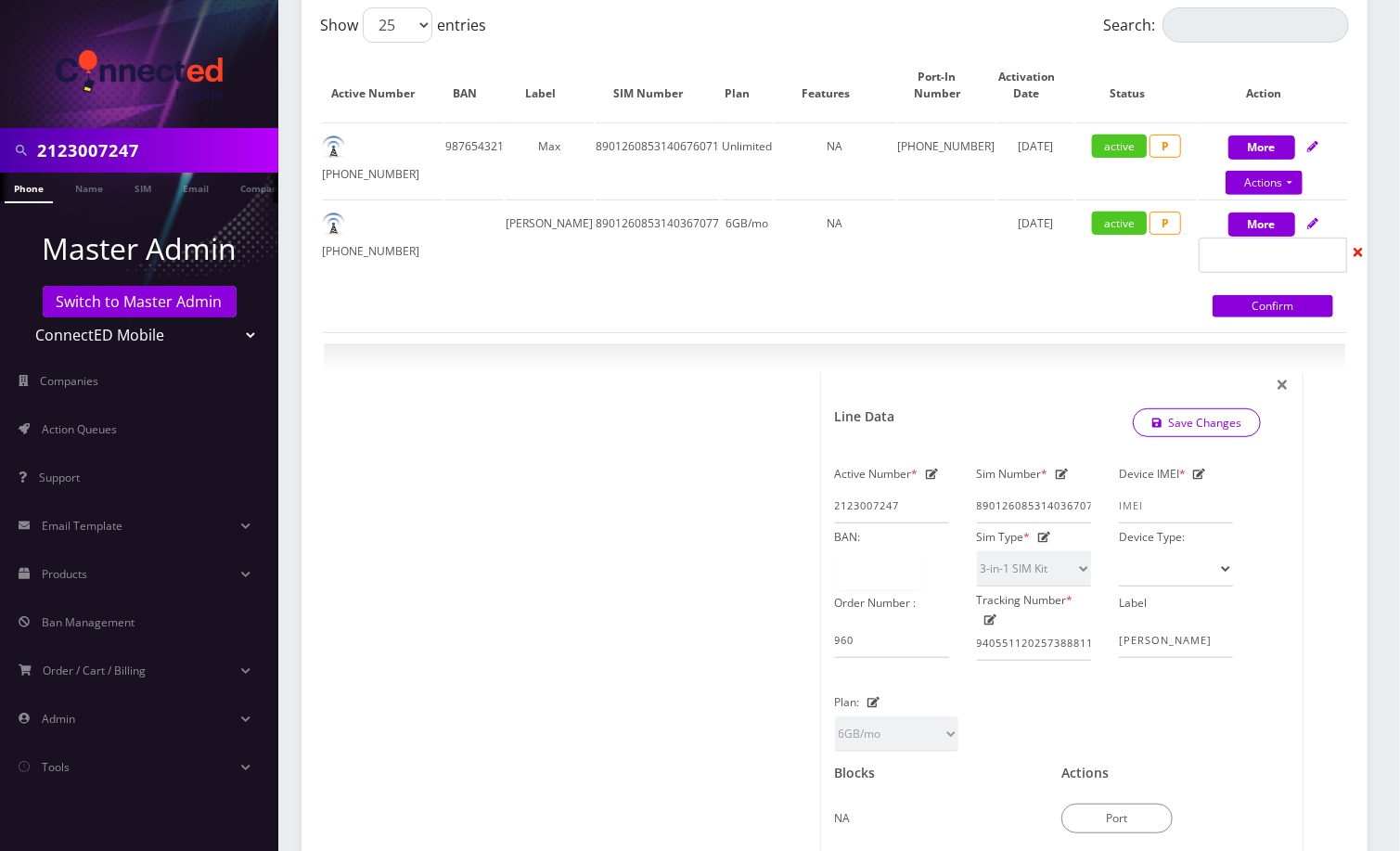
scroll to position [371, 0]
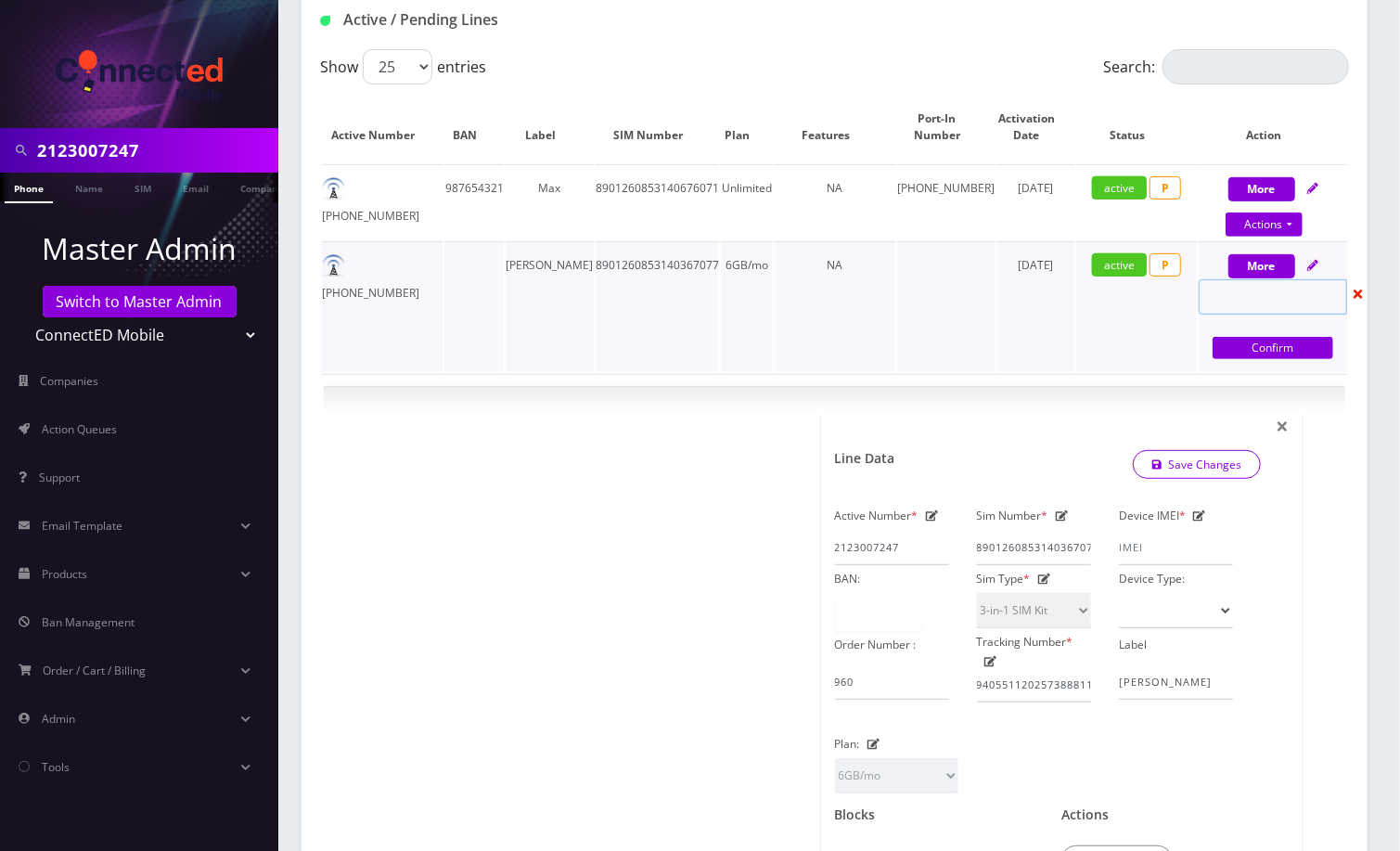
click at [1224, 297] on input "text" at bounding box center [1273, 297] width 149 height 36
select select "3-in-1 SIM Kit"
select select "117"
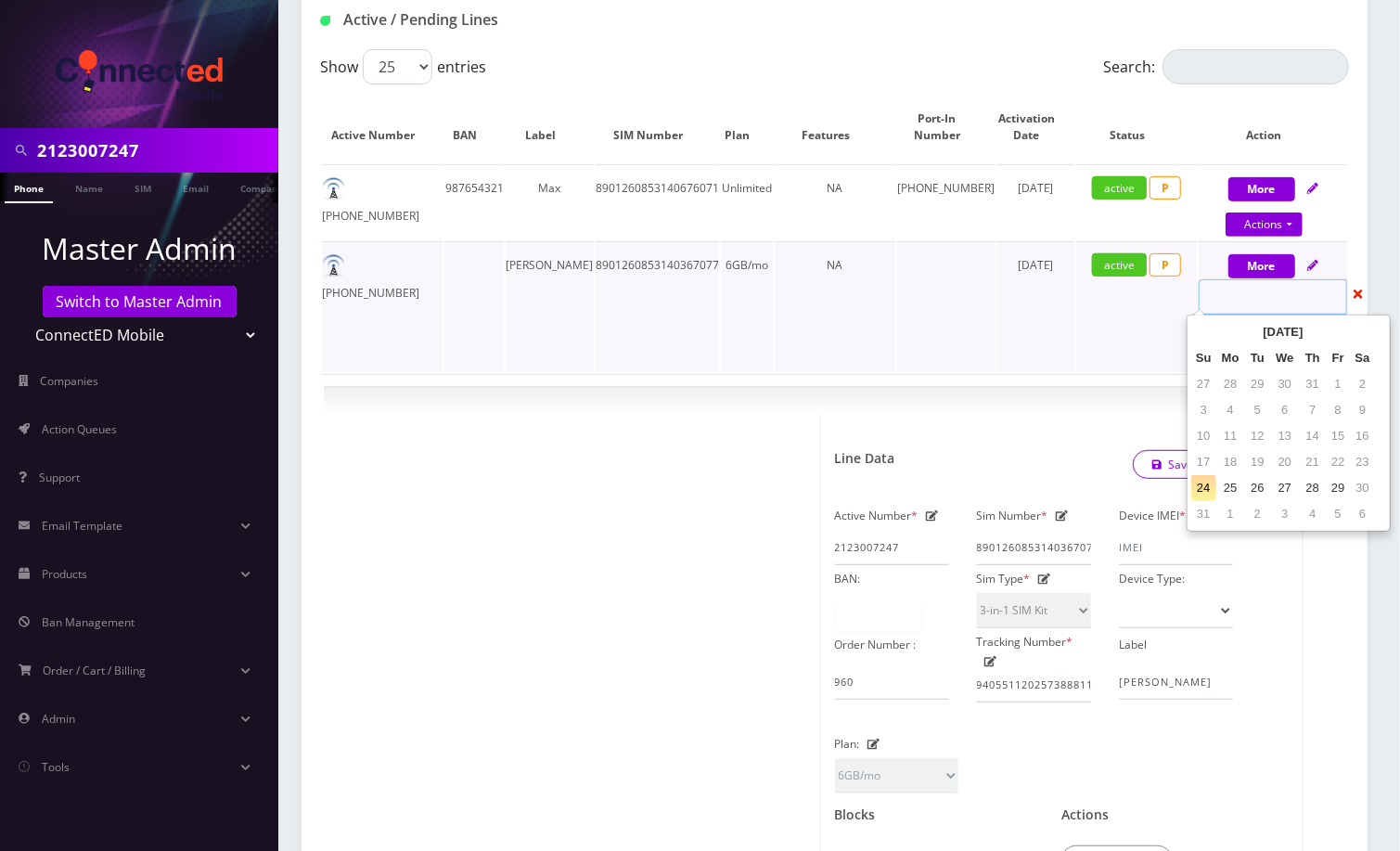
click at [1260, 290] on input "text" at bounding box center [1273, 297] width 149 height 36
select select "3-in-1 SIM Kit"
select select "117"
click at [933, 352] on td at bounding box center [946, 306] width 98 height 130
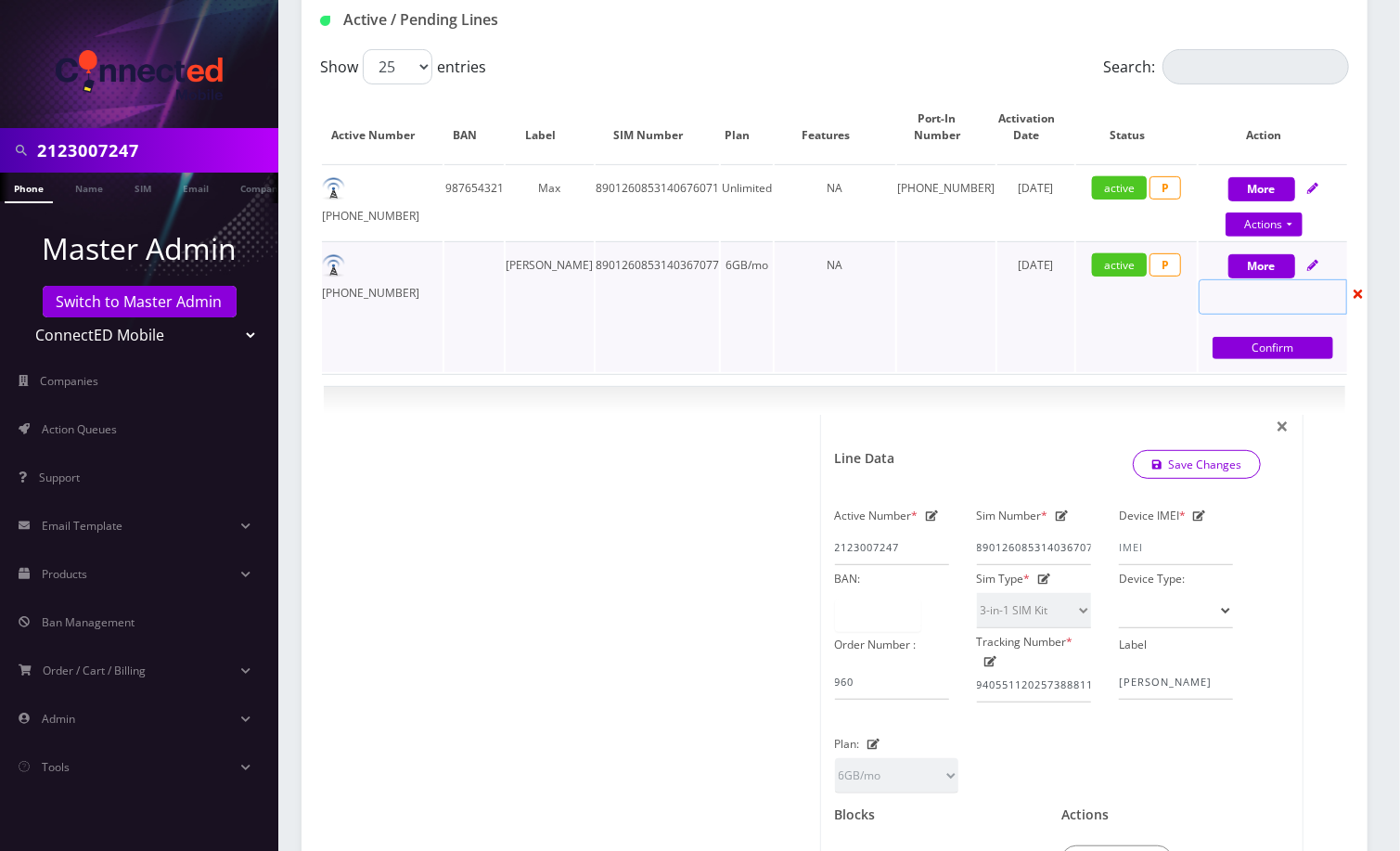
click at [1215, 288] on input "text" at bounding box center [1273, 297] width 149 height 36
select select "3-in-1 SIM Kit"
select select "117"
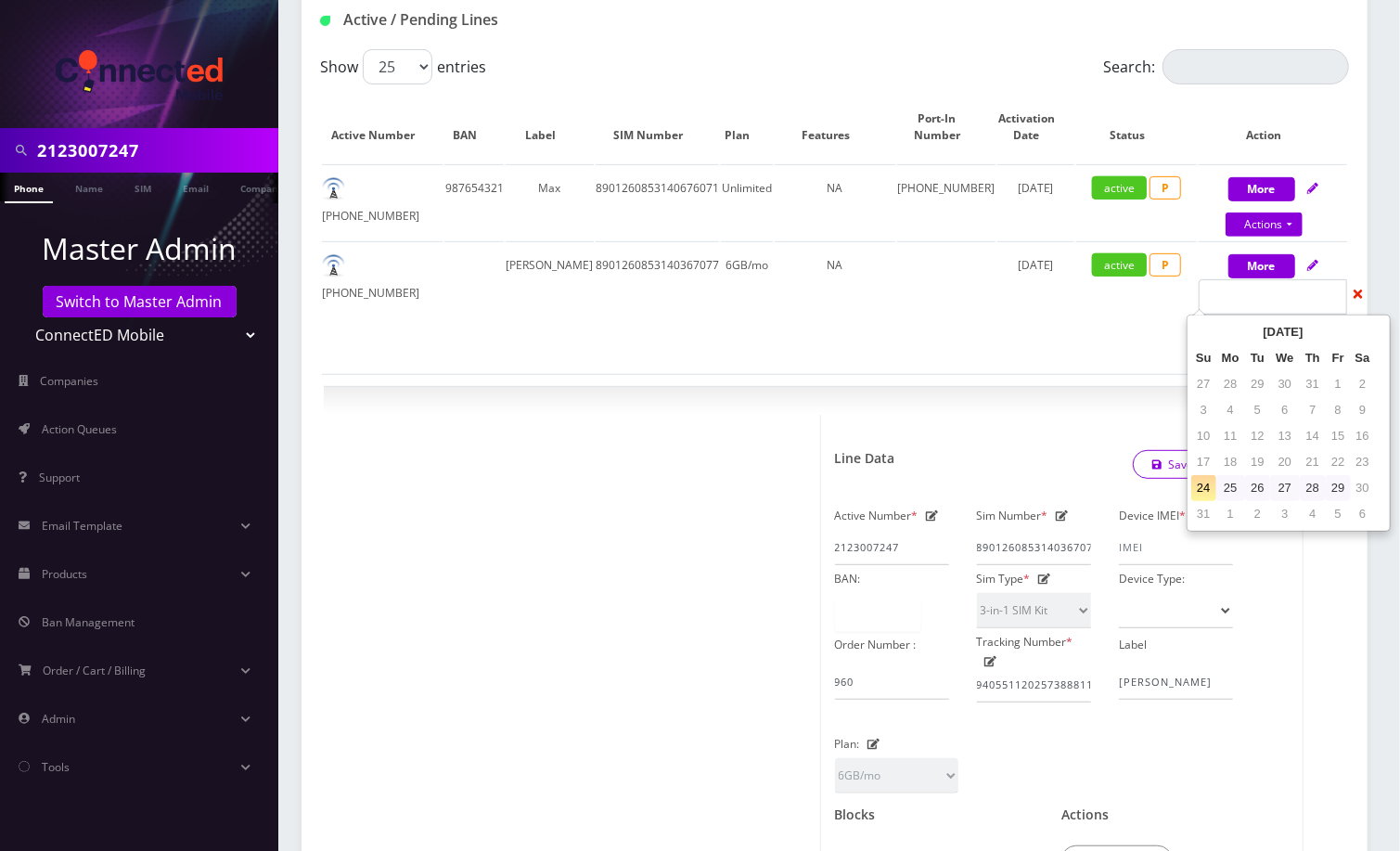
click at [1361, 484] on td "30" at bounding box center [1362, 488] width 24 height 26
click at [1370, 484] on td "30" at bounding box center [1362, 488] width 24 height 26
click at [980, 352] on td at bounding box center [946, 306] width 98 height 130
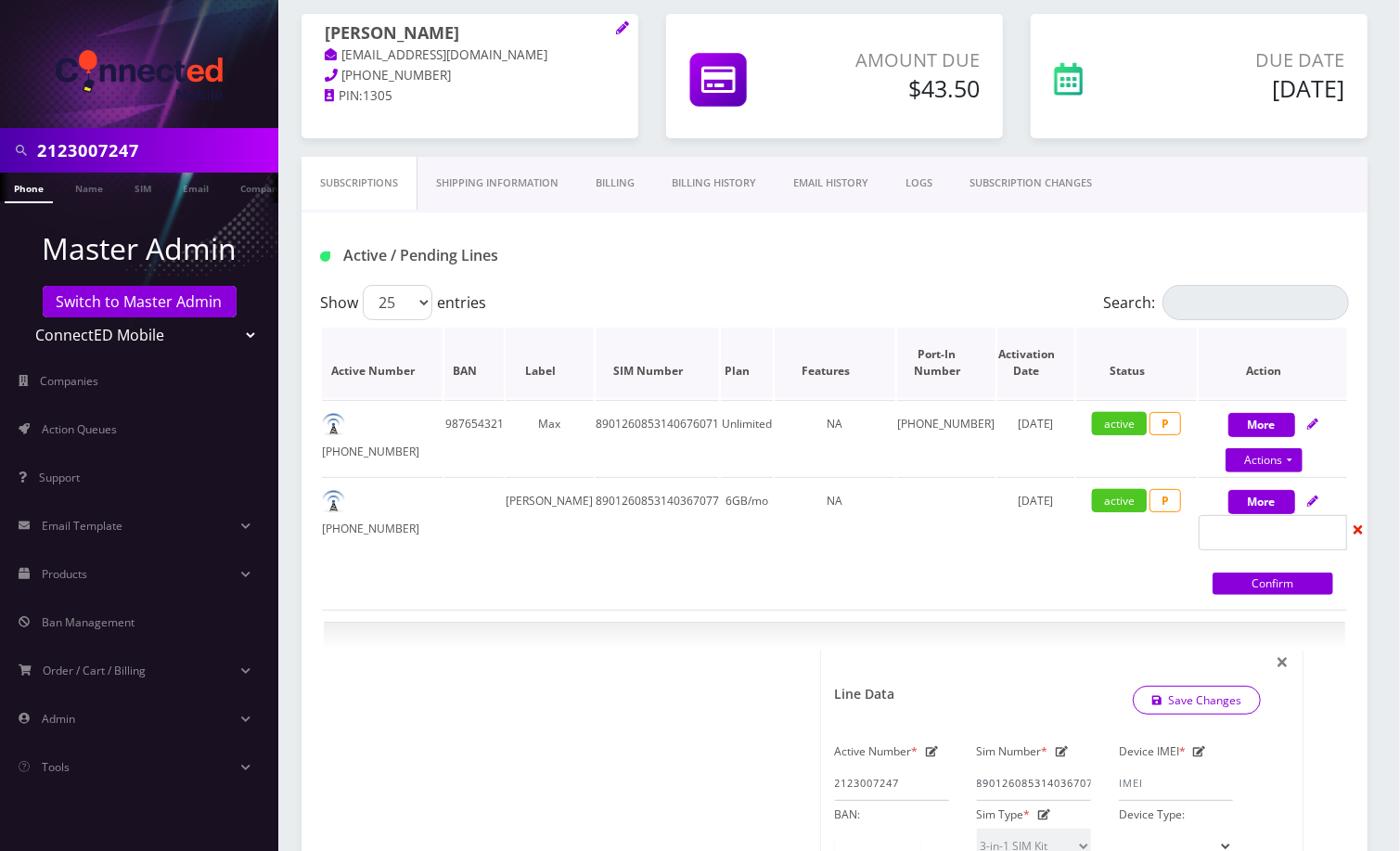
scroll to position [0, 0]
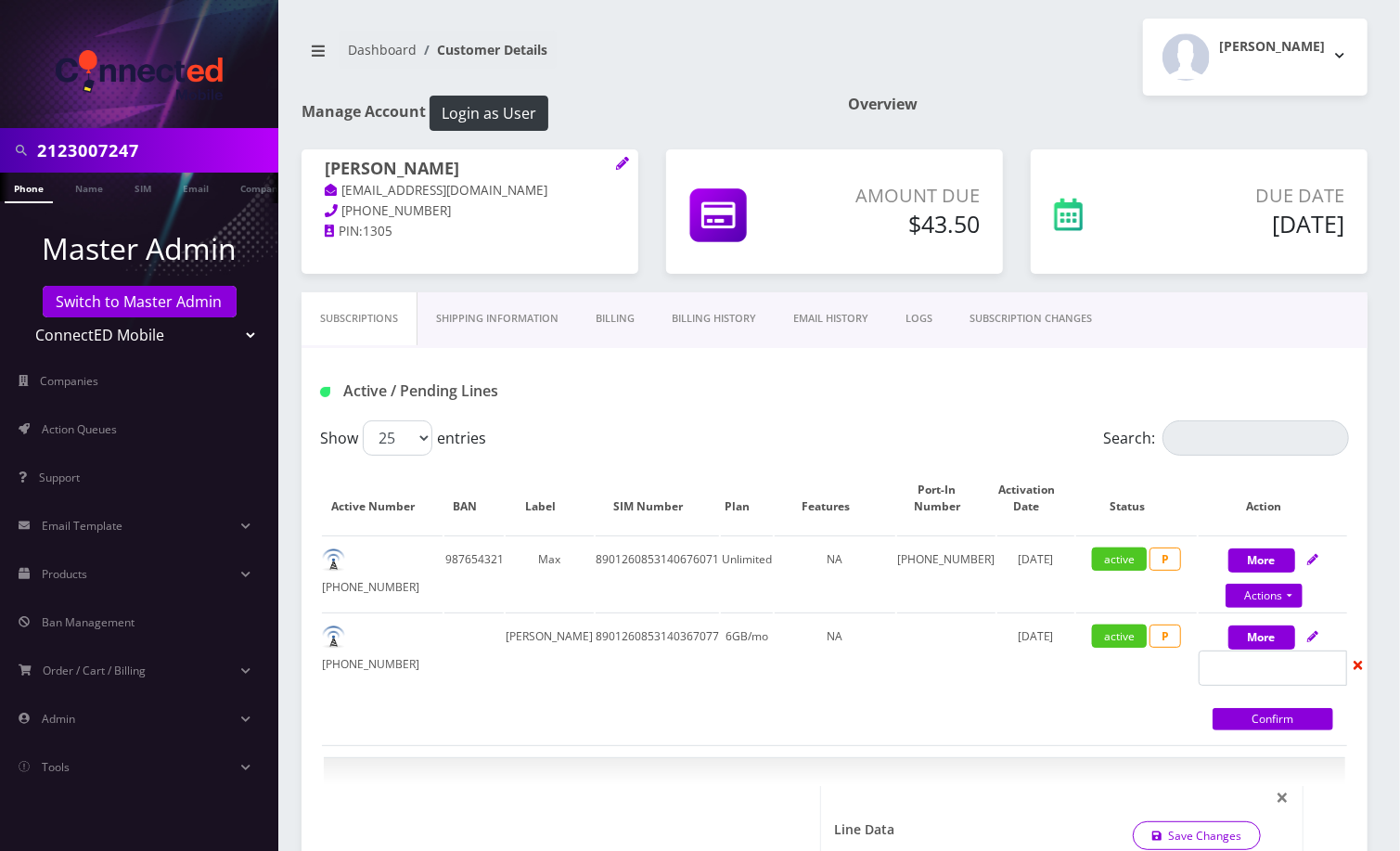
click at [621, 313] on link "Billing" at bounding box center [615, 319] width 76 height 53
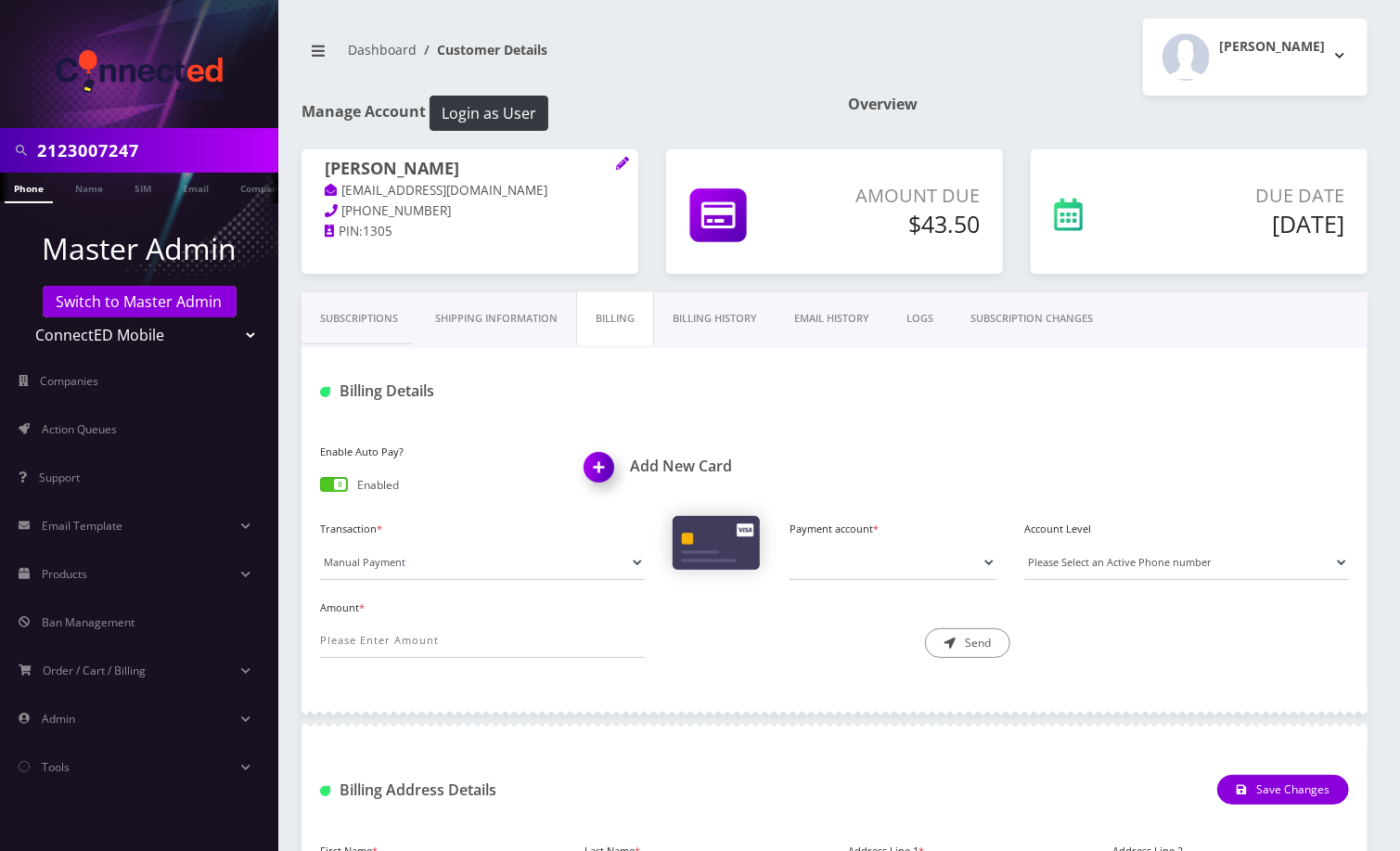
click at [736, 323] on link "Billing History" at bounding box center [714, 319] width 122 height 53
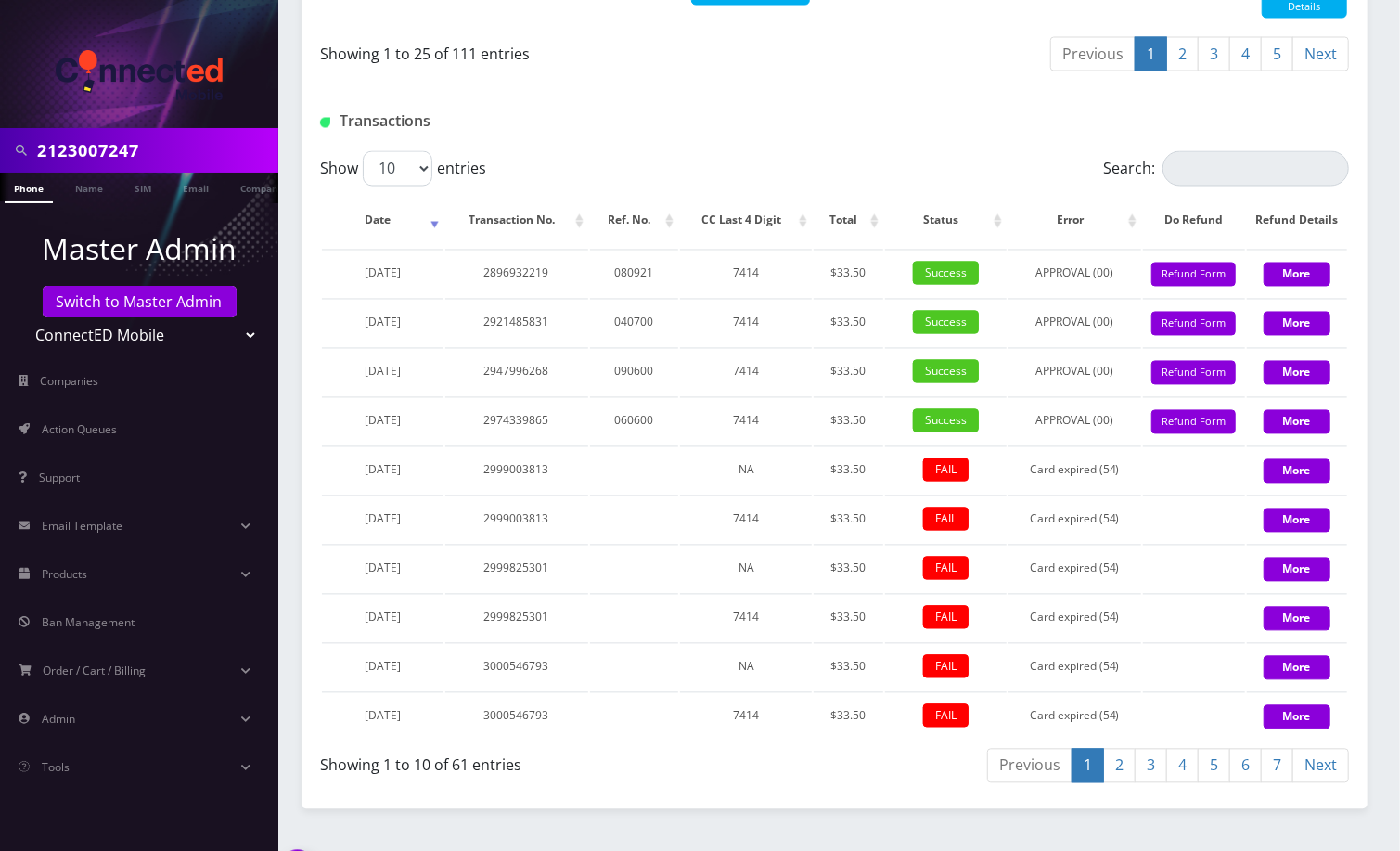
scroll to position [2103, 0]
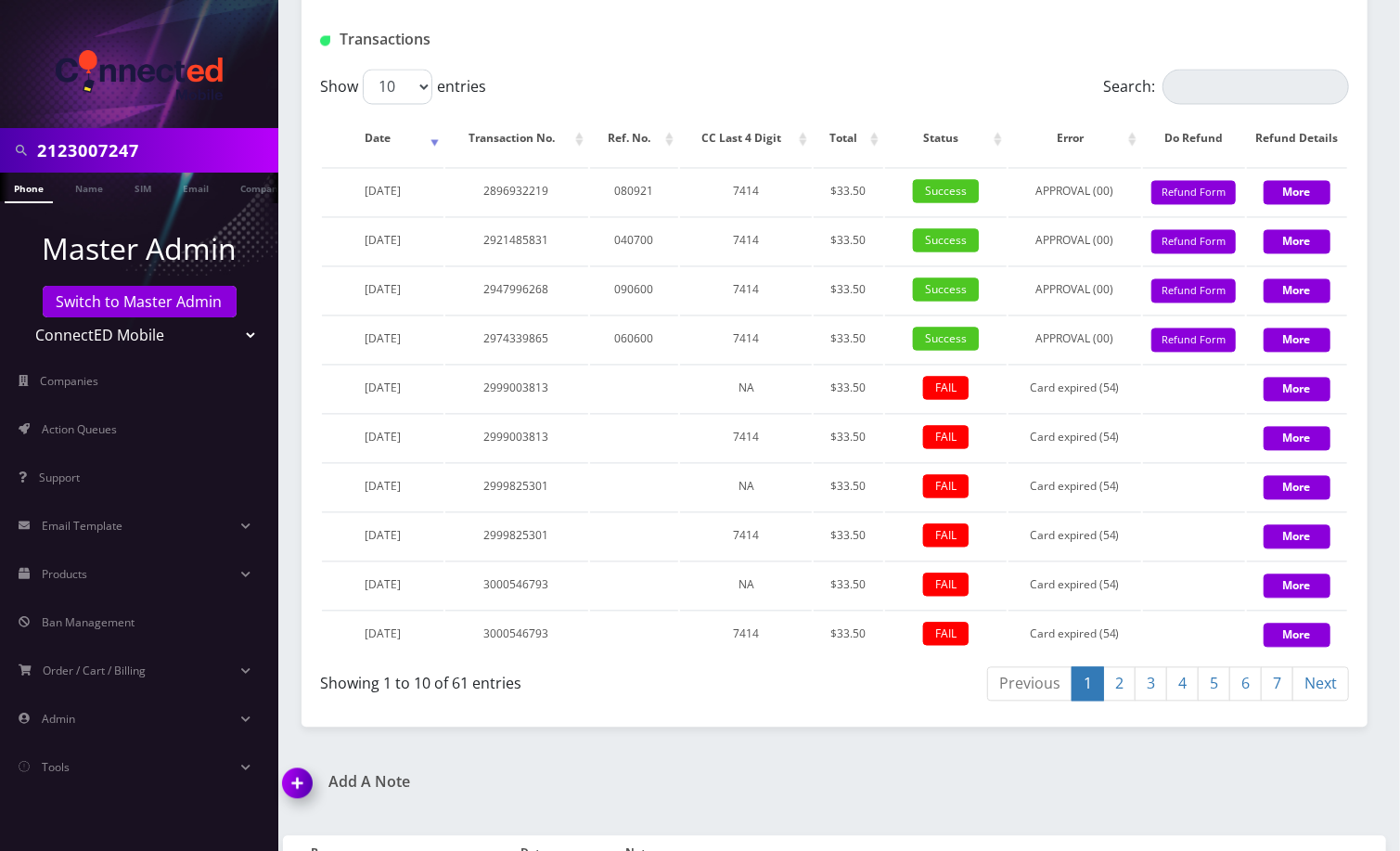
drag, startPoint x: 1059, startPoint y: 111, endPoint x: 647, endPoint y: 11, distance: 424.0
click at [1059, 55] on div at bounding box center [1010, 40] width 704 height 31
click at [793, 69] on div "Transactions" at bounding box center [834, 32] width 1066 height 72
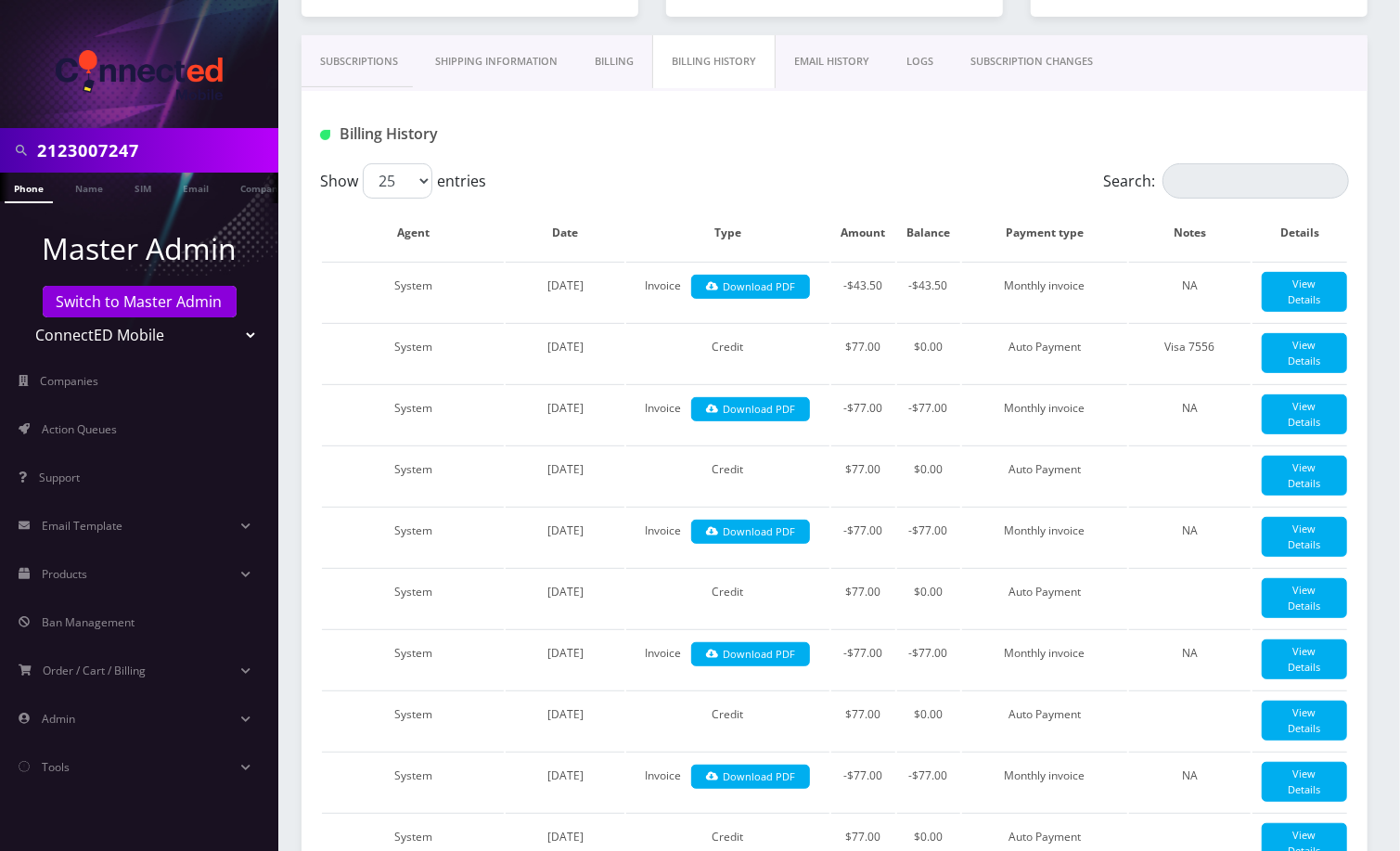
scroll to position [371, 0]
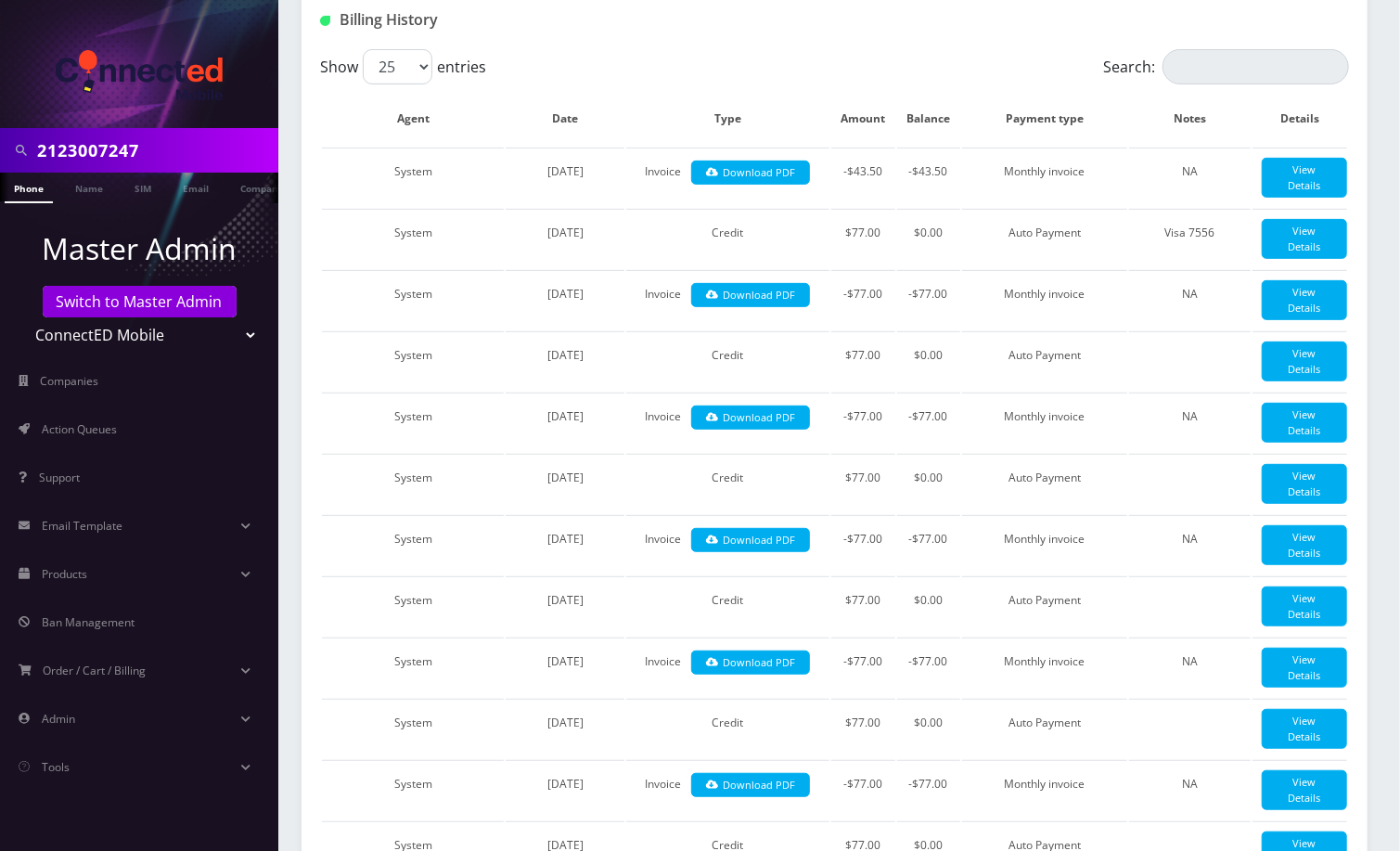
click at [221, 335] on select "Teltik Production My Link Mobile VennMobile Unlimited Advanced LTE Rexing Inc D…" at bounding box center [139, 335] width 237 height 36
click at [133, 303] on link "Switch to Master Admin" at bounding box center [139, 301] width 194 height 32
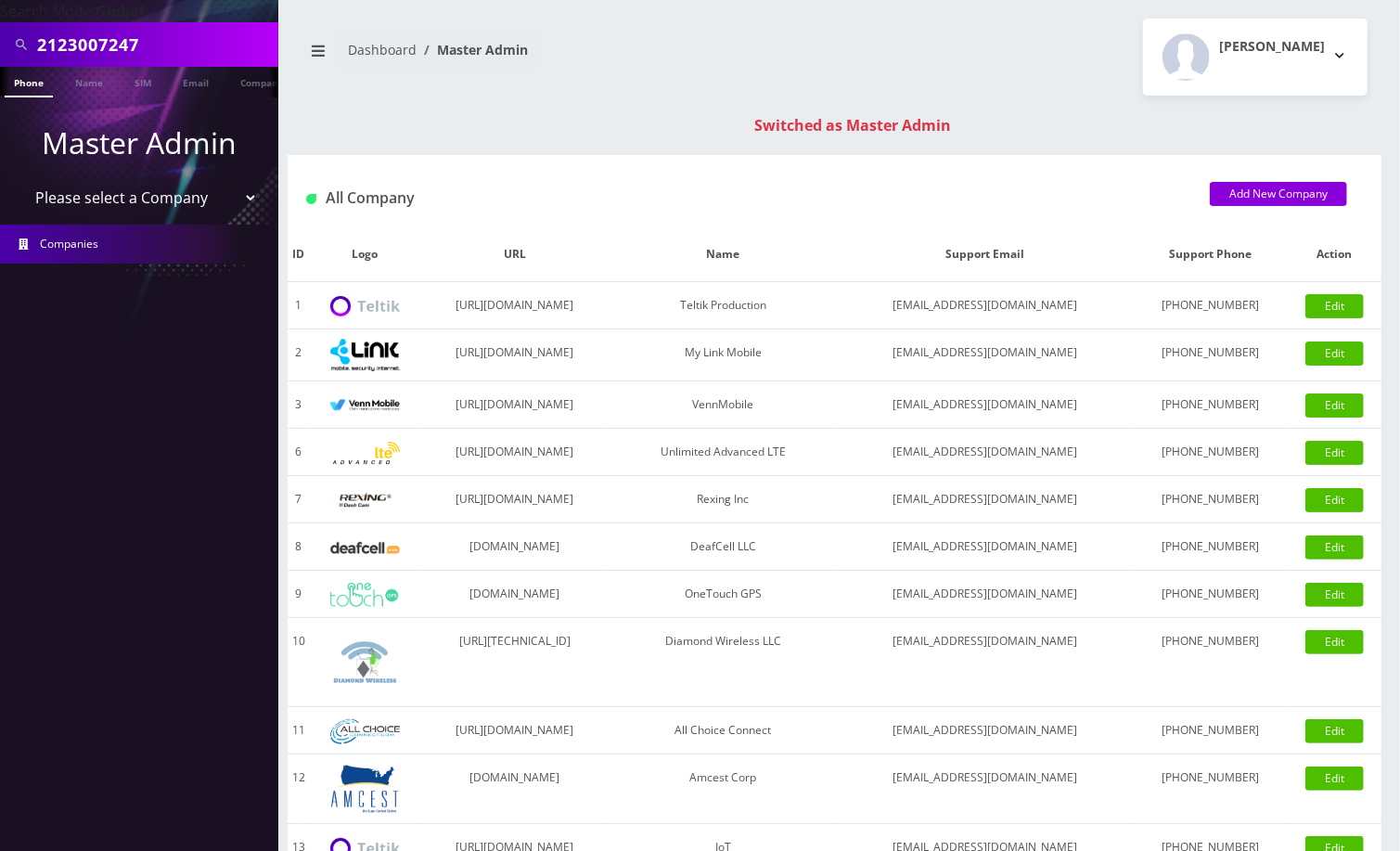
drag, startPoint x: 0, startPoint y: 0, endPoint x: 84, endPoint y: 50, distance: 97.8
click at [84, 50] on input "2123007247" at bounding box center [154, 44] width 237 height 36
type input "9294864683"
click at [36, 85] on link "Phone" at bounding box center [29, 82] width 48 height 31
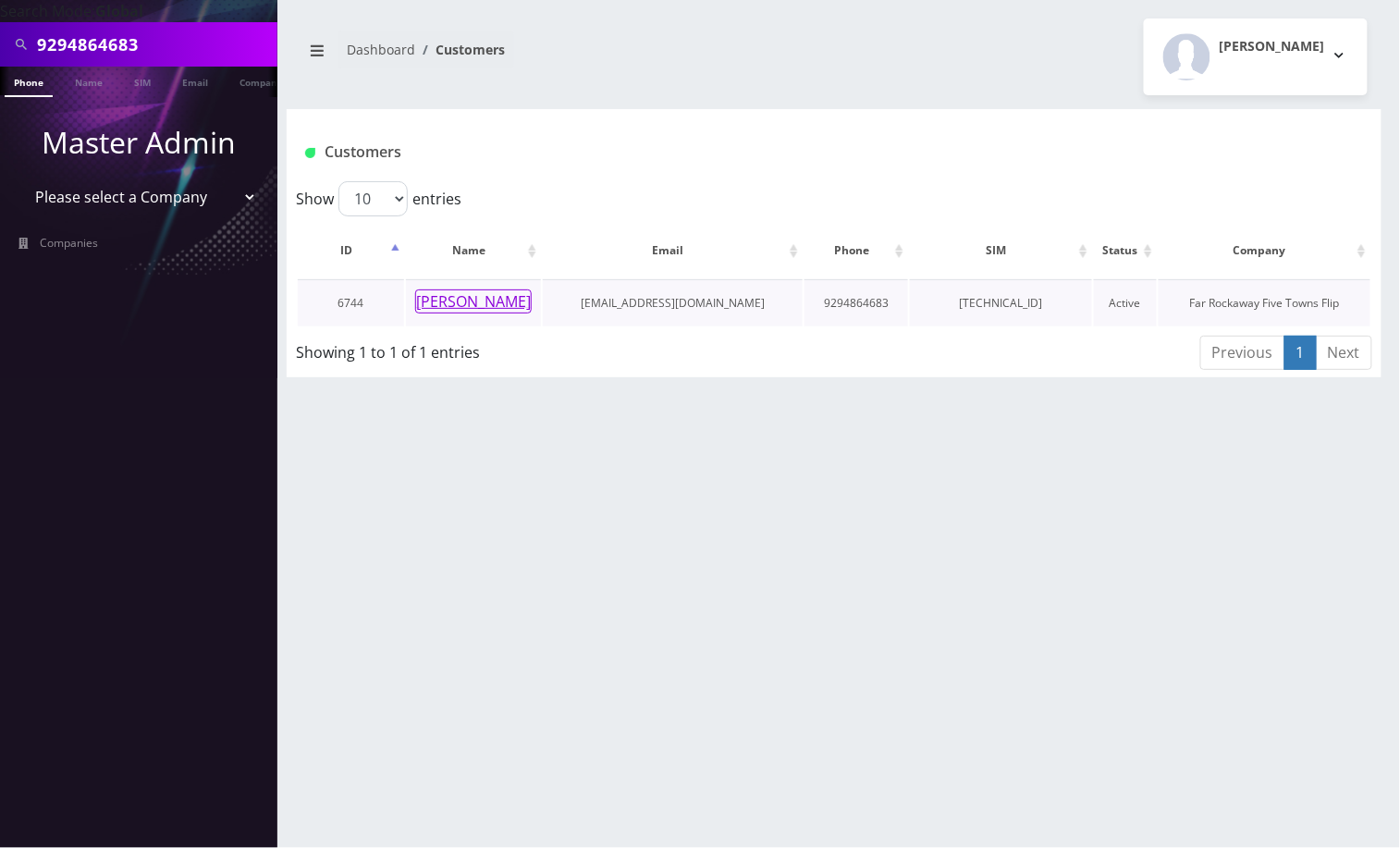
click at [481, 301] on button "[PERSON_NAME]" at bounding box center [473, 301] width 117 height 24
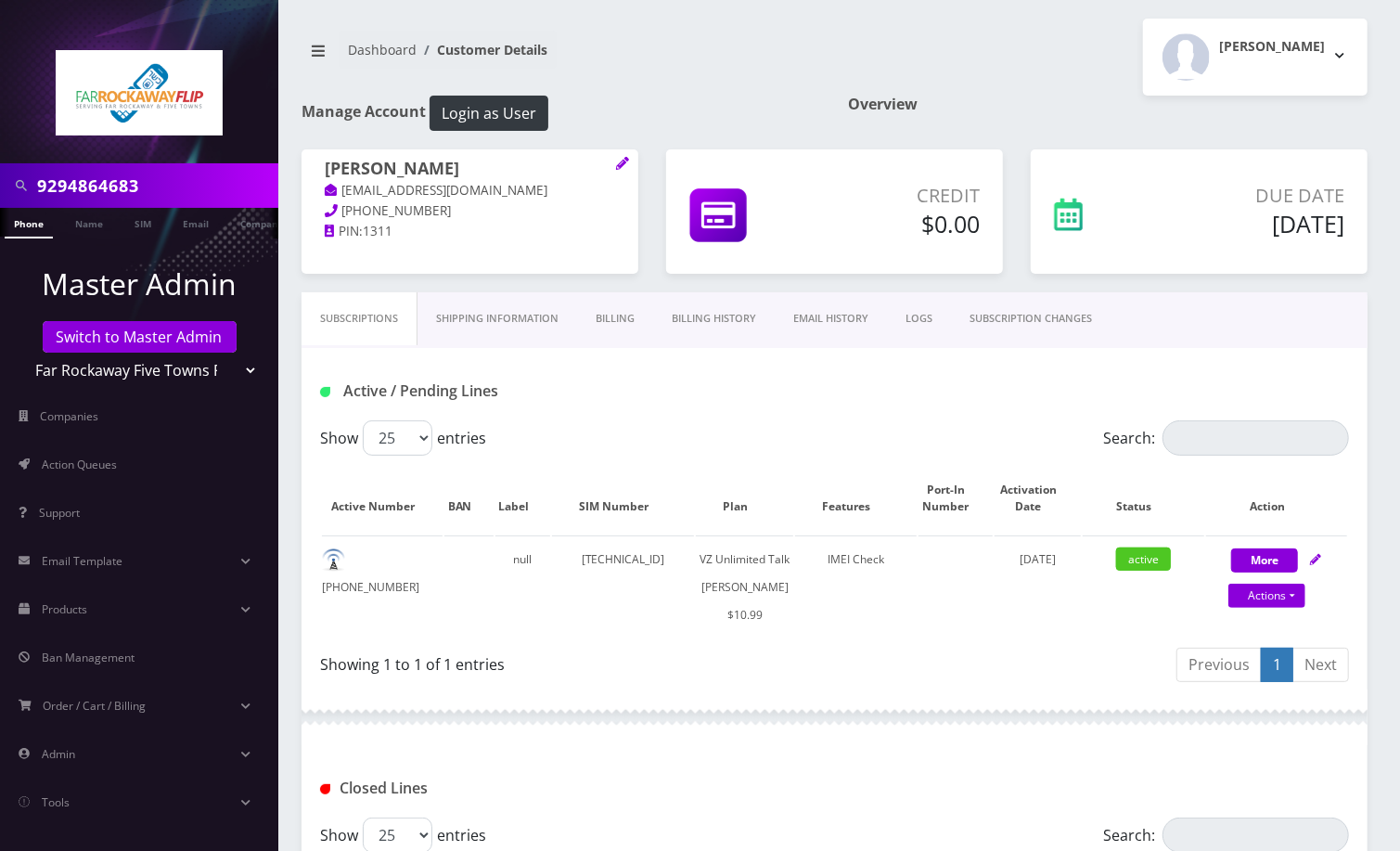
drag, startPoint x: 1076, startPoint y: 373, endPoint x: 993, endPoint y: 370, distance: 83.1
click at [1076, 373] on div "Active / Pending Lines" at bounding box center [834, 383] width 1066 height 72
click at [197, 371] on select "Teltik Production My Link Mobile VennMobile Unlimited Advanced LTE Rexing Inc D…" at bounding box center [139, 370] width 237 height 36
select select "15"
click at [21, 353] on select "Teltik Production My Link Mobile VennMobile Unlimited Advanced LTE Rexing Inc D…" at bounding box center [139, 370] width 237 height 36
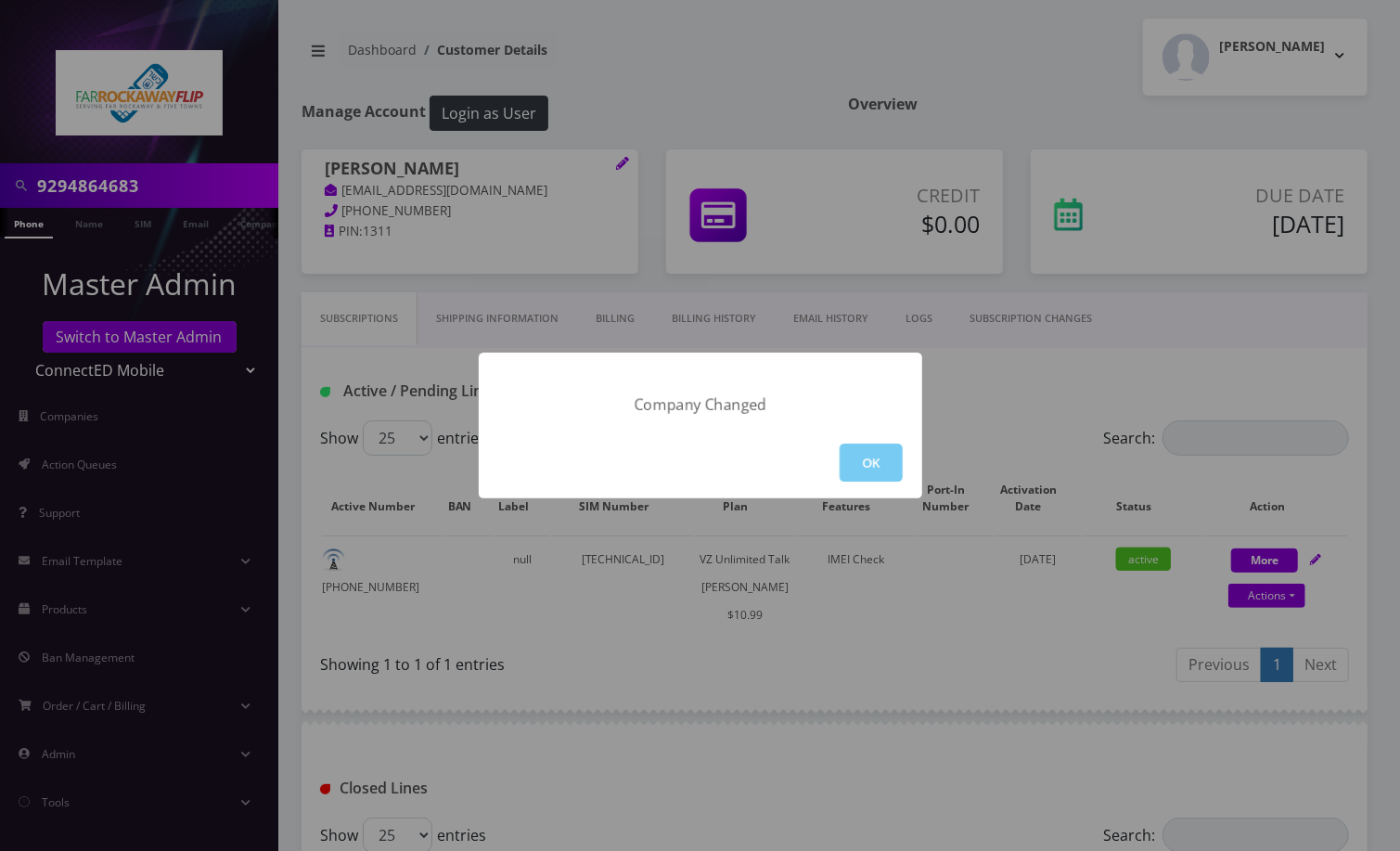
click at [868, 460] on button "OK" at bounding box center [870, 462] width 63 height 38
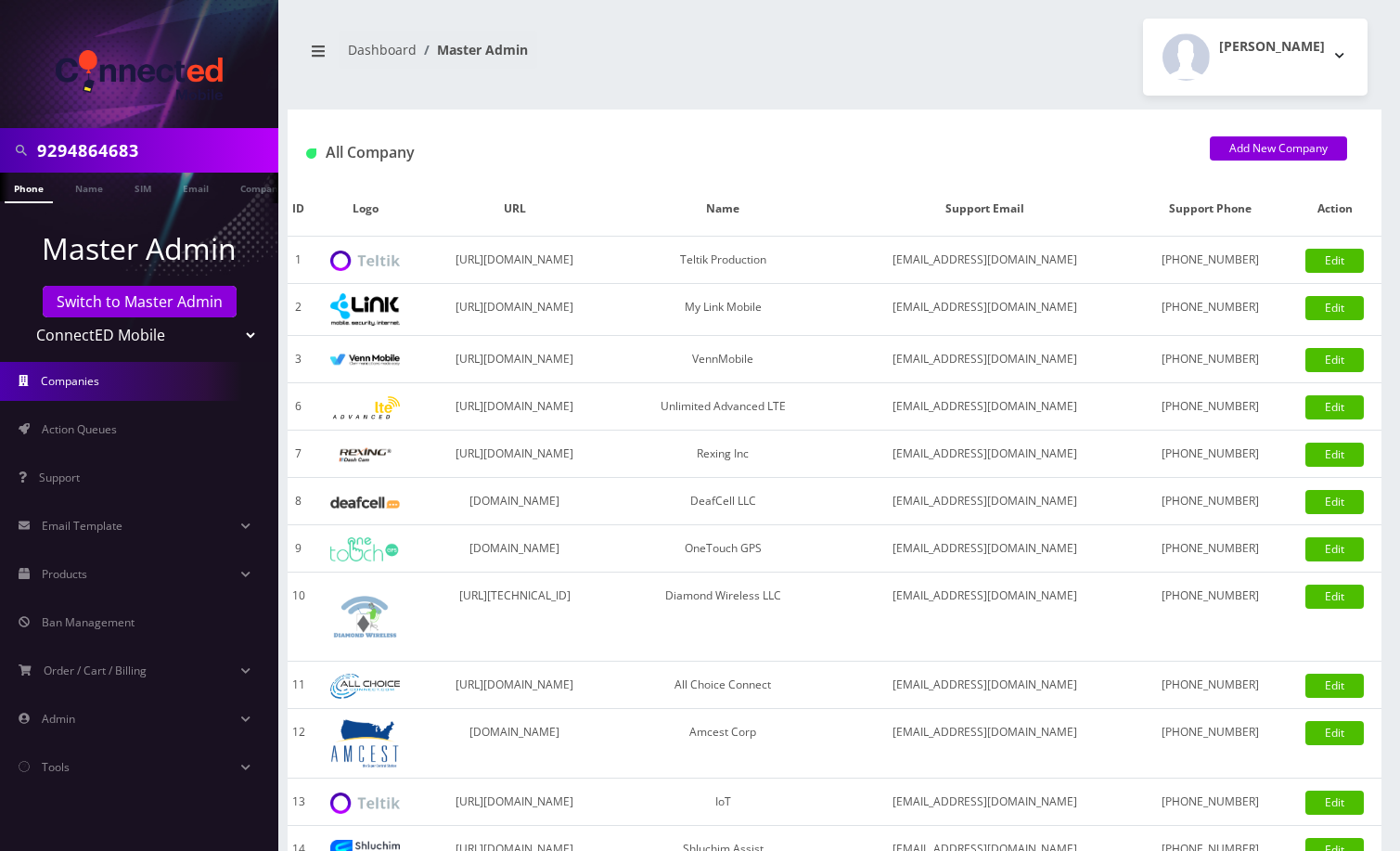
click at [100, 376] on link "Companies" at bounding box center [139, 382] width 278 height 39
click at [107, 421] on span "Action Queues" at bounding box center [79, 429] width 75 height 15
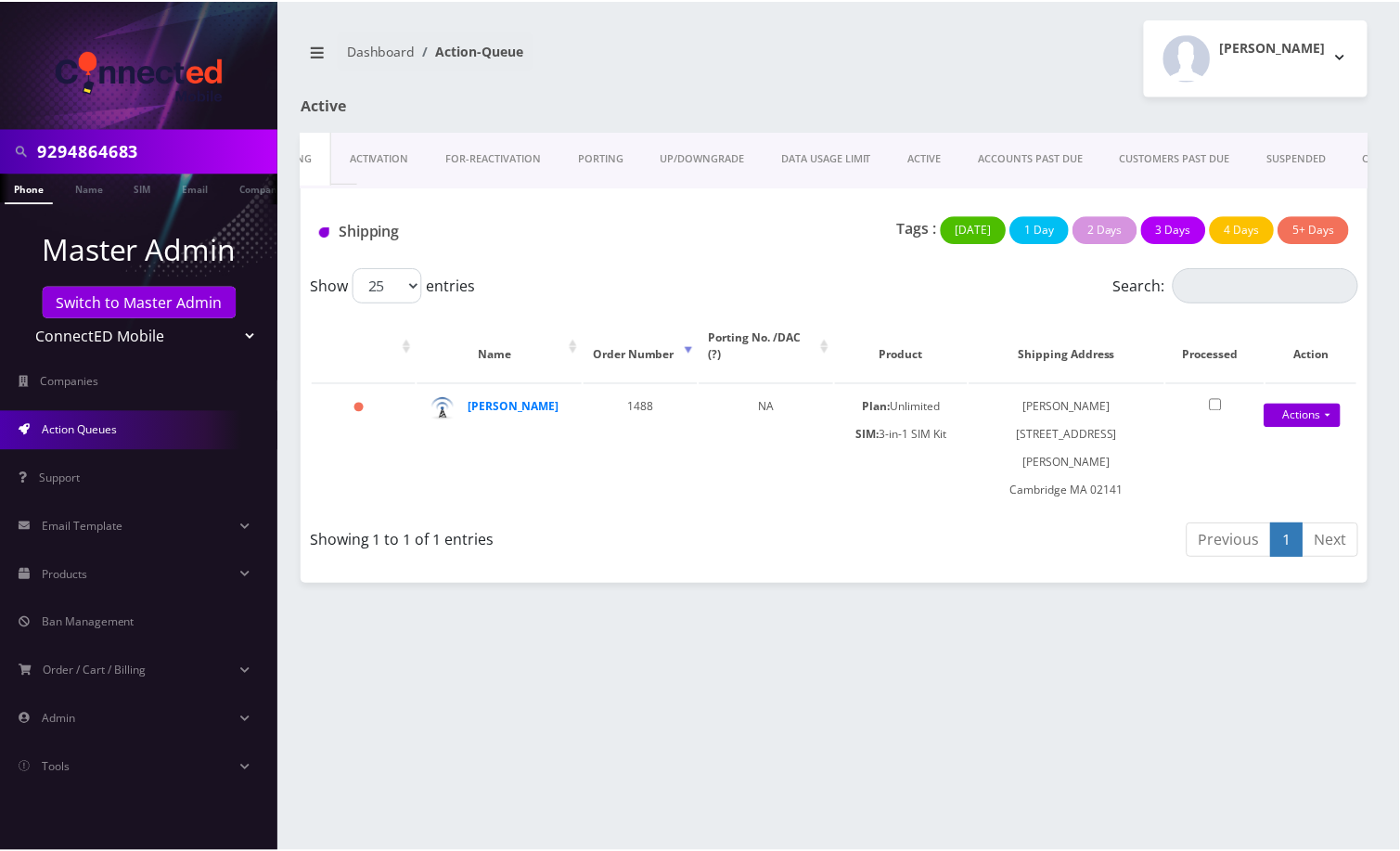
scroll to position [0, 110]
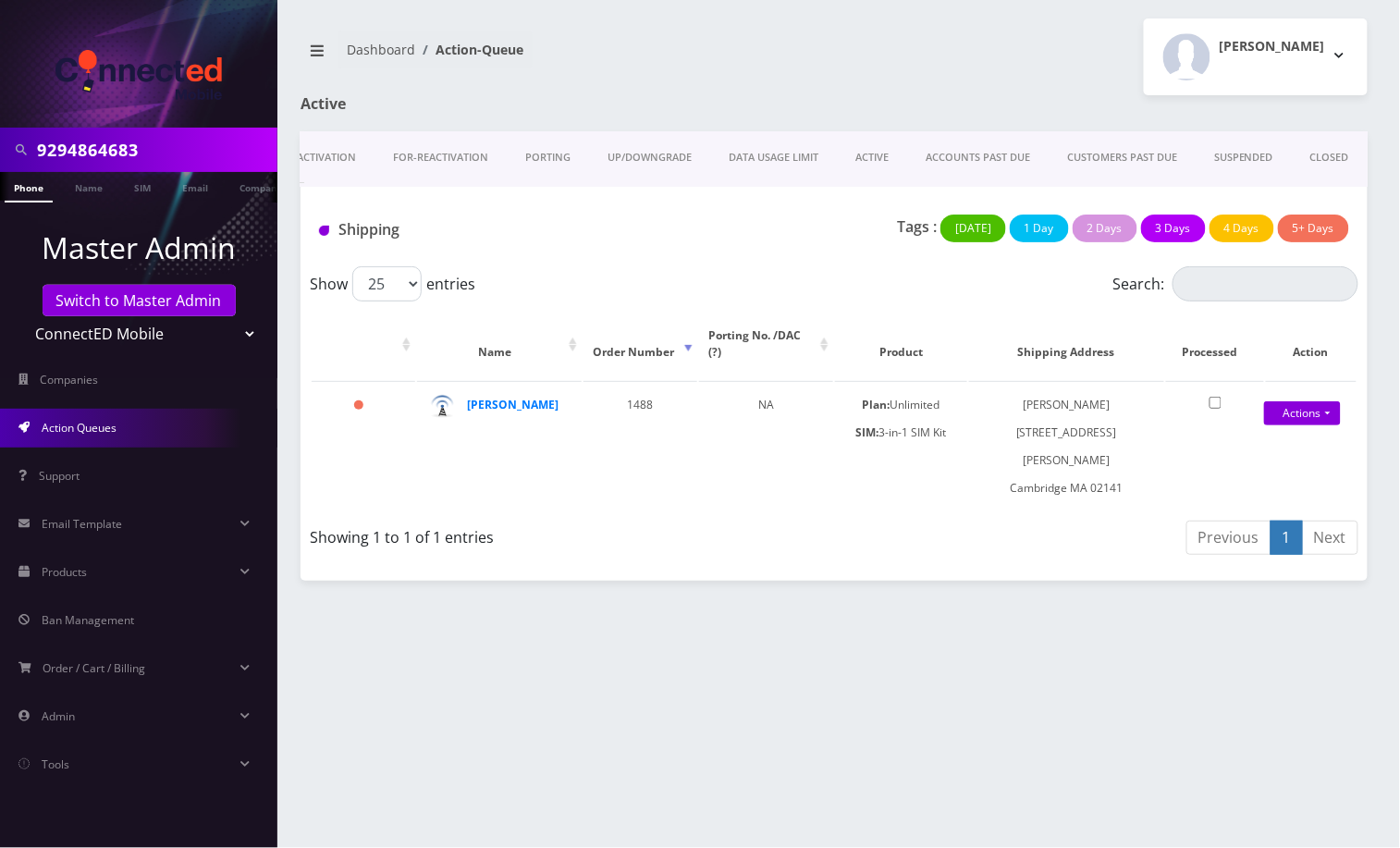
click at [1330, 154] on link "CLOSED" at bounding box center [1330, 157] width 76 height 53
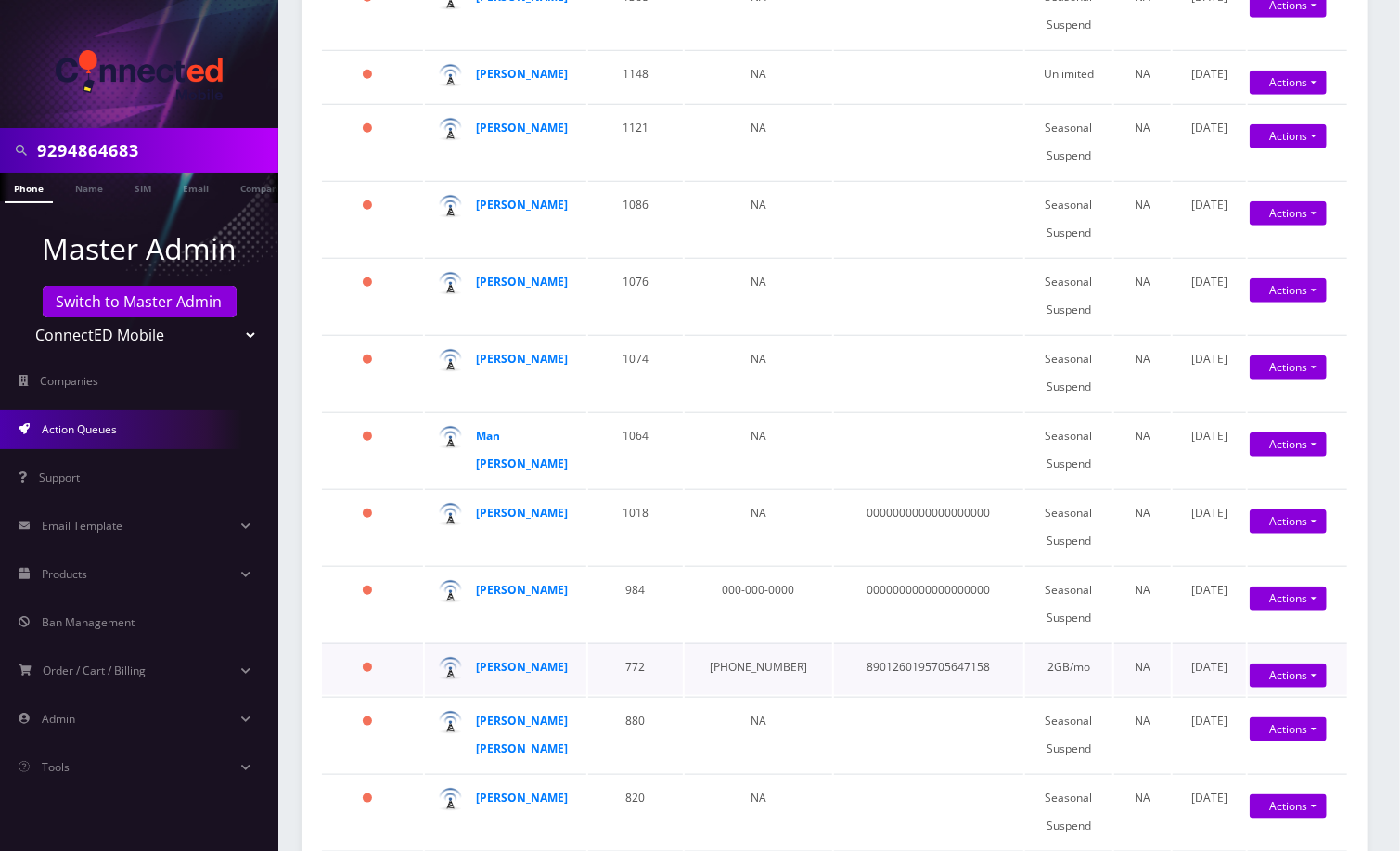
scroll to position [743, 0]
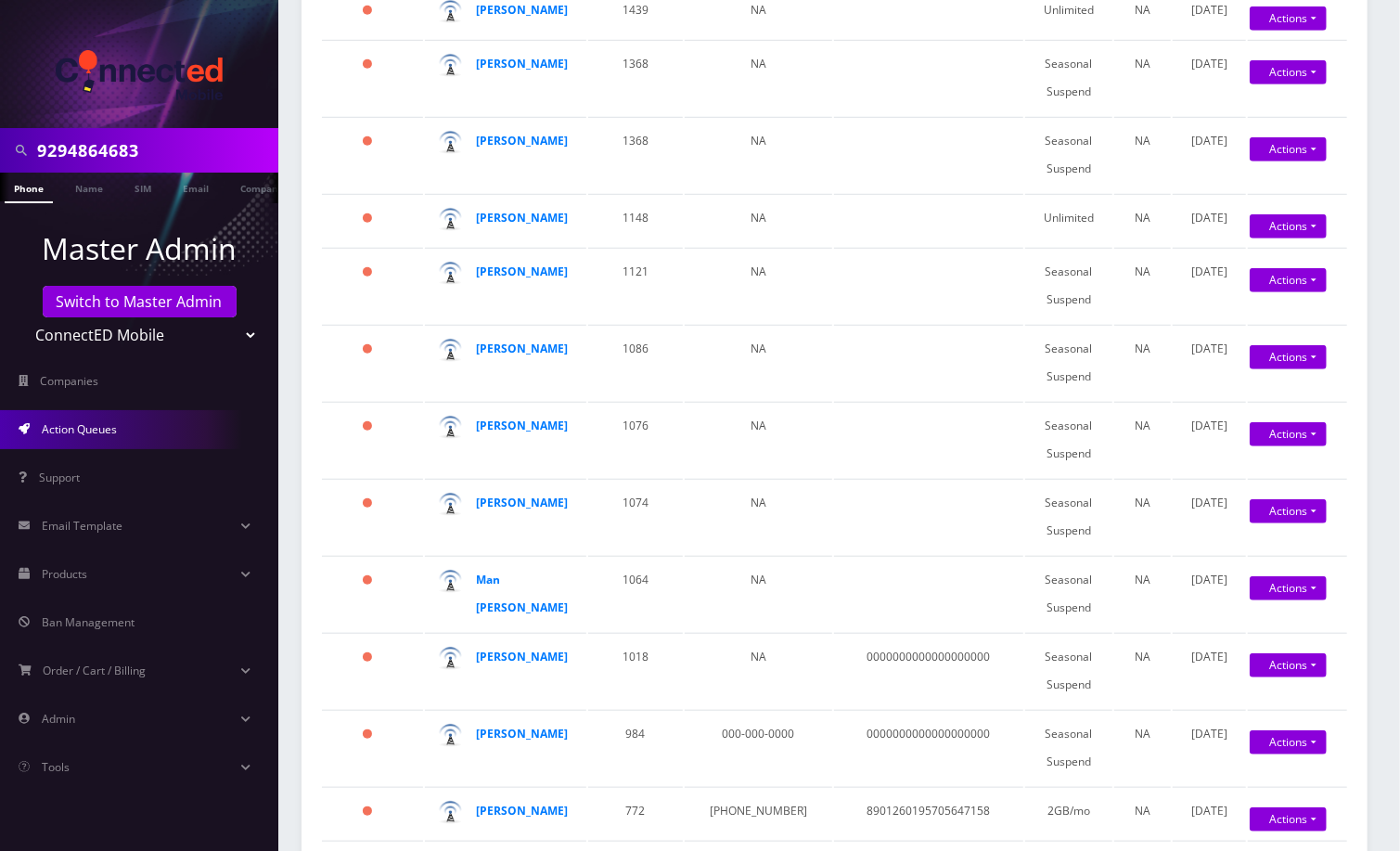
drag, startPoint x: 1366, startPoint y: 378, endPoint x: 1361, endPoint y: 391, distance: 13.9
click at [1366, 378] on div "Show 25 50 100 250 500 entries Search: Name Order Number Phone No Sim Number Pl…" at bounding box center [834, 418] width 1066 height 1788
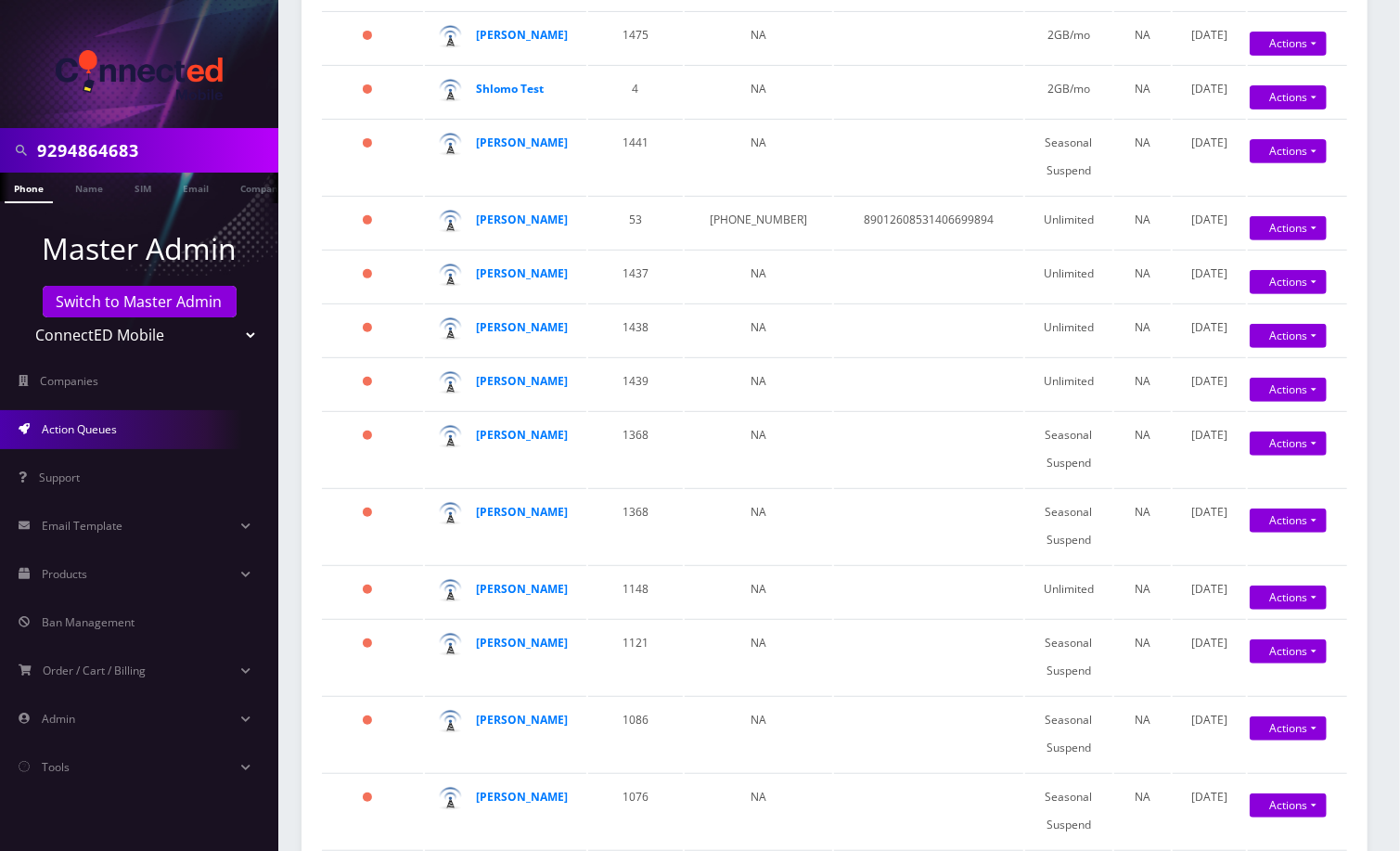
scroll to position [0, 0]
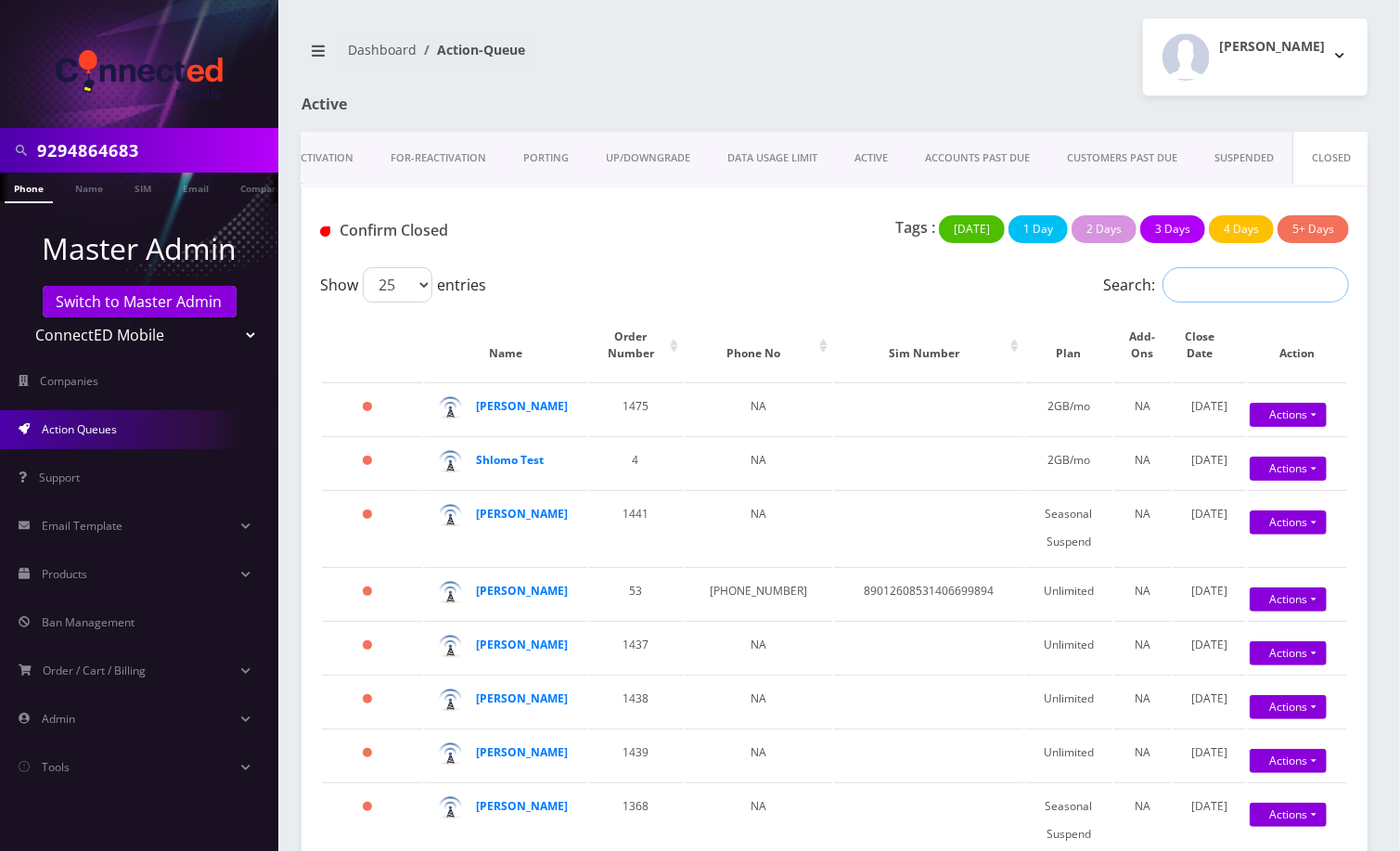
click at [1244, 295] on input "Search:" at bounding box center [1255, 285] width 186 height 36
paste input "2123007247"
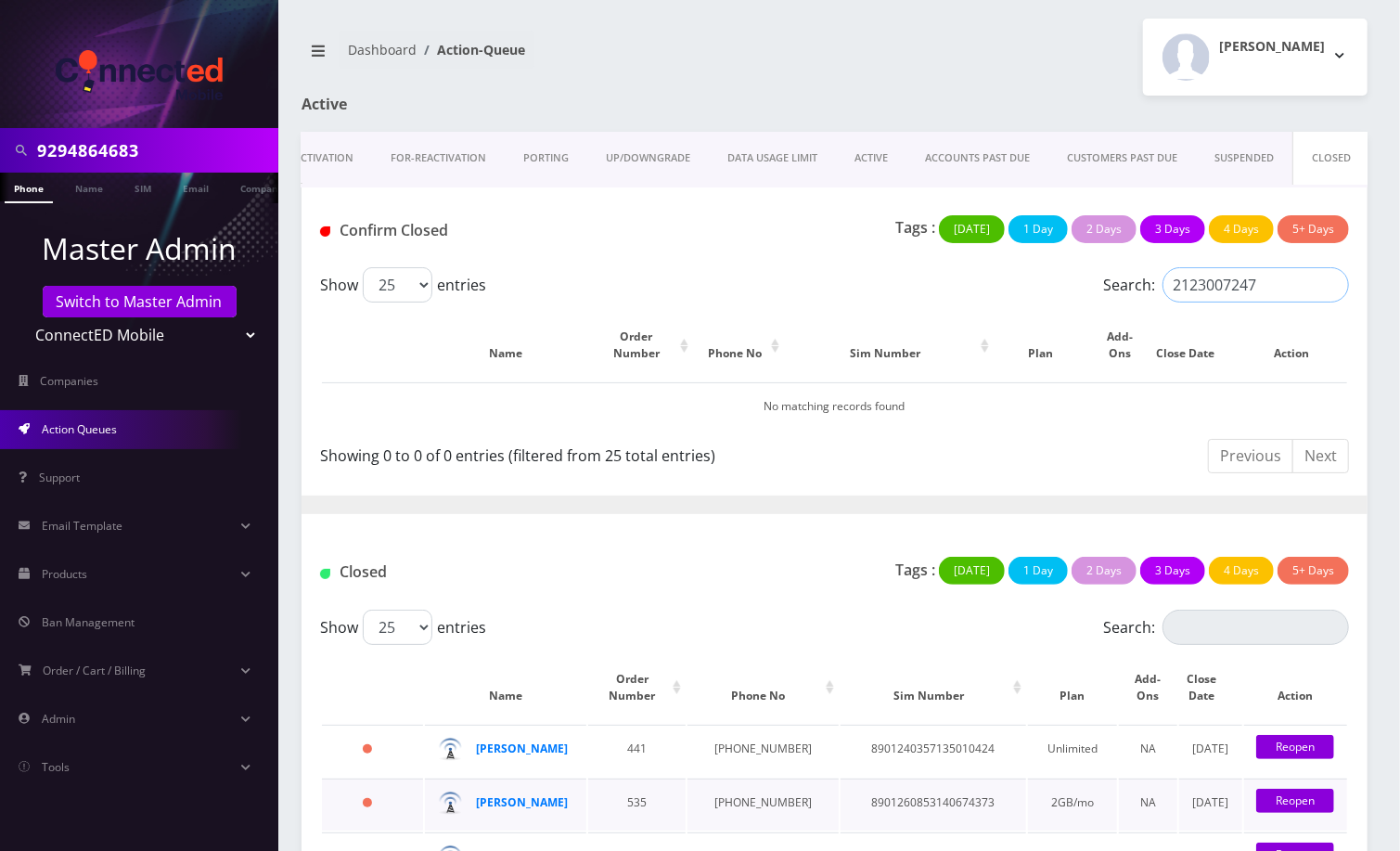
type input "2123007247"
click at [1335, 155] on link "CLOSED" at bounding box center [1330, 157] width 78 height 53
click at [0, 0] on div at bounding box center [0, 0] width 0 height 0
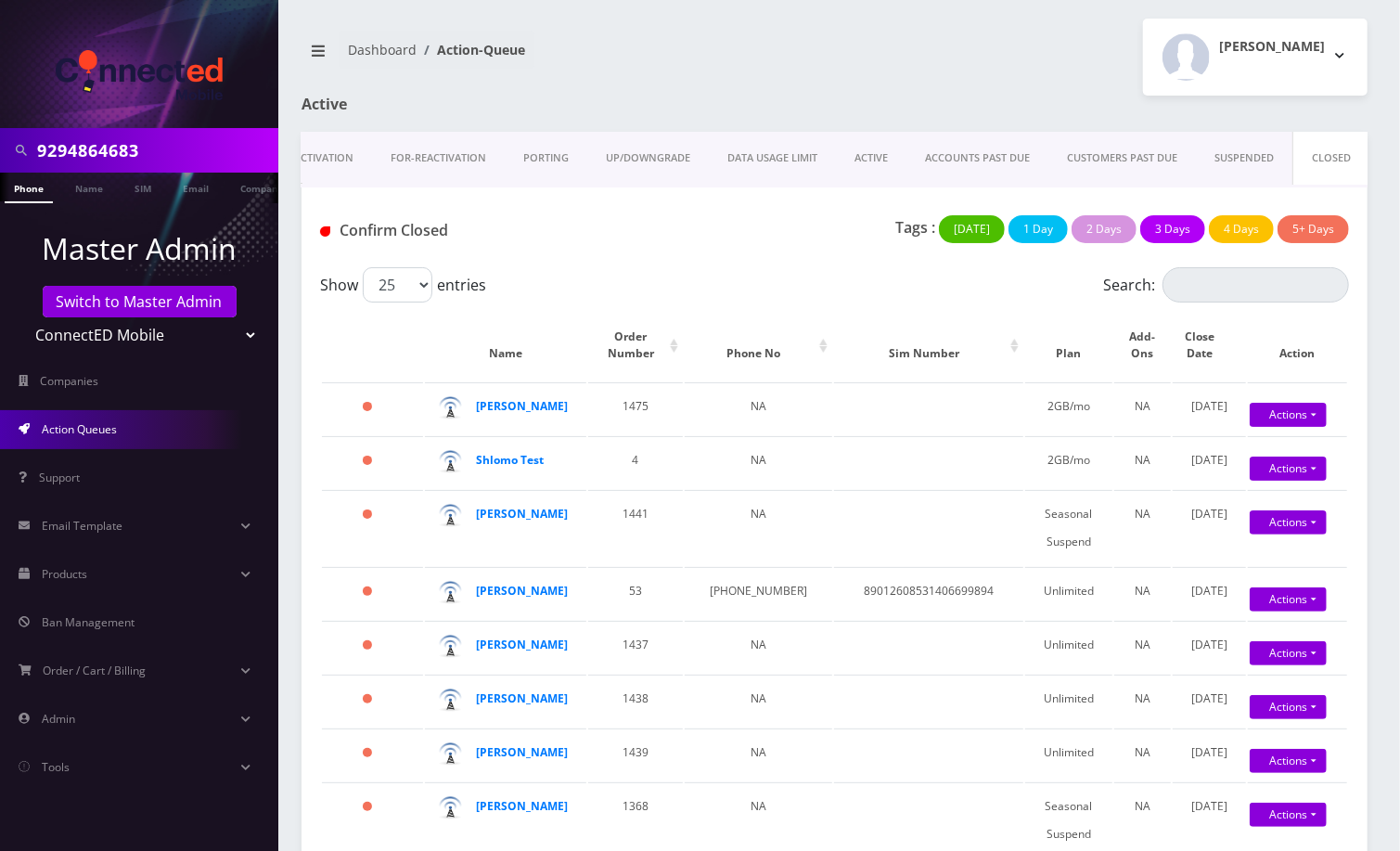
drag, startPoint x: 1095, startPoint y: 41, endPoint x: 942, endPoint y: 111, distance: 168.3
click at [1095, 41] on div "Andie Kaplan Logout" at bounding box center [1108, 57] width 547 height 77
click at [144, 340] on select "Teltik Production My Link Mobile VennMobile Unlimited Advanced LTE Rexing Inc D…" at bounding box center [139, 335] width 237 height 36
select select "1"
click at [21, 318] on select "Teltik Production My Link Mobile VennMobile Unlimited Advanced LTE Rexing Inc D…" at bounding box center [139, 335] width 237 height 36
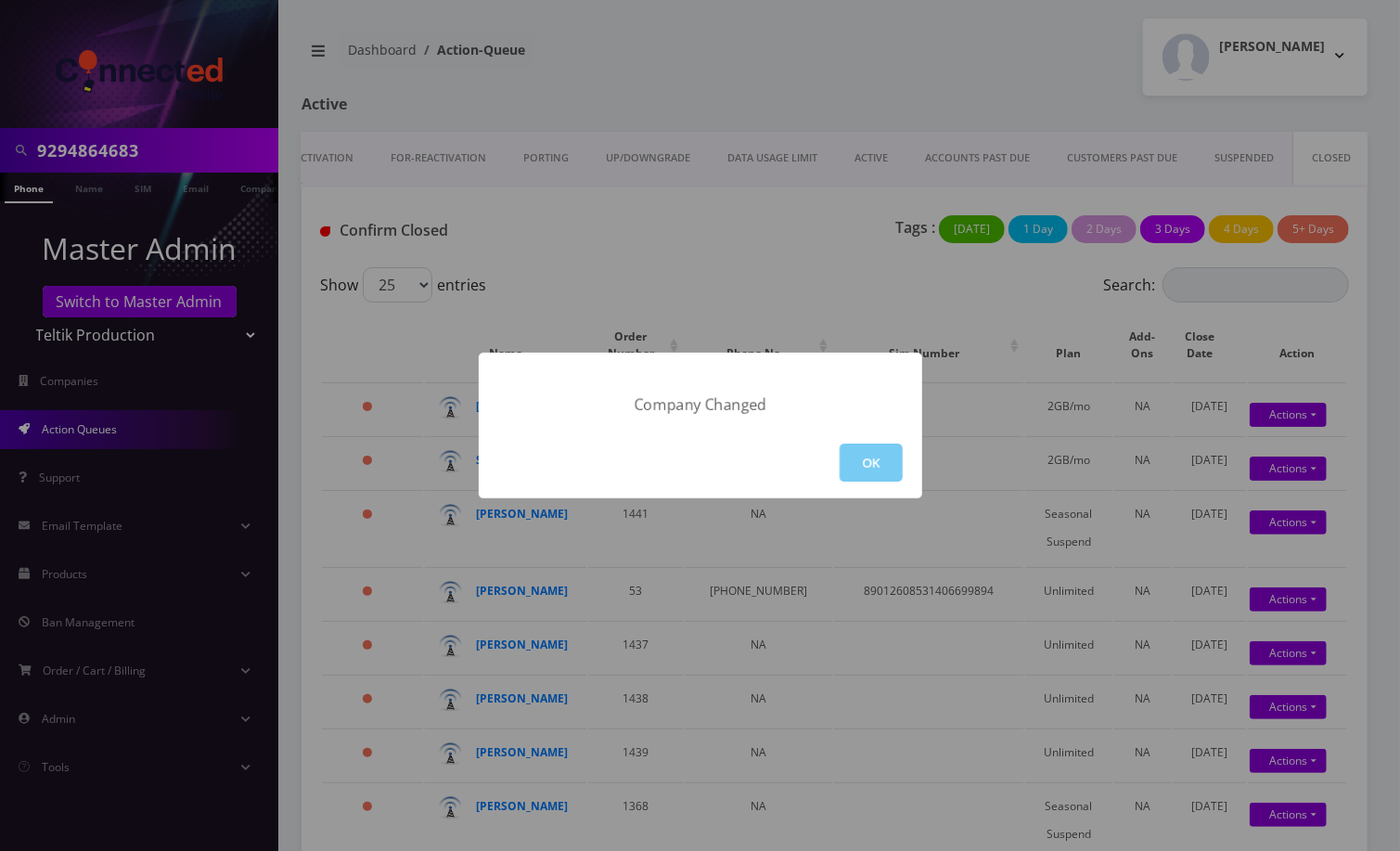
click at [880, 458] on button "OK" at bounding box center [870, 462] width 63 height 38
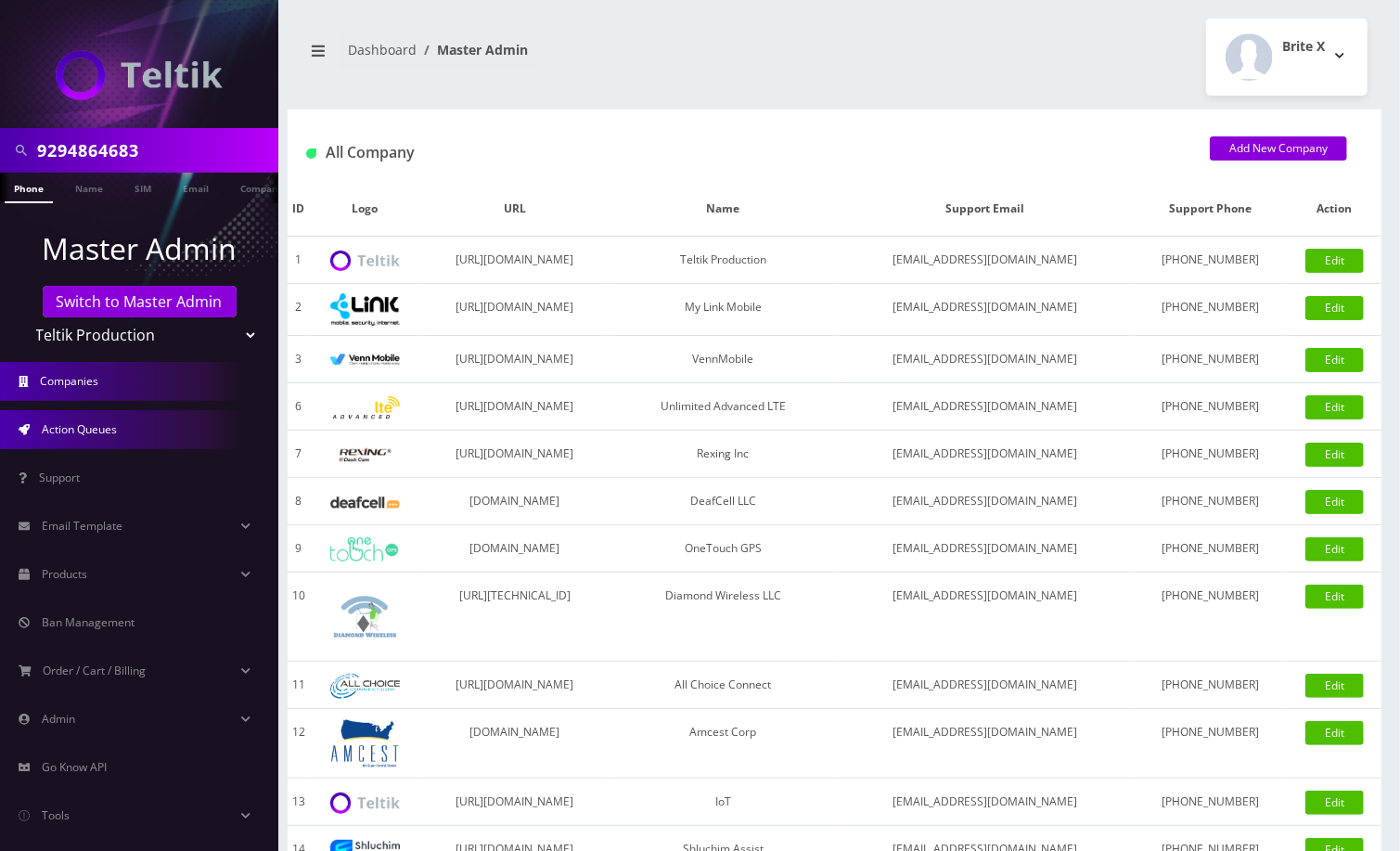
click at [82, 425] on span "Action Queues" at bounding box center [79, 429] width 75 height 15
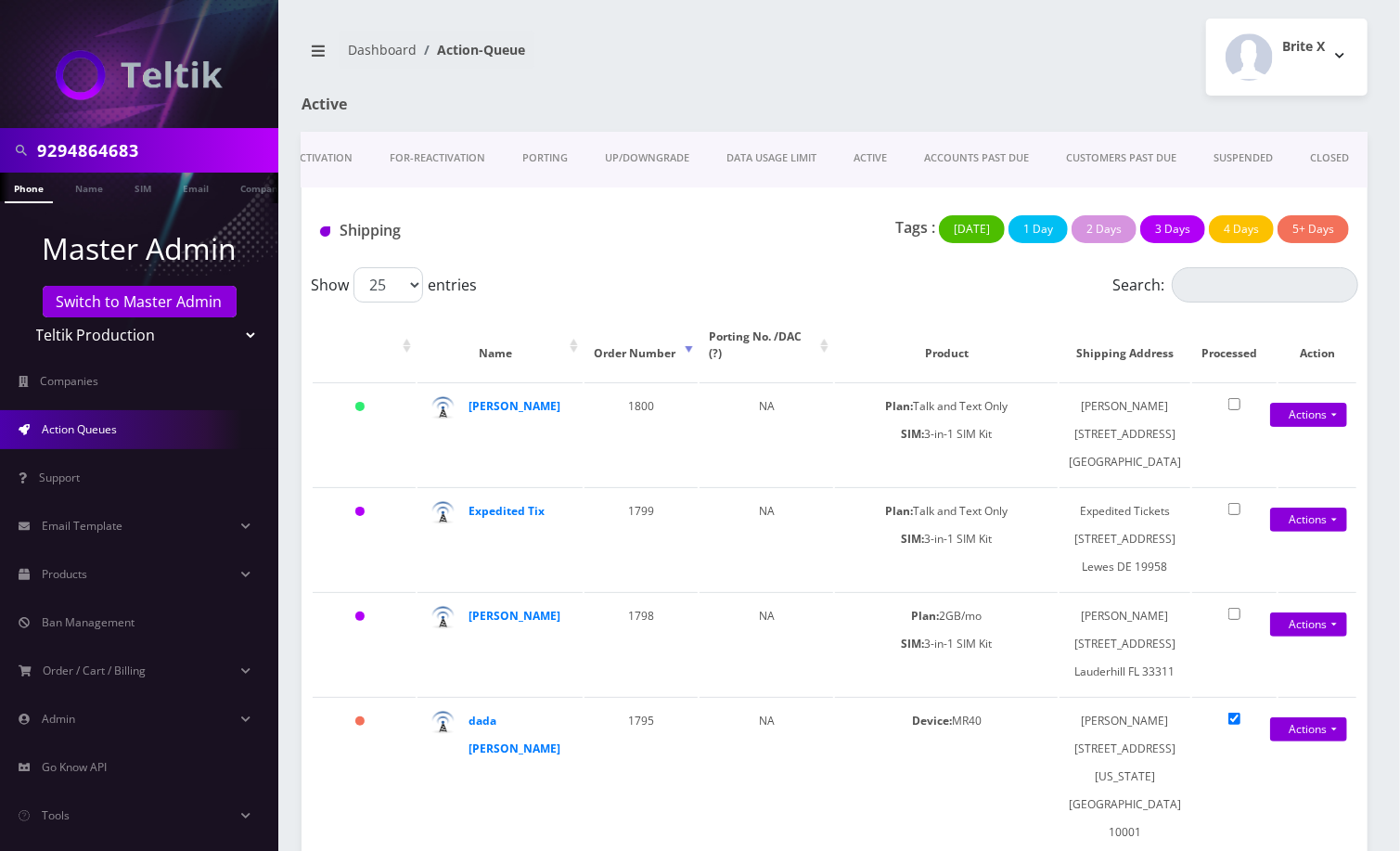
click at [1337, 161] on link "CLOSED" at bounding box center [1329, 157] width 76 height 53
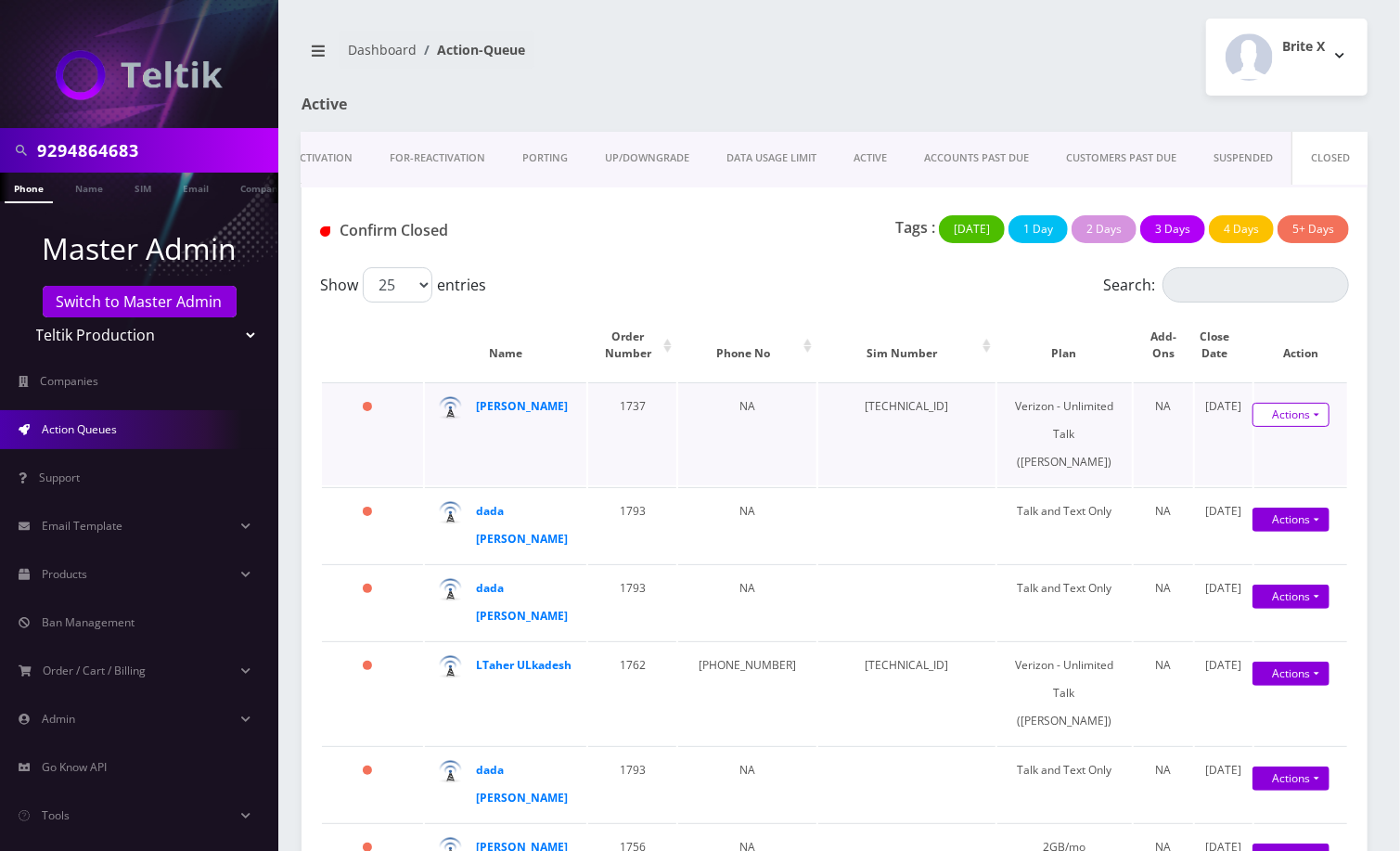
click at [1299, 403] on link "Actions" at bounding box center [1291, 414] width 77 height 24
click at [1059, 51] on div "Brite X Logout" at bounding box center [1108, 57] width 547 height 77
click at [130, 140] on input "9294864683" at bounding box center [154, 150] width 237 height 36
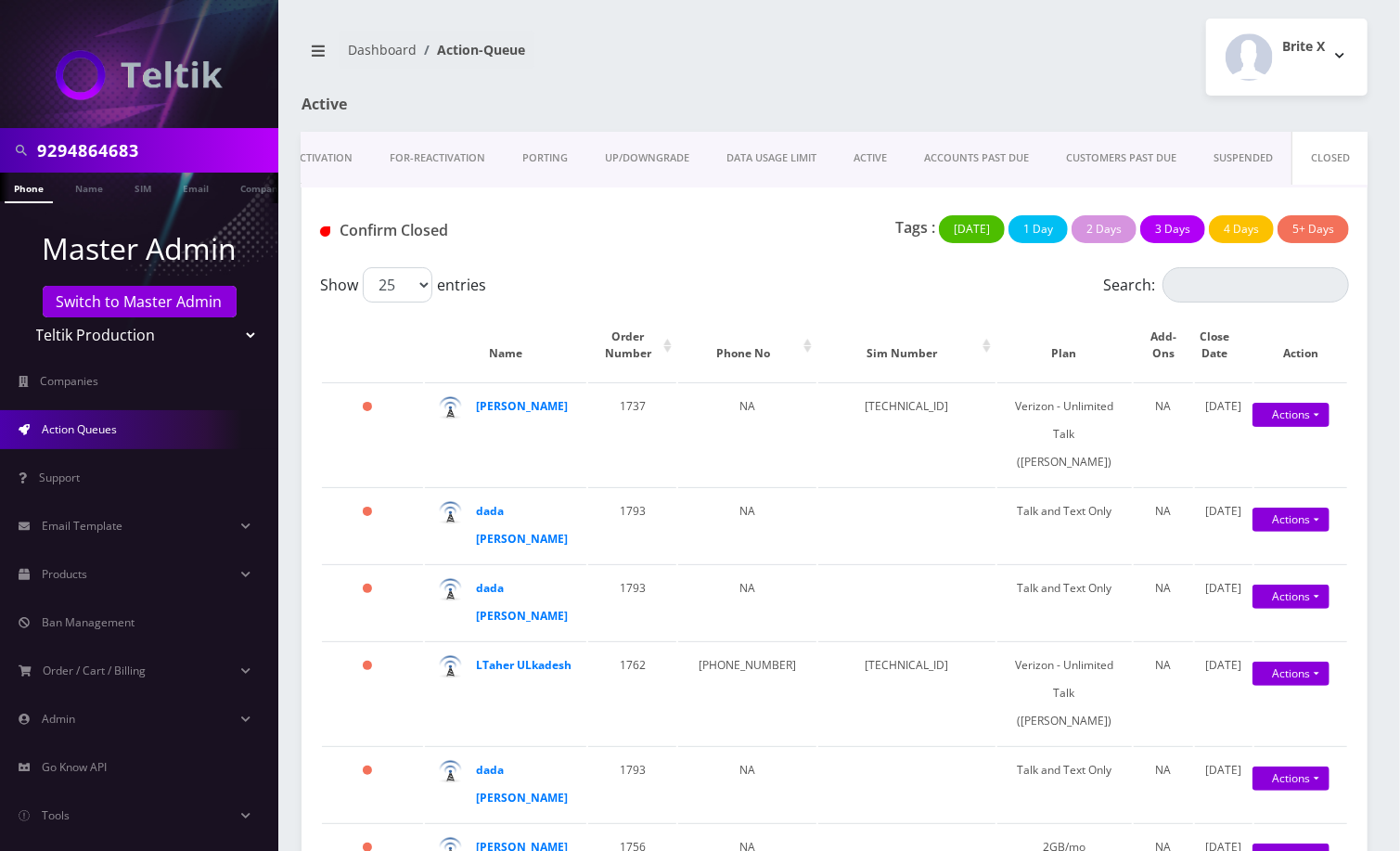
paste input "2123007247"
type input "2123007247"
click at [13, 192] on li at bounding box center [9, 192] width 18 height 46
click at [22, 192] on link "Phone" at bounding box center [29, 188] width 48 height 31
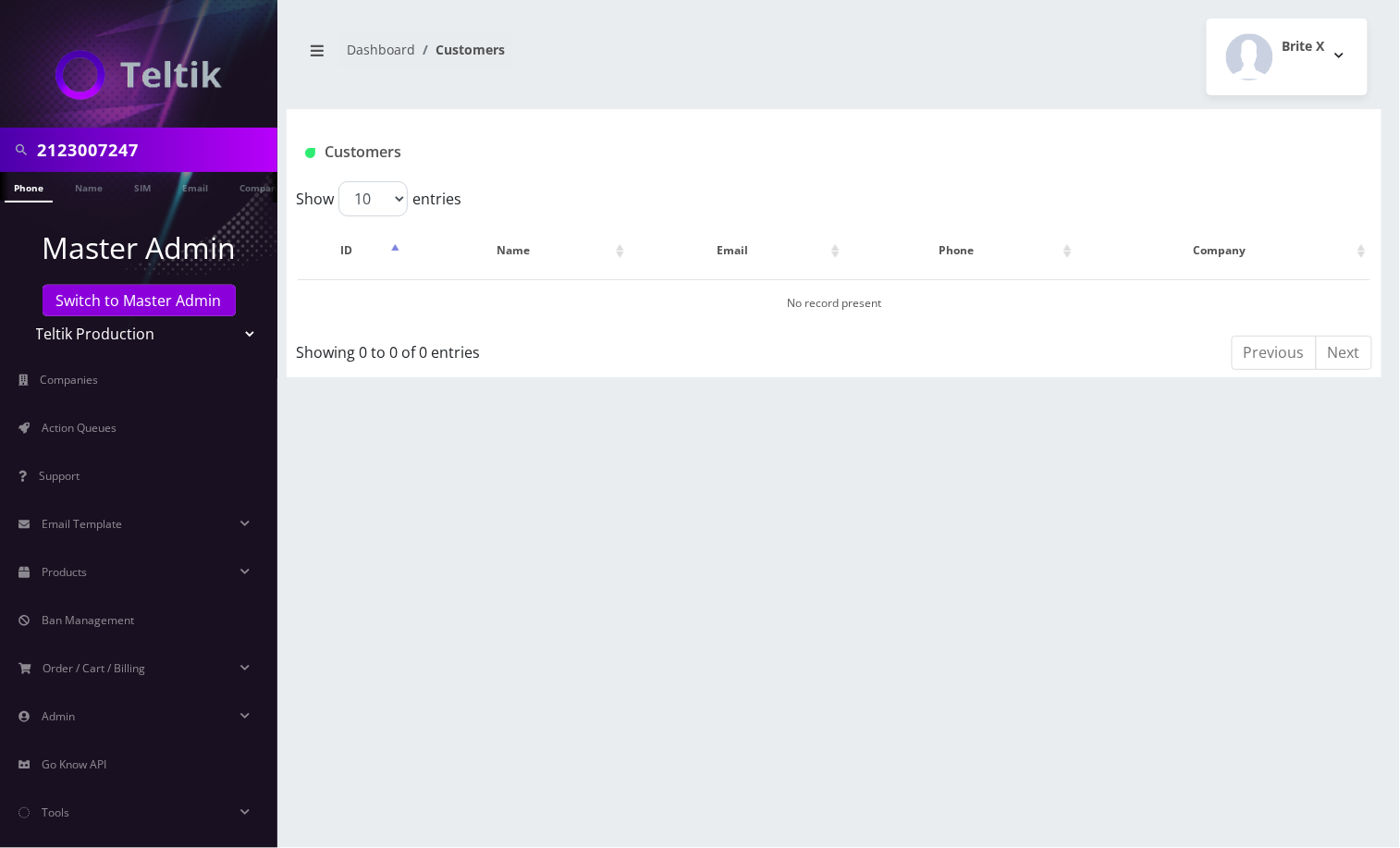
click at [96, 344] on select "Teltik Production My Link Mobile VennMobile Unlimited Advanced LTE Rexing Inc D…" at bounding box center [139, 334] width 236 height 36
select select "15"
click at [21, 317] on select "Teltik Production My Link Mobile VennMobile Unlimited Advanced LTE Rexing Inc D…" at bounding box center [139, 334] width 236 height 36
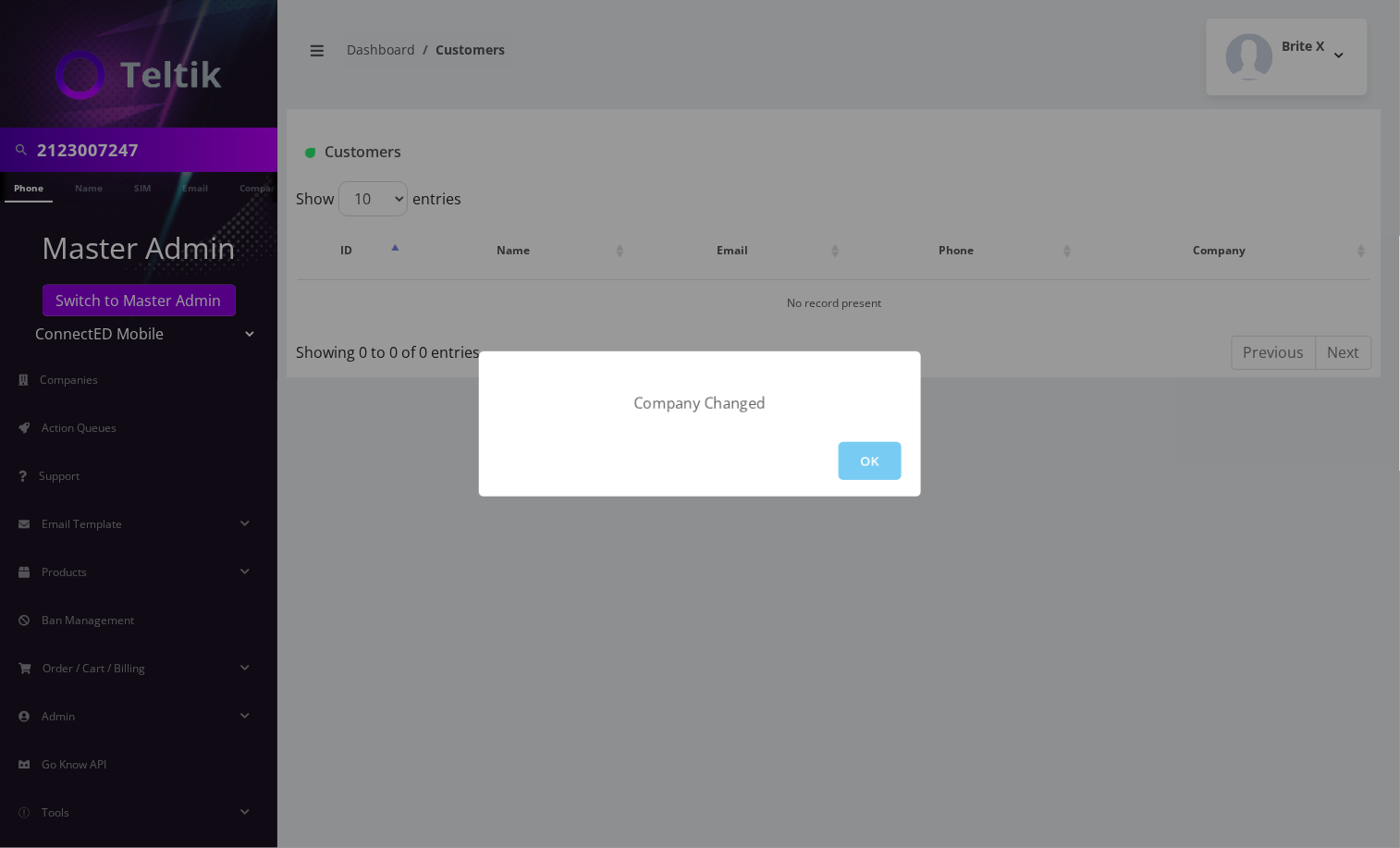
click at [882, 469] on button "OK" at bounding box center [869, 460] width 63 height 38
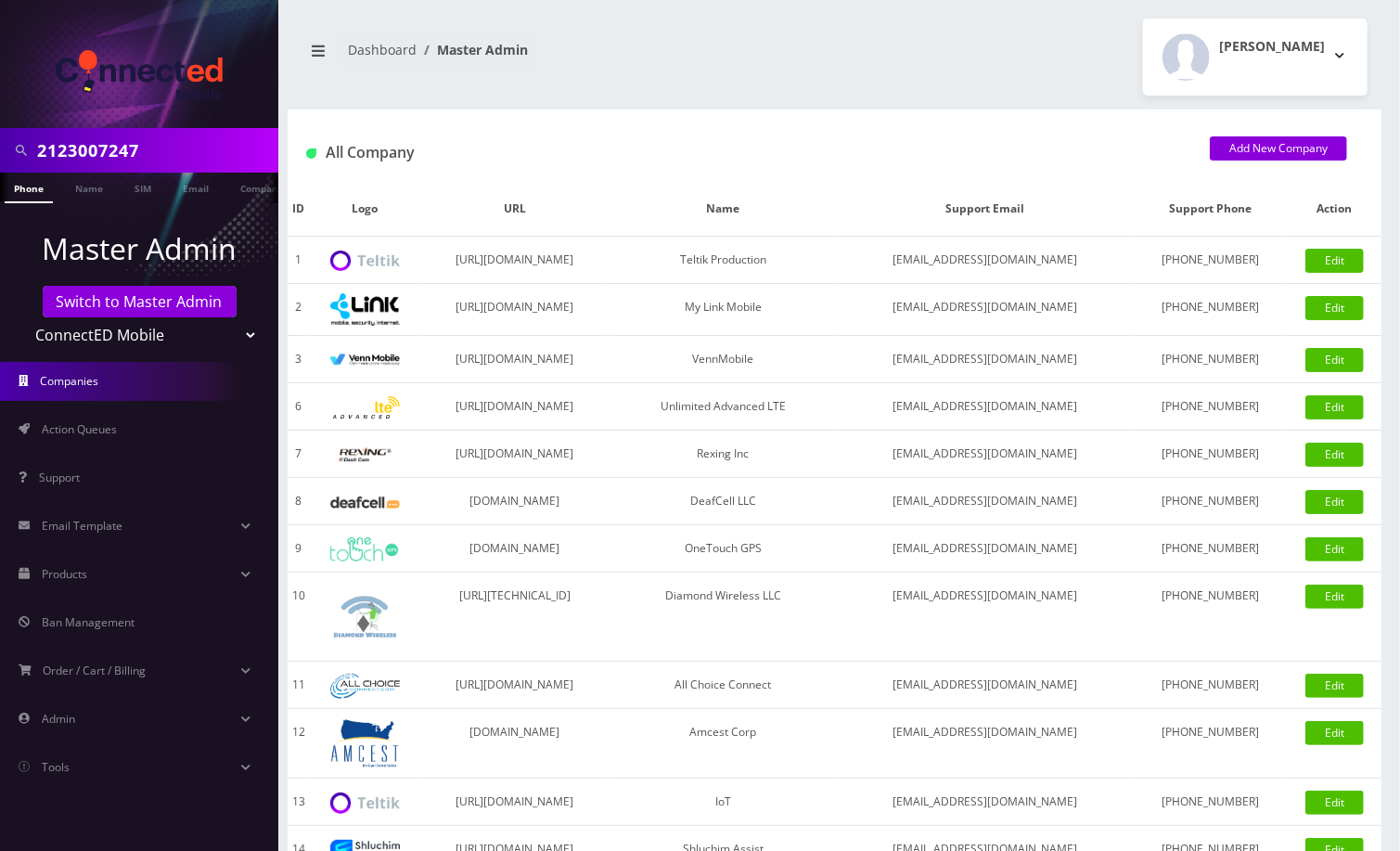
click at [36, 190] on link "Phone" at bounding box center [29, 188] width 48 height 31
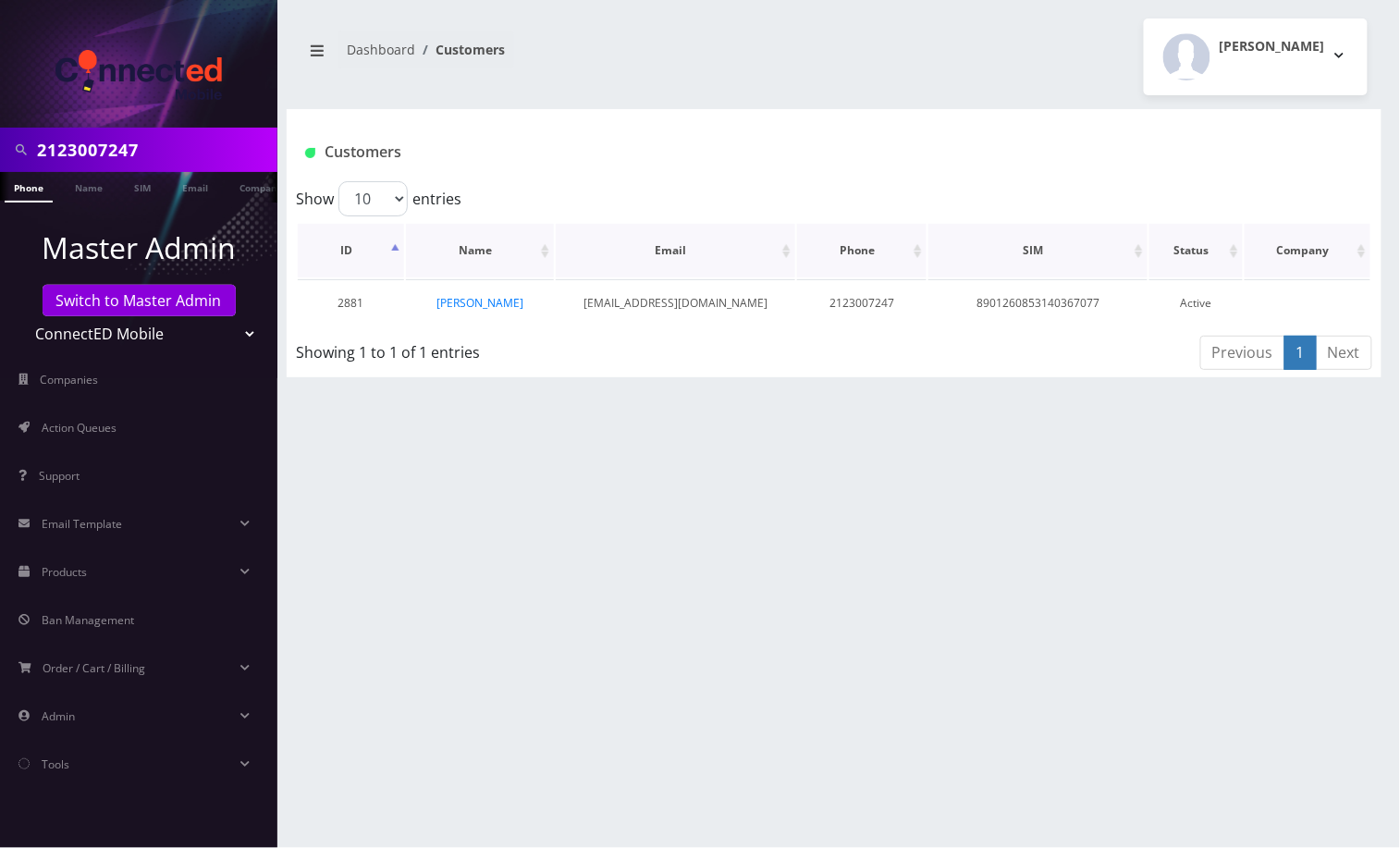
click at [480, 275] on th "Name" at bounding box center [480, 250] width 148 height 54
click at [460, 311] on td "[PERSON_NAME]" at bounding box center [480, 302] width 148 height 47
click at [475, 299] on link "[PERSON_NAME]" at bounding box center [480, 302] width 87 height 15
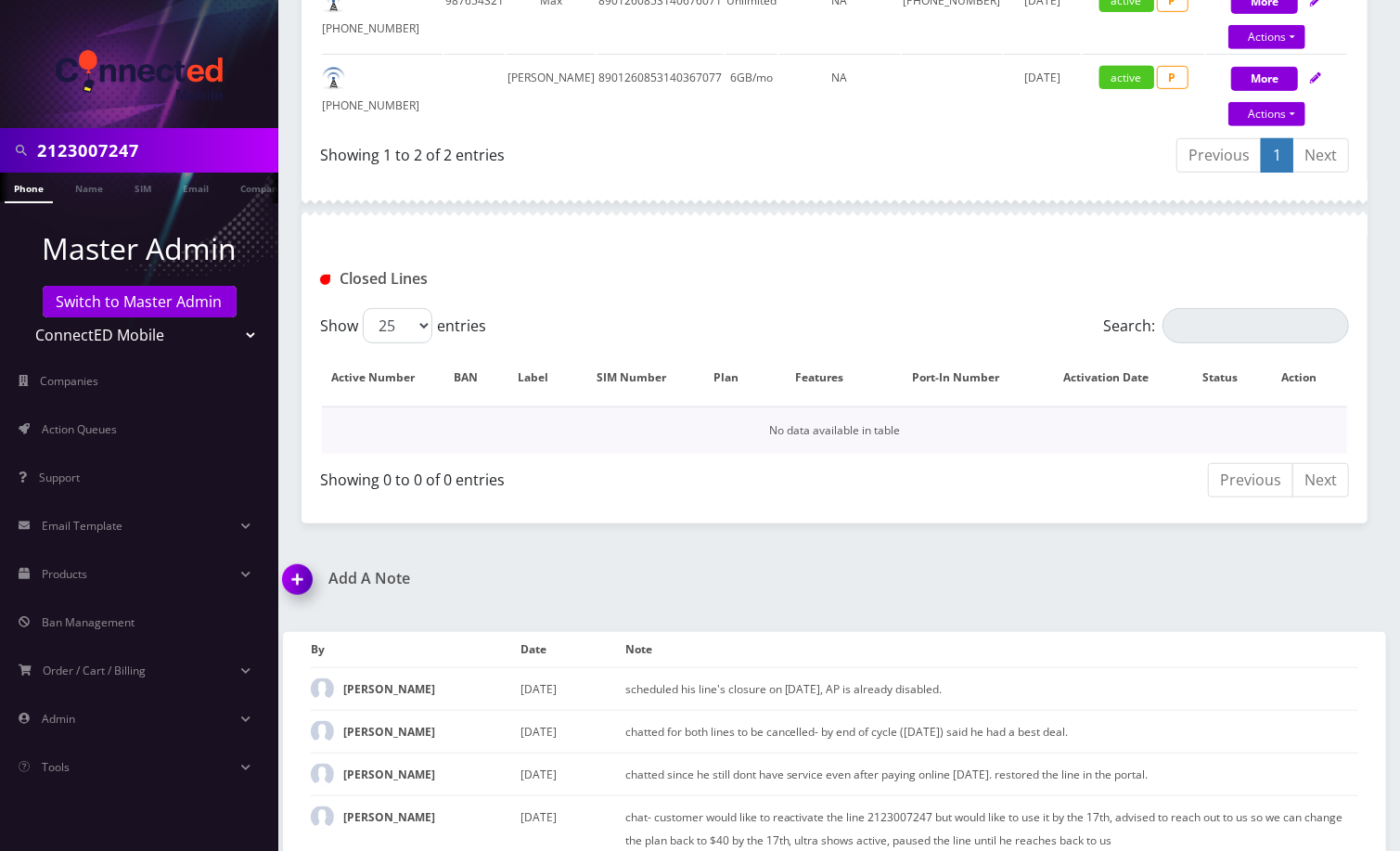
scroll to position [602, 0]
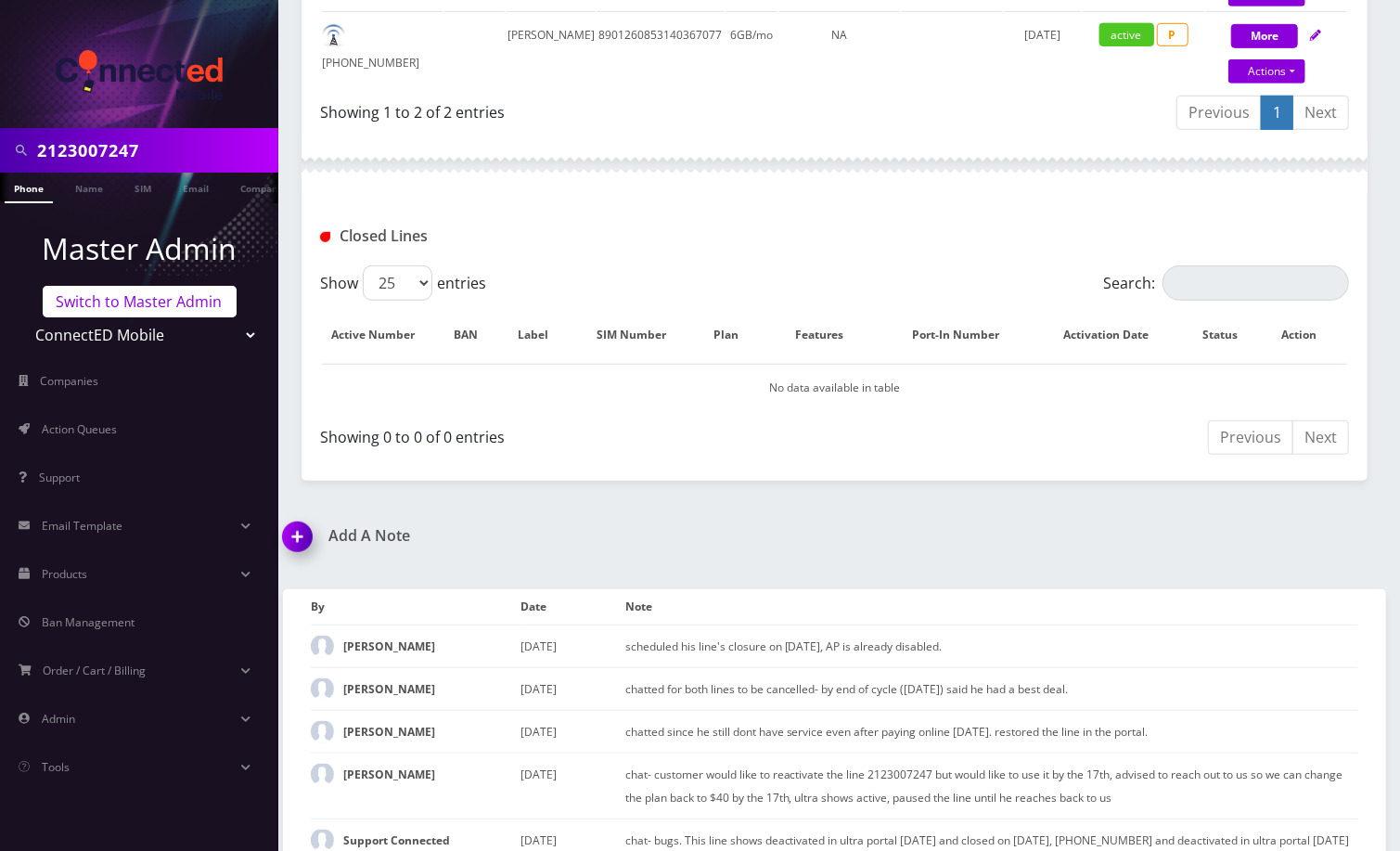
click at [131, 307] on link "Switch to Master Admin" at bounding box center [139, 301] width 194 height 32
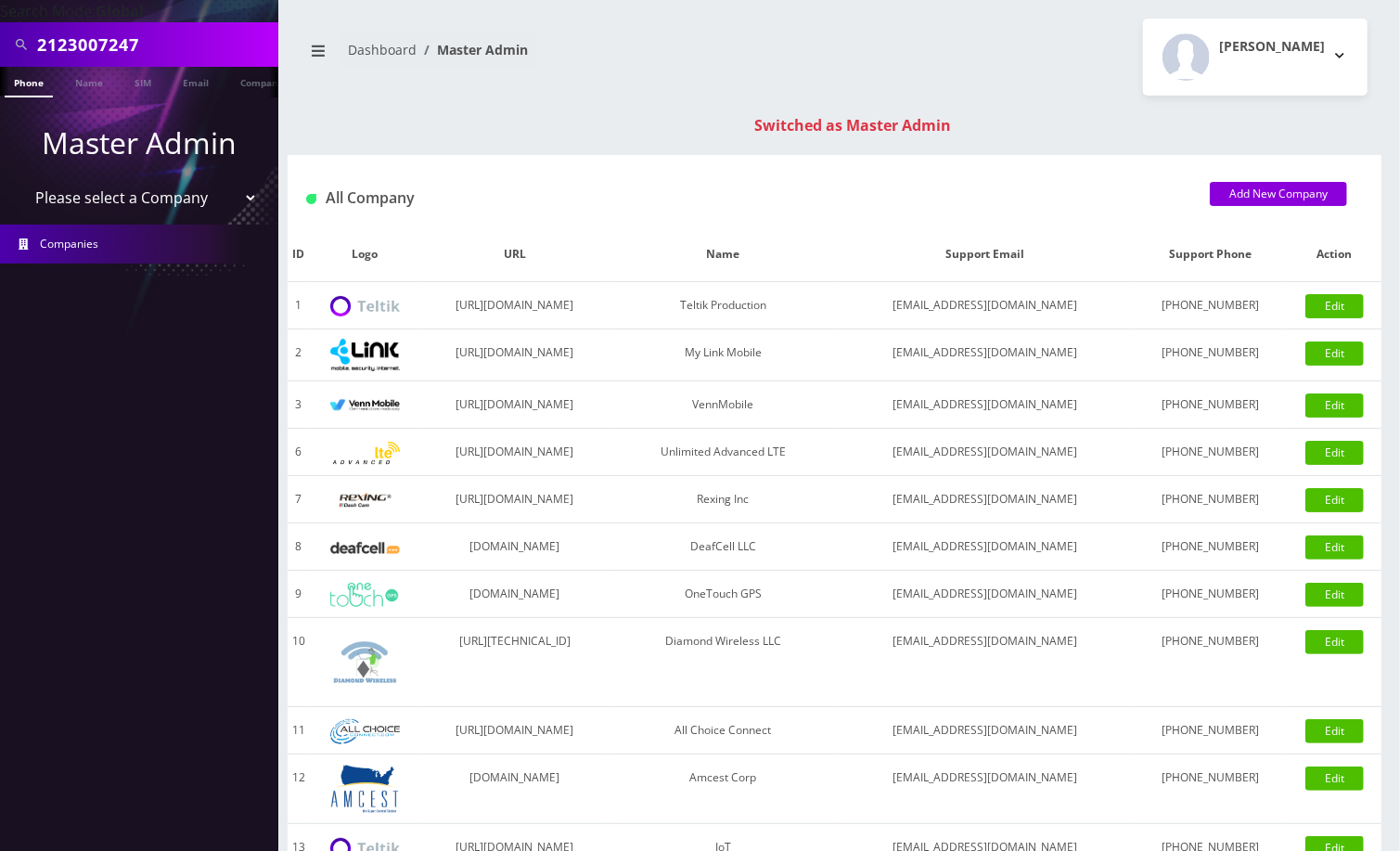
click at [99, 49] on input "2123007247" at bounding box center [154, 44] width 237 height 36
drag, startPoint x: 0, startPoint y: 0, endPoint x: 99, endPoint y: 49, distance: 110.5
click at [99, 49] on input "2123007247" at bounding box center [154, 44] width 237 height 36
paste input "9294864683"
type input "9294864683"
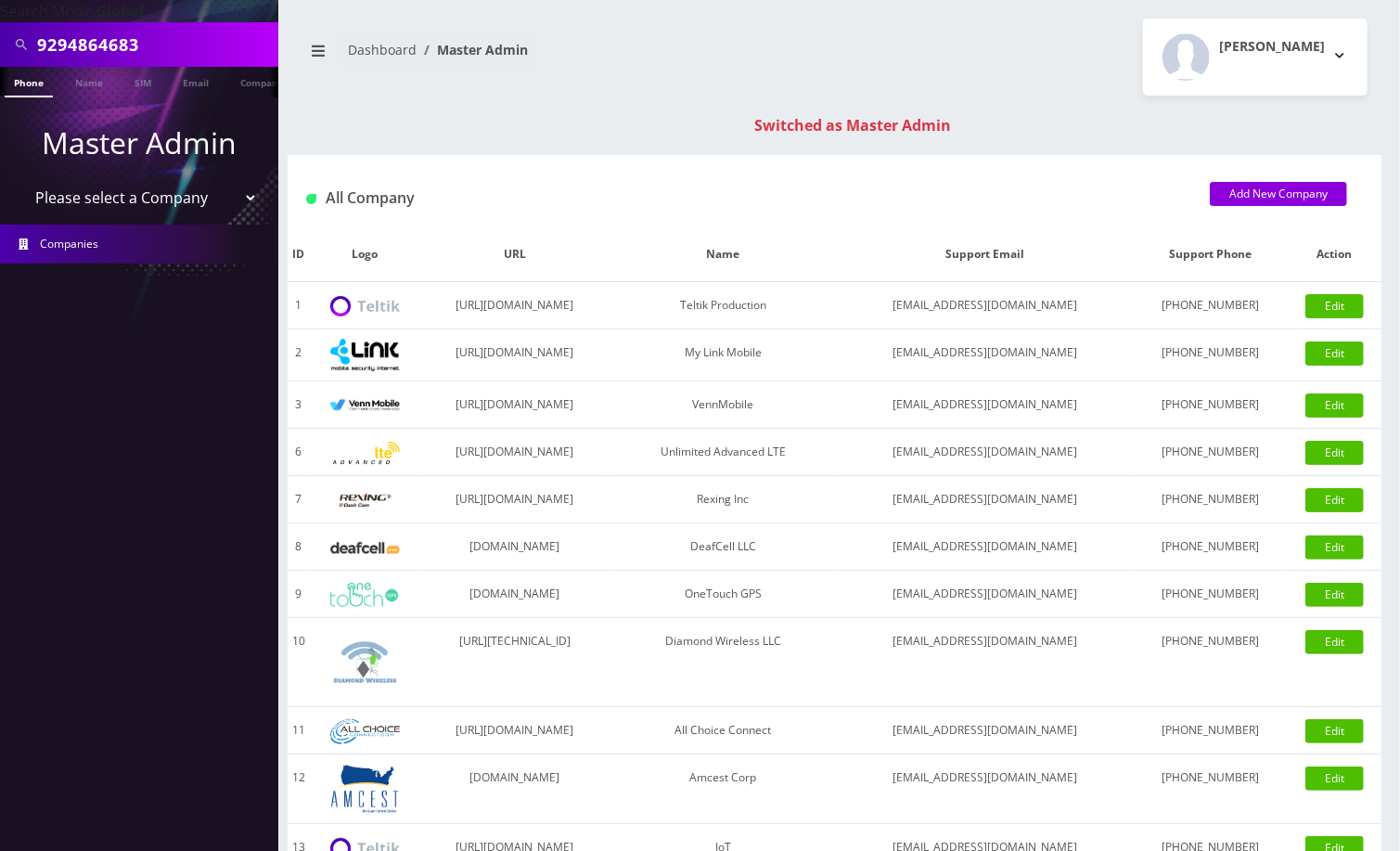
click at [27, 84] on link "Phone" at bounding box center [29, 82] width 48 height 31
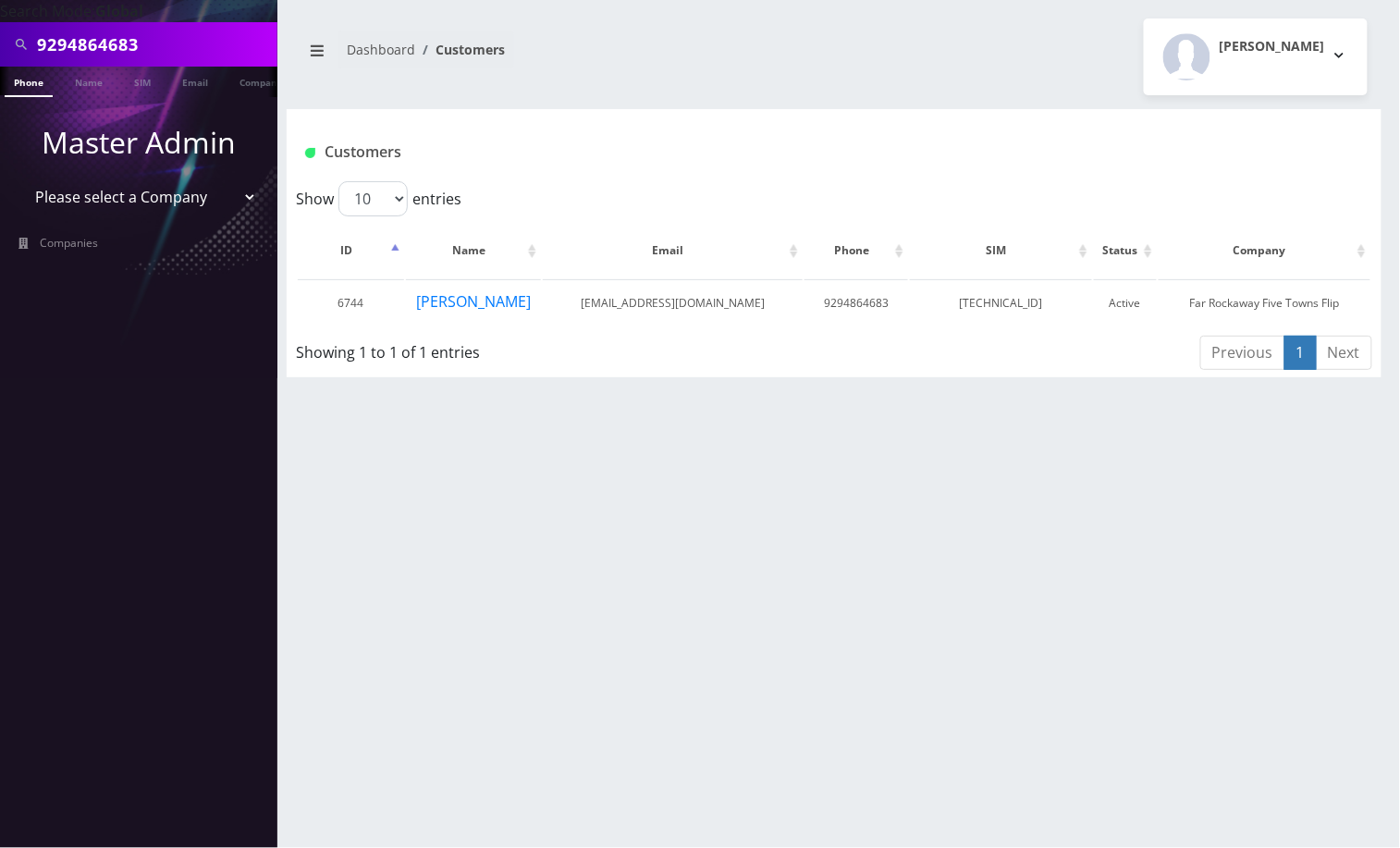
click at [599, 505] on div "9294864683 Phone Name SIM Email Company Customer Dashboard Customers [PERSON_NA…" at bounding box center [835, 424] width 1132 height 848
click at [482, 301] on button "[PERSON_NAME]" at bounding box center [473, 301] width 117 height 24
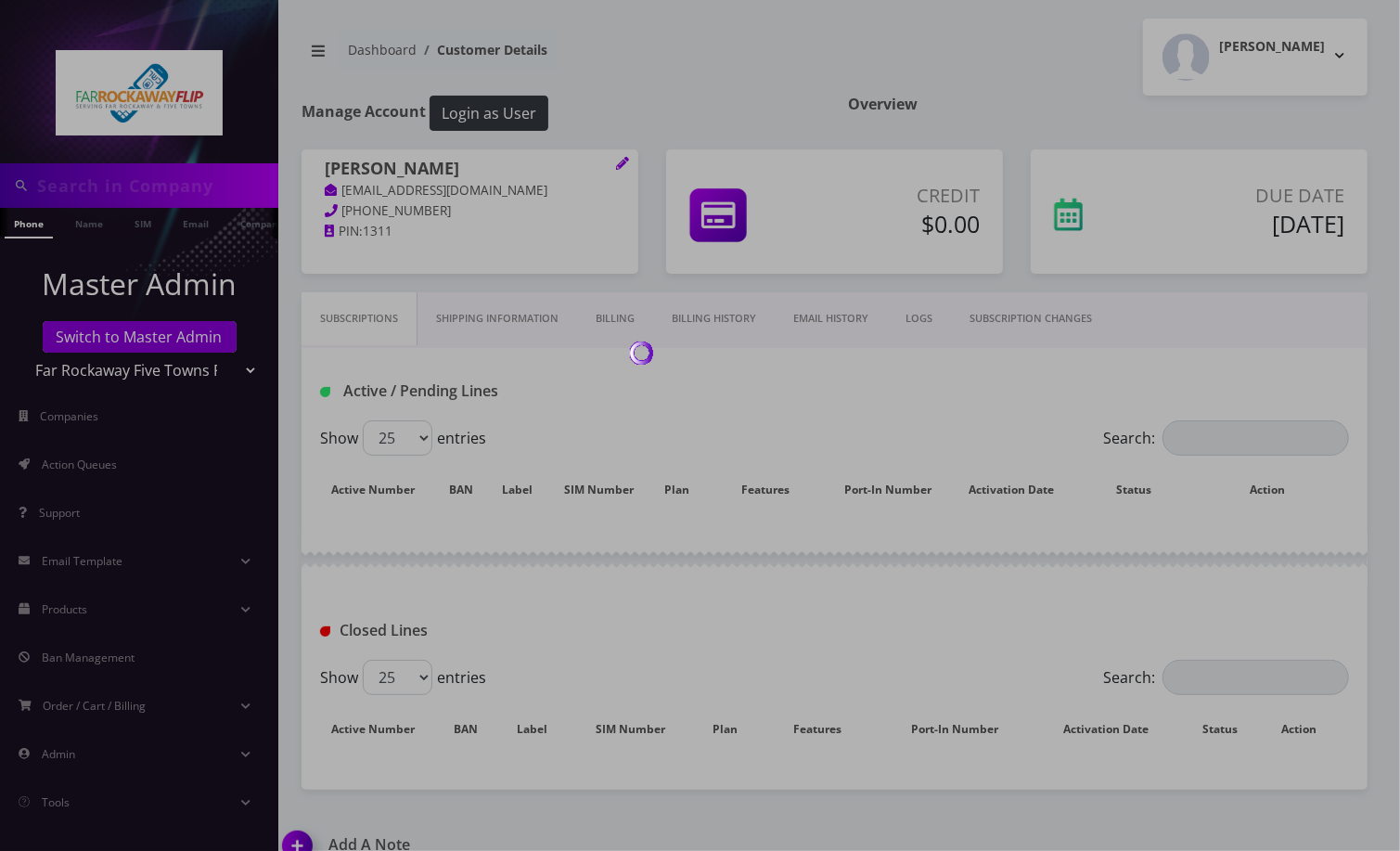
type input "9294864683"
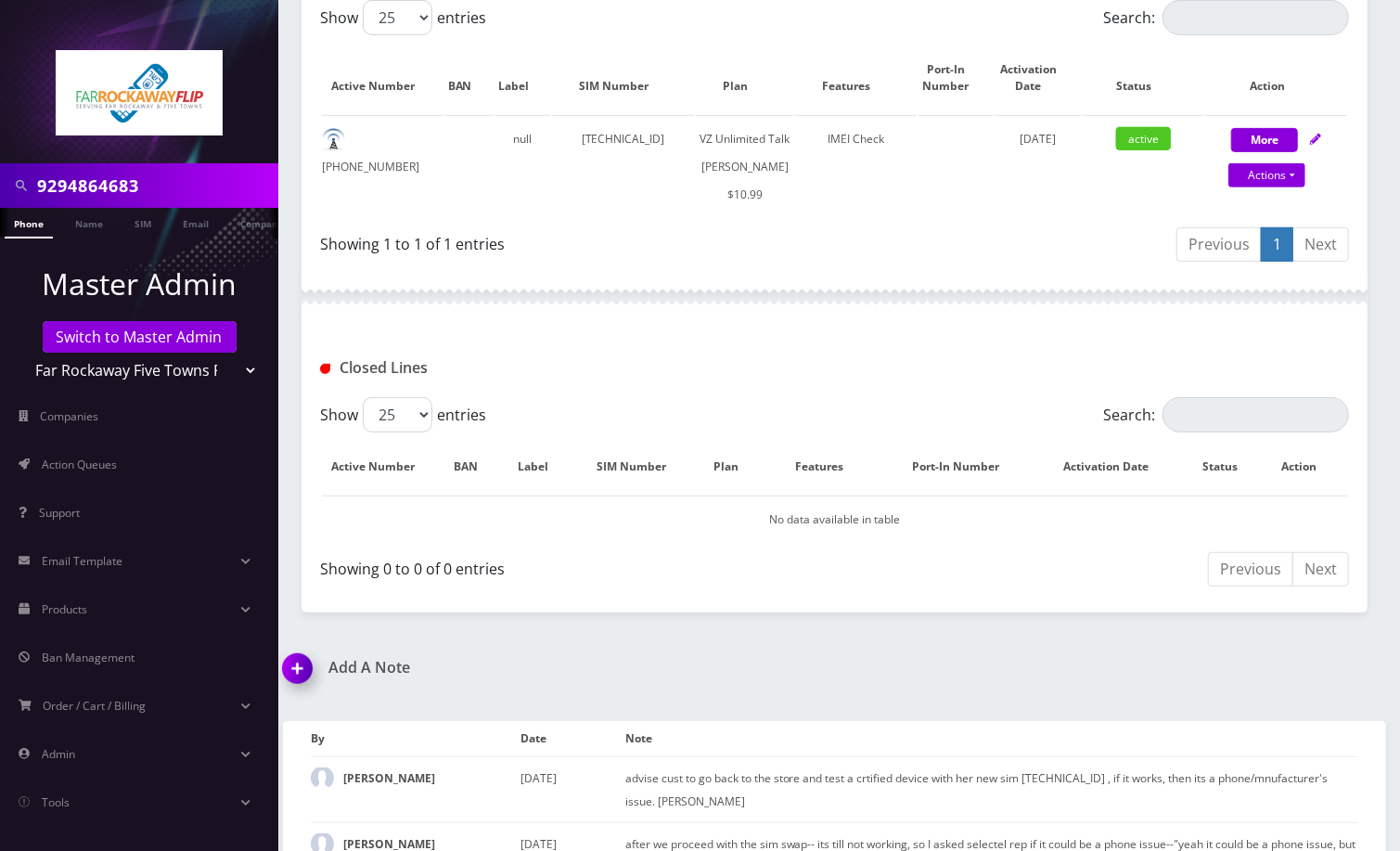
scroll to position [527, 0]
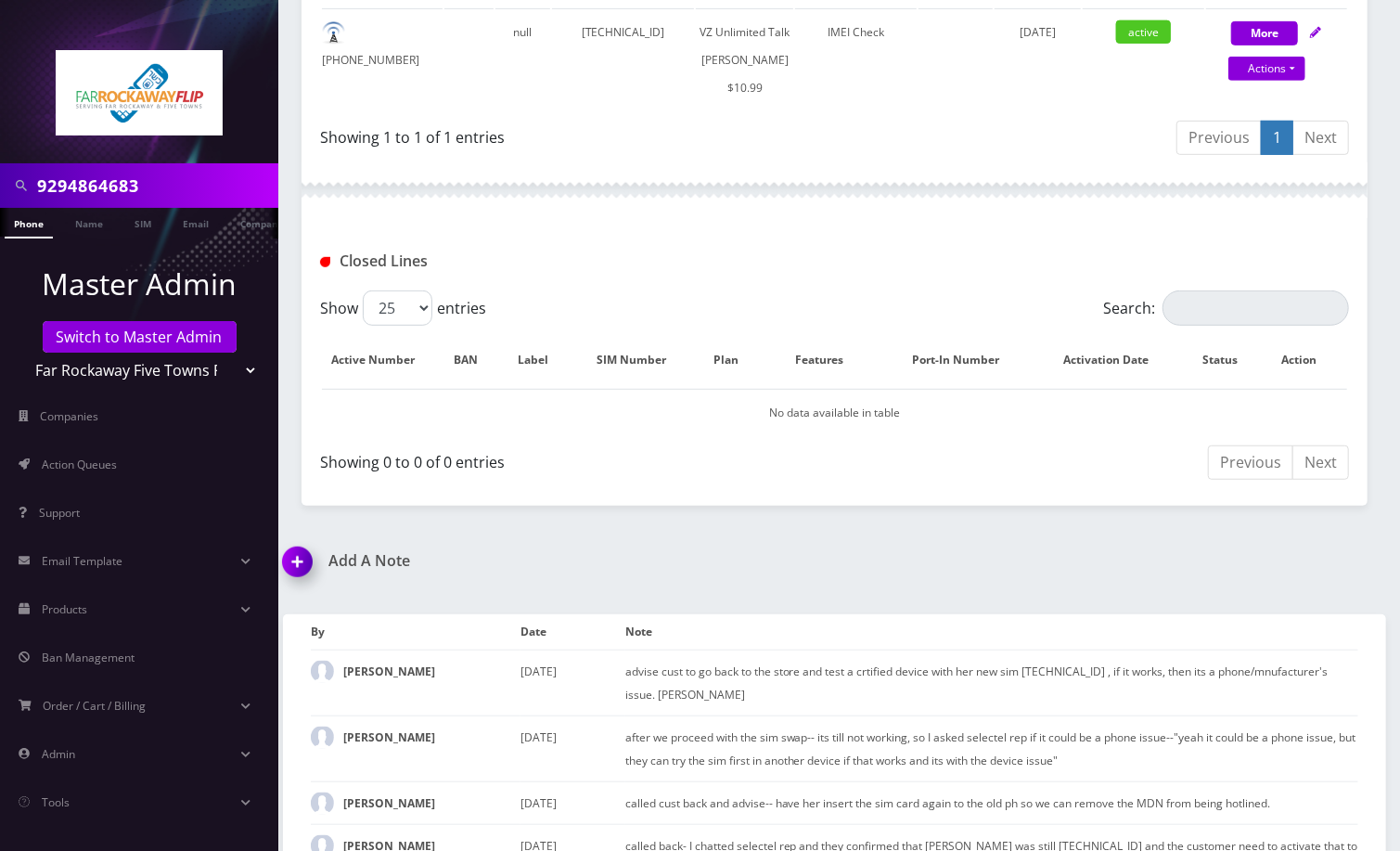
click at [291, 584] on img at bounding box center [300, 568] width 55 height 55
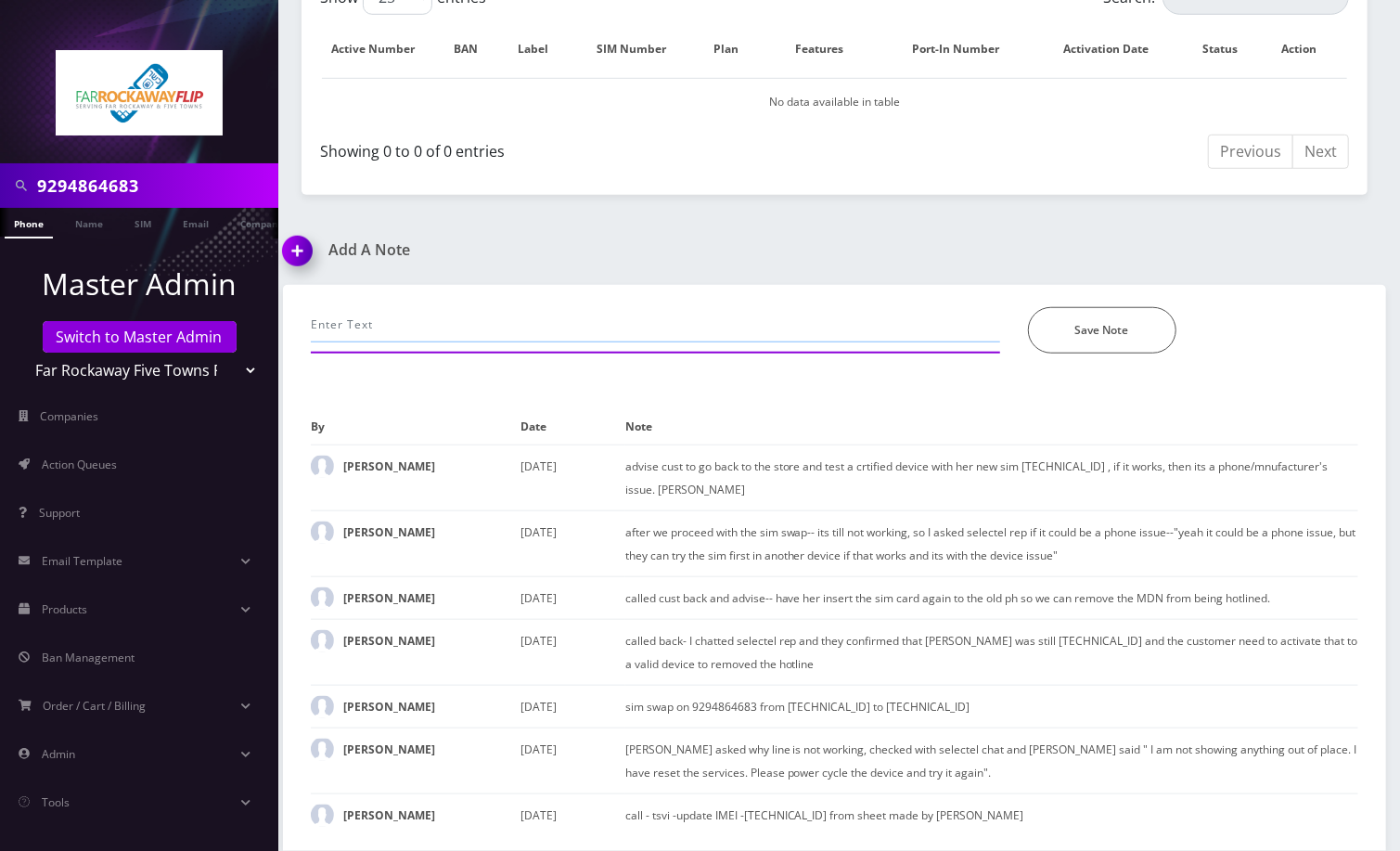
click at [477, 317] on input "text" at bounding box center [656, 325] width 689 height 36
click at [626, 317] on input "Unable to make calls, chatted Selectel 2x," at bounding box center [656, 325] width 689 height 36
paste input "I don’t see anything incorrect or out of place on my end. I've reset the line. …"
type input "Unable to make calls, chatted Selectel 2x, per them : I don’t see anything inco…"
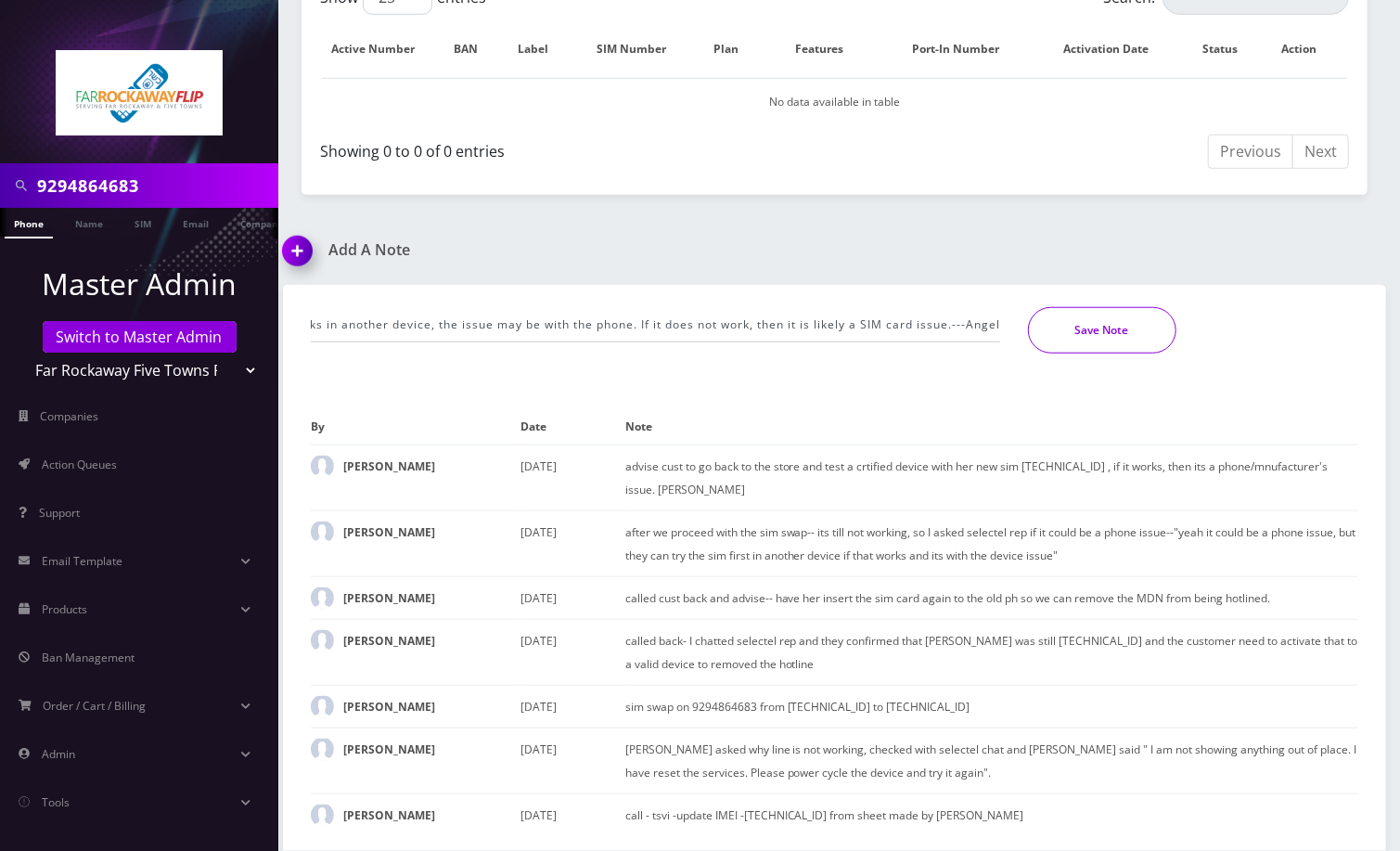
click at [1120, 339] on button "Save Note" at bounding box center [1102, 330] width 149 height 46
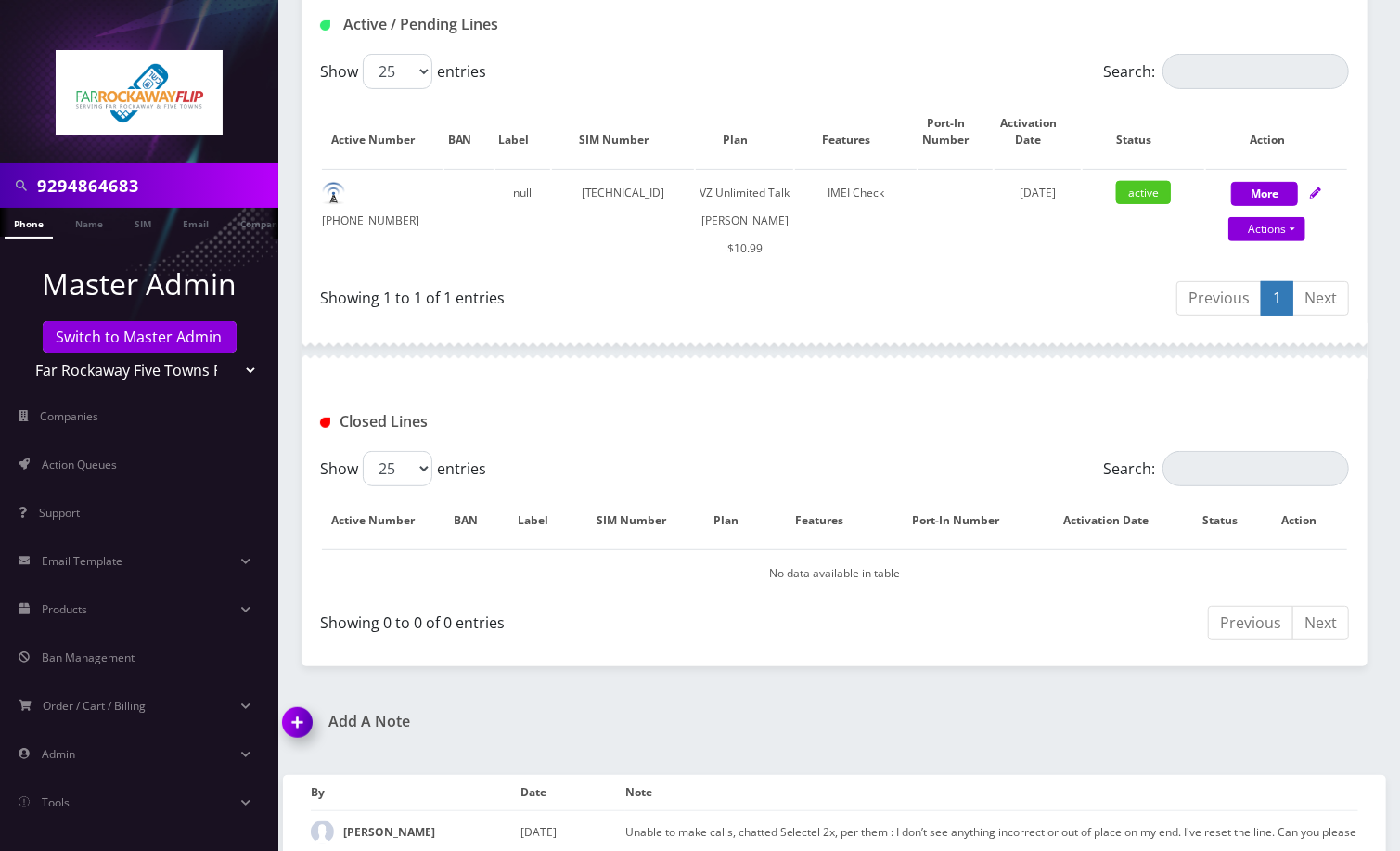
scroll to position [366, 0]
click at [165, 343] on link "Switch to Master Admin" at bounding box center [139, 336] width 194 height 32
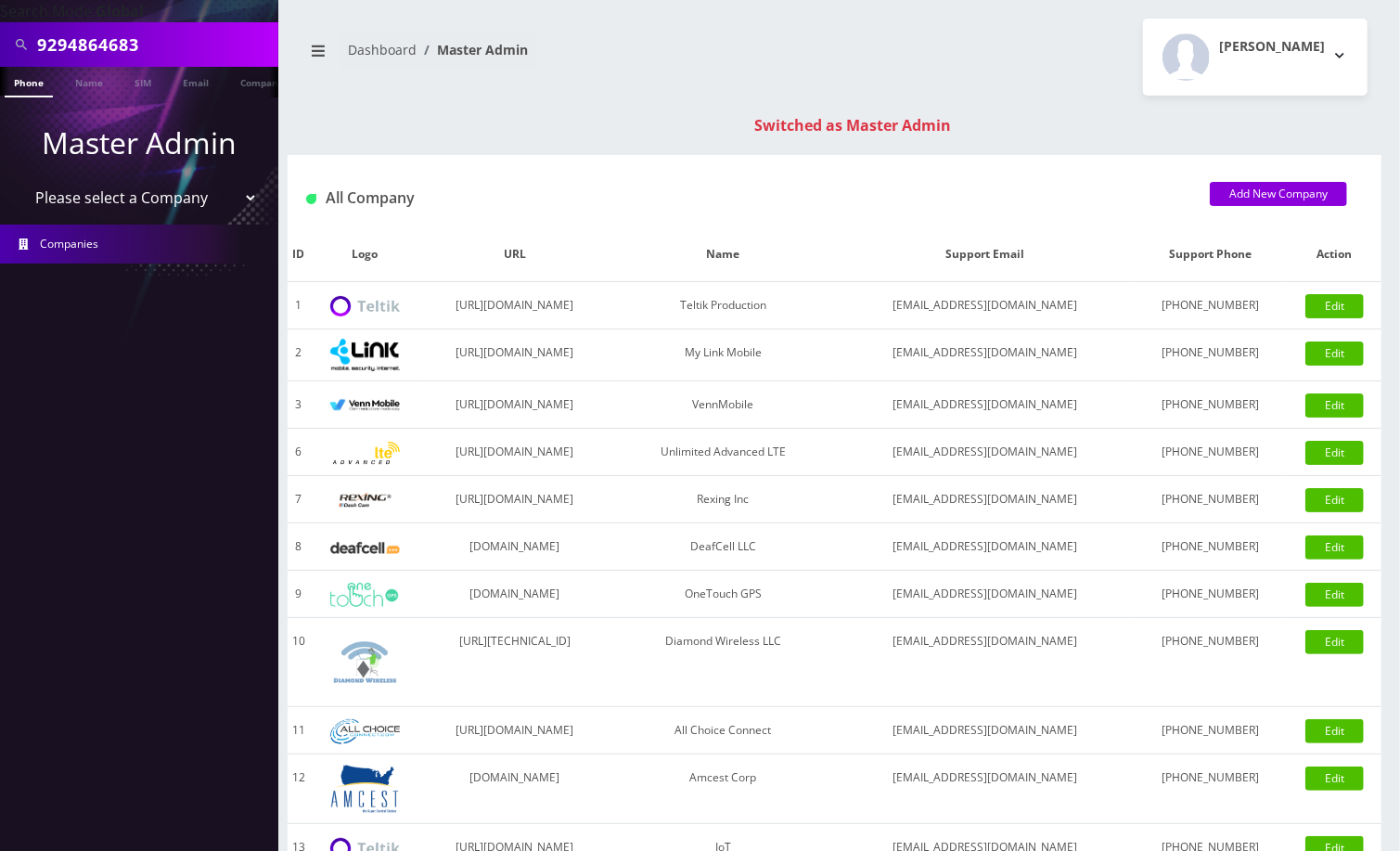
click at [139, 49] on input "9294864683" at bounding box center [154, 44] width 237 height 36
paste input "8901240497128472395"
type input "8901240497128472395"
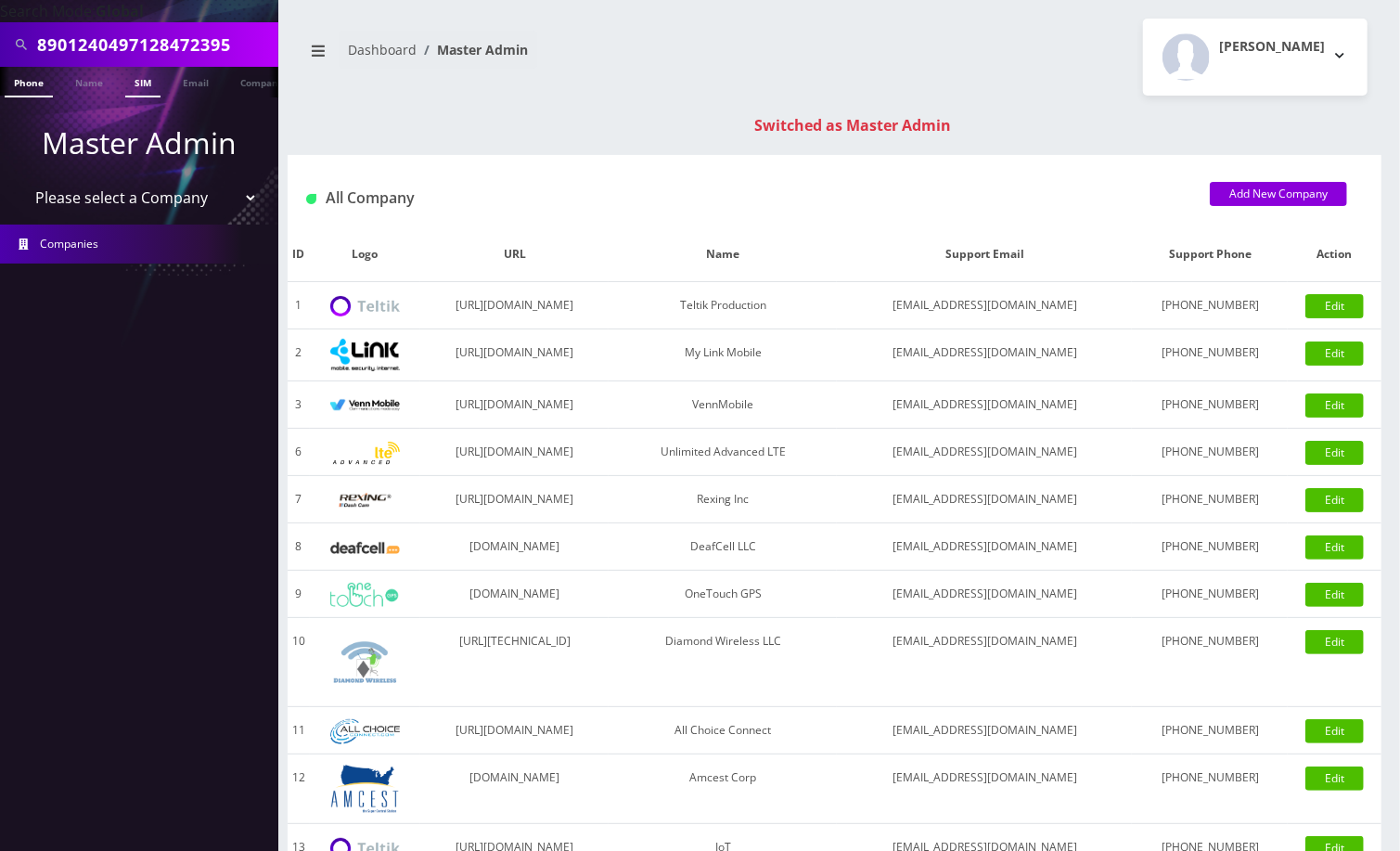
click at [159, 82] on link "SIM" at bounding box center [143, 82] width 36 height 31
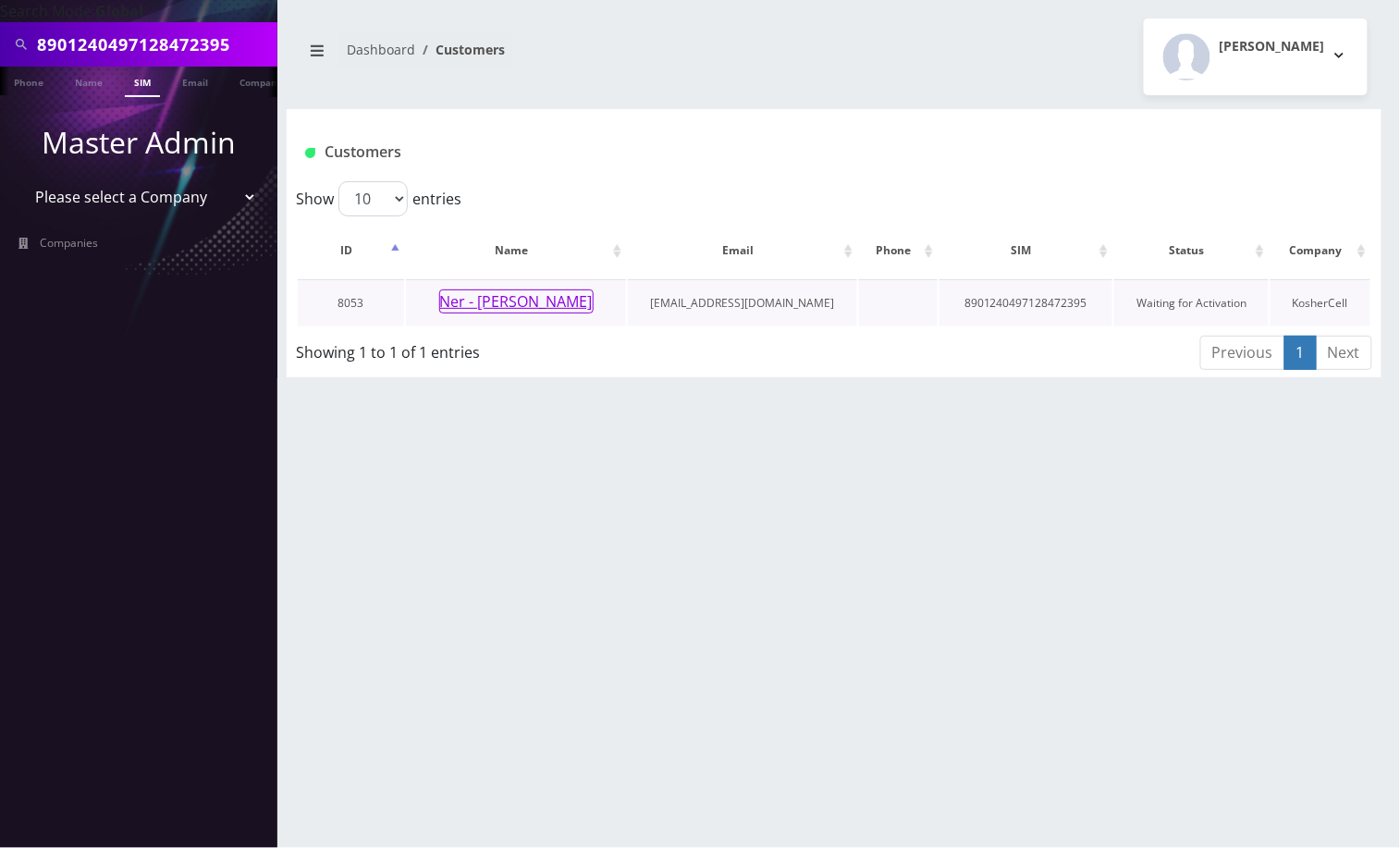
click at [531, 306] on button "Ner - [PERSON_NAME]" at bounding box center [516, 301] width 154 height 24
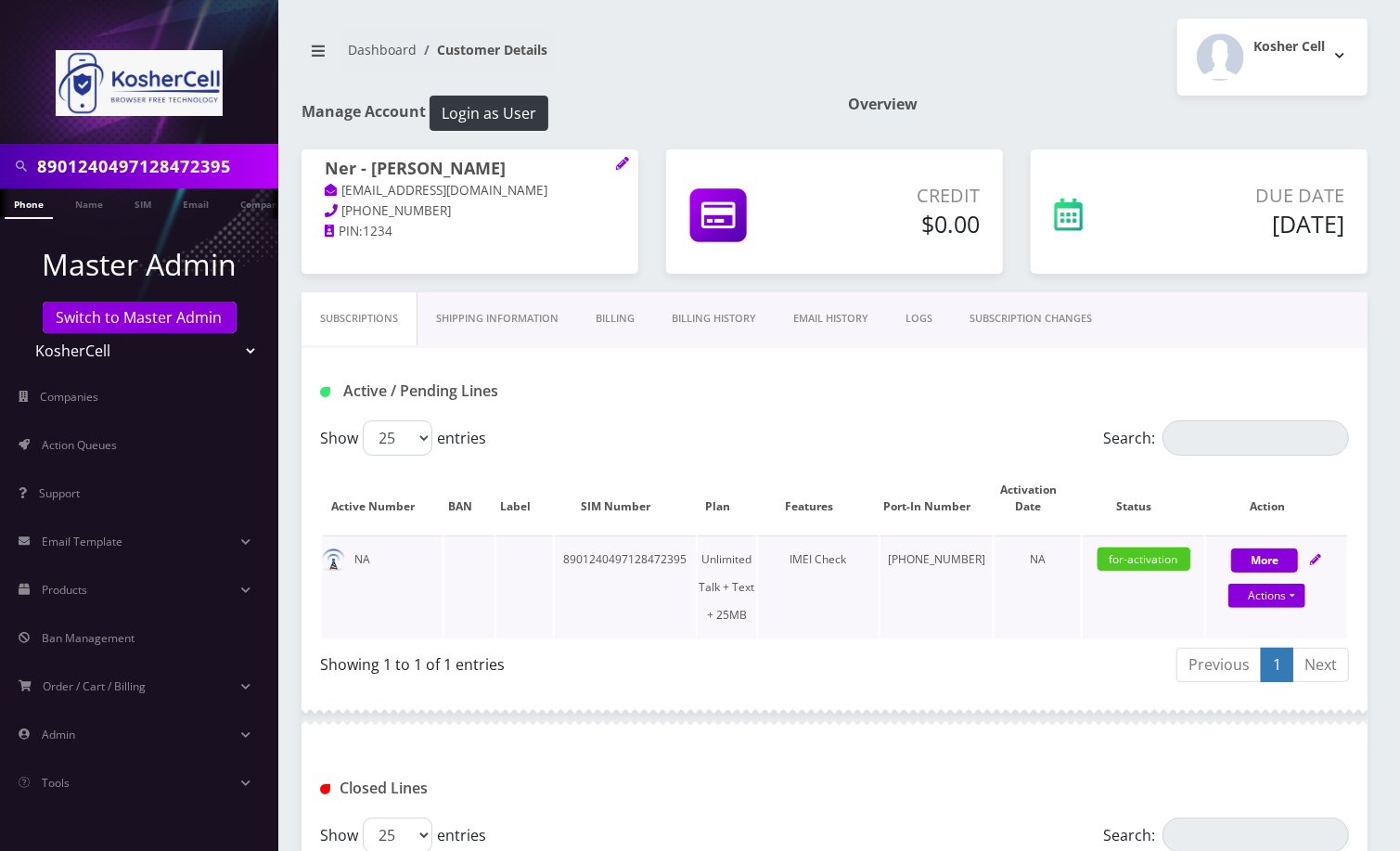
click at [633, 557] on td "8901240497128472395" at bounding box center [625, 586] width 141 height 103
click at [634, 557] on td "8901240497128472395" at bounding box center [625, 586] width 141 height 103
copy td "8901240497128472395"
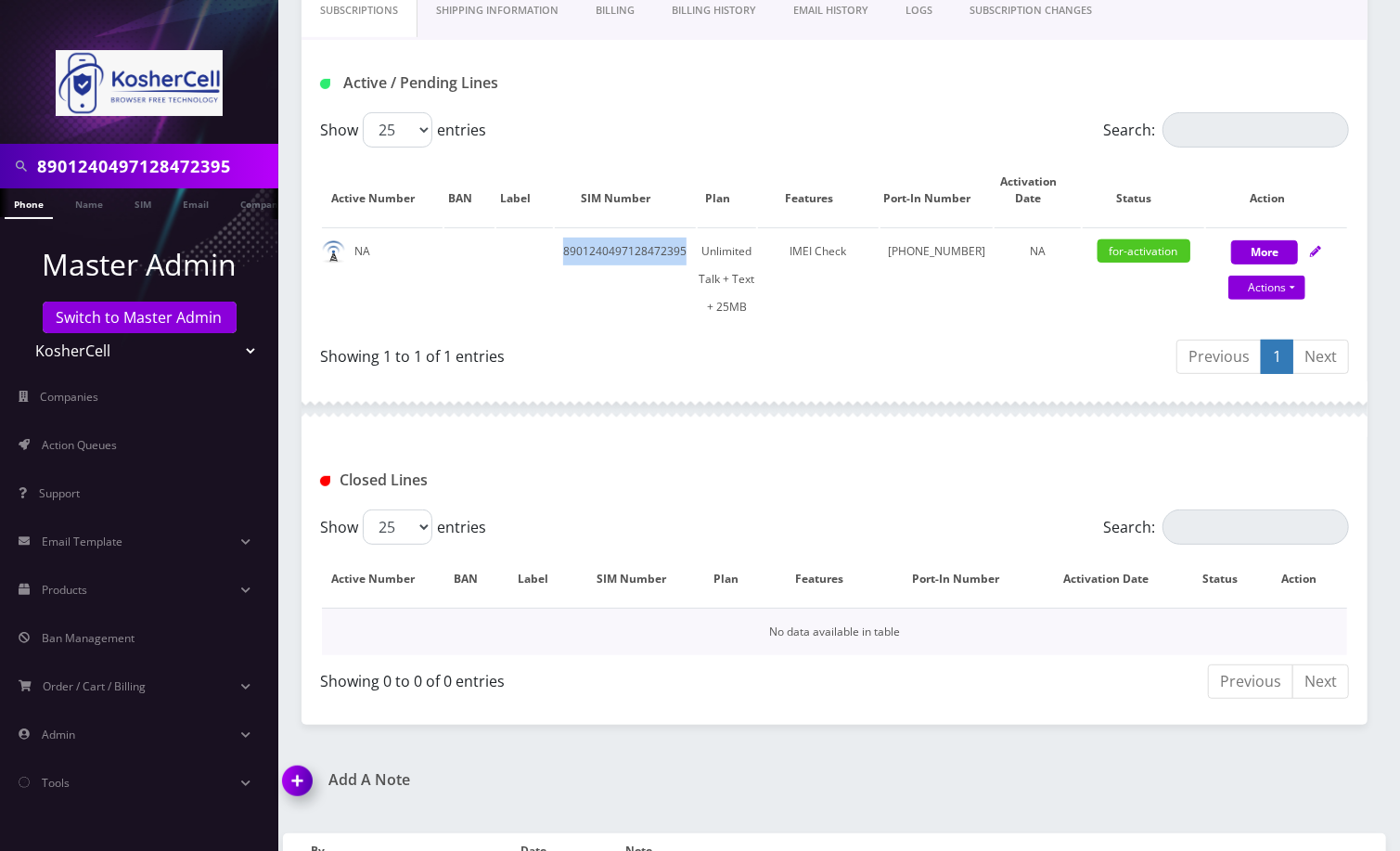
scroll to position [71, 0]
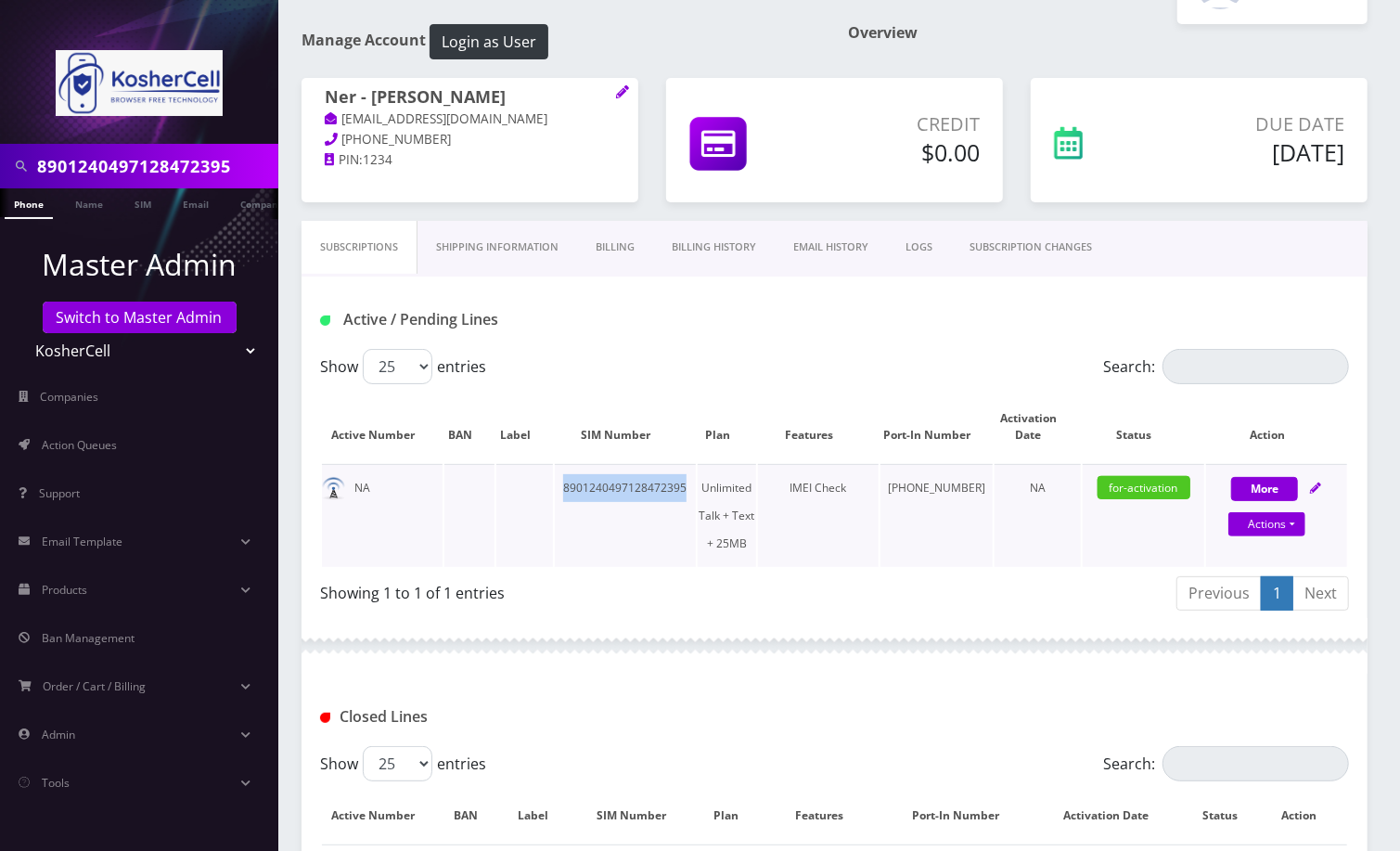
click at [589, 563] on td "8901240497128472395" at bounding box center [625, 515] width 141 height 103
click at [635, 487] on td "8901240497128472395" at bounding box center [625, 515] width 141 height 103
click at [636, 487] on td "8901240497128472395" at bounding box center [625, 515] width 141 height 103
copy td "8901240497128472395"
click at [625, 494] on td "8901240497128472395" at bounding box center [625, 515] width 141 height 103
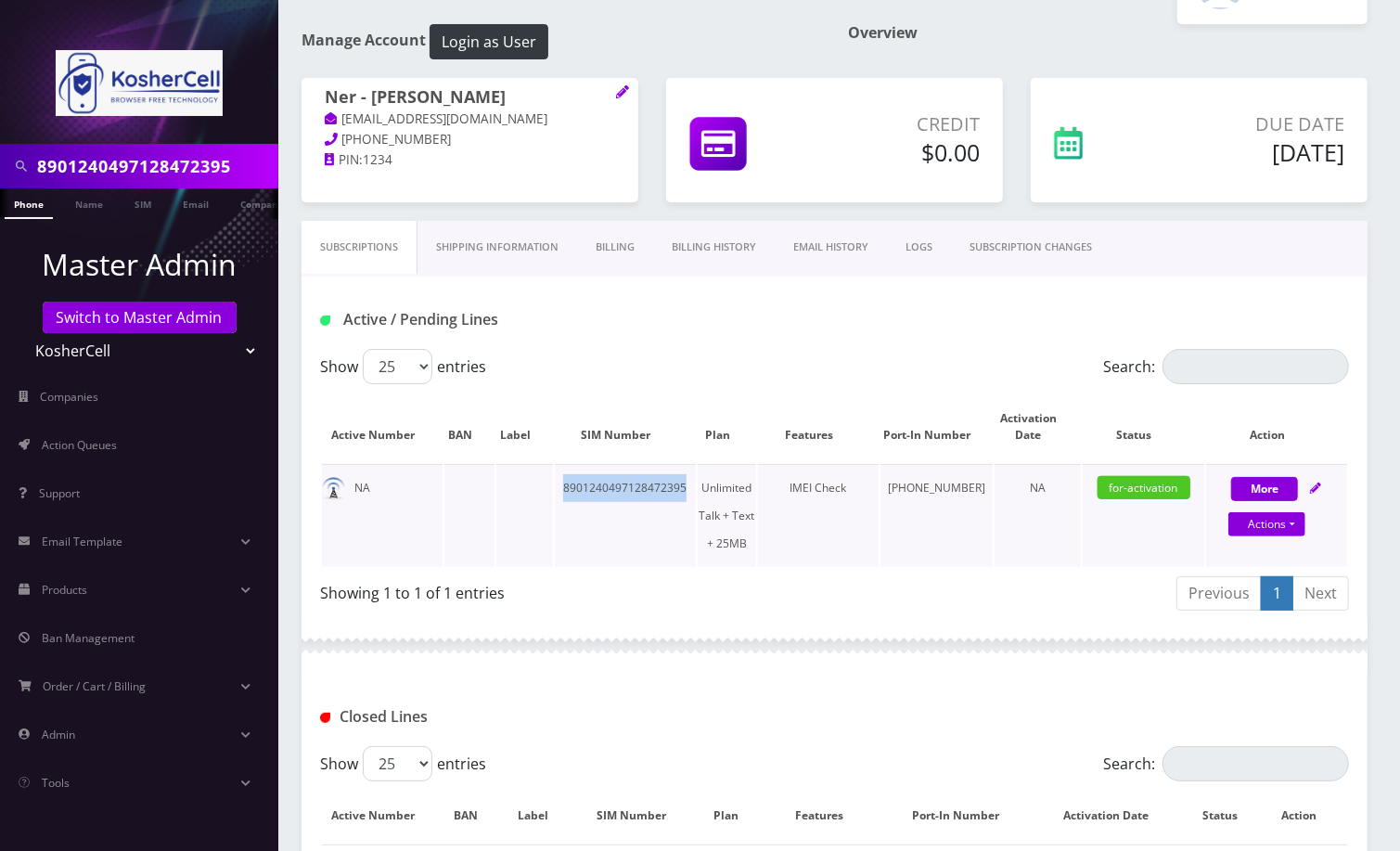
click at [625, 494] on td "8901240497128472395" at bounding box center [625, 515] width 141 height 103
click at [149, 167] on input "8901240497128472395" at bounding box center [154, 166] width 237 height 36
paste input "482229706"
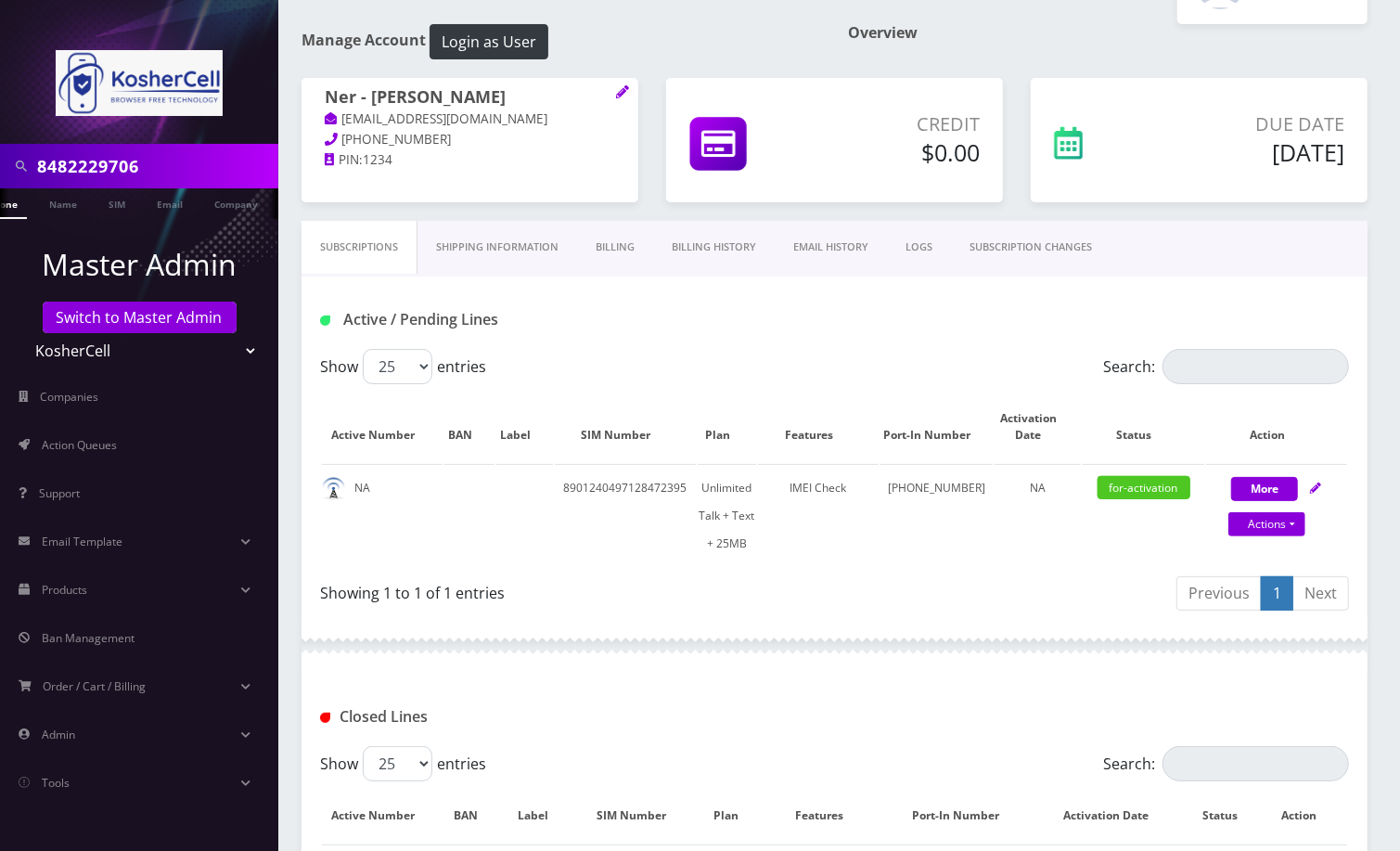
scroll to position [0, 0]
click at [19, 202] on link "Phone" at bounding box center [29, 204] width 48 height 31
click at [642, 490] on td "8901240497128472395" at bounding box center [625, 515] width 141 height 103
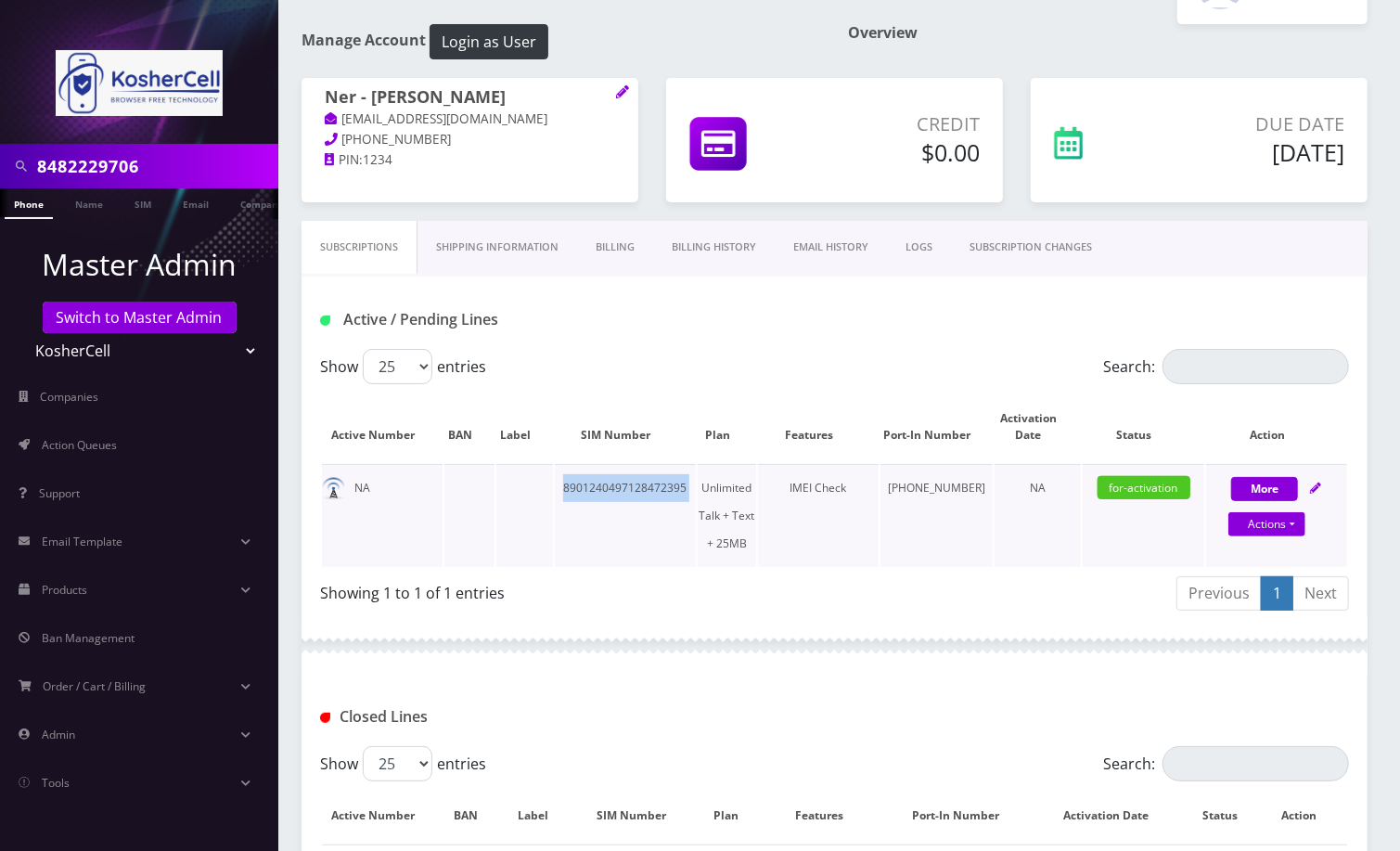
copy td "8901240497128472395"
click at [58, 163] on input "8482229706" at bounding box center [154, 166] width 237 height 36
paste input "4439480713"
type input "4439480713"
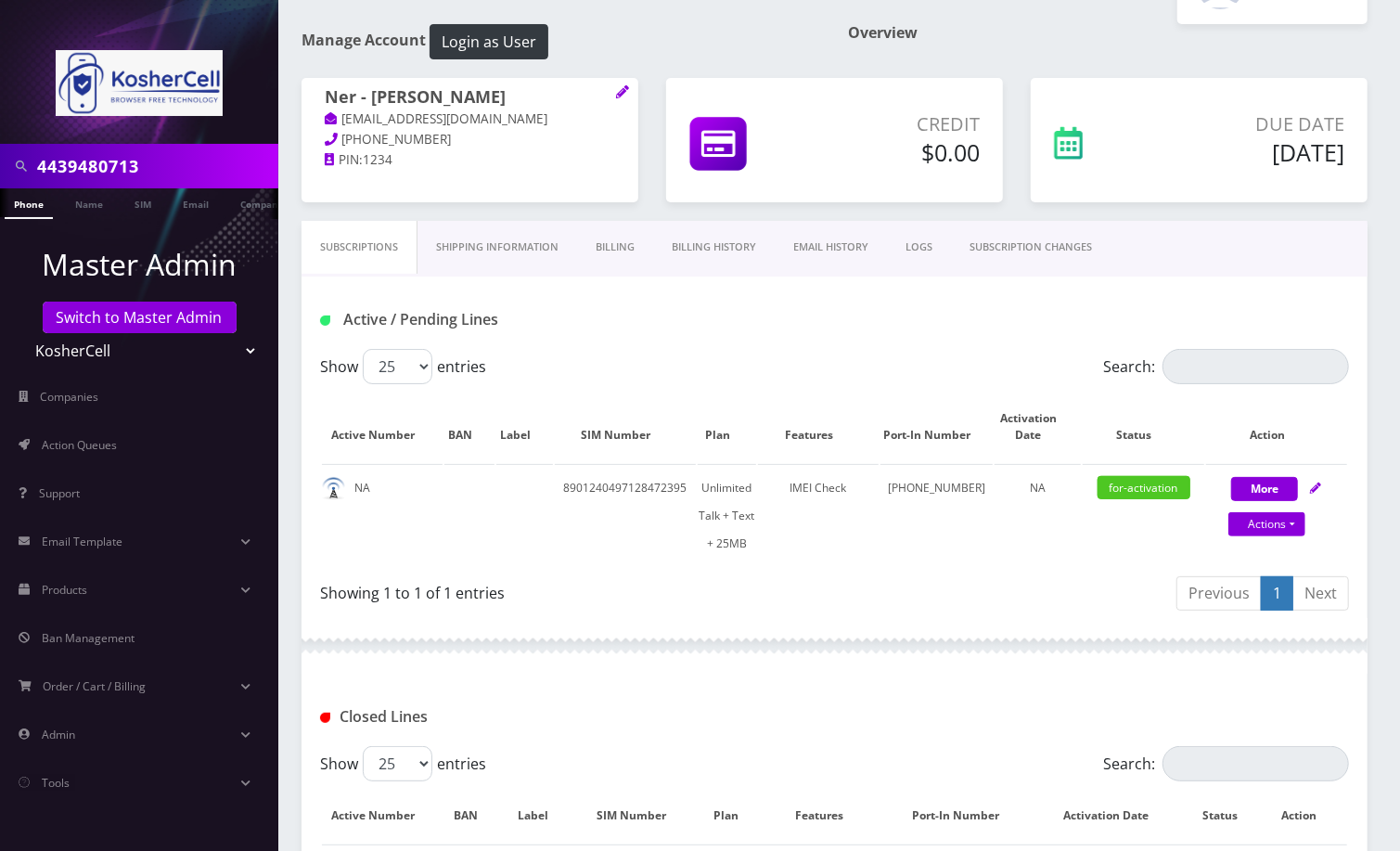
click at [26, 203] on link "Phone" at bounding box center [29, 204] width 48 height 31
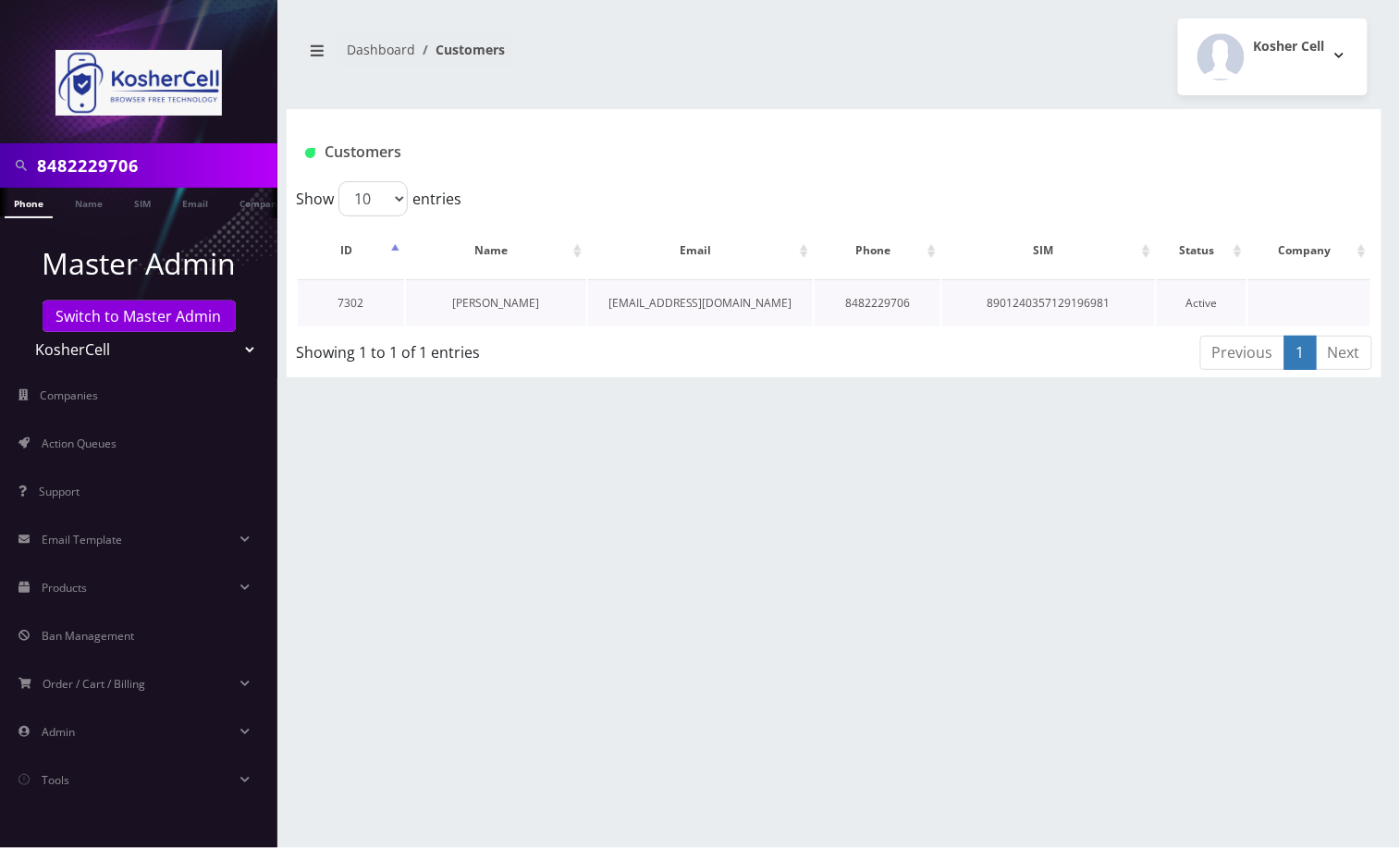
click at [511, 295] on link "Penina Gartenhaus" at bounding box center [496, 302] width 87 height 15
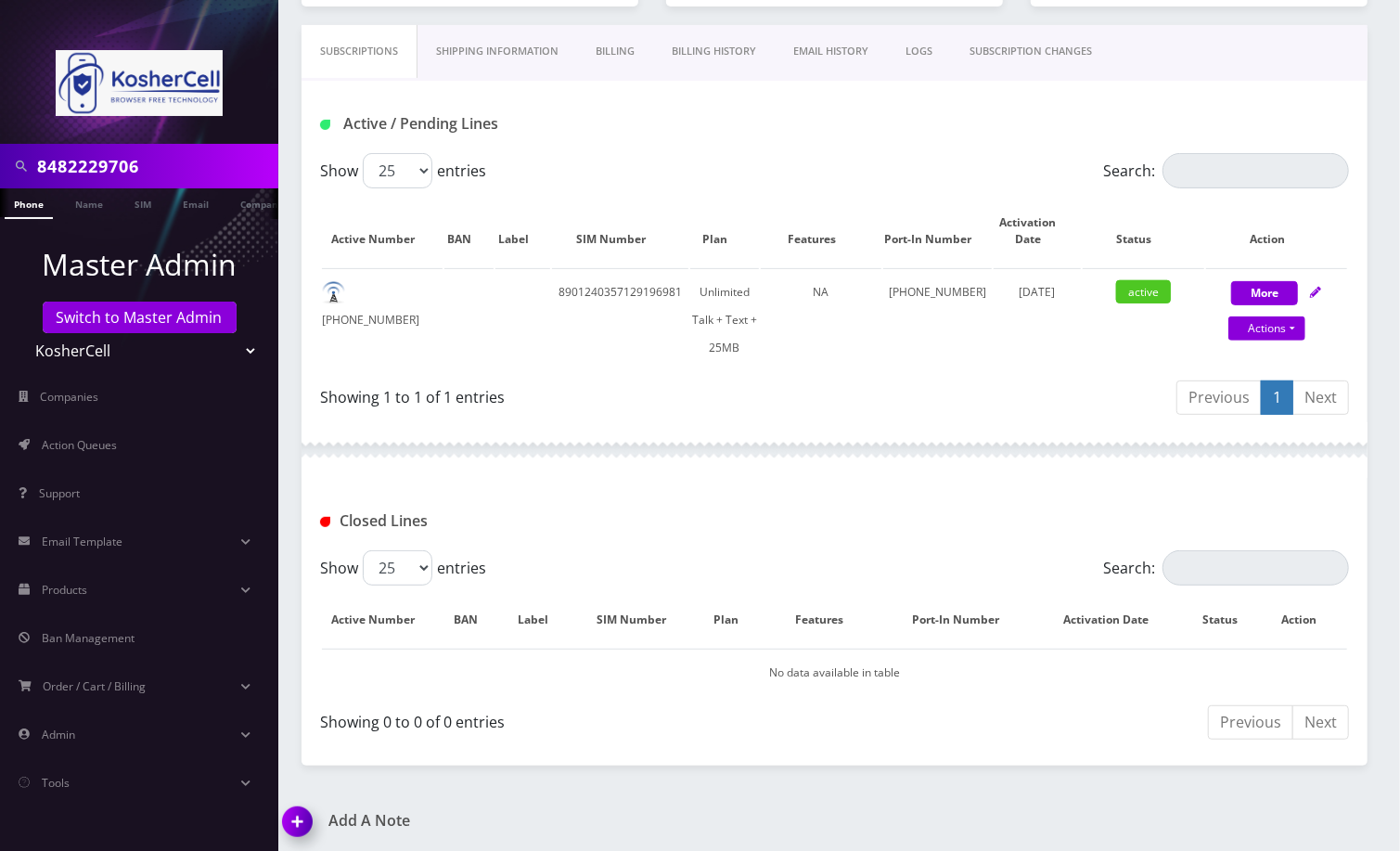
click at [294, 810] on img at bounding box center [300, 828] width 55 height 55
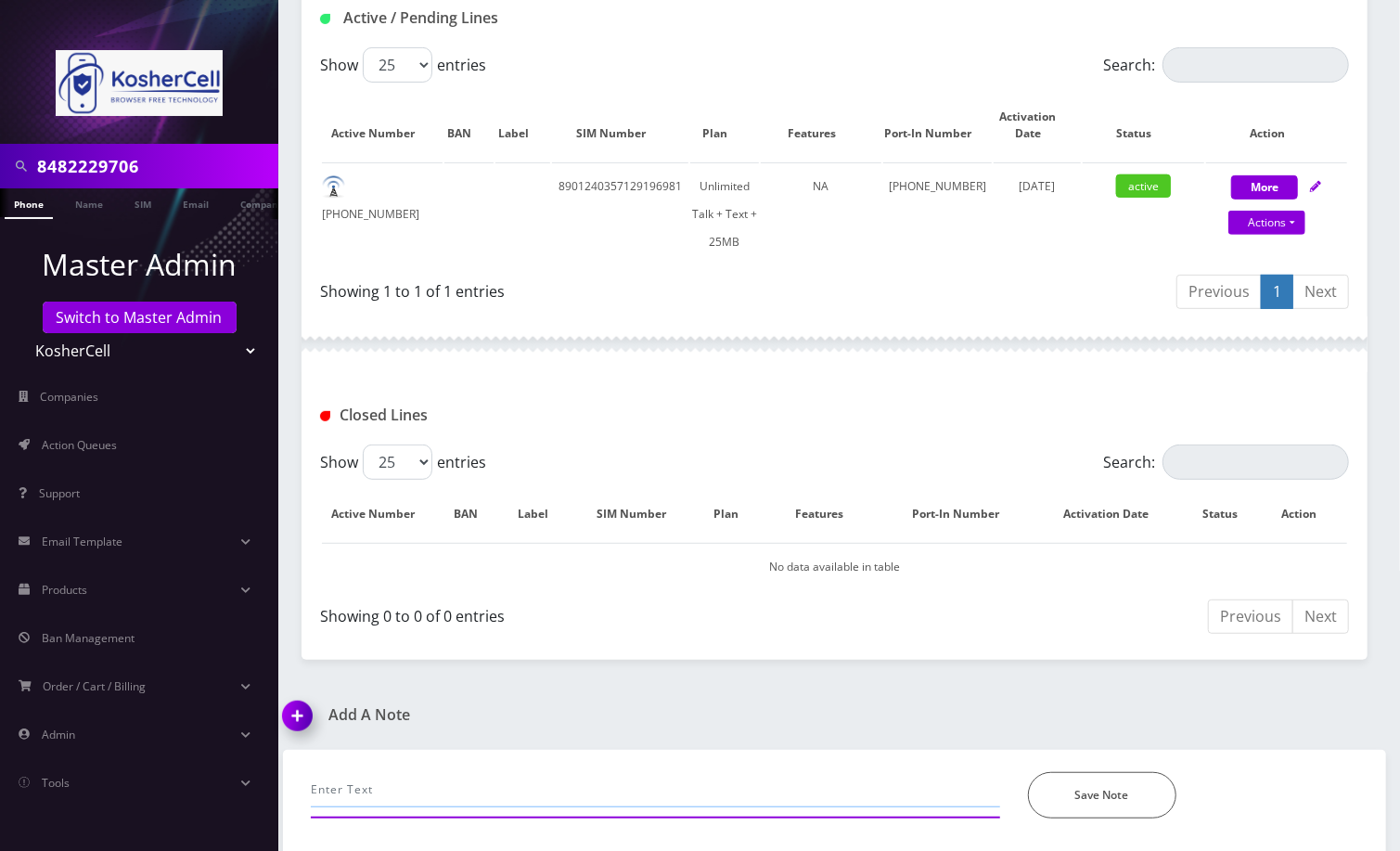
click at [393, 784] on input "text" at bounding box center [656, 789] width 689 height 36
type input "provided port out credentials to Henry--Angel"
click at [1129, 795] on button "Save Note" at bounding box center [1102, 795] width 149 height 46
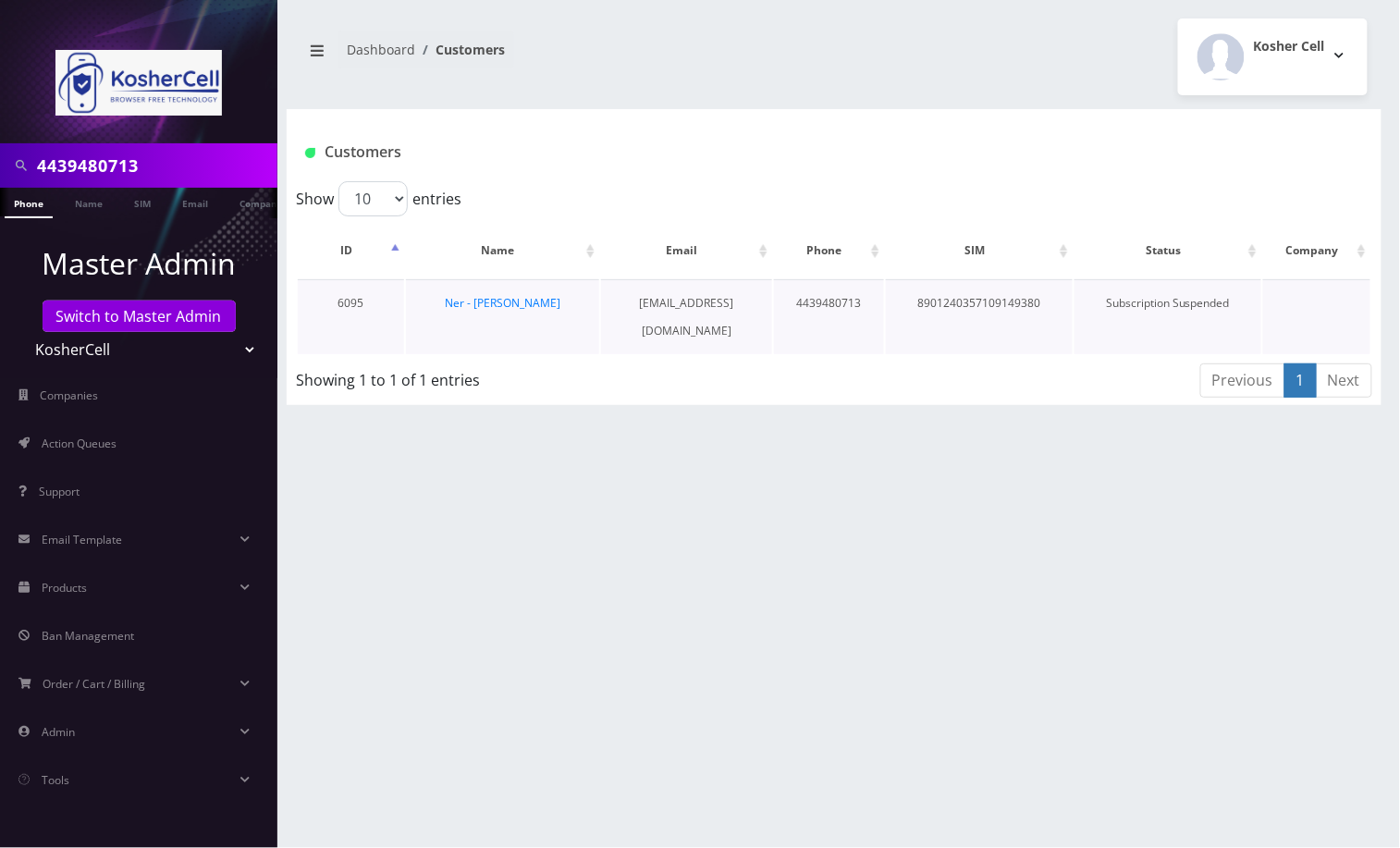
click at [520, 310] on td "Ner - [PERSON_NAME]" at bounding box center [503, 317] width 194 height 75
click at [528, 301] on link "Ner - [PERSON_NAME]" at bounding box center [503, 302] width 116 height 15
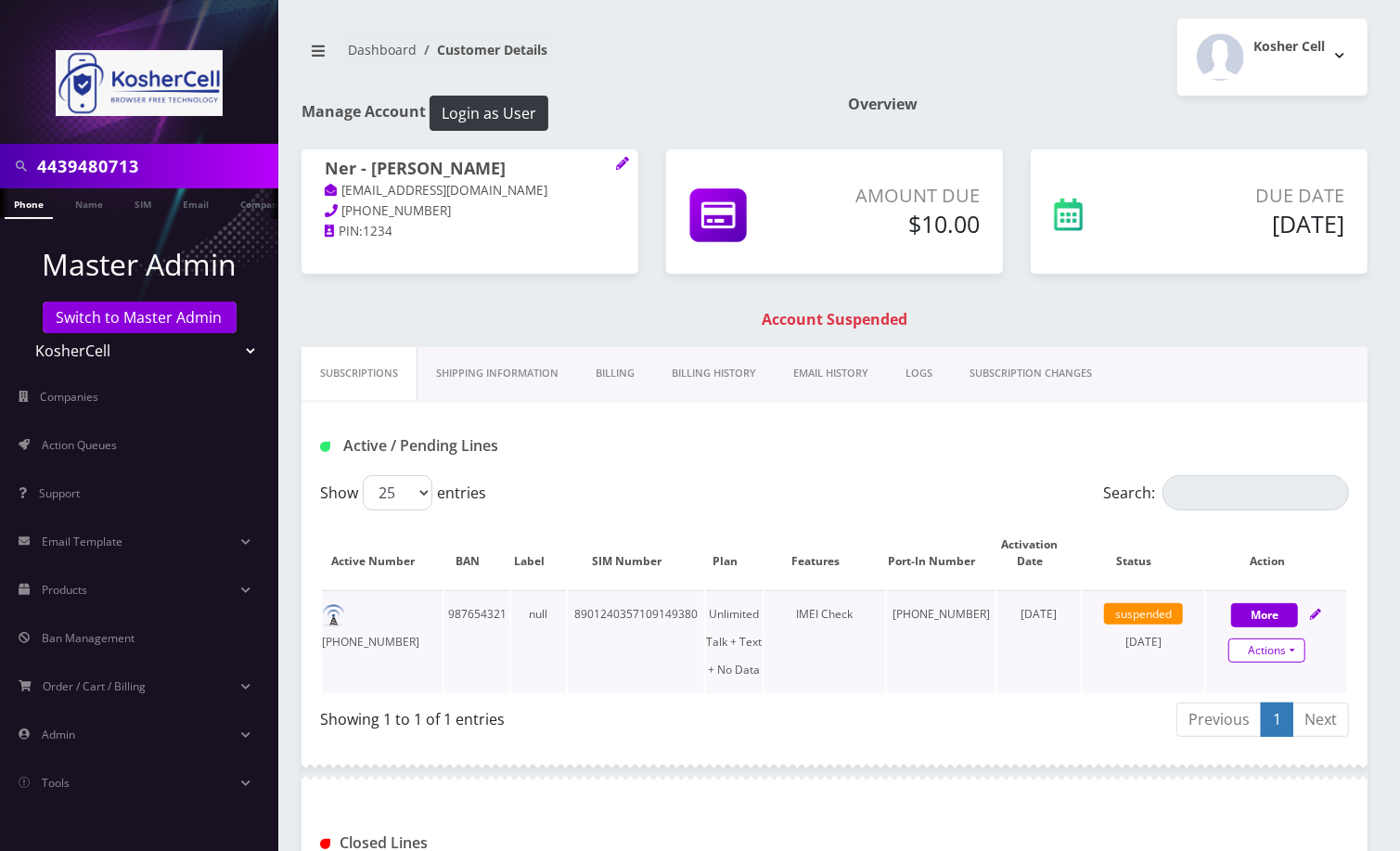
click at [1276, 649] on link "Actions" at bounding box center [1267, 650] width 77 height 24
select select "363"
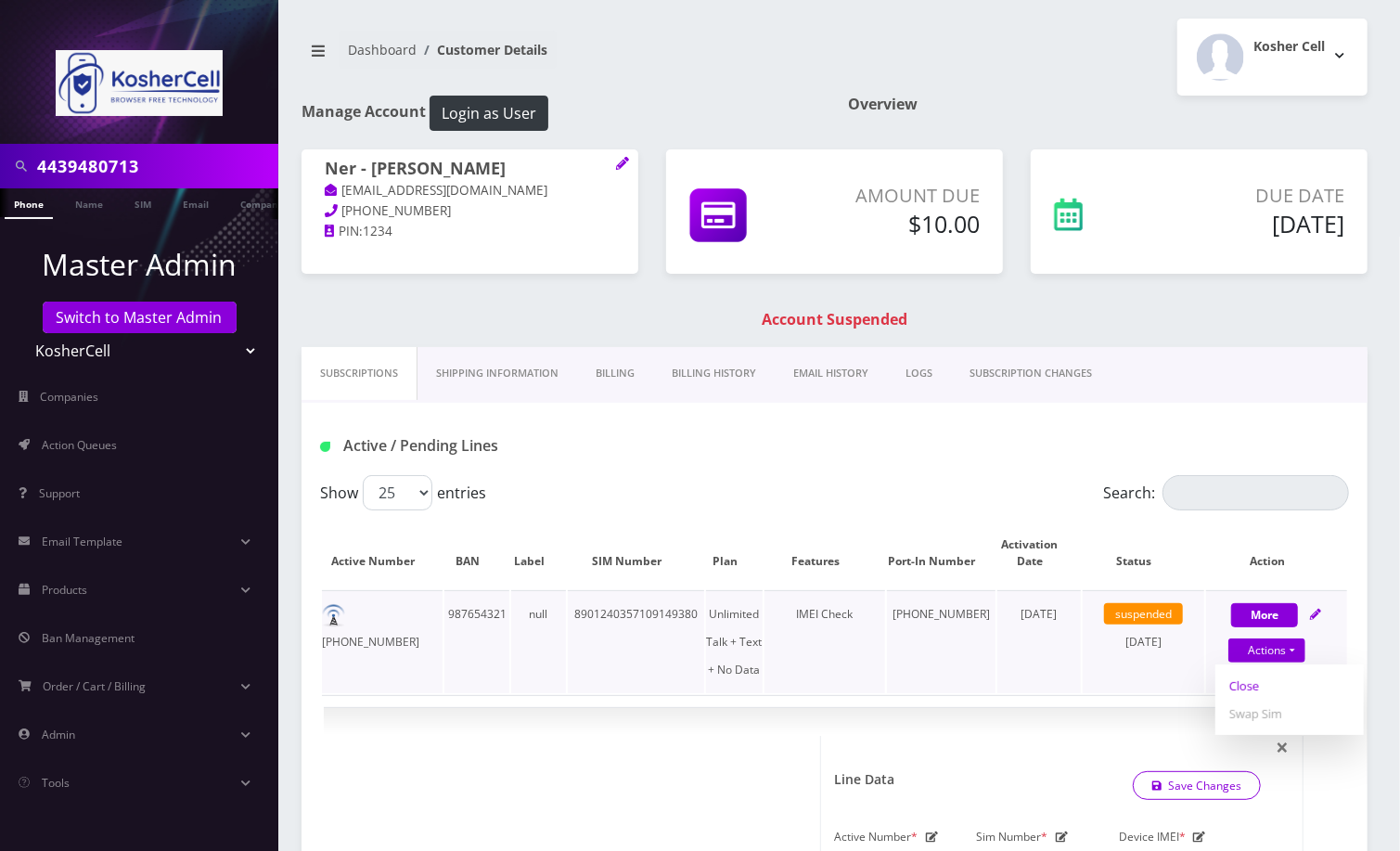
click at [1232, 687] on link "Close" at bounding box center [1289, 686] width 149 height 28
type input "08/24/2025"
select select "363"
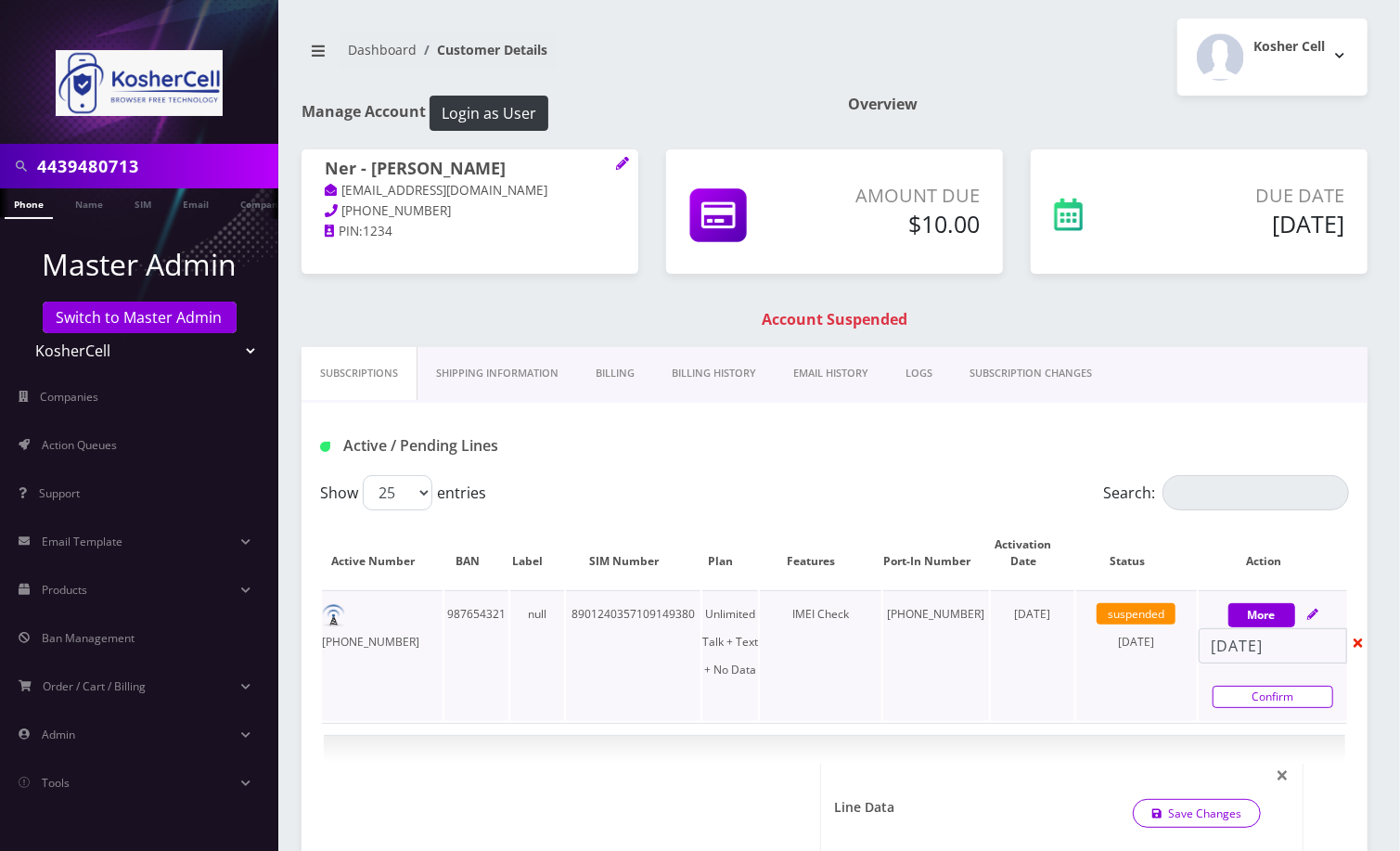
click at [1255, 698] on link "Confirm" at bounding box center [1273, 696] width 121 height 22
select select "363"
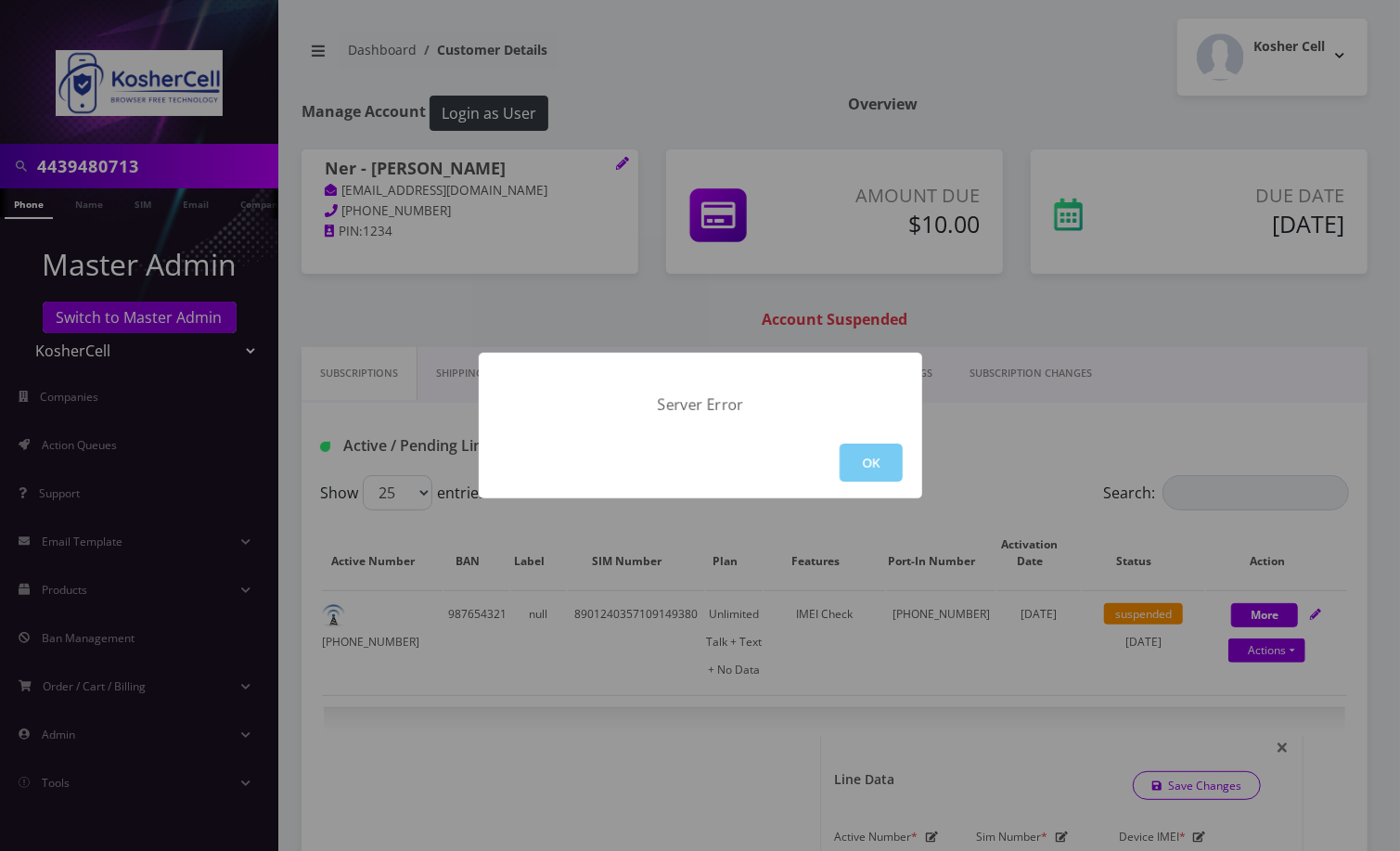
click at [867, 470] on button "OK" at bounding box center [870, 462] width 63 height 38
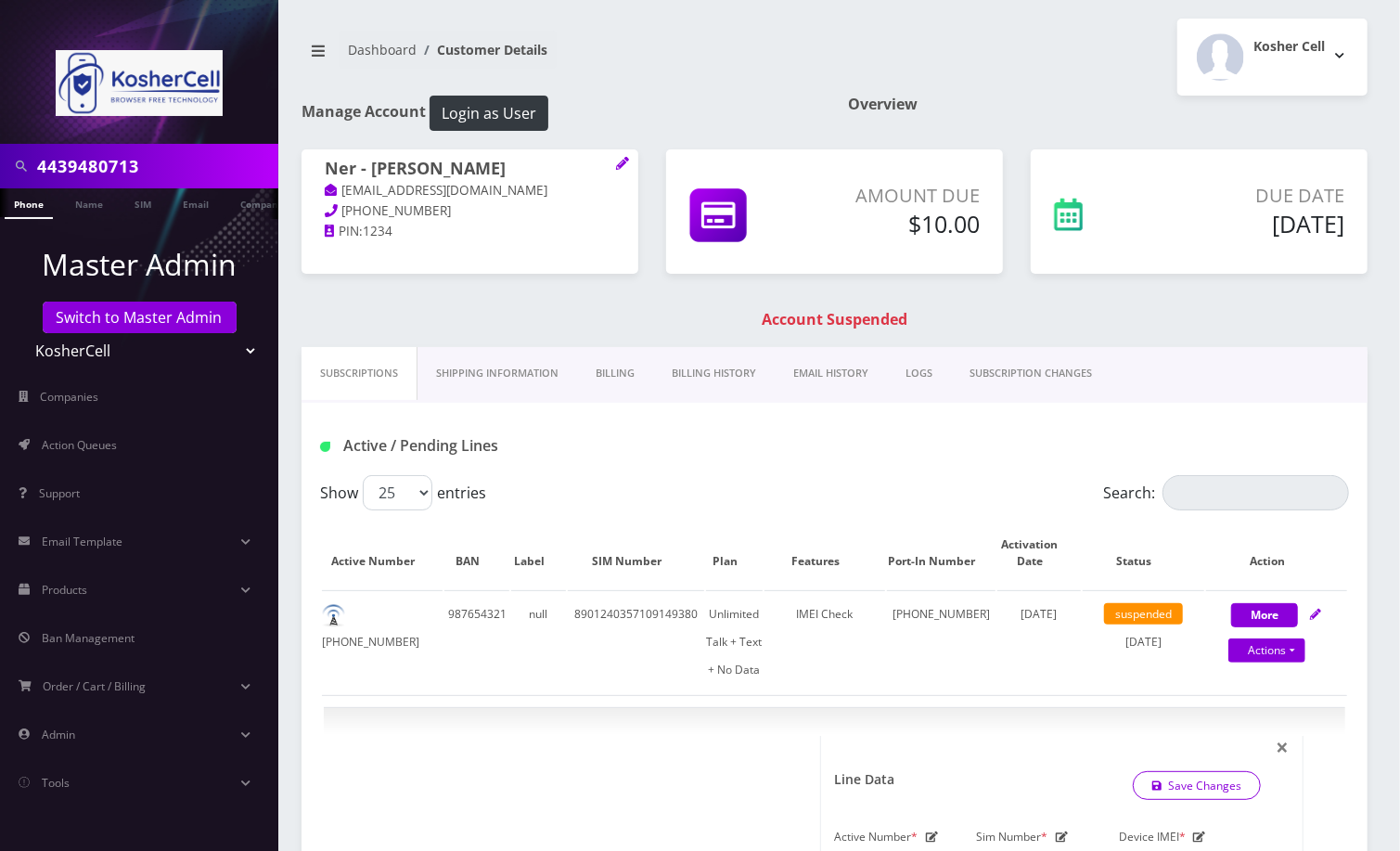
click at [25, 201] on link "Phone" at bounding box center [29, 204] width 48 height 31
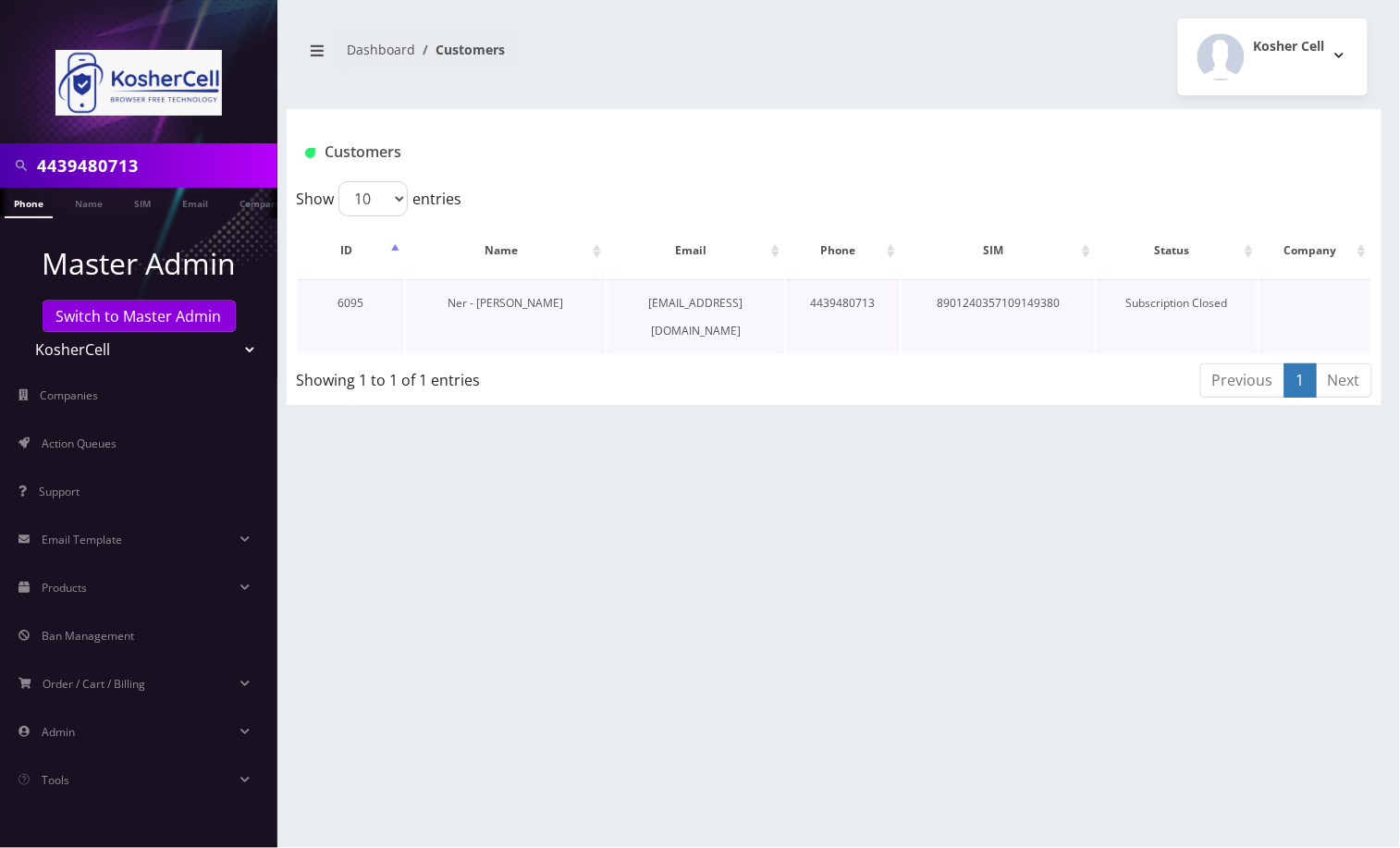
click at [493, 295] on link "Ner - [PERSON_NAME]" at bounding box center [506, 302] width 116 height 15
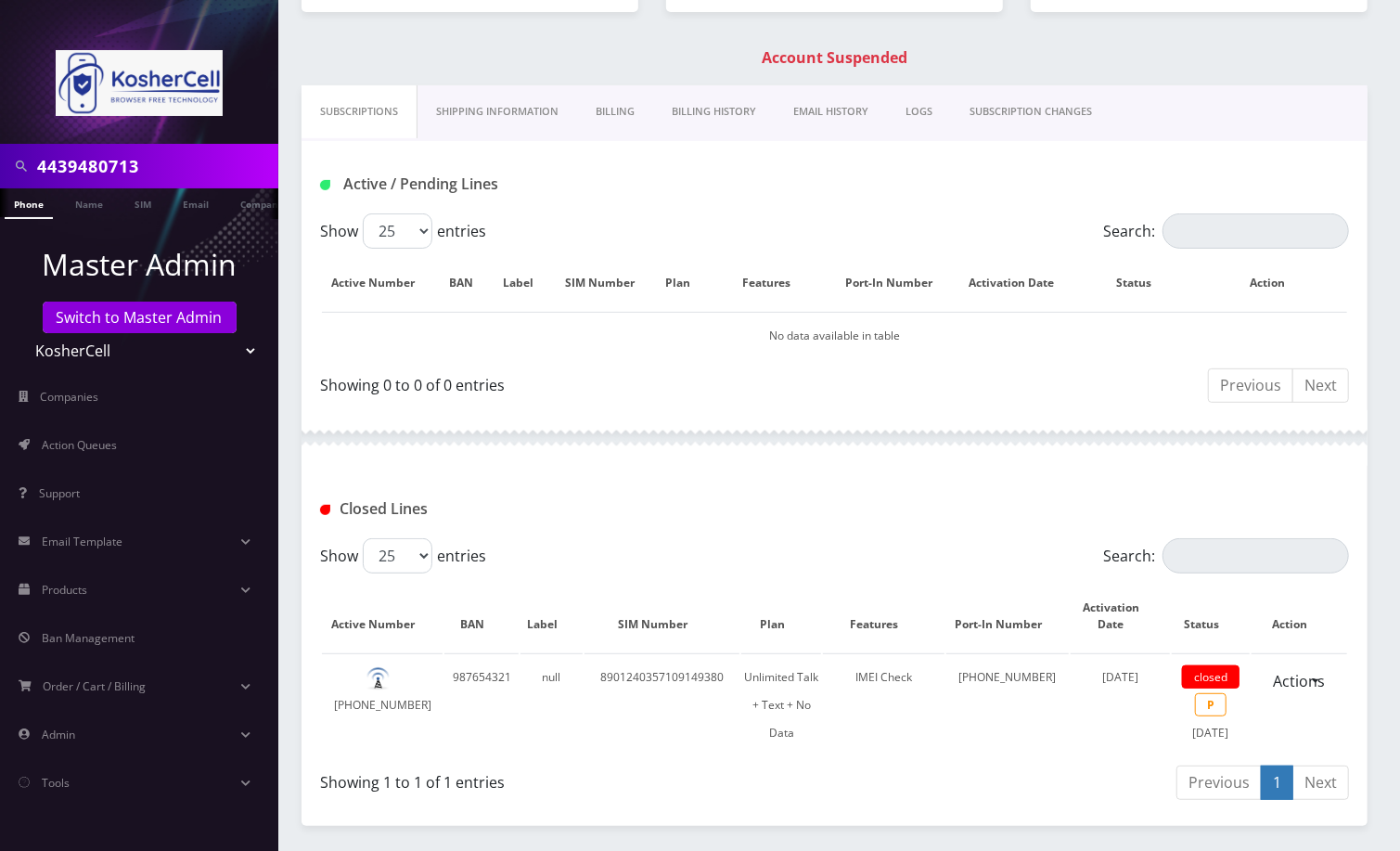
scroll to position [349, 0]
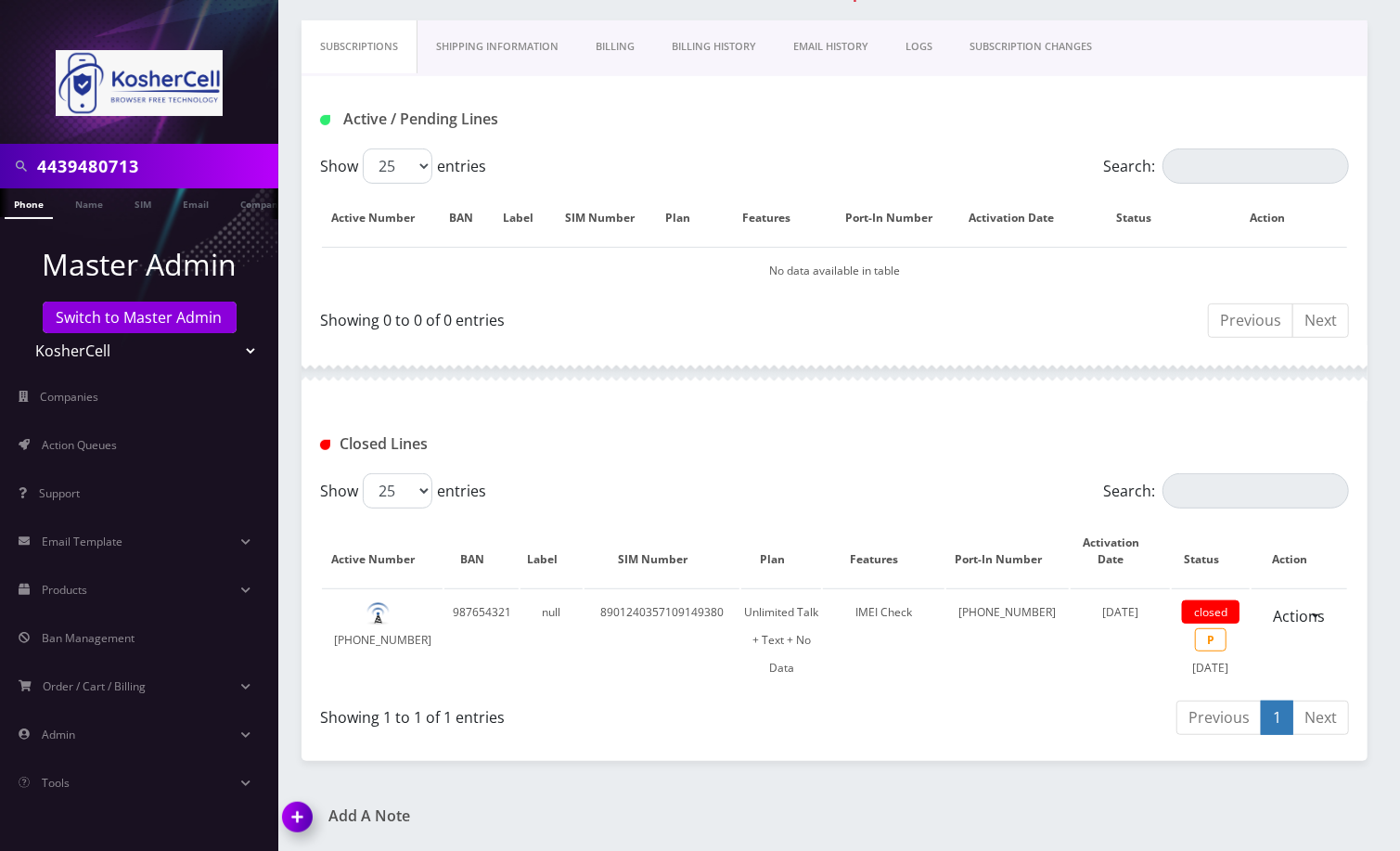
click at [1154, 401] on div "Closed Lines" at bounding box center [834, 437] width 1066 height 72
click at [309, 816] on img at bounding box center [300, 823] width 55 height 55
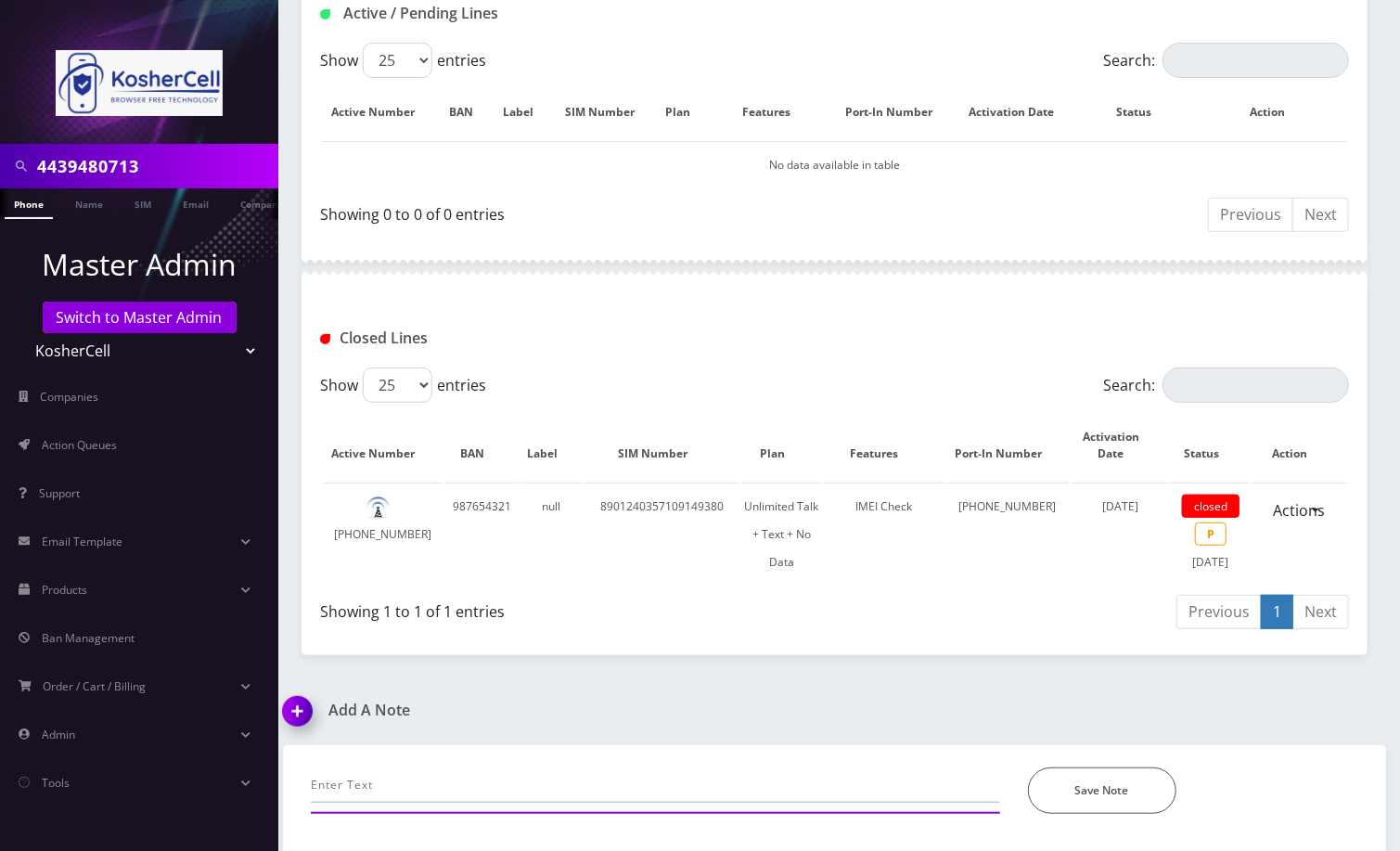
click at [434, 771] on input "text" at bounding box center [656, 784] width 689 height 36
type input "closed line per Henry's request ---Angel"
click at [1088, 795] on button "Save Note" at bounding box center [1102, 790] width 149 height 46
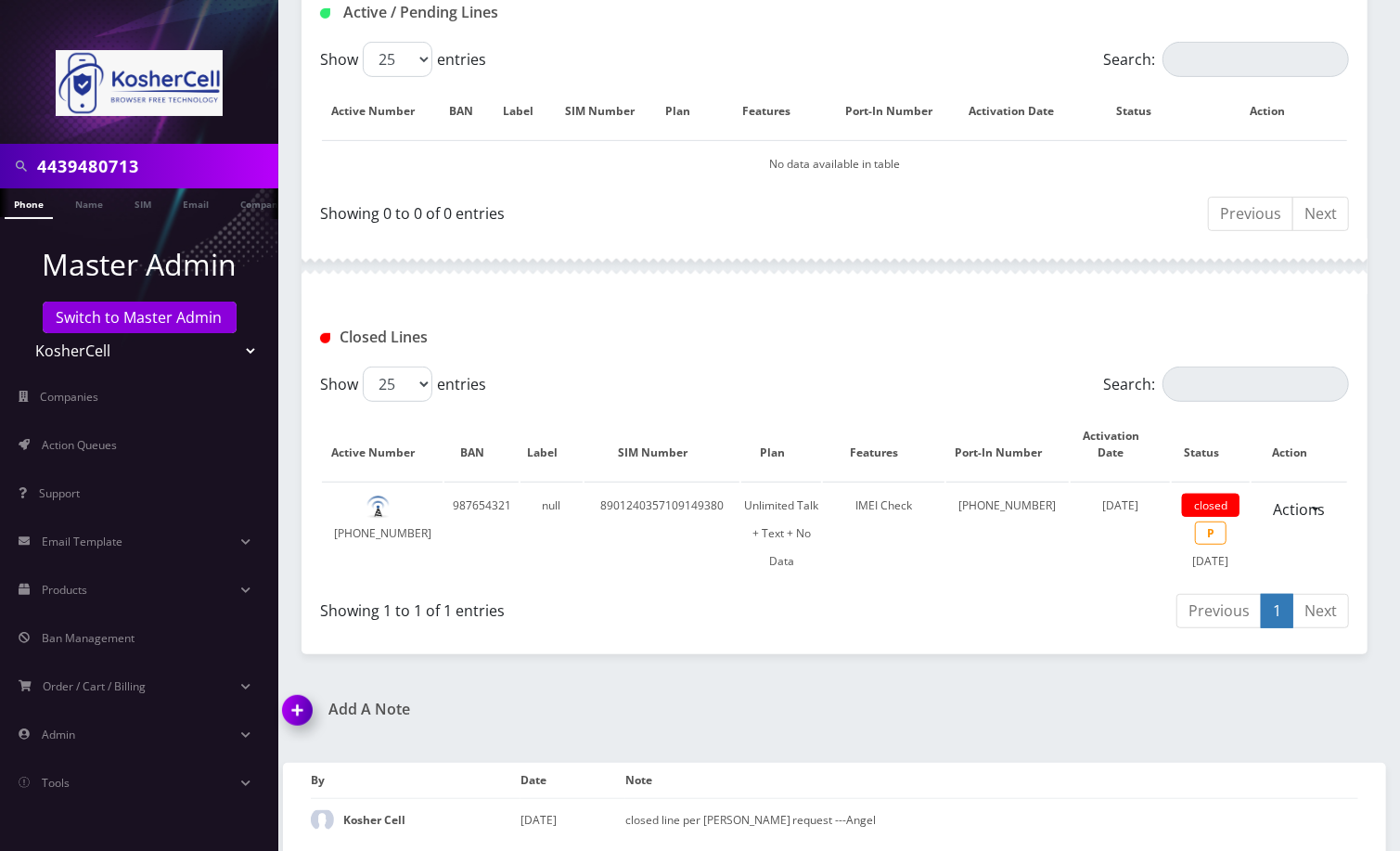
scroll to position [461, 0]
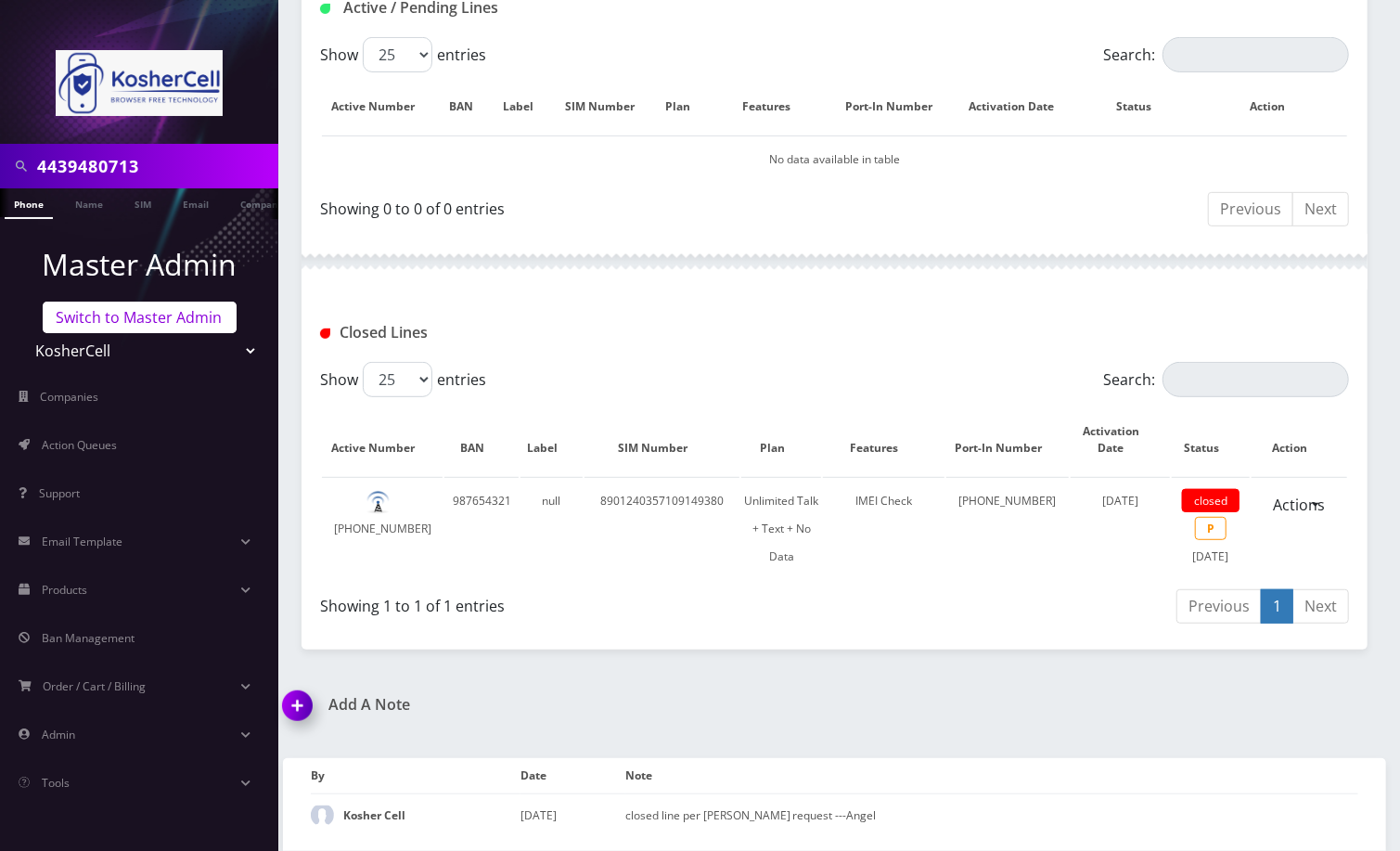
click at [180, 312] on link "Switch to Master Admin" at bounding box center [139, 317] width 194 height 32
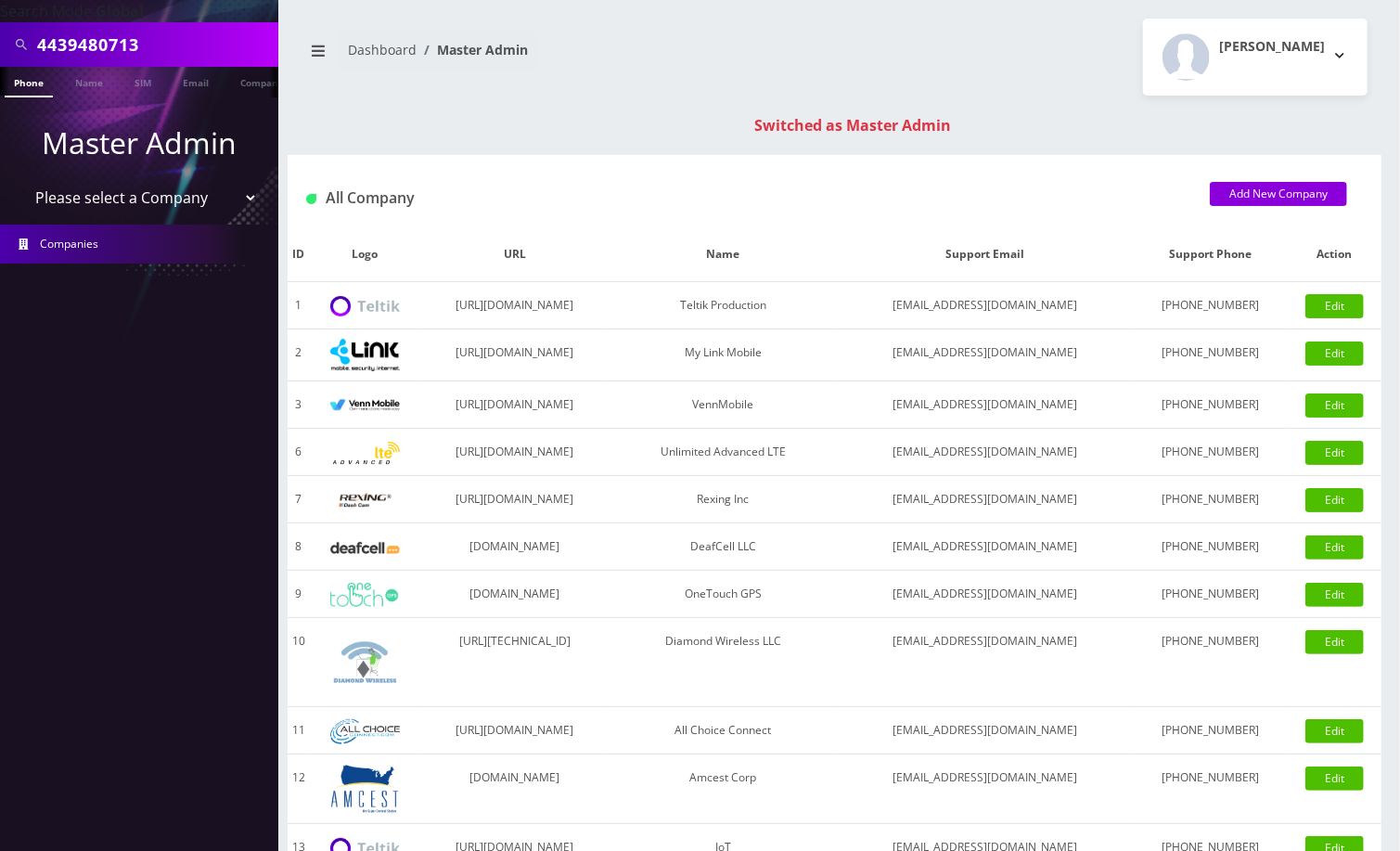
click at [131, 45] on input "4439480713" at bounding box center [154, 44] width 237 height 36
paste input "2123007247"
type input "2123007247"
click at [349, 82] on nav "Dashboard Master Admin" at bounding box center [561, 57] width 519 height 53
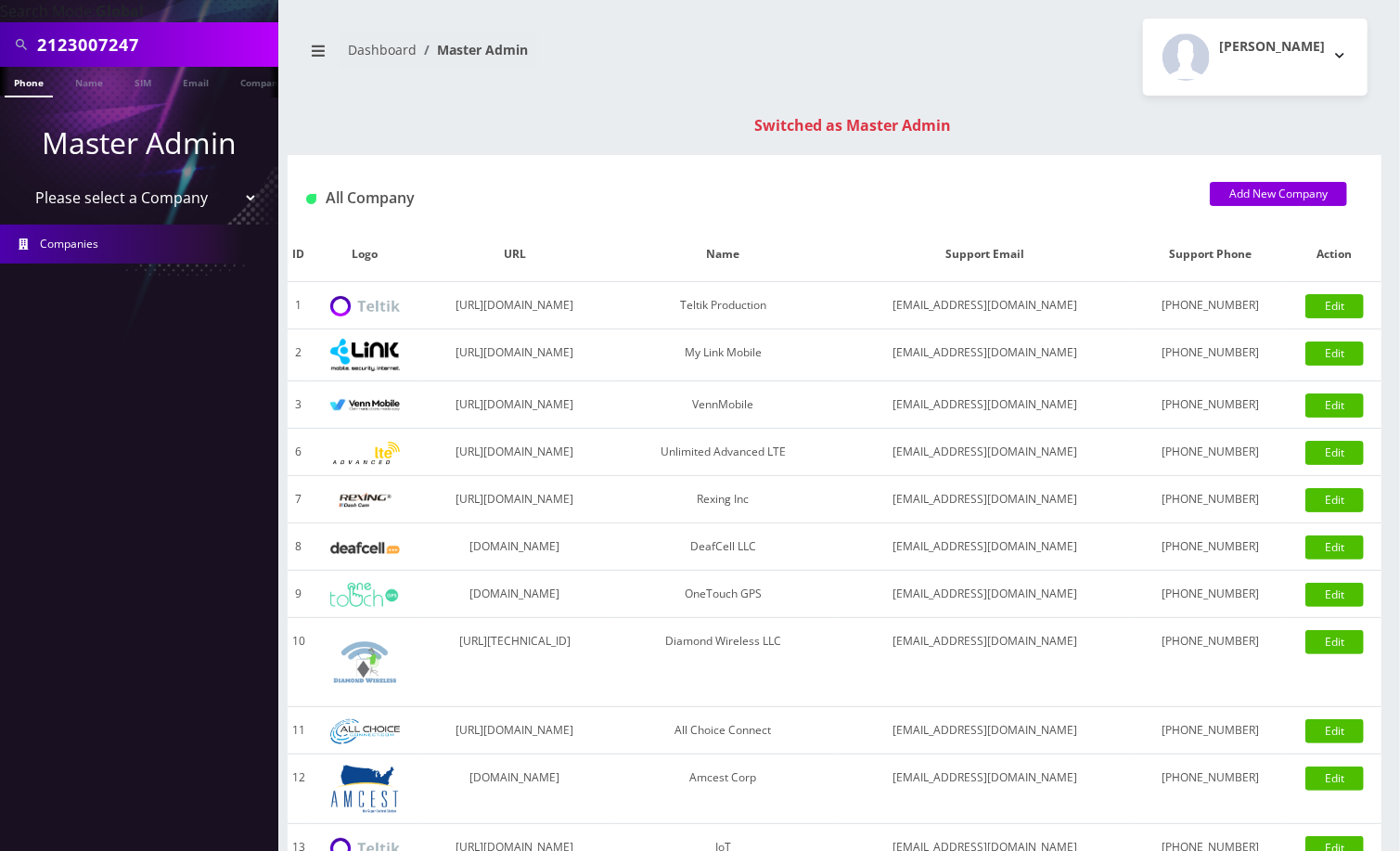
click at [26, 94] on link "Phone" at bounding box center [29, 82] width 48 height 31
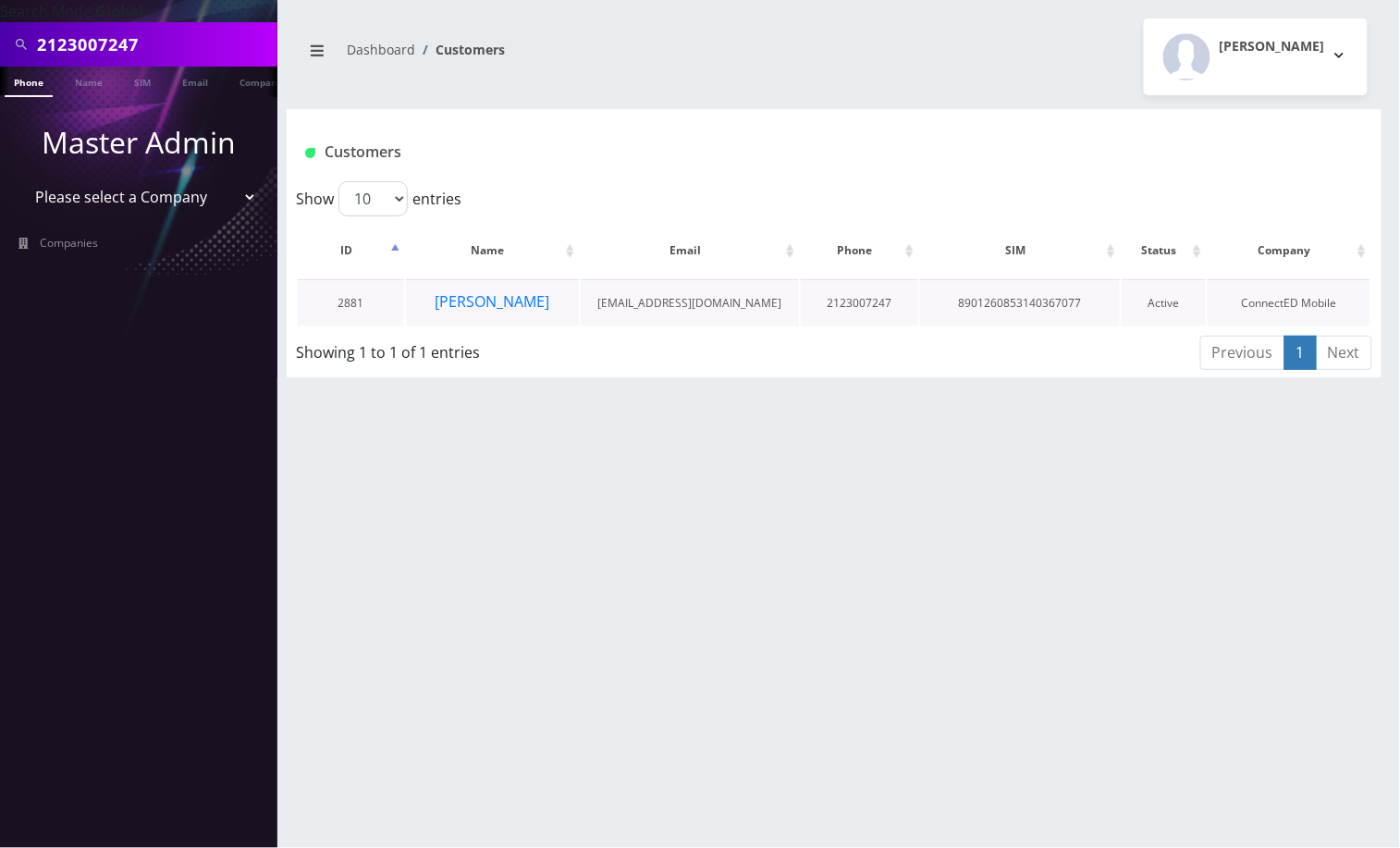
click at [553, 299] on td "[PERSON_NAME]" at bounding box center [493, 302] width 173 height 47
click at [505, 302] on button "[PERSON_NAME]" at bounding box center [493, 301] width 117 height 24
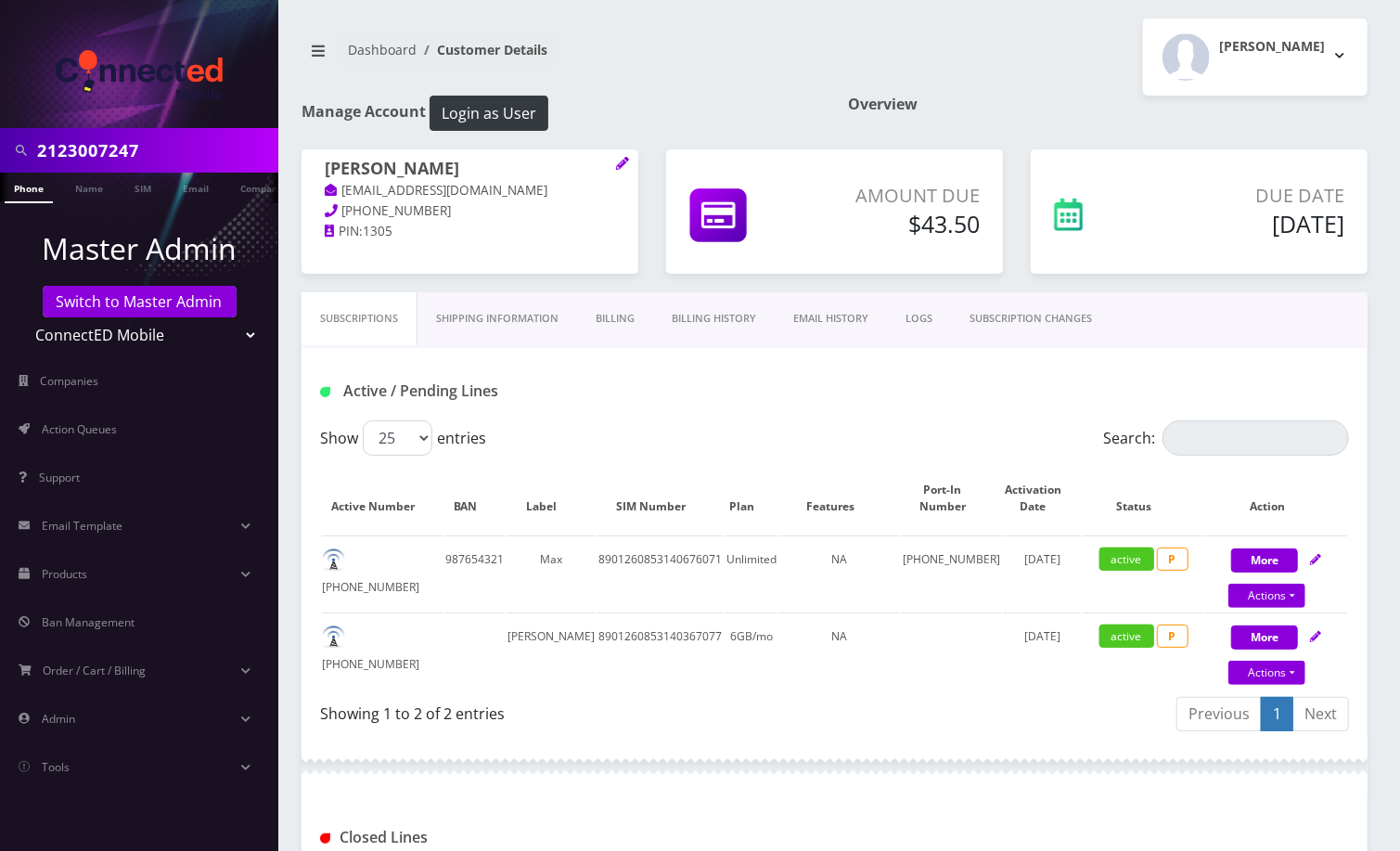
click at [38, 188] on link "Phone" at bounding box center [29, 188] width 48 height 31
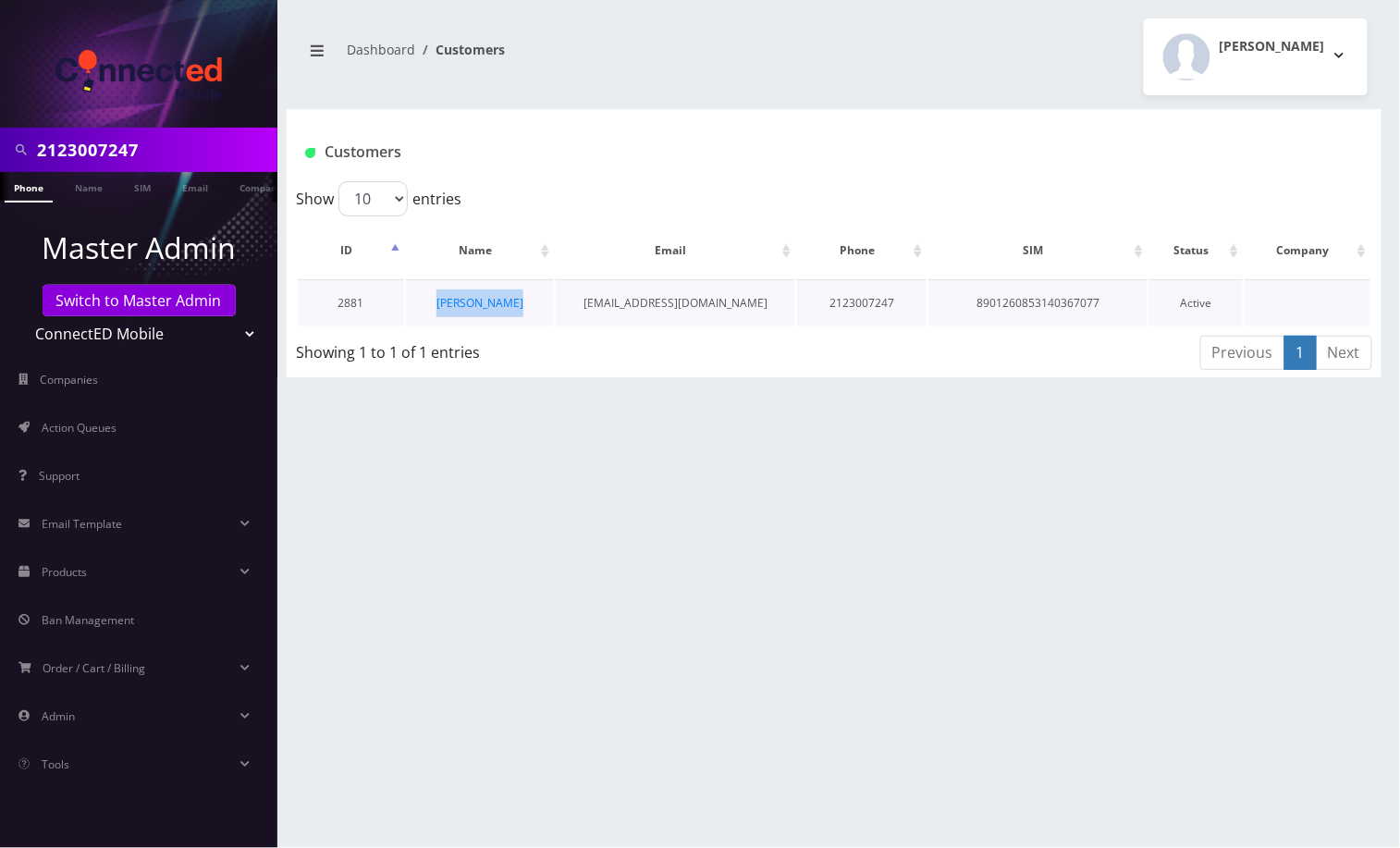
drag, startPoint x: 461, startPoint y: 301, endPoint x: 434, endPoint y: 304, distance: 27.2
click at [434, 304] on td "[PERSON_NAME]" at bounding box center [480, 302] width 148 height 47
copy link "[PERSON_NAME]"
click at [1215, 589] on div "2123007247 Phone Name SIM Email Company Customer Dashboard Customers Andie Kapl…" at bounding box center [835, 424] width 1132 height 848
click at [506, 302] on link "[PERSON_NAME]" at bounding box center [480, 302] width 87 height 15
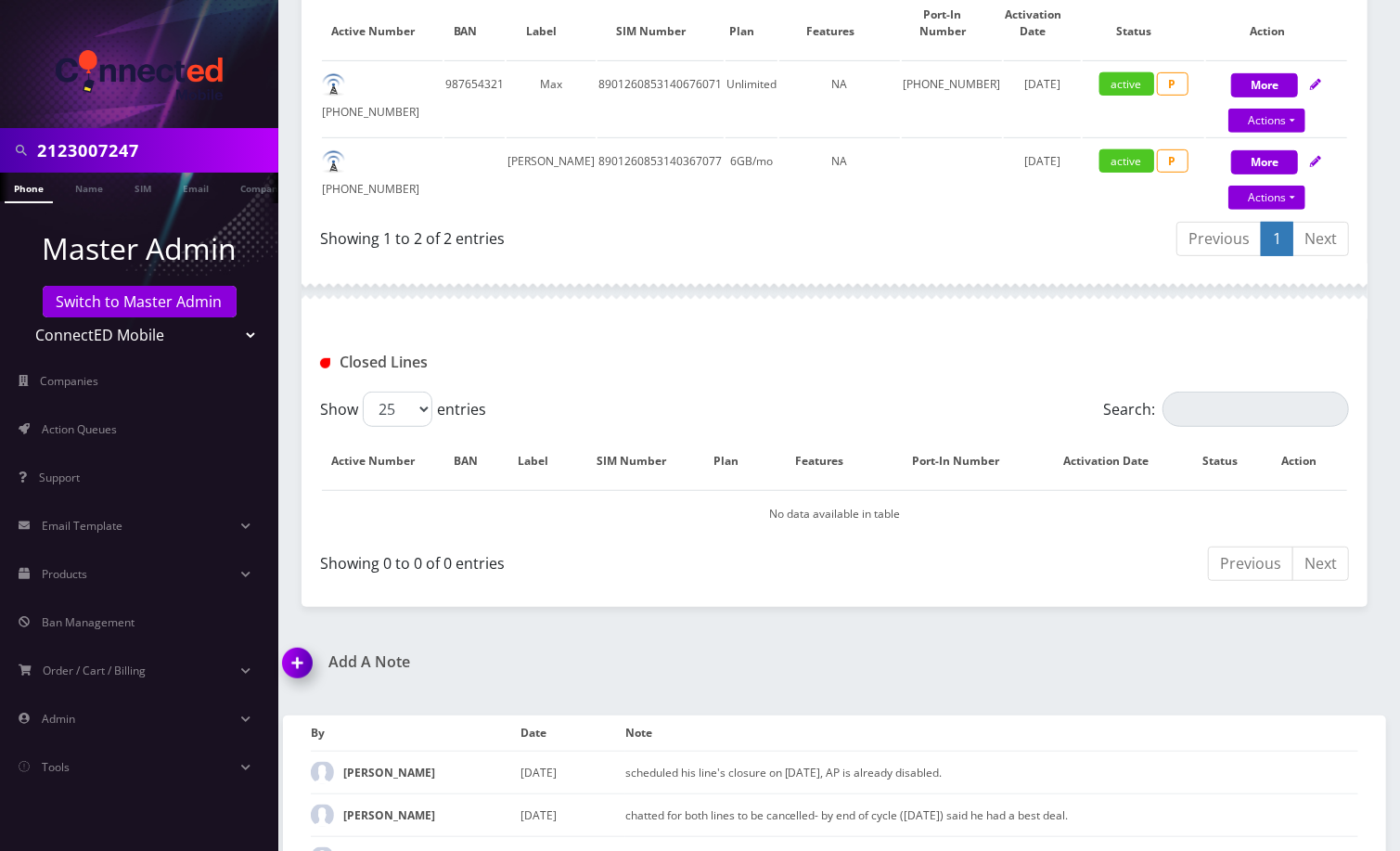
scroll to position [643, 0]
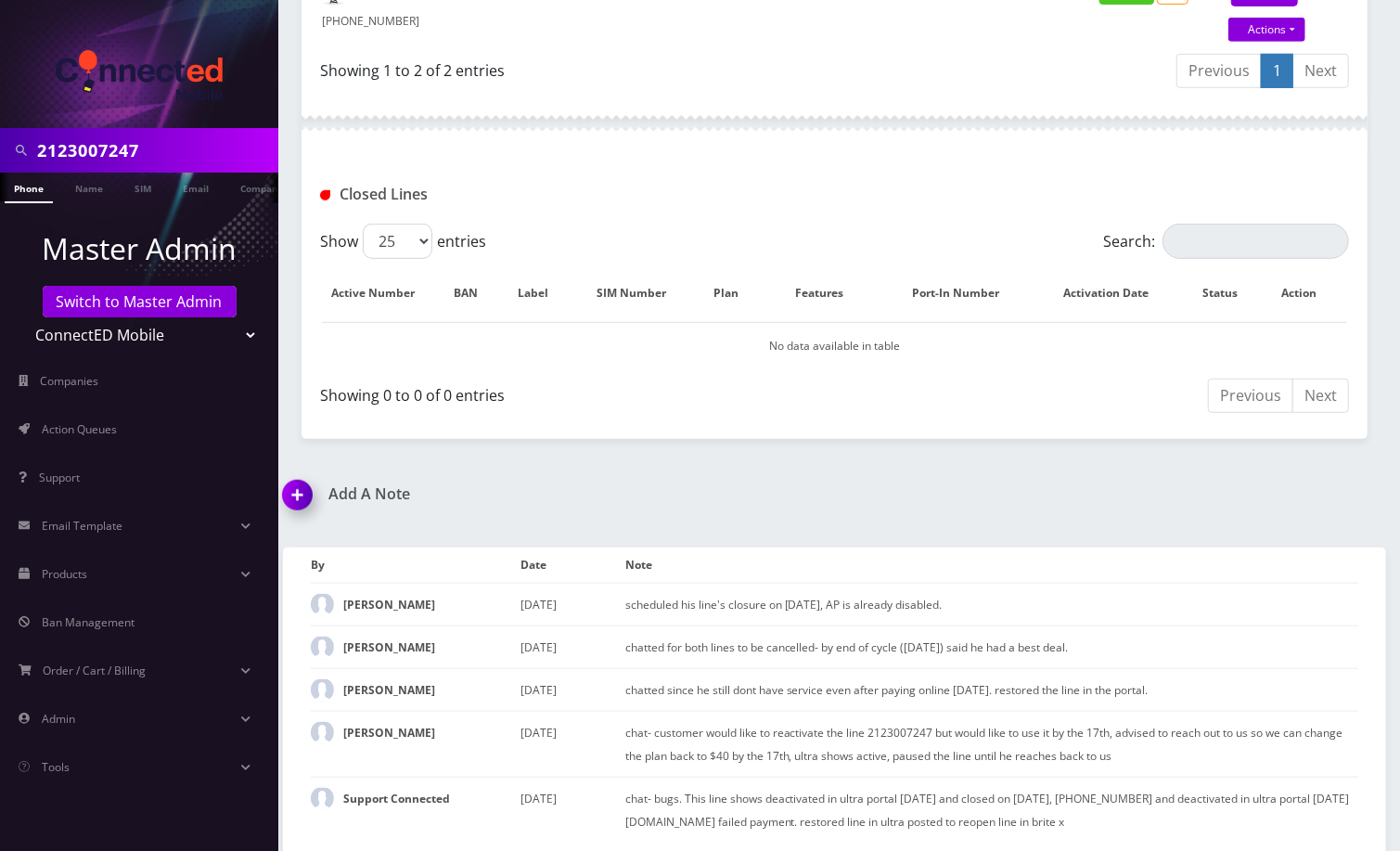
click at [306, 486] on img at bounding box center [300, 501] width 55 height 55
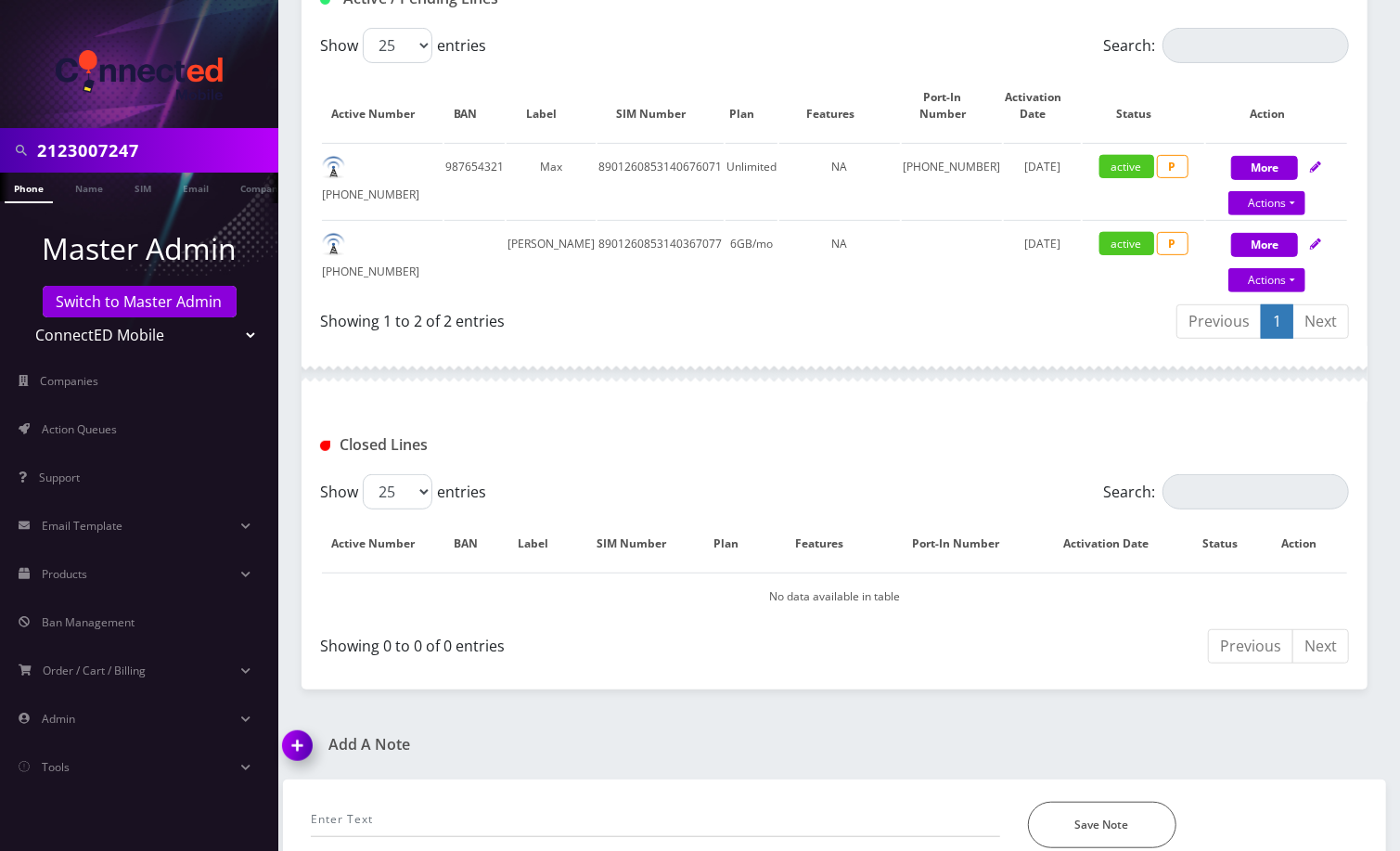
scroll to position [378, 0]
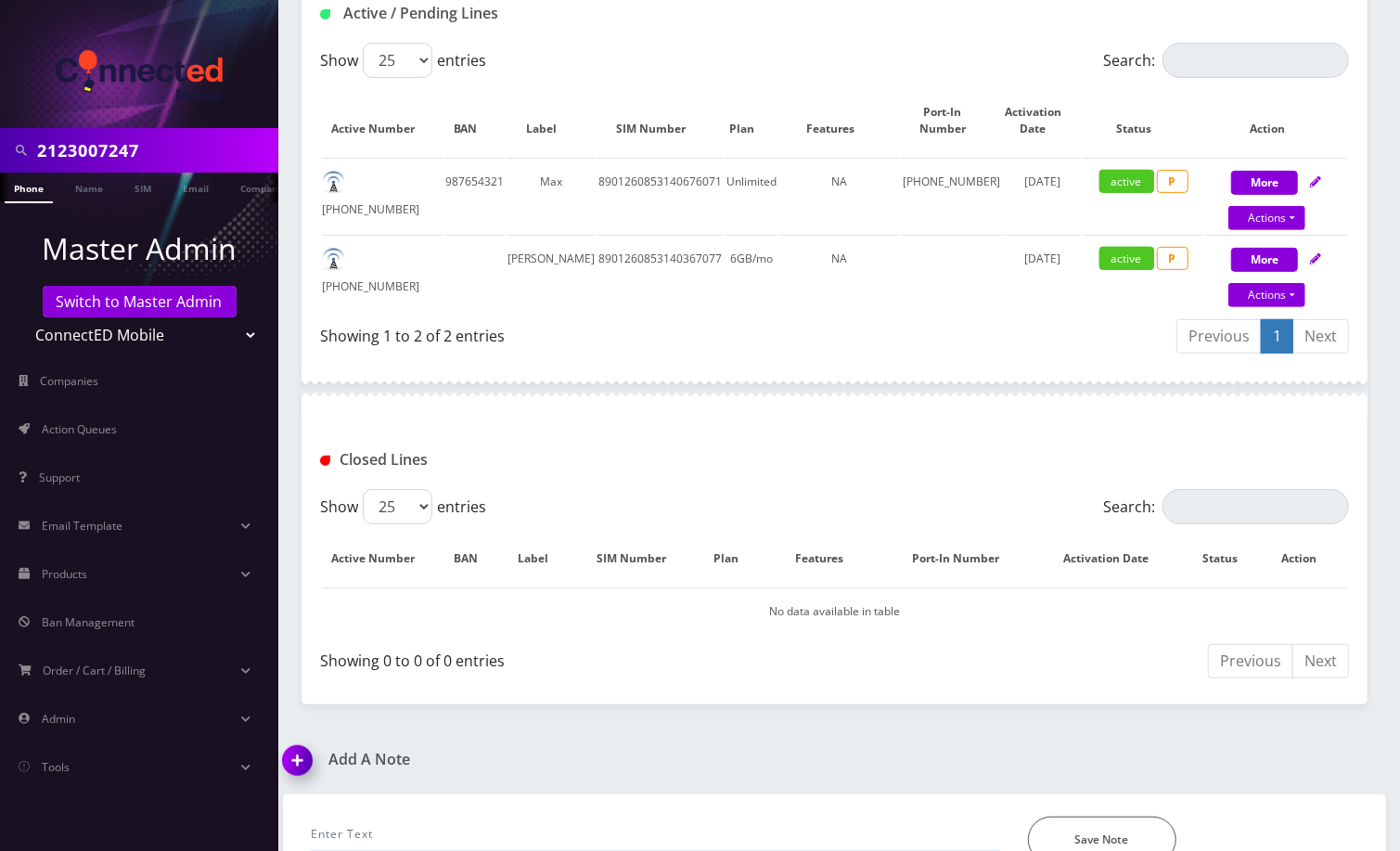
click at [448, 818] on input "text" at bounding box center [656, 834] width 689 height 36
paste input "@channel @[PERSON_NAME] @[GEOGRAPHIC_DATA] @[PERSON_NAME] [PERSON_NAME]/ 212300…"
click at [1074, 816] on button "Save Note" at bounding box center [1102, 839] width 149 height 46
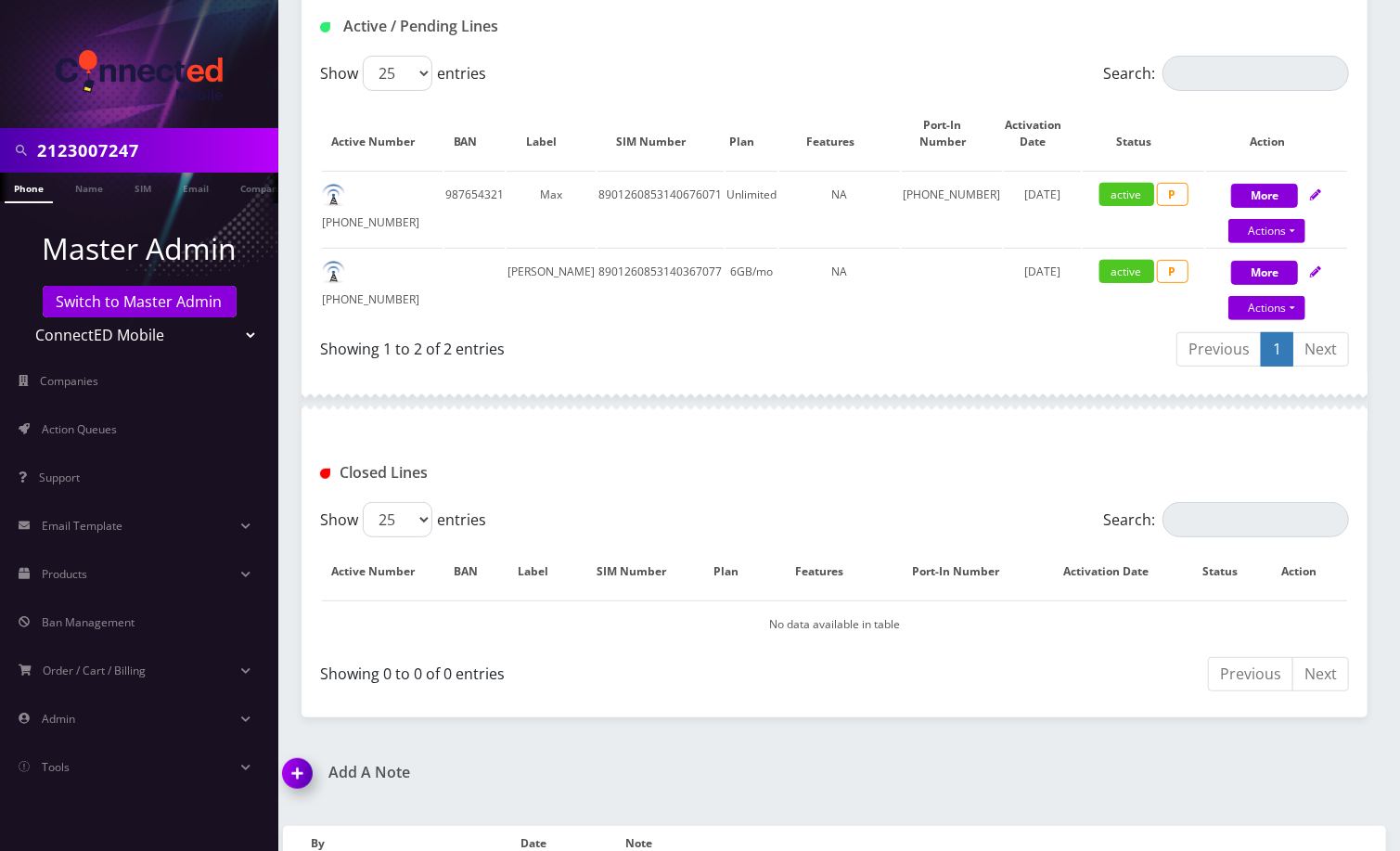
scroll to position [338, 0]
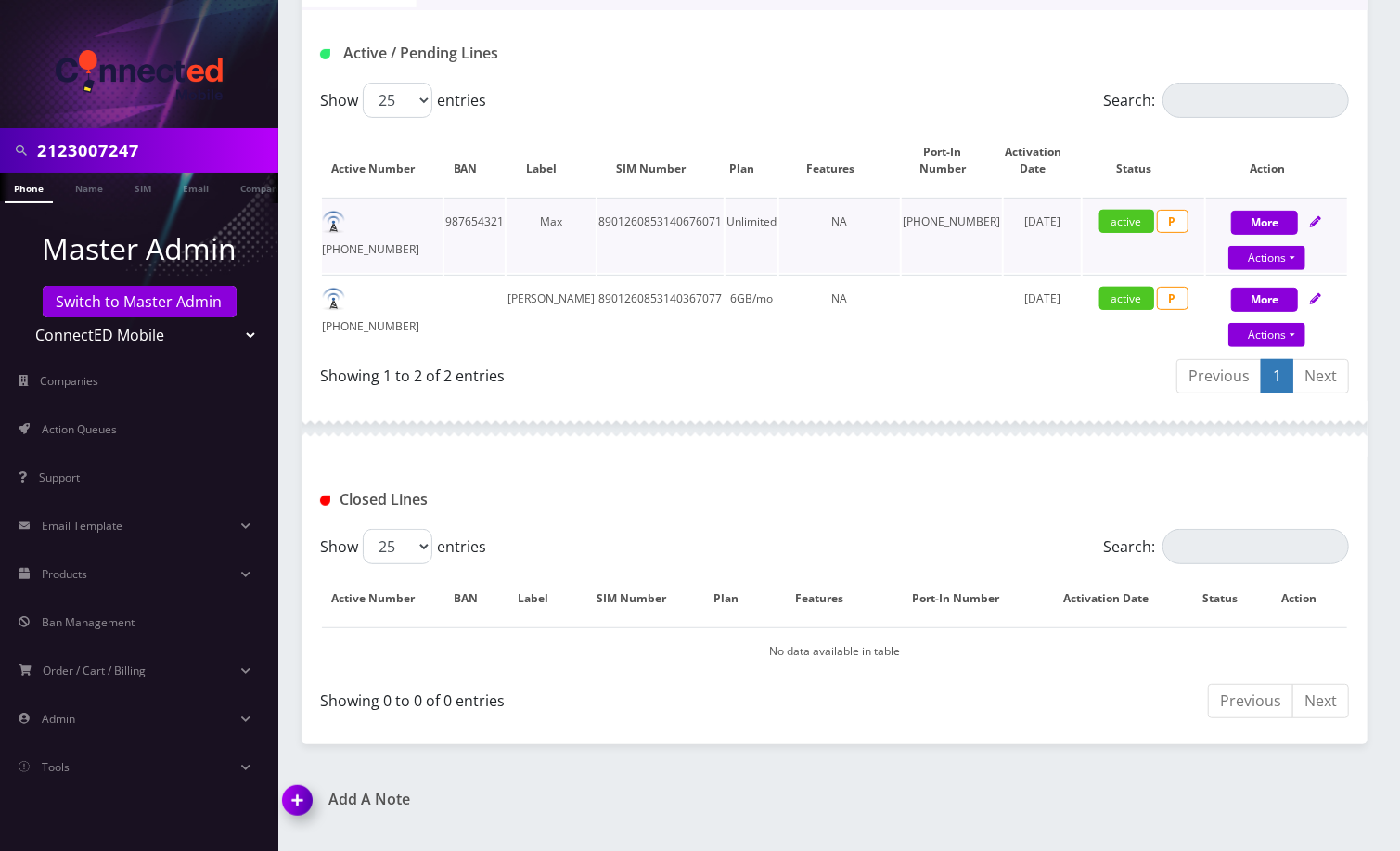
click at [393, 217] on td "[PHONE_NUMBER]" at bounding box center [381, 236] width 121 height 75
copy td "[PHONE_NUMBER]"
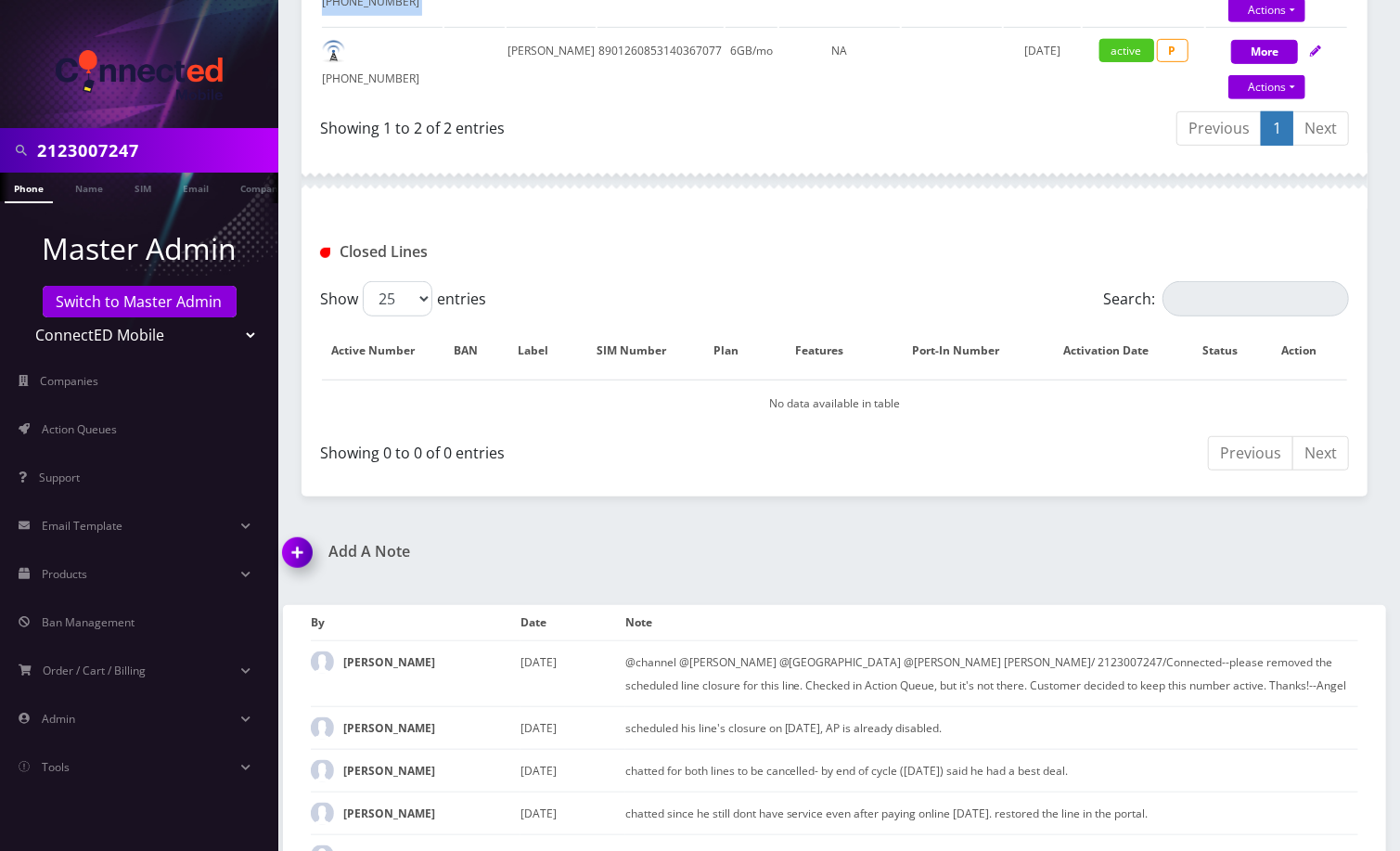
click at [306, 535] on img at bounding box center [300, 558] width 55 height 55
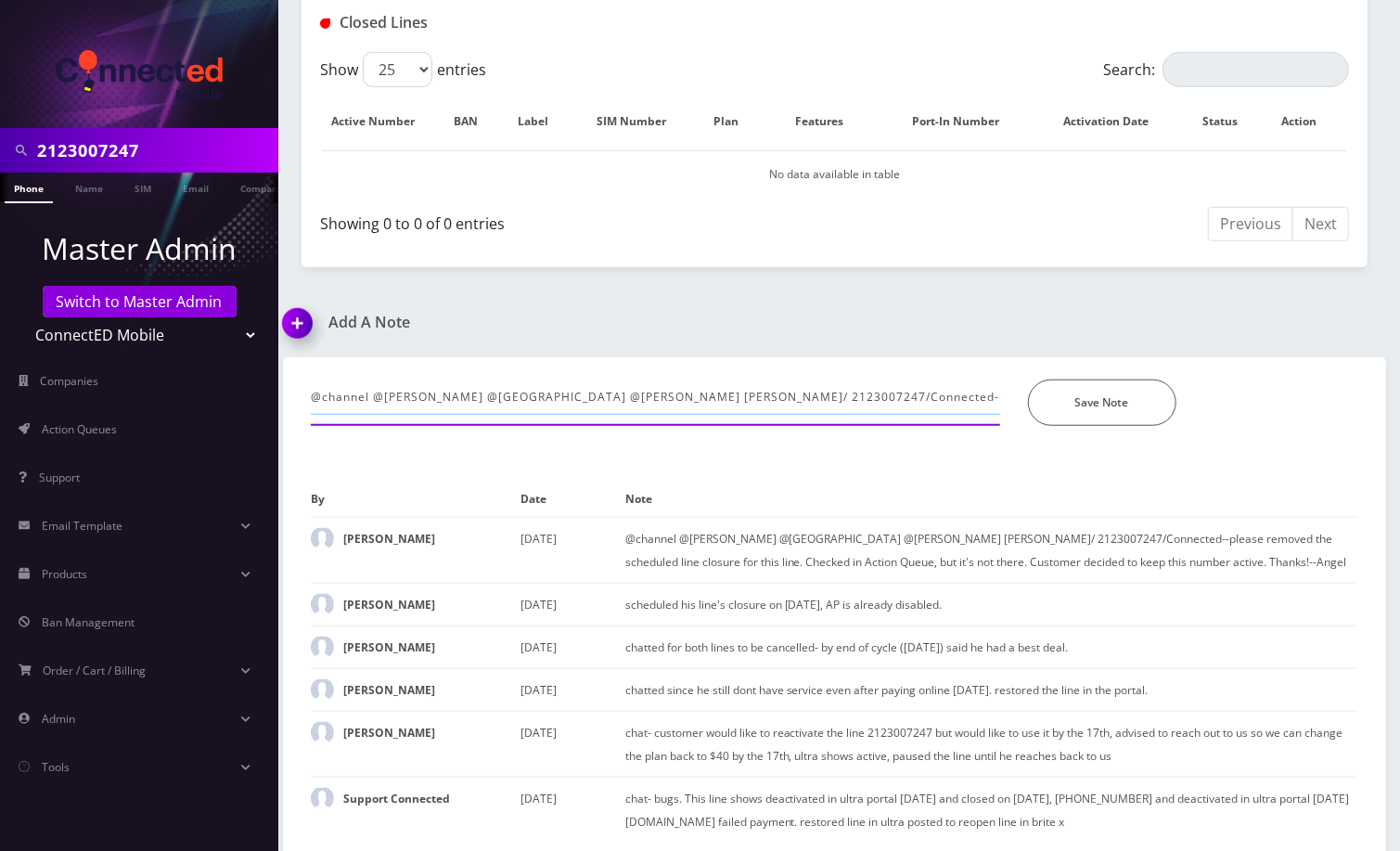
click at [458, 397] on input "@channel @[PERSON_NAME] @[GEOGRAPHIC_DATA] @[PERSON_NAME] [PERSON_NAME]/ 212300…" at bounding box center [656, 397] width 689 height 36
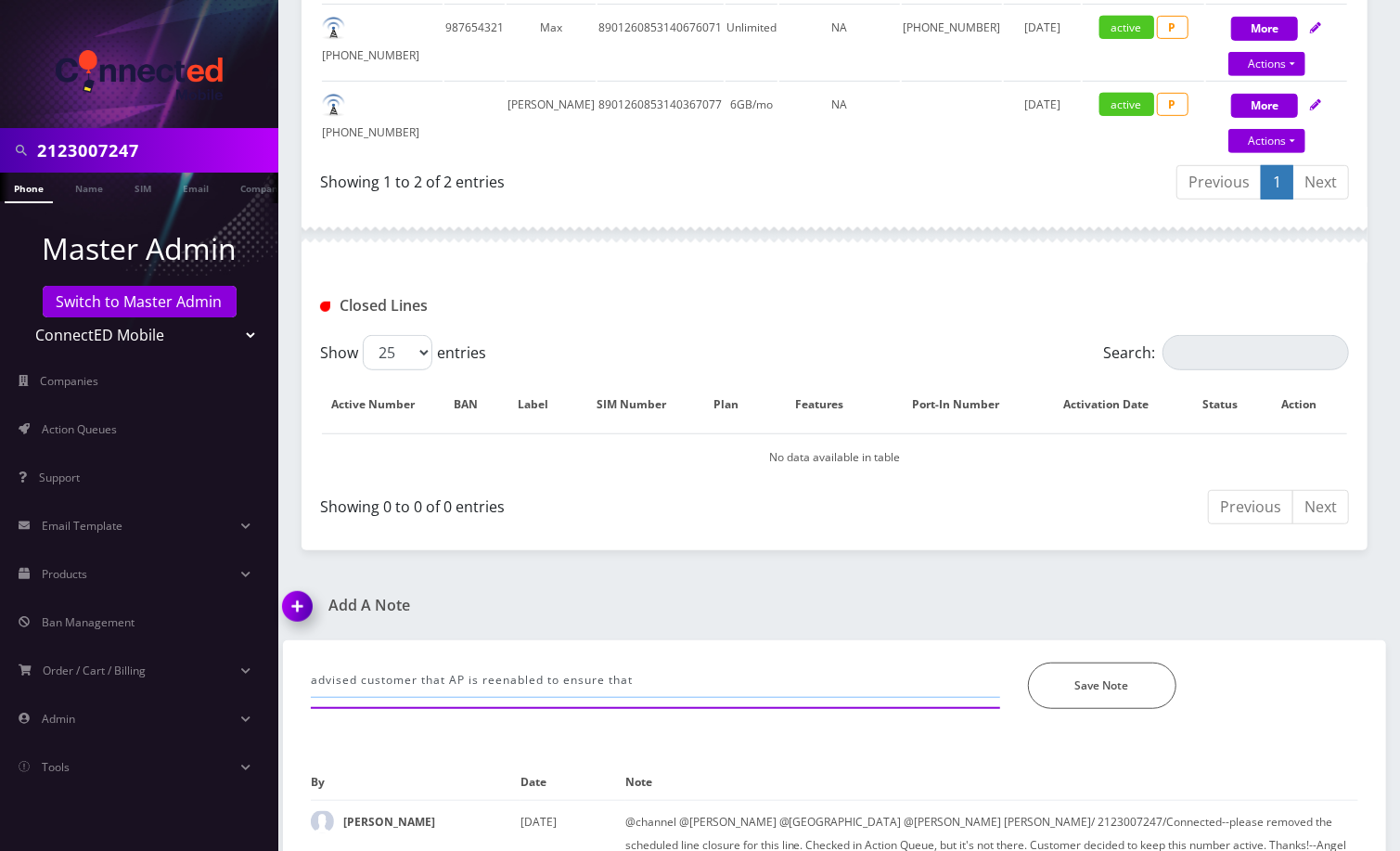
scroll to position [197, 0]
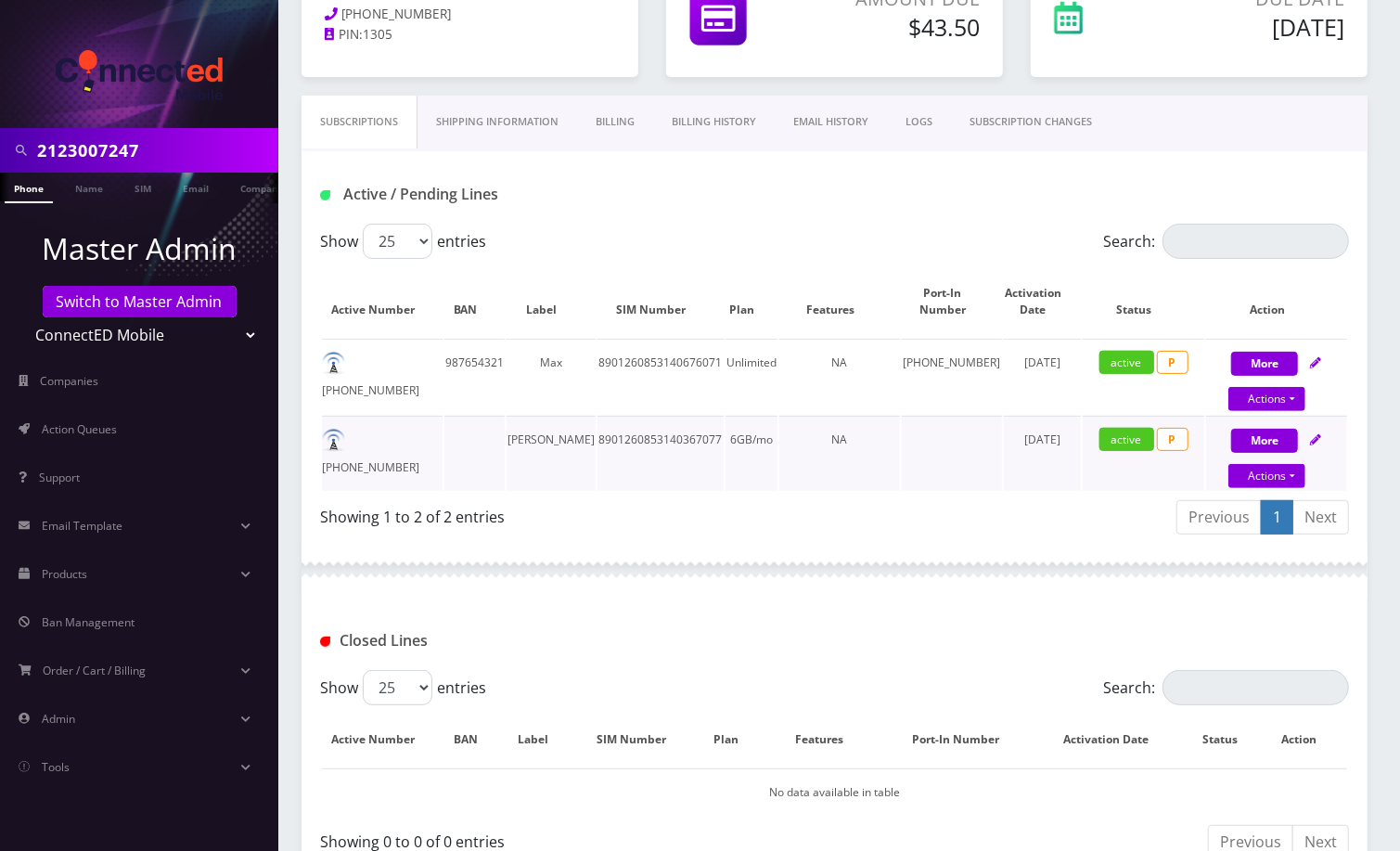
click at [410, 428] on td "[PHONE_NUMBER]" at bounding box center [381, 453] width 121 height 75
copy td "[PHONE_NUMBER]"
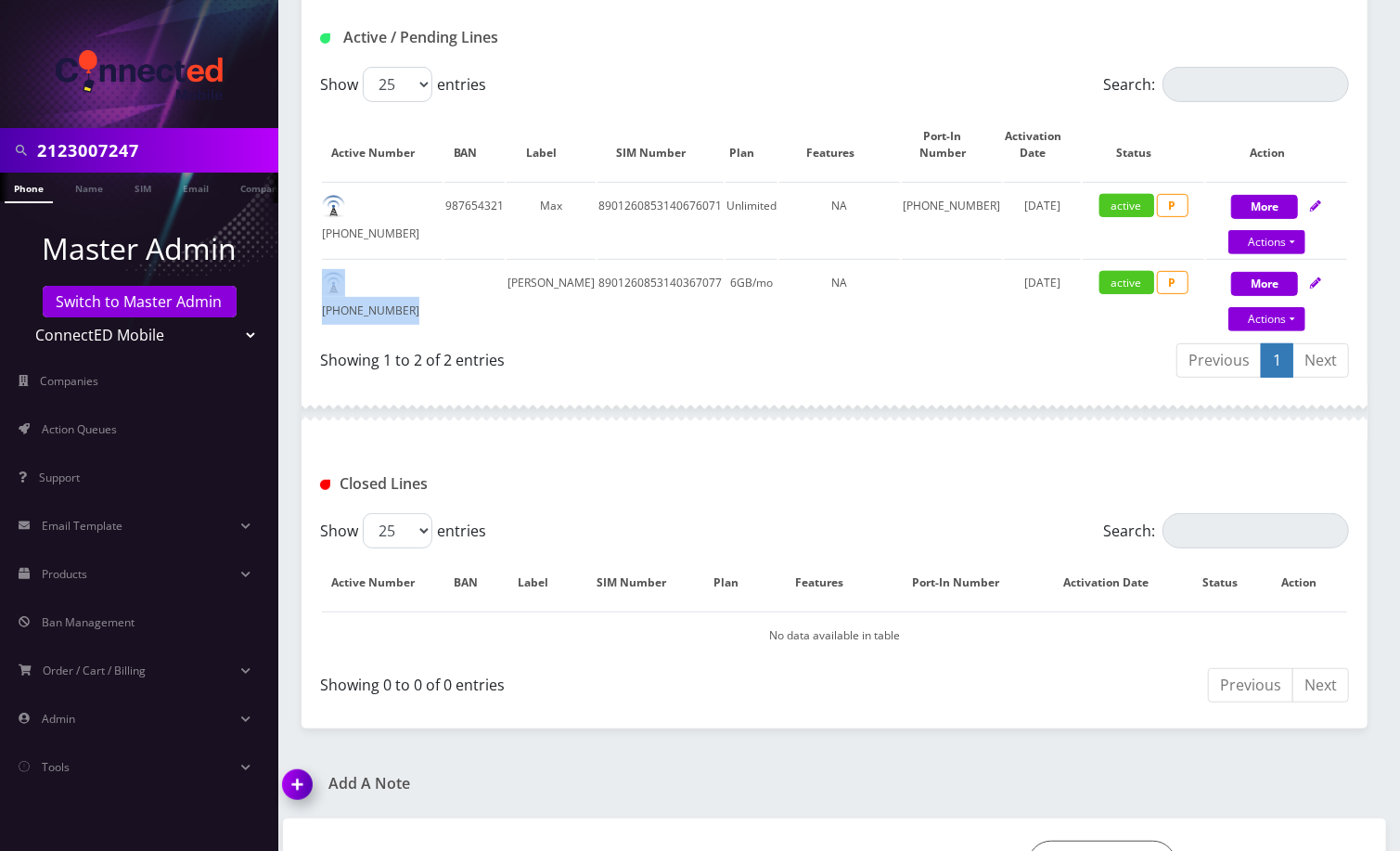
scroll to position [568, 0]
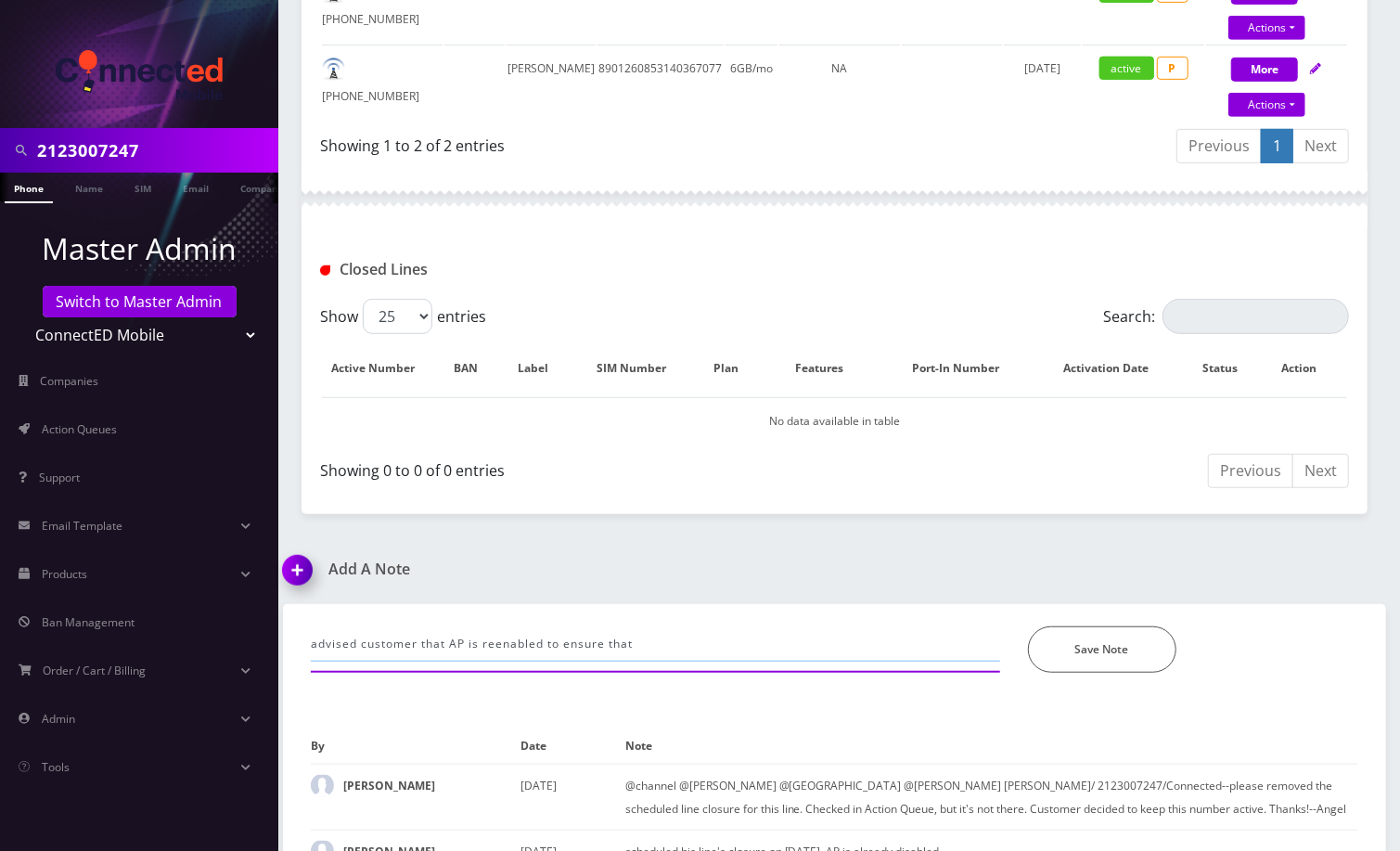
click at [644, 634] on input "advised customer that AP is reenabled to ensure that" at bounding box center [656, 643] width 689 height 36
paste input "[PHONE_NUMBER]"
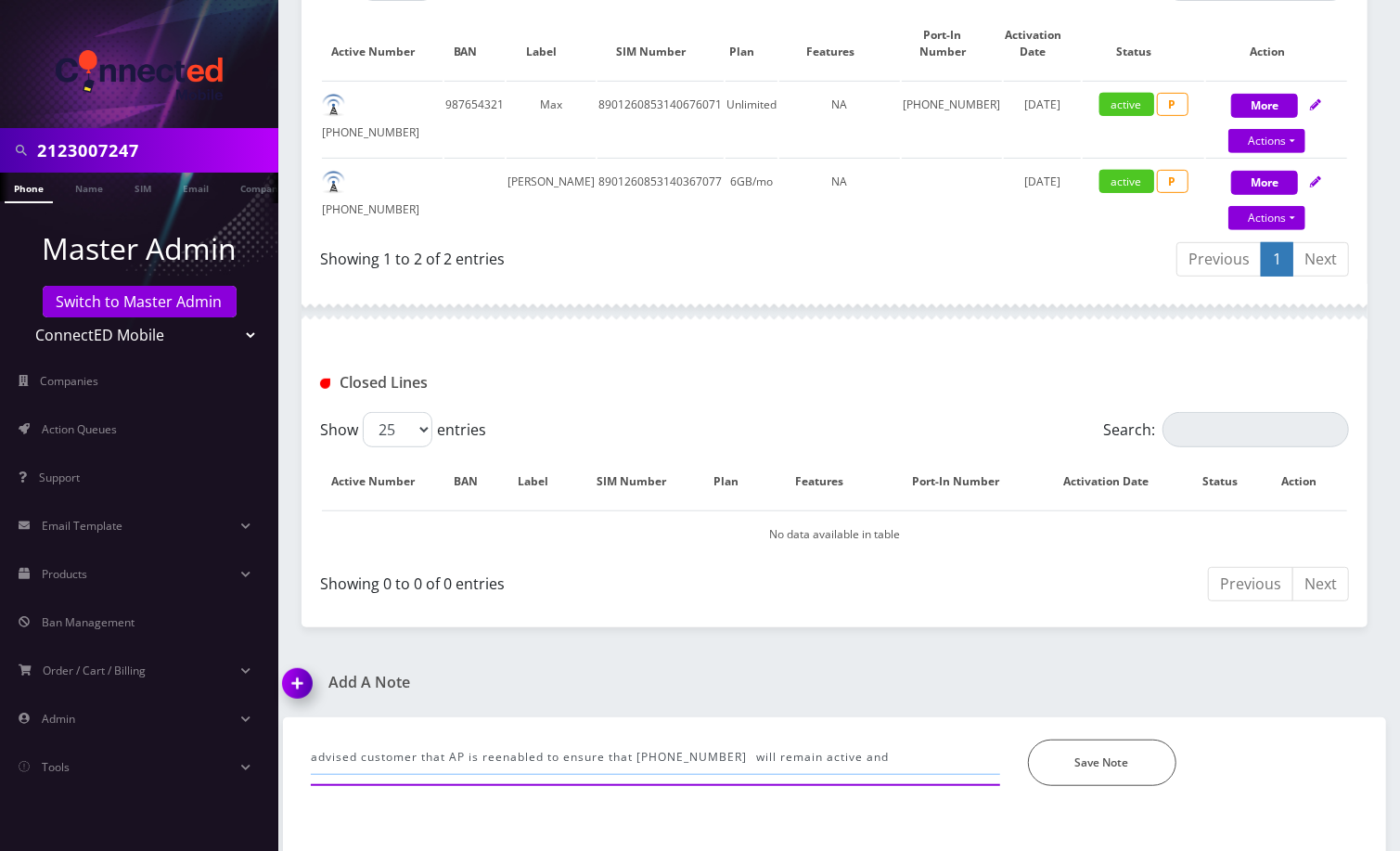
scroll to position [320, 0]
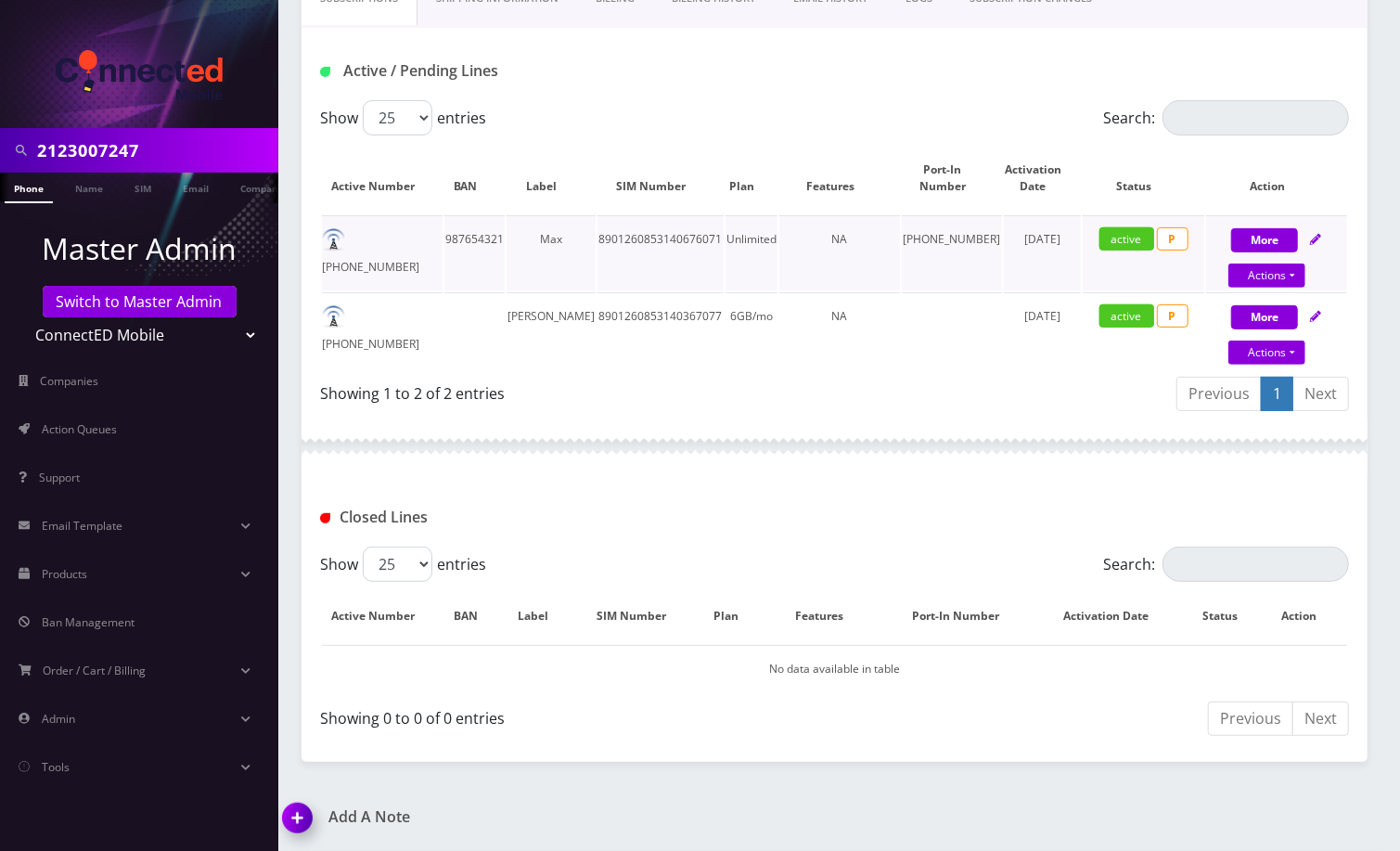
click at [407, 248] on td "[PHONE_NUMBER]" at bounding box center [381, 253] width 121 height 75
copy td "[PHONE_NUMBER]"
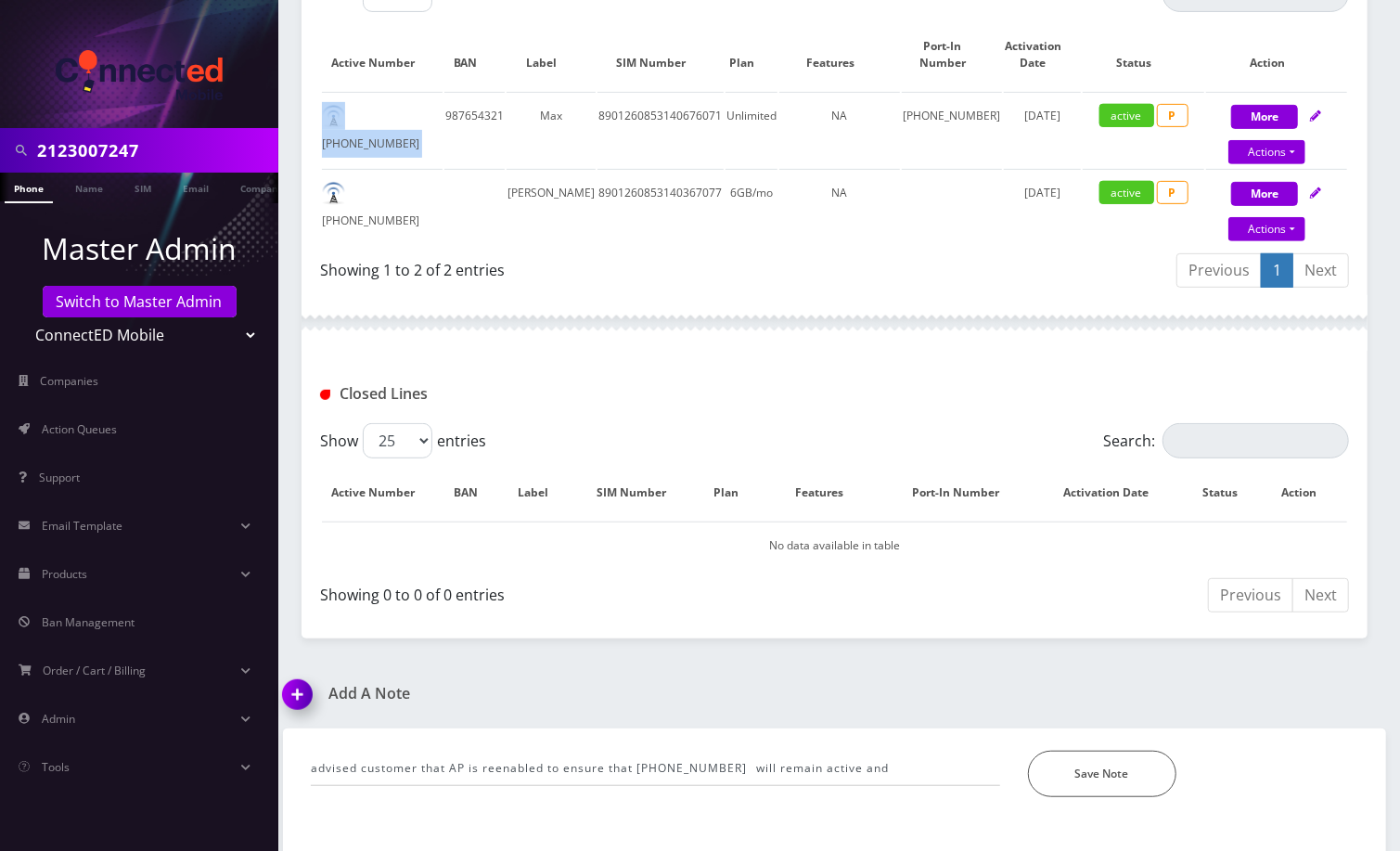
scroll to position [692, 0]
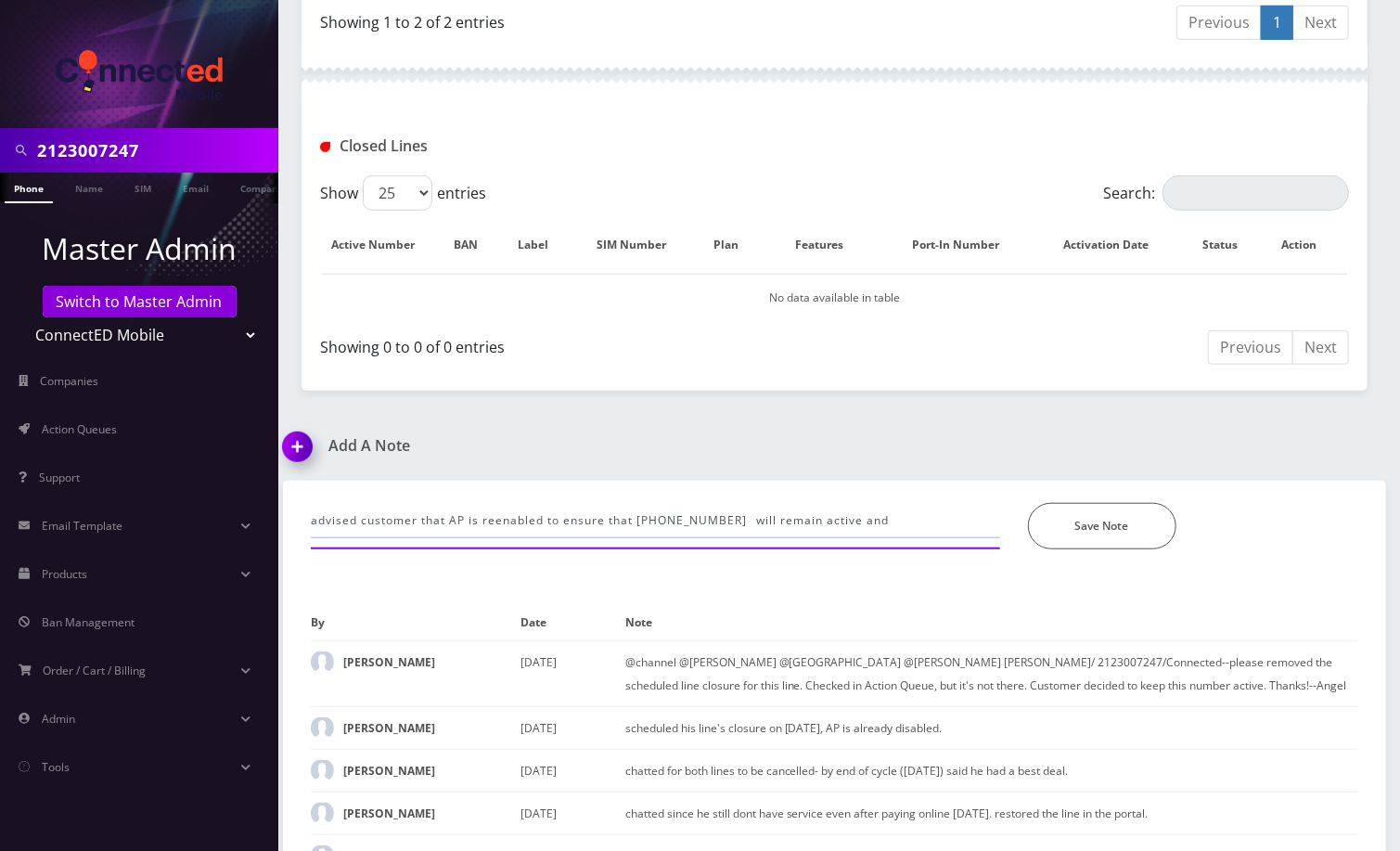
click at [913, 512] on input "advised customer that AP is reenabled to ensure that [PHONE_NUMBER] will remain…" at bounding box center [656, 521] width 689 height 36
paste input "[PHONE_NUMBER]"
type input "advised customer that AP is reenabled to ensure that [PHONE_NUMBER] will remain…"
click at [1119, 525] on button "Save Note" at bounding box center [1102, 526] width 149 height 46
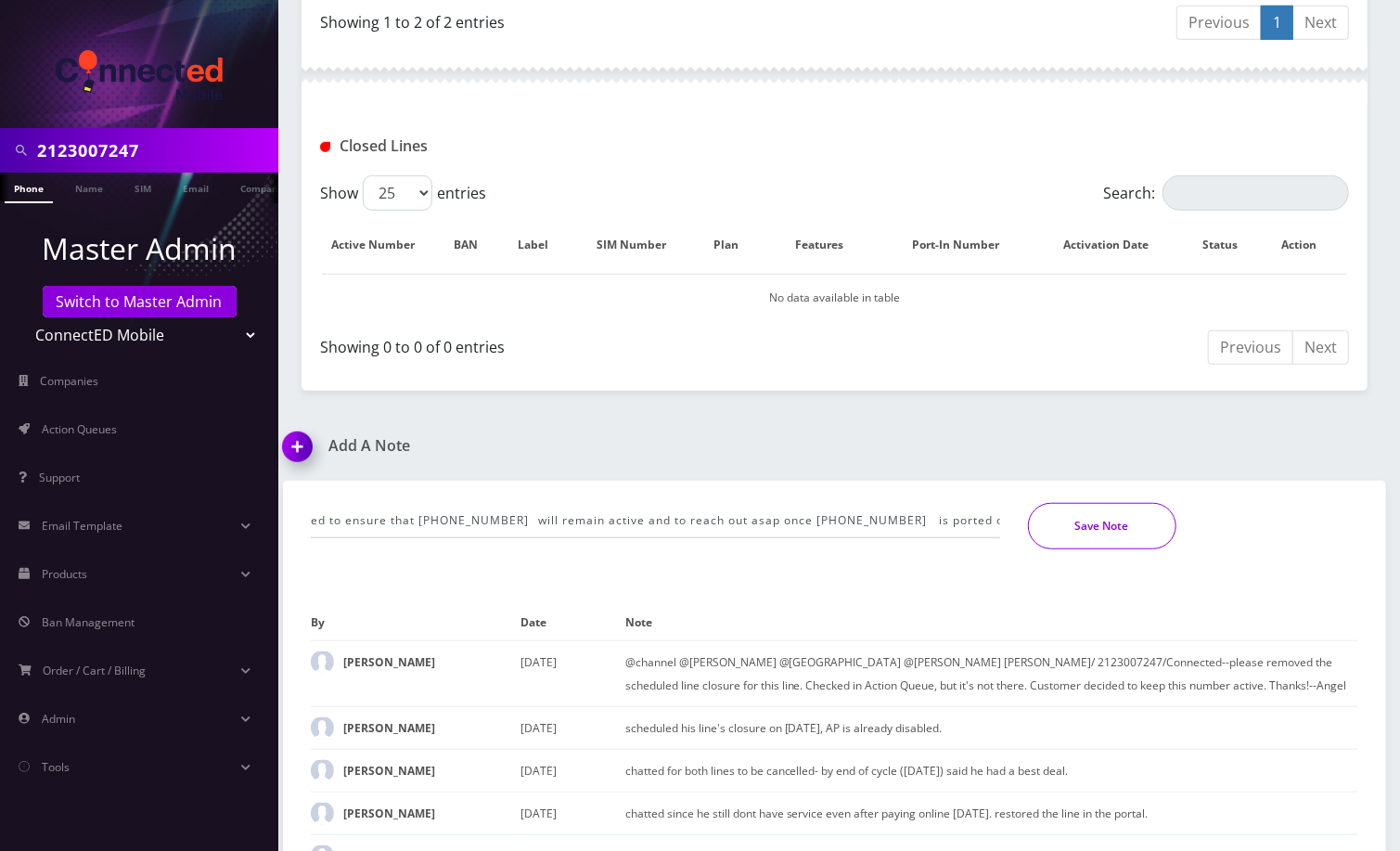
scroll to position [0, 0]
